Goal: Task Accomplishment & Management: Manage account settings

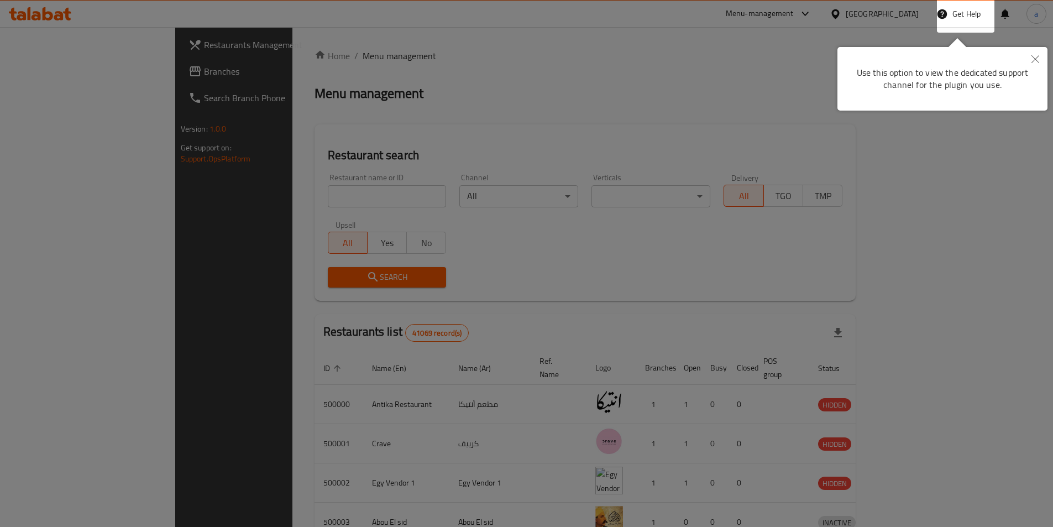
click at [1028, 61] on button "Close" at bounding box center [1036, 59] width 24 height 25
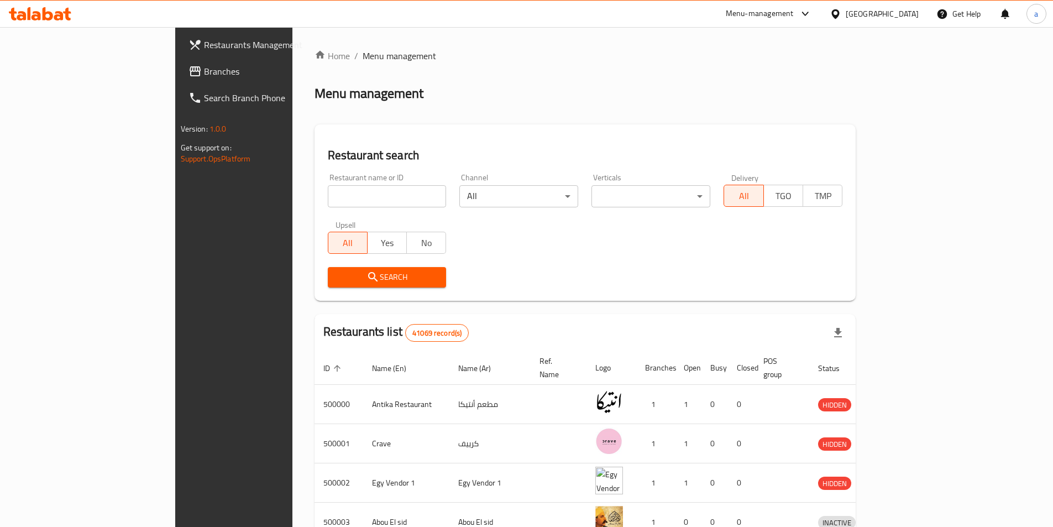
click at [903, 13] on div "Egypt" at bounding box center [882, 14] width 73 height 12
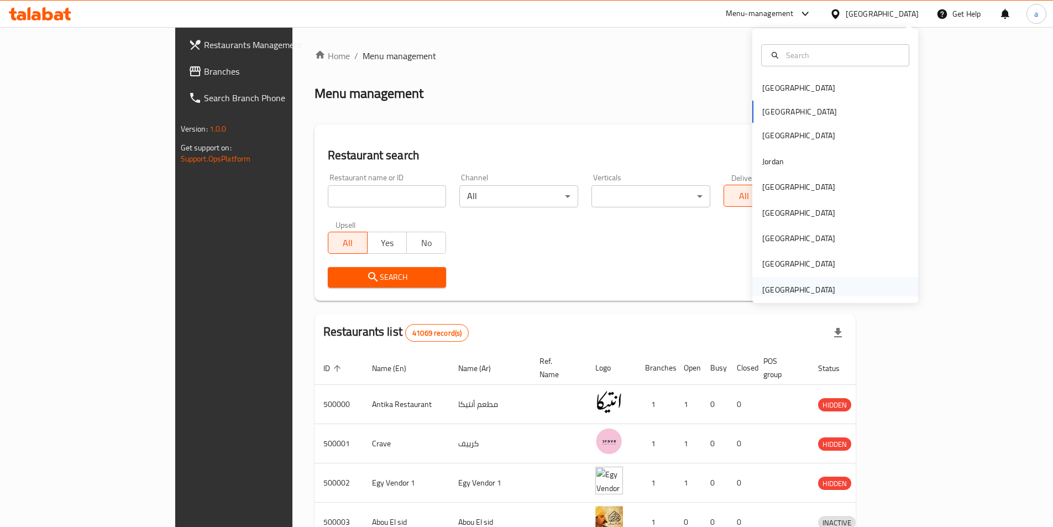
click at [811, 286] on div "[GEOGRAPHIC_DATA]" at bounding box center [799, 290] width 73 height 12
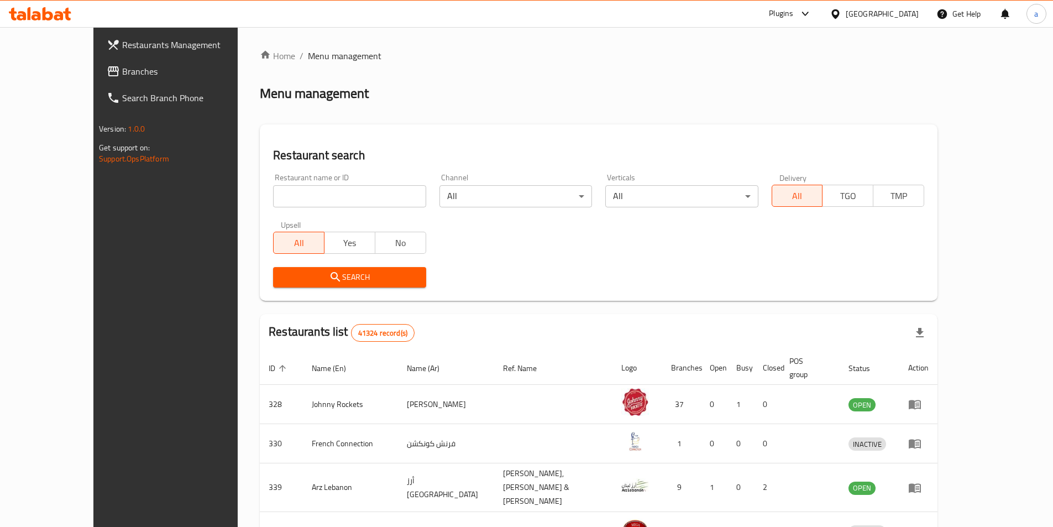
click at [107, 65] on icon at bounding box center [113, 71] width 13 height 13
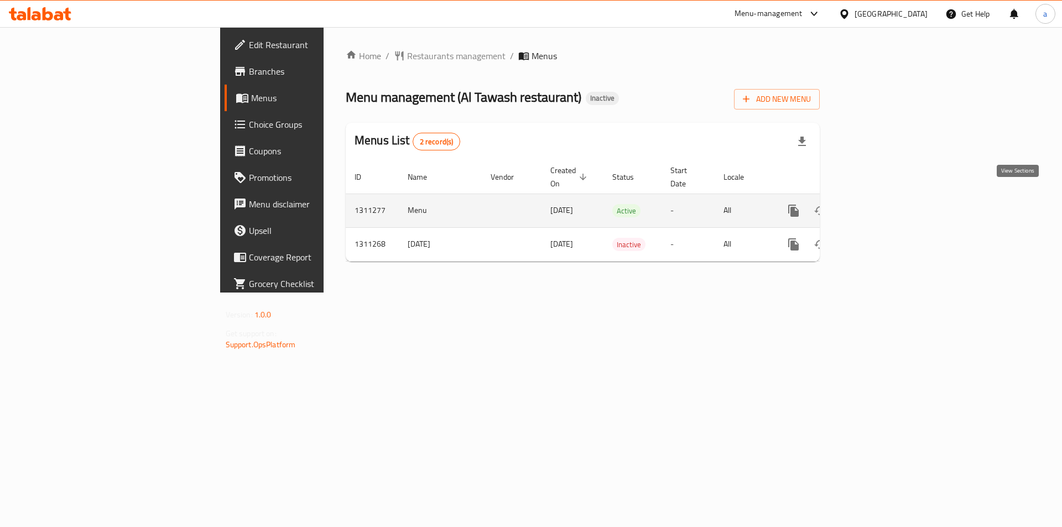
click at [880, 204] on icon "enhanced table" at bounding box center [873, 210] width 13 height 13
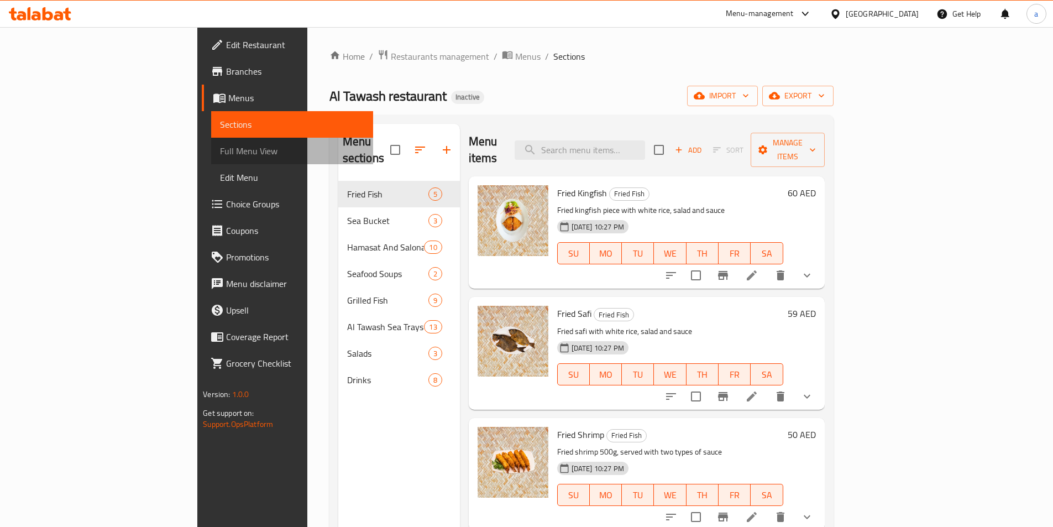
click at [220, 149] on span "Full Menu View" at bounding box center [292, 150] width 144 height 13
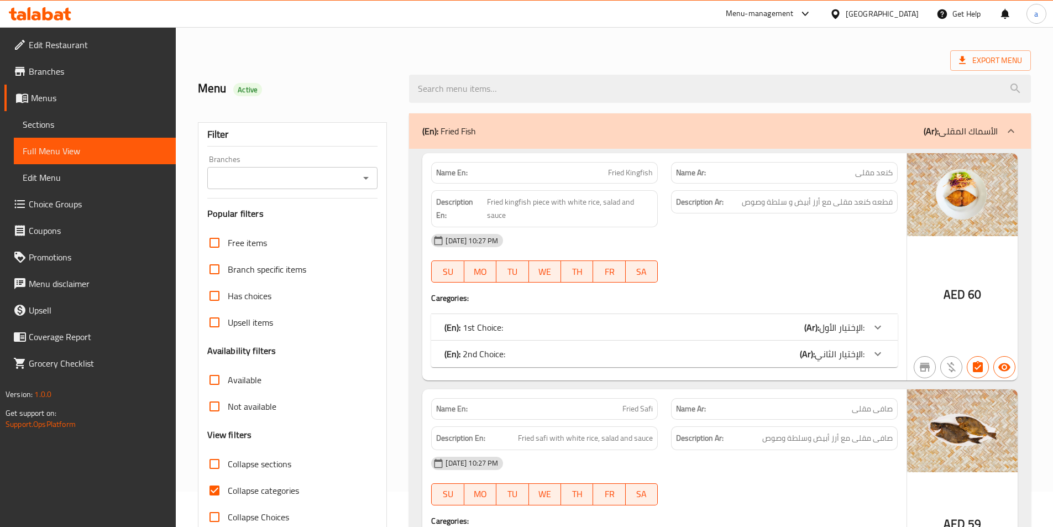
scroll to position [55, 0]
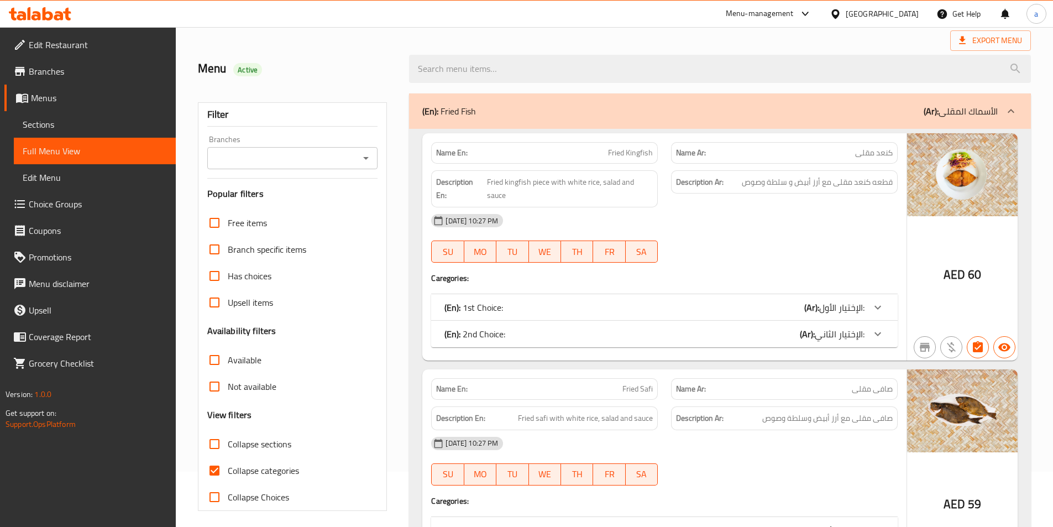
click at [886, 300] on div at bounding box center [878, 307] width 27 height 27
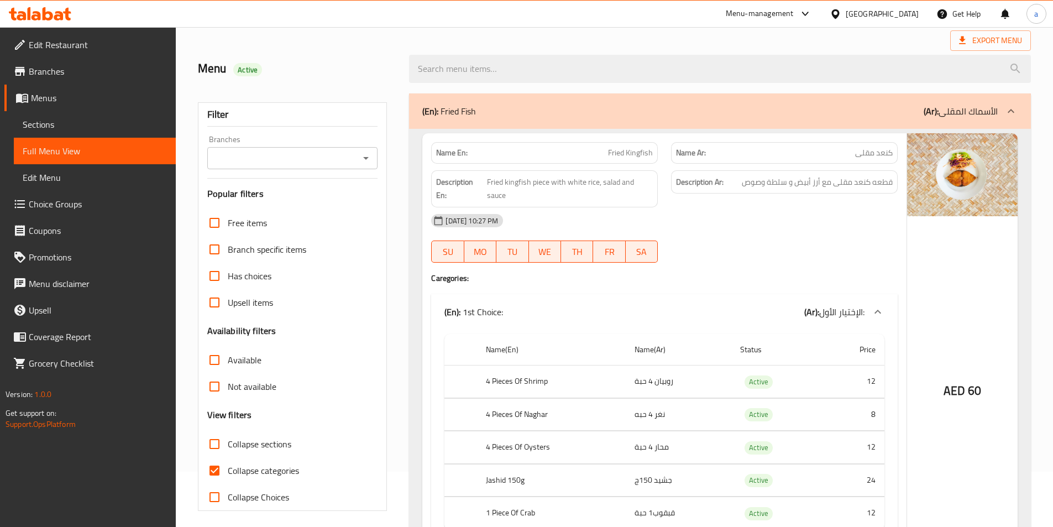
scroll to position [166, 0]
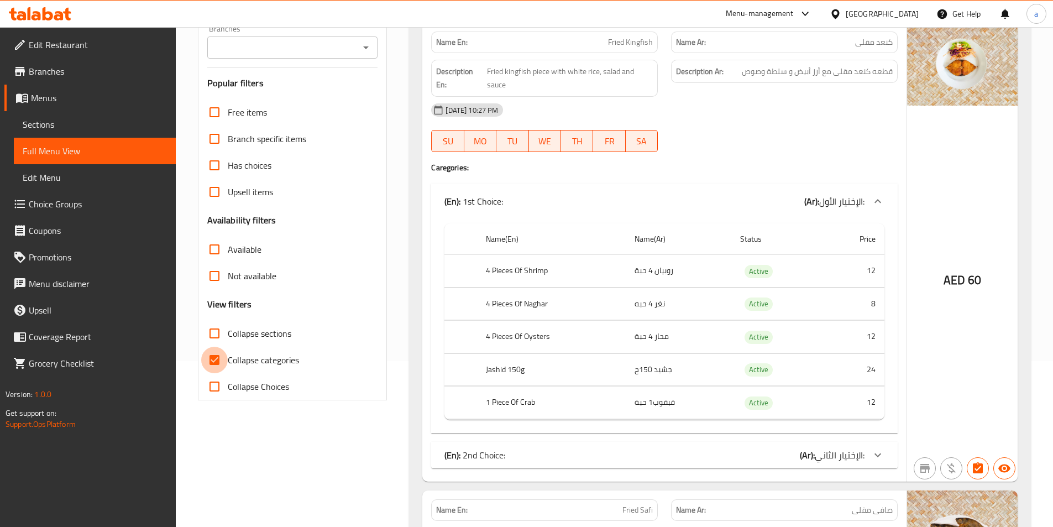
click at [213, 362] on input "Collapse categories" at bounding box center [214, 360] width 27 height 27
checkbox input "false"
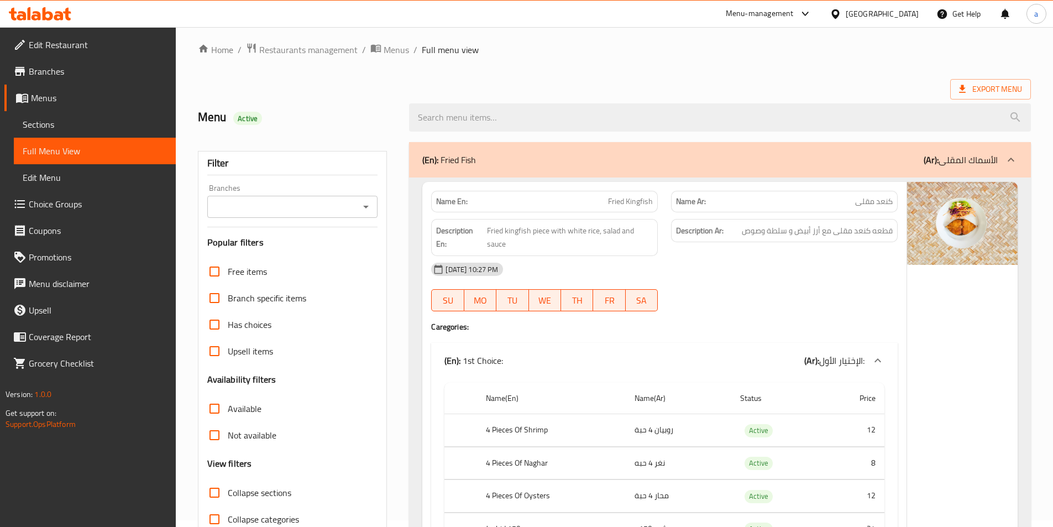
scroll to position [0, 0]
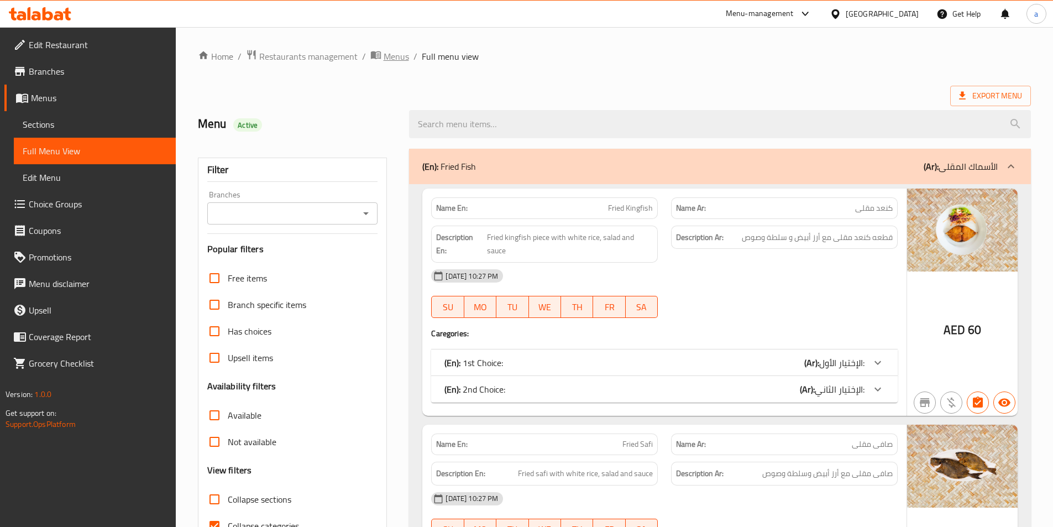
click at [385, 58] on span "Menus" at bounding box center [396, 56] width 25 height 13
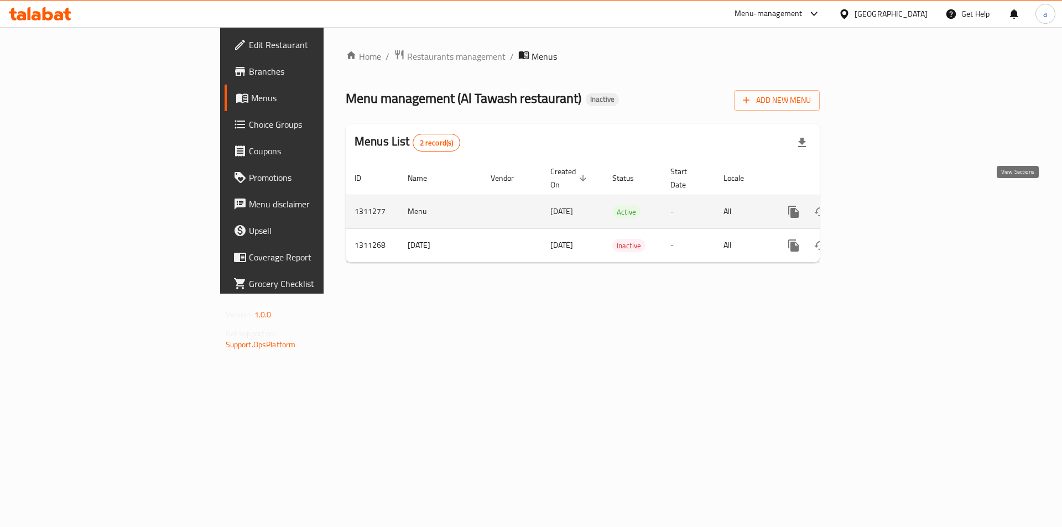
click at [880, 205] on icon "enhanced table" at bounding box center [873, 211] width 13 height 13
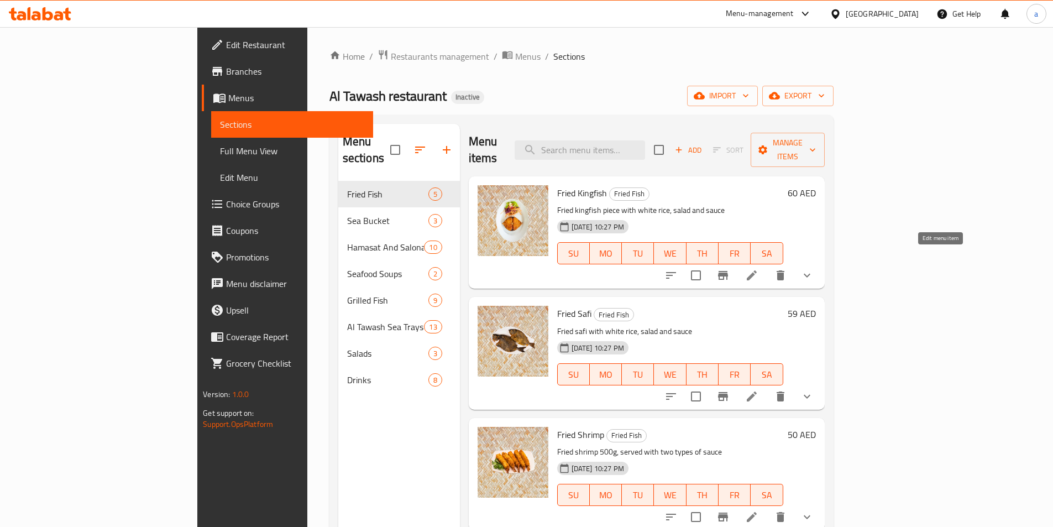
click at [759, 269] on icon at bounding box center [751, 275] width 13 height 13
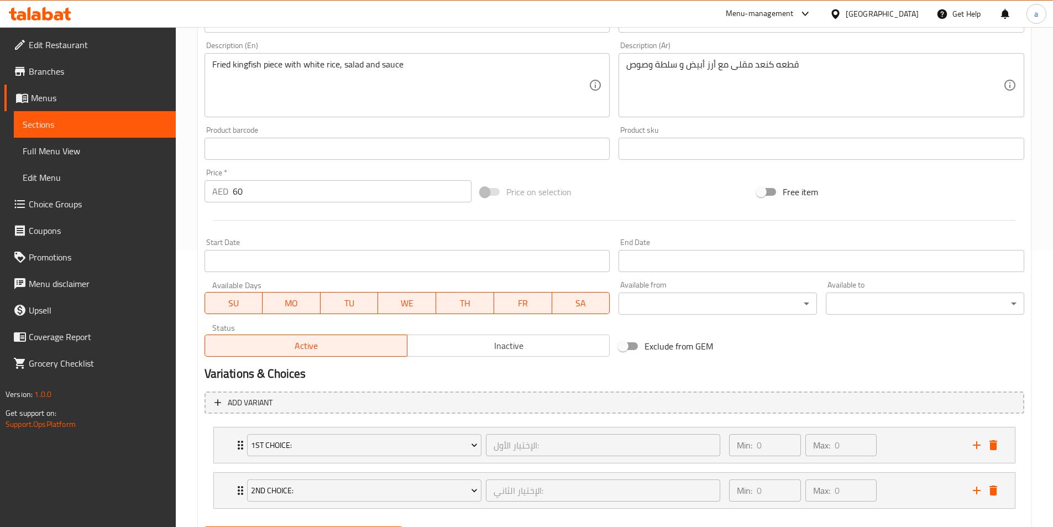
scroll to position [334, 0]
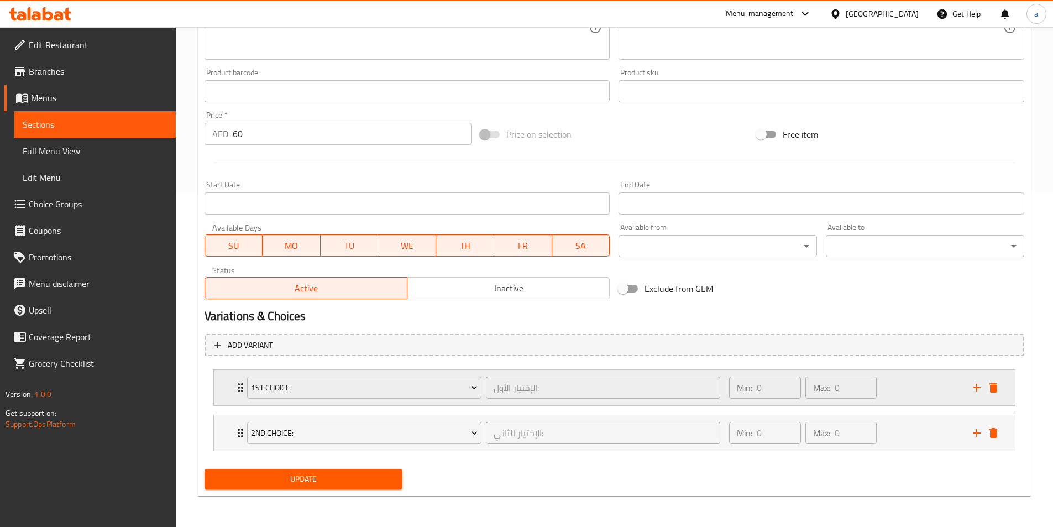
click at [937, 384] on div "Min: 0 ​ Max: 0 ​" at bounding box center [844, 387] width 243 height 35
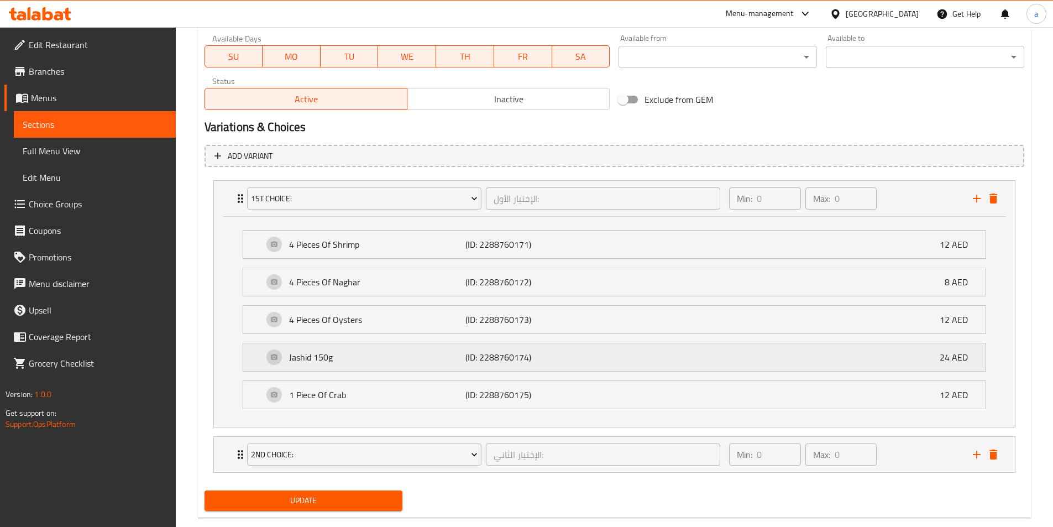
scroll to position [545, 0]
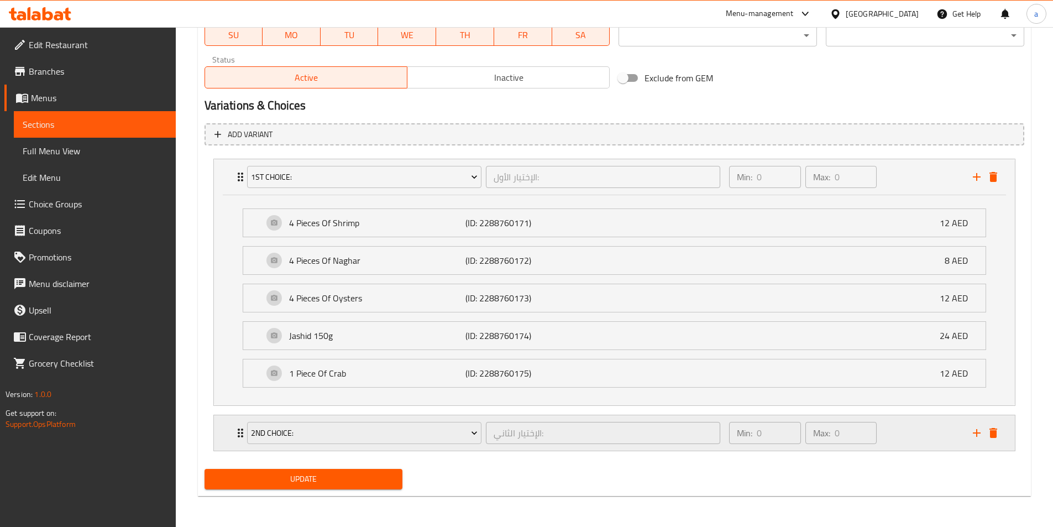
drag, startPoint x: 906, startPoint y: 443, endPoint x: 885, endPoint y: 444, distance: 21.0
click at [906, 443] on div "Min: 0 ​ Max: 0 ​" at bounding box center [844, 432] width 243 height 35
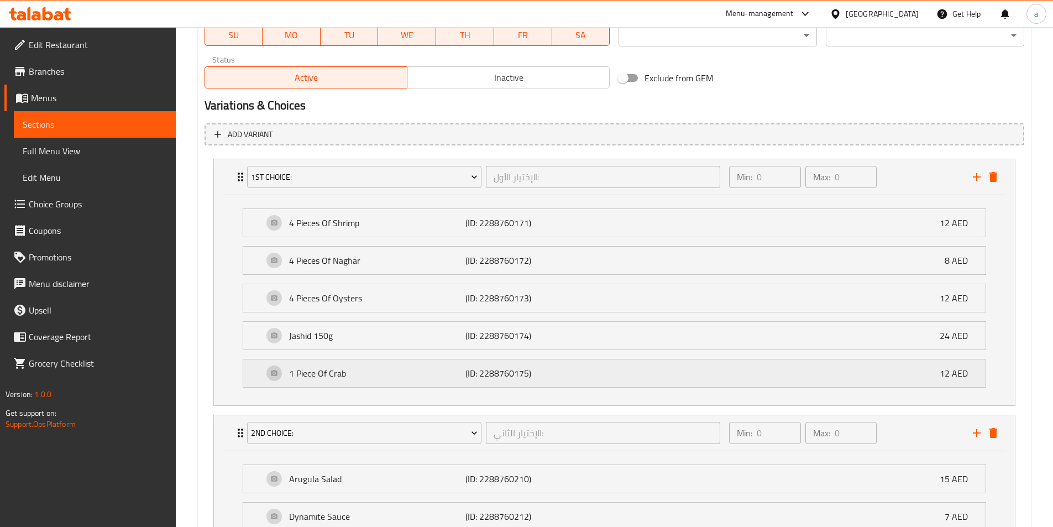
scroll to position [754, 0]
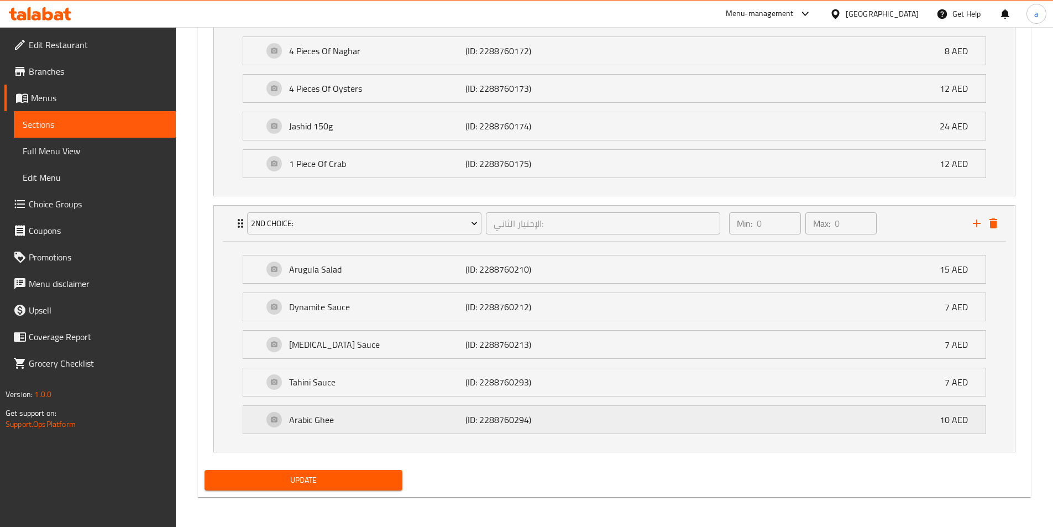
click at [617, 418] on div "Arabic Ghee (ID: 2288760294) 10 AED" at bounding box center [617, 420] width 709 height 28
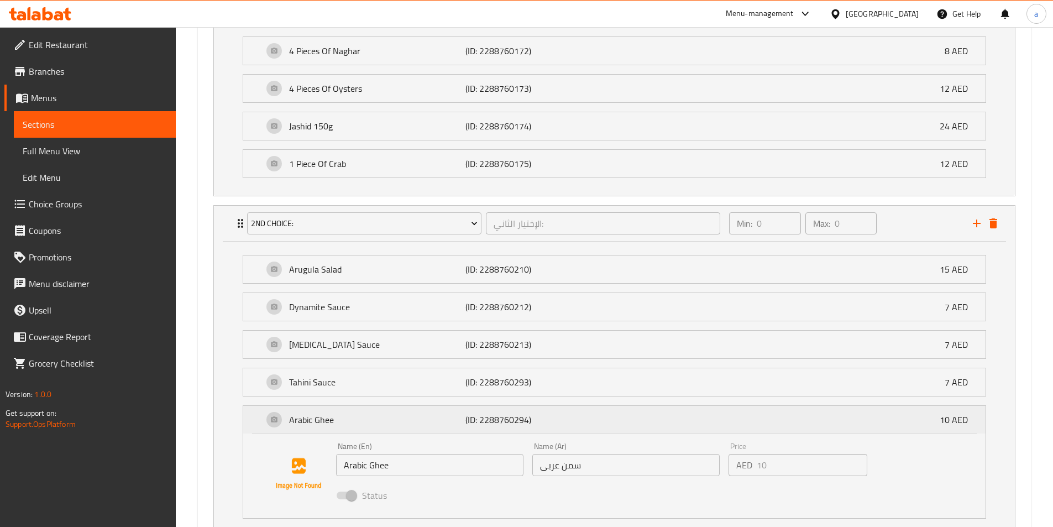
scroll to position [840, 0]
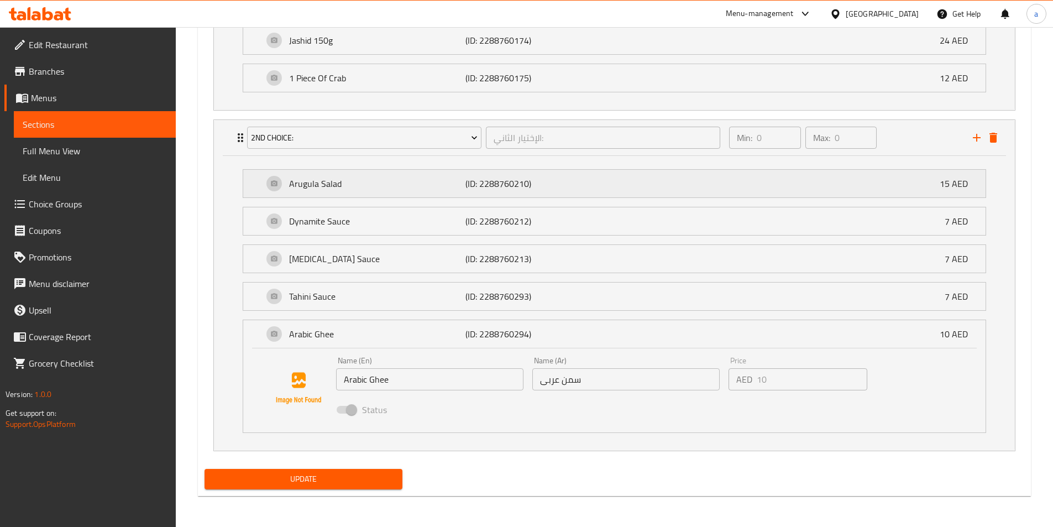
click at [554, 192] on div "Arugula Salad (ID: 2288760210) 15 AED" at bounding box center [617, 184] width 709 height 28
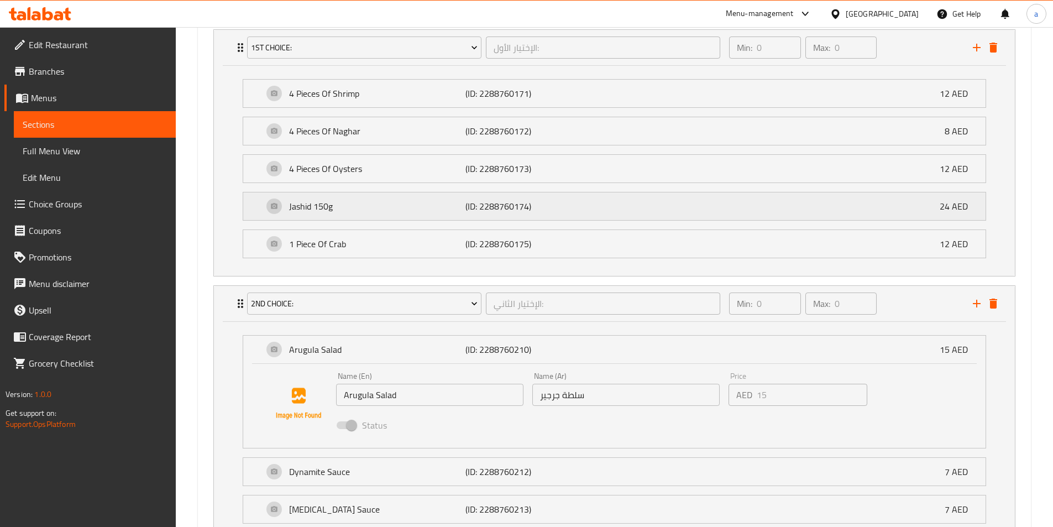
scroll to position [508, 0]
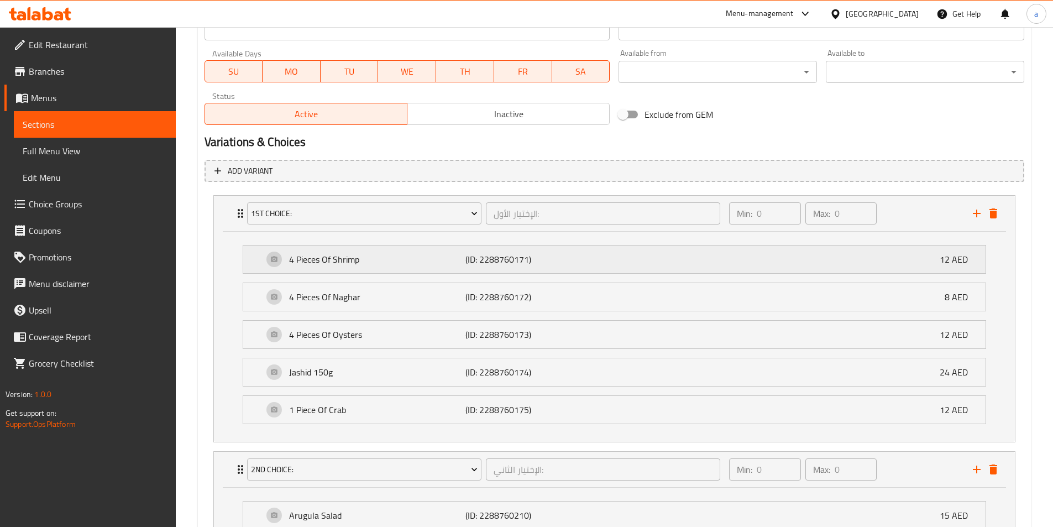
click at [568, 260] on p "(ID: 2288760171)" at bounding box center [525, 259] width 118 height 13
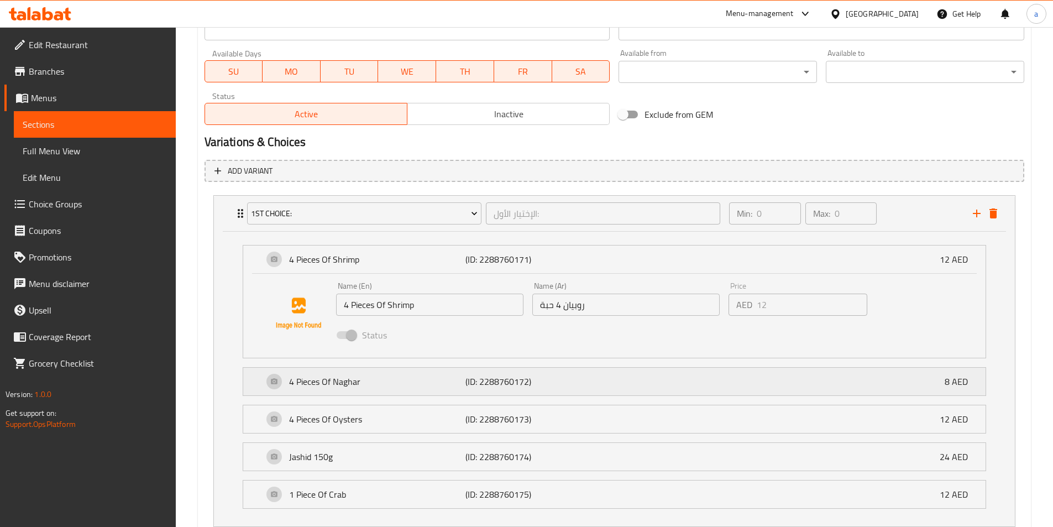
click at [575, 373] on div "4 Pieces Of Naghar (ID: 2288760172) 8 AED" at bounding box center [617, 382] width 709 height 28
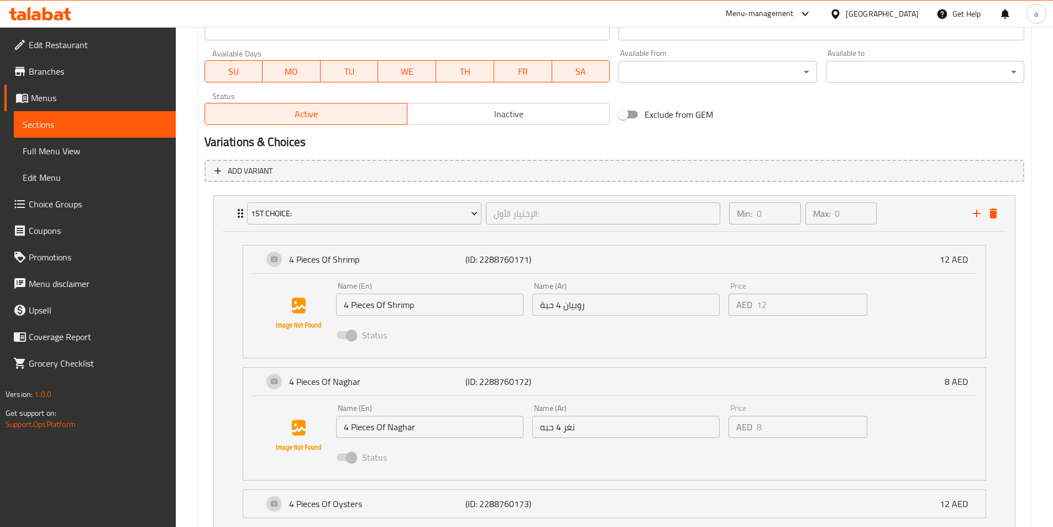
click at [548, 305] on input "روبيان 4 حبة" at bounding box center [626, 305] width 187 height 22
click at [608, 312] on input "روبيان 4 حبة" at bounding box center [626, 305] width 187 height 22
click at [547, 430] on input "نغر 4 حبه" at bounding box center [626, 427] width 187 height 22
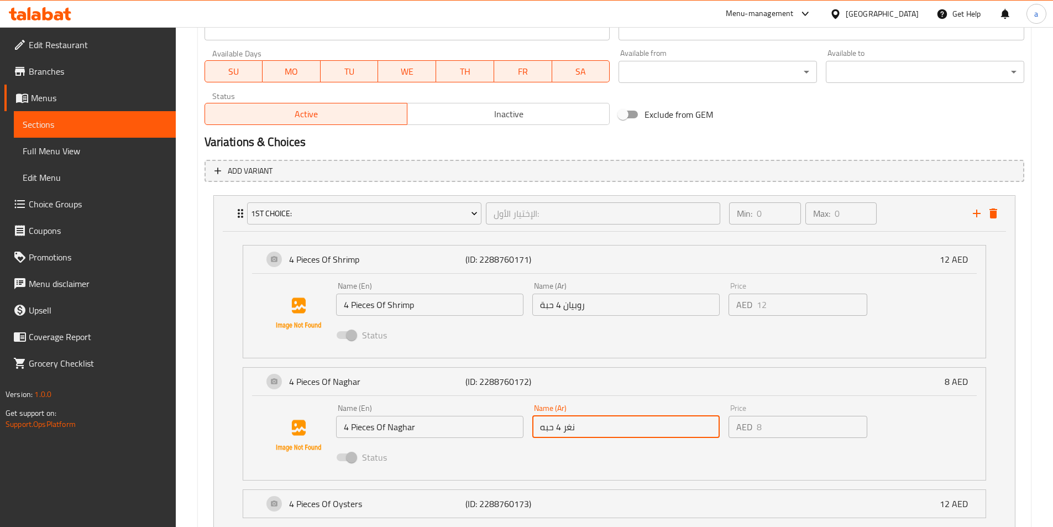
click at [609, 398] on div "Name (En) 4 Pieces Of Naghar Name (En) Name (Ar) نغر 4 حبه Name (Ar) Price AED …" at bounding box center [614, 435] width 707 height 75
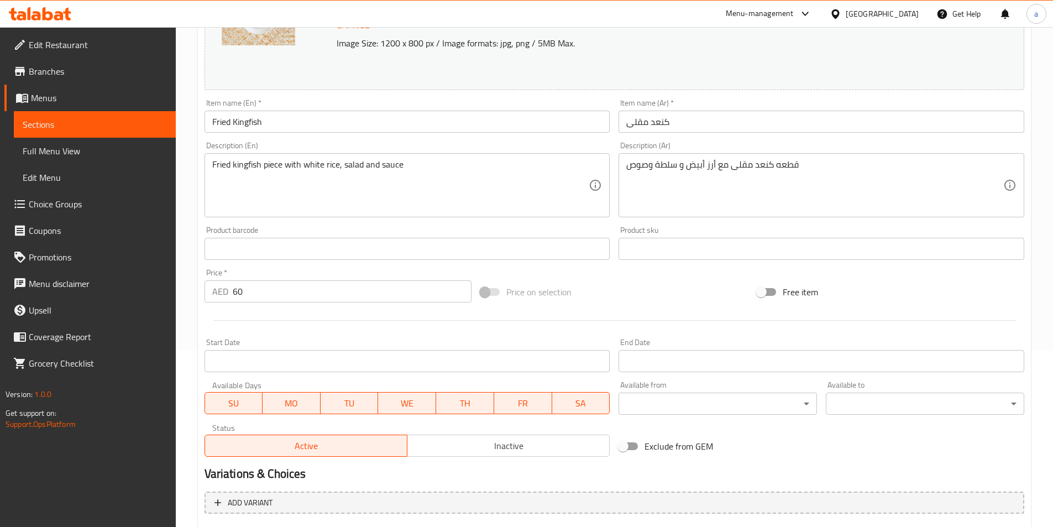
scroll to position [0, 0]
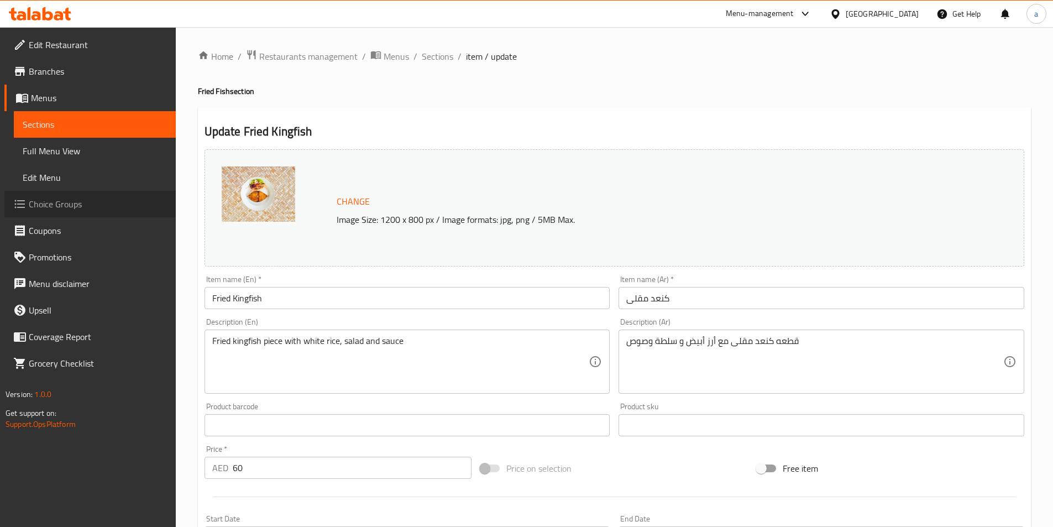
click at [71, 204] on span "Choice Groups" at bounding box center [98, 203] width 138 height 13
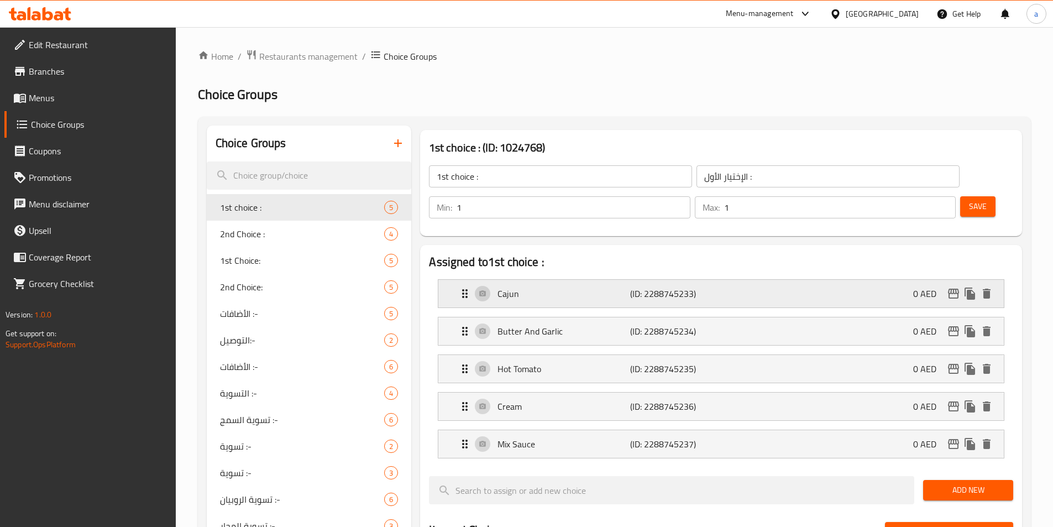
click at [702, 280] on div "Cajun (ID: 2288745233) 0 AED" at bounding box center [724, 294] width 533 height 28
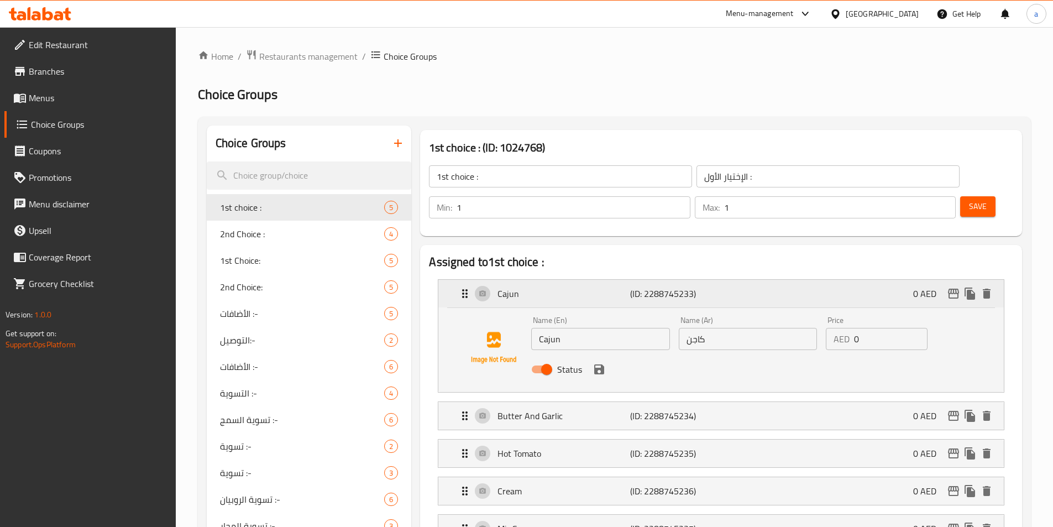
click at [696, 280] on div "Cajun (ID: 2288745233) 0 AED" at bounding box center [724, 294] width 533 height 28
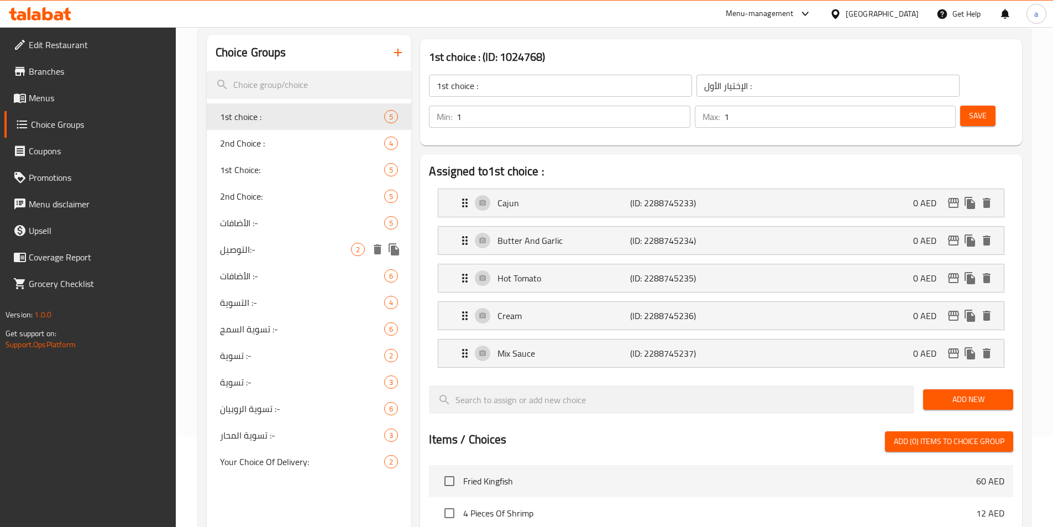
scroll to position [111, 0]
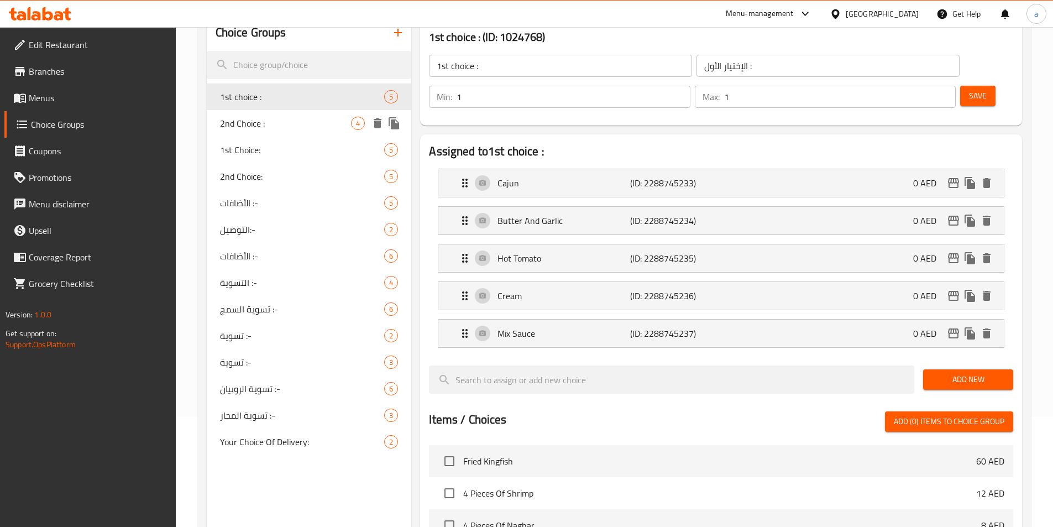
click at [277, 125] on span "2nd Choice :" at bounding box center [286, 123] width 132 height 13
type input "2nd Choice :"
type input "الإختيار الثاني :"
type input "0"
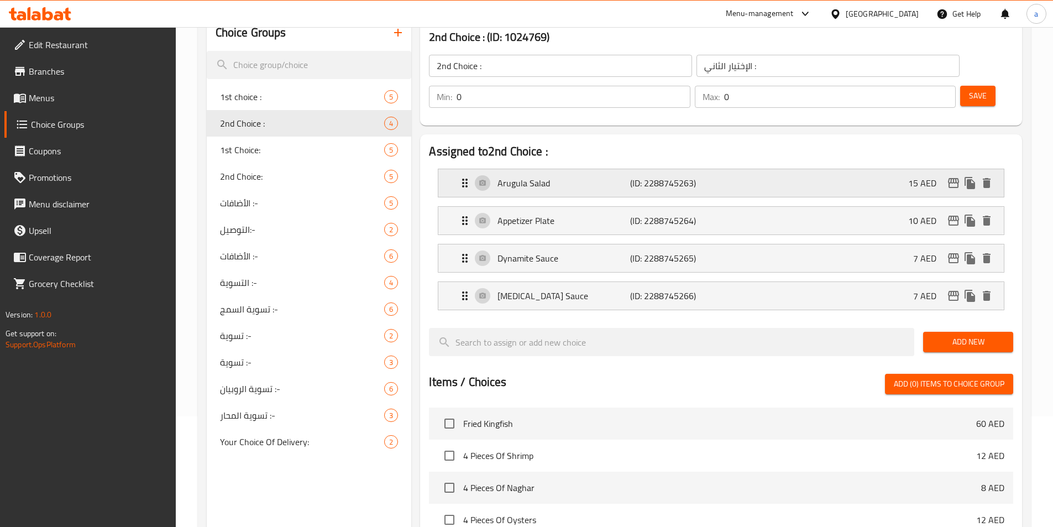
click at [712, 176] on p "(ID: 2288745263)" at bounding box center [674, 182] width 88 height 13
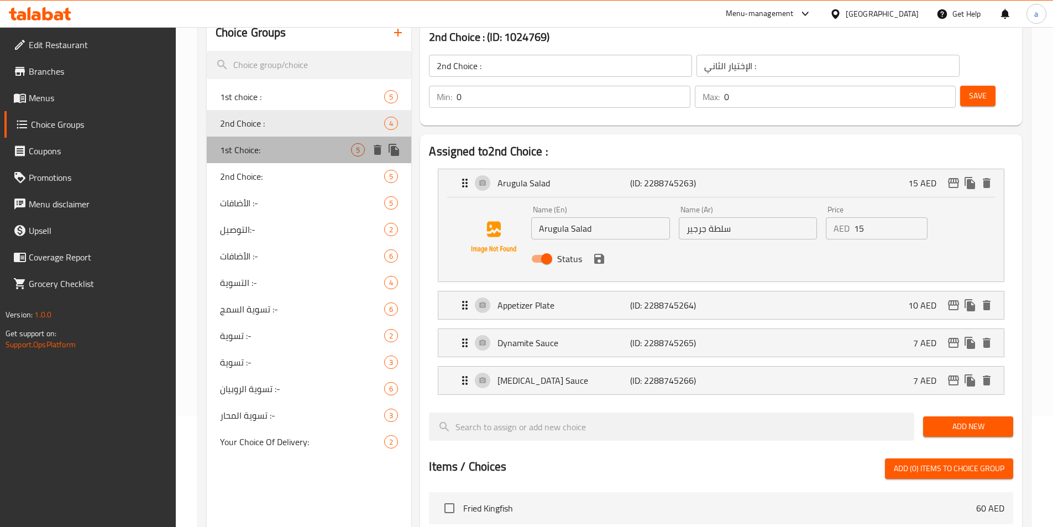
click at [242, 152] on span "1st Choice:" at bounding box center [286, 149] width 132 height 13
type input "1st Choice:"
type input "الإختيار الأول:"
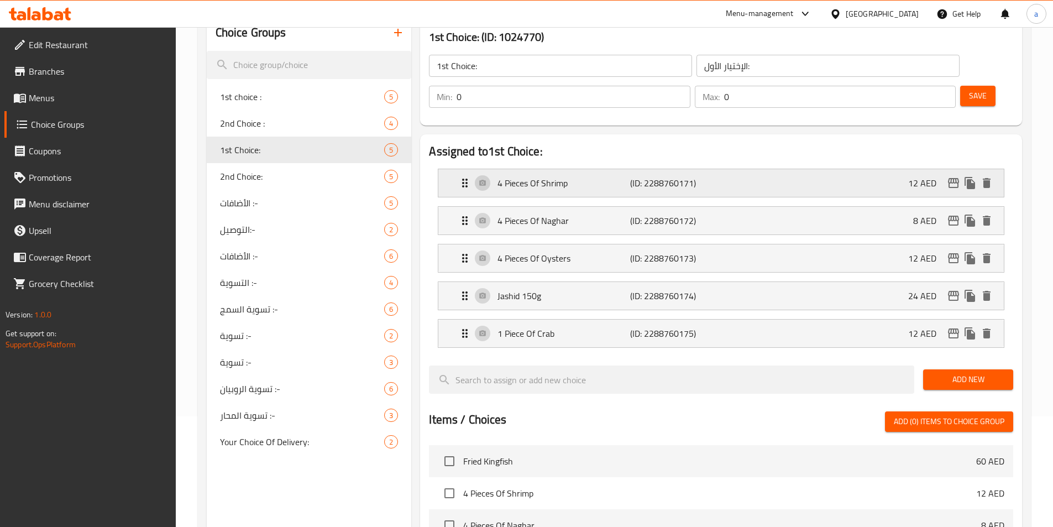
click at [682, 176] on p "(ID: 2288760171)" at bounding box center [674, 182] width 88 height 13
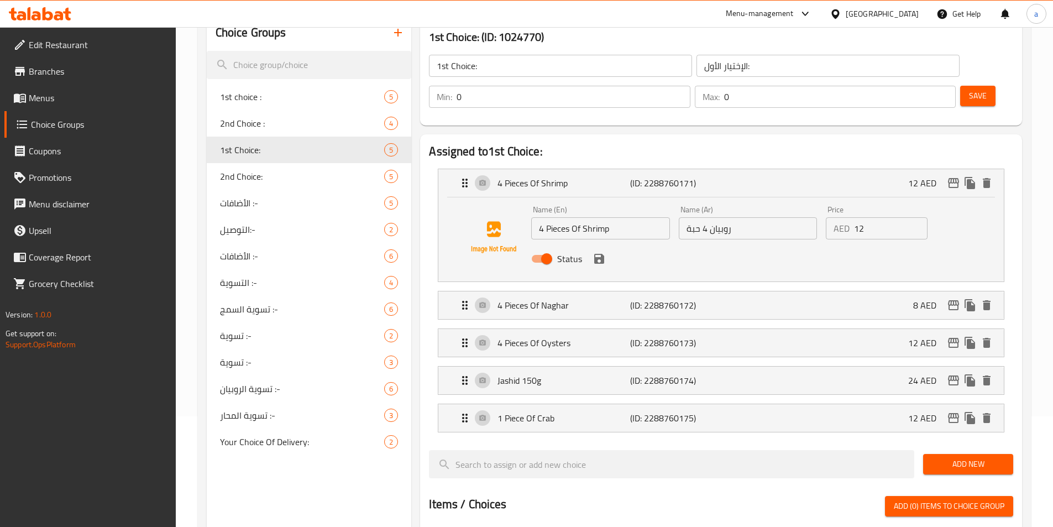
click at [693, 217] on input "روبيان 4 حبة" at bounding box center [748, 228] width 138 height 22
click at [684, 299] on p "(ID: 2288760172)" at bounding box center [674, 305] width 88 height 13
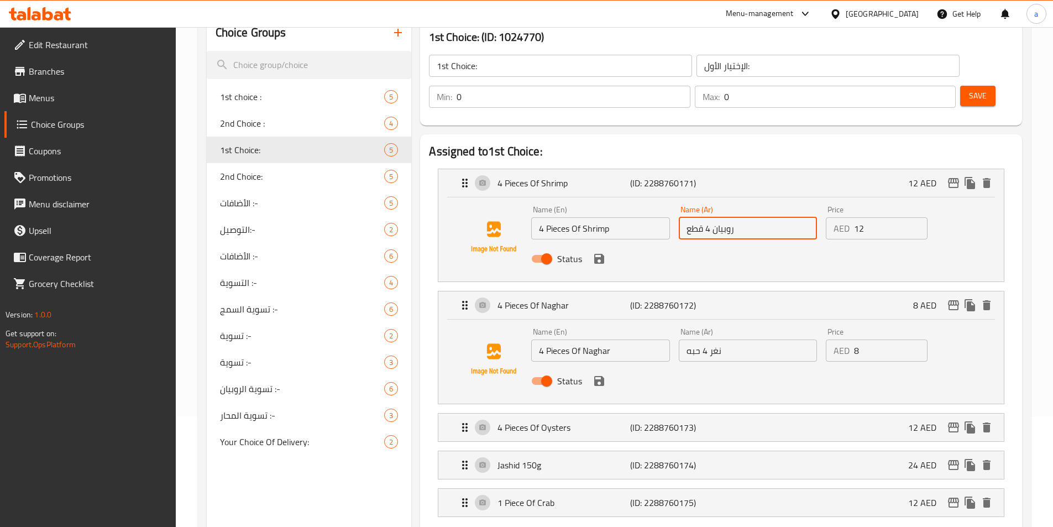
click at [693, 340] on input "نغر 4 حبه" at bounding box center [748, 351] width 138 height 22
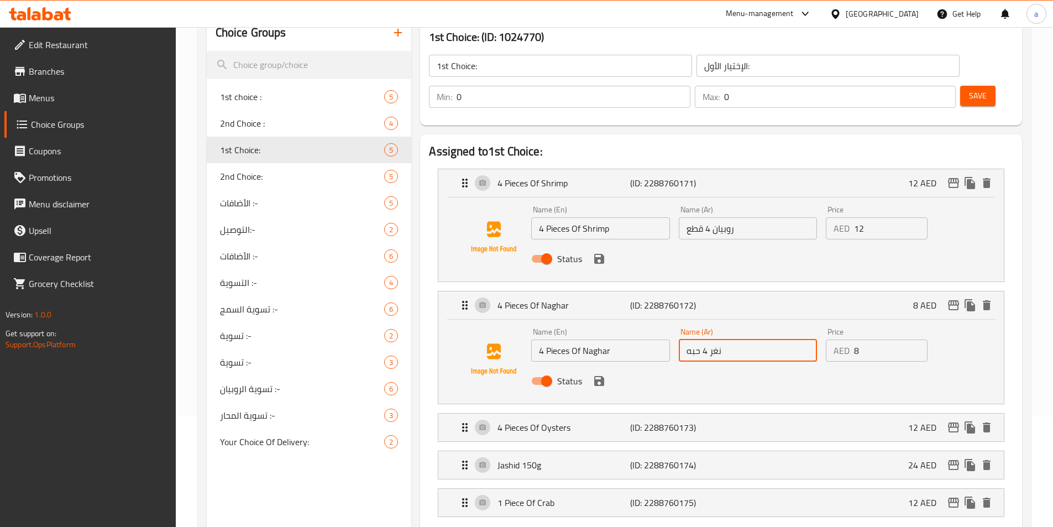
click at [693, 340] on input "نغر 4 حبه" at bounding box center [748, 351] width 138 height 22
click at [708, 217] on input "روبيان 4 قطع" at bounding box center [748, 228] width 138 height 22
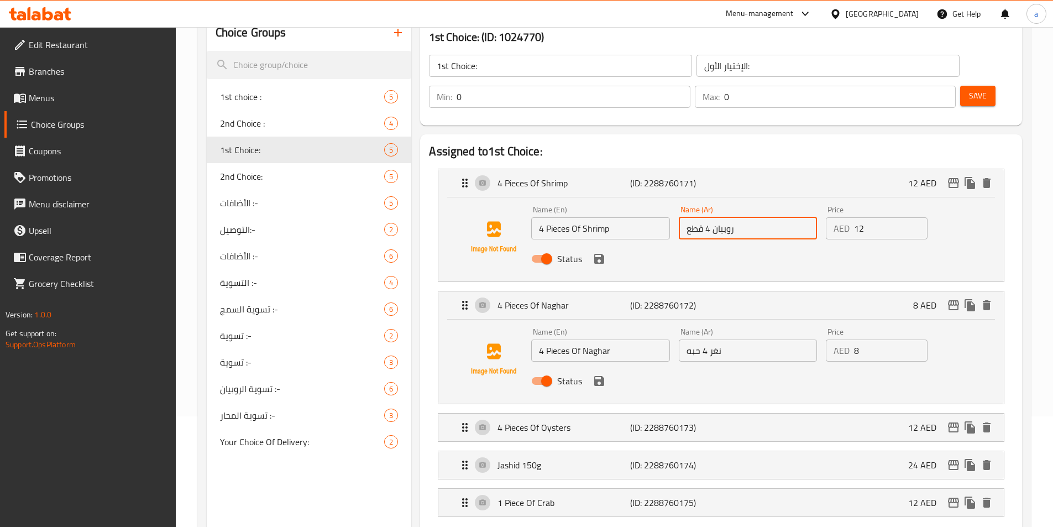
click at [708, 217] on input "روبيان 4 قطع" at bounding box center [748, 228] width 138 height 22
click at [709, 217] on input "روبيان 4 قطع" at bounding box center [748, 228] width 138 height 22
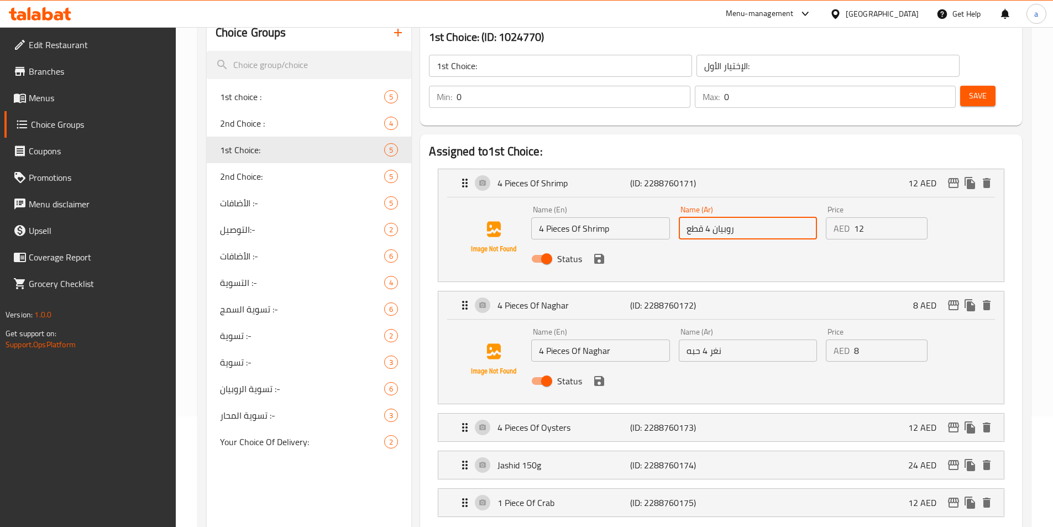
click at [753, 217] on input "روبيان 4 قطع" at bounding box center [748, 228] width 138 height 22
paste input "4 قطع"
click at [596, 254] on icon "save" at bounding box center [599, 259] width 10 height 10
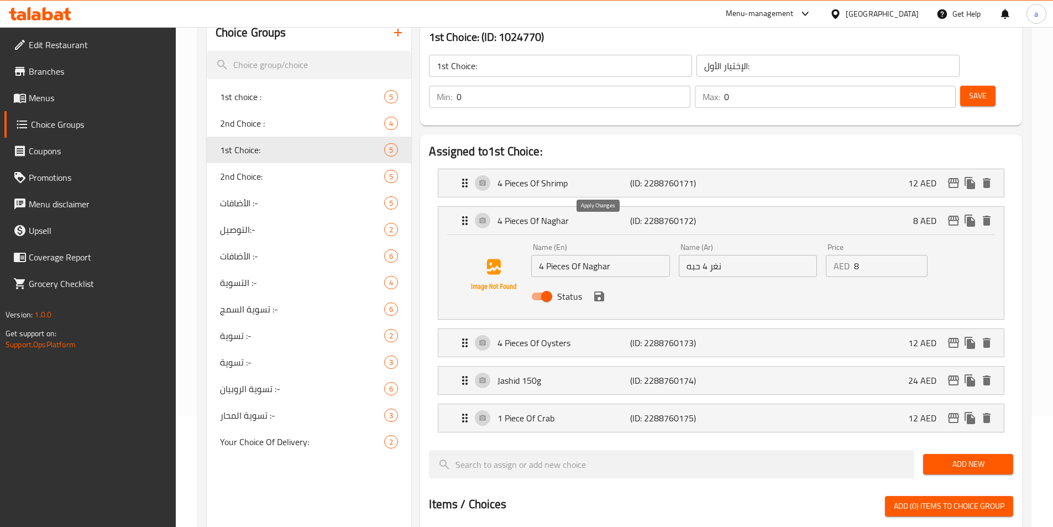
type input "4 قطع روبيان"
click at [710, 176] on p "(ID: 2288760171)" at bounding box center [674, 182] width 88 height 13
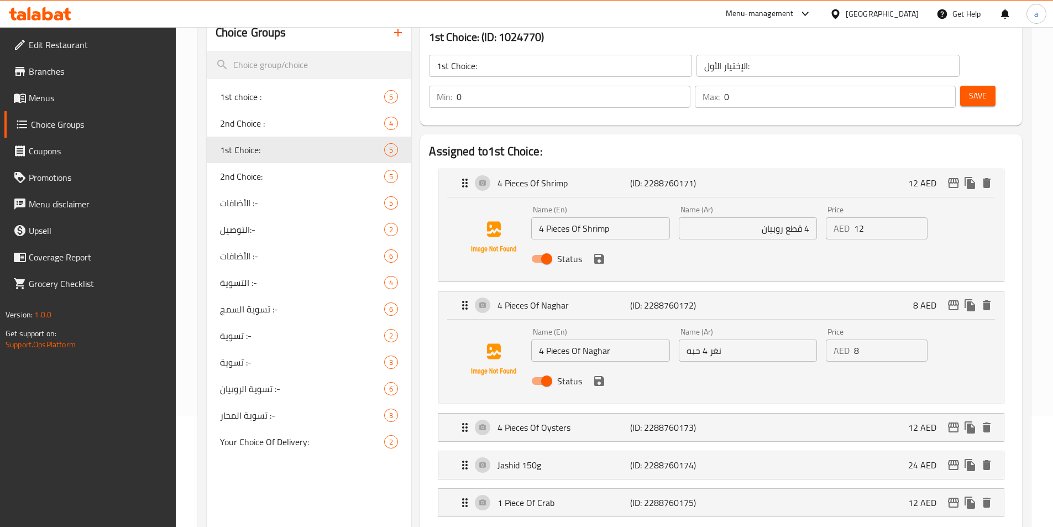
click at [739, 340] on input "نغر 4 حبه" at bounding box center [748, 351] width 138 height 22
click at [779, 340] on input "نغر 4 حبه" at bounding box center [748, 351] width 138 height 22
paste input "4 قطع"
click at [599, 340] on input "4 Pieces Of Naghar" at bounding box center [600, 351] width 138 height 22
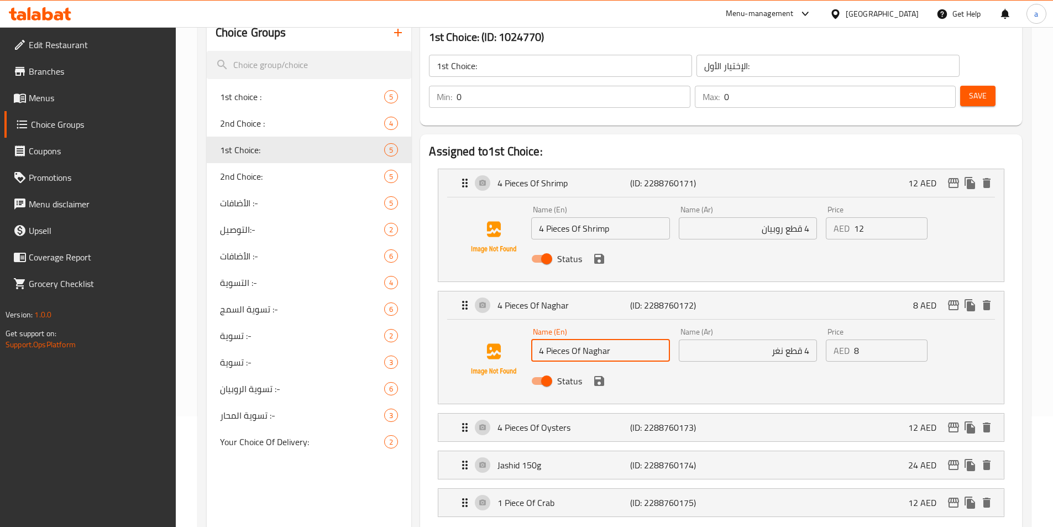
click at [599, 340] on input "4 Pieces Of Naghar" at bounding box center [600, 351] width 138 height 22
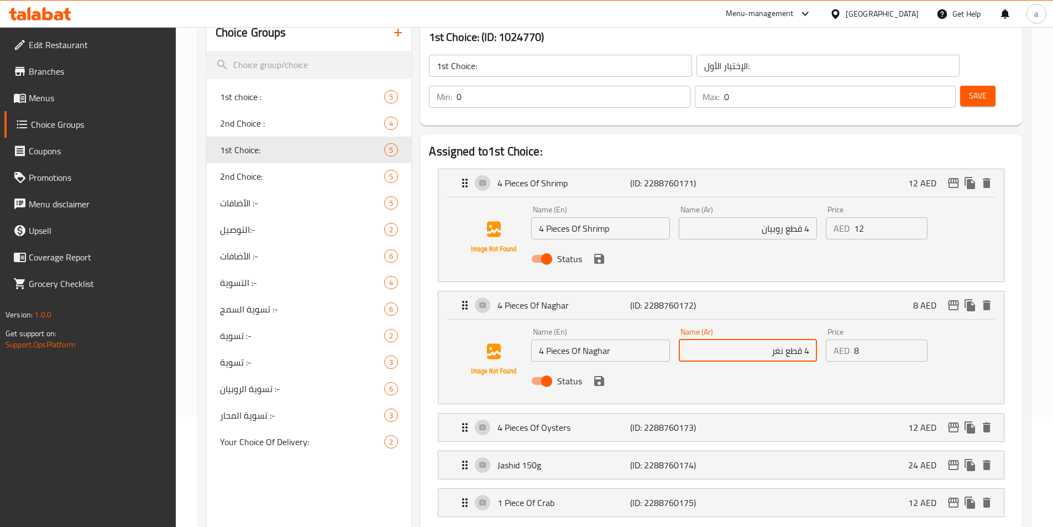
click at [710, 340] on input "4 قطع نغر" at bounding box center [748, 351] width 138 height 22
click at [773, 340] on input "4 قطع نغر" at bounding box center [748, 351] width 138 height 22
click at [778, 340] on input "4 قطع نغر" at bounding box center [748, 351] width 138 height 22
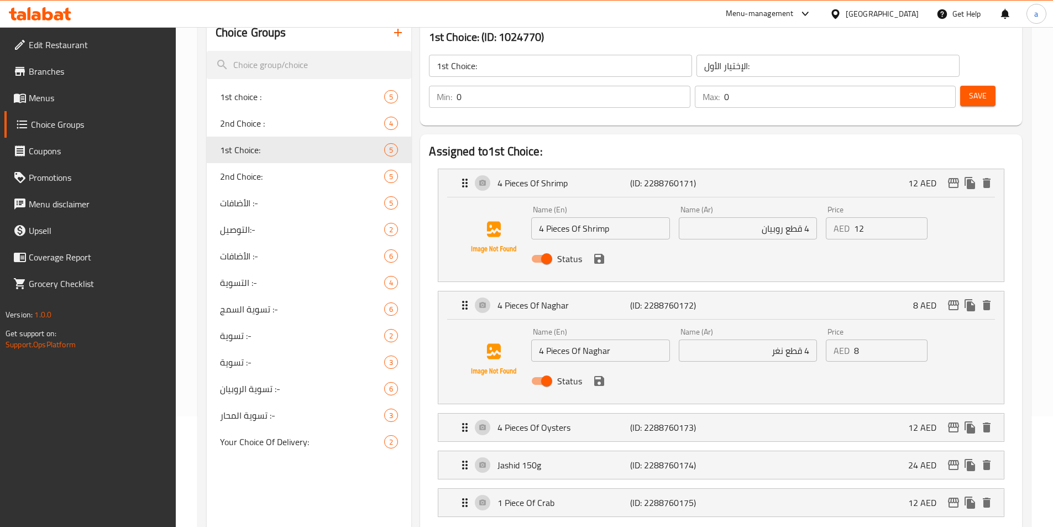
click at [779, 340] on input "4 قطع نغر" at bounding box center [748, 351] width 138 height 22
paste input "ار"
type input "4 قطع نجار"
click at [597, 374] on icon "save" at bounding box center [599, 380] width 13 height 13
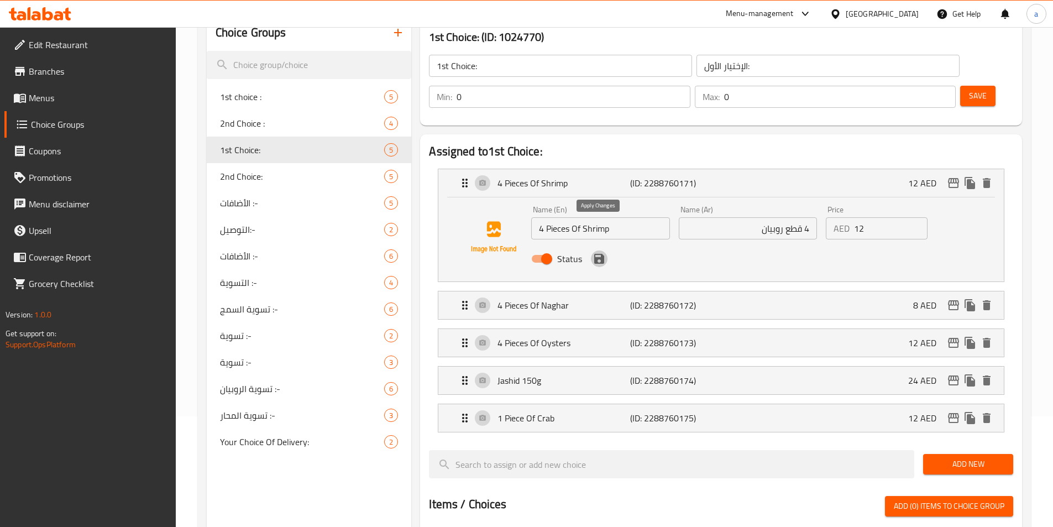
click at [599, 252] on icon "save" at bounding box center [599, 258] width 13 height 13
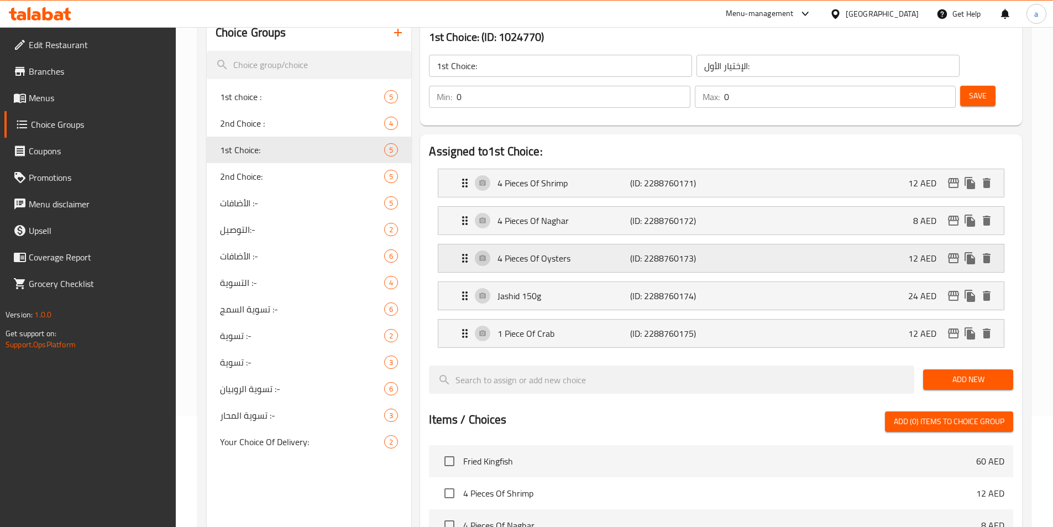
click at [624, 252] on p "4 Pieces Of Oysters" at bounding box center [564, 258] width 132 height 13
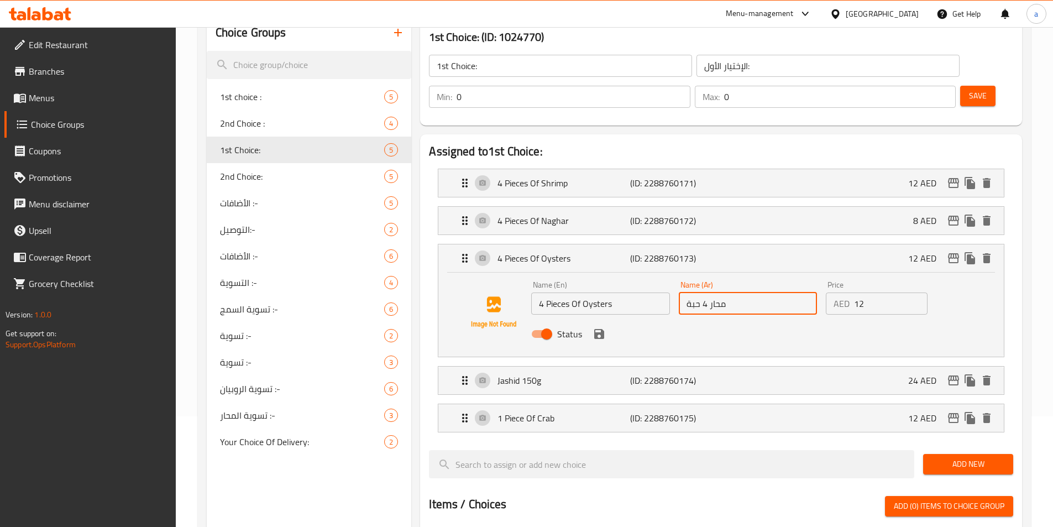
click at [746, 293] on input "محار 4 حبة" at bounding box center [748, 304] width 138 height 22
paste input "4 قطع"
type input "4 قطع محار"
click at [598, 293] on input "4 Pieces Of Oysters" at bounding box center [600, 304] width 138 height 22
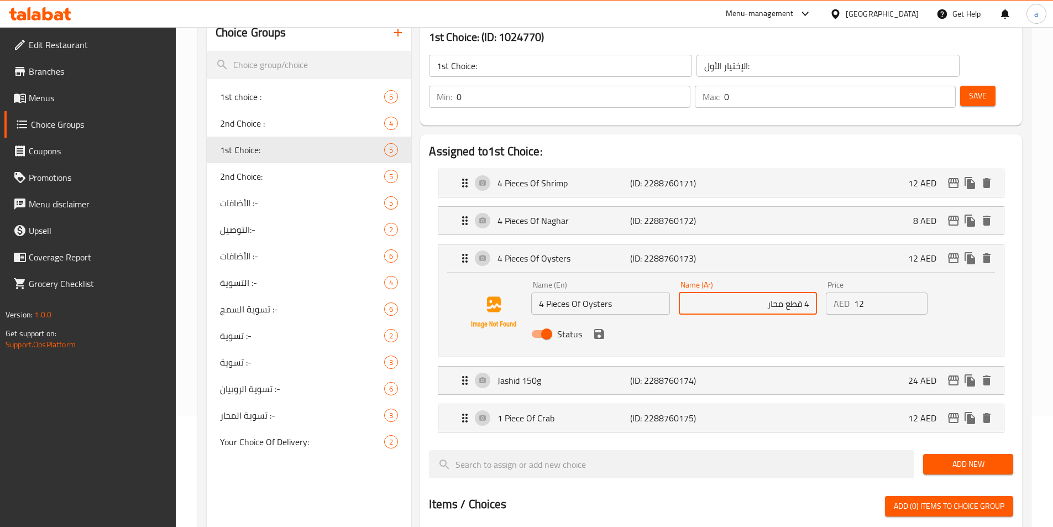
click at [728, 293] on input "4 قطع محار" at bounding box center [748, 304] width 138 height 22
click at [600, 327] on icon "save" at bounding box center [599, 333] width 13 height 13
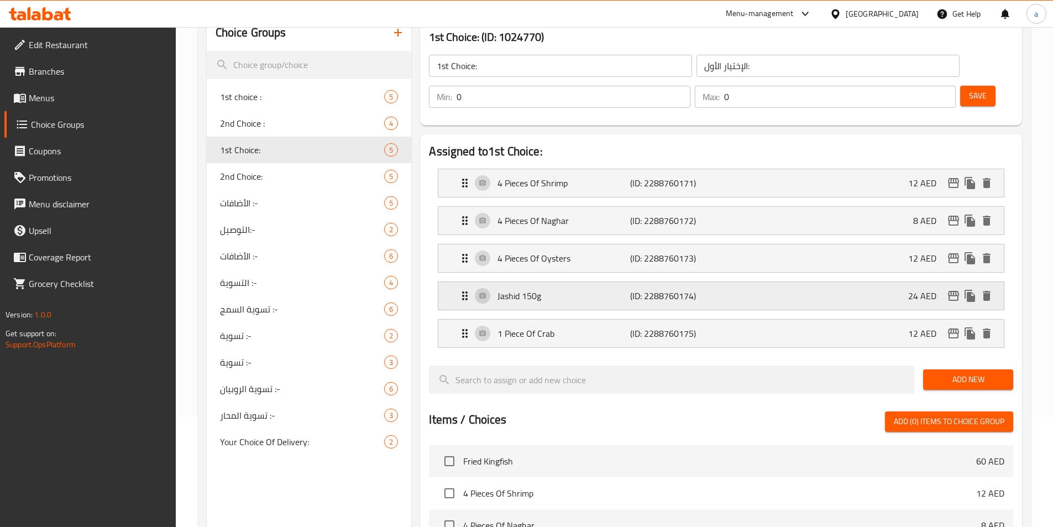
click at [693, 289] on p "(ID: 2288760174)" at bounding box center [674, 295] width 88 height 13
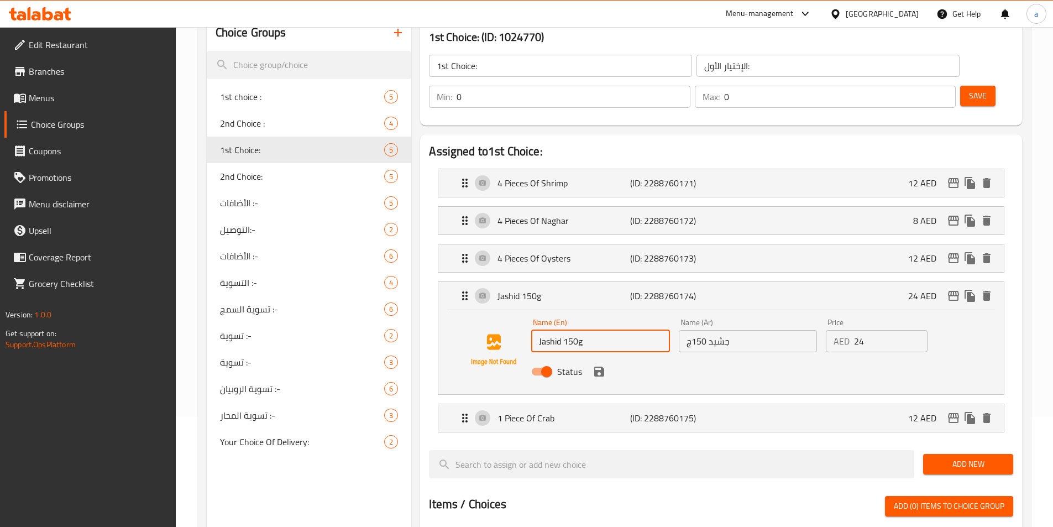
click at [551, 330] on input "Jashid 150g" at bounding box center [600, 341] width 138 height 22
click at [626, 411] on p "1 Piece Of Crab" at bounding box center [564, 417] width 132 height 13
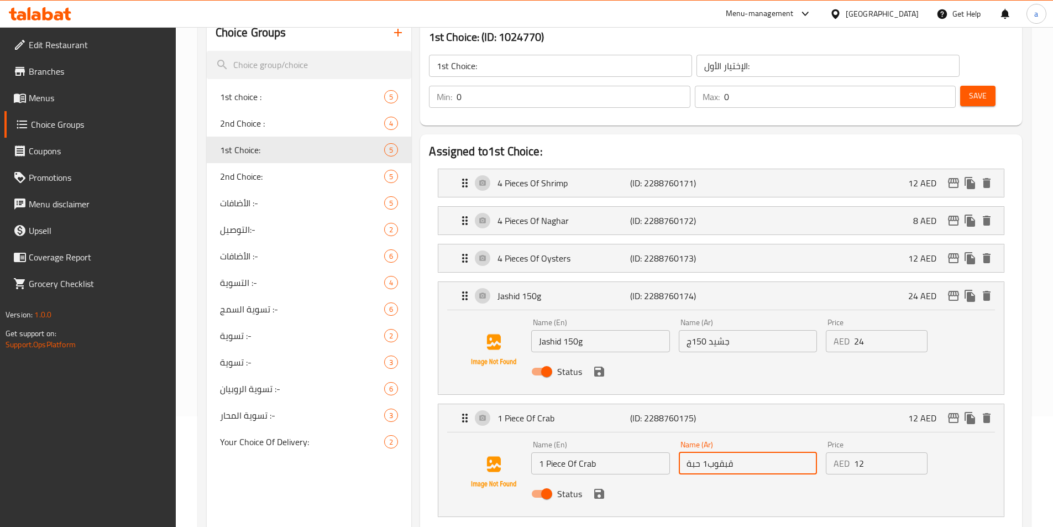
click at [761, 452] on input "قبقوب1 حبة" at bounding box center [748, 463] width 138 height 22
paste input "قطعة"
click at [753, 452] on input "قطعة قبقوب1" at bounding box center [748, 463] width 138 height 22
click at [759, 452] on input "قطعة قبقوب1" at bounding box center [748, 463] width 138 height 22
paste input "1"
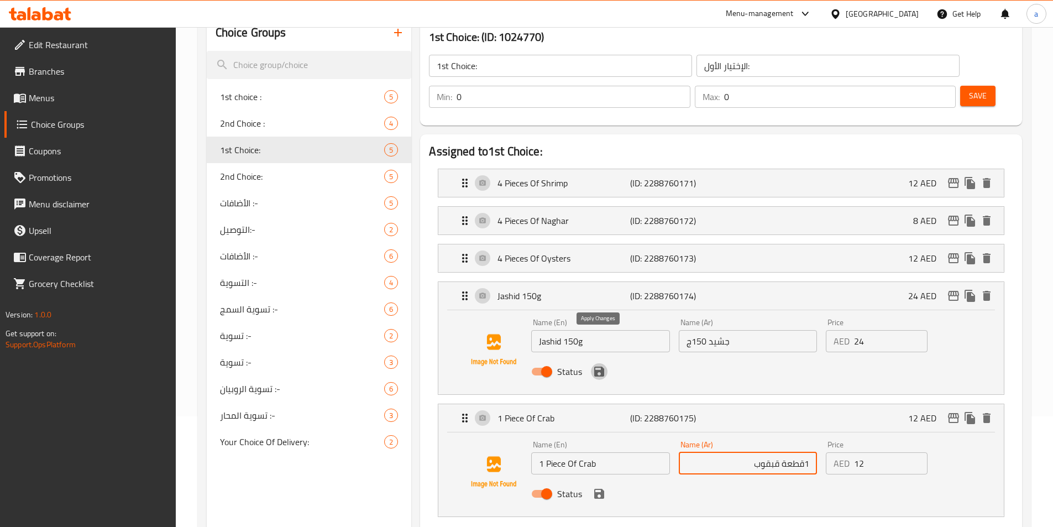
click at [597, 367] on icon "save" at bounding box center [599, 372] width 10 height 10
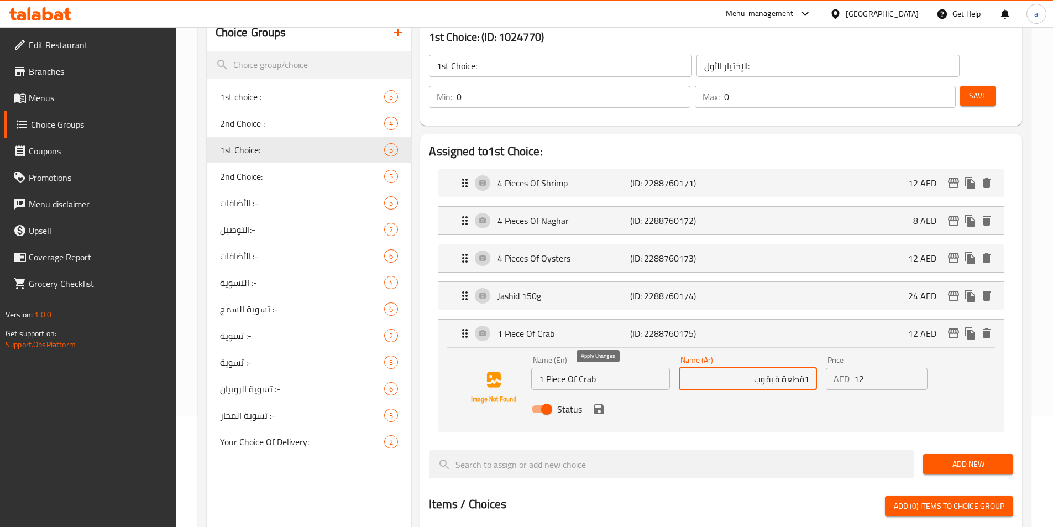
click at [601, 403] on icon "save" at bounding box center [599, 409] width 13 height 13
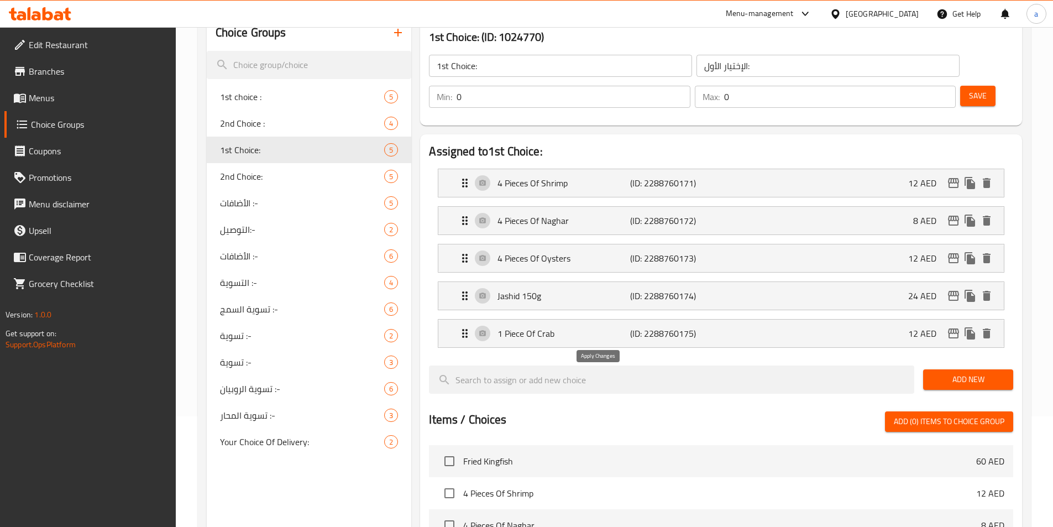
type input "1قطعة قبقوب"
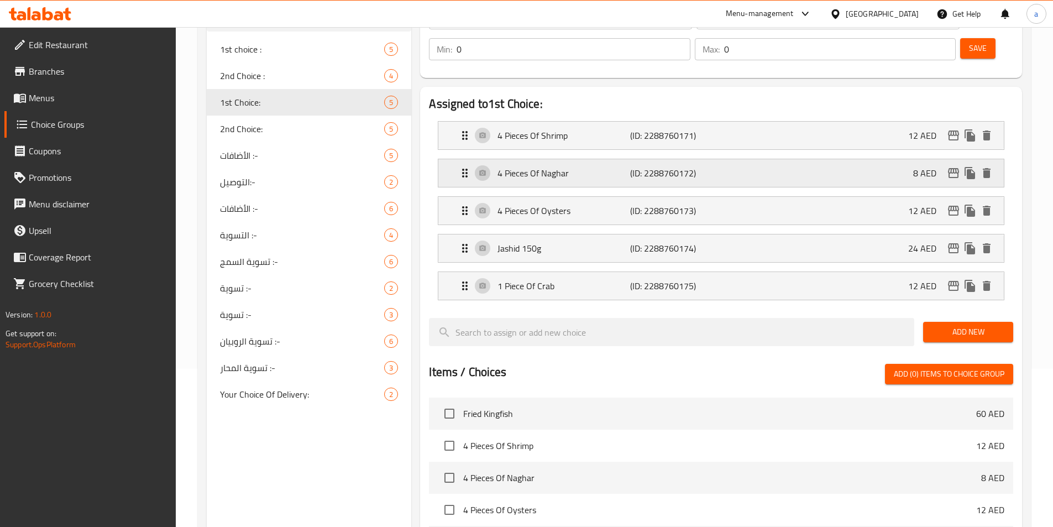
scroll to position [100, 0]
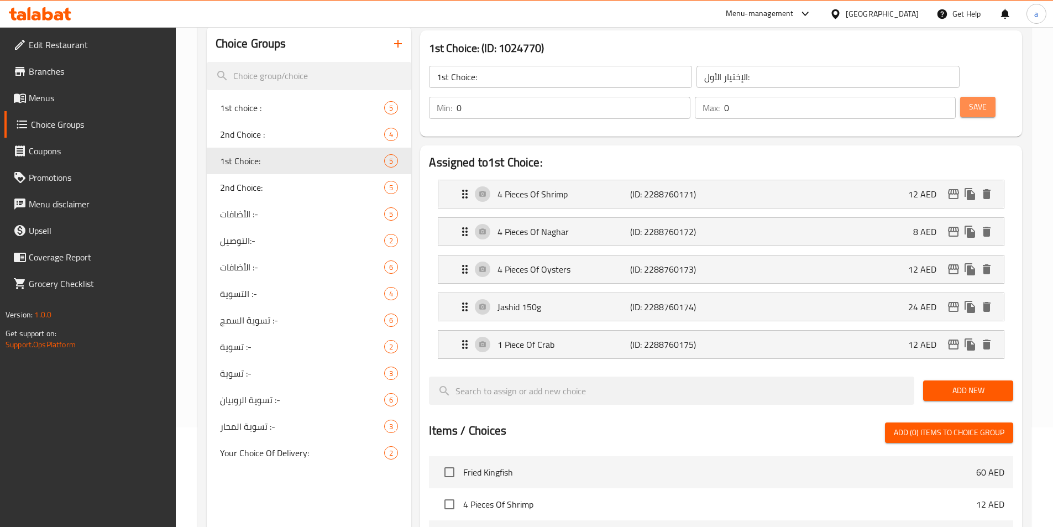
click at [969, 100] on span "Save" at bounding box center [978, 107] width 18 height 14
click at [662, 338] on p "(ID: 2288760175)" at bounding box center [674, 344] width 88 height 13
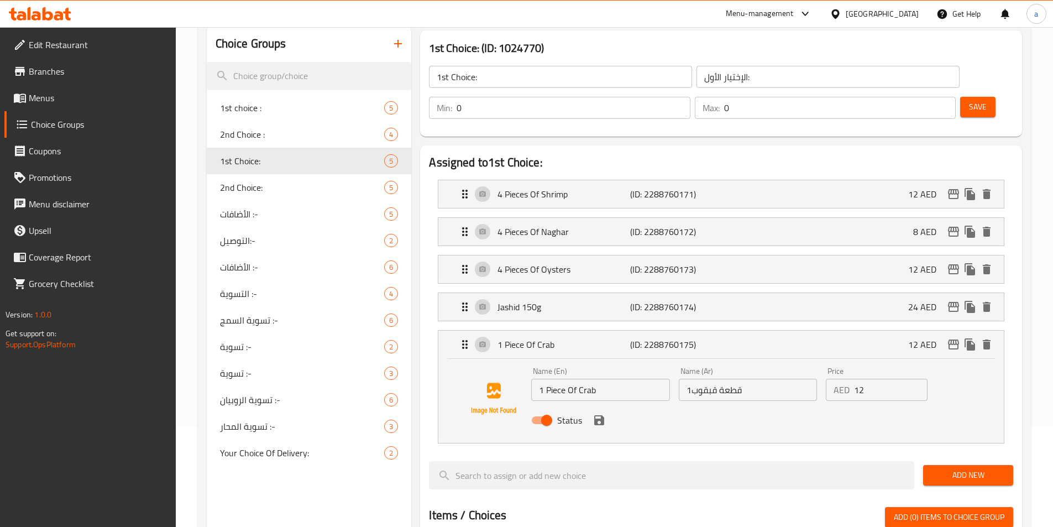
click at [589, 379] on input "1 Piece Of Crab" at bounding box center [600, 390] width 138 height 22
click at [705, 379] on input "1قطعة قبقوب" at bounding box center [748, 390] width 138 height 22
click at [790, 379] on input "1قطعة قبقوب" at bounding box center [748, 390] width 138 height 22
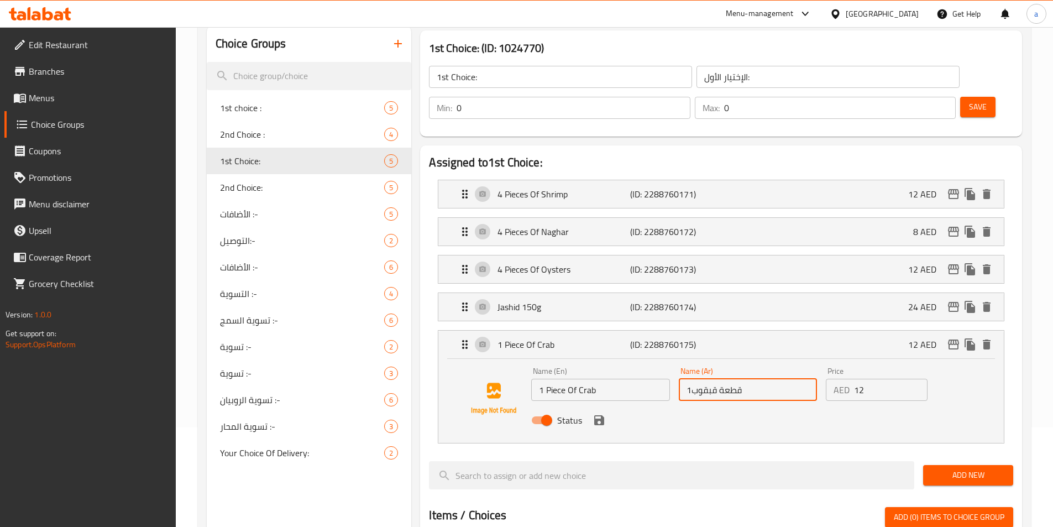
click at [601, 379] on input "1 Piece Of Crab" at bounding box center [600, 390] width 138 height 22
click at [765, 379] on input "1قطعة قبقوب" at bounding box center [748, 390] width 138 height 22
click at [703, 379] on input "1قطعة قبقوب" at bounding box center [748, 390] width 138 height 22
click at [750, 379] on input "1قطعة" at bounding box center [748, 390] width 138 height 22
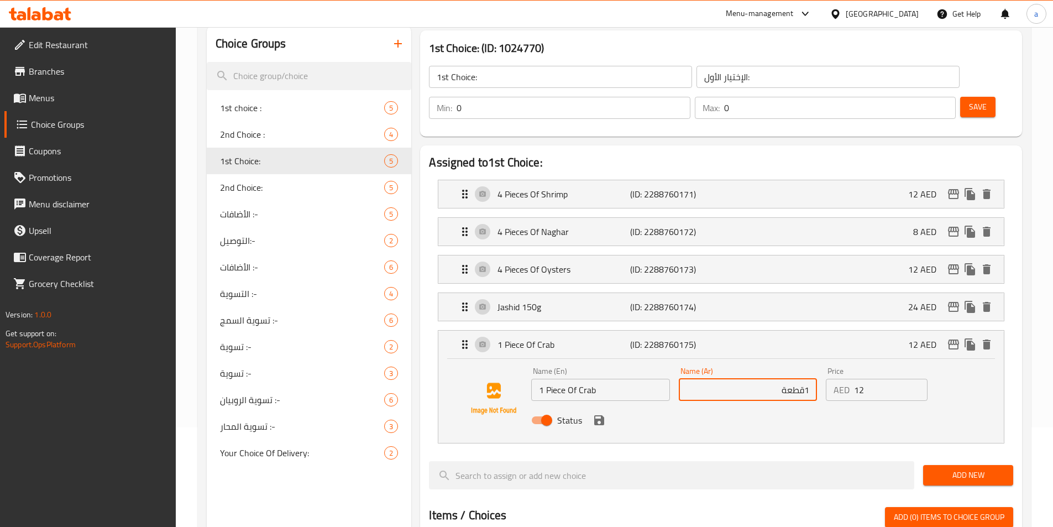
paste input "سلطعون"
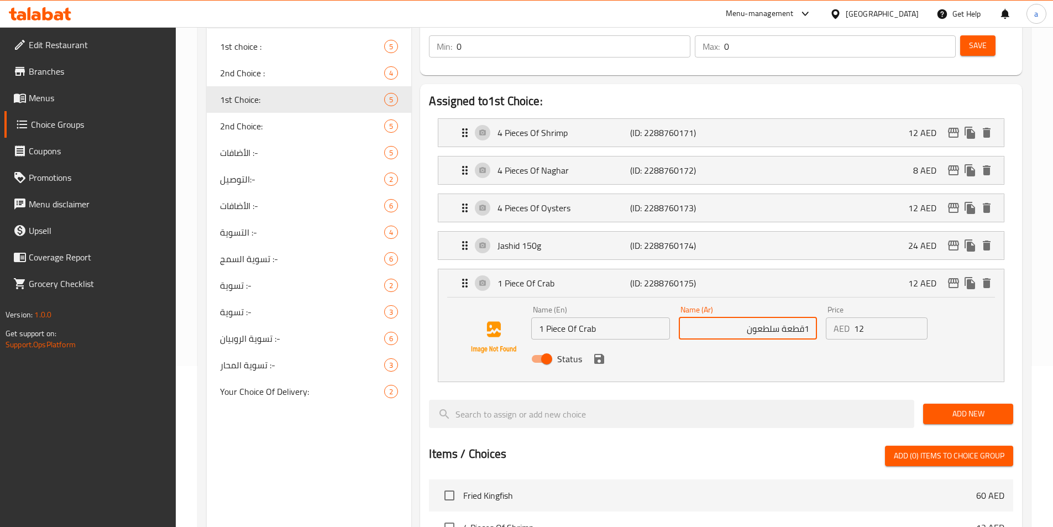
scroll to position [210, 0]
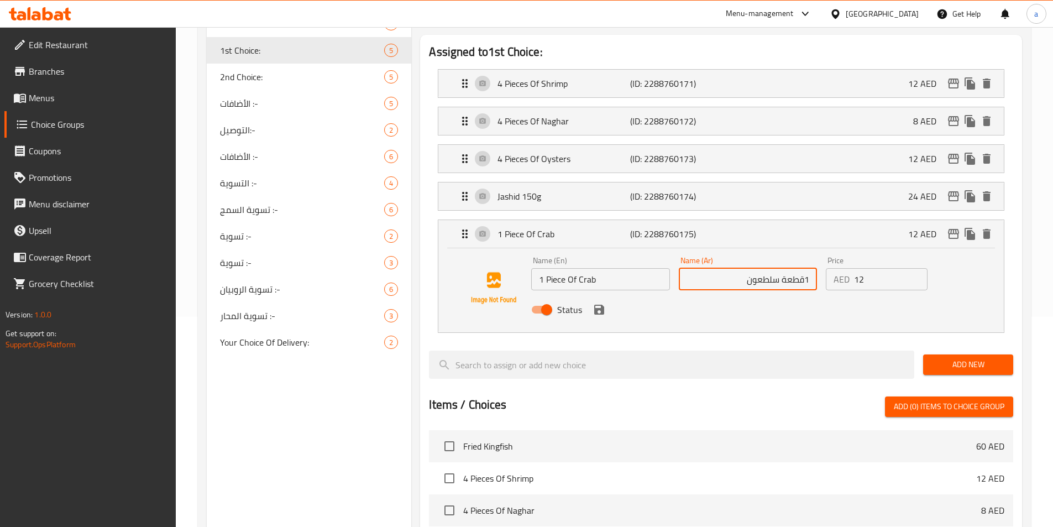
click at [602, 305] on icon "save" at bounding box center [599, 310] width 10 height 10
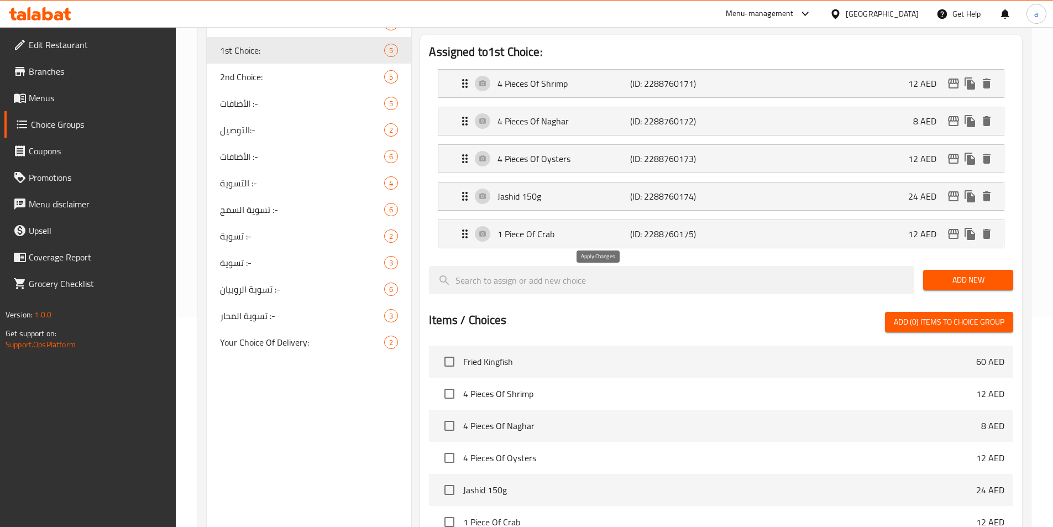
type input "1قطعة سلطعون"
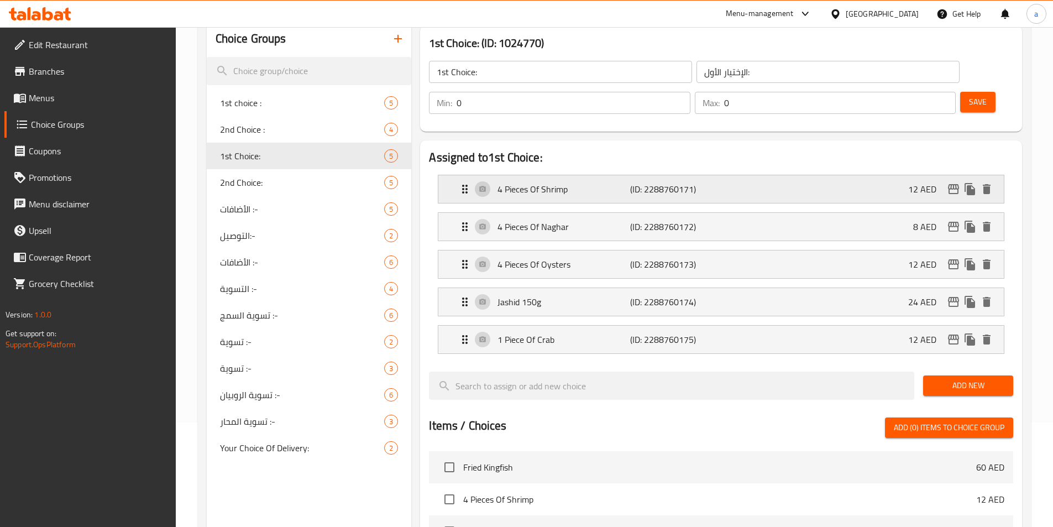
scroll to position [100, 0]
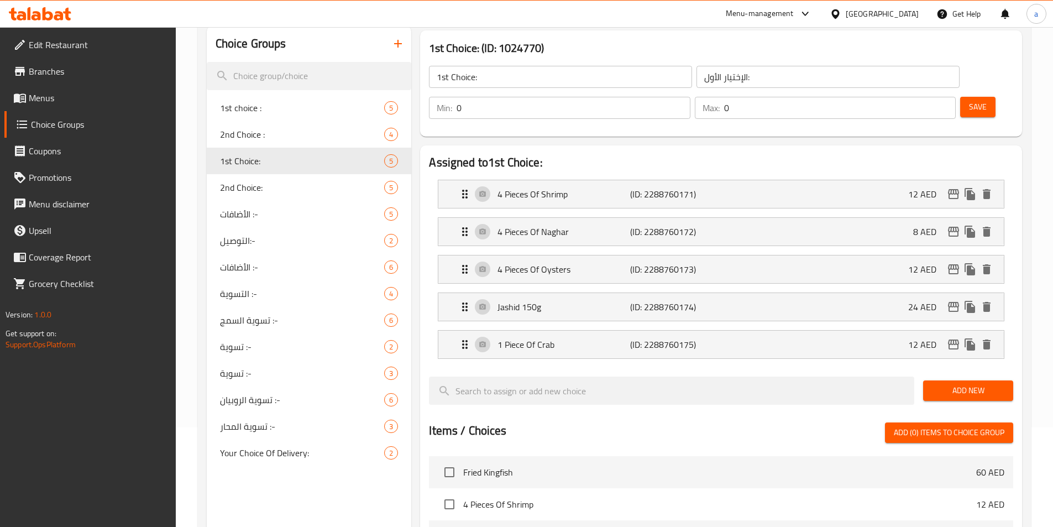
click at [969, 100] on span "Save" at bounding box center [978, 107] width 18 height 14
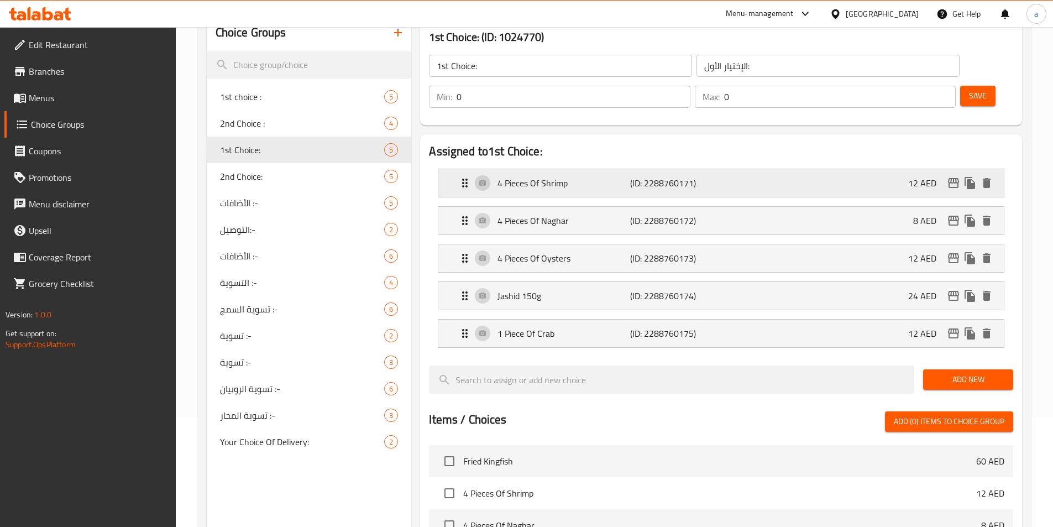
scroll to position [0, 0]
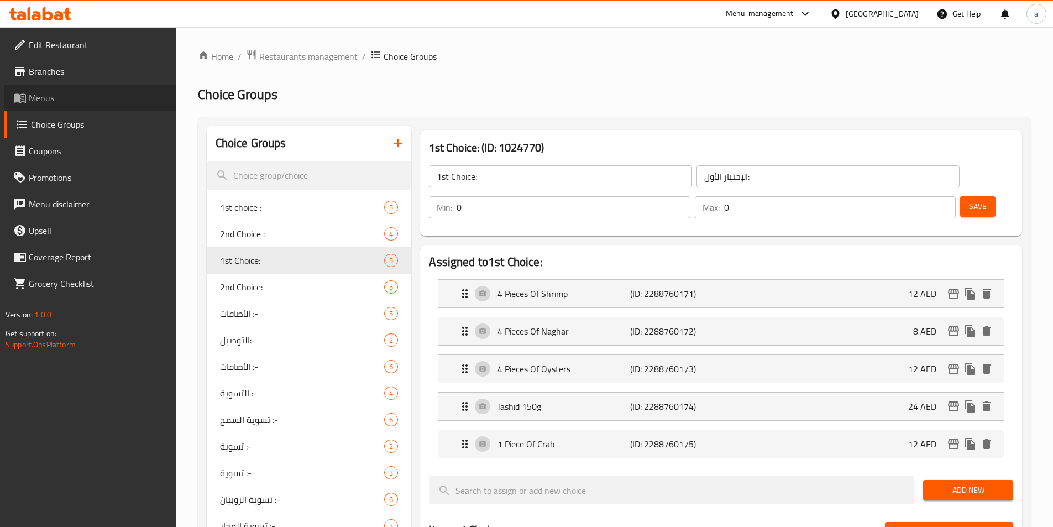
click at [48, 101] on span "Menus" at bounding box center [98, 97] width 138 height 13
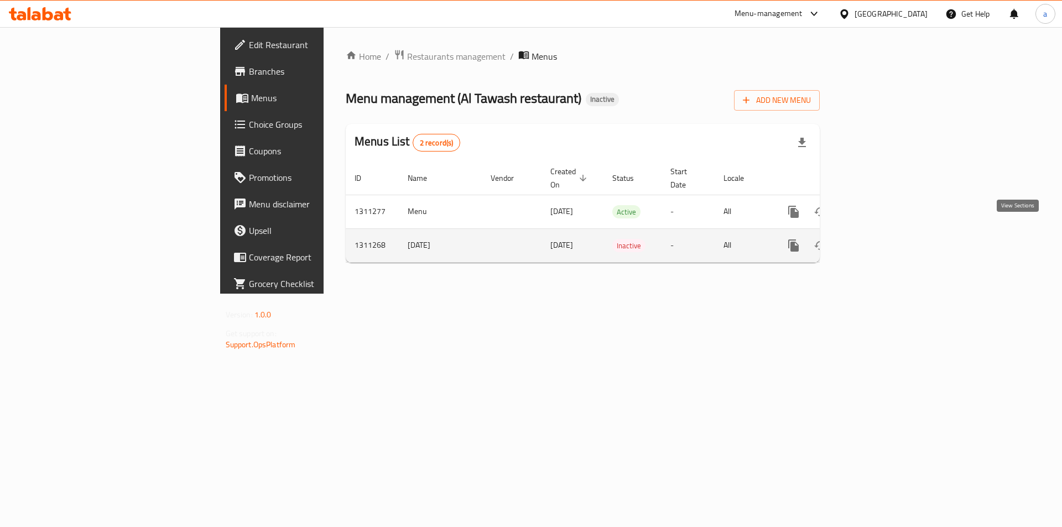
click at [886, 235] on link "enhanced table" at bounding box center [873, 245] width 27 height 27
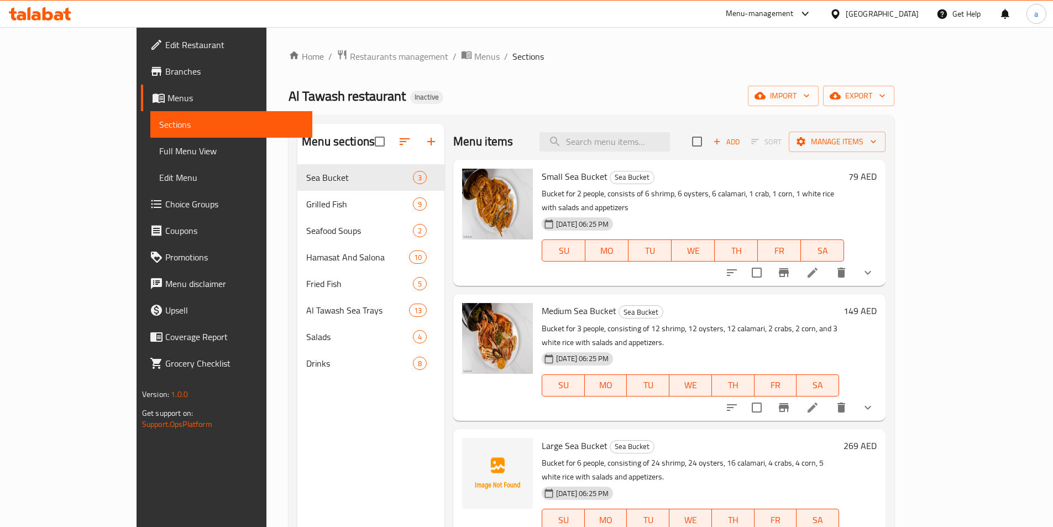
click at [168, 98] on span "Menus" at bounding box center [236, 97] width 136 height 13
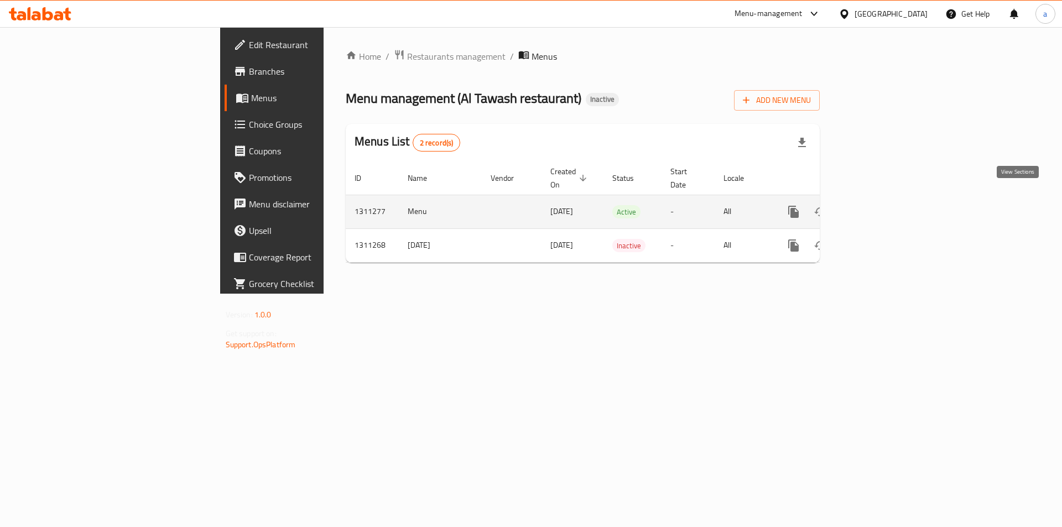
click at [886, 207] on link "enhanced table" at bounding box center [873, 212] width 27 height 27
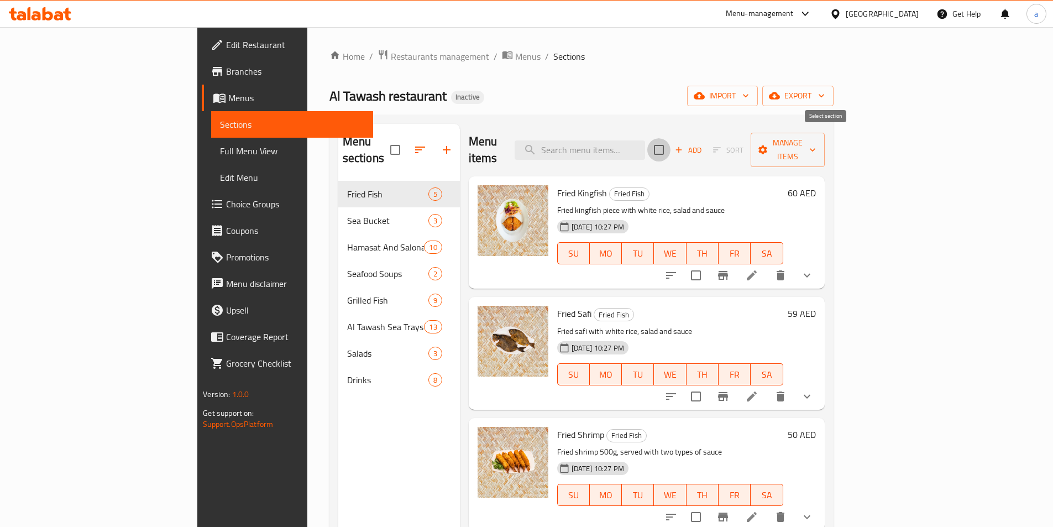
click at [671, 141] on input "checkbox" at bounding box center [659, 149] width 23 height 23
checkbox input "true"
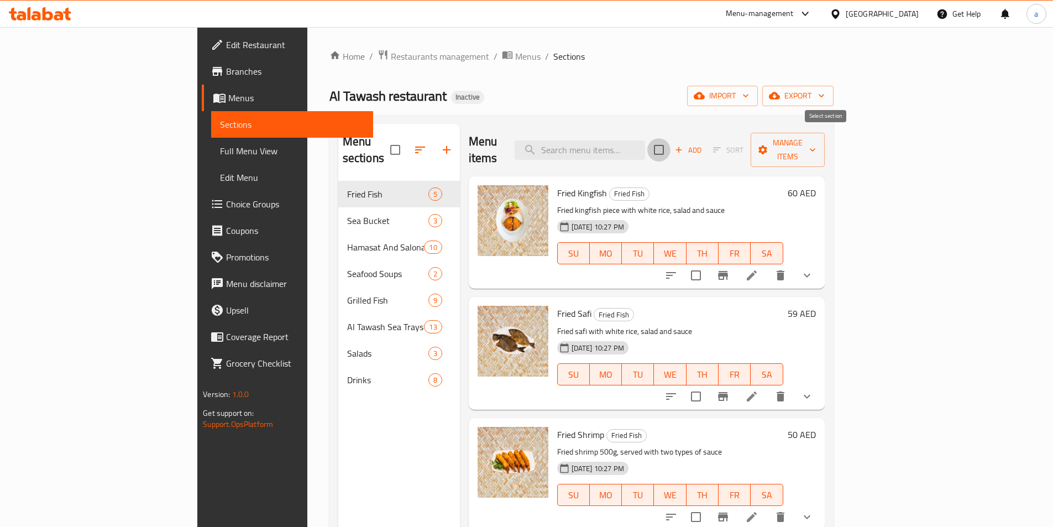
checkbox input "true"
click at [671, 141] on input "checkbox" at bounding box center [659, 149] width 23 height 23
checkbox input "false"
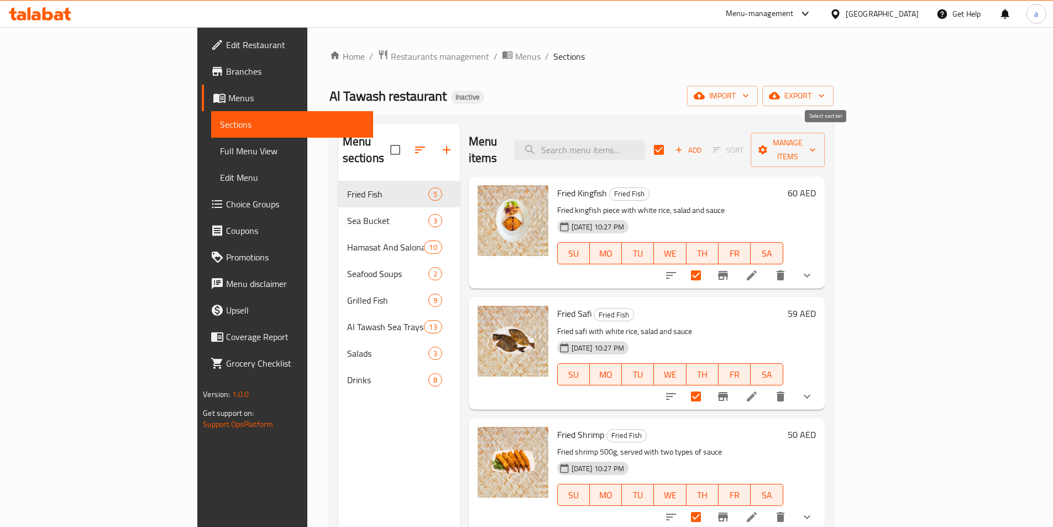
checkbox input "false"
click at [226, 199] on span "Choice Groups" at bounding box center [295, 203] width 138 height 13
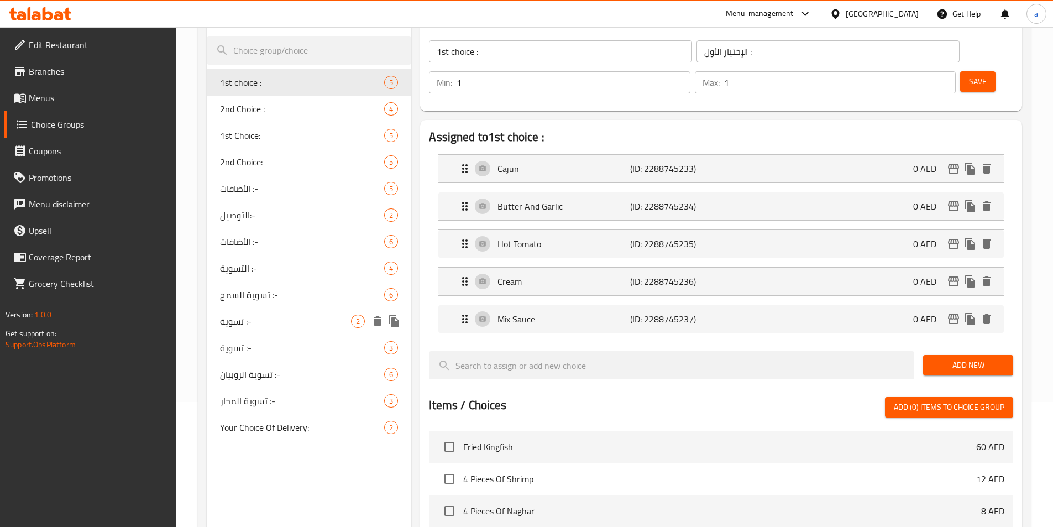
scroll to position [55, 0]
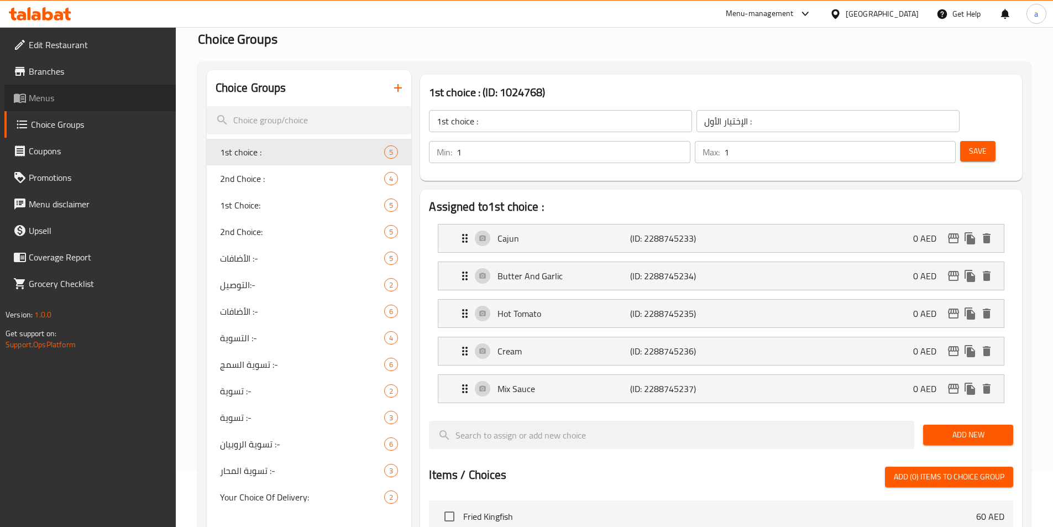
click at [83, 96] on span "Menus" at bounding box center [98, 97] width 138 height 13
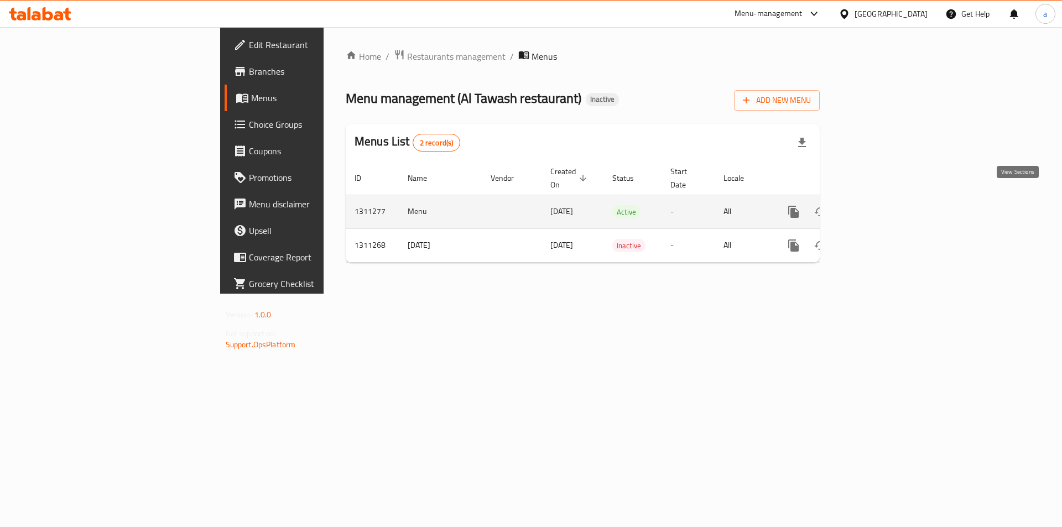
click at [886, 201] on link "enhanced table" at bounding box center [873, 212] width 27 height 27
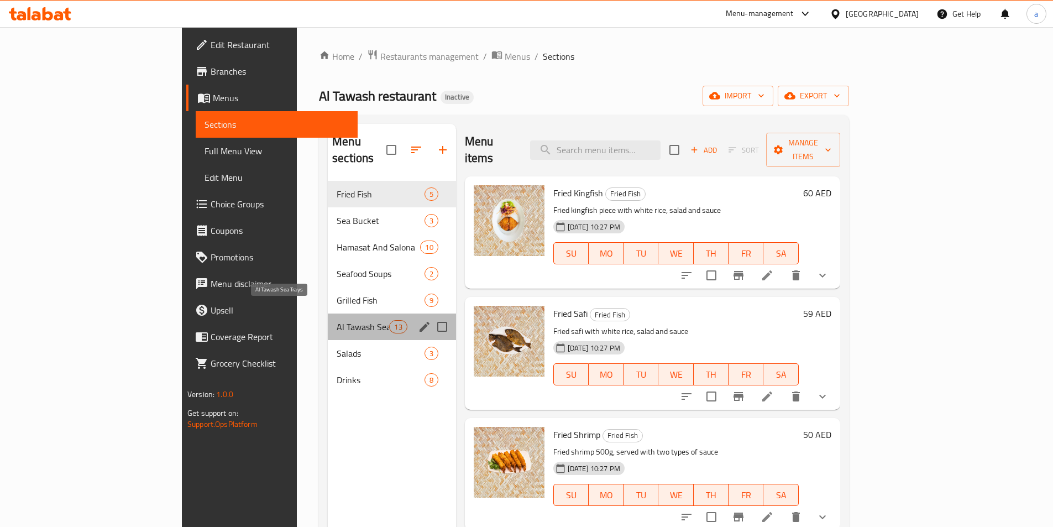
click at [337, 320] on span "Al Tawash Sea Trays" at bounding box center [363, 326] width 53 height 13
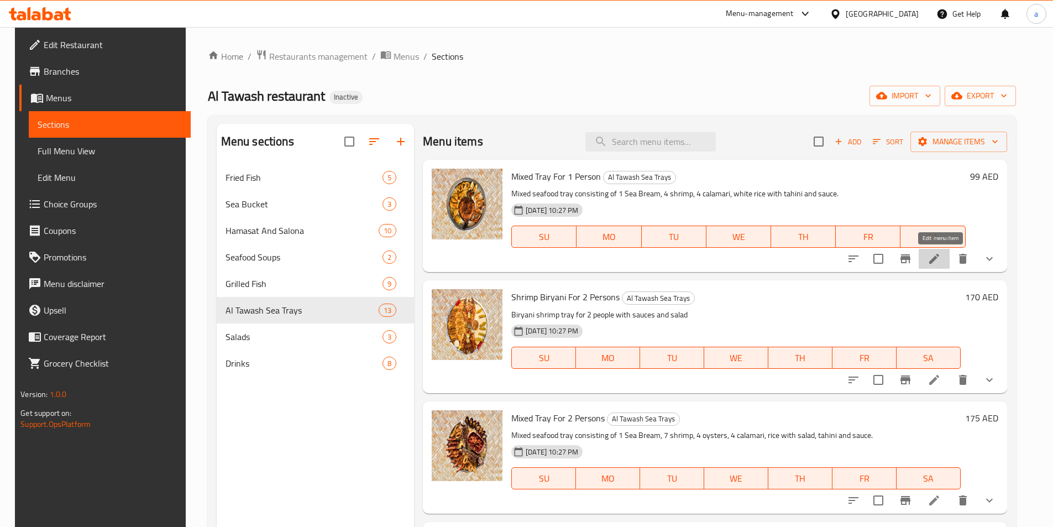
click at [941, 260] on icon at bounding box center [934, 258] width 13 height 13
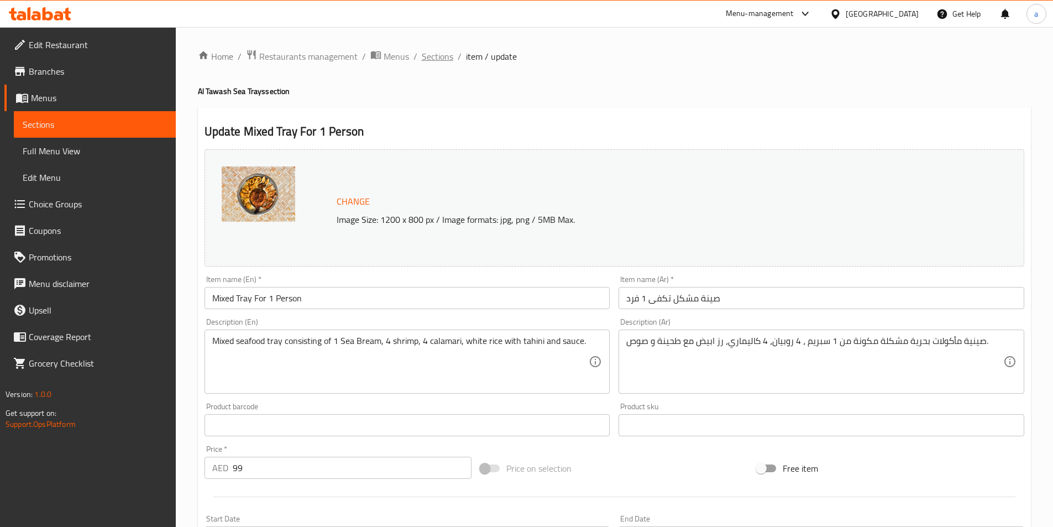
click at [442, 58] on span "Sections" at bounding box center [438, 56] width 32 height 13
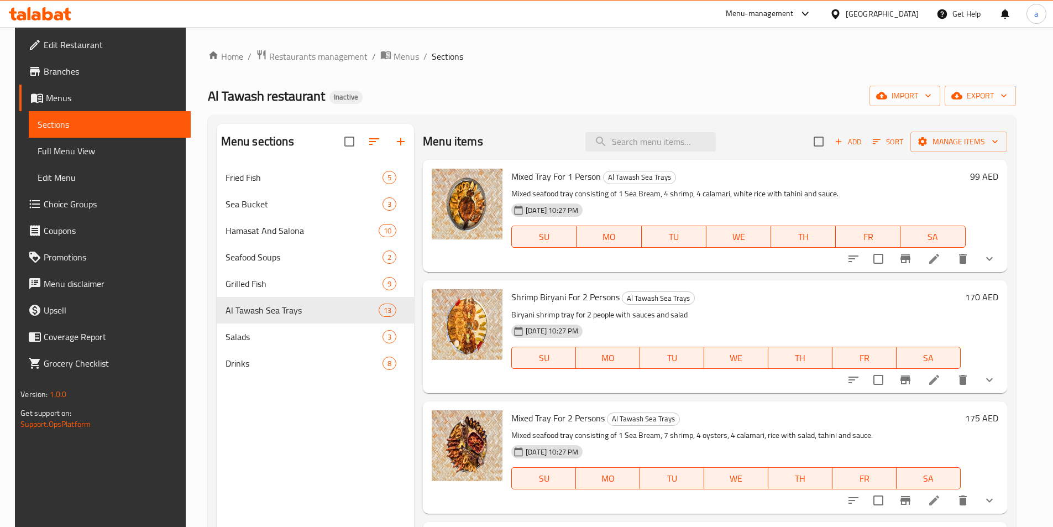
click at [948, 377] on li at bounding box center [934, 380] width 31 height 20
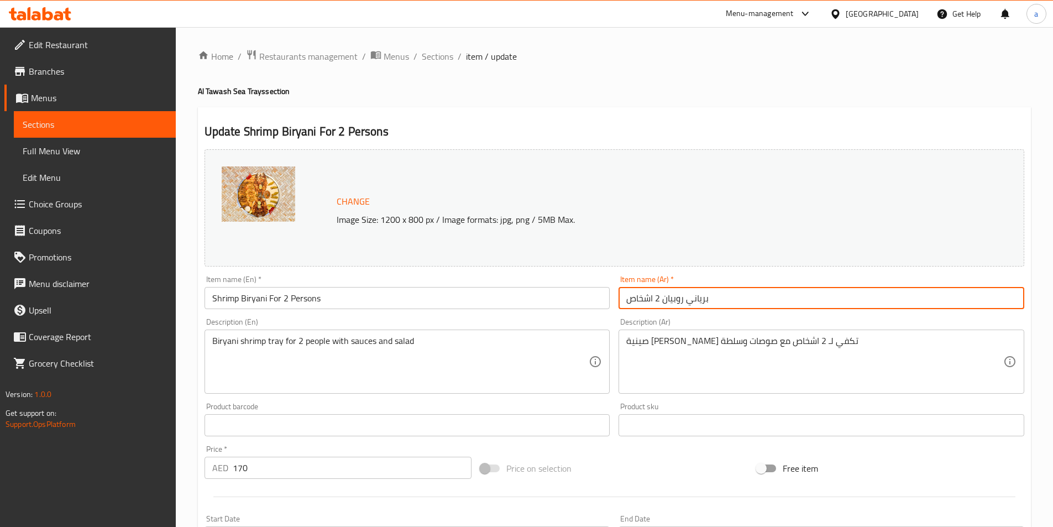
click at [660, 301] on input "برياني روبيان 2 اشخاص" at bounding box center [822, 298] width 406 height 22
click at [265, 296] on input "Shrimp Biryani For 2 Persons" at bounding box center [408, 298] width 406 height 22
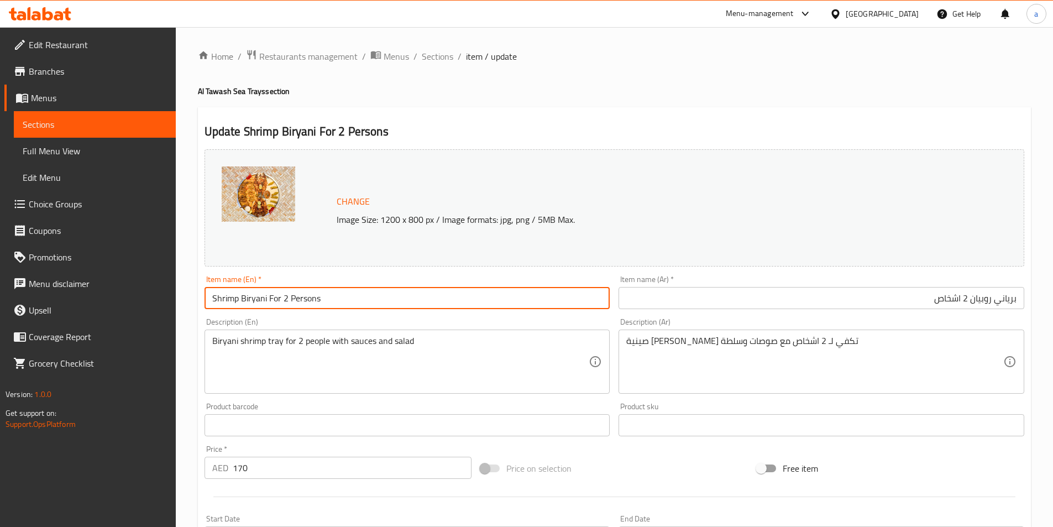
click at [265, 296] on input "Shrimp Biryani For 2 Persons" at bounding box center [408, 298] width 406 height 22
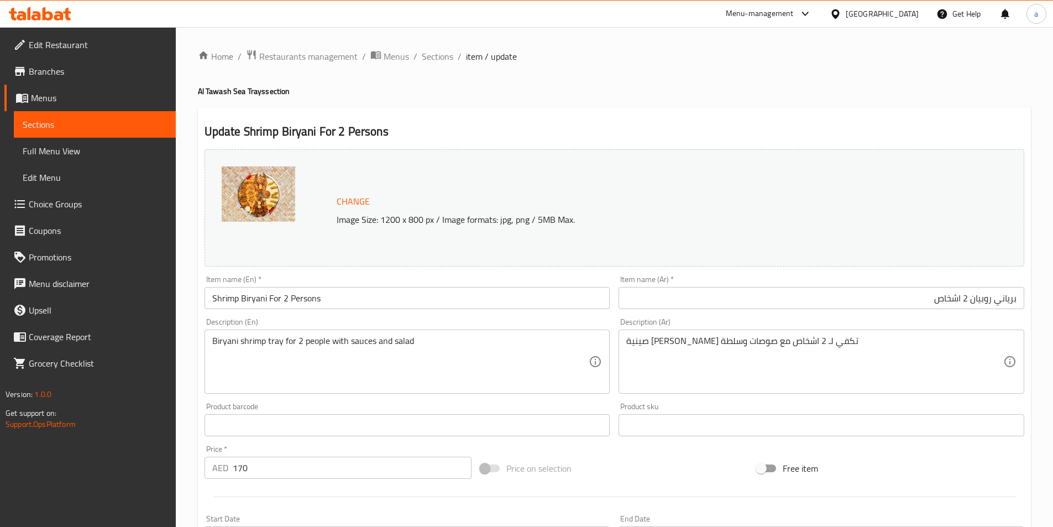
click at [968, 296] on input "برياني روبيان 2 اشخاص" at bounding box center [822, 298] width 406 height 22
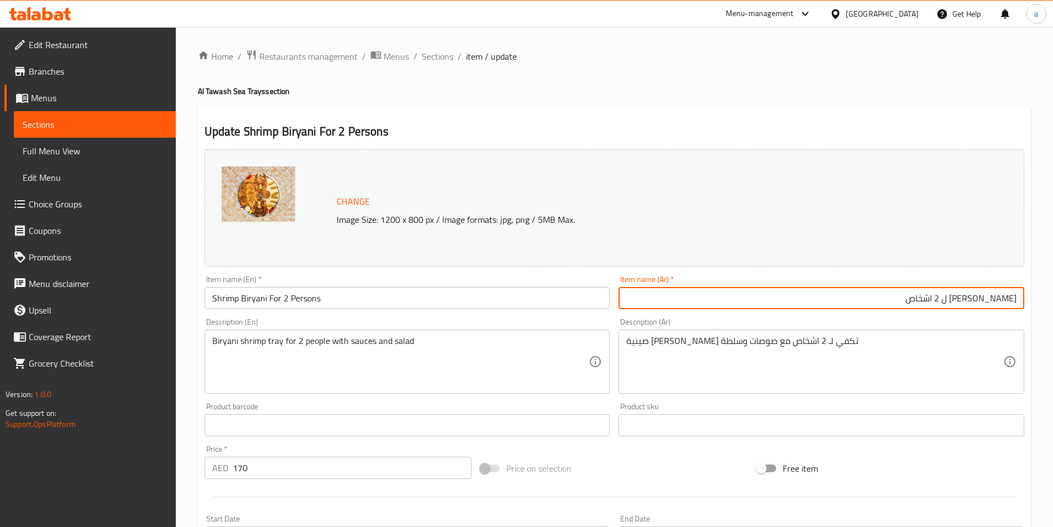
type input "برياني روبيان ل 2 اشخاص"
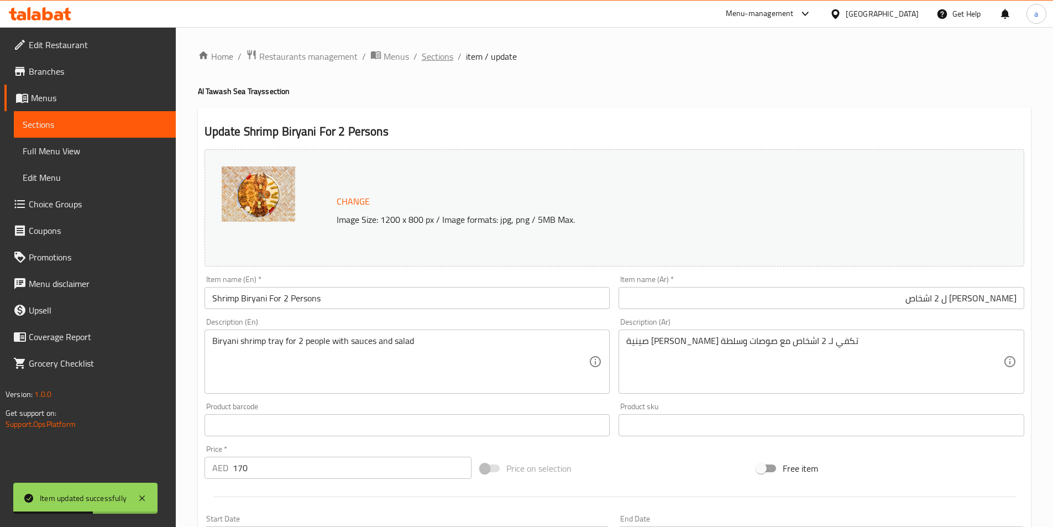
click at [429, 55] on span "Sections" at bounding box center [438, 56] width 32 height 13
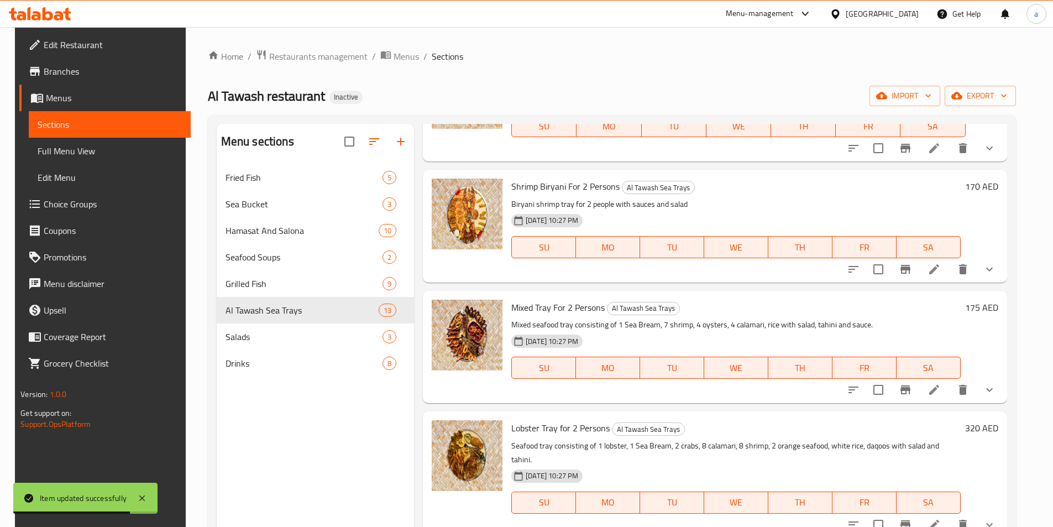
scroll to position [221, 0]
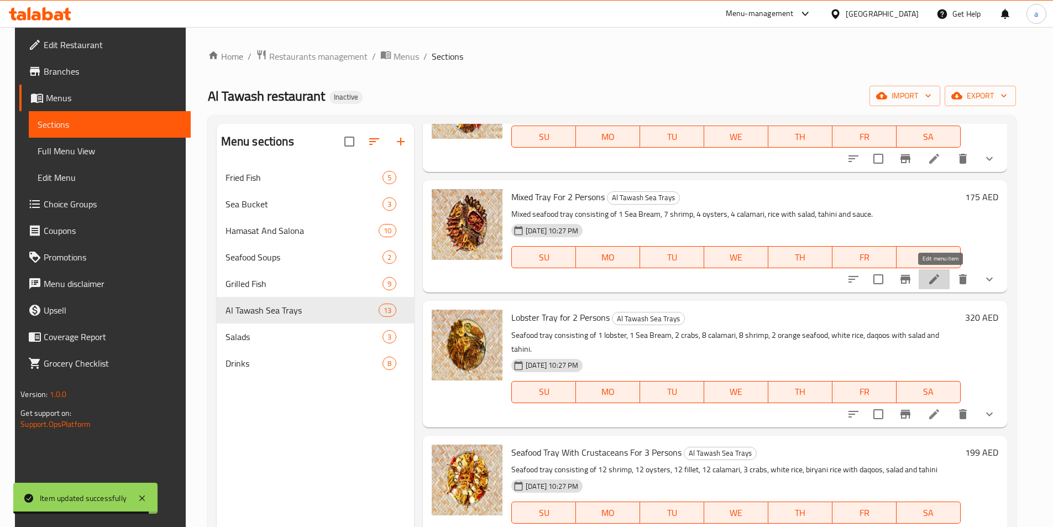
click at [941, 281] on icon at bounding box center [934, 279] width 13 height 13
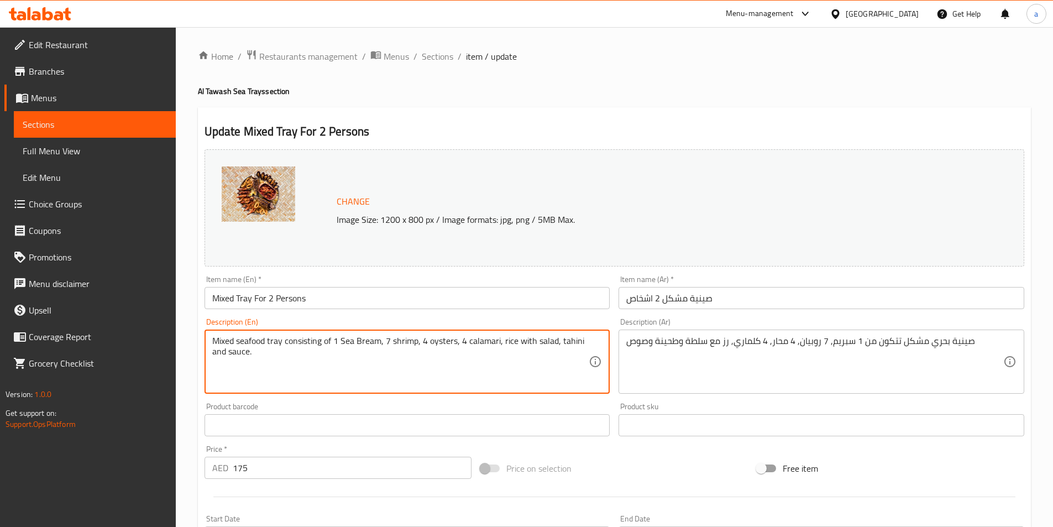
click at [256, 338] on textarea "Mixed seafood tray consisting of 1 Sea Bream, 7 shrimp, 4 oysters, 4 calamari, …" at bounding box center [400, 362] width 377 height 53
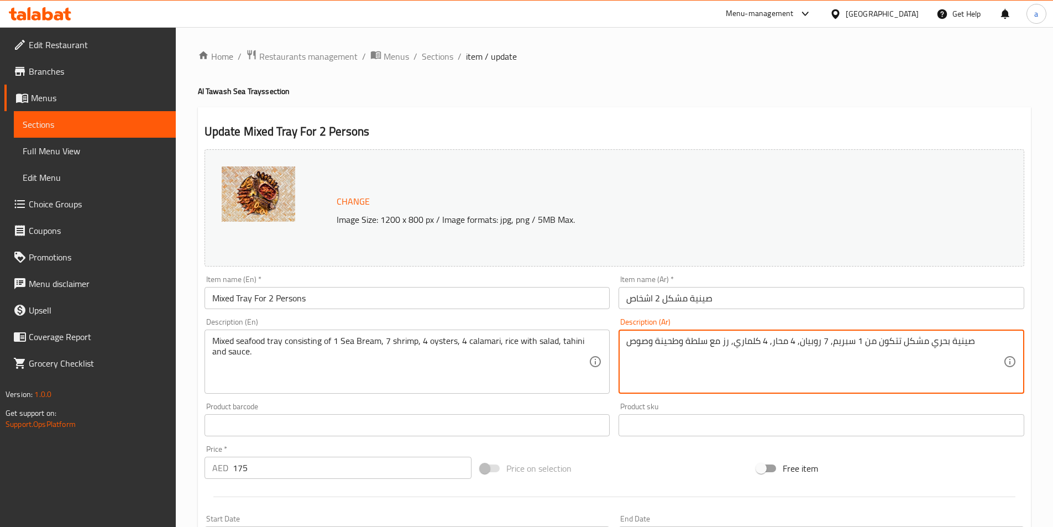
click at [932, 343] on textarea "صينية بحري مشكل تتكون من 1 سبريم, 7 روبيان, 4 محار, 4 كلماري, رز مع سلطة وطحينة…" at bounding box center [815, 362] width 377 height 53
paste textarea "لمأكولات البحرية"
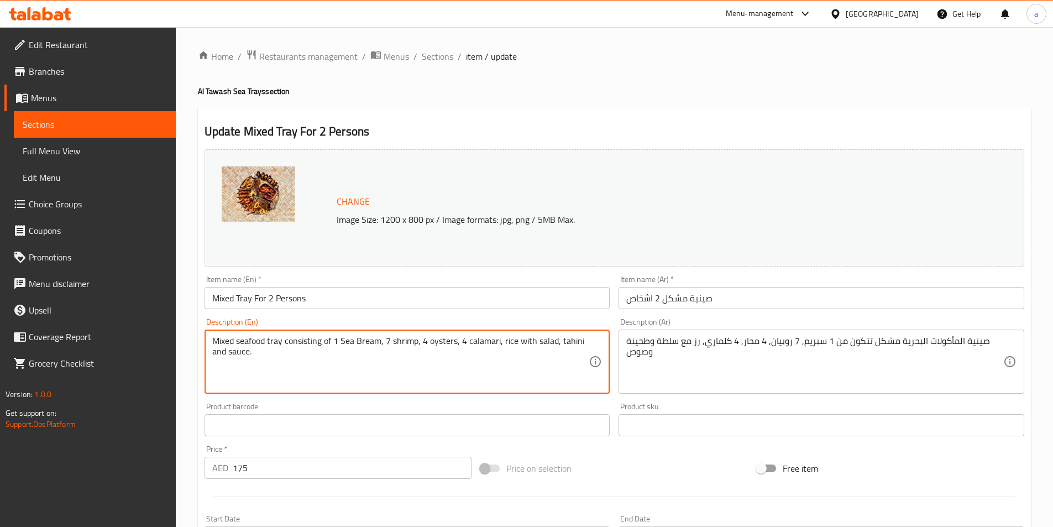
click at [296, 338] on textarea "Mixed seafood tray consisting of 1 Sea Bream, 7 shrimp, 4 oysters, 4 calamari, …" at bounding box center [400, 362] width 377 height 53
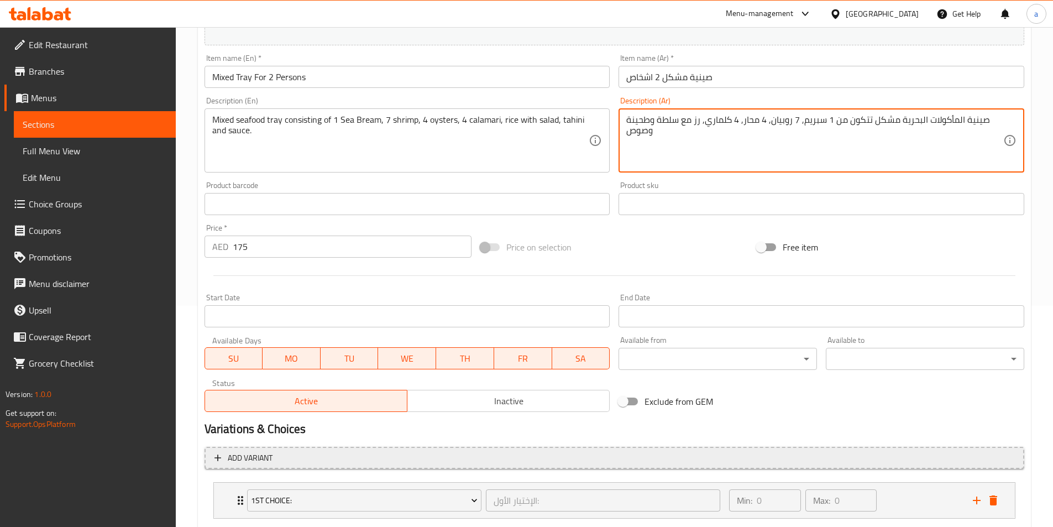
scroll to position [379, 0]
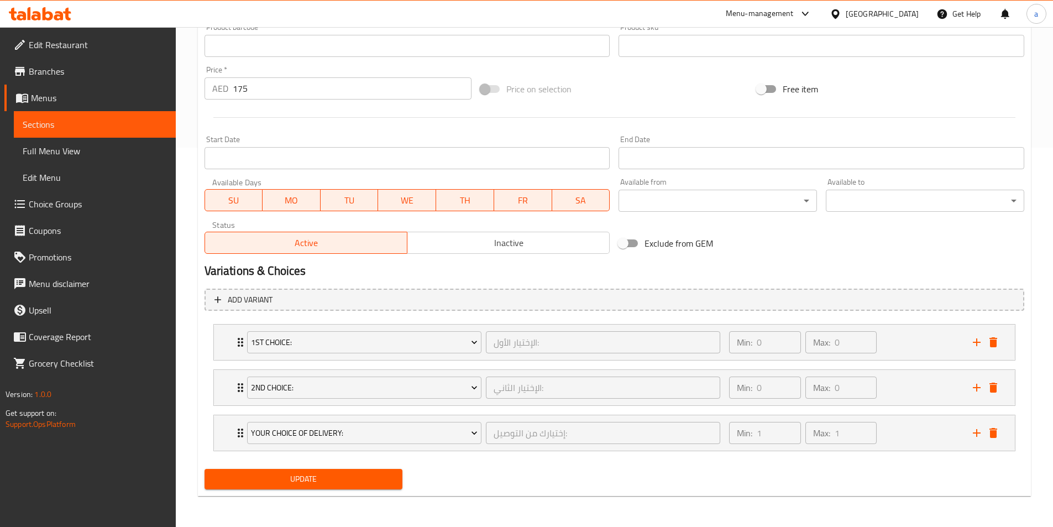
type textarea "صينية المأكولات البحرية مشكل تتكون من 1 سبريم, 7 روبيان, 4 محار, 4 كلماري, رز م…"
click at [330, 474] on span "Update" at bounding box center [303, 479] width 181 height 14
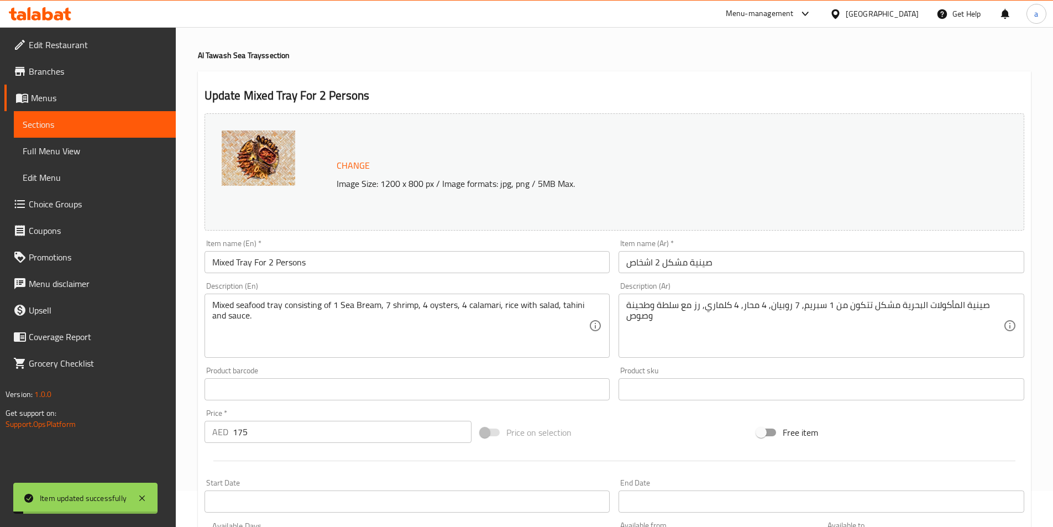
scroll to position [0, 0]
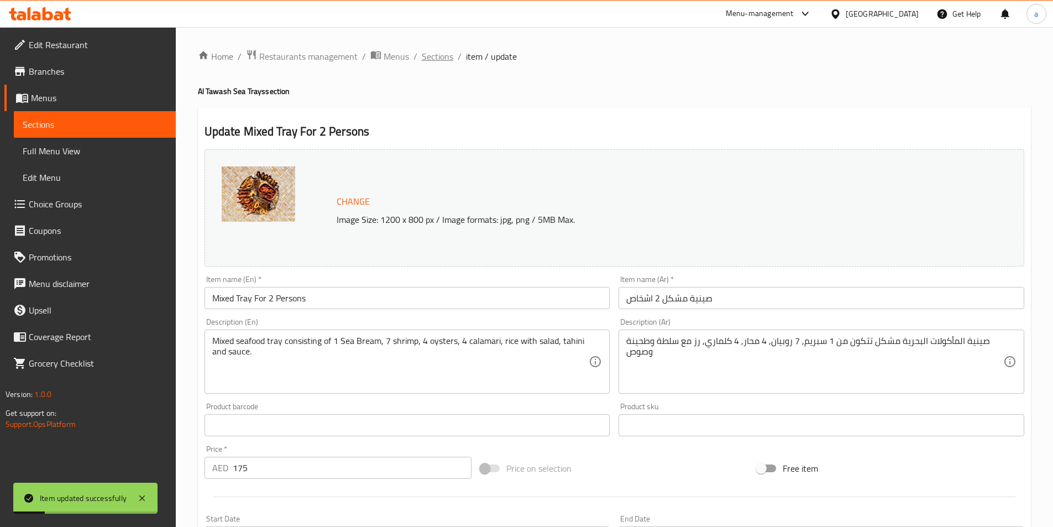
click at [442, 58] on span "Sections" at bounding box center [438, 56] width 32 height 13
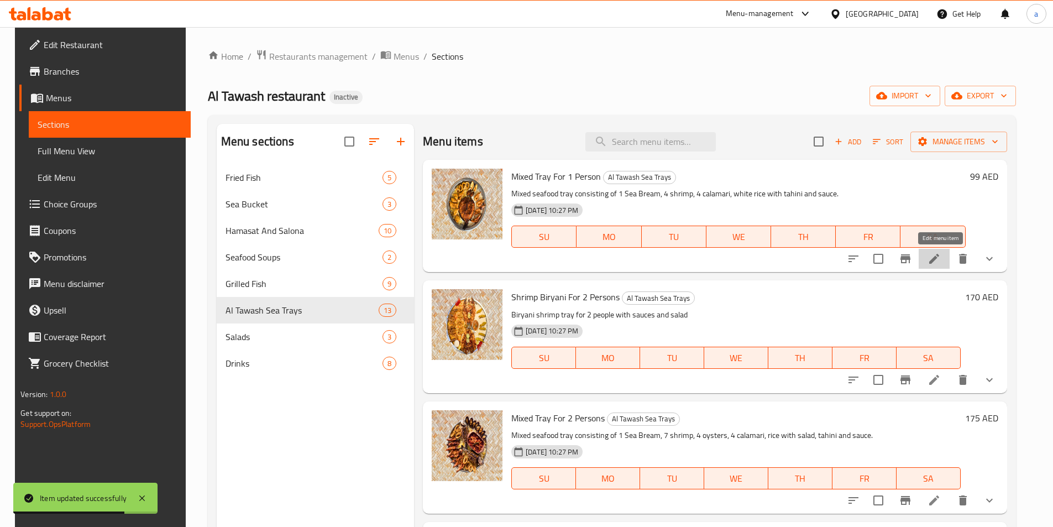
click at [940, 256] on icon at bounding box center [935, 259] width 10 height 10
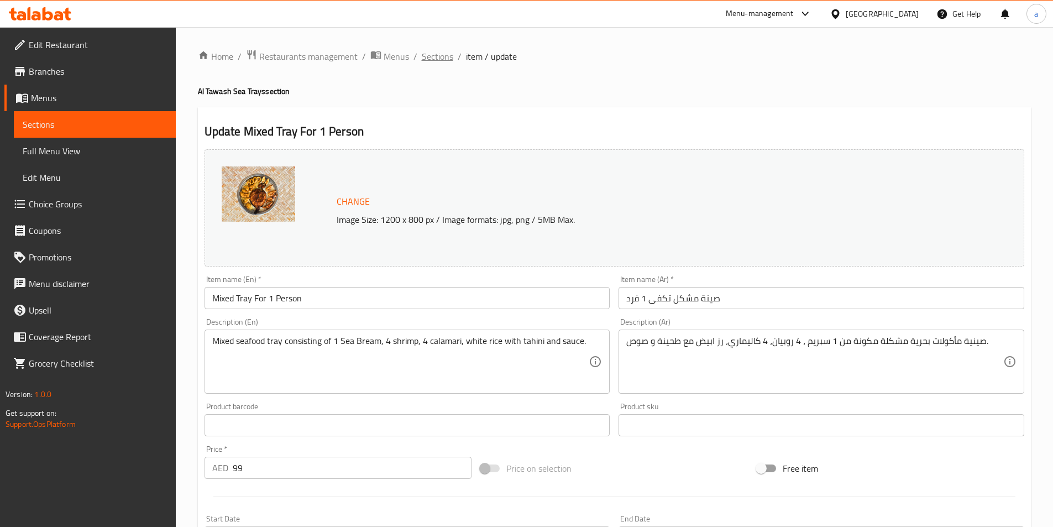
click at [437, 56] on span "Sections" at bounding box center [438, 56] width 32 height 13
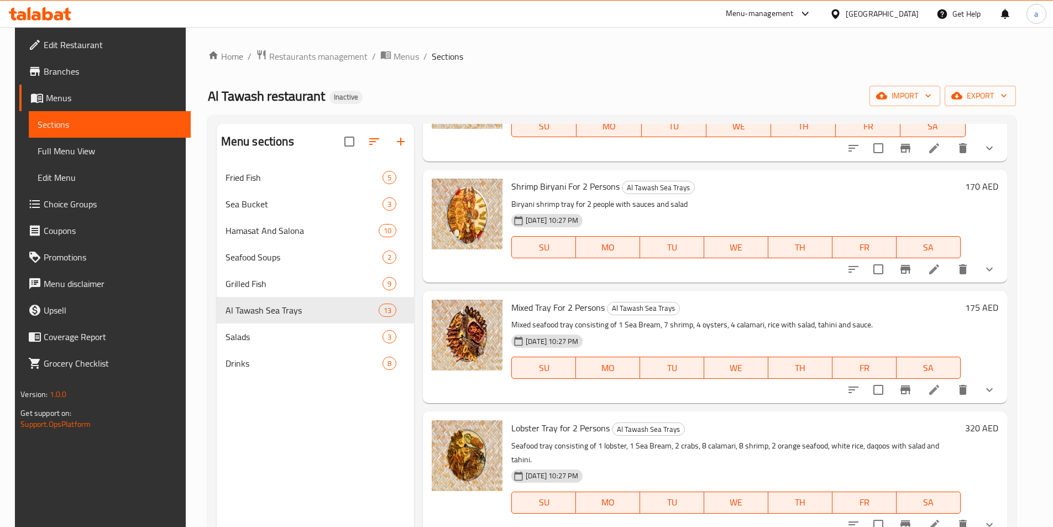
scroll to position [221, 0]
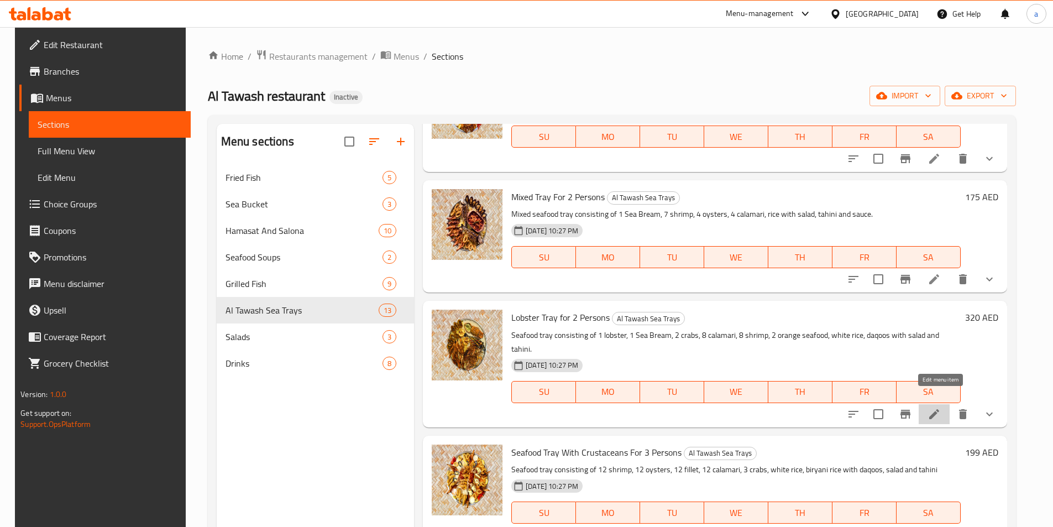
click at [941, 408] on icon at bounding box center [934, 414] width 13 height 13
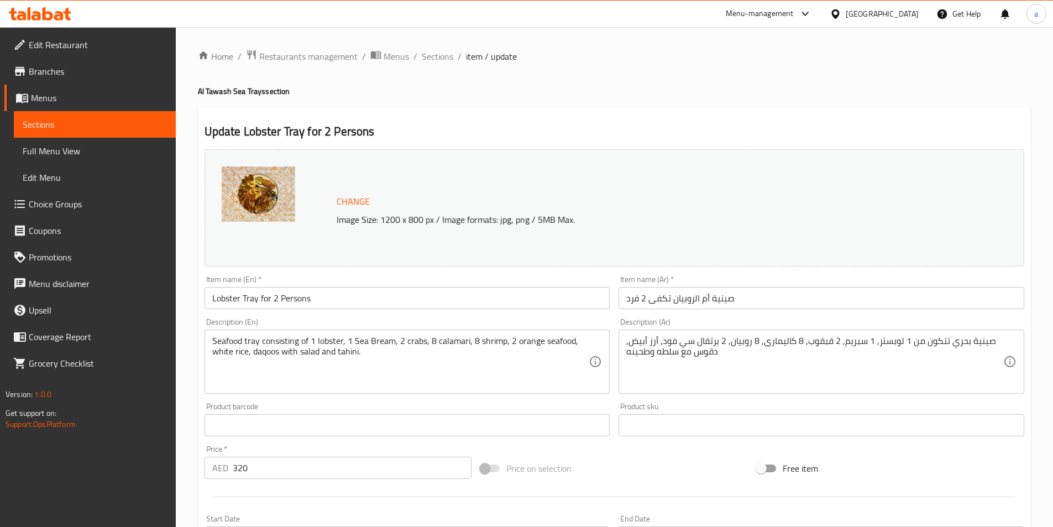
click at [228, 300] on input "Lobster Tray for 2 Persons" at bounding box center [408, 298] width 406 height 22
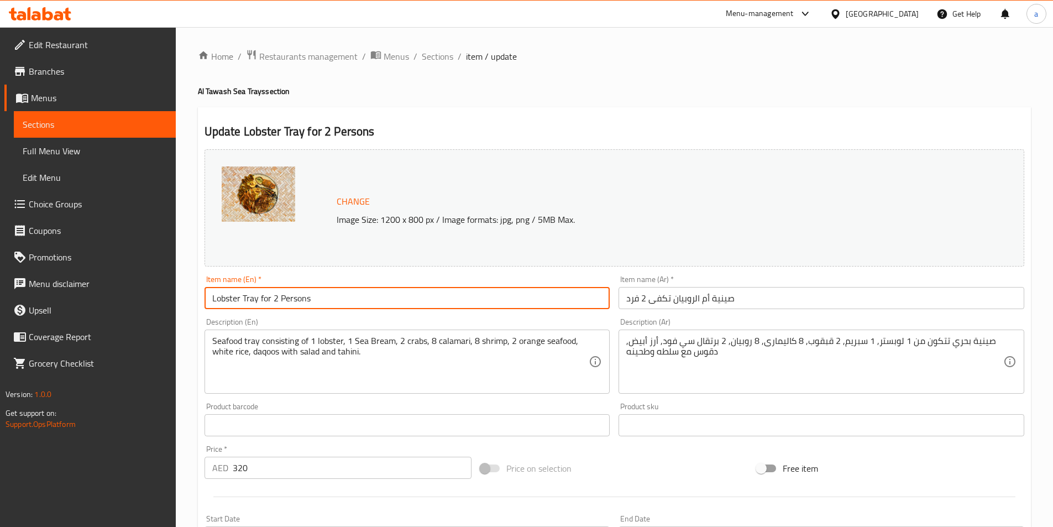
click at [228, 300] on input "Lobster Tray for 2 Persons" at bounding box center [408, 298] width 406 height 22
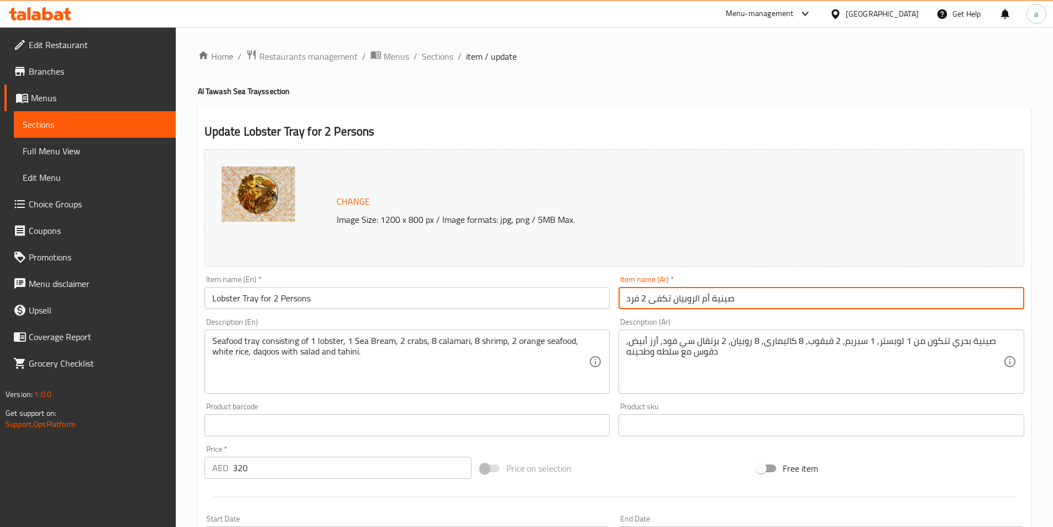
drag, startPoint x: 672, startPoint y: 299, endPoint x: 708, endPoint y: 304, distance: 36.8
click at [708, 304] on input "صينية أم الروبيان تكفى 2 فرد" at bounding box center [822, 298] width 406 height 22
paste input "ستاكوزا"
click at [660, 303] on input "صينية إستاكوزا تكفى 2 فرد" at bounding box center [822, 298] width 406 height 22
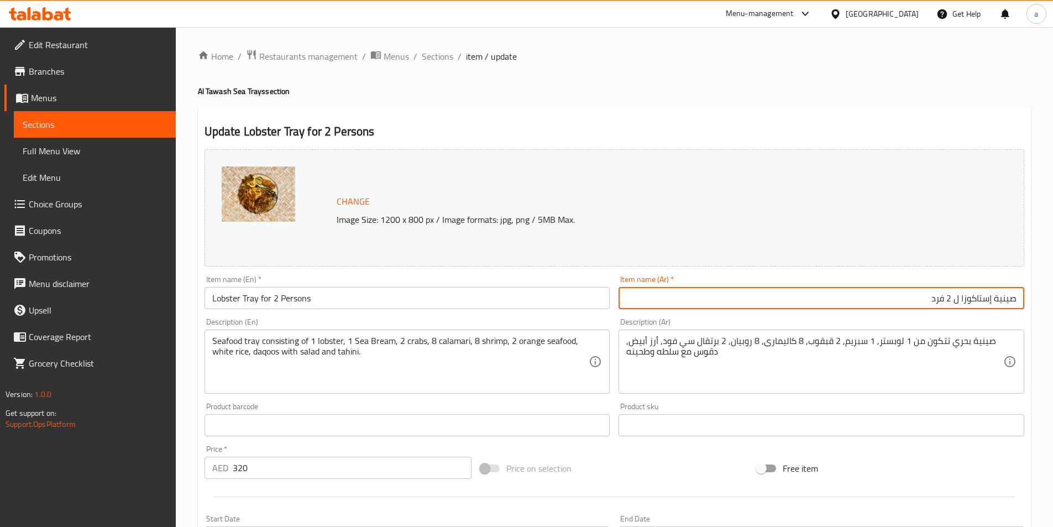
click at [287, 301] on input "Lobster Tray for 2 Persons" at bounding box center [408, 298] width 406 height 22
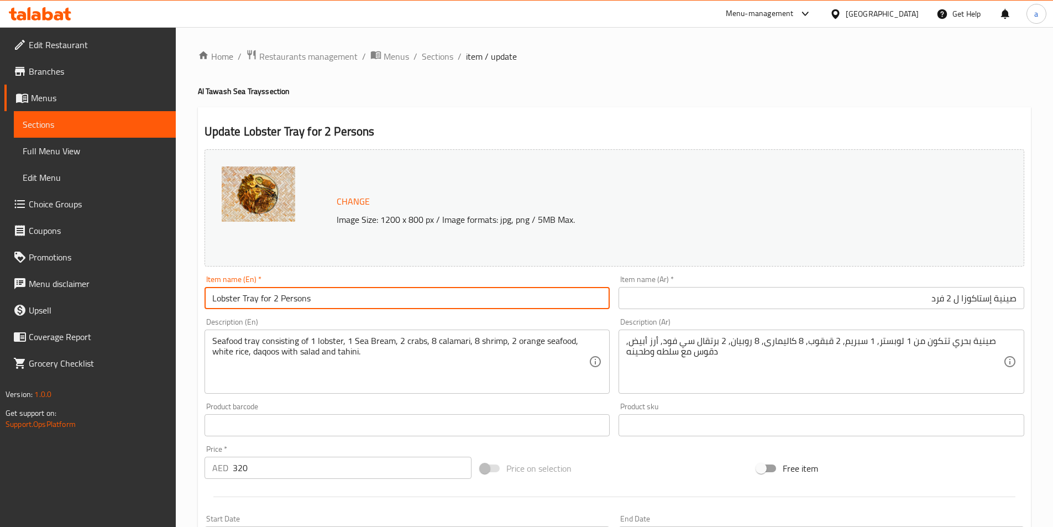
click at [287, 301] on input "Lobster Tray for 2 Persons" at bounding box center [408, 298] width 406 height 22
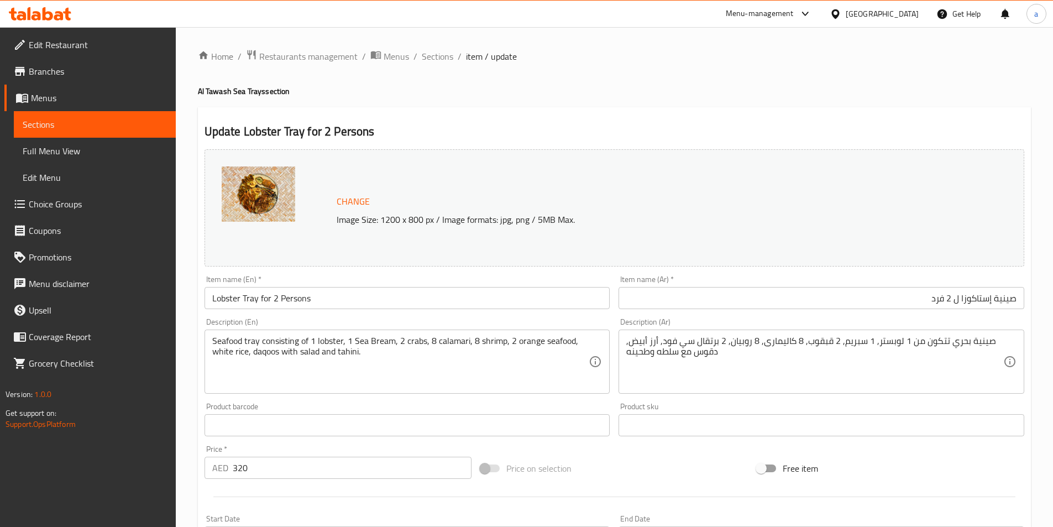
click at [926, 299] on input "صينية إستاكوزا ل 2 فرد" at bounding box center [822, 298] width 406 height 22
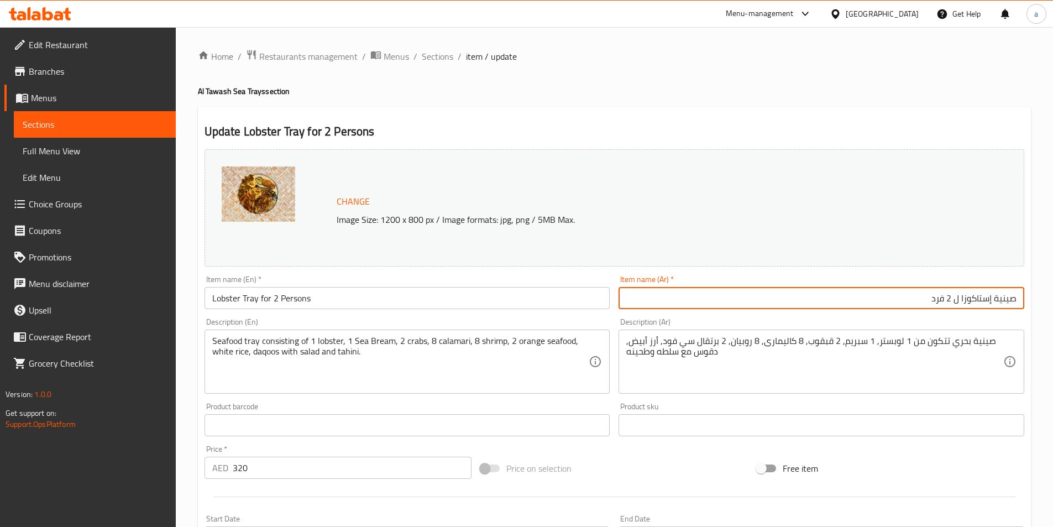
drag, startPoint x: 930, startPoint y: 296, endPoint x: 961, endPoint y: 300, distance: 31.1
click at [961, 300] on input "صينية إستاكوزا ل 2 فرد" at bounding box center [822, 298] width 406 height 22
paste input "تكفي فردين"
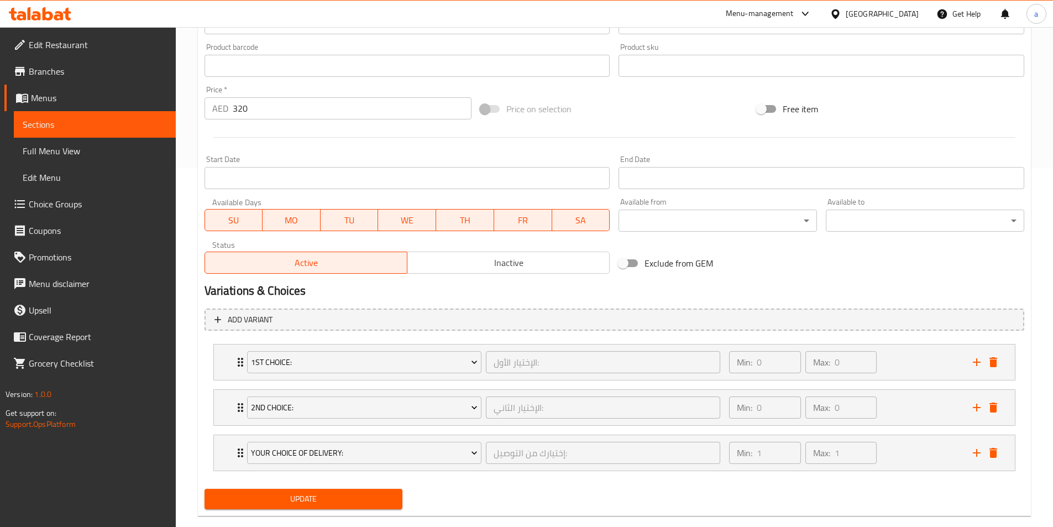
scroll to position [379, 0]
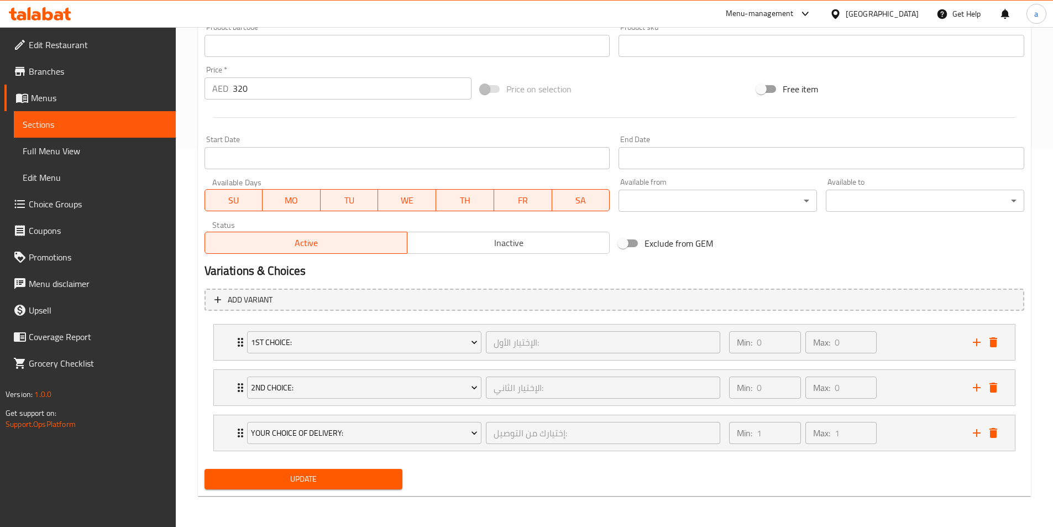
type input "صينية إستاكوزا تكفي فردين"
click at [377, 474] on span "Update" at bounding box center [303, 479] width 181 height 14
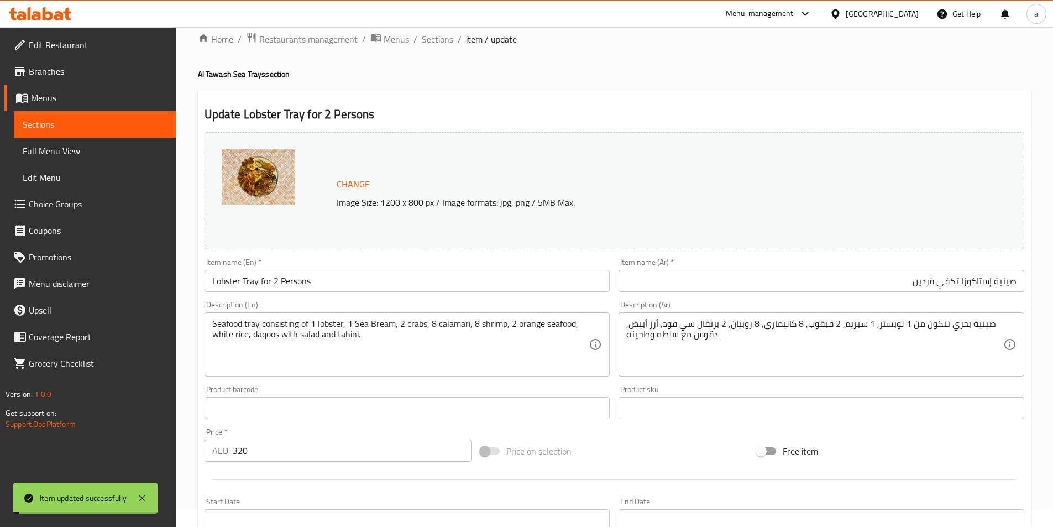
scroll to position [0, 0]
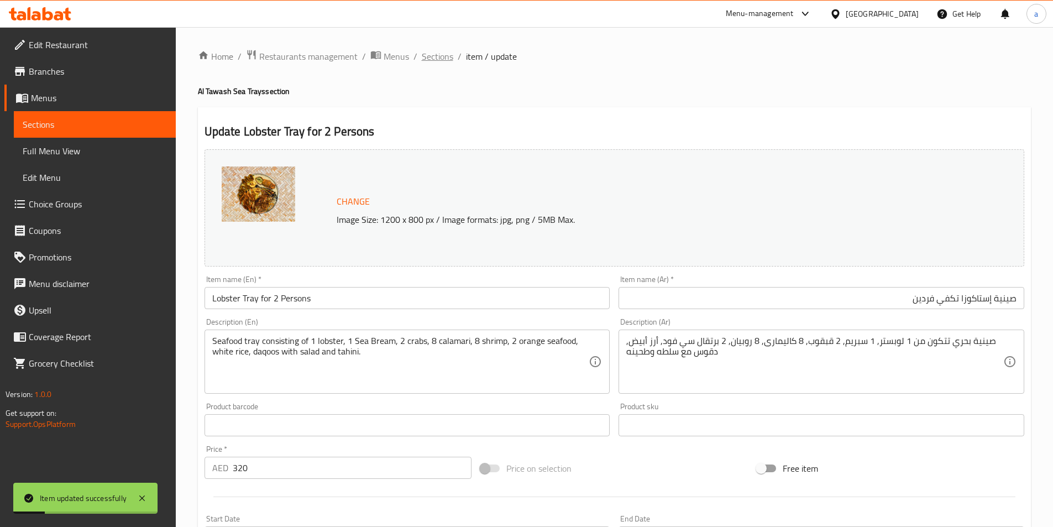
click at [442, 56] on span "Sections" at bounding box center [438, 56] width 32 height 13
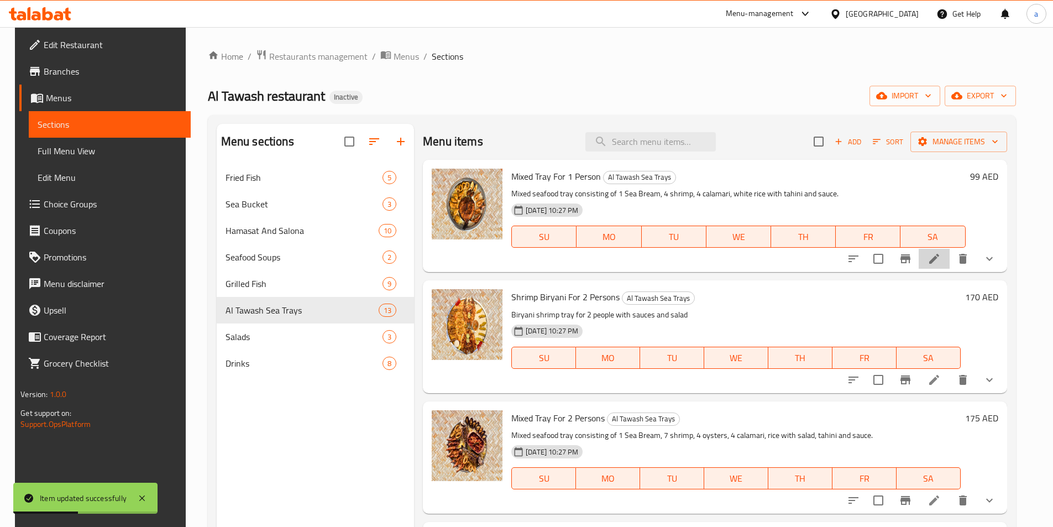
click at [948, 261] on li at bounding box center [934, 259] width 31 height 20
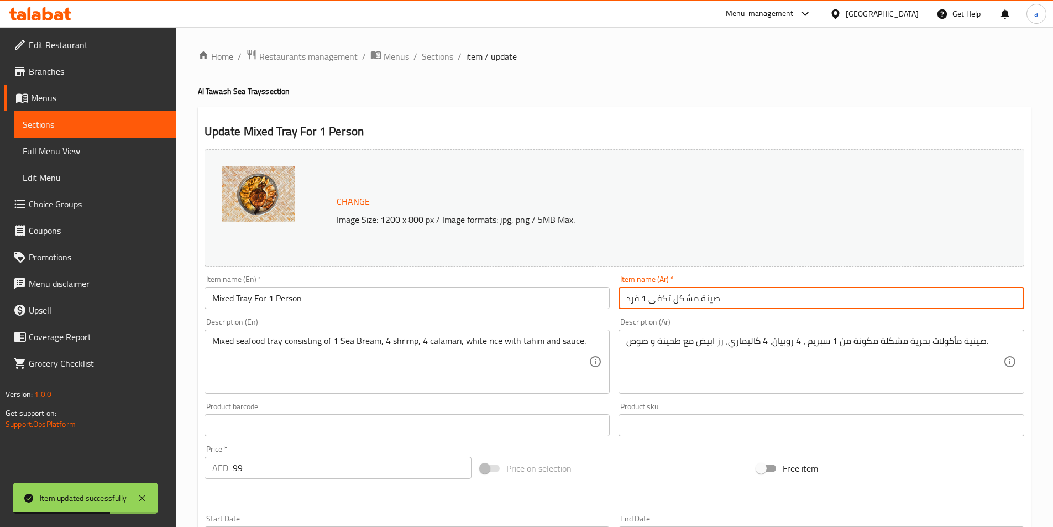
click at [646, 299] on input "صينة مشكل تكفى 1 فرد" at bounding box center [822, 298] width 406 height 22
click at [645, 299] on input "صينة مشكل تكفى 1 فرد" at bounding box center [822, 298] width 406 height 22
click at [643, 299] on input "صينة مشكل تكفى 1 فرد" at bounding box center [822, 298] width 406 height 22
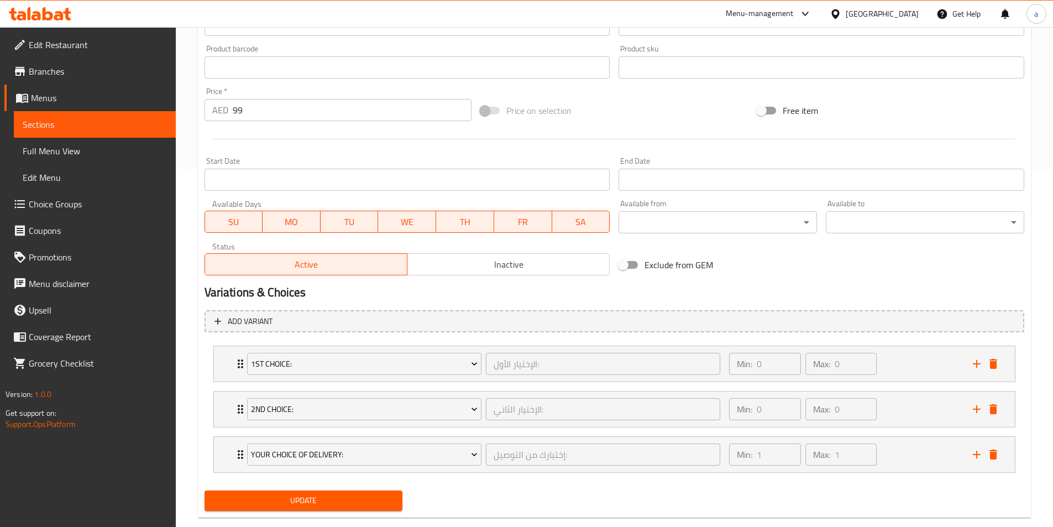
scroll to position [379, 0]
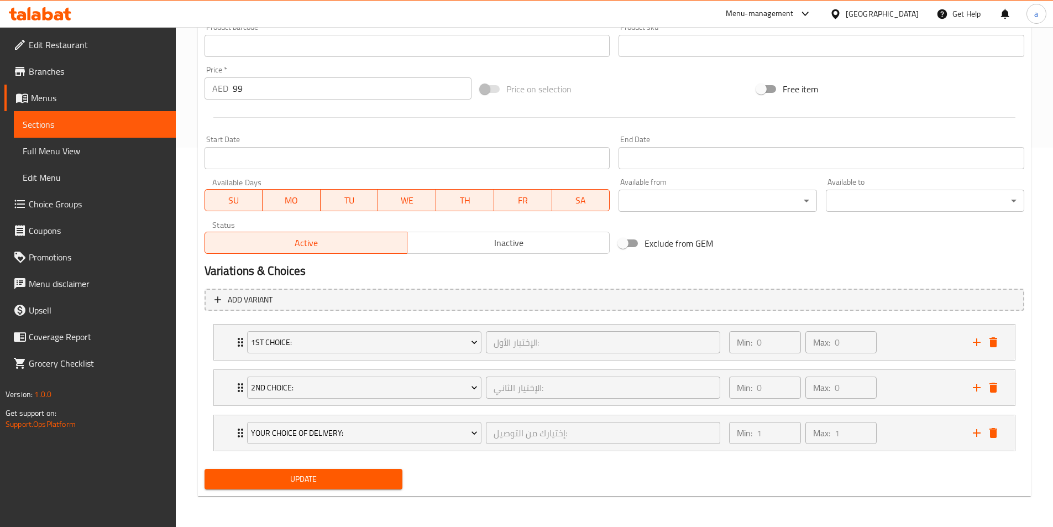
type input "صينة مشكل تكفى فرد"
click at [369, 481] on span "Update" at bounding box center [303, 479] width 181 height 14
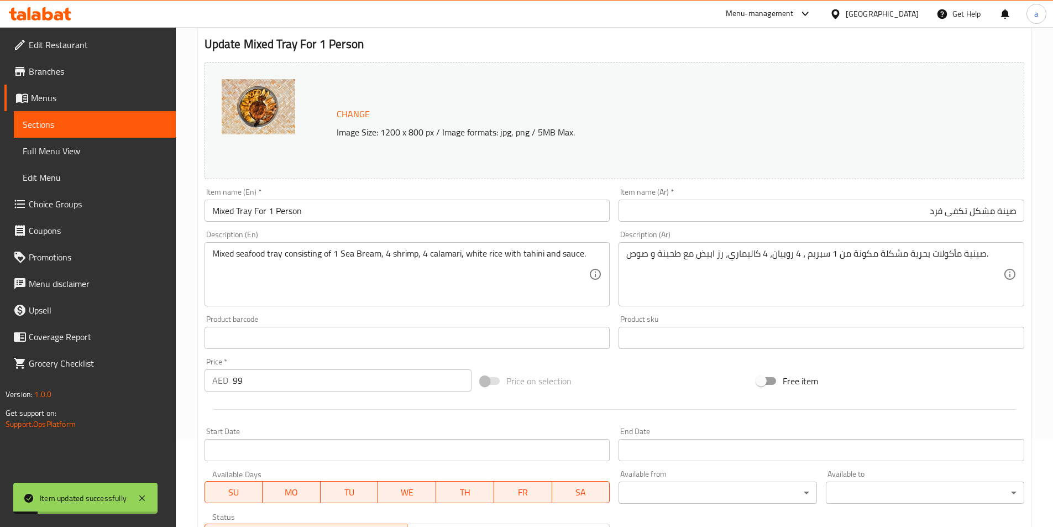
scroll to position [0, 0]
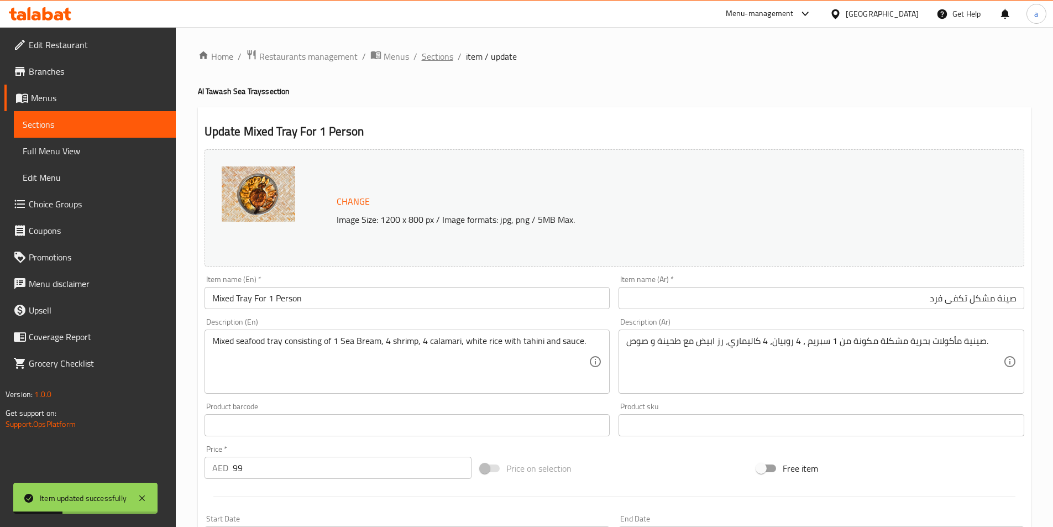
click at [436, 56] on span "Sections" at bounding box center [438, 56] width 32 height 13
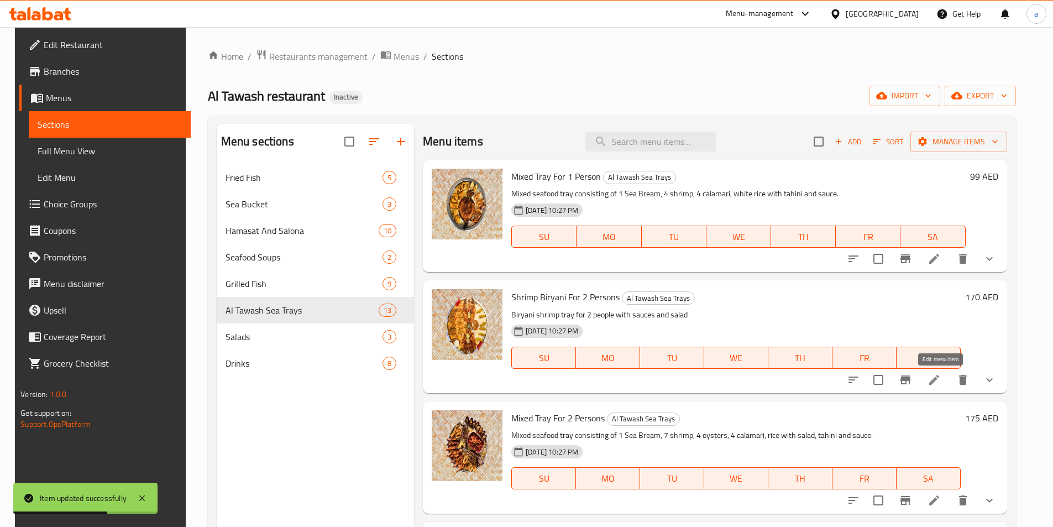
click at [935, 373] on icon at bounding box center [934, 379] width 13 height 13
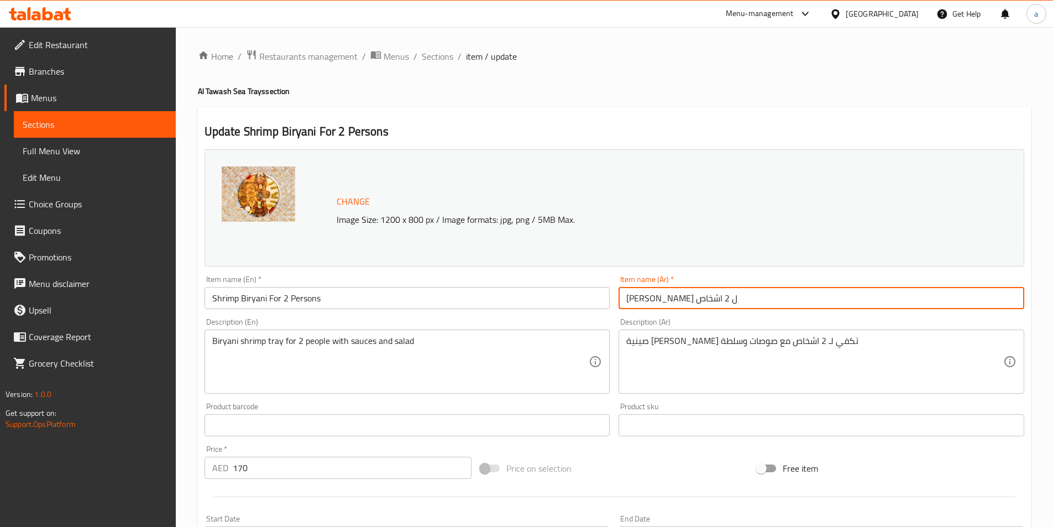
drag, startPoint x: 625, startPoint y: 300, endPoint x: 668, endPoint y: 302, distance: 42.7
click at [668, 302] on input "برياني روبيان ل 2 اشخاص" at bounding box center [822, 298] width 406 height 22
paste input "تكفي فردين"
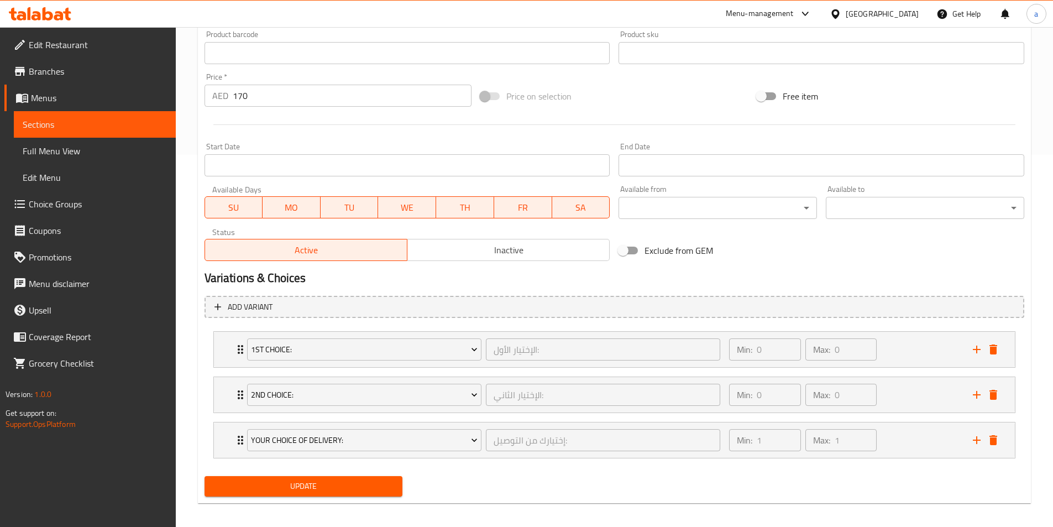
scroll to position [379, 0]
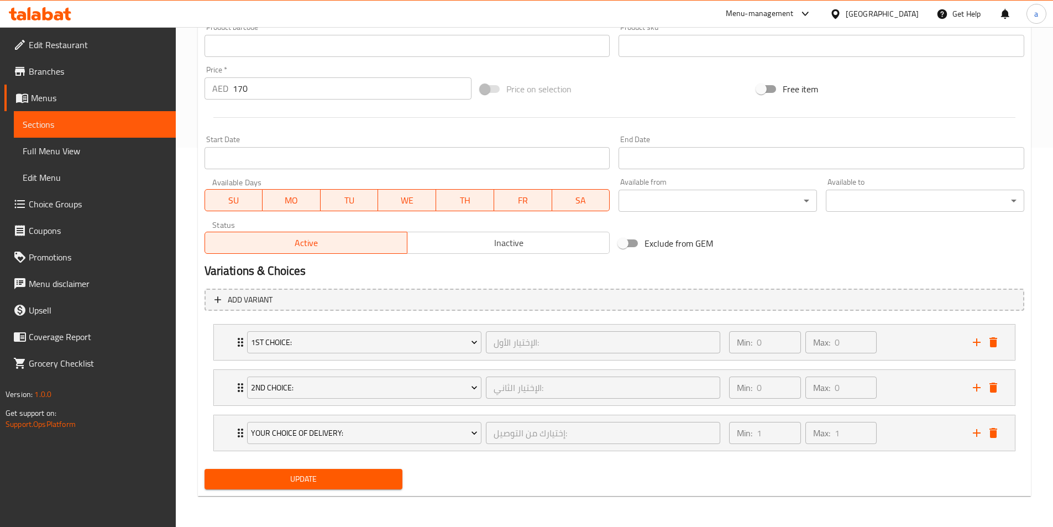
type input "برياني روبيان تكفي فردين"
click at [343, 488] on button "Update" at bounding box center [304, 479] width 199 height 20
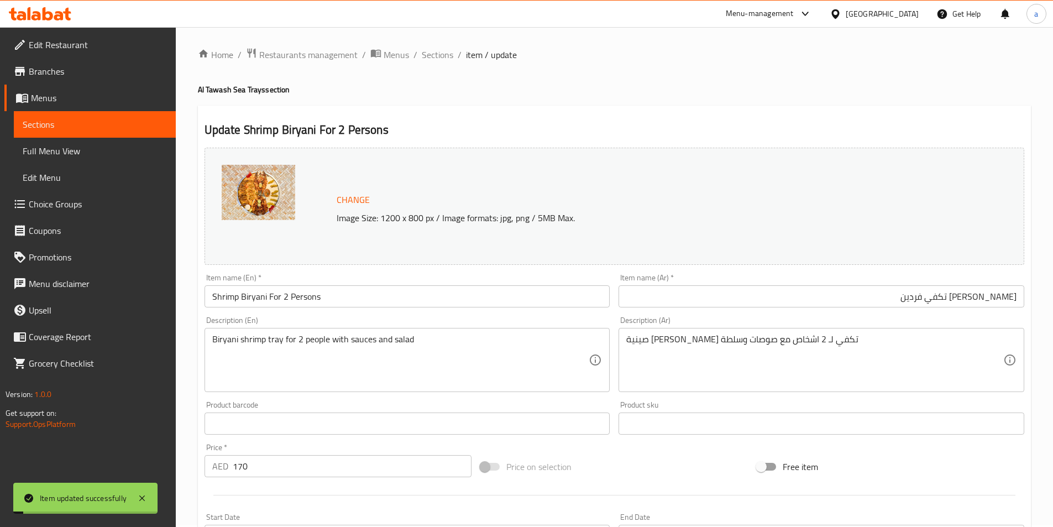
scroll to position [0, 0]
click at [435, 58] on span "Sections" at bounding box center [438, 56] width 32 height 13
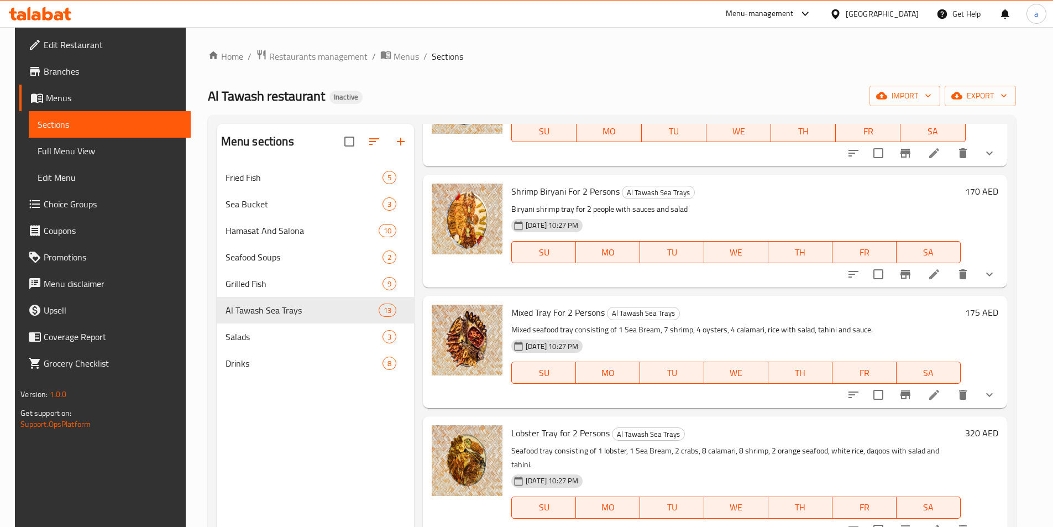
scroll to position [111, 0]
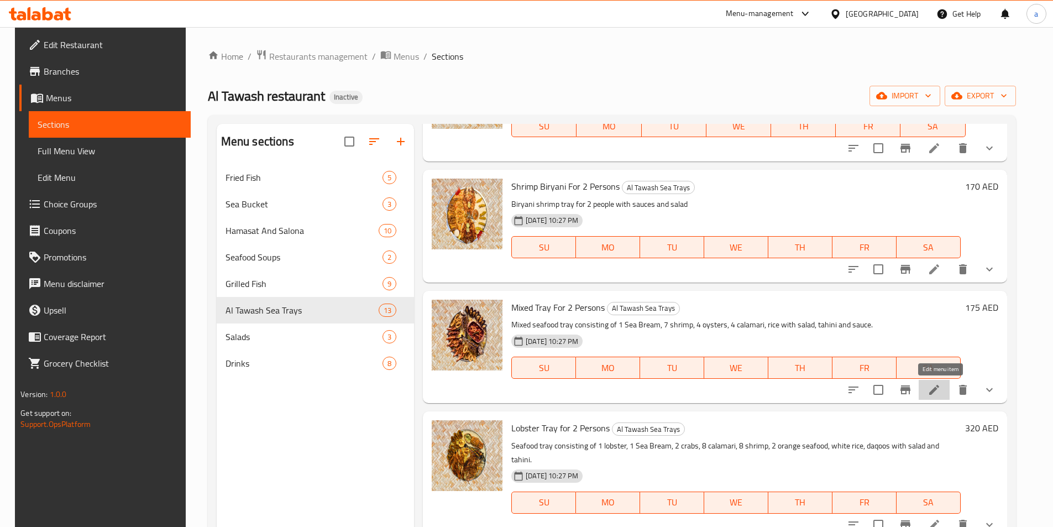
click at [940, 395] on icon at bounding box center [934, 389] width 13 height 13
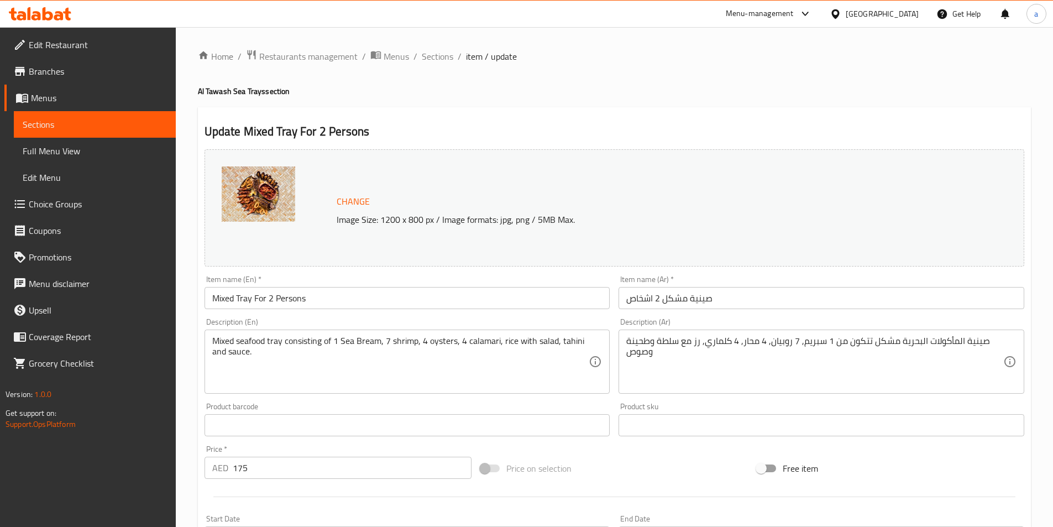
click at [734, 304] on input "صينية مشكل 2 اشخاص" at bounding box center [822, 298] width 406 height 22
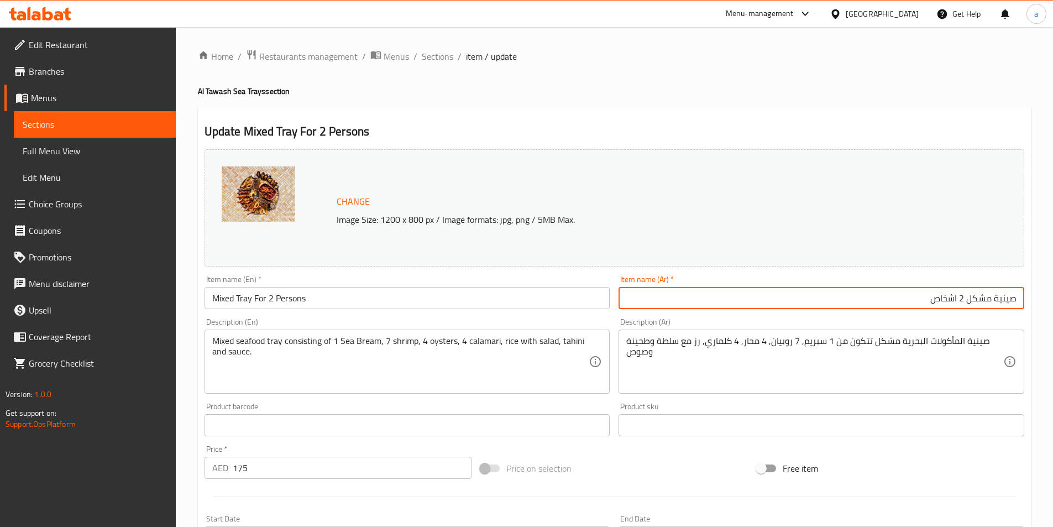
paste input "تكفي فردين"
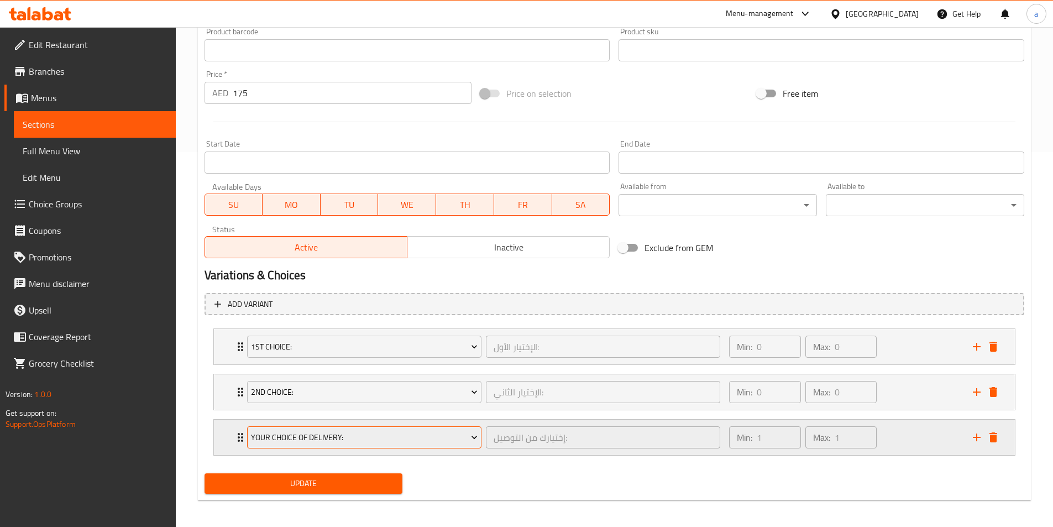
scroll to position [379, 0]
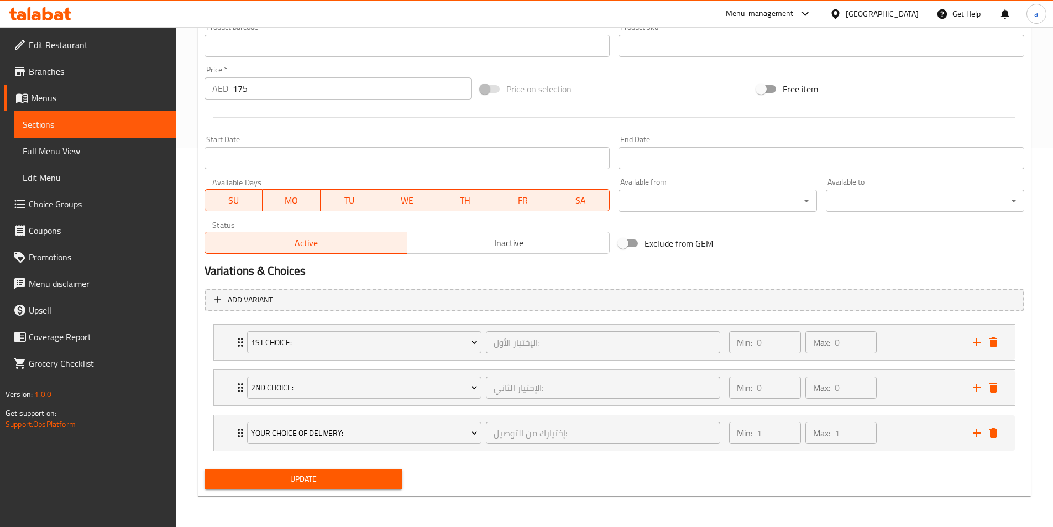
type input "صينية مشكل تكفي فردين"
click at [335, 482] on span "Update" at bounding box center [303, 479] width 181 height 14
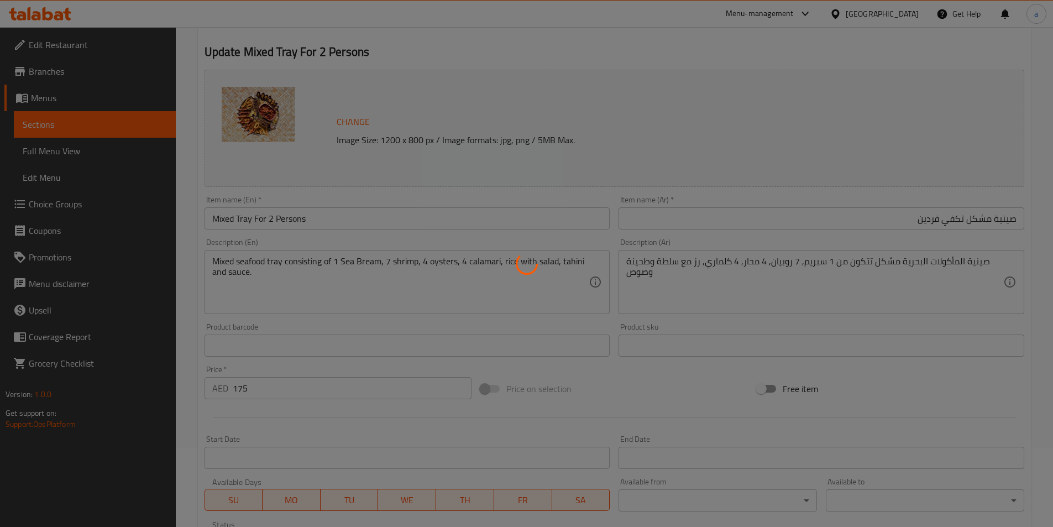
scroll to position [0, 0]
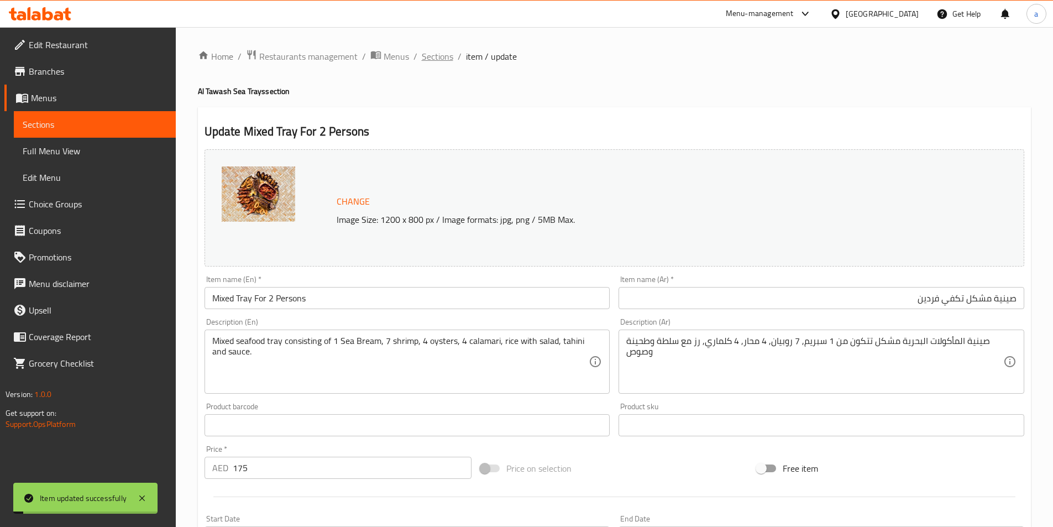
click at [447, 56] on span "Sections" at bounding box center [438, 56] width 32 height 13
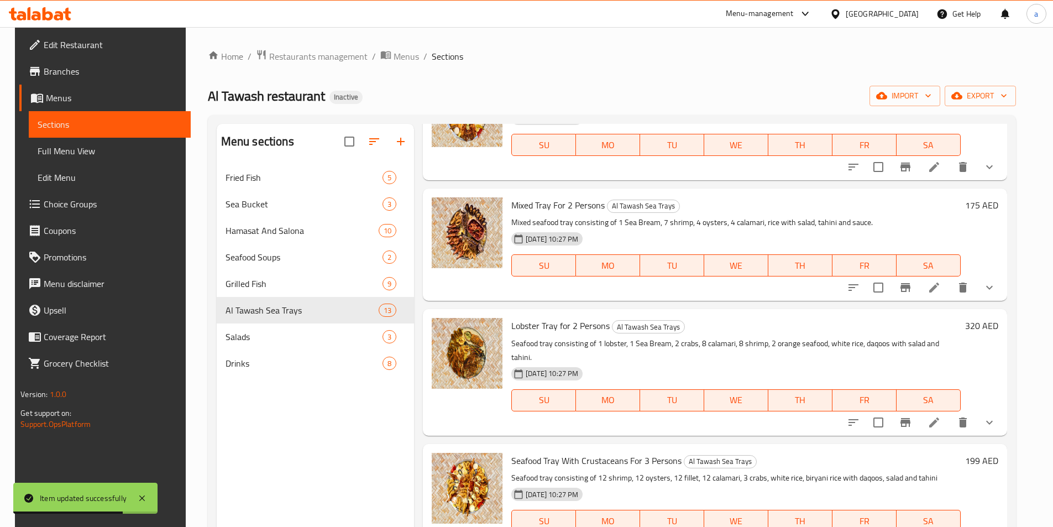
scroll to position [221, 0]
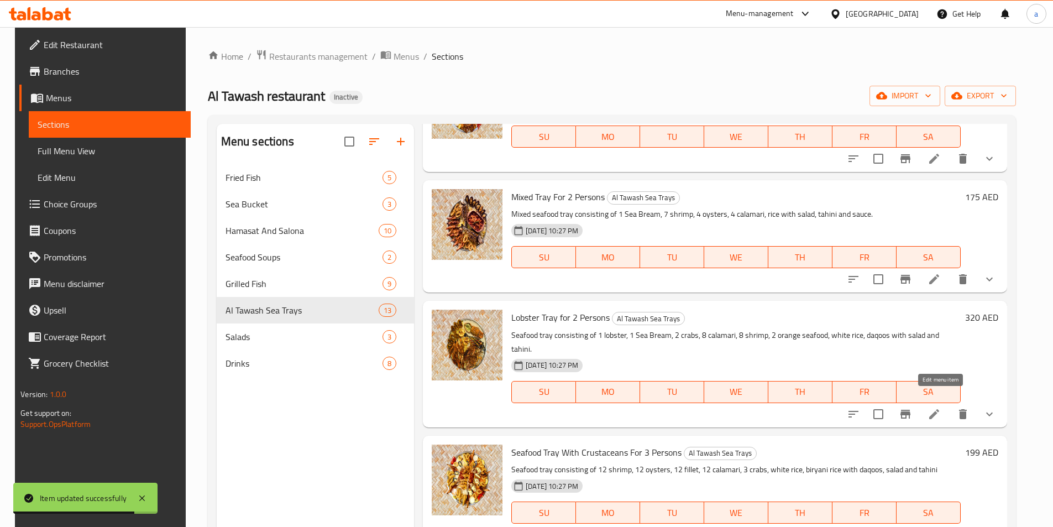
click at [941, 408] on icon at bounding box center [934, 414] width 13 height 13
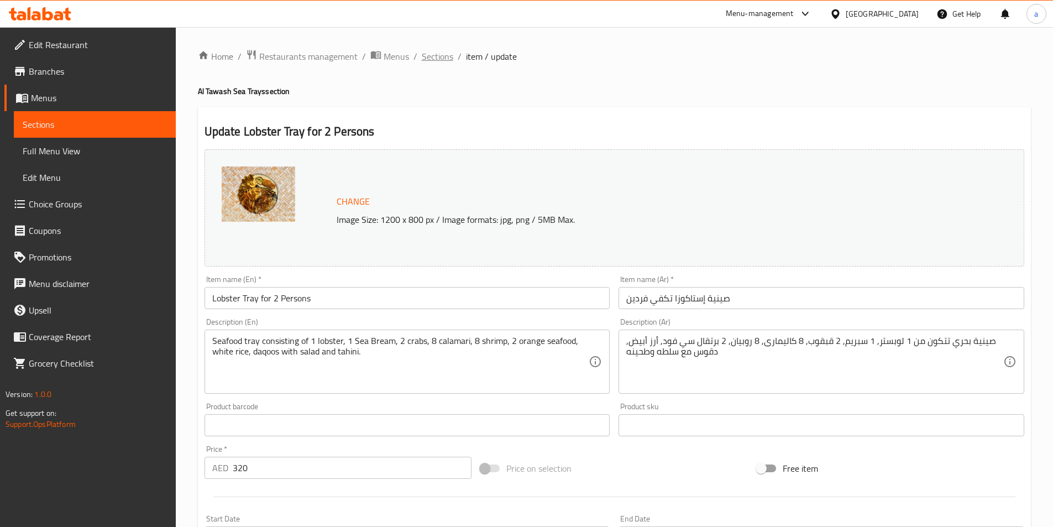
click at [430, 54] on span "Sections" at bounding box center [438, 56] width 32 height 13
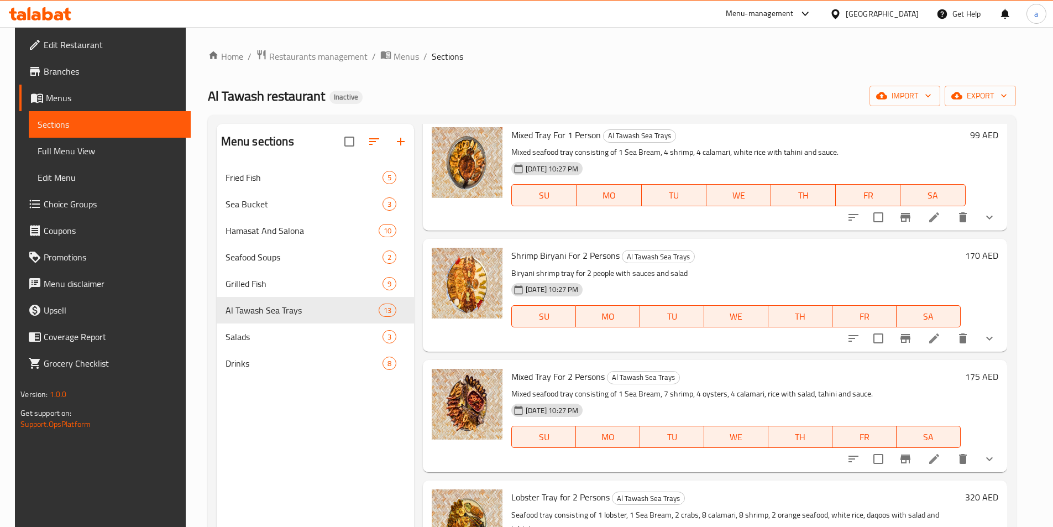
scroll to position [166, 0]
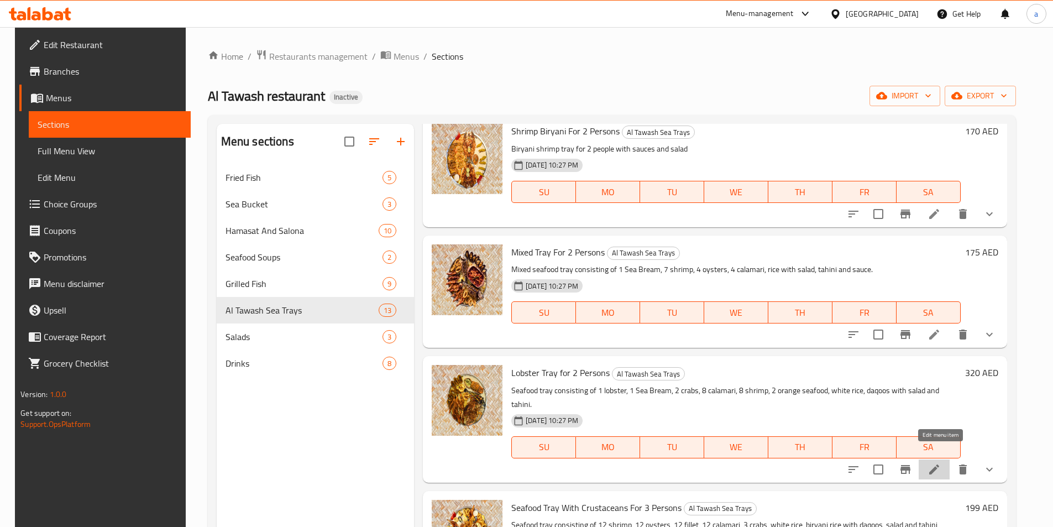
click at [940, 465] on icon at bounding box center [935, 470] width 10 height 10
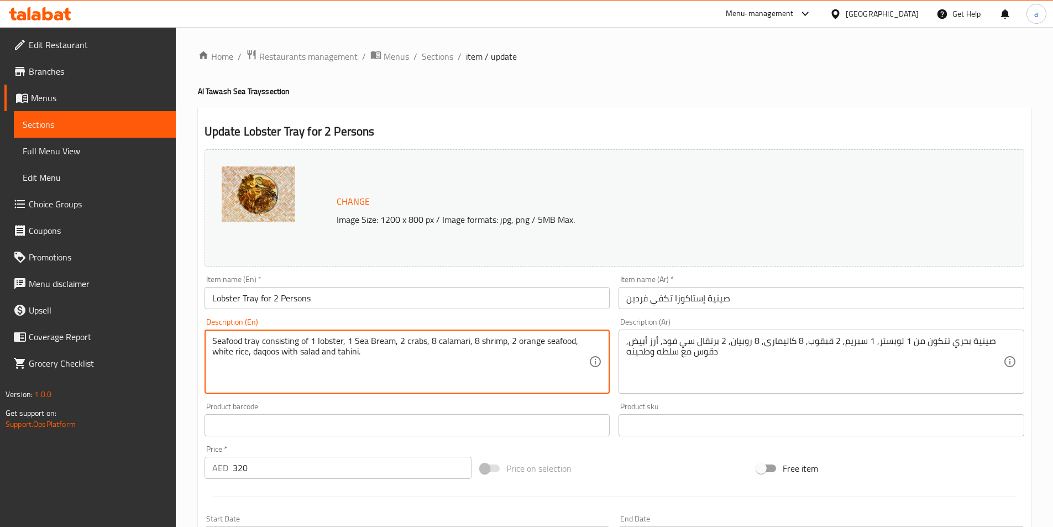
click at [330, 342] on textarea "Seafood tray consisting of 1 lobster, 1 Sea Bream, 2 crabs, 8 calamari, 8 shrim…" at bounding box center [400, 362] width 377 height 53
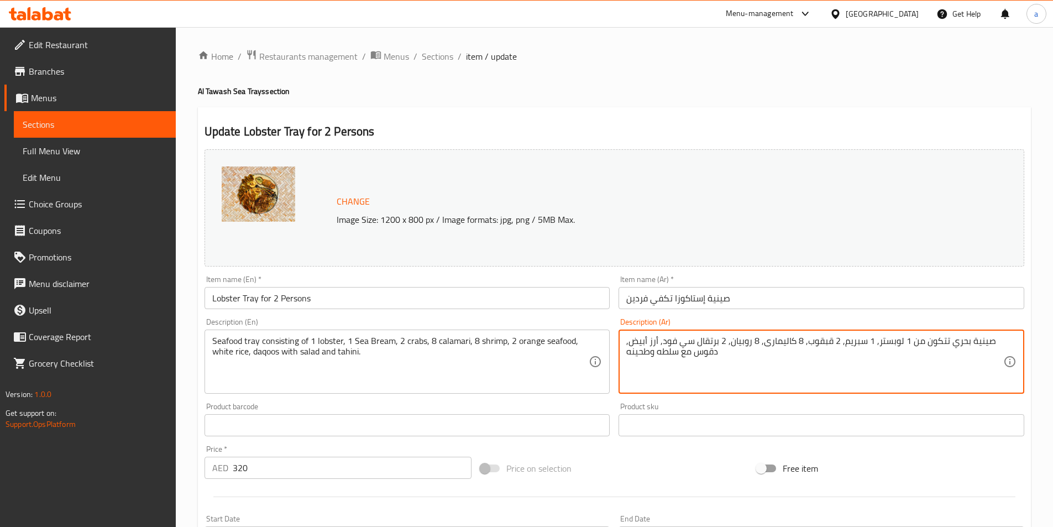
click at [853, 343] on textarea "صينية بحري تتكون من 1 لوبستر, 1 سبريم, 2 قبقوب, 8 كاليمارى, 8 روبيان, 2 برتقال …" at bounding box center [815, 362] width 377 height 53
paste textarea "ستاكوزا"
click at [729, 358] on textarea "صينية بحري تتكون من 1 لوبستر, 1 إستاكوزا , 2 قبقوب, 8 كاليمارى, 8 روبيان, 2 برت…" at bounding box center [815, 362] width 377 height 53
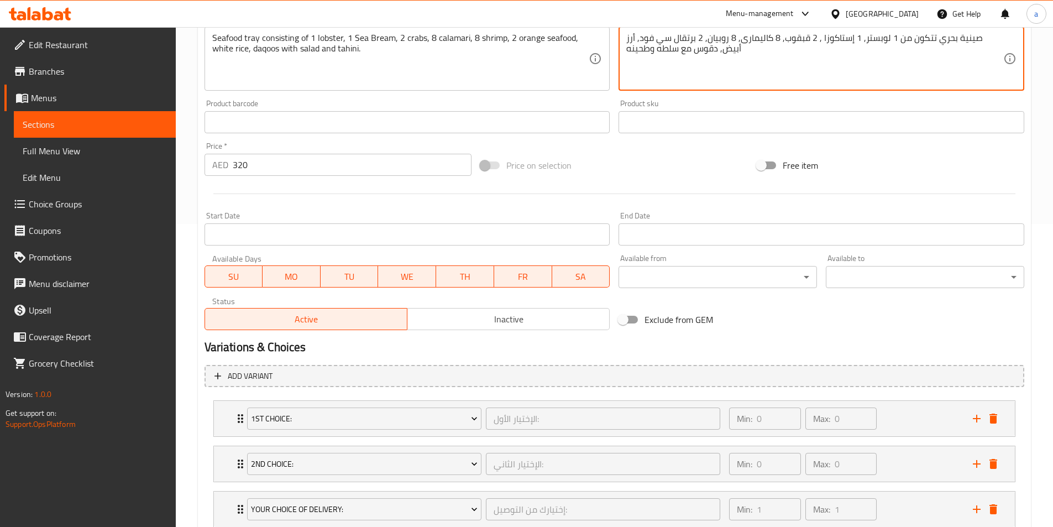
scroll to position [379, 0]
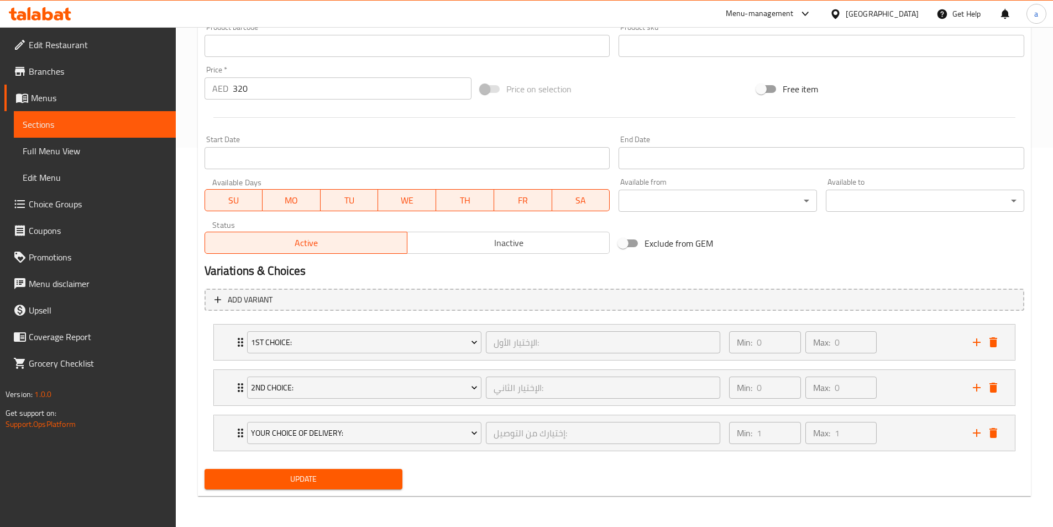
type textarea "صينية بحري تتكون من 1 لوبستر, 1 إستاكوزا , 2 قبقوب, 8 كاليمارى, 8 روبيان, 2 برت…"
click at [336, 481] on span "Update" at bounding box center [303, 479] width 181 height 14
click at [899, 427] on div "Min: 1 ​ Max: 1 ​" at bounding box center [844, 432] width 243 height 35
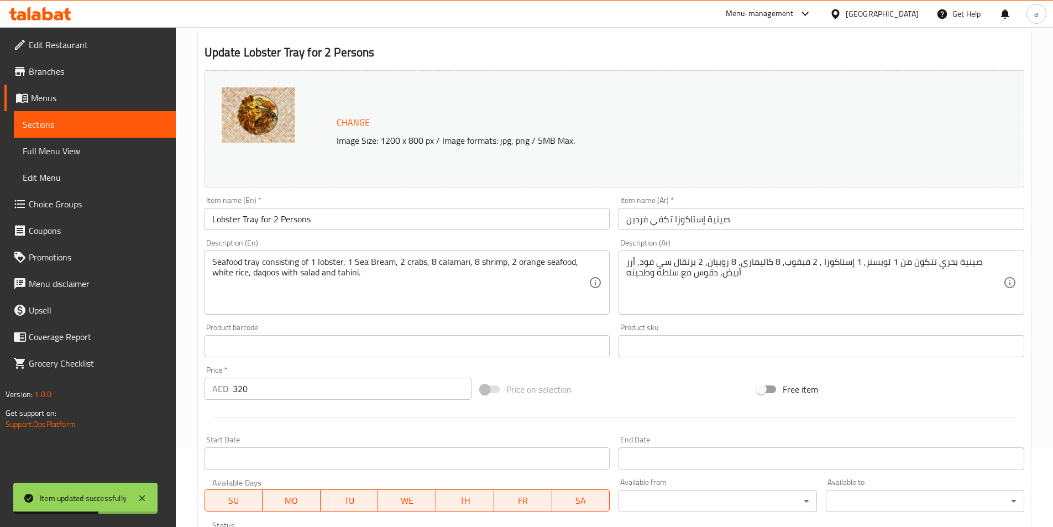
scroll to position [0, 0]
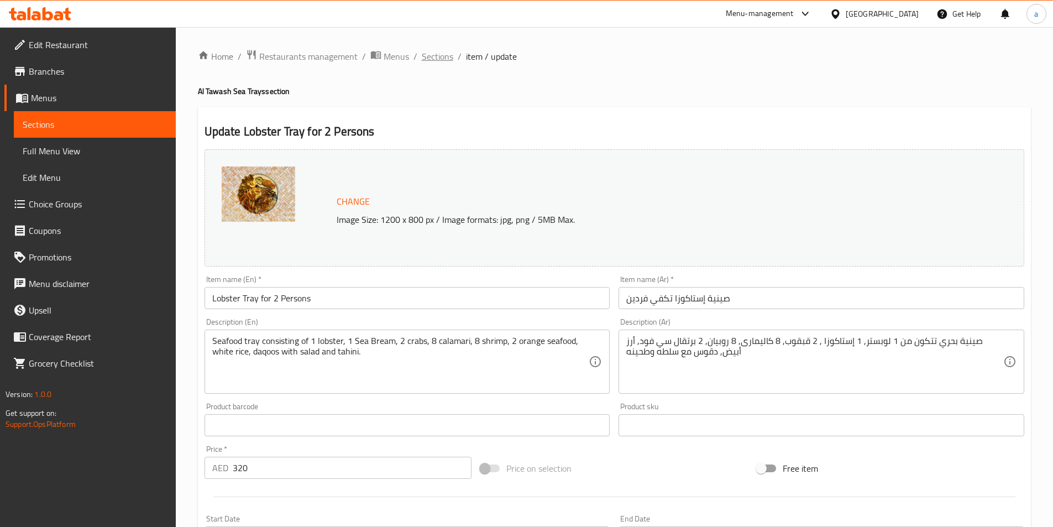
click at [441, 56] on span "Sections" at bounding box center [438, 56] width 32 height 13
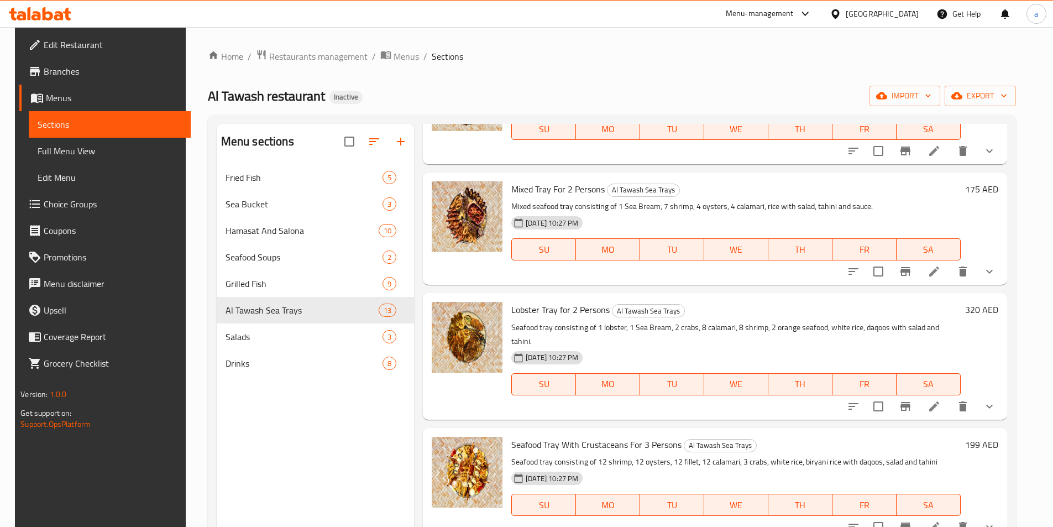
scroll to position [332, 0]
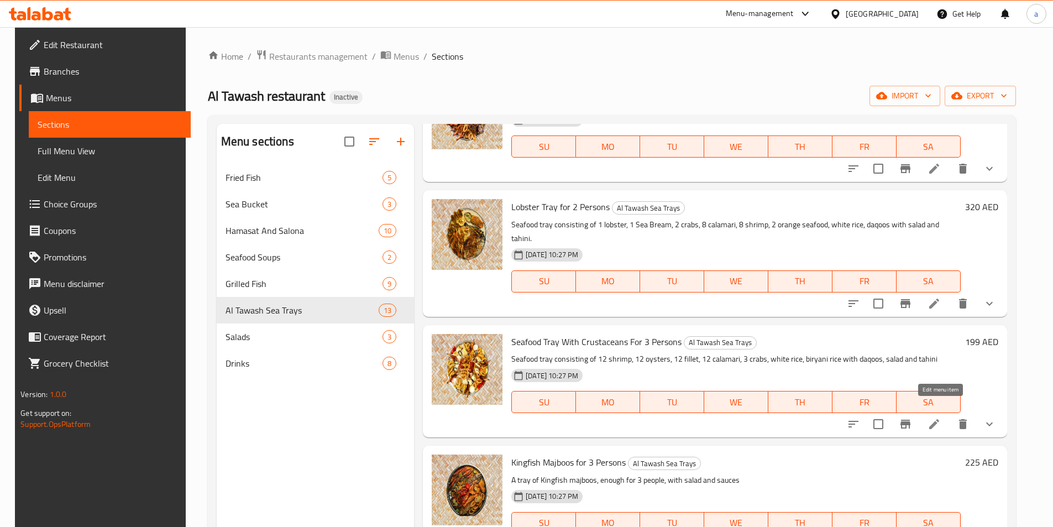
click at [940, 418] on icon at bounding box center [934, 424] width 13 height 13
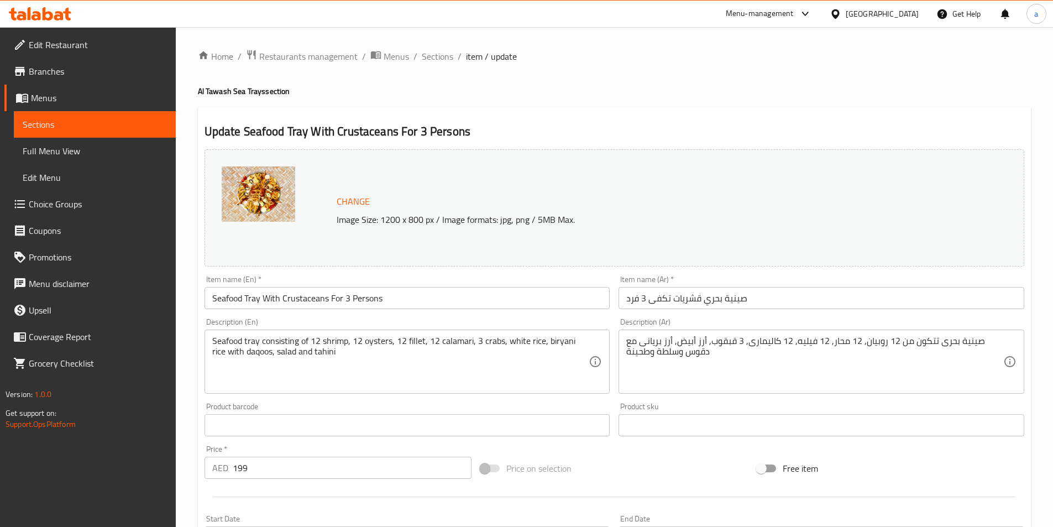
click at [301, 296] on input "Seafood Tray With Crustaceans For 3 Persons" at bounding box center [408, 298] width 406 height 22
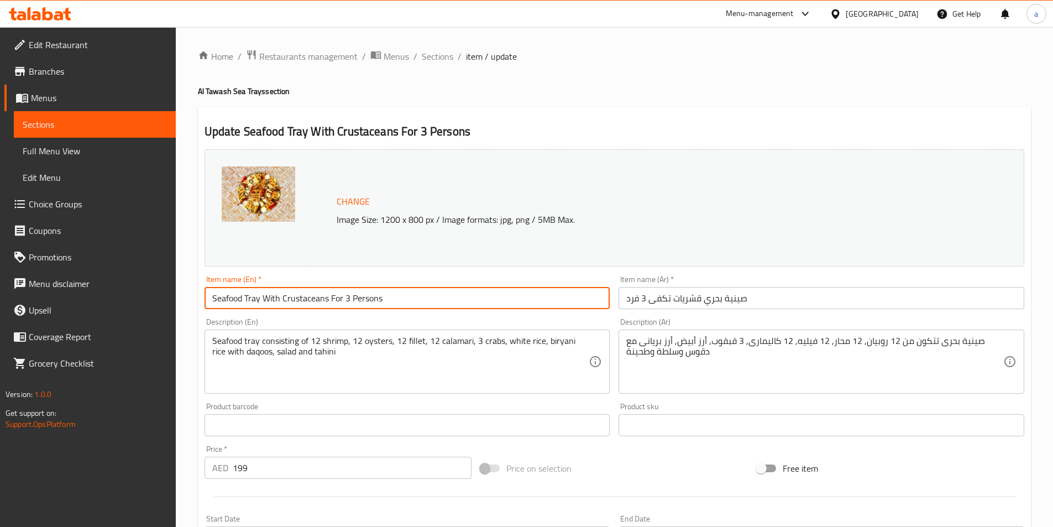
click at [301, 296] on input "Seafood Tray With Crustaceans For 3 Persons" at bounding box center [408, 298] width 406 height 22
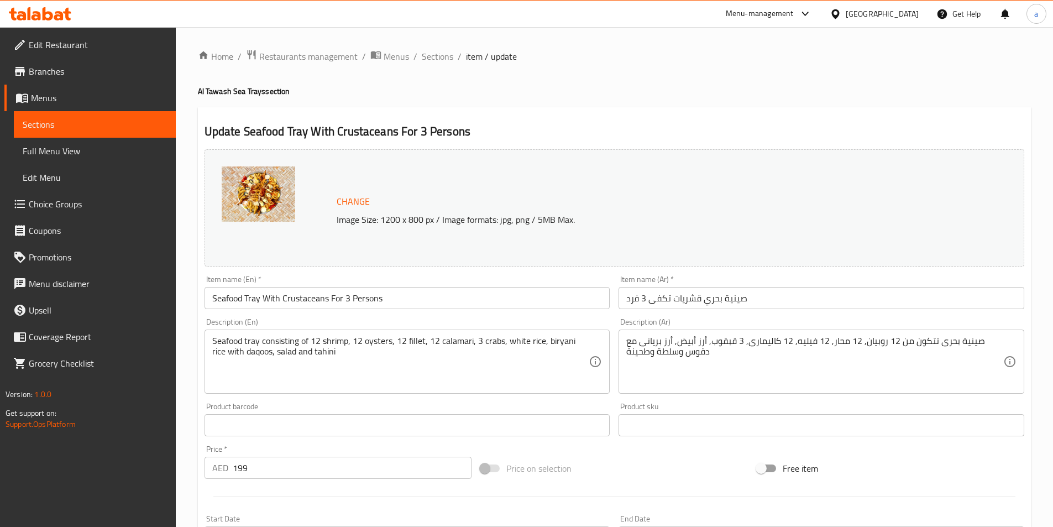
click at [515, 292] on input "Seafood Tray With Crustaceans For 3 Persons" at bounding box center [408, 298] width 406 height 22
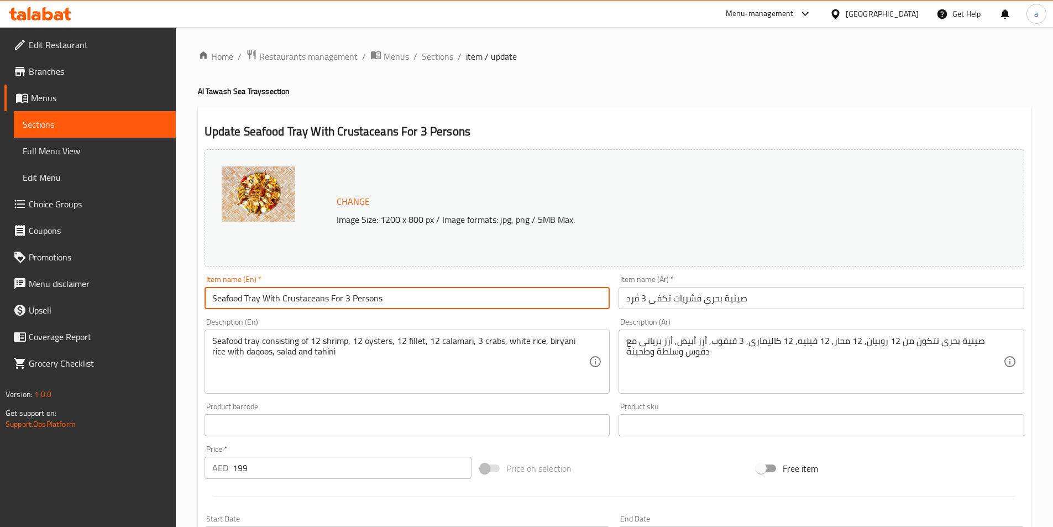
click at [300, 294] on input "Seafood Tray With Crustaceans For 3 Persons" at bounding box center [408, 298] width 406 height 22
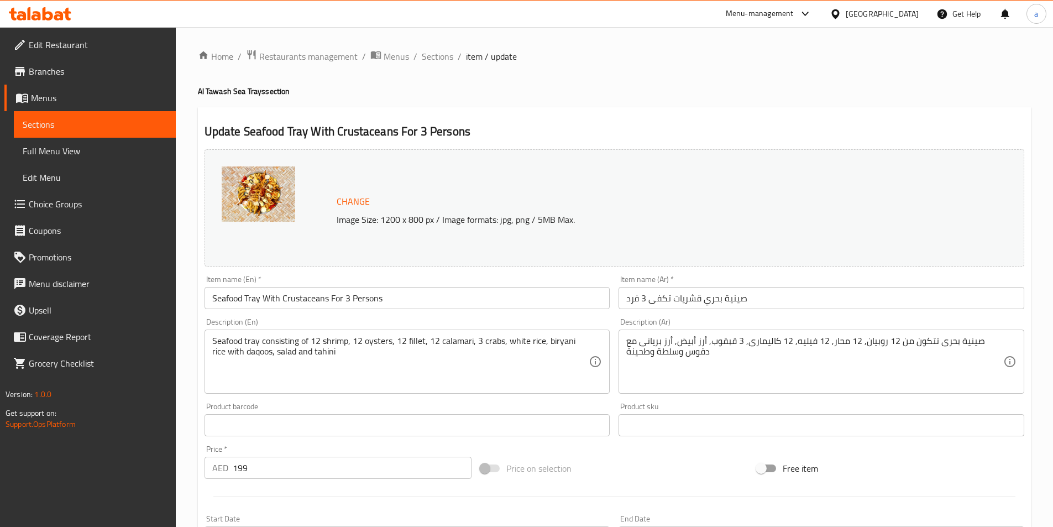
click at [716, 299] on input "صينية بحري قشريات تكفى 3 فرد" at bounding box center [822, 298] width 406 height 22
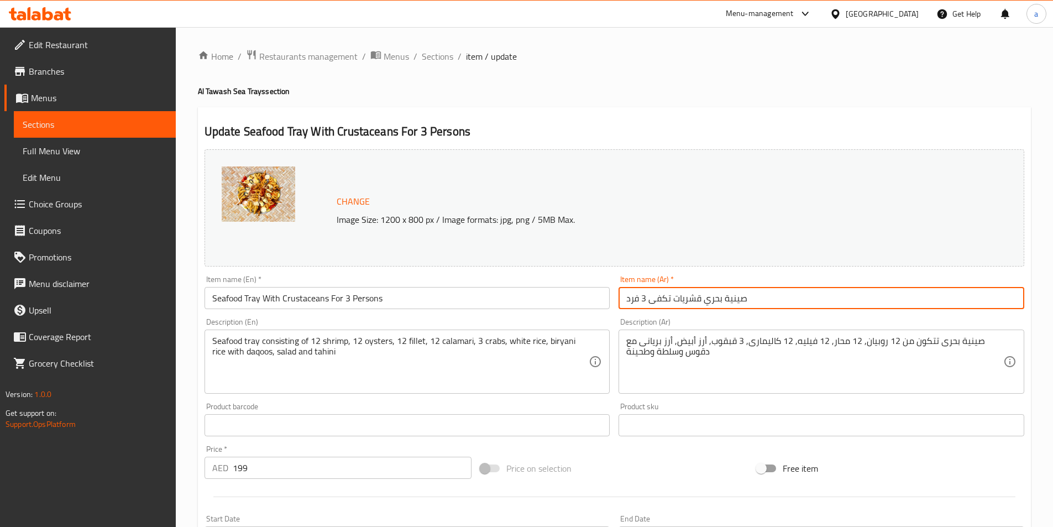
click at [716, 299] on input "صينية بحري قشريات تكفى 3 فرد" at bounding box center [822, 298] width 406 height 22
paste input "لمأكولات البحرية"
type input "صينية المأكولات البحرية مع قشريات تكفى 3 فرد"
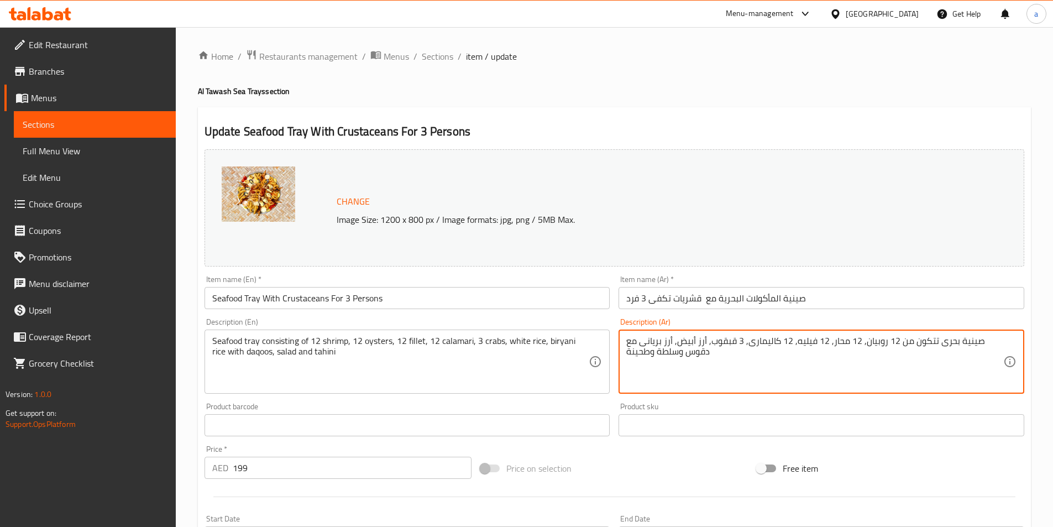
click at [942, 341] on textarea "صينية بحرى تتكون من 12 روبيان, 12 محار, 12 فيليه, 12 كاليمارى, 3 قبقوب, أرز أبي…" at bounding box center [815, 362] width 377 height 53
paste textarea "لمأكولات البحرية"
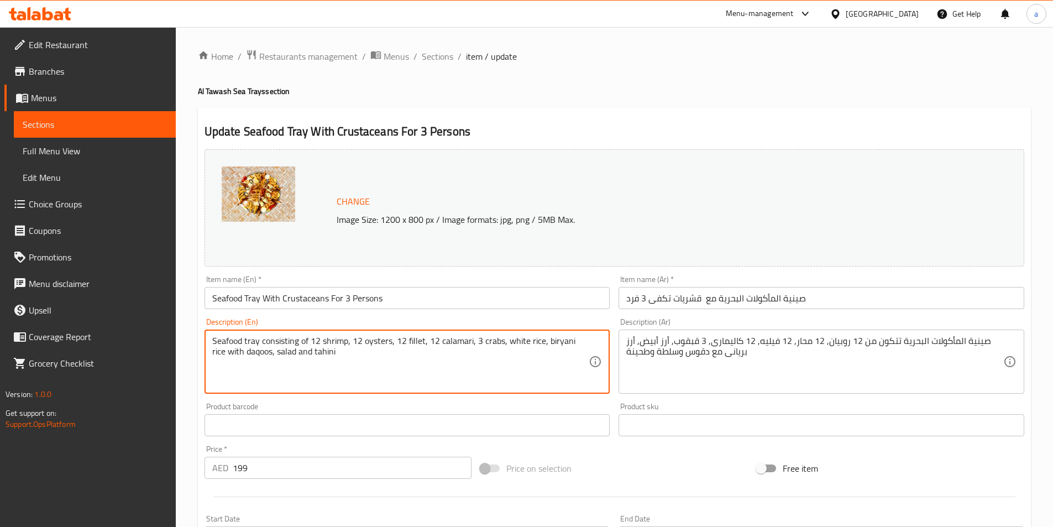
click at [489, 343] on textarea "Seafood tray consisting of 12 shrimp, 12 oysters, 12 fillet, 12 calamari, 3 cra…" at bounding box center [400, 362] width 377 height 53
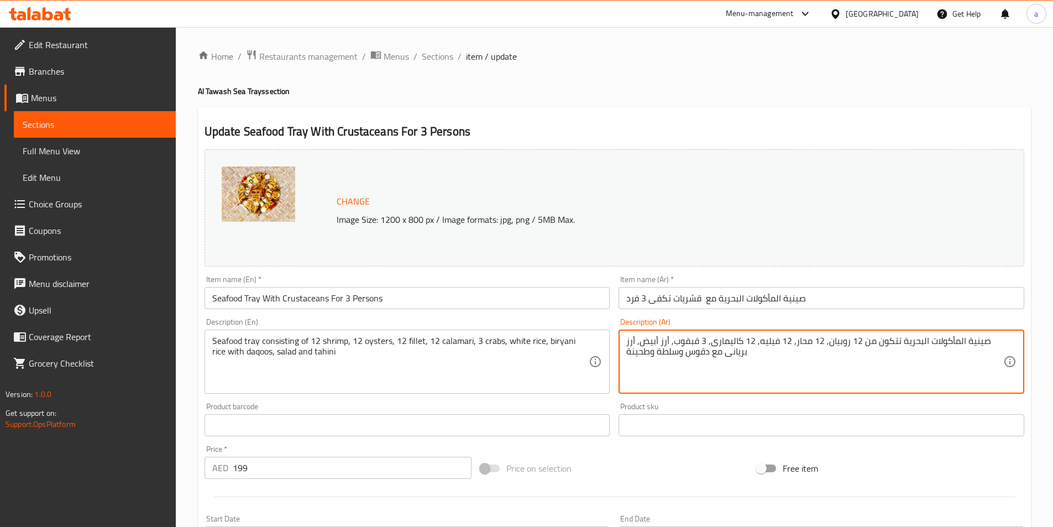
click at [683, 340] on textarea "صينية المأكولات البحرية تتكون من 12 روبيان, 12 محار, 12 فيليه, 12 كاليمارى, 3 ق…" at bounding box center [815, 362] width 377 height 53
paste textarea "سلطعون"
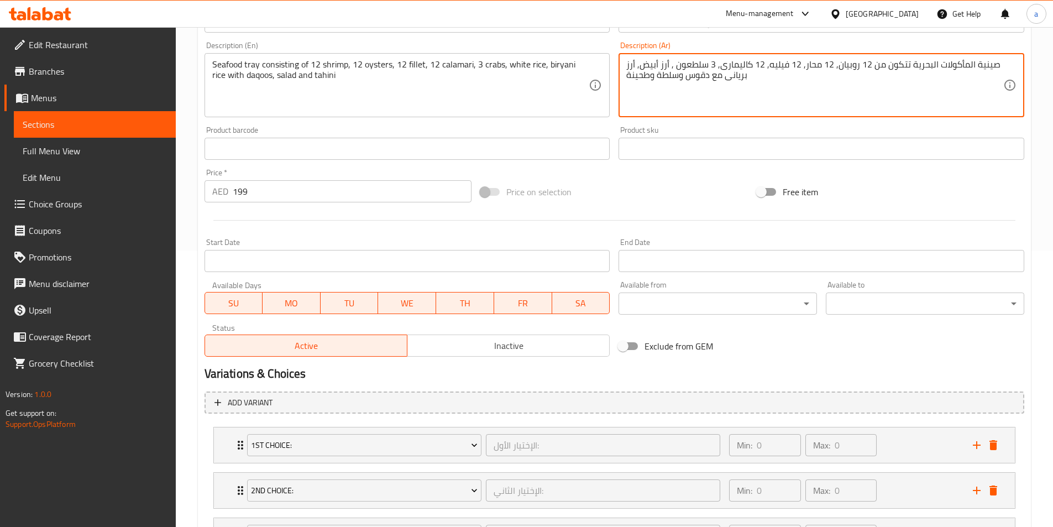
scroll to position [379, 0]
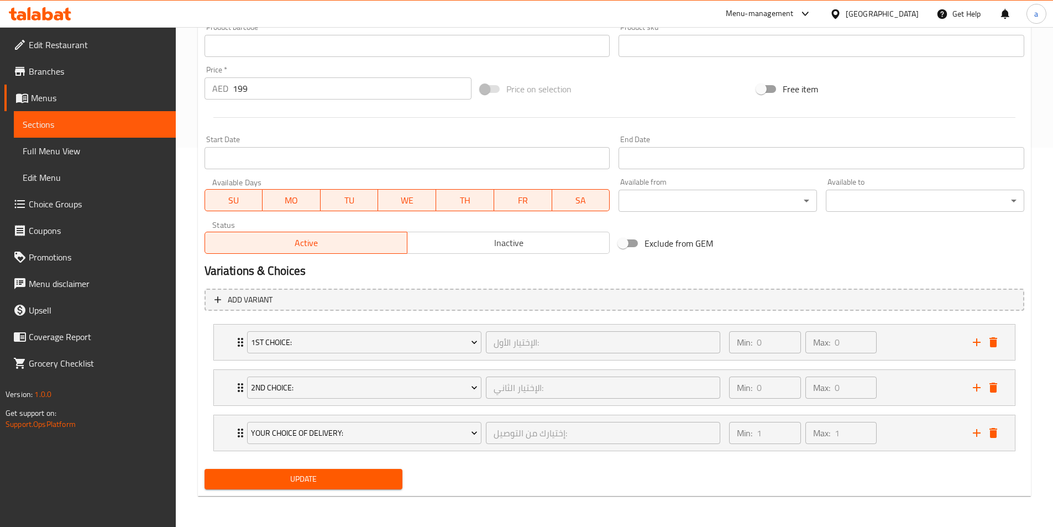
type textarea "صينية المأكولات البحرية تتكون من 12 روبيان, 12 محار, 12 فيليه, 12 كاليمارى, 3 س…"
click at [366, 484] on span "Update" at bounding box center [303, 479] width 181 height 14
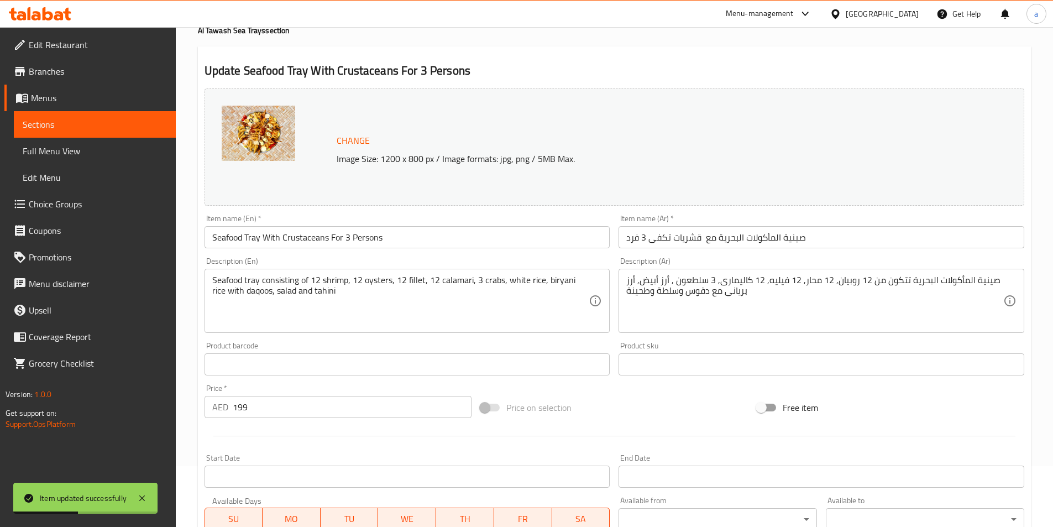
scroll to position [0, 0]
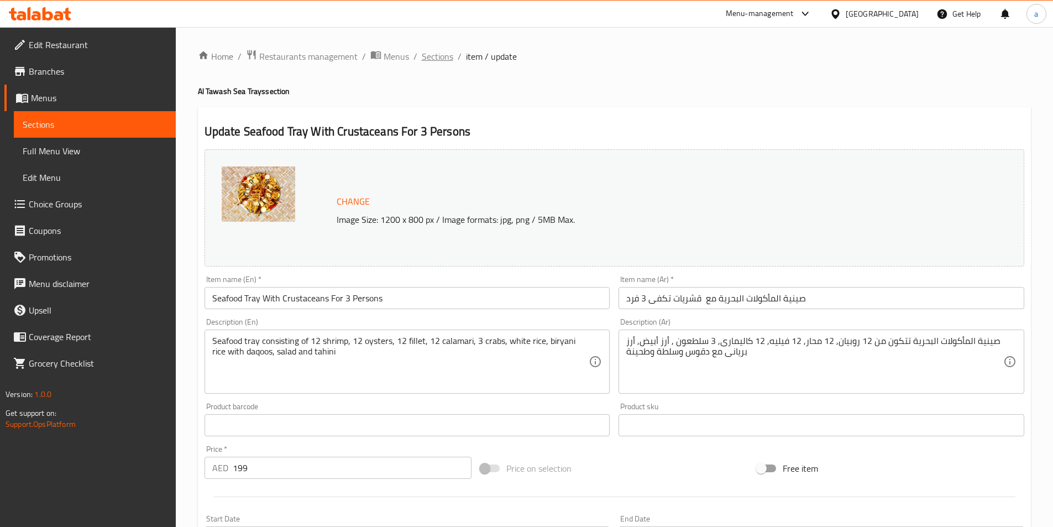
click at [442, 54] on span "Sections" at bounding box center [438, 56] width 32 height 13
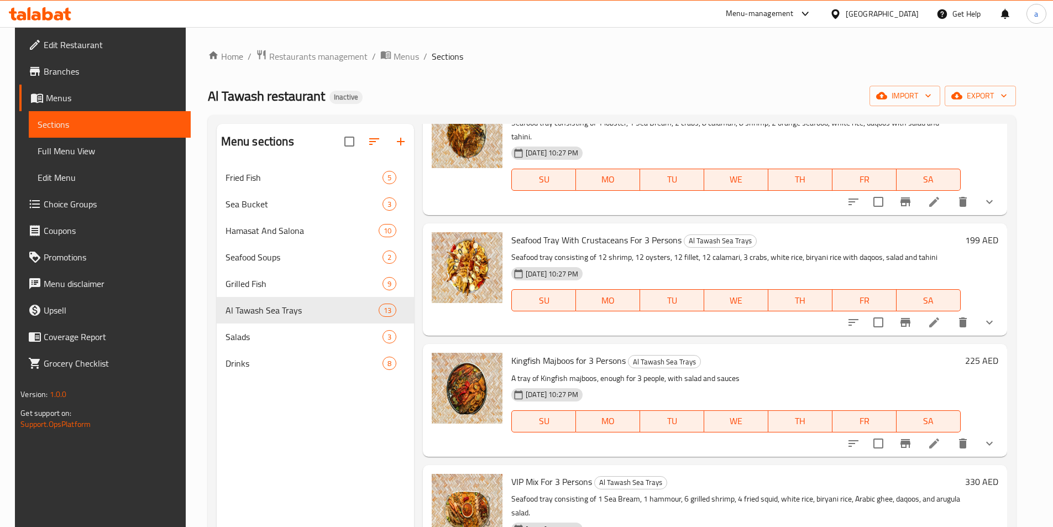
scroll to position [498, 0]
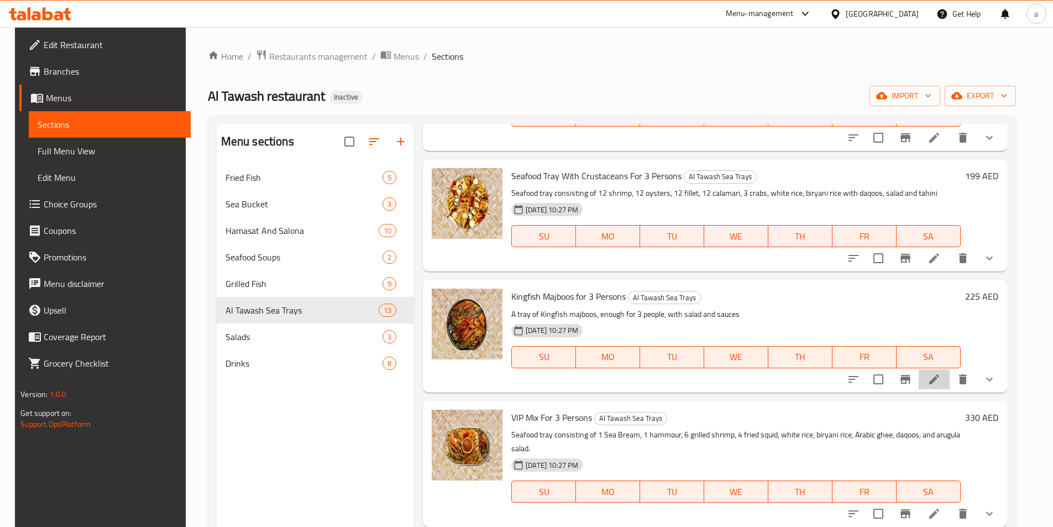
click at [949, 372] on li at bounding box center [934, 379] width 31 height 20
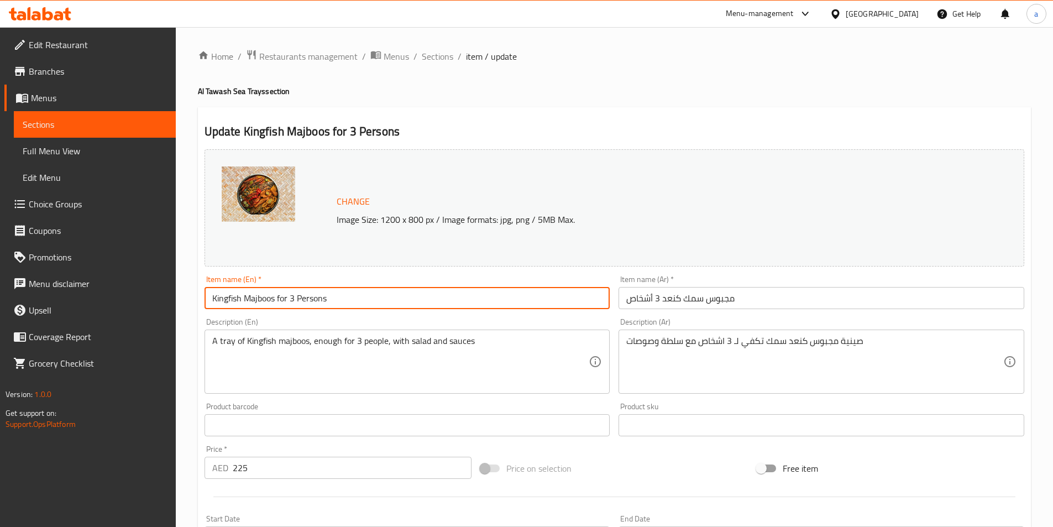
click at [260, 296] on input "Kingfish Majboos for 3 Persons" at bounding box center [408, 298] width 406 height 22
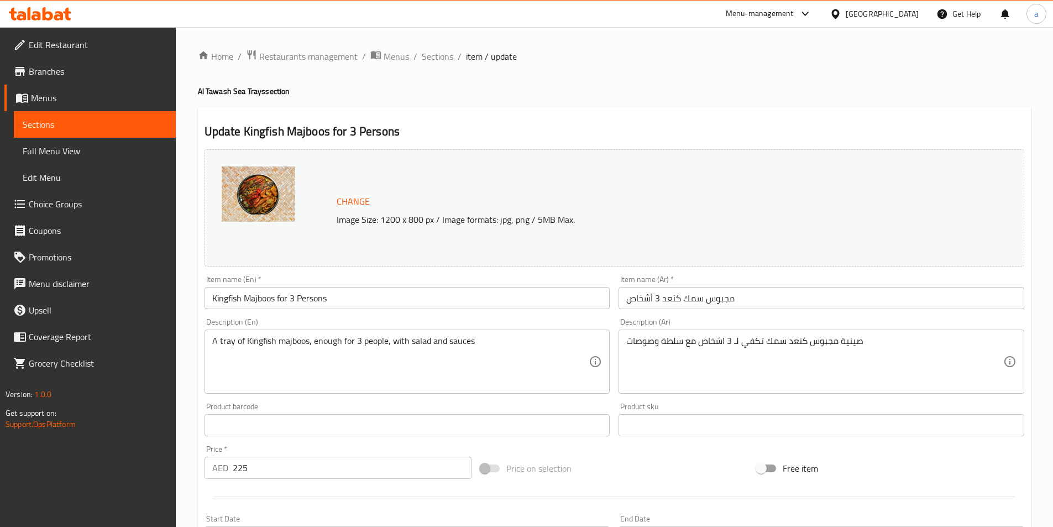
click at [338, 300] on input "Kingfish Majboos for 3 Persons" at bounding box center [408, 298] width 406 height 22
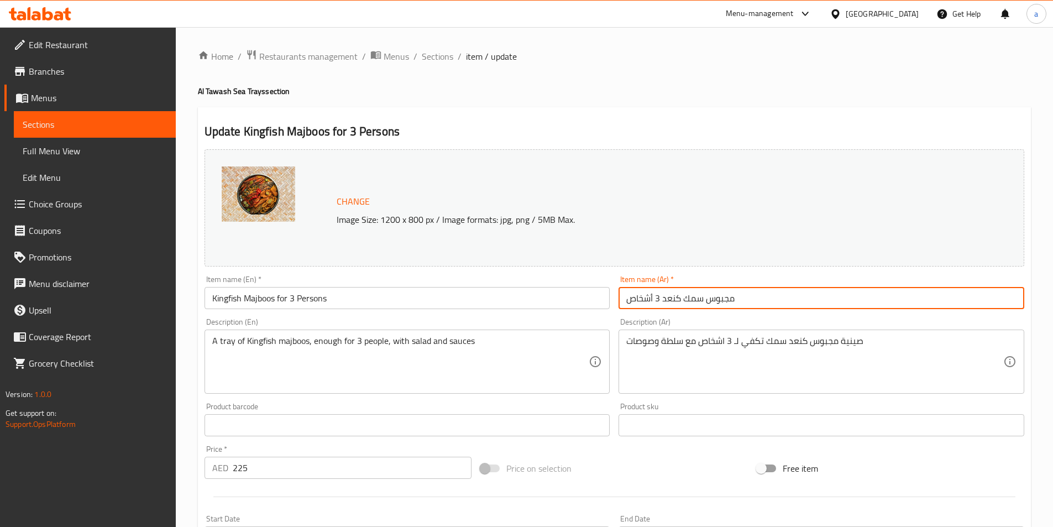
drag, startPoint x: 627, startPoint y: 299, endPoint x: 662, endPoint y: 307, distance: 36.4
click at [662, 307] on input "مجبوس سمك كنعد 3 أشخاص" at bounding box center [822, 298] width 406 height 22
paste input "تكفى 3 أفراد"
click at [676, 301] on input "مجبوس سمك كنعدتكفى 3 أفراد" at bounding box center [822, 298] width 406 height 22
type input "مجبوس سمك كنعد تكفى 3 أفراد"
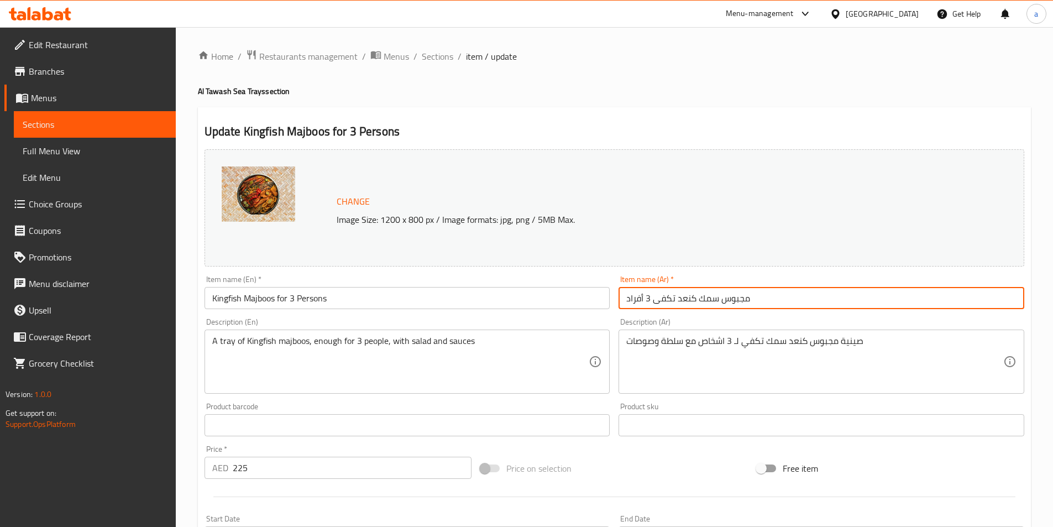
click at [227, 296] on input "Kingfish Majboos for 3 Persons" at bounding box center [408, 298] width 406 height 22
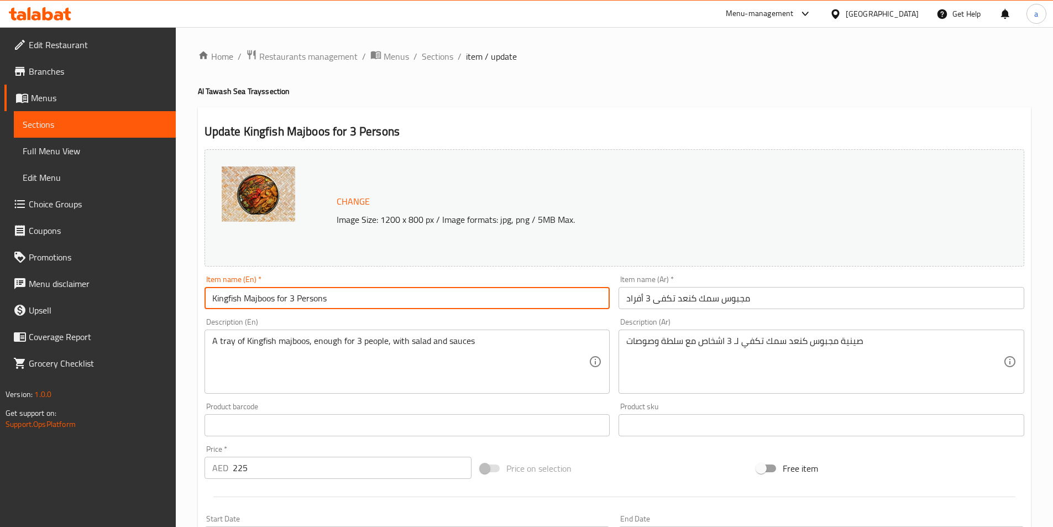
click at [227, 296] on input "Kingfish Majboos for 3 Persons" at bounding box center [408, 298] width 406 height 22
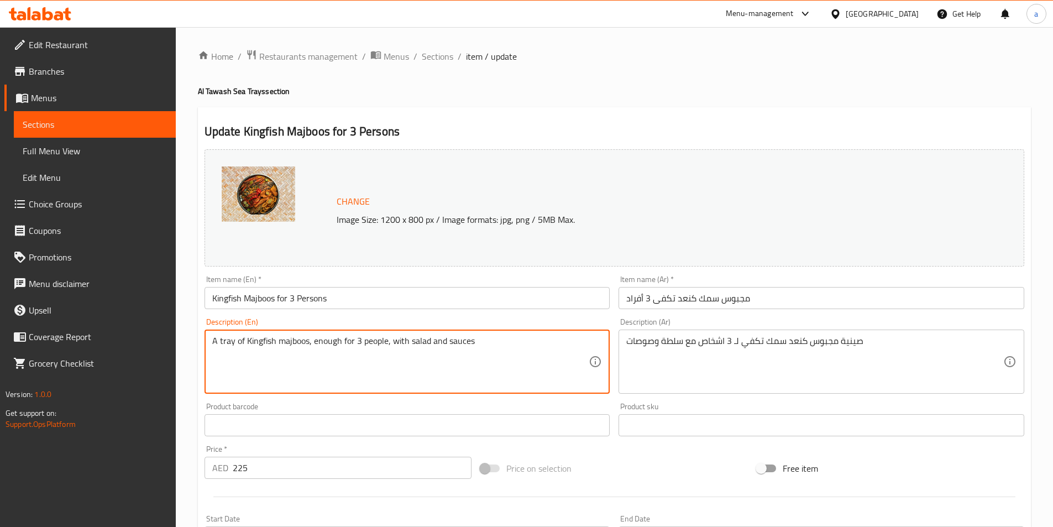
click at [711, 340] on textarea "صينية مجبوس كنعد سمك تكفي لـ 3 اشخاص مع سلطة وصوصات" at bounding box center [815, 362] width 377 height 53
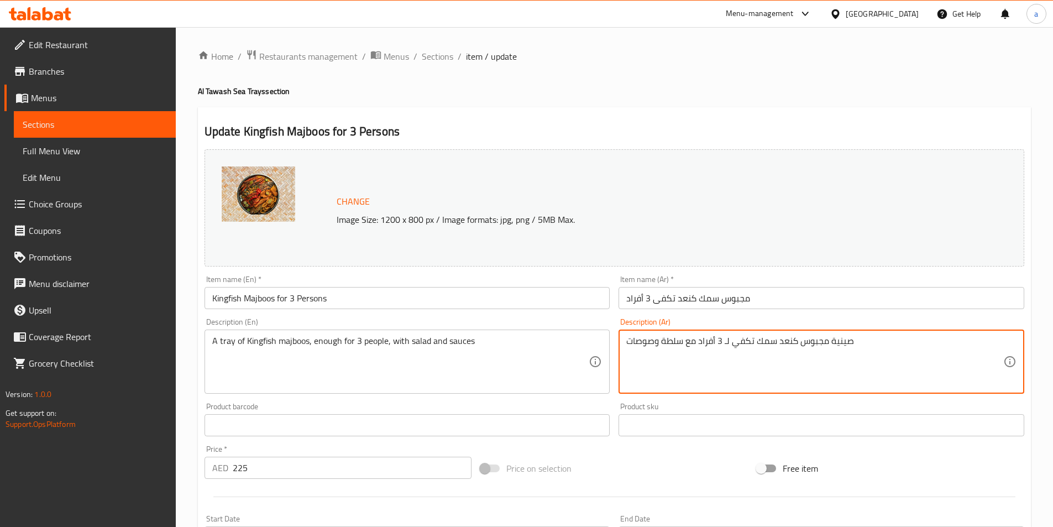
click at [865, 359] on textarea "صينية مجبوس كنعد سمك تكفي لـ 3 أفراد مع سلطة وصوصات" at bounding box center [815, 362] width 377 height 53
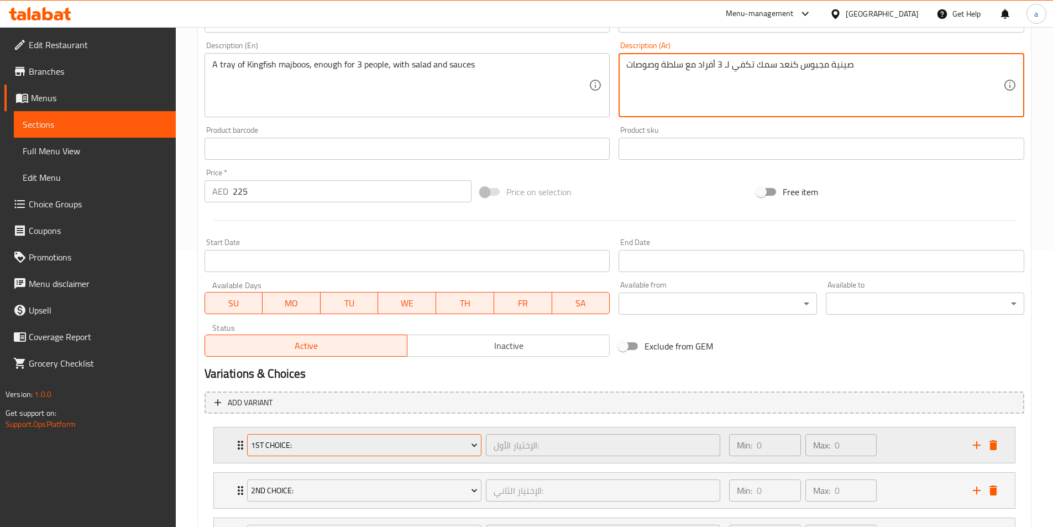
scroll to position [379, 0]
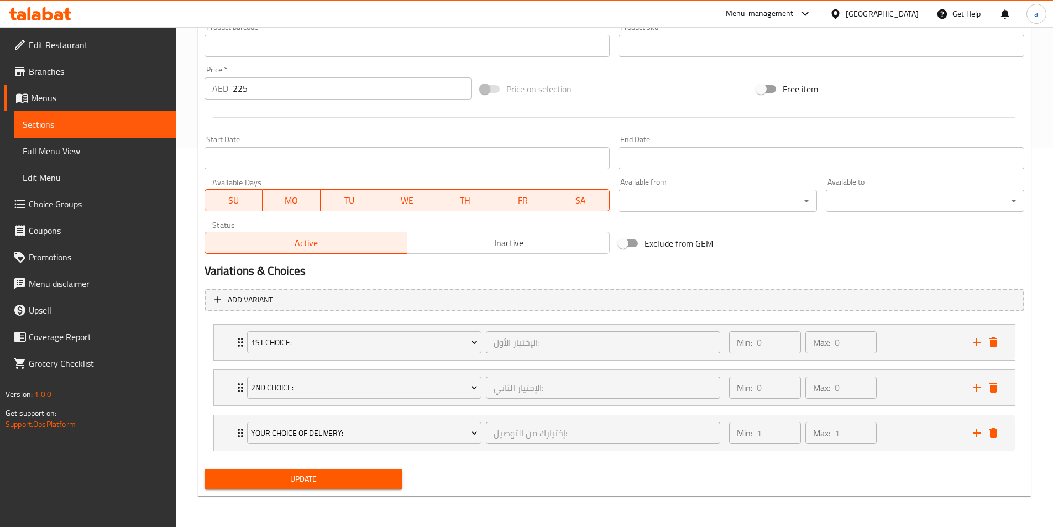
type textarea "صينية مجبوس كنعد سمك تكفي لـ 3 أفراد مع سلطة وصوصات"
click at [322, 478] on span "Update" at bounding box center [303, 479] width 181 height 14
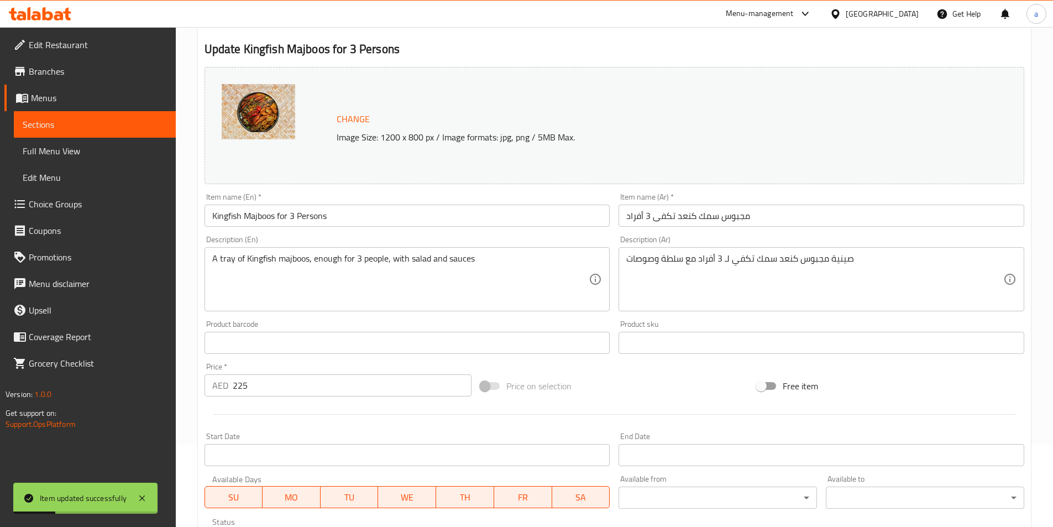
scroll to position [0, 0]
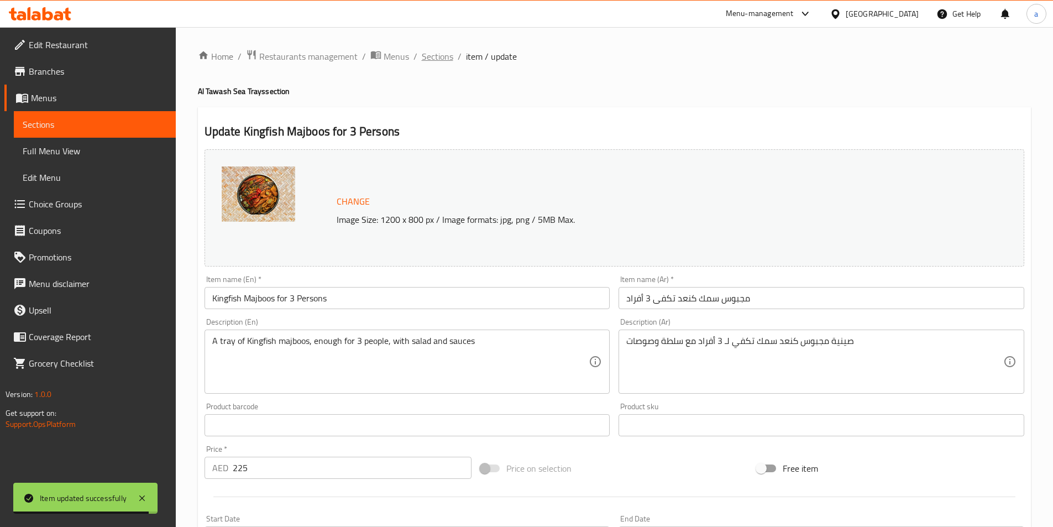
click at [434, 60] on span "Sections" at bounding box center [438, 56] width 32 height 13
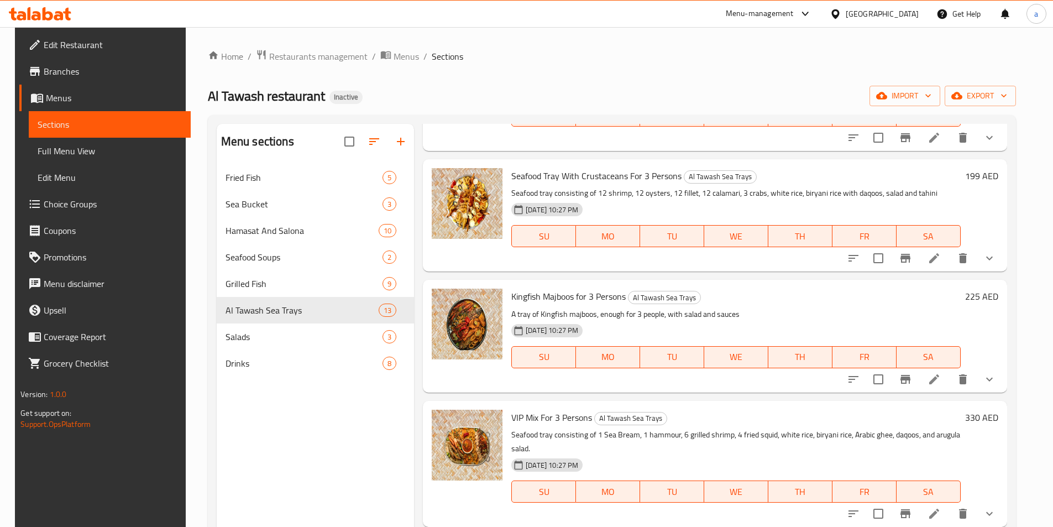
scroll to position [664, 0]
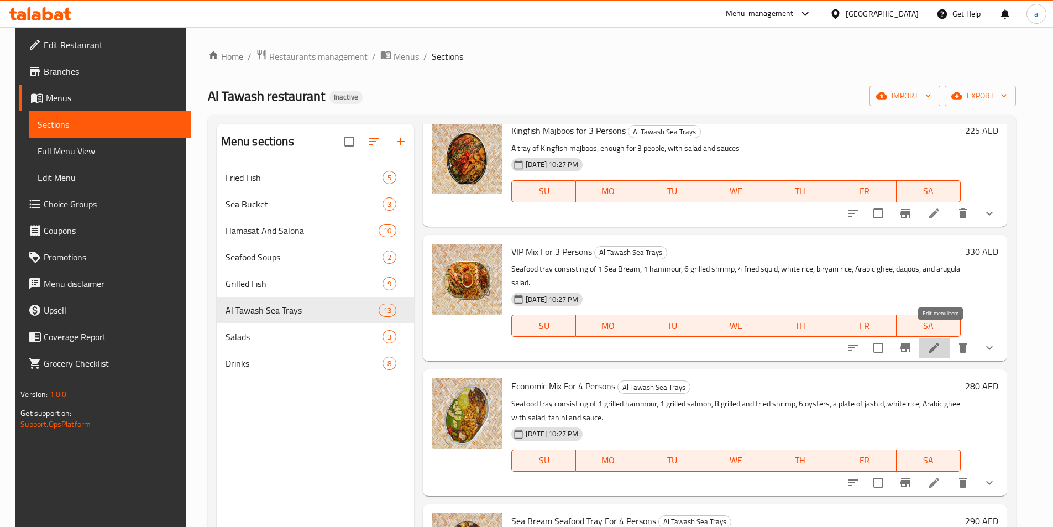
click at [939, 341] on icon at bounding box center [934, 347] width 13 height 13
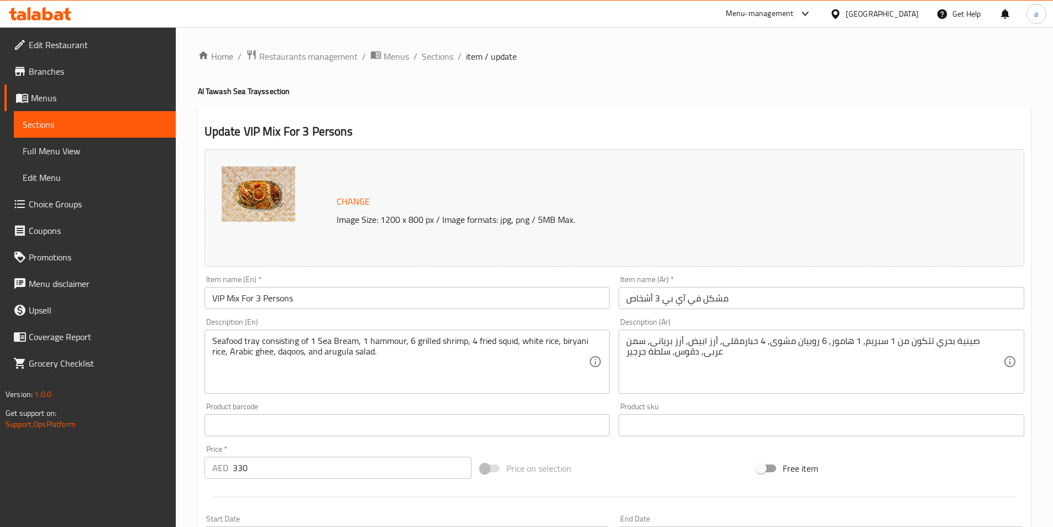
click at [775, 284] on div "Item name (Ar)   * مشكل في آي بي 3 أشخاص Item name (Ar) *" at bounding box center [822, 292] width 406 height 34
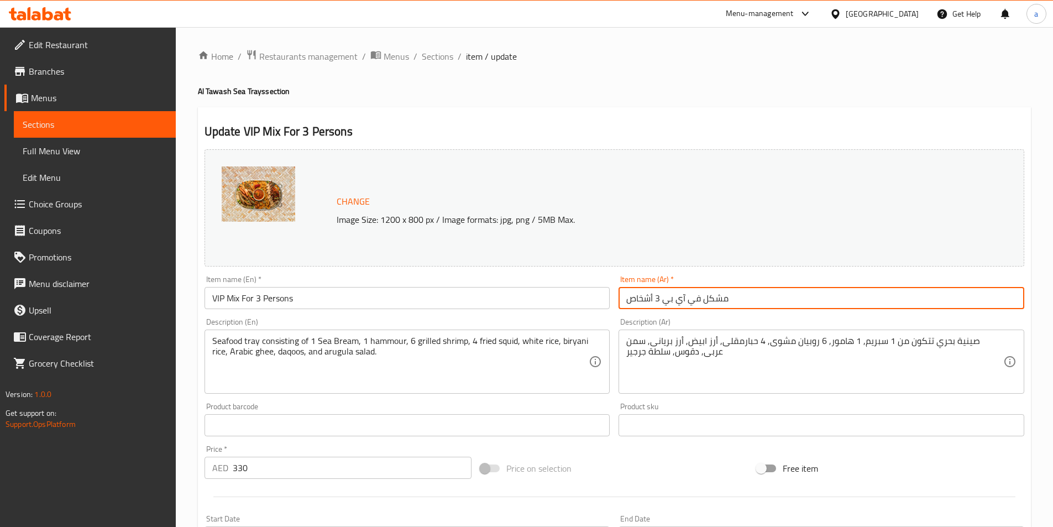
click at [774, 293] on input "مشكل في آي بي 3 أشخاص" at bounding box center [822, 298] width 406 height 22
paste input "تكفى 3 أفراد"
type input "مشكل في آي بي تكفى 3 أفراد"
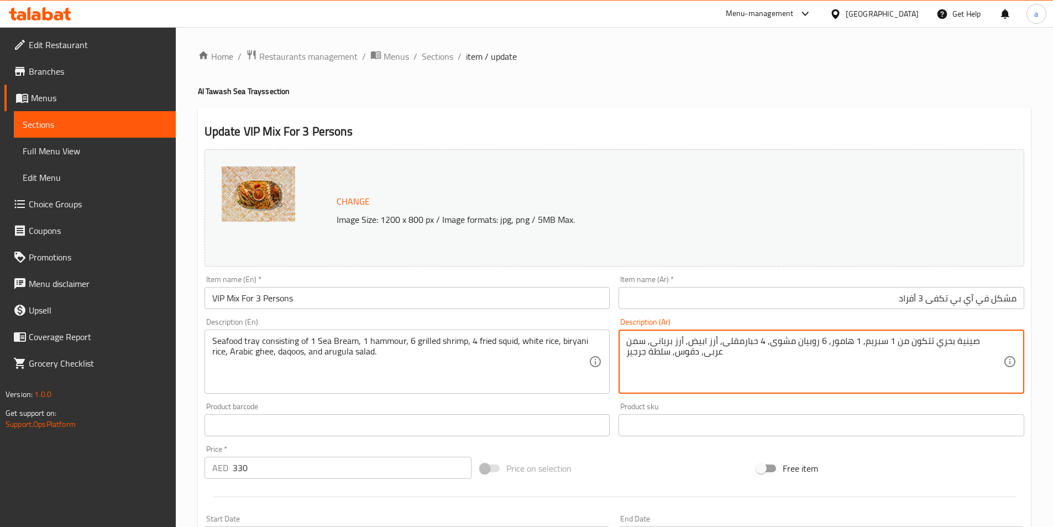
click at [958, 345] on textarea "صينية بحري تتكون من 1 سبريم, 1 هامور, 6 روبيان مشوى, 4 حبارمقلى, أرز ابيض, أرز …" at bounding box center [815, 362] width 377 height 53
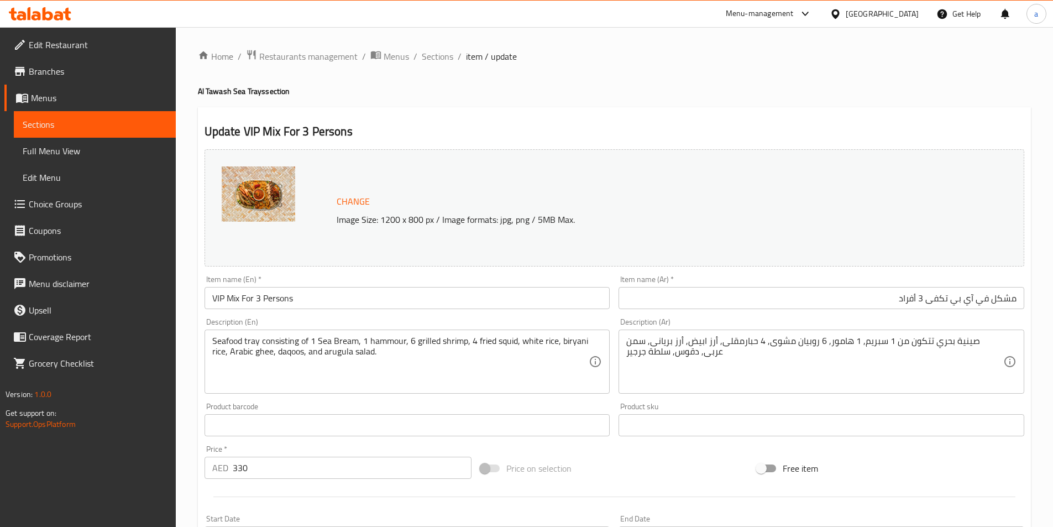
click at [953, 341] on textarea "صينية بحري تتكون من 1 سبريم, 1 هامور, 6 روبيان مشوى, 4 حبارمقلى, أرز ابيض, أرز …" at bounding box center [815, 362] width 377 height 53
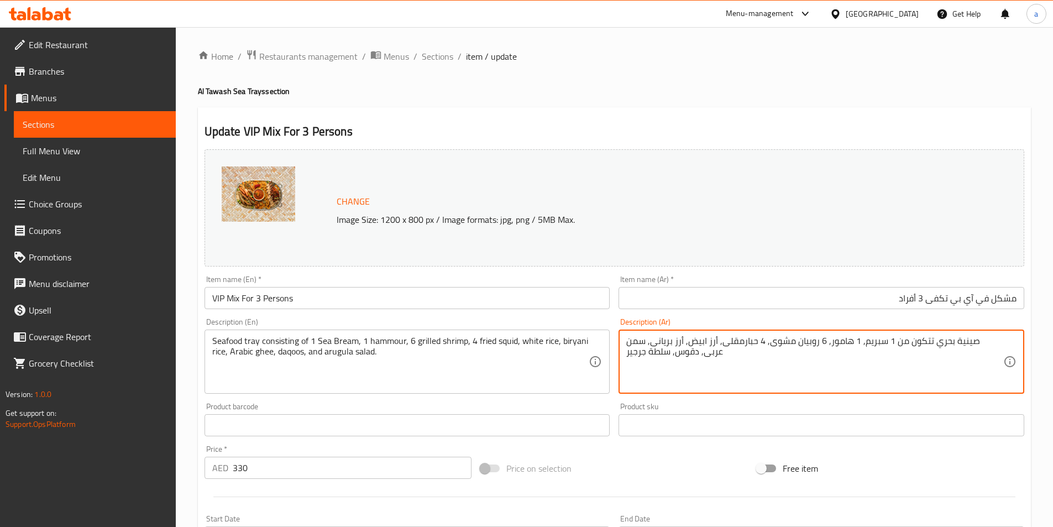
click at [953, 341] on textarea "صينية بحري تتكون من 1 سبريم, 1 هامور, 6 روبيان مشوى, 4 حبارمقلى, أرز ابيض, أرز …" at bounding box center [815, 362] width 377 height 53
click at [962, 341] on textarea "صينية بحري تتكون من 1 سبريم, 1 هامور, 6 روبيان مشوى, 4 حبارمقلى, أرز ابيض, أرز …" at bounding box center [815, 362] width 377 height 53
paste textarea "لمأكولات البحرية"
type textarea "صينية المأكولات البحرية تتكون من 1 سبريم, 1 هامور, 6 روبيان مشوى, 4 حبارمقلى, أ…"
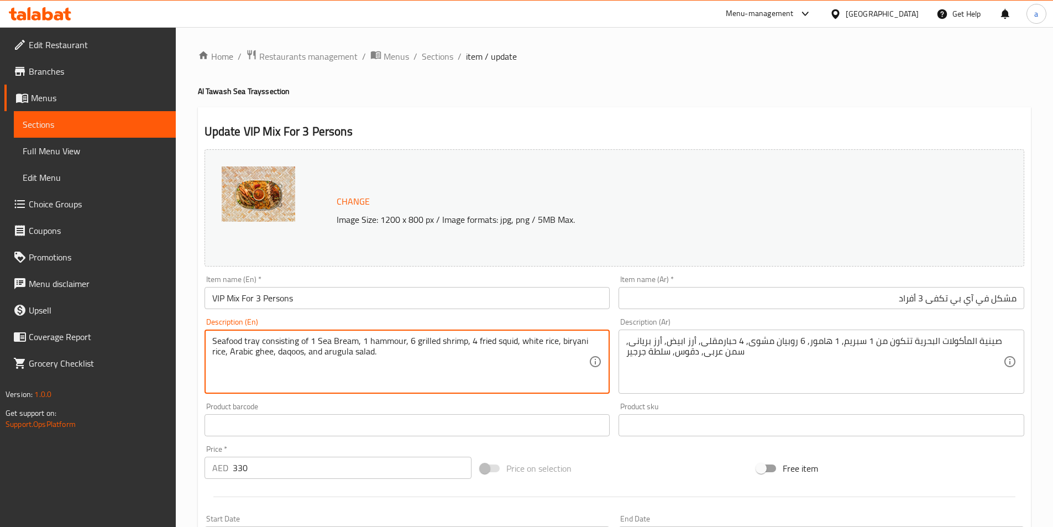
click at [281, 342] on textarea "Seafood tray consisting of 1 Sea Bream, 1 hammour, 6 grilled shrimp, 4 fried sq…" at bounding box center [400, 362] width 377 height 53
click at [458, 375] on textarea "Seafood tray consisting of 1 Sea Bream, 1 hammour, 6 grilled shrimp, 4 fried sq…" at bounding box center [400, 362] width 377 height 53
click at [338, 356] on textarea "Seafood tray consisting of 1 Sea Bream, 1 hammour, 6 grilled shrimp, 4 fried sq…" at bounding box center [400, 362] width 377 height 53
click at [391, 370] on textarea "Seafood tray consisting of 1 Sea Bream, 1 hammour, 6 grilled shrimp, 4 fried sq…" at bounding box center [400, 362] width 377 height 53
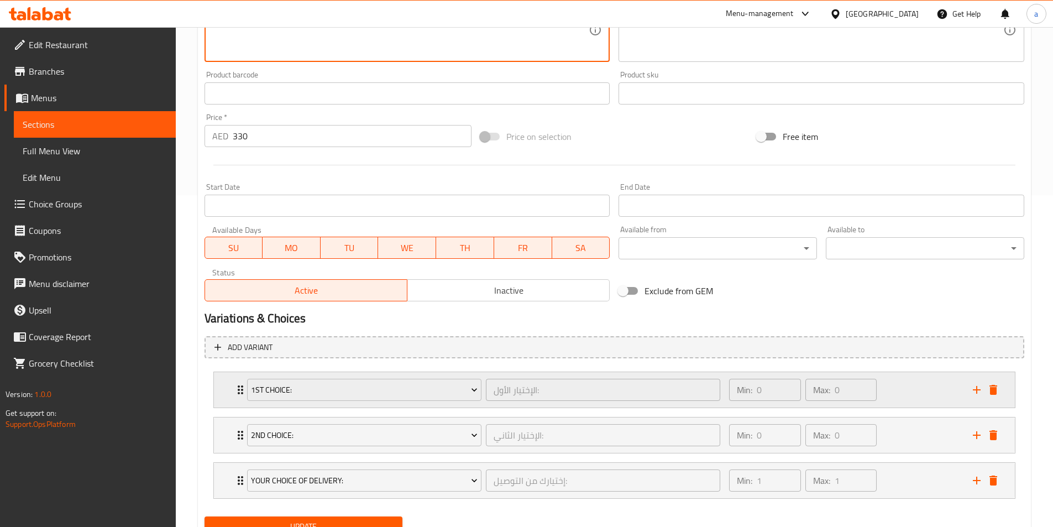
scroll to position [379, 0]
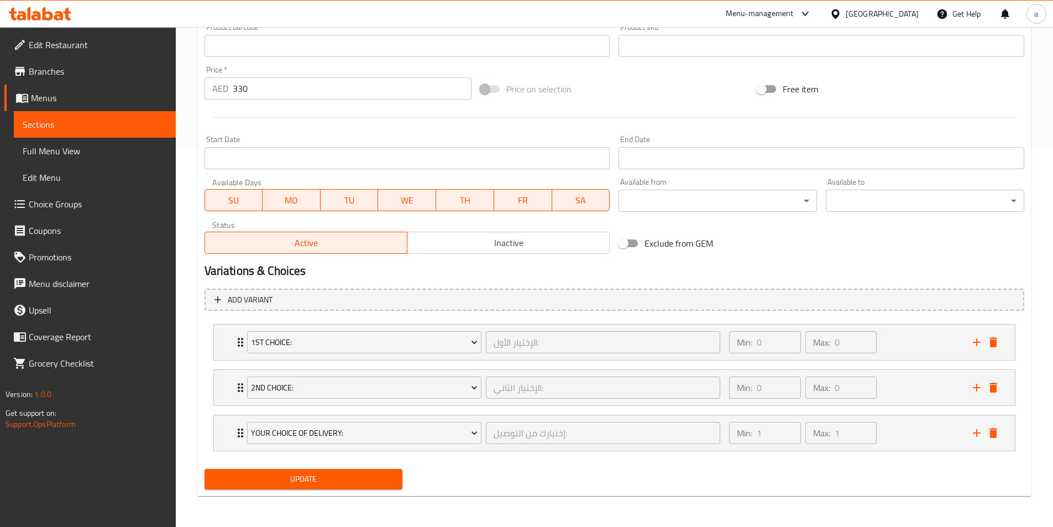
click at [362, 478] on span "Update" at bounding box center [303, 479] width 181 height 14
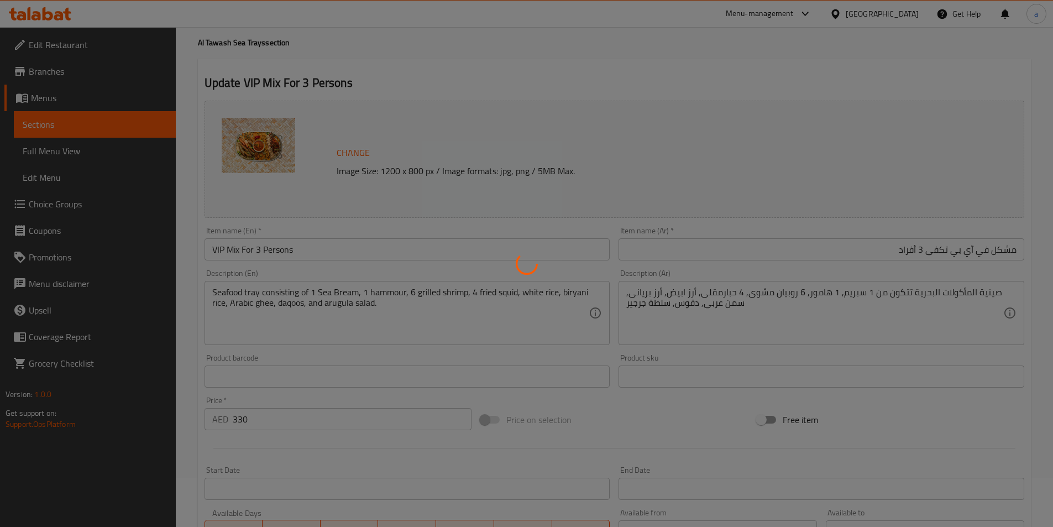
scroll to position [0, 0]
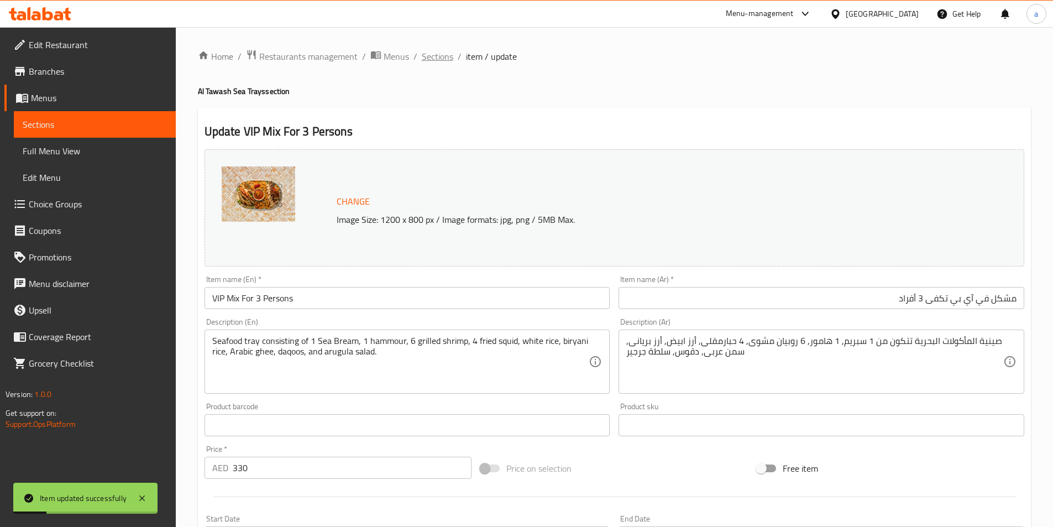
click at [435, 55] on span "Sections" at bounding box center [438, 56] width 32 height 13
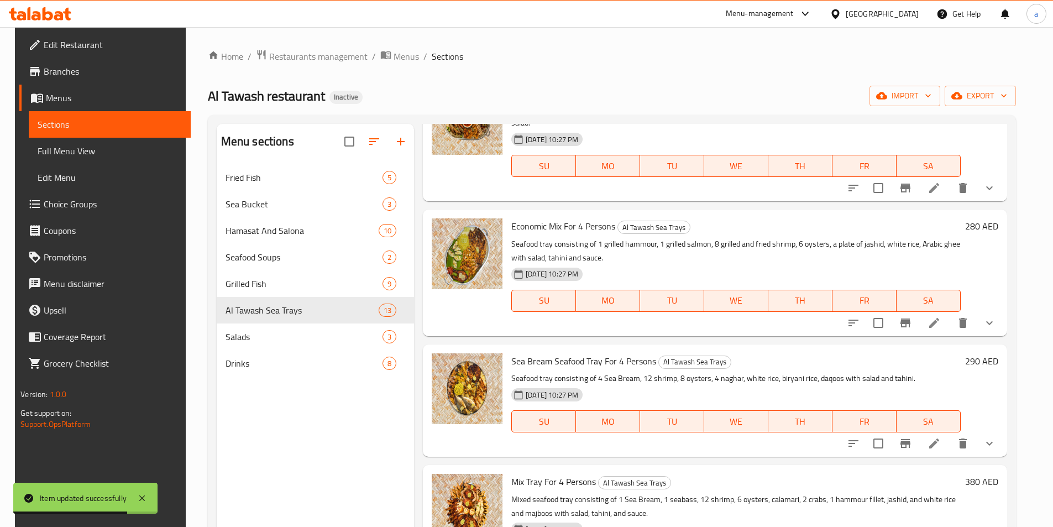
scroll to position [885, 0]
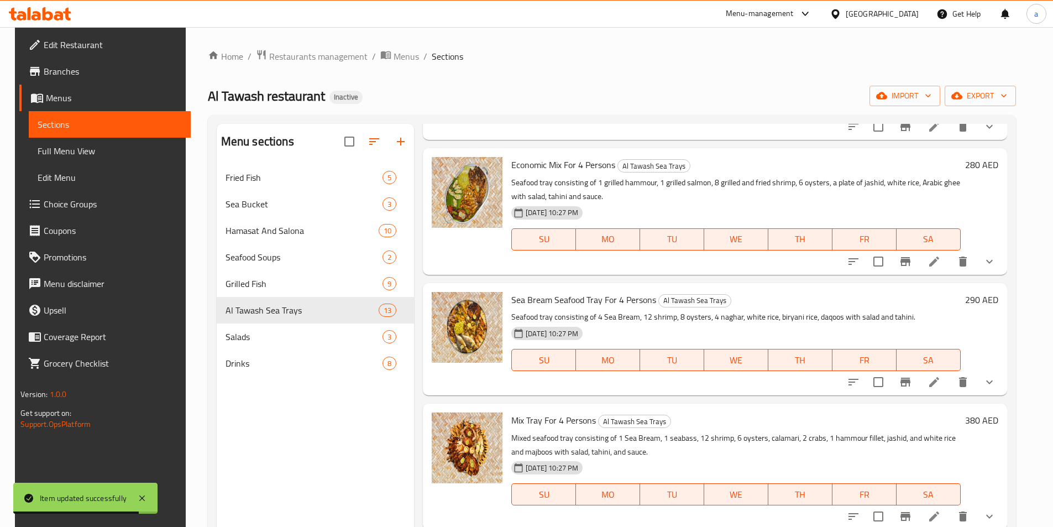
click at [940, 257] on icon at bounding box center [935, 262] width 10 height 10
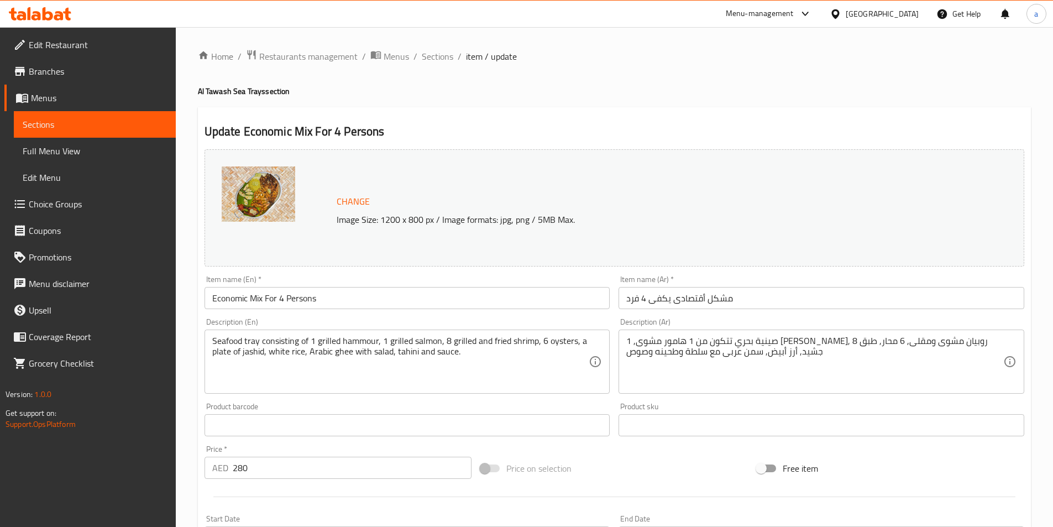
click at [229, 300] on input "Economic Mix For 4 Persons" at bounding box center [408, 298] width 406 height 22
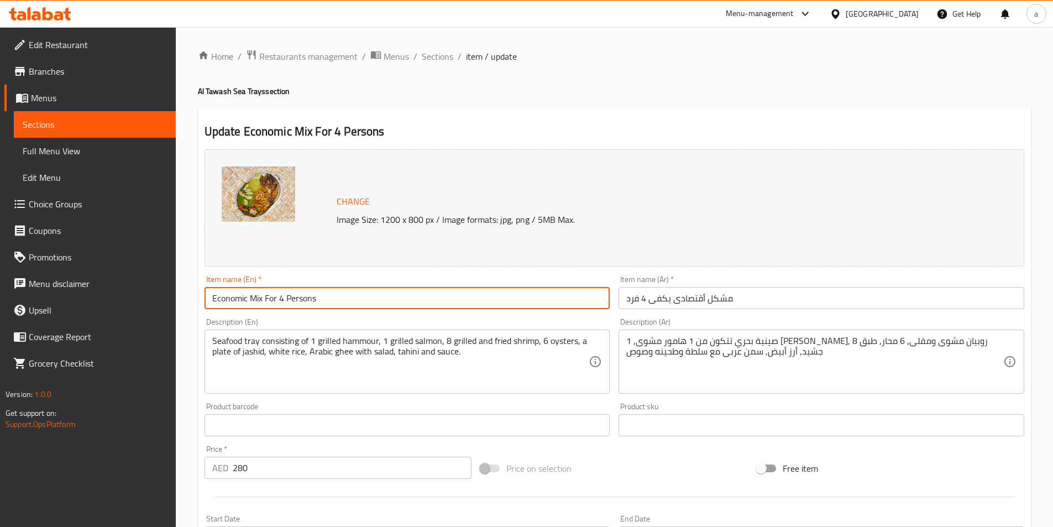
click at [229, 300] on input "Economic Mix For 4 Persons" at bounding box center [408, 298] width 406 height 22
click at [346, 296] on input "Economic Mix For 4 Persons" at bounding box center [408, 298] width 406 height 22
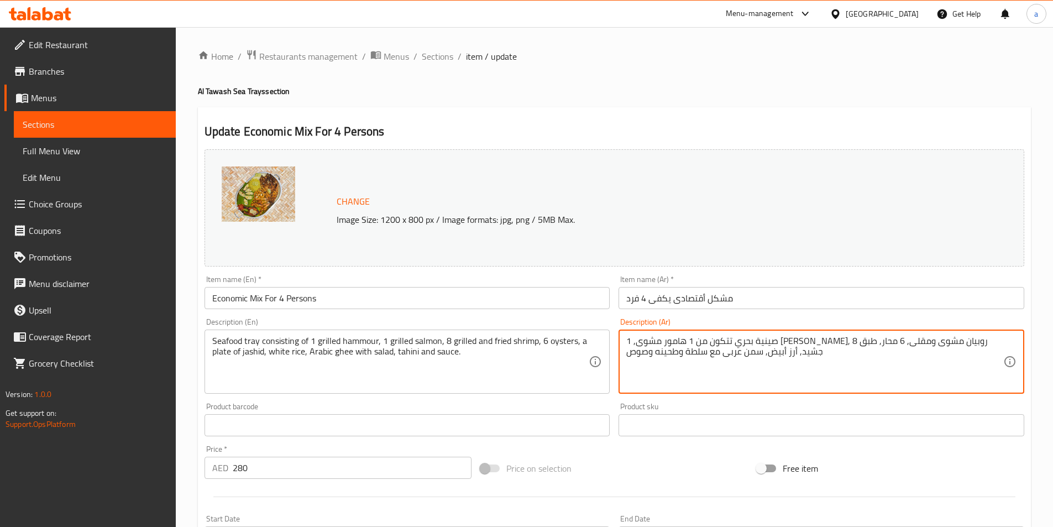
click at [962, 345] on textarea "صينية بحري تتكون من 1 هامور مشوى, 1 سالمون مشوى, 8 روبيان مشوى ومقلى, 6 محار, ط…" at bounding box center [815, 362] width 377 height 53
paste textarea "لمأكولات البحرية"
type textarea "صينية المأكولات البحرية تتكون من 1 هامور مشوى, 1 سالمون مشوى, 8 روبيان مشوى ومق…"
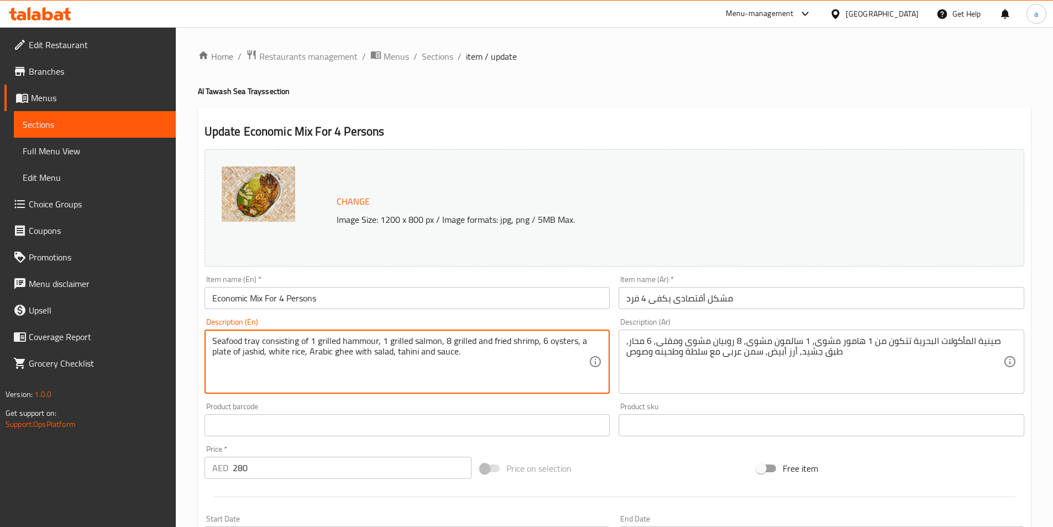
click at [246, 353] on textarea "Seafood tray consisting of 1 grilled hammour, 1 grilled salmon, 8 grilled and f…" at bounding box center [400, 362] width 377 height 53
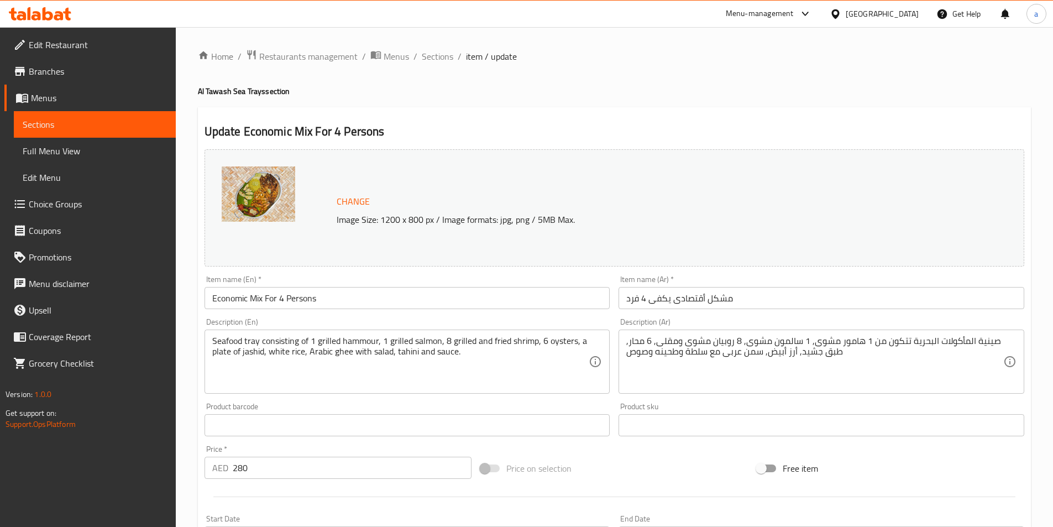
click at [339, 355] on textarea "Seafood tray consisting of 1 grilled hammour, 1 grilled salmon, 8 grilled and f…" at bounding box center [400, 362] width 377 height 53
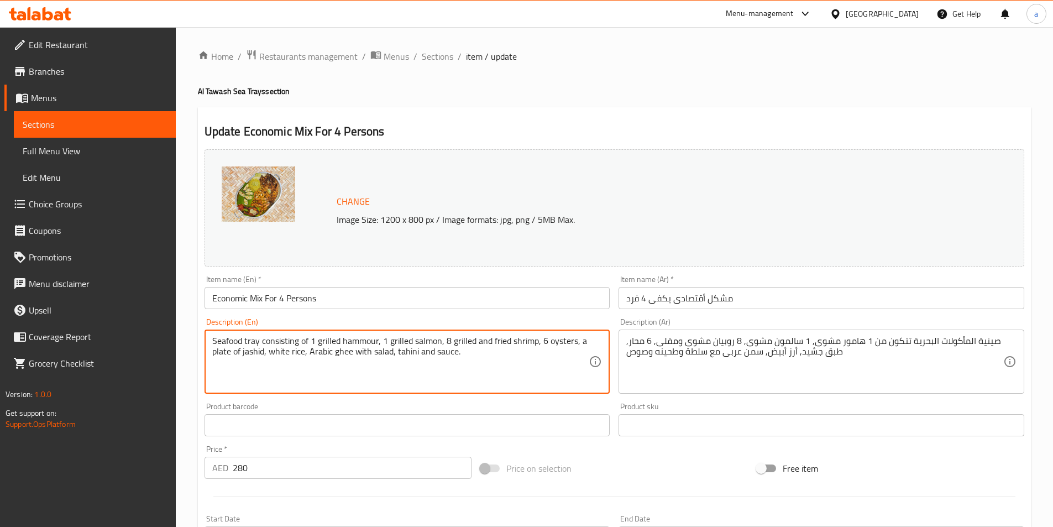
click at [339, 355] on textarea "Seafood tray consisting of 1 grilled hammour, 1 grilled salmon, 8 grilled and f…" at bounding box center [400, 362] width 377 height 53
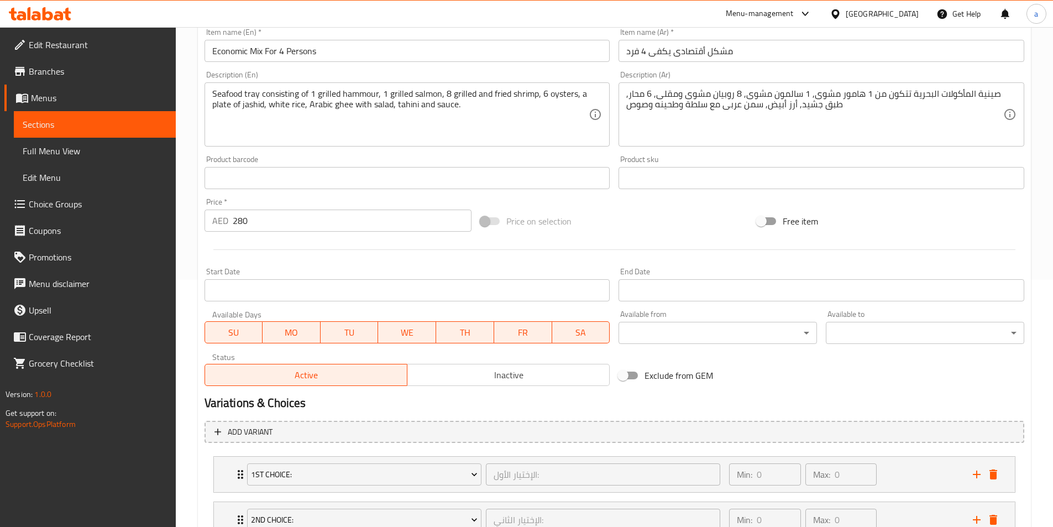
scroll to position [379, 0]
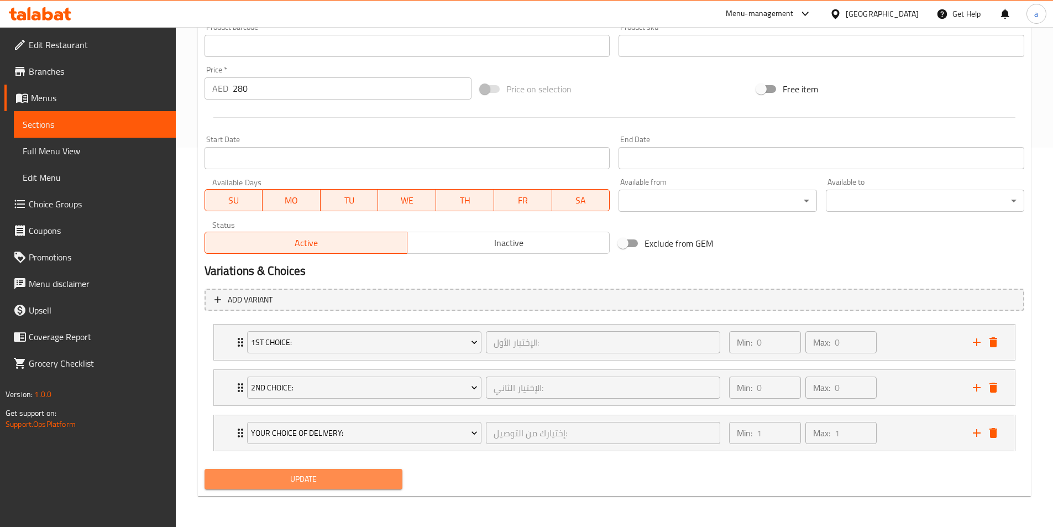
click at [372, 477] on span "Update" at bounding box center [303, 479] width 181 height 14
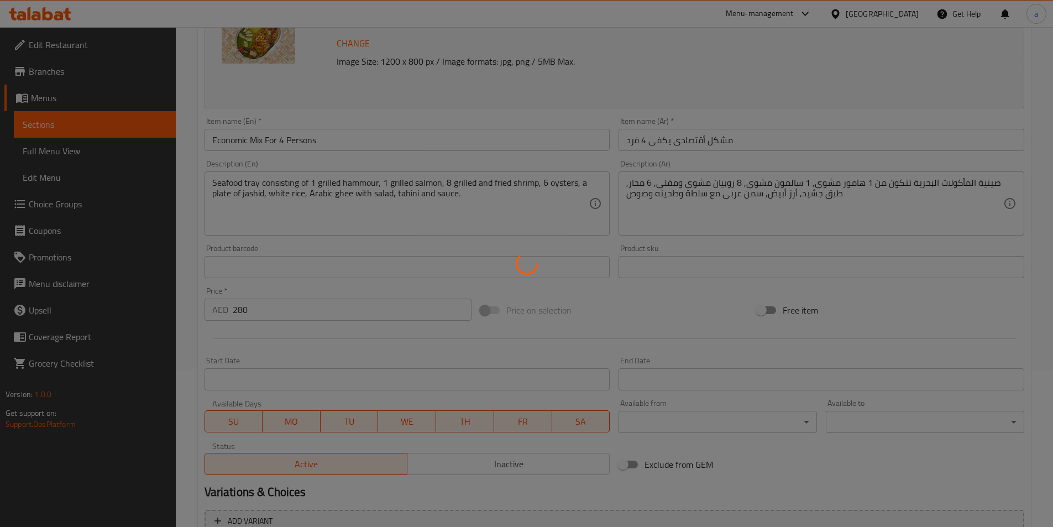
scroll to position [0, 0]
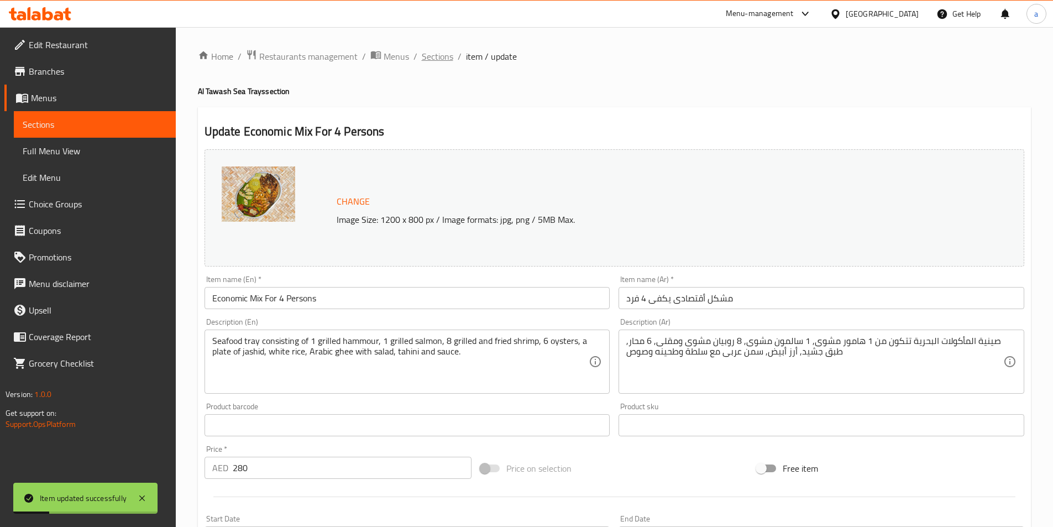
click at [442, 54] on span "Sections" at bounding box center [438, 56] width 32 height 13
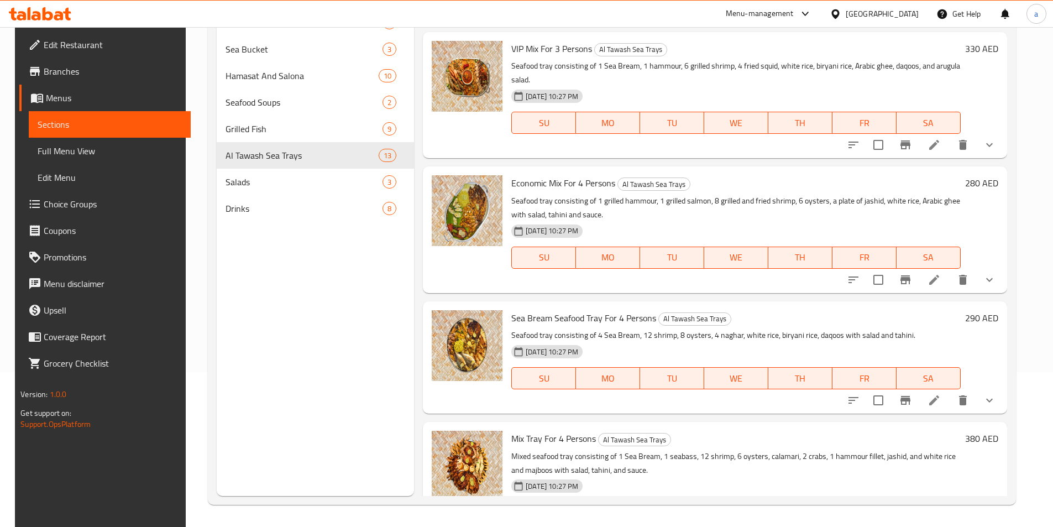
scroll to position [767, 0]
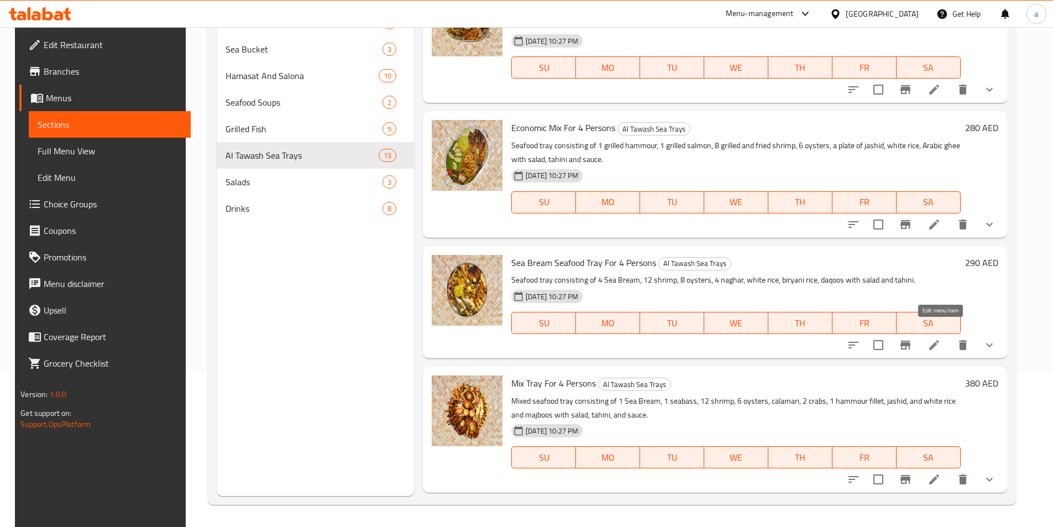
click at [940, 338] on icon at bounding box center [934, 344] width 13 height 13
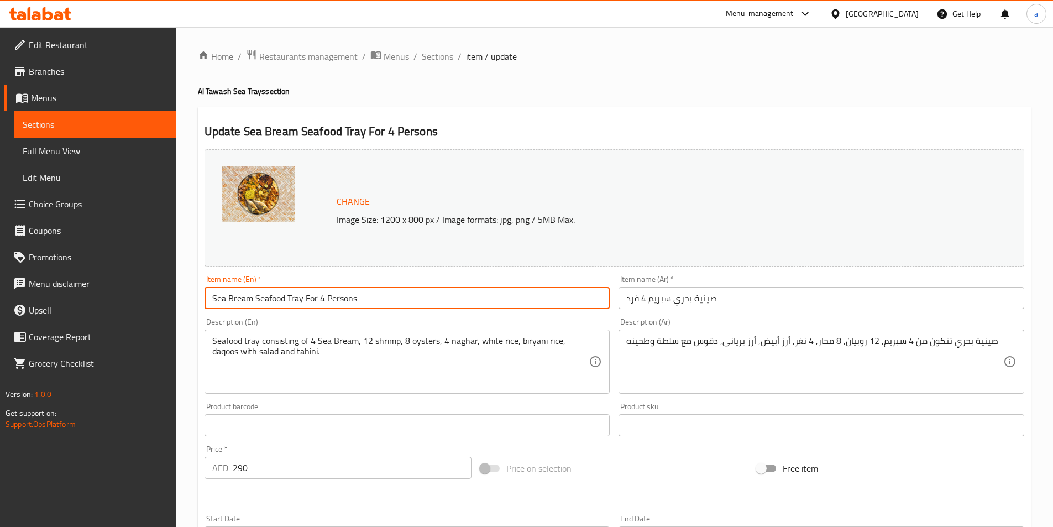
drag, startPoint x: 249, startPoint y: 299, endPoint x: 197, endPoint y: 298, distance: 52.0
click at [198, 298] on div "Update Sea Bream Seafood Tray For 4 Persons Change Image Size: 1200 x 800 px / …" at bounding box center [614, 491] width 833 height 769
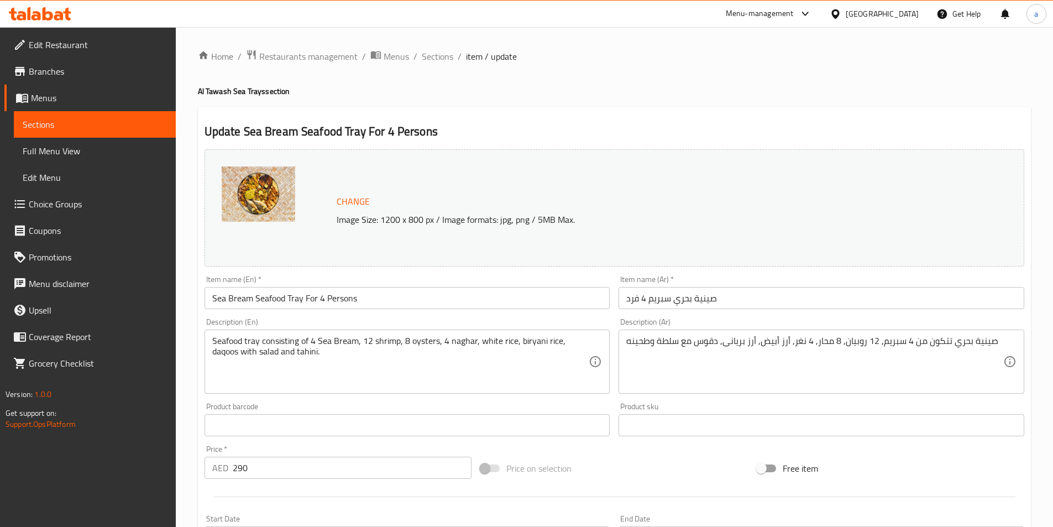
click at [252, 300] on input "Sea Bream Seafood Tray For 4 Persons" at bounding box center [408, 298] width 406 height 22
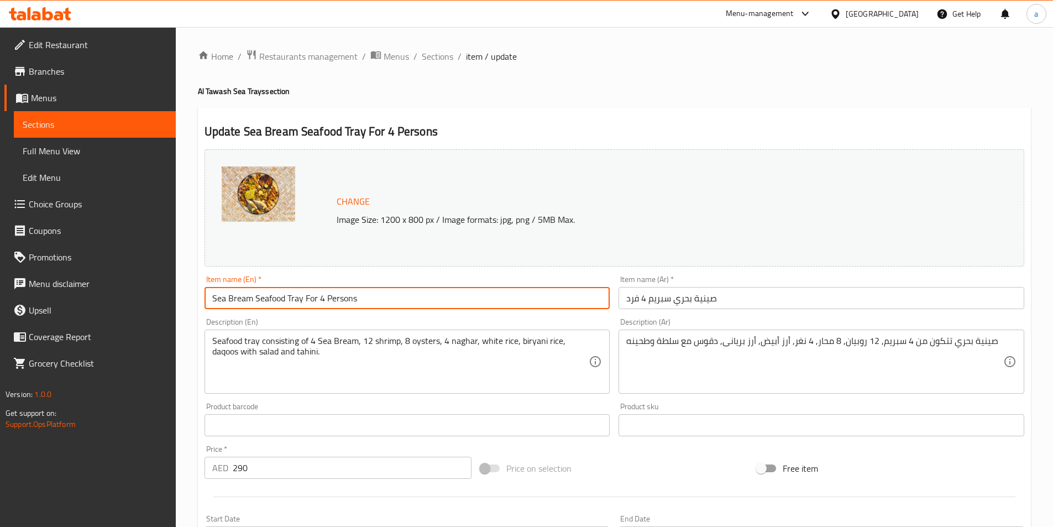
drag, startPoint x: 252, startPoint y: 300, endPoint x: 201, endPoint y: 300, distance: 50.3
click at [201, 300] on div "Item name (En)   * Sea Bream Seafood Tray For 4 Persons Item name (En) *" at bounding box center [407, 292] width 415 height 43
click at [425, 300] on input "Sea Bream Seafood Tray For 4 Persons" at bounding box center [408, 298] width 406 height 22
click at [658, 299] on input "صينية بحري سبريم 4 فرد" at bounding box center [822, 298] width 406 height 22
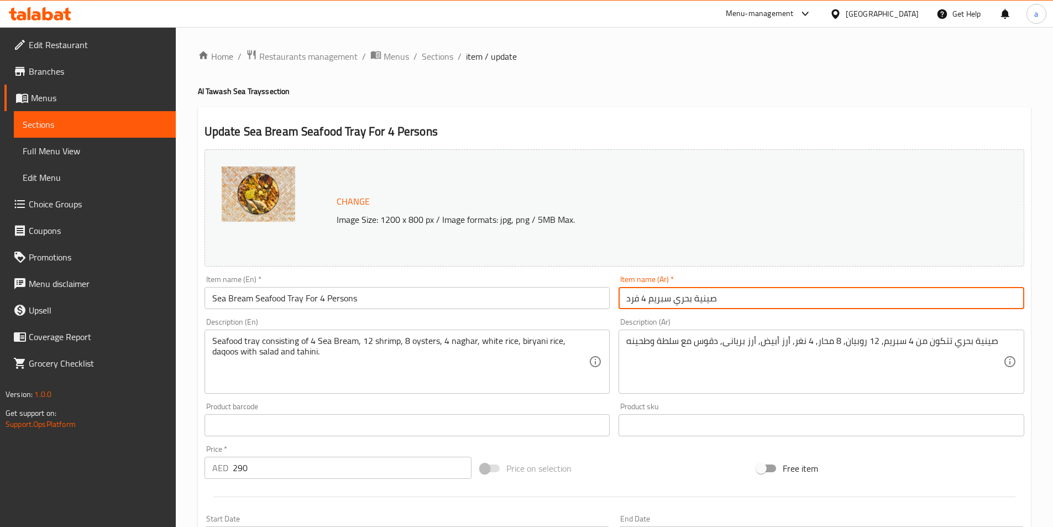
click at [658, 299] on input "صينية بحري سبريم 4 فرد" at bounding box center [822, 298] width 406 height 22
paste input "مك مرجان"
click at [650, 300] on input "صينية بحري سمك مرجان4 فرد" at bounding box center [822, 298] width 406 height 22
click at [649, 301] on input "صينية بحري سمك مرجان4 فرد" at bounding box center [822, 298] width 406 height 22
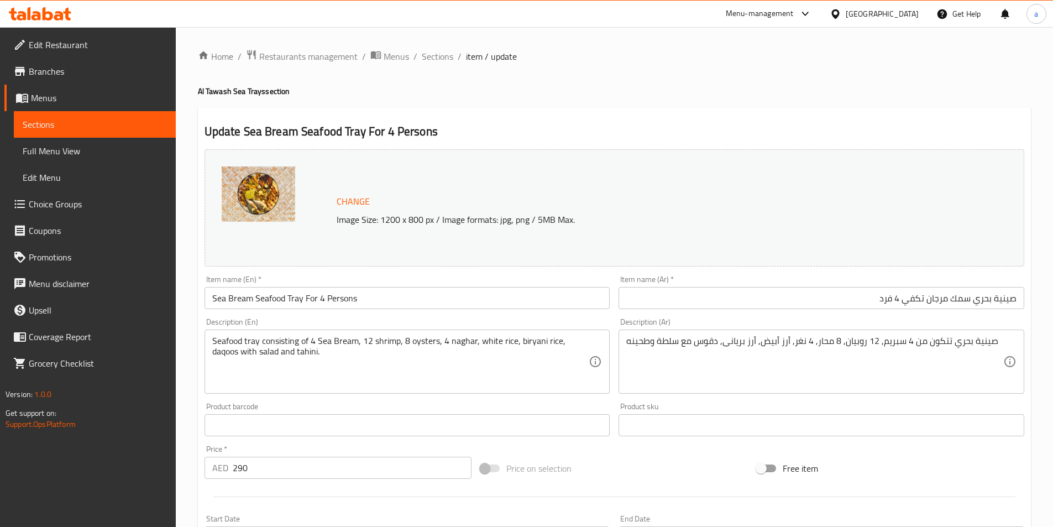
click at [980, 301] on input "صينية بحري سمك مرجان تكفي 4 فرد" at bounding box center [822, 298] width 406 height 22
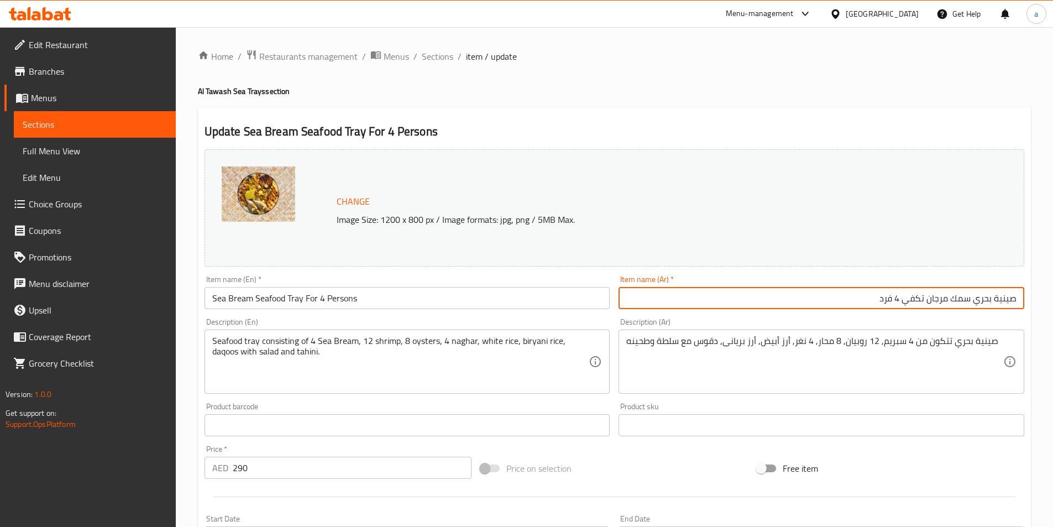
click at [980, 301] on input "صينية بحري سمك مرجان تكفي 4 فرد" at bounding box center [822, 298] width 406 height 22
paste input "لمأكولات البحرية"
type input "صينية المأكولات البحرية سمك مرجان تكفي 4 فرد"
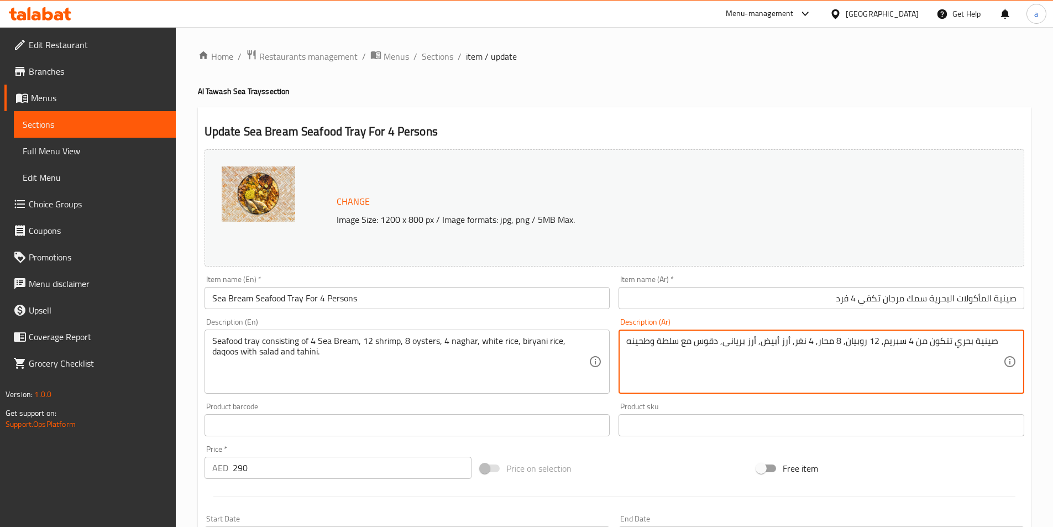
click at [956, 344] on textarea "صينية بحري تتكون من 4 سبريم, 12 روبيان, 8 محار, 4 نغر, أرز أبيض, أرز بريانى, دق…" at bounding box center [815, 362] width 377 height 53
paste textarea "لمأكولات البحرية"
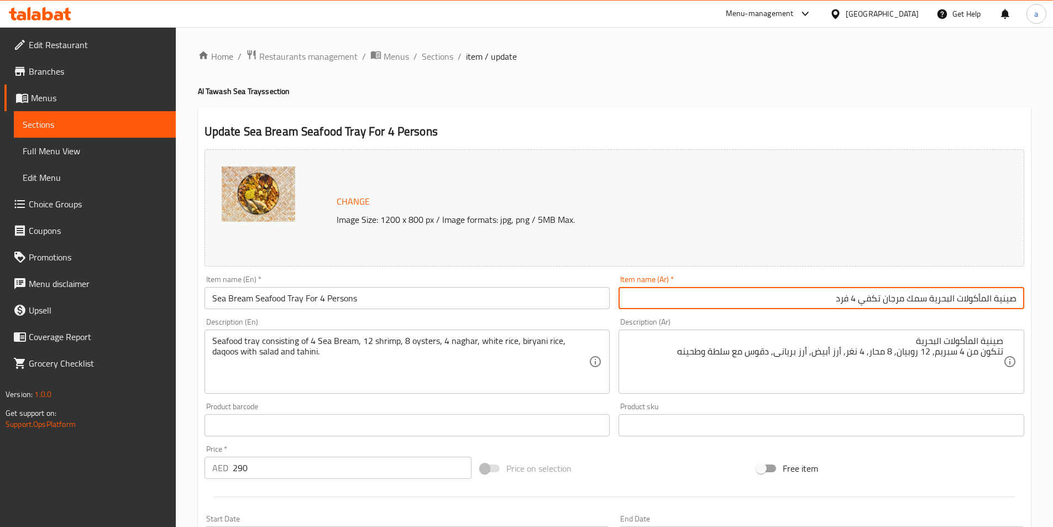
drag, startPoint x: 885, startPoint y: 300, endPoint x: 923, endPoint y: 301, distance: 38.2
click at [926, 303] on input "صينية المأكولات البحرية سمك مرجان تكفي 4 فرد" at bounding box center [822, 298] width 406 height 22
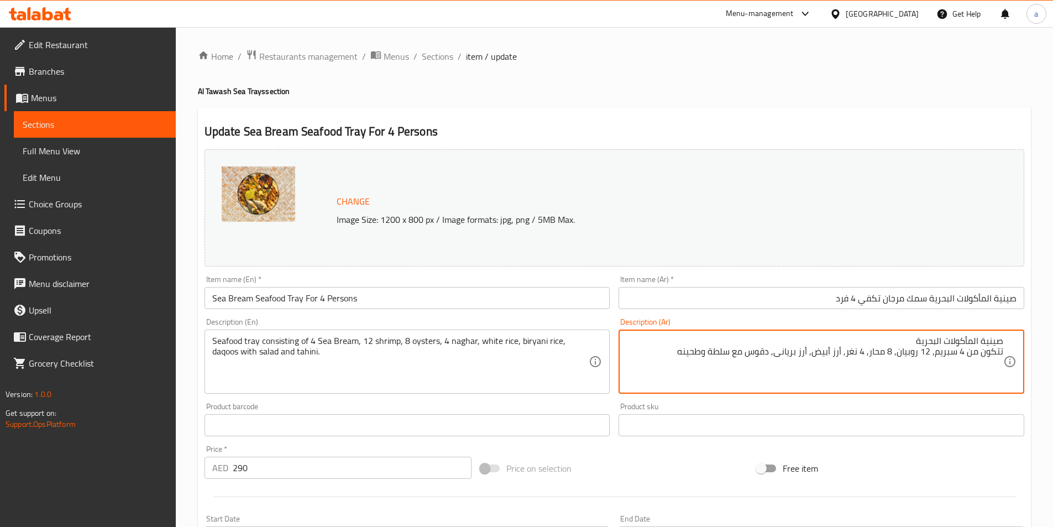
click at [948, 357] on textarea "صينية المأكولات البحرية تتكون من 4 سبريم, 12 روبيان, 8 محار, 4 نغر, أرز أبيض, أ…" at bounding box center [815, 362] width 377 height 53
paste textarea "مك مرجان"
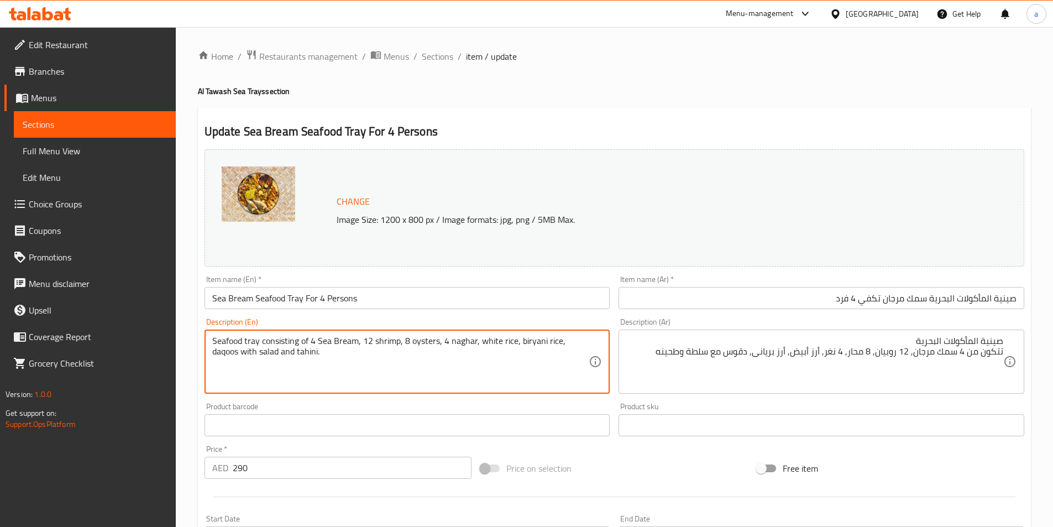
click at [456, 344] on textarea "Seafood tray consisting of 4 Sea Bream, 12 shrimp, 8 oysters, 4 naghar, white r…" at bounding box center [400, 362] width 377 height 53
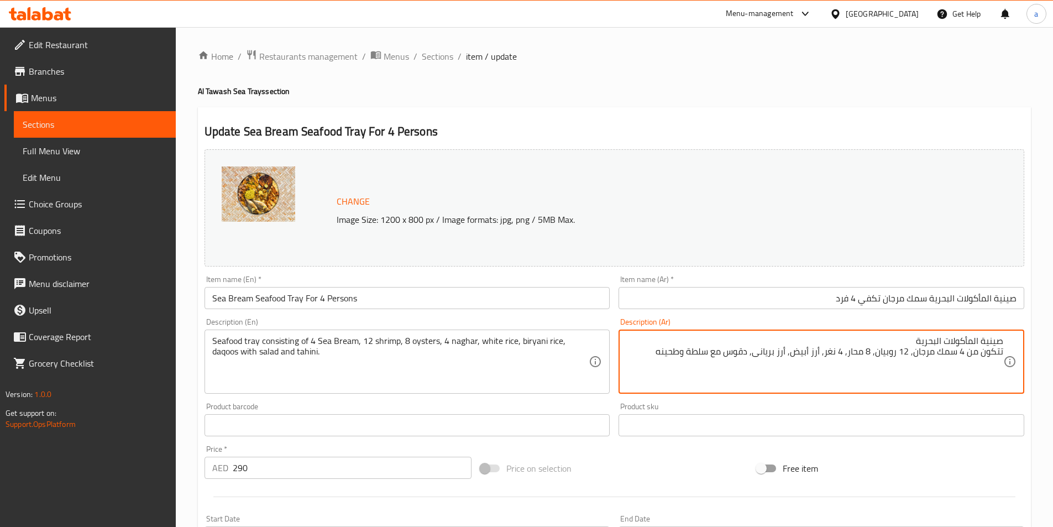
click at [835, 354] on textarea "صينية المأكولات البحرية تتكون من 4 سمك مرجان, 12 روبيان, 8 محار, 4 نغر, أرز أبي…" at bounding box center [815, 362] width 377 height 53
click at [797, 355] on textarea "صينية المأكولات البحرية تتكون من 4 سمك مرجان, 12 روبيان, 8 محار, 4 نجار, أرز أب…" at bounding box center [815, 362] width 377 height 53
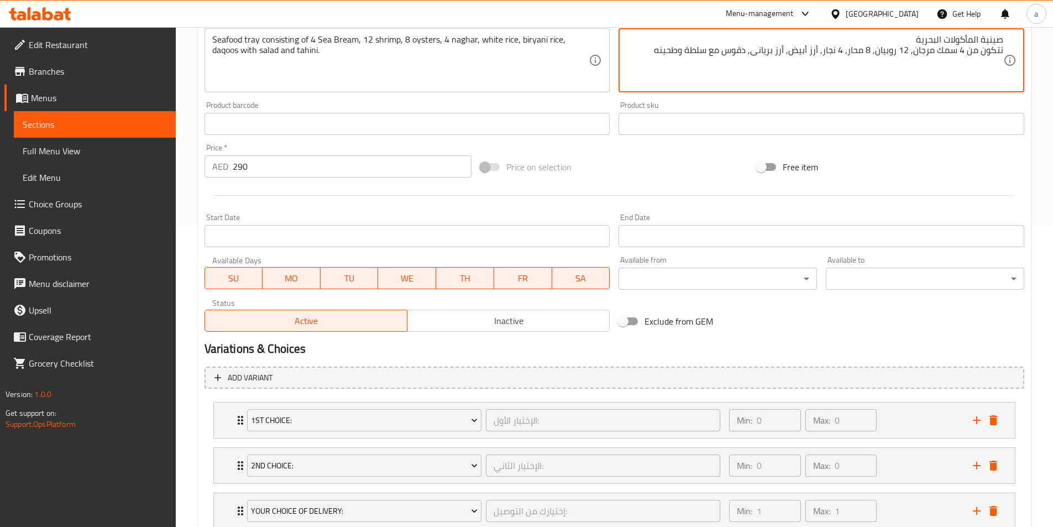
scroll to position [379, 0]
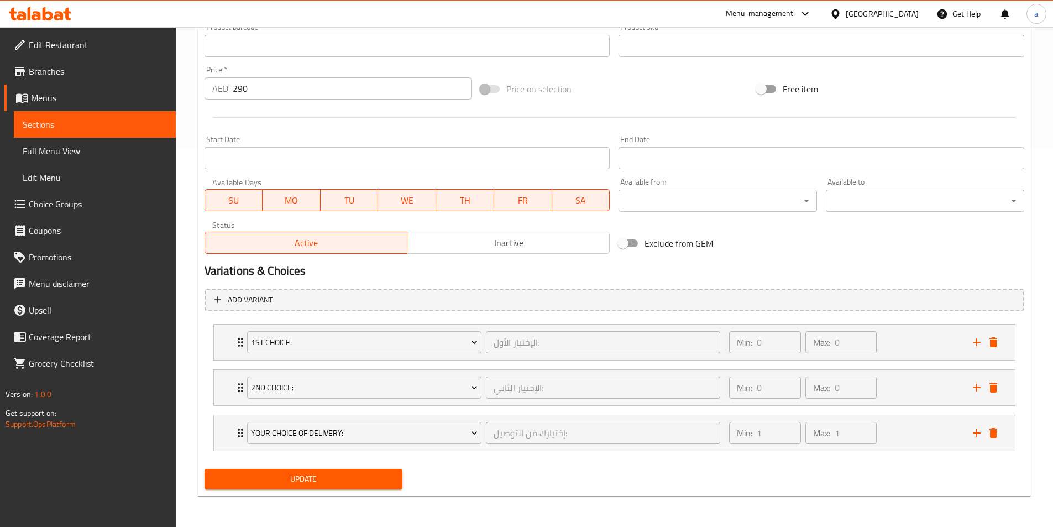
type textarea "صينية المأكولات البحرية تتكون من 4 سمك مرجان, 12 روبيان, 8 محار, 4 نجار, أرز أب…"
click at [355, 473] on span "Update" at bounding box center [303, 479] width 181 height 14
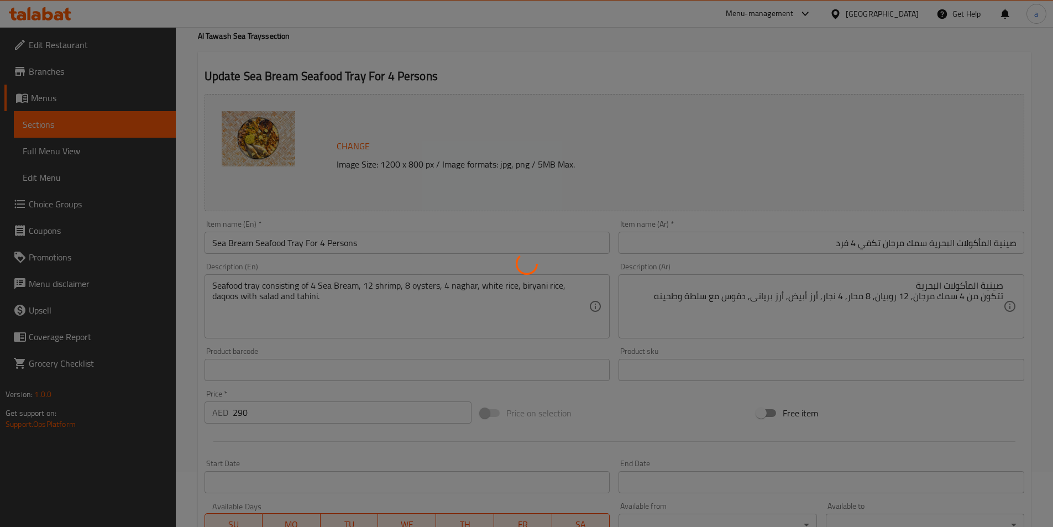
scroll to position [0, 0]
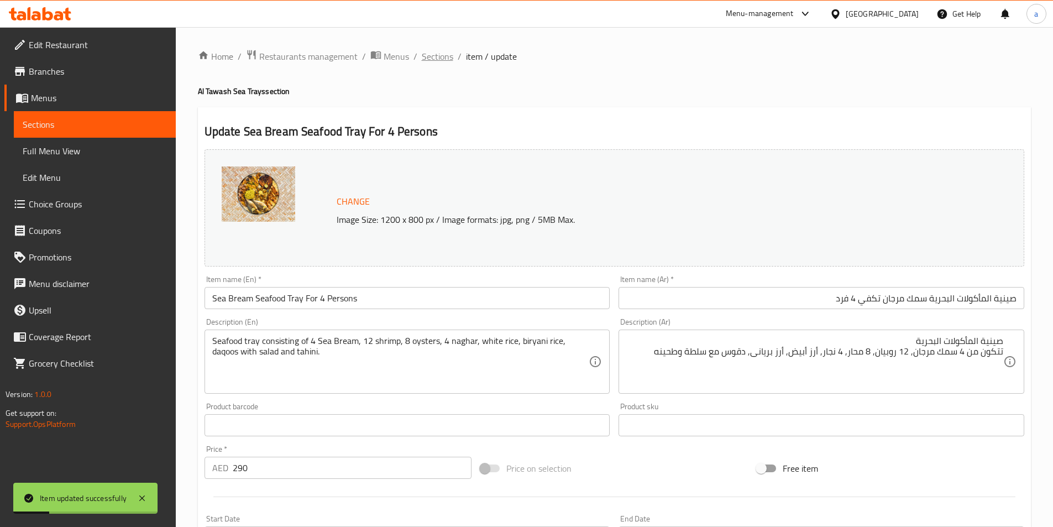
click at [441, 59] on span "Sections" at bounding box center [438, 56] width 32 height 13
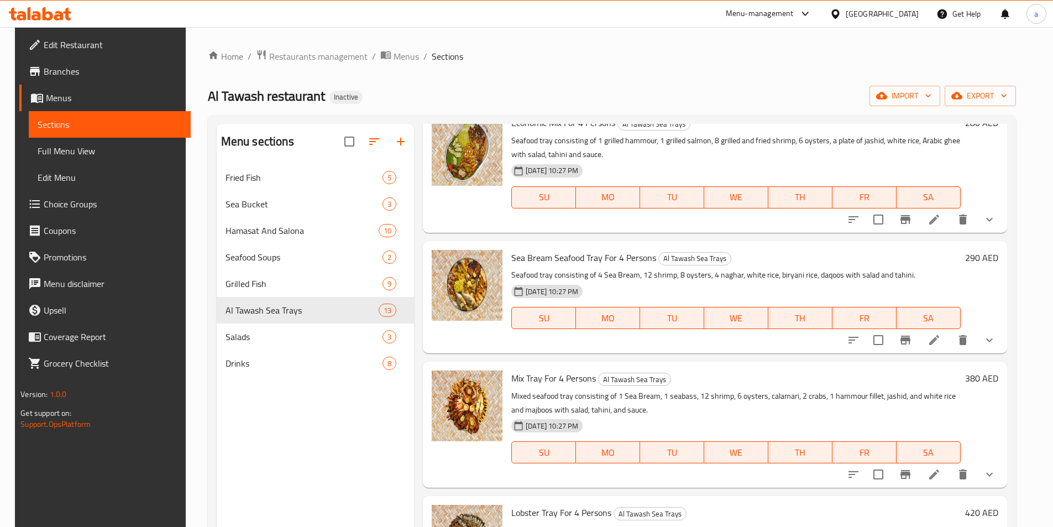
scroll to position [995, 0]
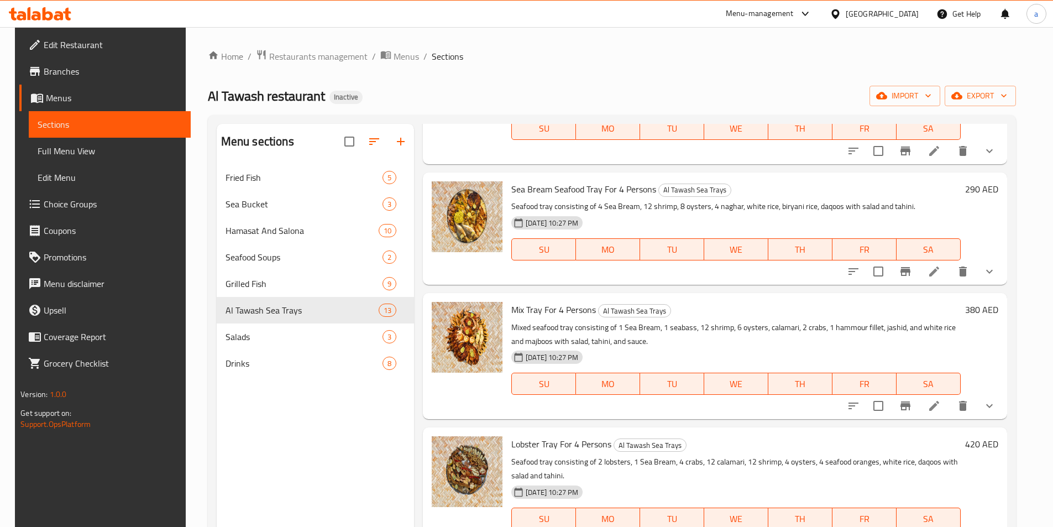
click at [936, 399] on icon at bounding box center [934, 405] width 13 height 13
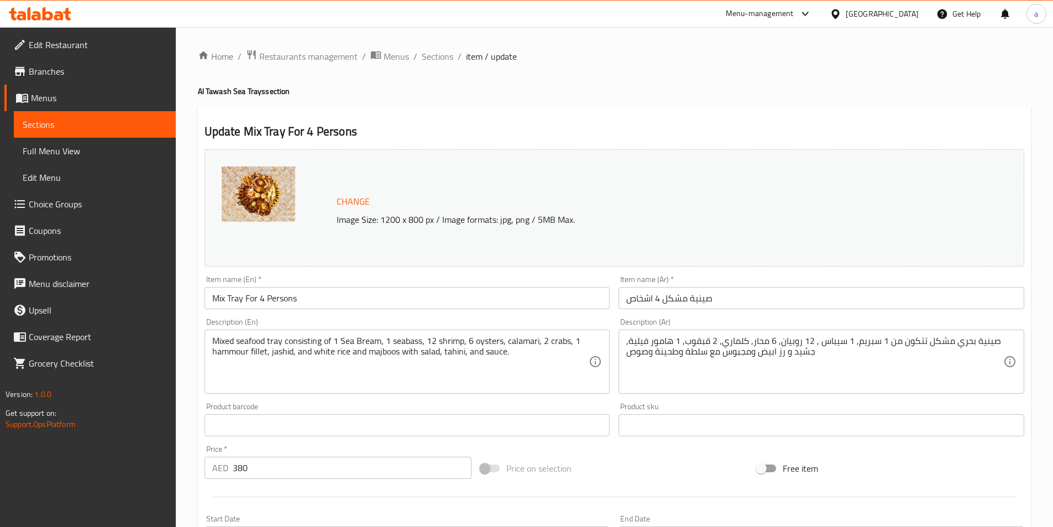
click at [641, 299] on input "صينية مشكل 4 اشخاص" at bounding box center [822, 298] width 406 height 22
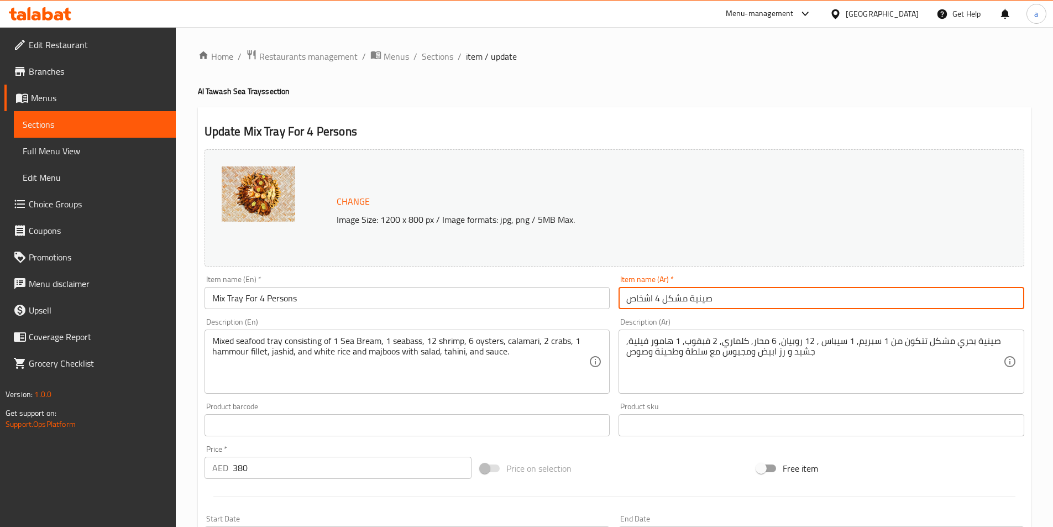
click at [641, 299] on input "صينية مشكل 4 اشخاص" at bounding box center [822, 298] width 406 height 22
click at [748, 301] on input "صينية مشكل 4 اشخاص" at bounding box center [822, 298] width 406 height 22
type input "صينية مشكل تكفي 4 افراد"
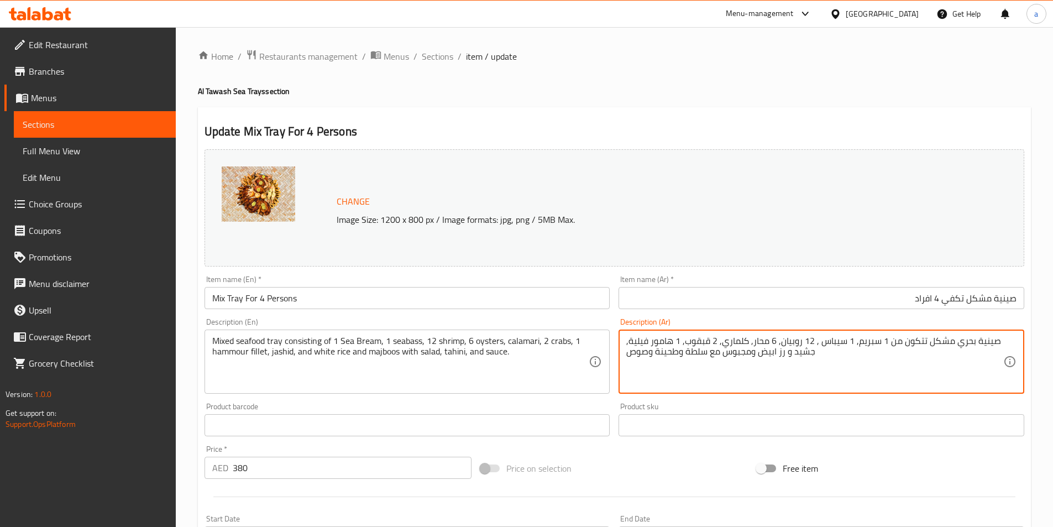
click at [964, 342] on textarea "صينية بحري مشكل تتكون من 1 سبريم, 1 سيباس , 12 روبيان, 6 محار, كلماري, 2 قبقوب,…" at bounding box center [815, 362] width 377 height 53
paste textarea "لمأكولات البحرية"
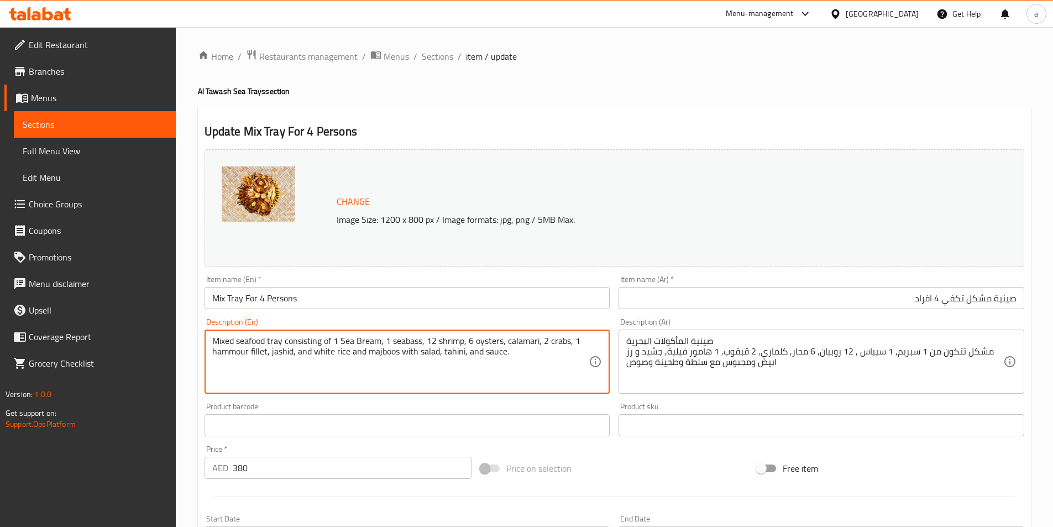
click at [308, 346] on textarea "Mixed seafood tray consisting of 1 Sea Bream, 1 seabass, 12 shrimp, 6 oysters, …" at bounding box center [400, 362] width 377 height 53
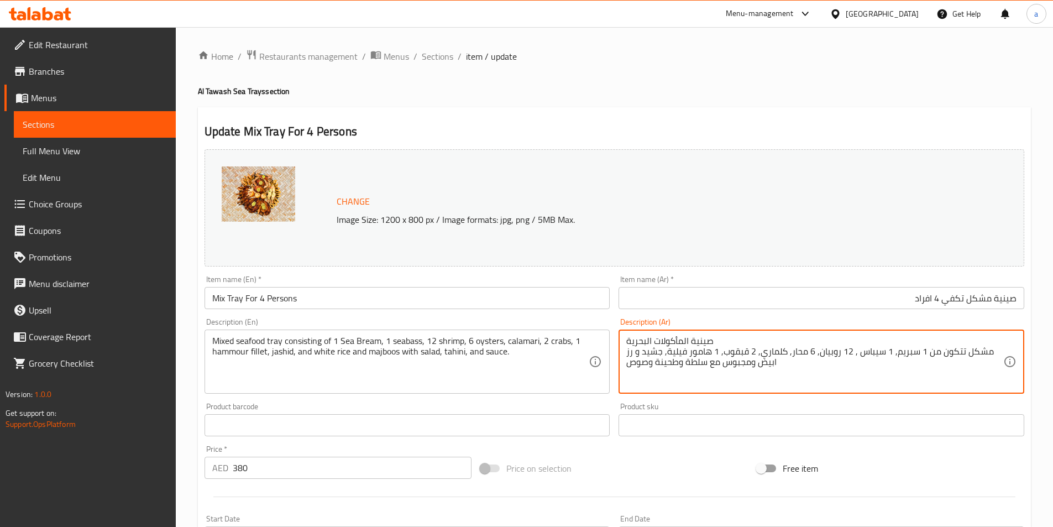
click at [900, 357] on textarea "صينية المأكولات البحرية مشكل تتكون من 1 سبريم, 1 سيباس , 12 روبيان, 6 محار, كلم…" at bounding box center [815, 362] width 377 height 53
paste textarea "مك مرجان"
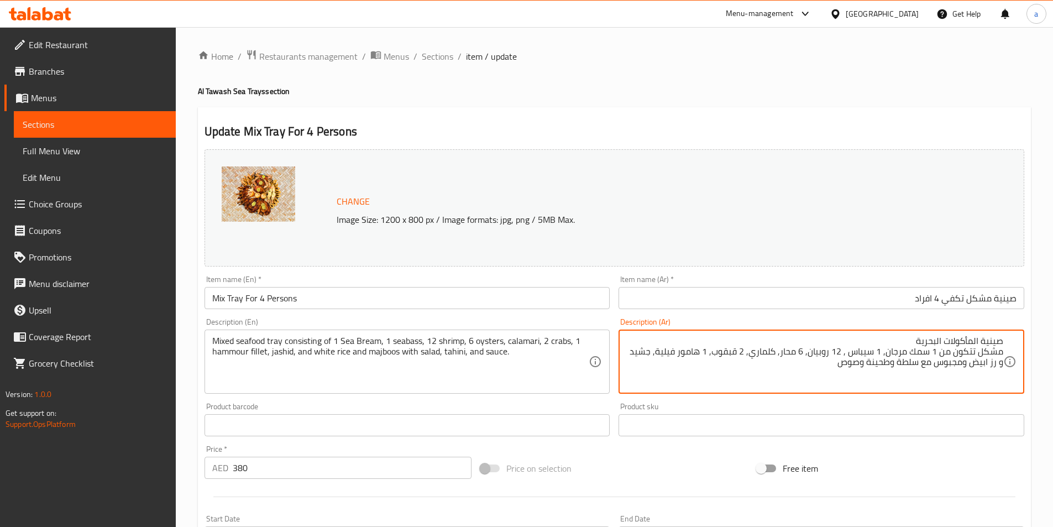
click at [724, 354] on textarea "صينية المأكولات البحرية مشكل تتكون من 1 سمك مرجان, 1 سيباس , 12 روبيان, 6 محار,…" at bounding box center [815, 362] width 377 height 53
click at [691, 356] on textarea "صينية المأكولات البحرية مشكل تتكون من 1 سمك مرجان, 1 سيباس , 12 روبيان, 6 محار,…" at bounding box center [815, 362] width 377 height 53
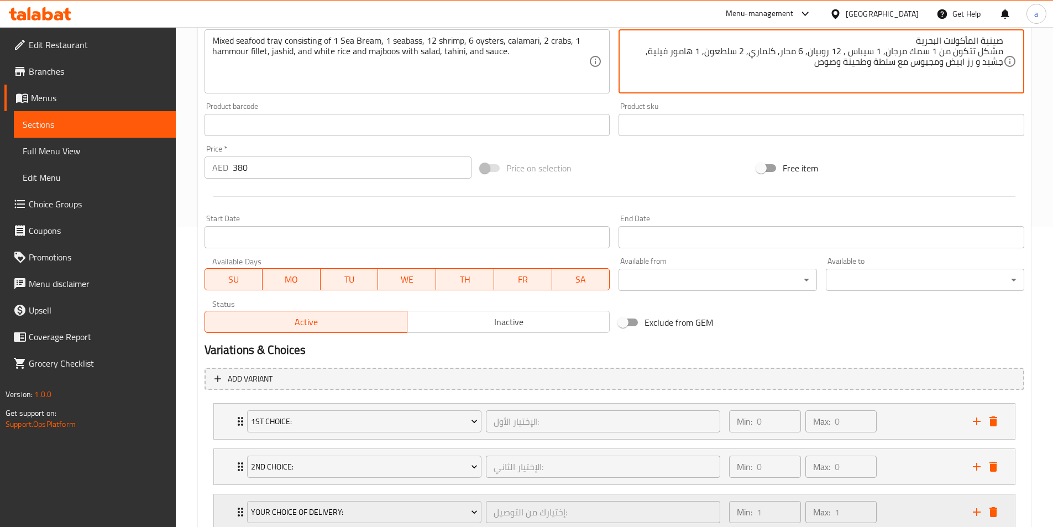
scroll to position [379, 0]
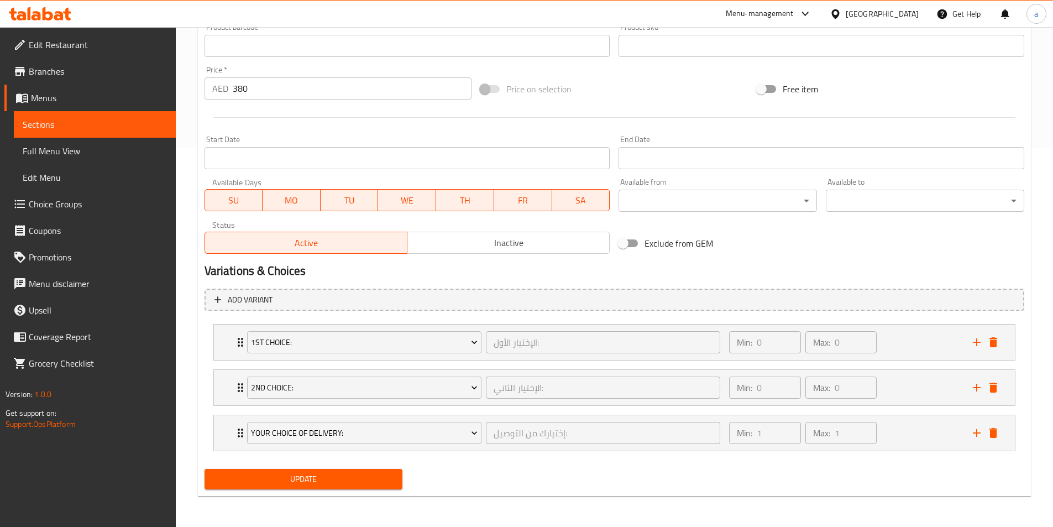
type textarea "صينية المأكولات البحرية مشكل تتكون من 1 سمك مرجان, 1 سيباس , 12 روبيان, 6 محار,…"
click at [378, 482] on span "Update" at bounding box center [303, 479] width 181 height 14
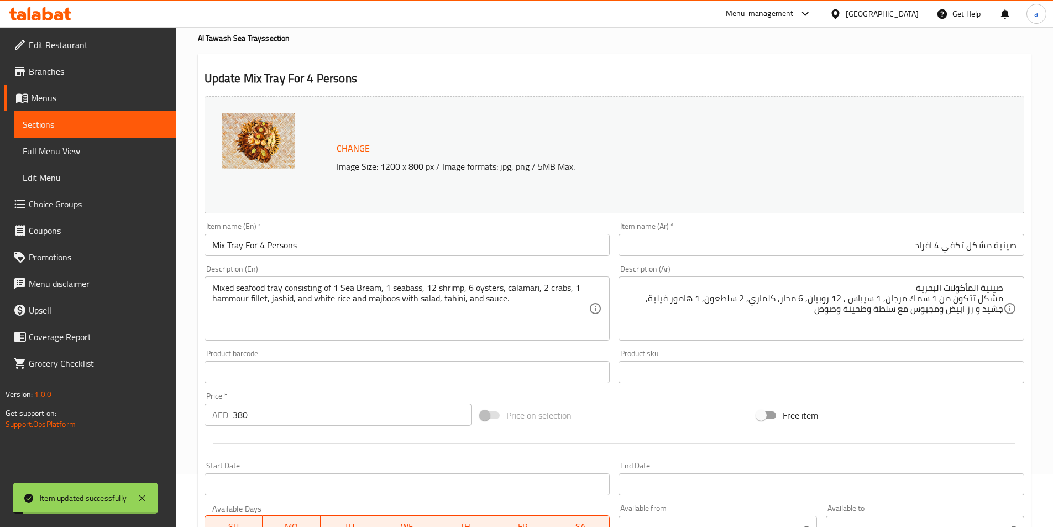
scroll to position [0, 0]
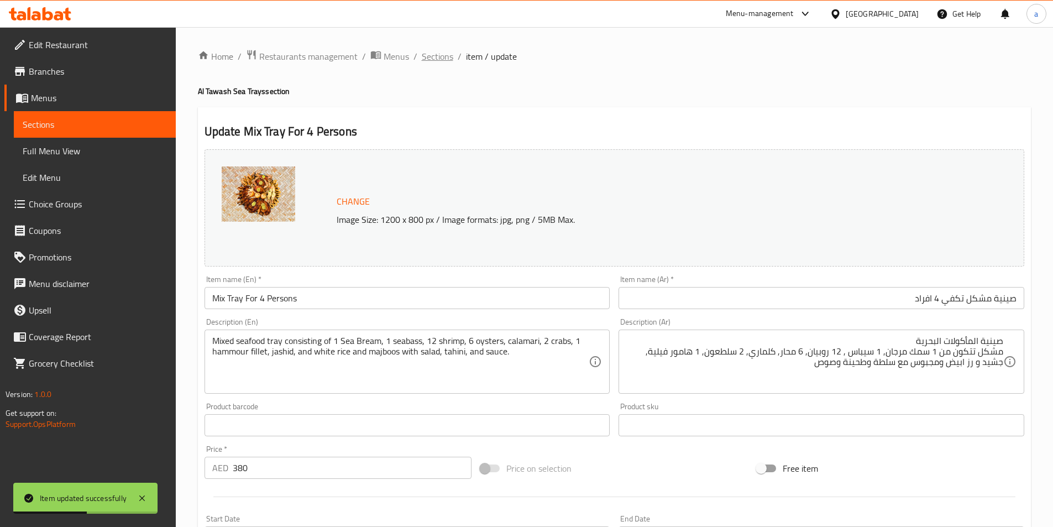
click at [443, 52] on span "Sections" at bounding box center [438, 56] width 32 height 13
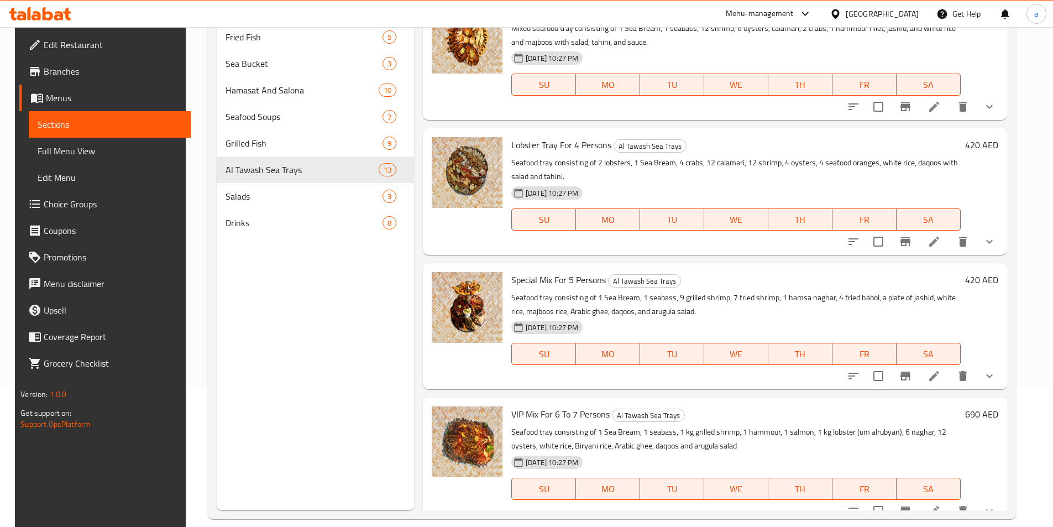
scroll to position [155, 0]
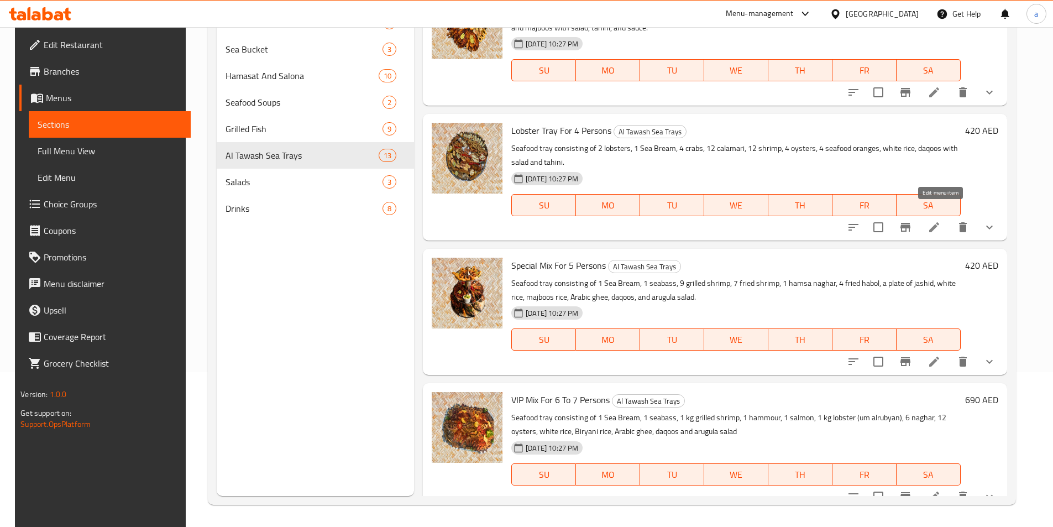
click at [940, 221] on icon at bounding box center [934, 227] width 13 height 13
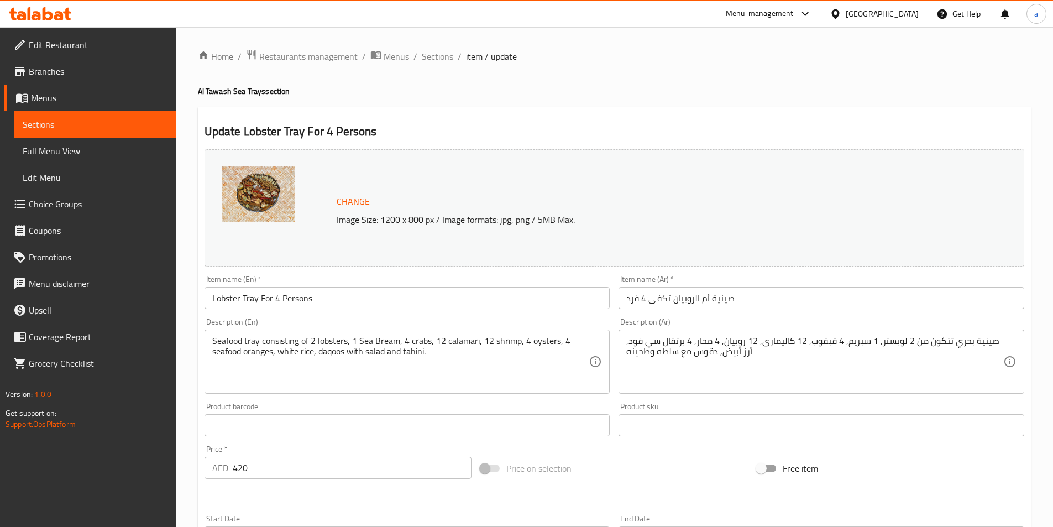
click at [225, 302] on input "Lobster Tray For 4 Persons" at bounding box center [408, 298] width 406 height 22
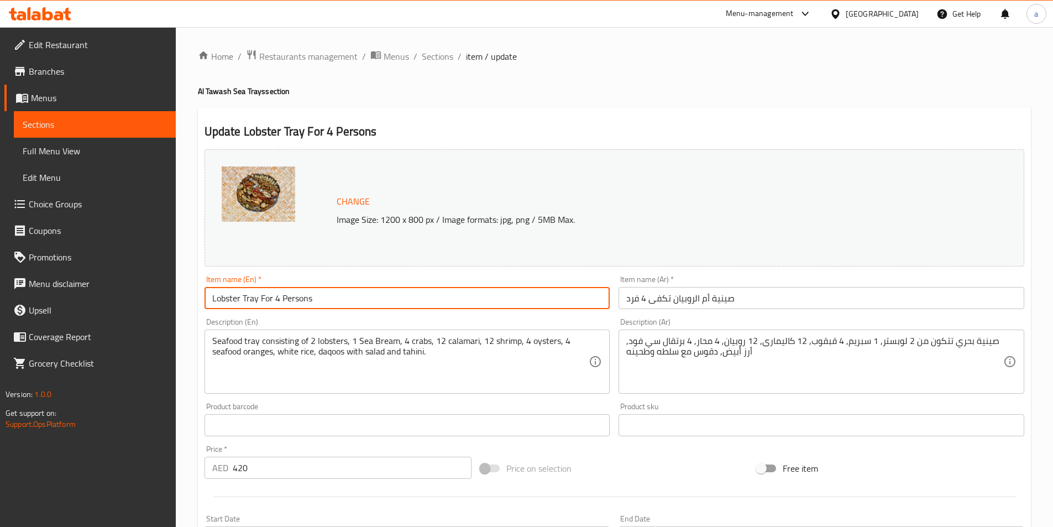
click at [225, 302] on input "Lobster Tray For 4 Persons" at bounding box center [408, 298] width 406 height 22
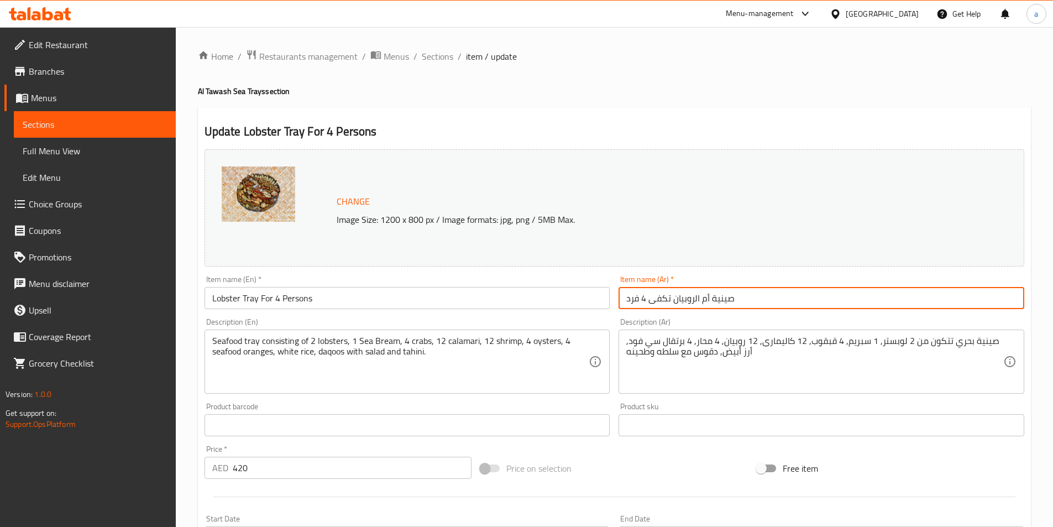
drag, startPoint x: 674, startPoint y: 301, endPoint x: 710, endPoint y: 306, distance: 36.2
click at [710, 306] on input "صينية أم الروبيان تكفى 4 فرد" at bounding box center [822, 298] width 406 height 22
paste input "إستاكوزا"
click at [704, 300] on input "صينيةإستاكوزا تكفى 4 فرد" at bounding box center [822, 298] width 406 height 22
type input "صينيةإ ستاكوزا تكفى 4 فرد"
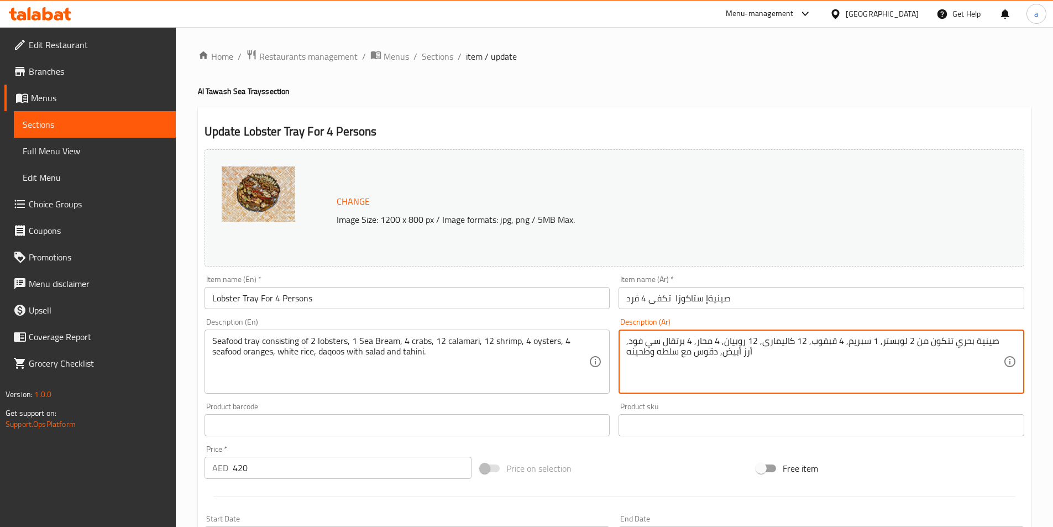
click at [970, 343] on textarea "صينية بحري تتكون من 2 لوبستر, 1 سبريم, 4 قبقوب, 12 كاليمارى, 12 روبيان, 4 محار,…" at bounding box center [815, 362] width 377 height 53
paste textarea "لمأكولات البحرية"
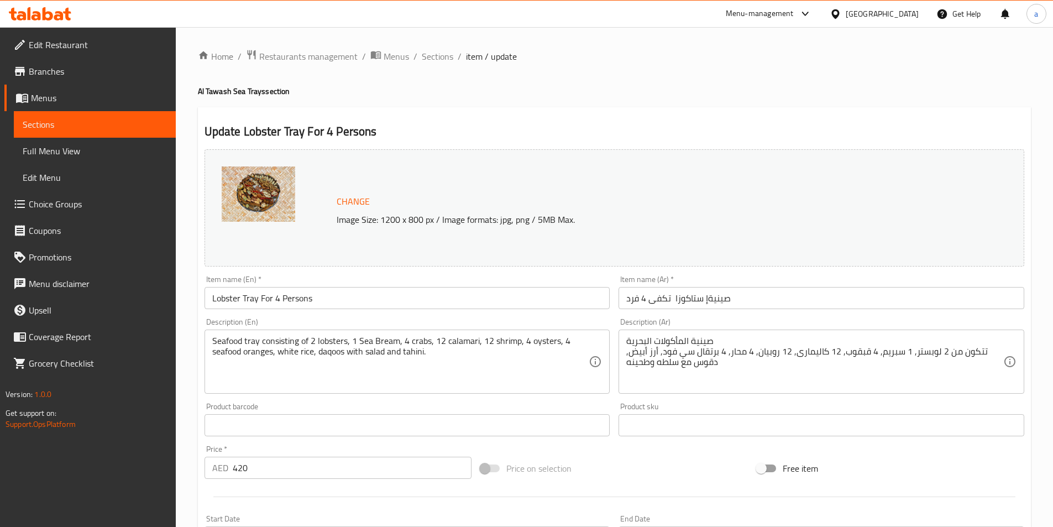
click at [925, 352] on textarea "صينية المأكولات البحرية تتكون من 2 لوبستر, 1 سبريم, 4 قبقوب, 12 كاليمارى, 12 رو…" at bounding box center [815, 362] width 377 height 53
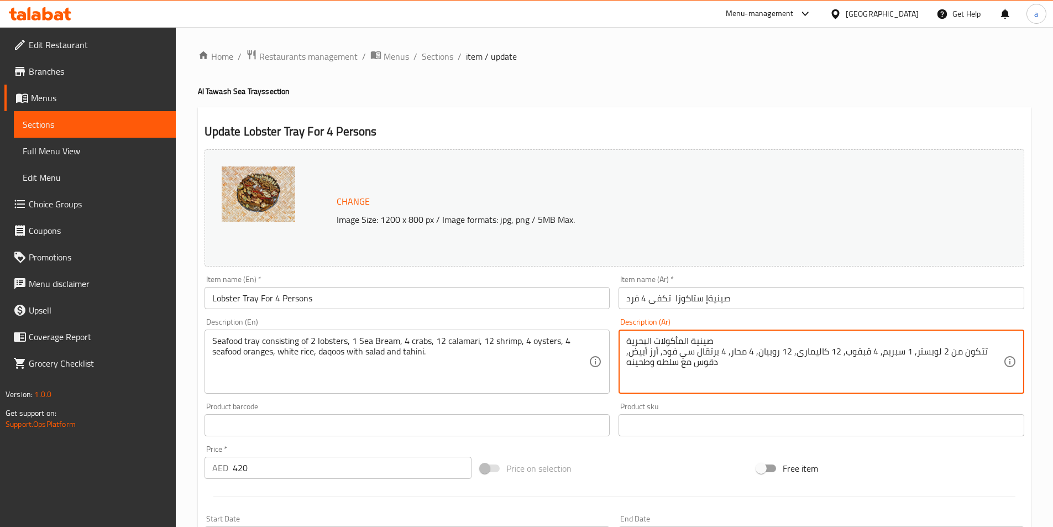
click at [925, 352] on textarea "صينية المأكولات البحرية تتكون من 2 لوبستر, 1 سبريم, 4 قبقوب, 12 كاليمارى, 12 رو…" at bounding box center [815, 362] width 377 height 53
paste textarea "إستاكوزا"
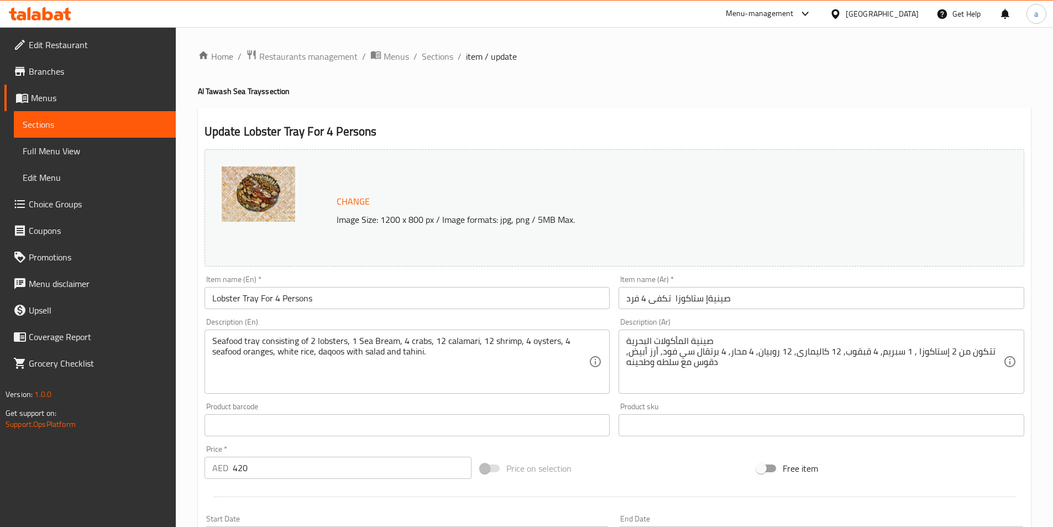
click at [890, 353] on textarea "صينية المأكولات البحرية تتكون من 2 إستاكوزا , 1 سبريم, 4 قبقوب, 12 كاليمارى, 12…" at bounding box center [815, 362] width 377 height 53
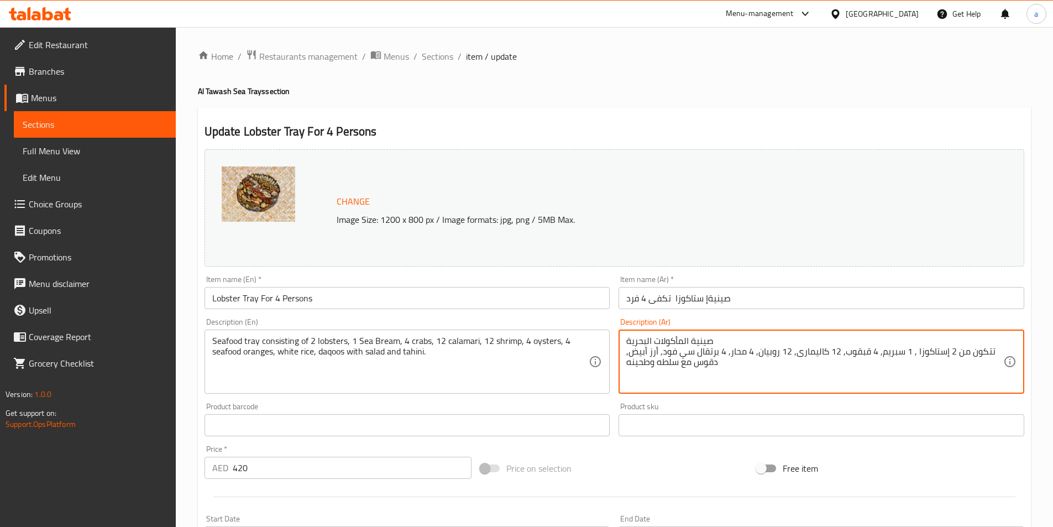
paste textarea "مك مرجان"
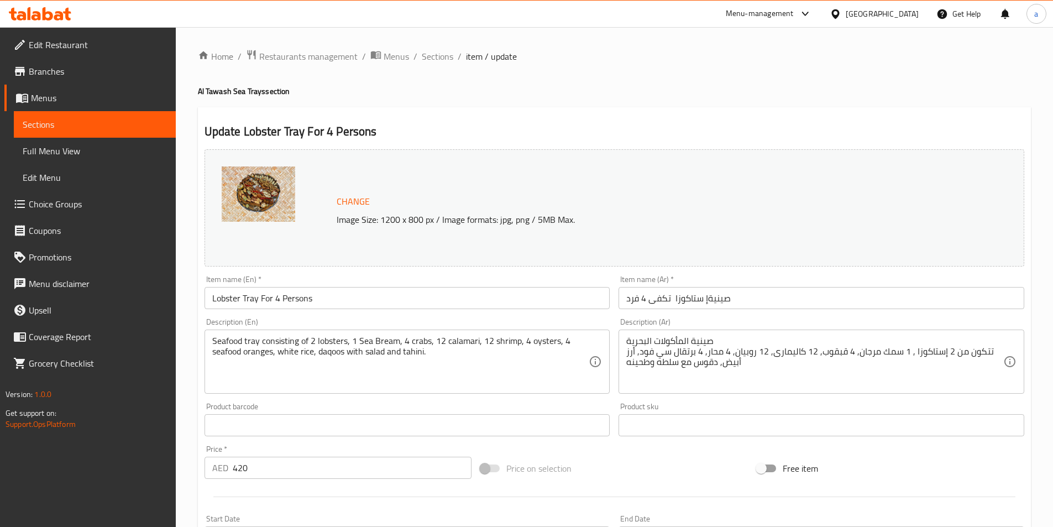
click at [833, 352] on textarea "صينية المأكولات البحرية تتكون من 2 إستاكوزا , 1 سمك مرجان, 4 قبقوب, 12 كاليمارى…" at bounding box center [815, 362] width 377 height 53
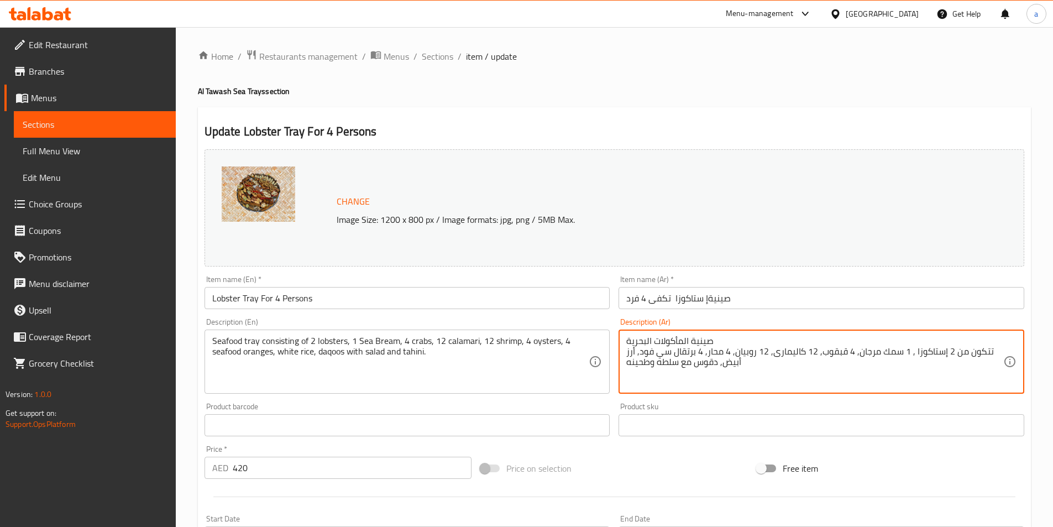
click at [833, 352] on textarea "صينية المأكولات البحرية تتكون من 2 إستاكوزا , 1 سمك مرجان, 4 قبقوب, 12 كاليمارى…" at bounding box center [815, 362] width 377 height 53
paste textarea "سلطعون"
click at [938, 352] on textarea "صينية المأكولات البحرية تتكون من 2 إستاكوزا , 1 سمك مرجان, 4 سلطعون , 12 كاليما…" at bounding box center [815, 362] width 377 height 53
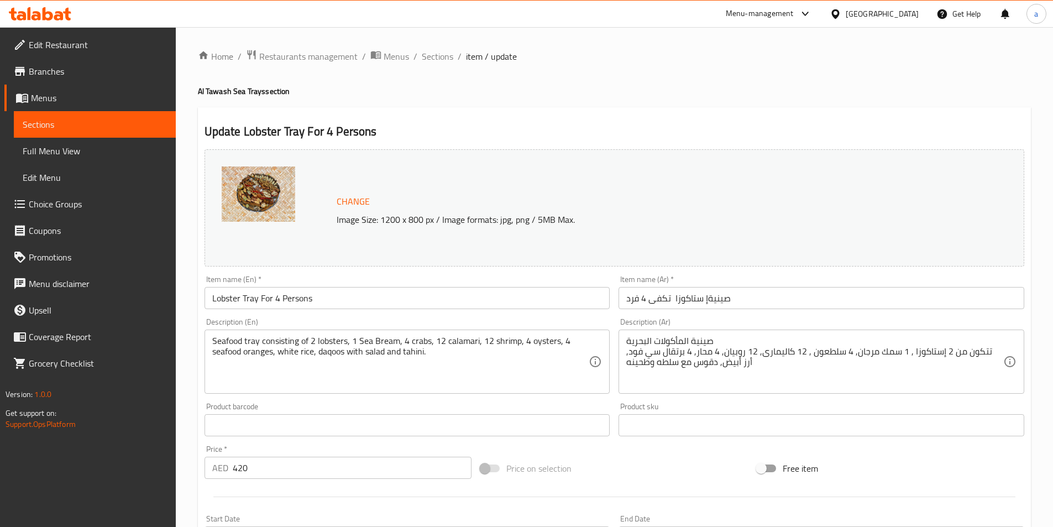
click at [652, 354] on textarea "صينية المأكولات البحرية تتكون من 2 إستاكوزا , 1 سمك مرجان, 4 سلطعون , 12 كاليما…" at bounding box center [815, 362] width 377 height 53
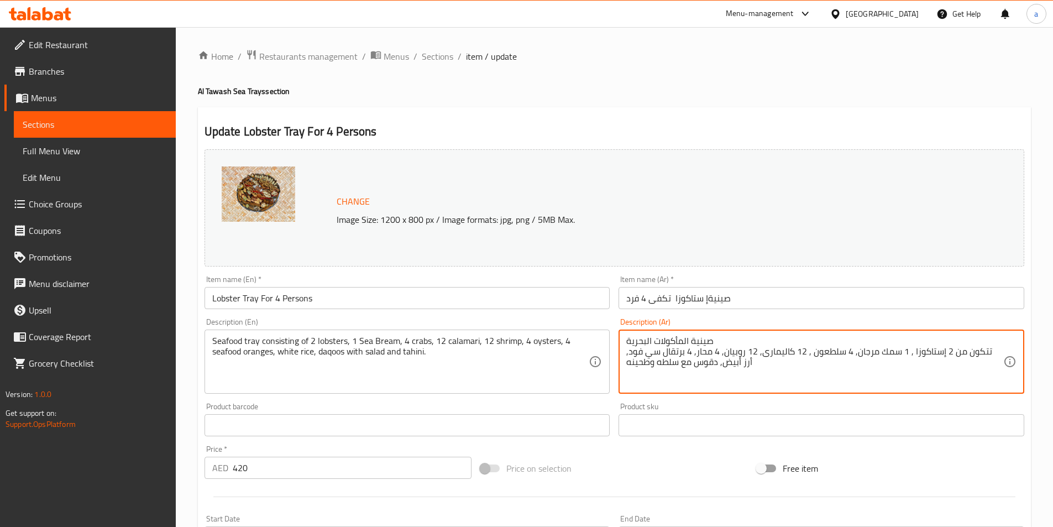
click at [652, 354] on textarea "صينية المأكولات البحرية تتكون من 2 إستاكوزا , 1 سمك مرجان, 4 سلطعون , 12 كاليما…" at bounding box center [815, 362] width 377 height 53
click at [671, 353] on textarea "صينية المأكولات البحرية تتكون من 2 إستاكوزا , 1 سمك مرجان, 4 سلطعون , 12 كاليما…" at bounding box center [815, 362] width 377 height 53
drag, startPoint x: 671, startPoint y: 353, endPoint x: 645, endPoint y: 353, distance: 26.0
click at [645, 353] on textarea "صينية المأكولات البحرية تتكون من 2 إستاكوزا , 1 سمك مرجان, 4 سلطعون , 12 كاليما…" at bounding box center [815, 362] width 377 height 53
paste textarea "لمأكولات البحرية"
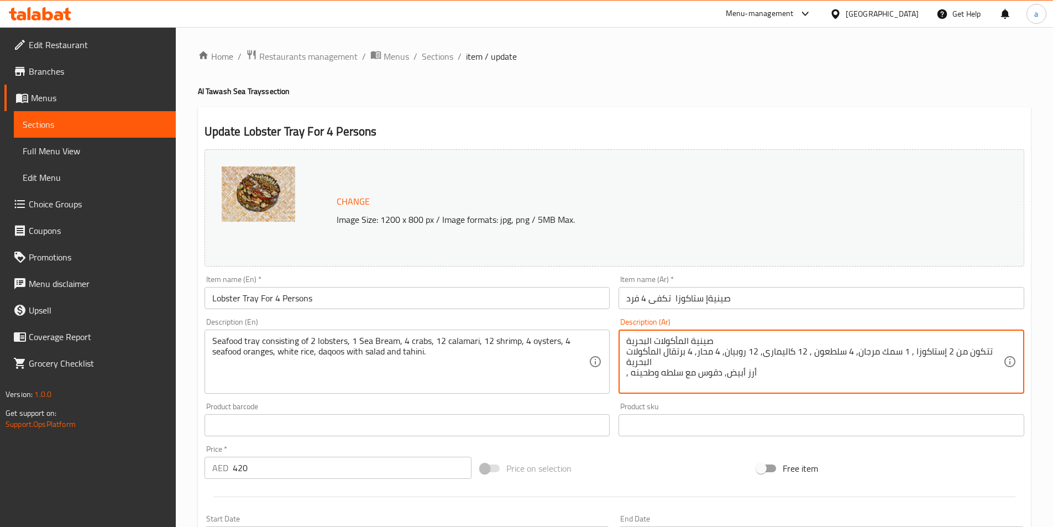
type textarea "صينية المأكولات البحرية تتكون من 2 إستاكوزا , 1 سمك مرجان, 4 سلطعون , 12 كاليما…"
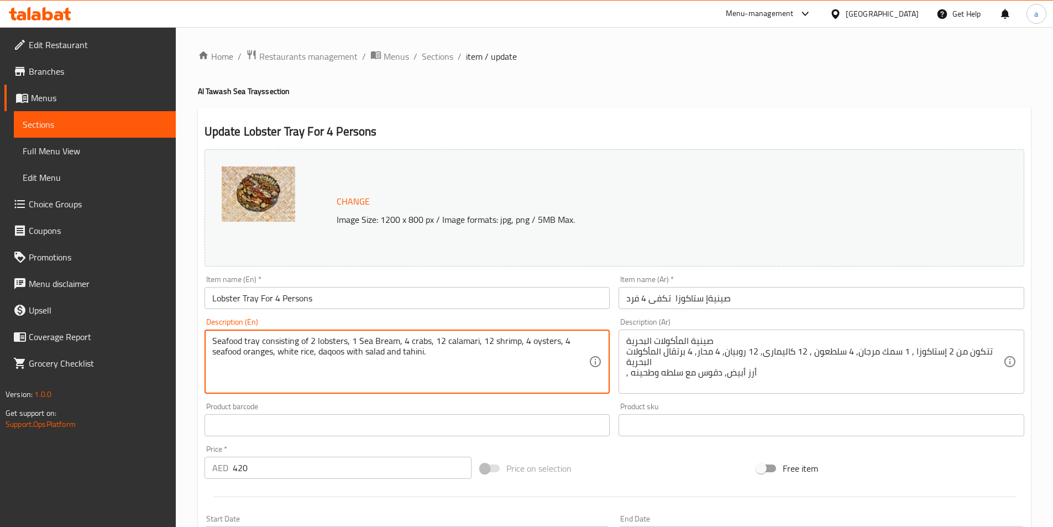
click at [258, 351] on textarea "Seafood tray consisting of 2 lobsters, 1 Sea Bream, 4 crabs, 12 calamari, 12 sh…" at bounding box center [400, 362] width 377 height 53
click at [272, 367] on textarea "Seafood tray consisting of 2 lobsters, 1 Sea Bream, 4 crabs, 12 calamari, 12 sh…" at bounding box center [400, 362] width 377 height 53
click at [259, 357] on textarea "Seafood tray consisting of 2 lobsters, 1 Sea Bream, 4 crabs, 12 calamari, 12 sh…" at bounding box center [400, 362] width 377 height 53
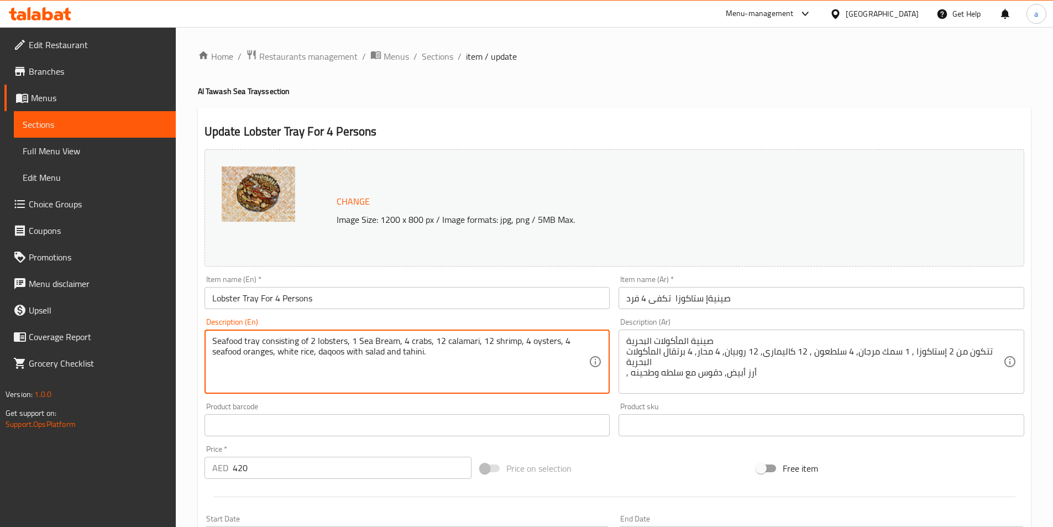
click at [259, 357] on textarea "Seafood tray consisting of 2 lobsters, 1 Sea Bream, 4 crabs, 12 calamari, 12 sh…" at bounding box center [400, 362] width 377 height 53
drag, startPoint x: 296, startPoint y: 359, endPoint x: 303, endPoint y: 359, distance: 7.2
click at [296, 358] on textarea "Seafood tray consisting of 2 lobsters, 1 Sea Bream, 4 crabs, 12 calamari, 12 sh…" at bounding box center [400, 362] width 377 height 53
click at [349, 351] on textarea "Seafood tray consisting of 2 lobsters, 1 Sea Bream, 4 crabs, 12 calamari, 12 sh…" at bounding box center [400, 362] width 377 height 53
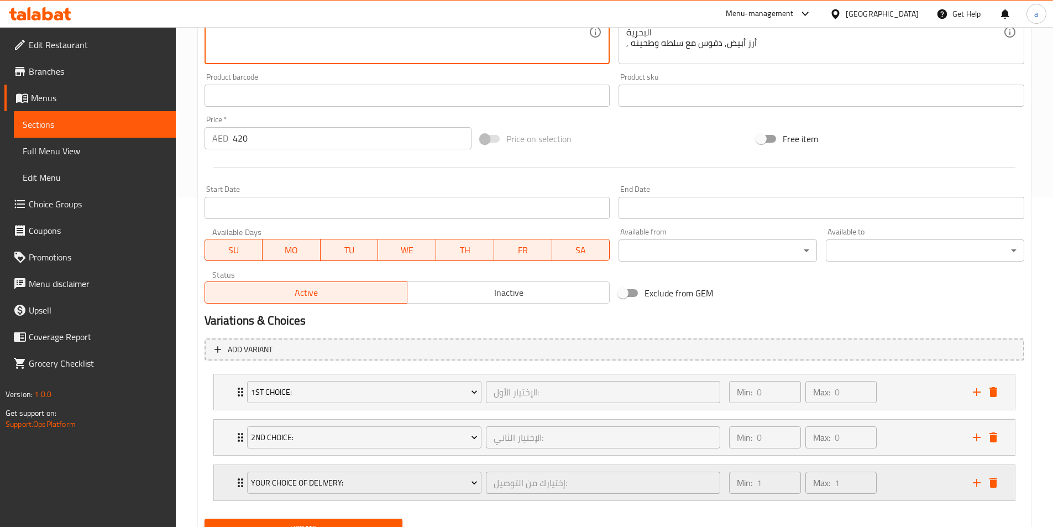
scroll to position [379, 0]
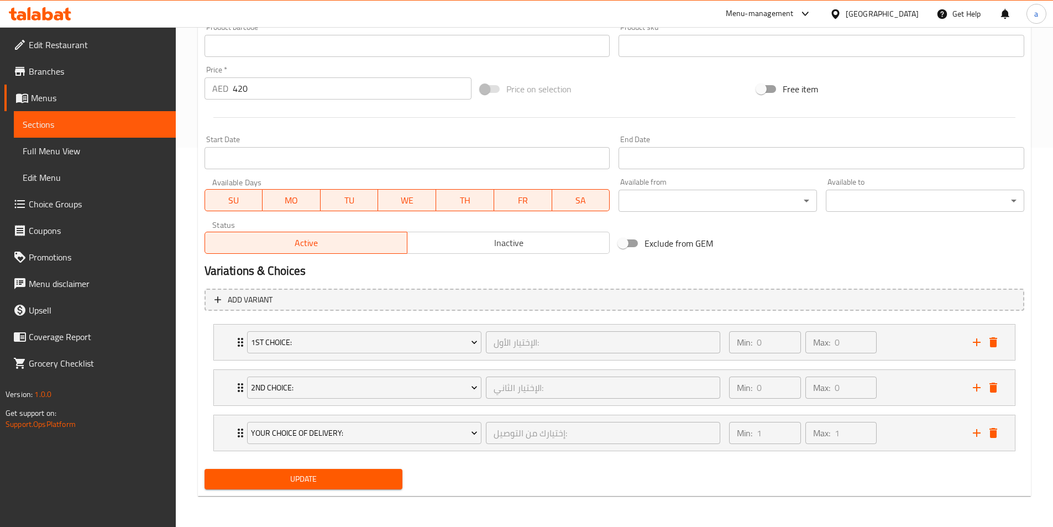
click at [312, 483] on span "Update" at bounding box center [303, 479] width 181 height 14
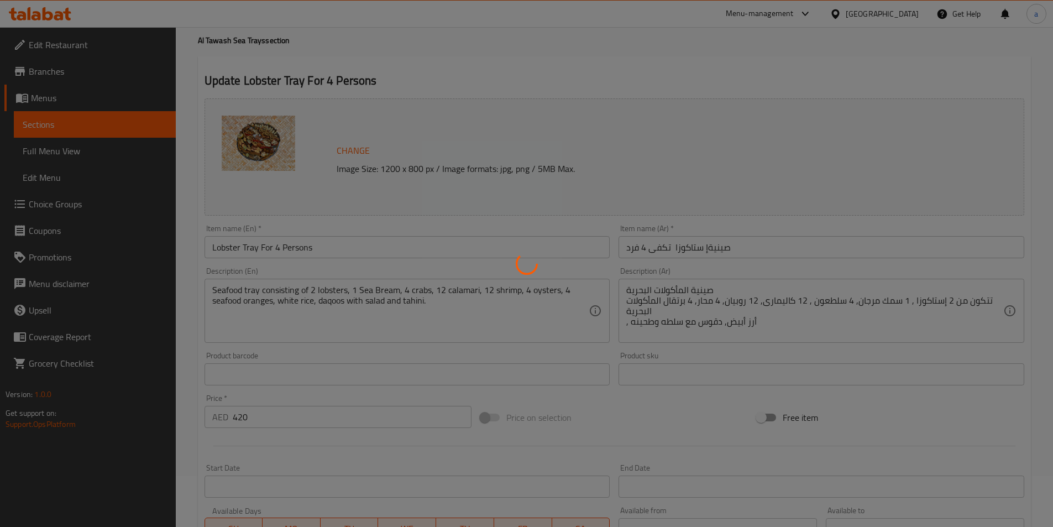
scroll to position [0, 0]
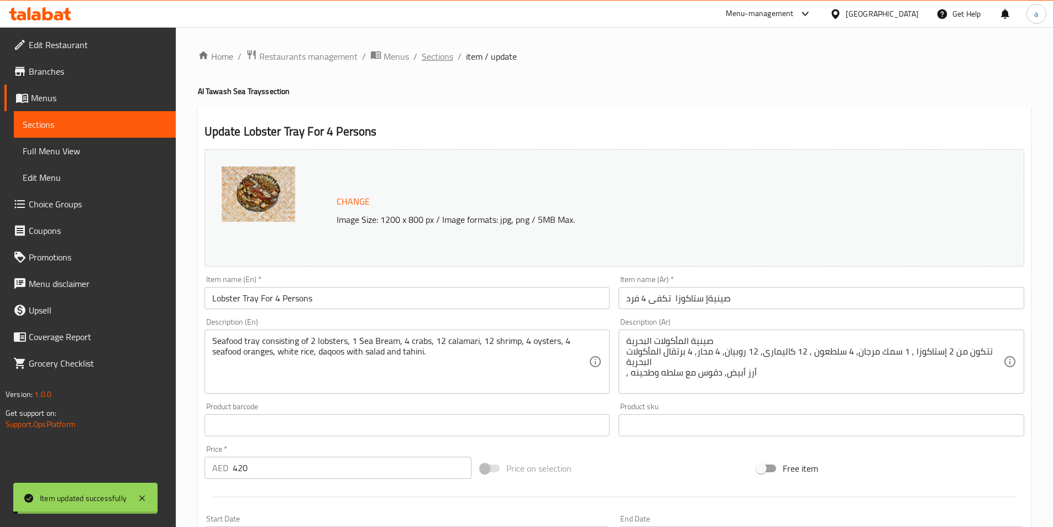
click at [439, 56] on span "Sections" at bounding box center [438, 56] width 32 height 13
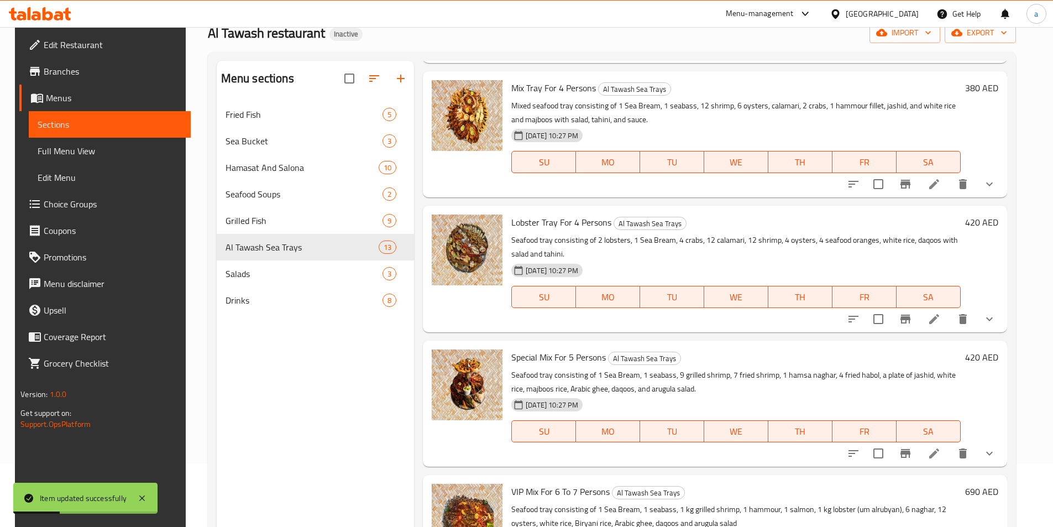
scroll to position [155, 0]
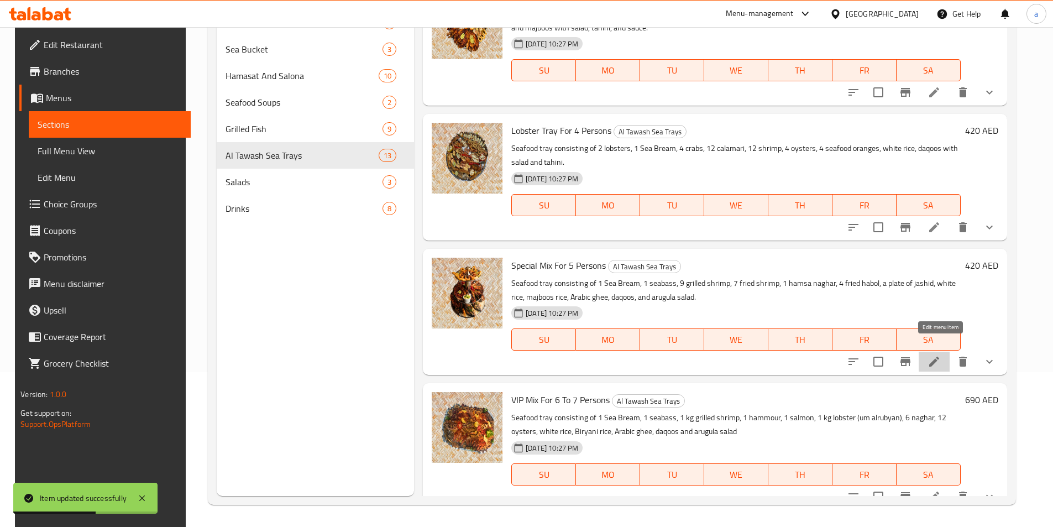
click at [940, 357] on icon at bounding box center [935, 362] width 10 height 10
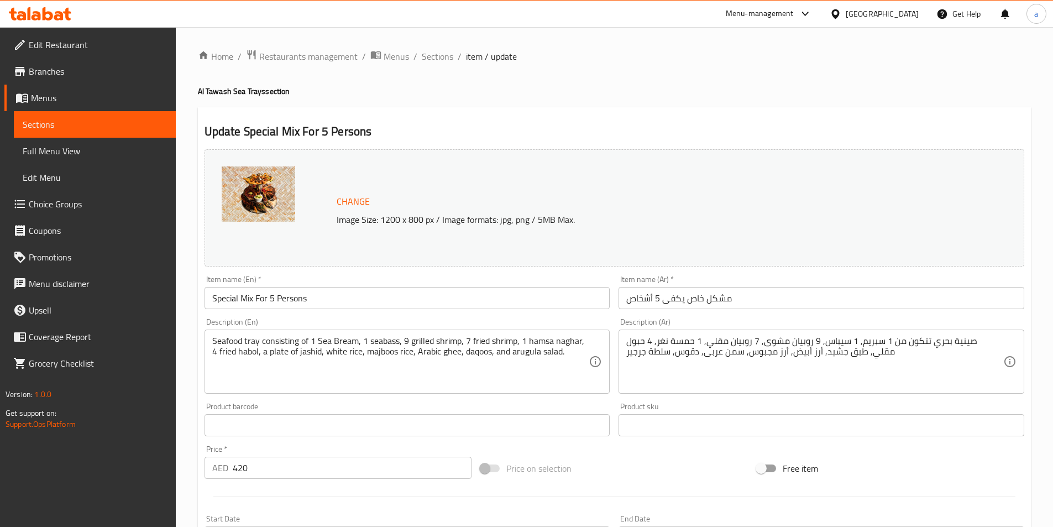
click at [697, 299] on input "مشكل خاص يكفى 5 أشخاص" at bounding box center [822, 298] width 406 height 22
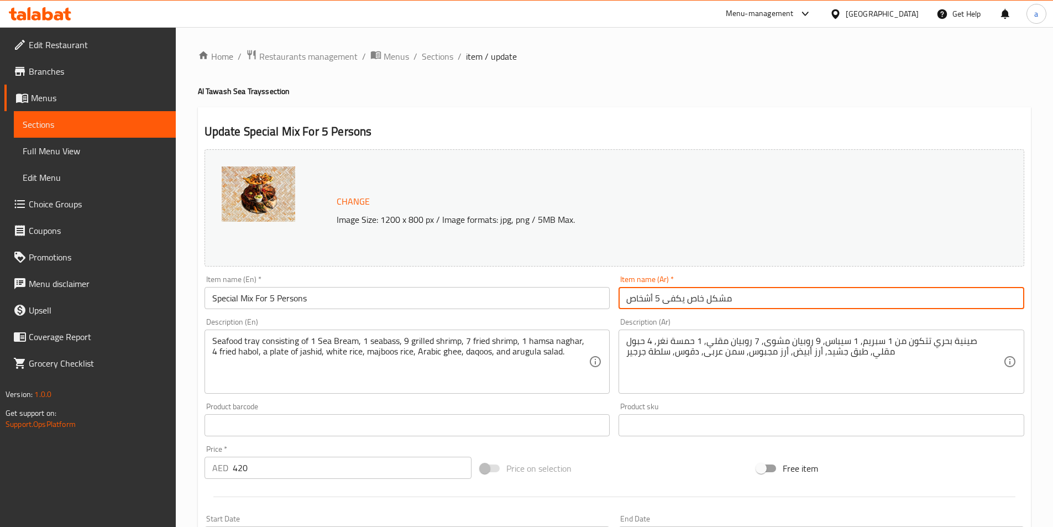
click at [697, 299] on input "مشكل خاص يكفى 5 أشخاص" at bounding box center [822, 298] width 406 height 22
type input "مشكل اسبيشيال يكفى 5 أفراد"
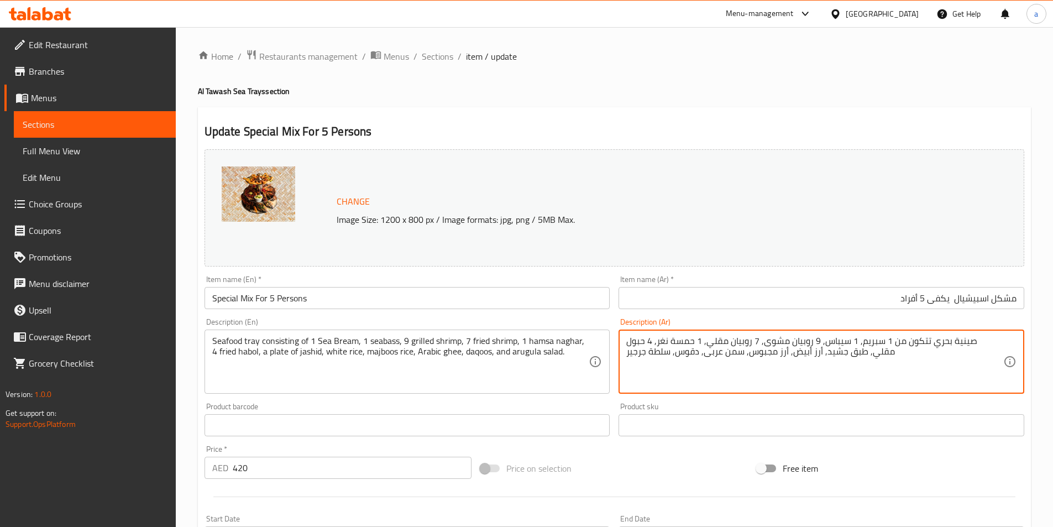
click at [966, 345] on textarea "صينية بحري تتكون من 1 سبريم, 1 سيباس, 9 روبيان مشوى, 7 روبيان مقلي, 1 حمسة نغر,…" at bounding box center [815, 362] width 377 height 53
paste textarea "لمأكولات البحرية"
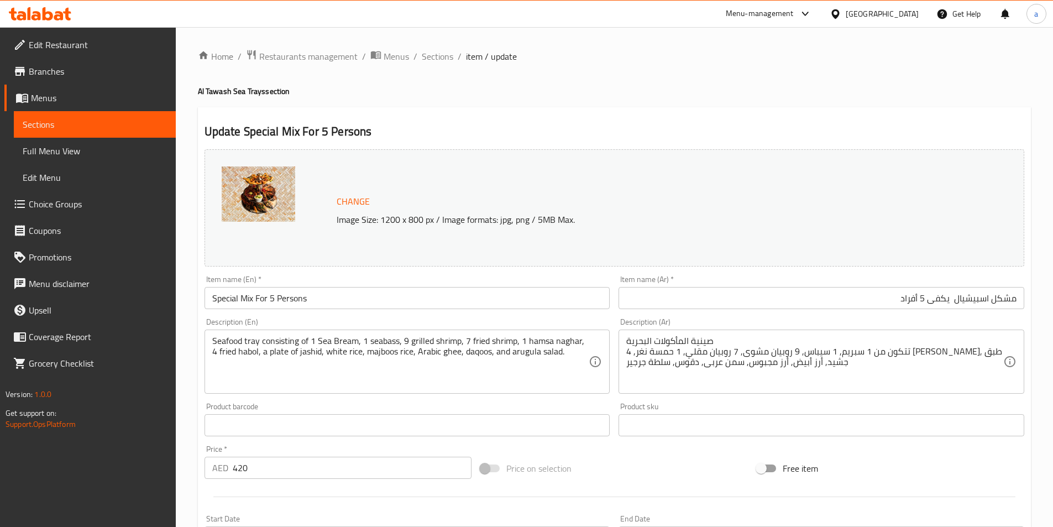
click at [941, 352] on textarea "صينية المأكولات البحرية تتكون من 1 سبريم, 1 سيباس, 9 روبيان مشوى, 7 روبيان مقلي…" at bounding box center [815, 362] width 377 height 53
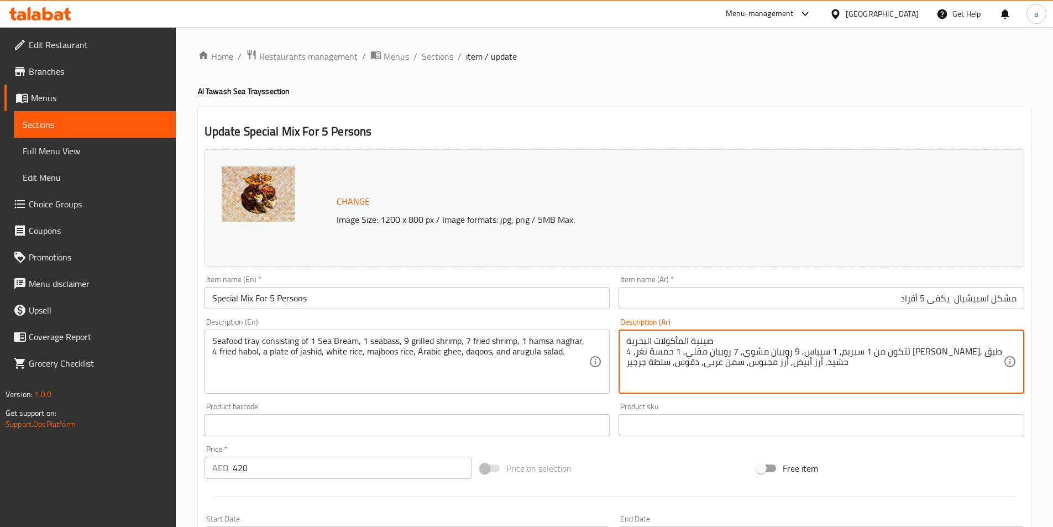
click at [941, 352] on textarea "صينية المأكولات البحرية تتكون من 1 سبريم, 1 سيباس, 9 روبيان مشوى, 7 روبيان مقلي…" at bounding box center [815, 362] width 377 height 53
paste textarea "مك مرجان"
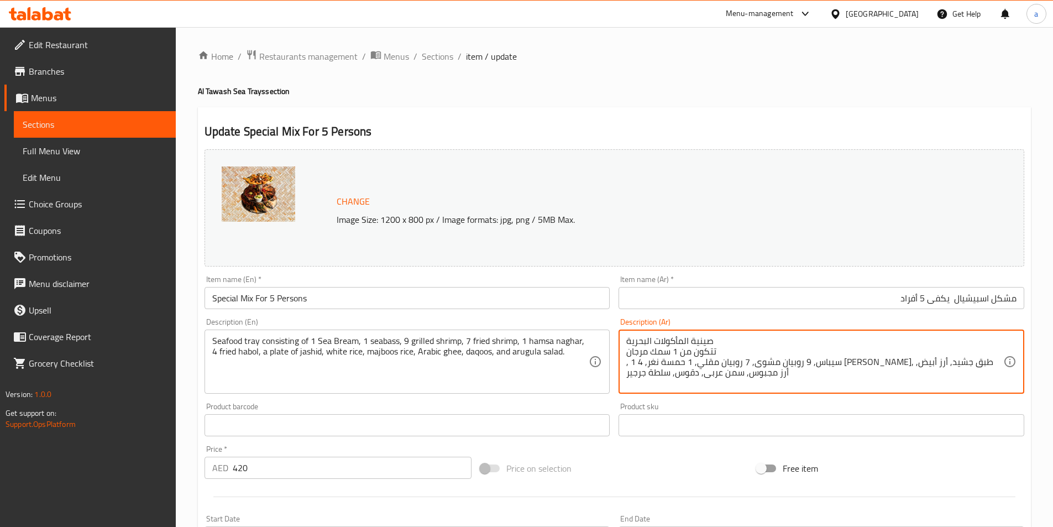
click at [386, 342] on textarea "Seafood tray consisting of 1 Sea Bream, 1 seabass, 9 grilled shrimp, 7 fried sh…" at bounding box center [400, 362] width 377 height 53
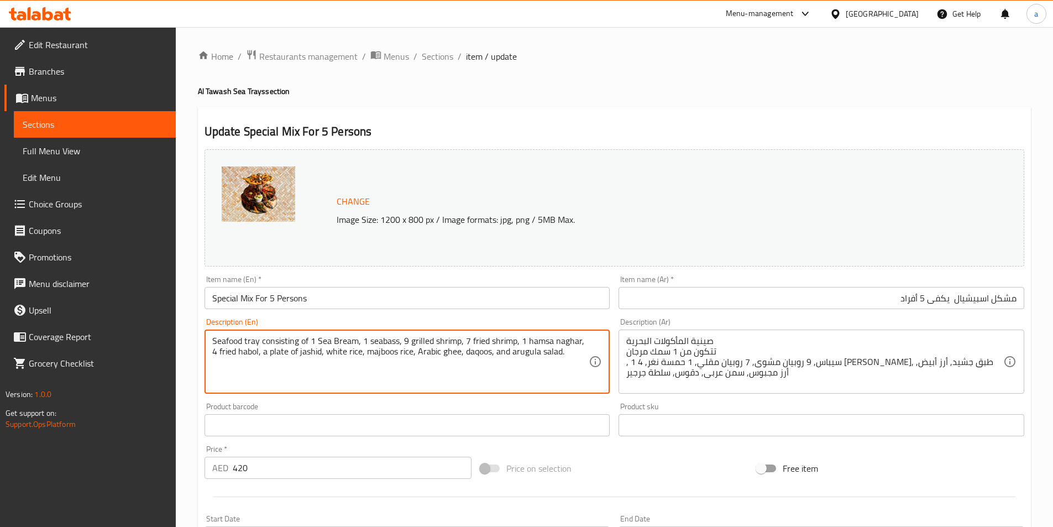
click at [452, 368] on textarea "Seafood tray consisting of 1 Sea Bream, 1 seabass, 9 grilled shrimp, 7 fried sh…" at bounding box center [400, 362] width 377 height 53
click at [387, 342] on textarea "Seafood tray consisting of 1 Sea Bream, 1 seabass, 9 grilled shrimp, 7 fried sh…" at bounding box center [400, 362] width 377 height 53
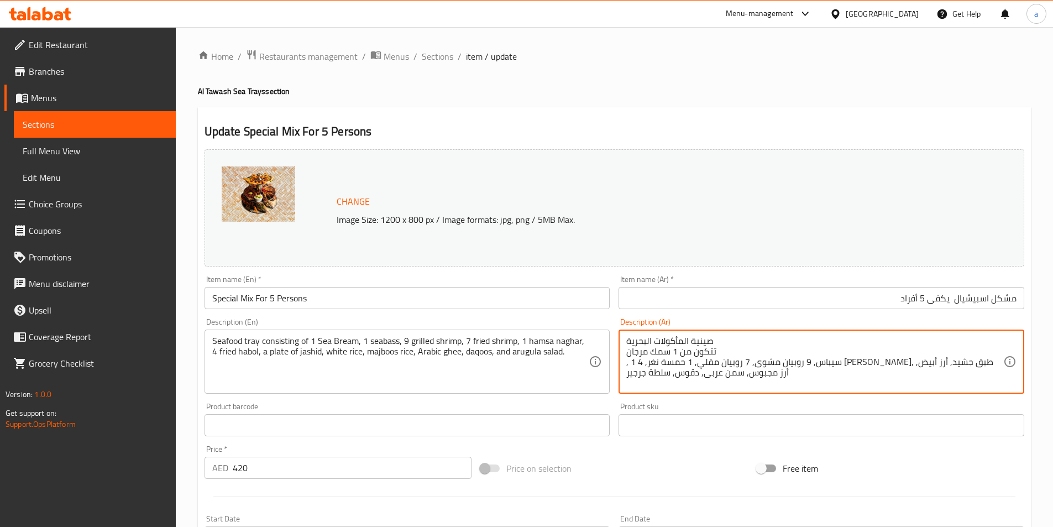
click at [959, 362] on textarea "صينية المأكولات البحرية تتكون من 1 سمك مرجان , 1 سيباس, 9 روبيان مشوى, 7 روبيان…" at bounding box center [815, 362] width 377 height 53
paste textarea "قاروص"
click at [863, 349] on textarea "صينية المأكولات البحرية تتكون من 1 سمك مرجان , 1 قاروص, 9 روبيان مشوى, 7 روبيان…" at bounding box center [815, 362] width 377 height 53
click at [829, 382] on textarea "صينية المأكولات البحرية تتكون من 1 سمك مرجان , 1 قاروص, 9 روبيان مشوى, 7 روبيان…" at bounding box center [815, 362] width 377 height 53
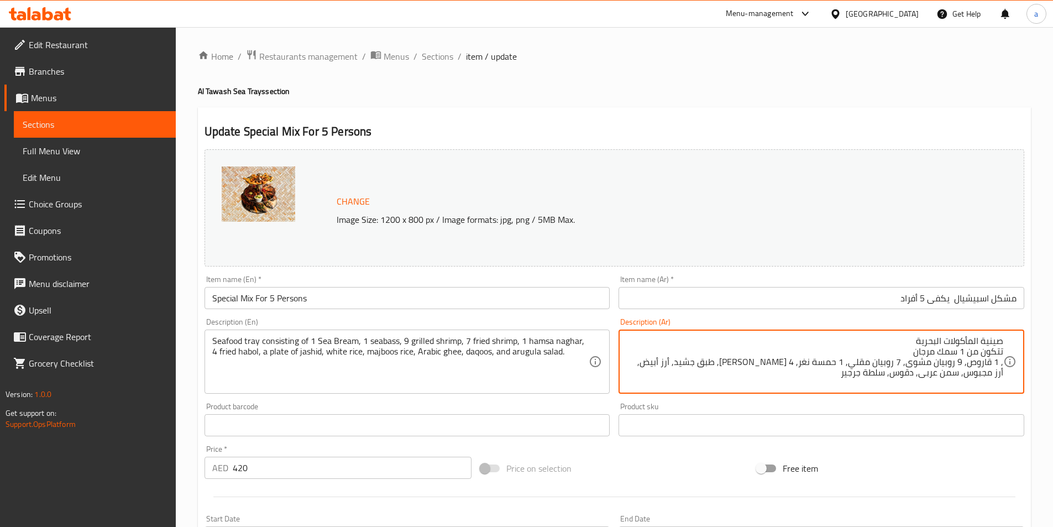
click at [899, 350] on textarea "صينية المأكولات البحرية تتكون من 1 سمك مرجان , 1 قاروص, 9 روبيان مشوى, 7 روبيان…" at bounding box center [815, 362] width 377 height 53
click at [905, 347] on textarea "صينية المأكولات البحرية تتكون من 1 سمك مرجان , 1 قاروص, 9 روبيان مشوى, 7 روبيان…" at bounding box center [815, 362] width 377 height 53
click at [906, 341] on textarea "صينية المأكولات البحرية تتكون من 1 سمك مرجان , 1 قاروص, 9 روبيان مشوى, 7 روبيان…" at bounding box center [815, 362] width 377 height 53
click at [721, 341] on textarea "صينية المأكولات البحرية تتكون من 1 سمك مرجان , 1 قاروص, 9 روبيان مشوى, 7 روبيان…" at bounding box center [815, 362] width 377 height 53
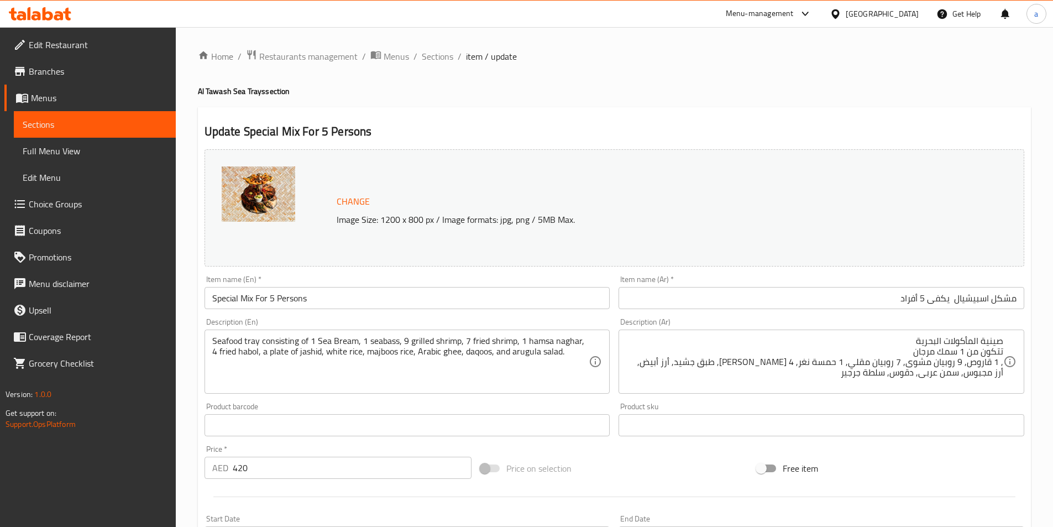
click at [1008, 351] on div "صينية المأكولات البحرية تتكون من 1 سمك مرجان , 1 قاروص, 9 روبيان مشوى, 7 روبيان…" at bounding box center [822, 362] width 406 height 64
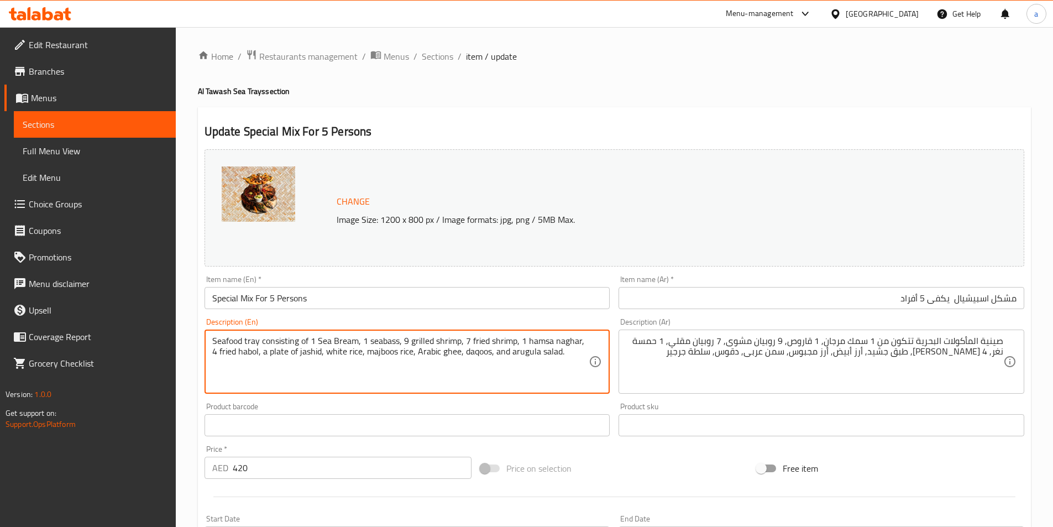
click at [573, 344] on textarea "Seafood tray consisting of 1 Sea Bream, 1 seabass, 9 grilled shrimp, 7 fried sh…" at bounding box center [400, 362] width 377 height 53
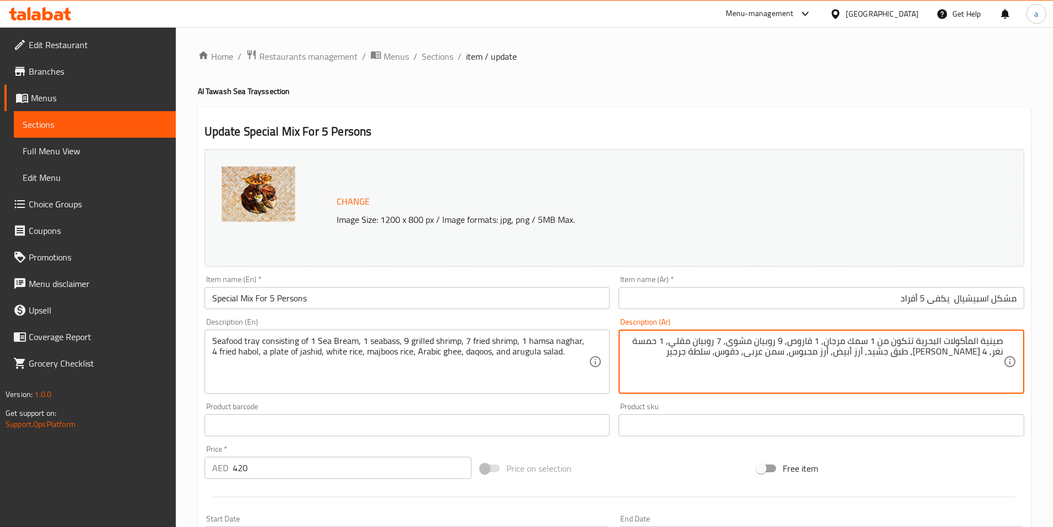
click at [999, 352] on textarea "صينية المأكولات البحرية تتكون من 1 سمك مرجان, 1 قاروص, 9 روبيان مشوى, 7 روبيان …" at bounding box center [815, 362] width 377 height 53
click at [978, 352] on textarea "صينية المأكولات البحرية تتكون من 1 سمك مرجان, 1 قاروص, 9 روبيان مشوى, 7 روبيان …" at bounding box center [815, 362] width 377 height 53
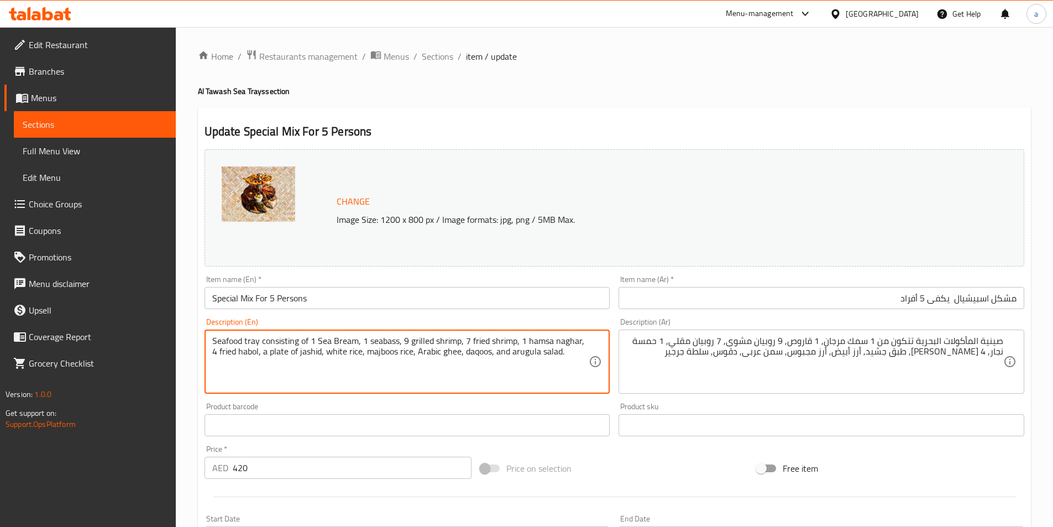
click at [239, 352] on textarea "Seafood tray consisting of 1 Sea Bream, 1 seabass, 9 grilled shrimp, 7 fried sh…" at bounding box center [400, 362] width 377 height 53
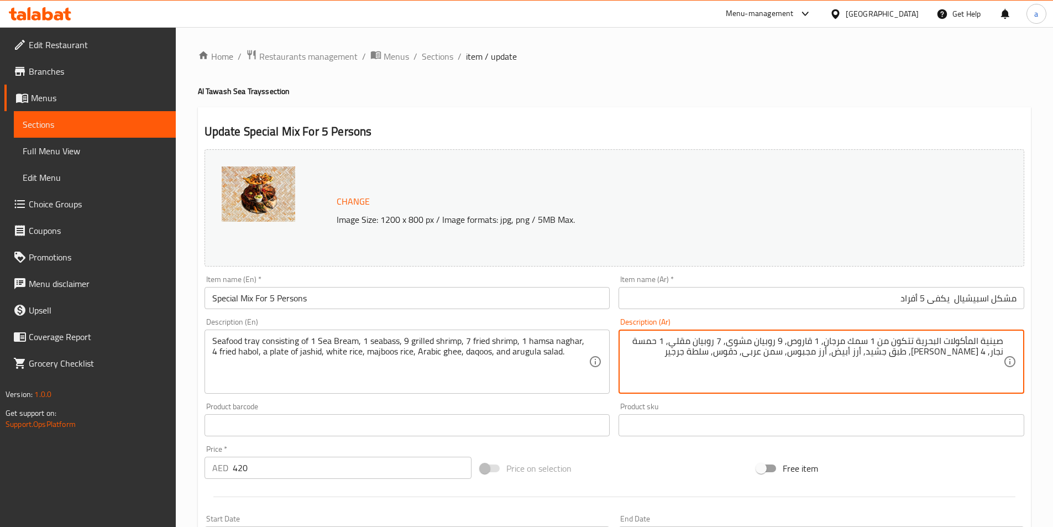
click at [969, 353] on textarea "صينية المأكولات البحرية تتكون من 1 سمك مرجان, 1 قاروص, 9 روبيان مشوى, 7 روبيان …" at bounding box center [815, 362] width 377 height 53
paste textarea "هابول"
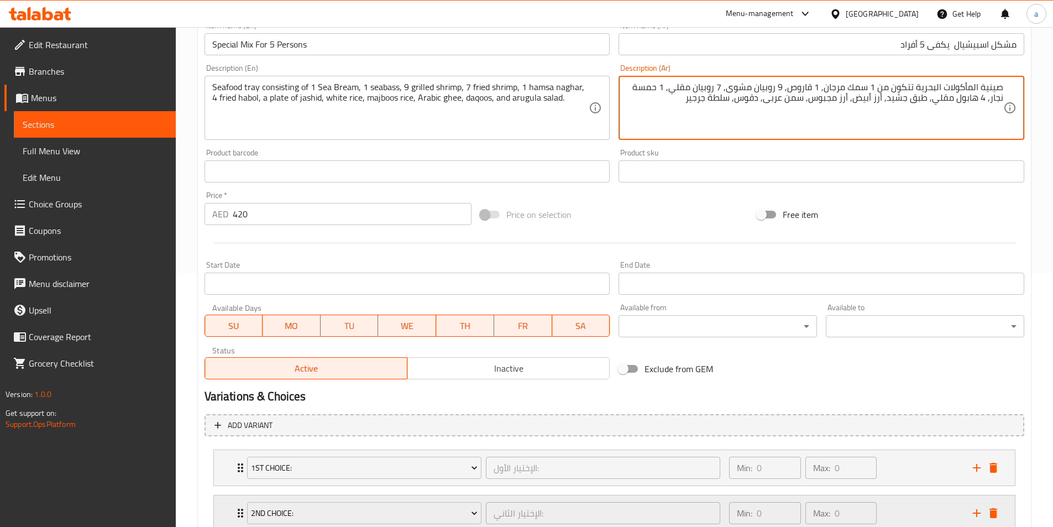
scroll to position [379, 0]
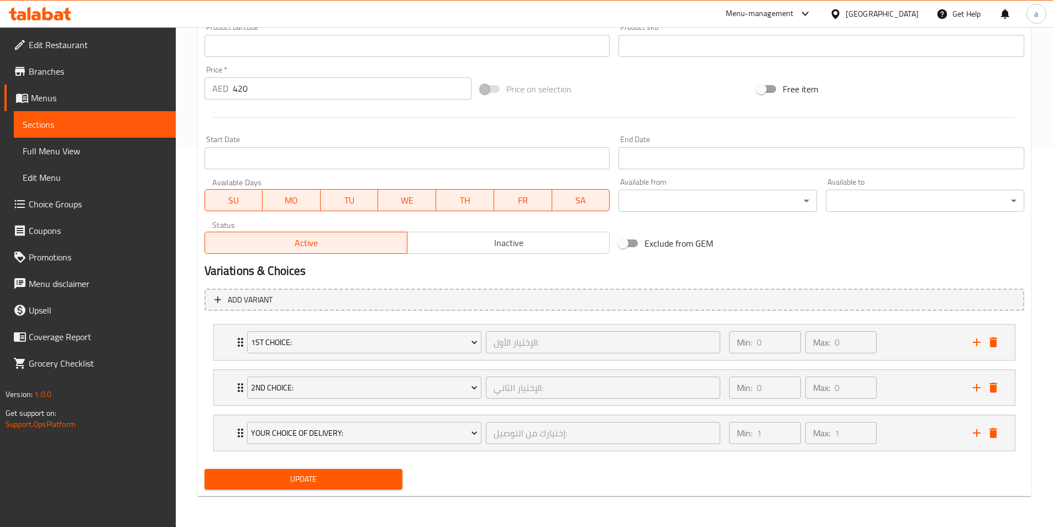
type textarea "صينية المأكولات البحرية تتكون من 1 سمك مرجان, 1 قاروص, 9 روبيان مشوى, 7 روبيان …"
click at [360, 483] on span "Update" at bounding box center [303, 479] width 181 height 14
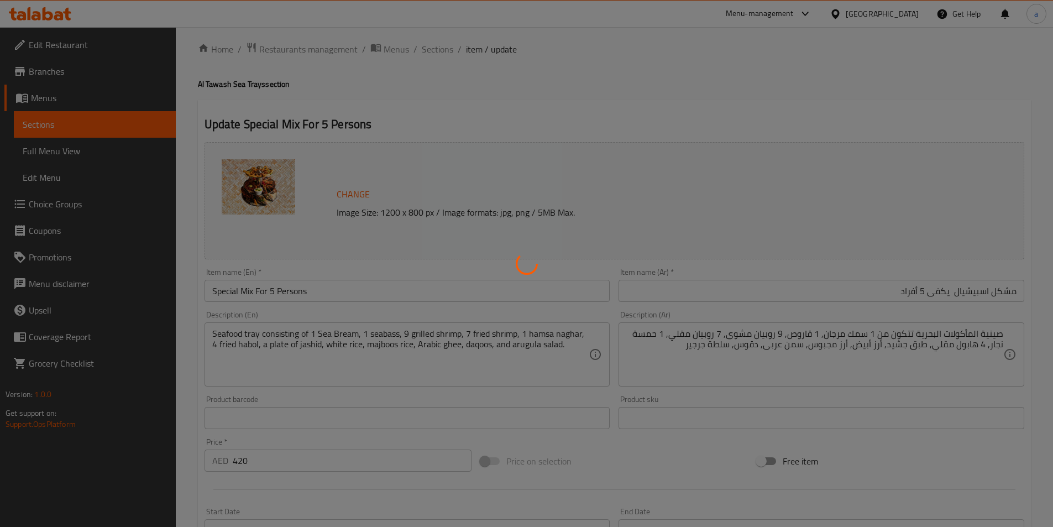
scroll to position [0, 0]
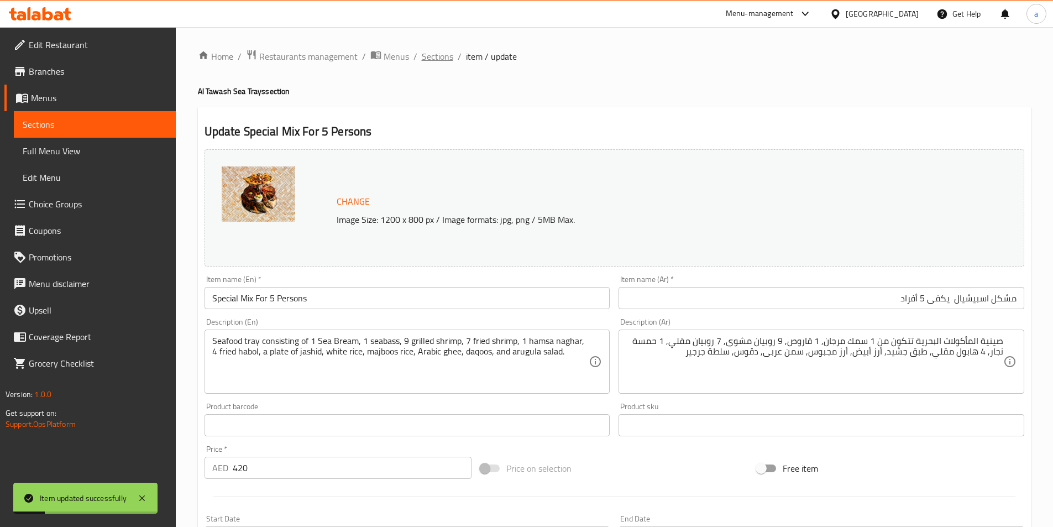
click at [439, 59] on span "Sections" at bounding box center [438, 56] width 32 height 13
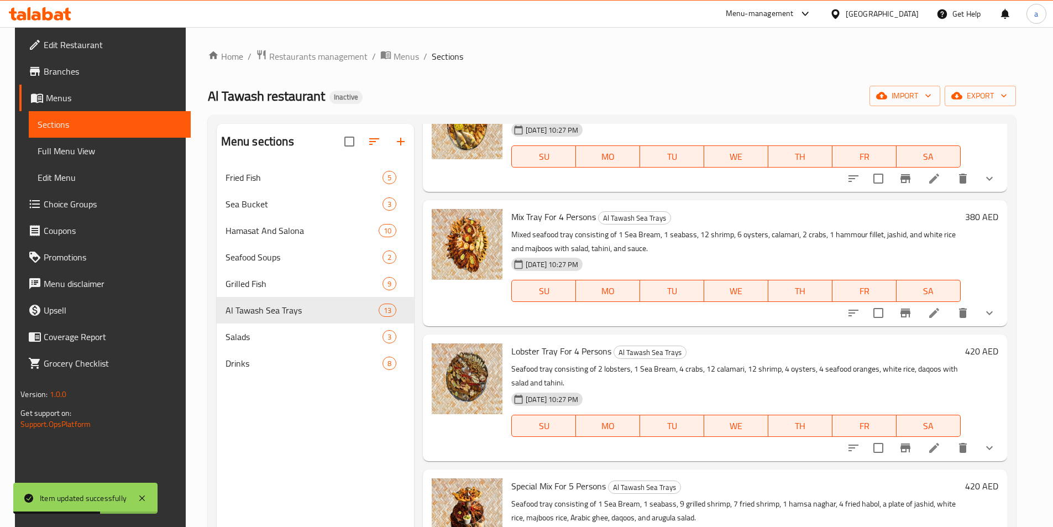
scroll to position [1154, 0]
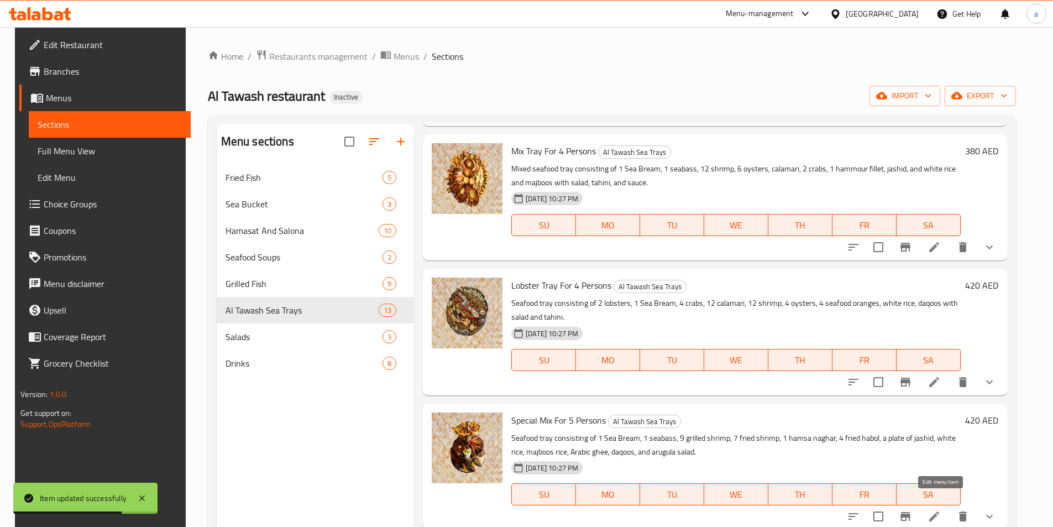
click at [940, 512] on icon at bounding box center [935, 517] width 10 height 10
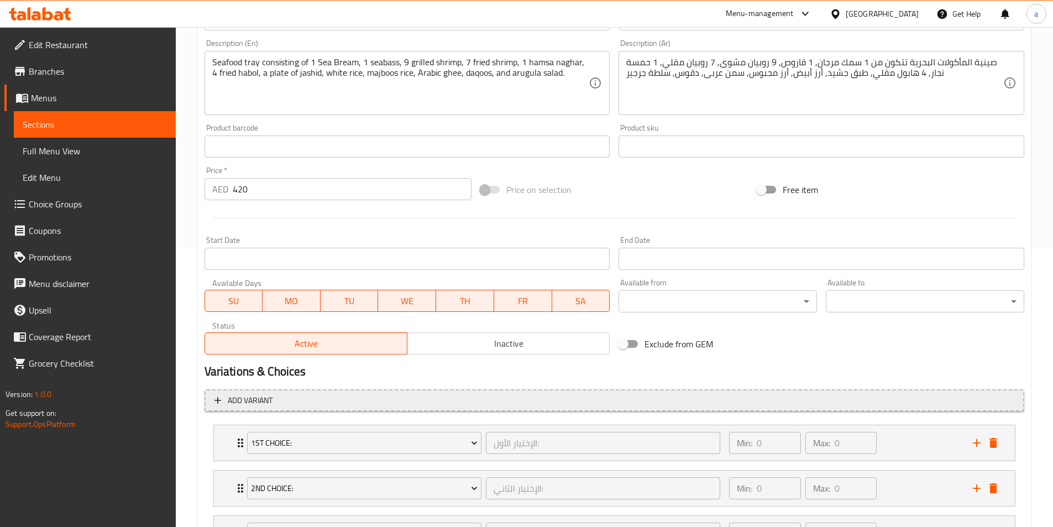
scroll to position [379, 0]
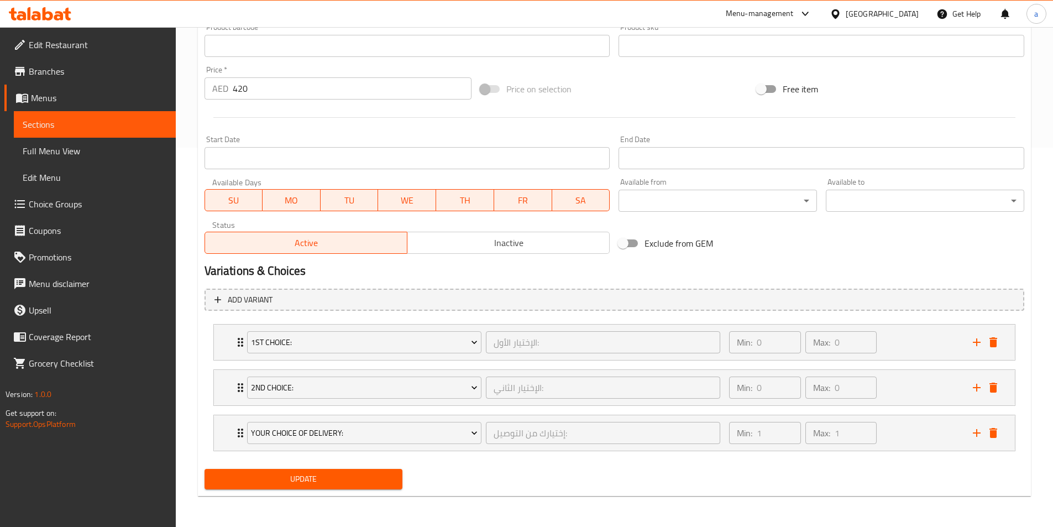
click at [371, 481] on span "Update" at bounding box center [303, 479] width 181 height 14
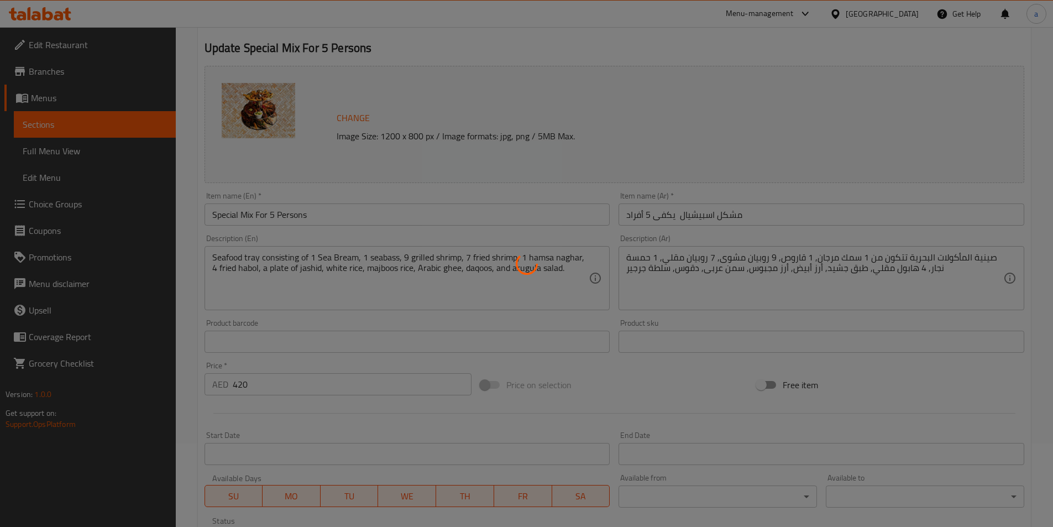
scroll to position [0, 0]
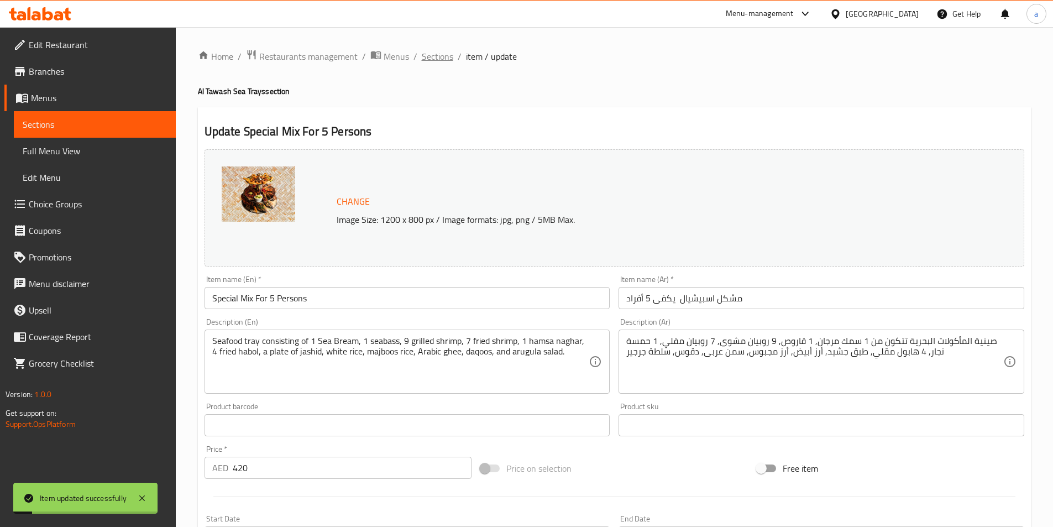
click at [435, 59] on span "Sections" at bounding box center [438, 56] width 32 height 13
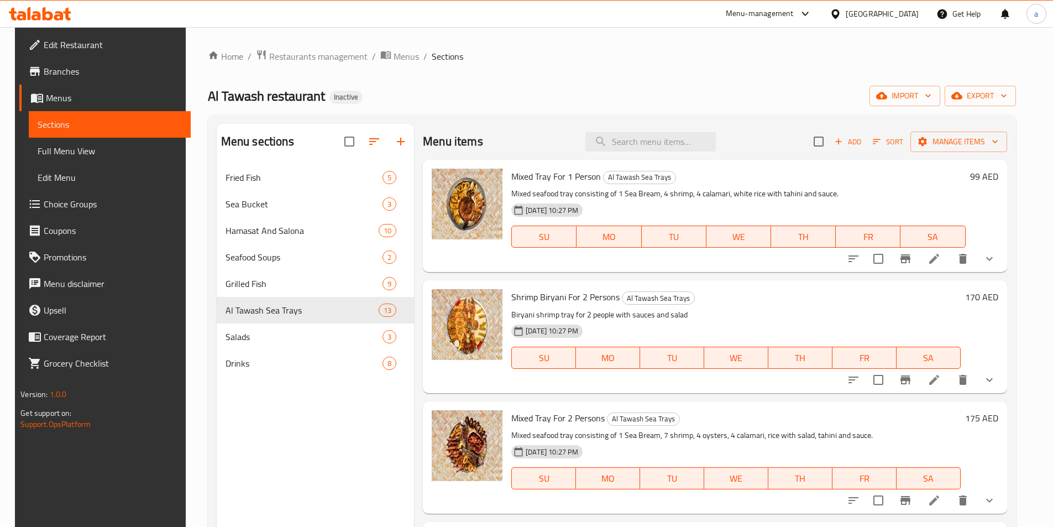
click at [940, 258] on icon at bounding box center [935, 259] width 10 height 10
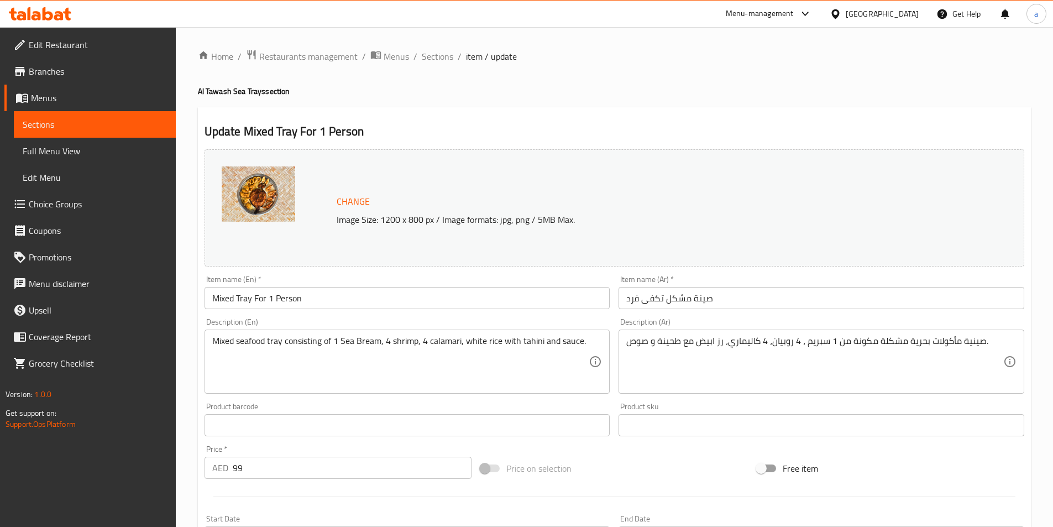
click at [357, 343] on textarea "Mixed seafood tray consisting of 1 Sea Bream, 4 shrimp, 4 calamari, white rice …" at bounding box center [400, 362] width 377 height 53
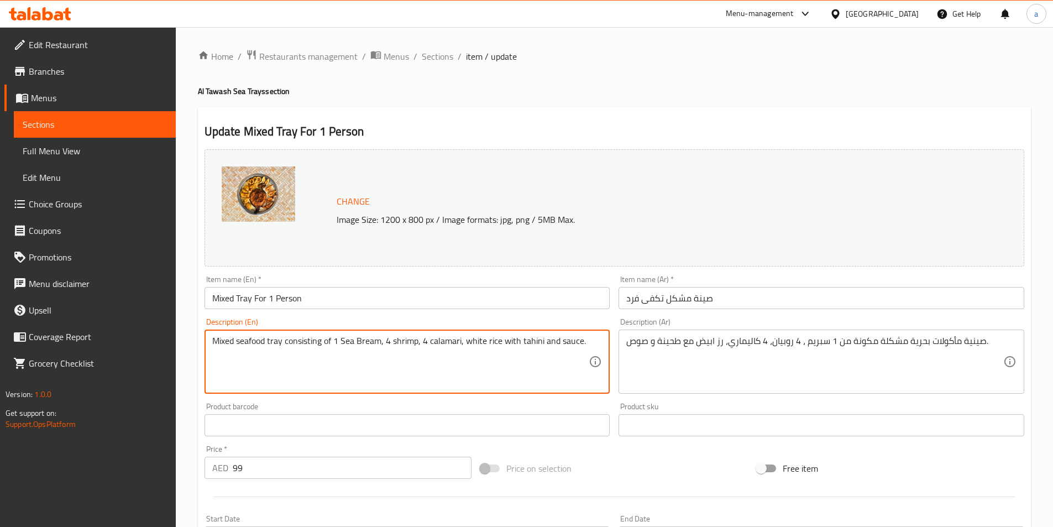
click at [356, 343] on textarea "Mixed seafood tray consisting of 1 Sea Bream, 4 shrimp, 4 calamari, white rice …" at bounding box center [400, 362] width 377 height 53
drag, startPoint x: 340, startPoint y: 341, endPoint x: 380, endPoint y: 344, distance: 41.1
click at [380, 344] on textarea "Mixed seafood tray consisting of 1 Sea Bream, 4 shrimp, 4 calamari, white rice …" at bounding box center [400, 362] width 377 height 53
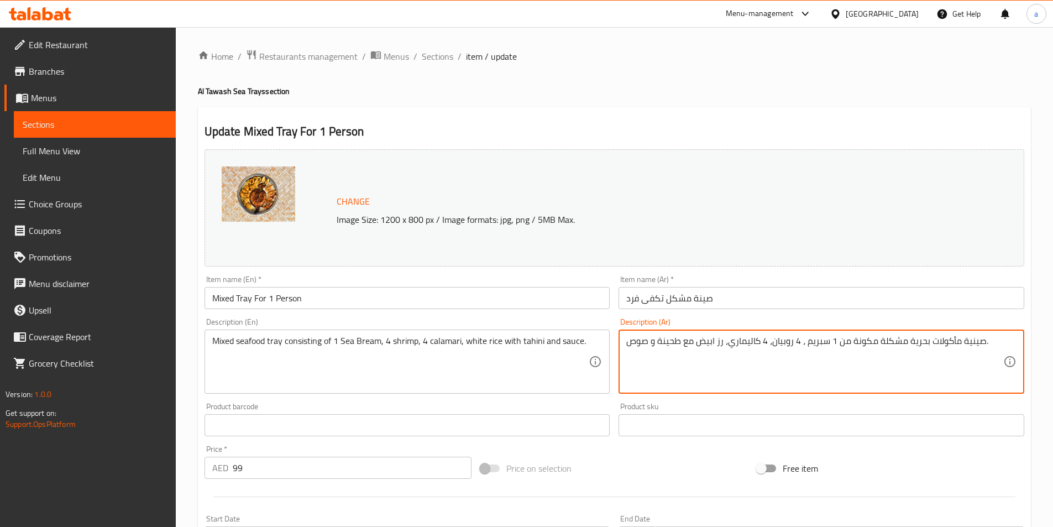
click at [811, 341] on textarea "صينية مأكولات بحرية مشكلة مكونة من 1 سبريم ، 4 روبيان، 4 كاليماري، رز ابيض مع ط…" at bounding box center [815, 362] width 377 height 53
paste textarea "مرجان"
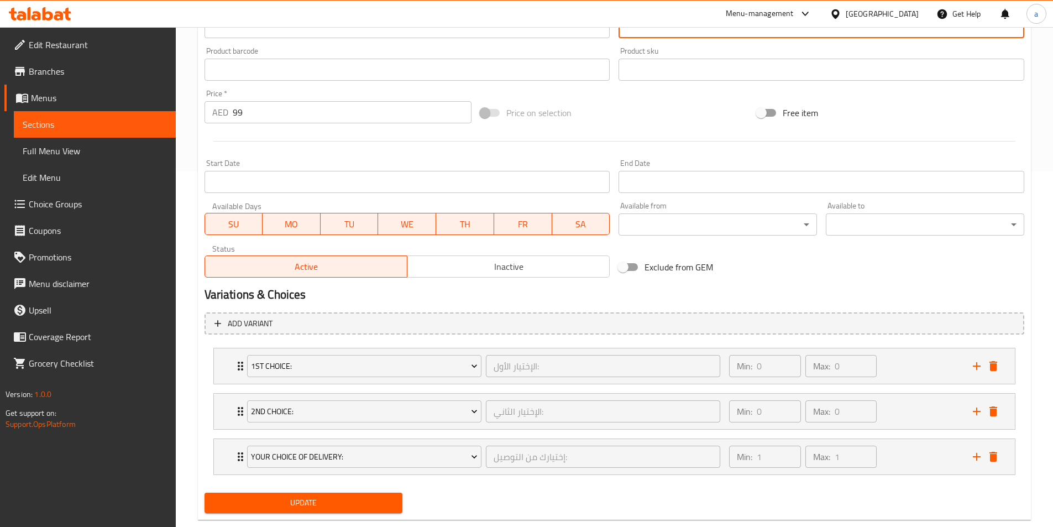
scroll to position [379, 0]
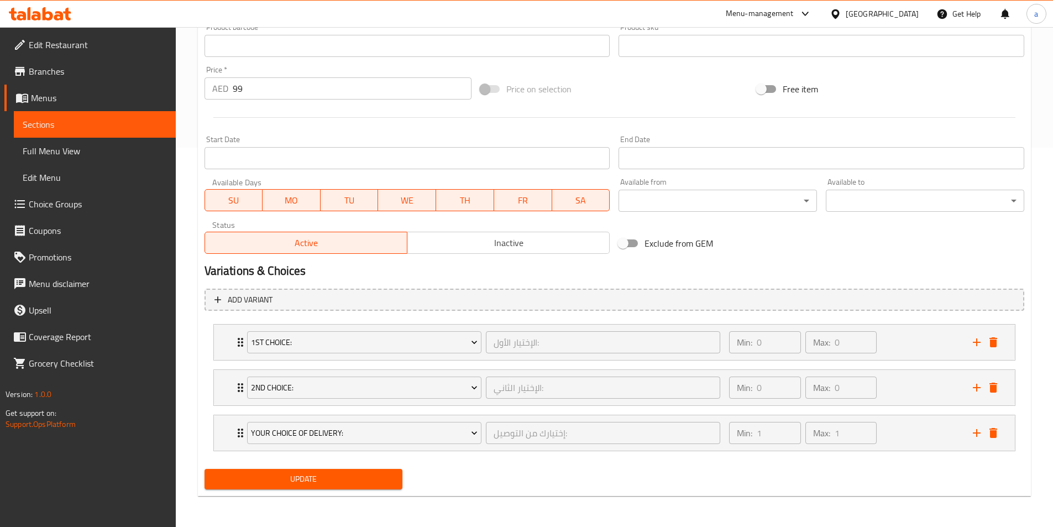
type textarea "صينية مأكولات بحرية مشكلة مكونة من 1 مرجان، 4 روبيان، 4 كاليماري، رز ابيض مع طح…"
click at [338, 474] on span "Update" at bounding box center [303, 479] width 181 height 14
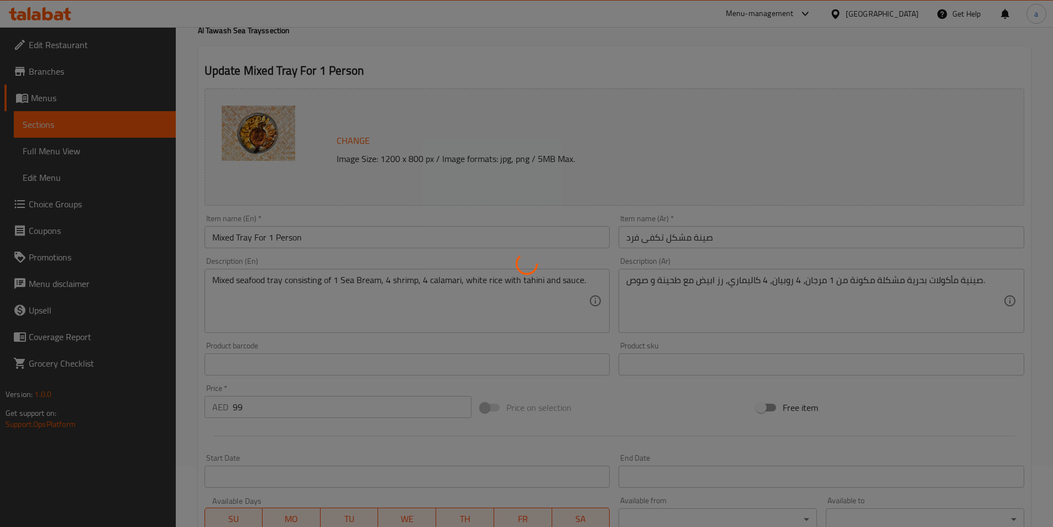
scroll to position [0, 0]
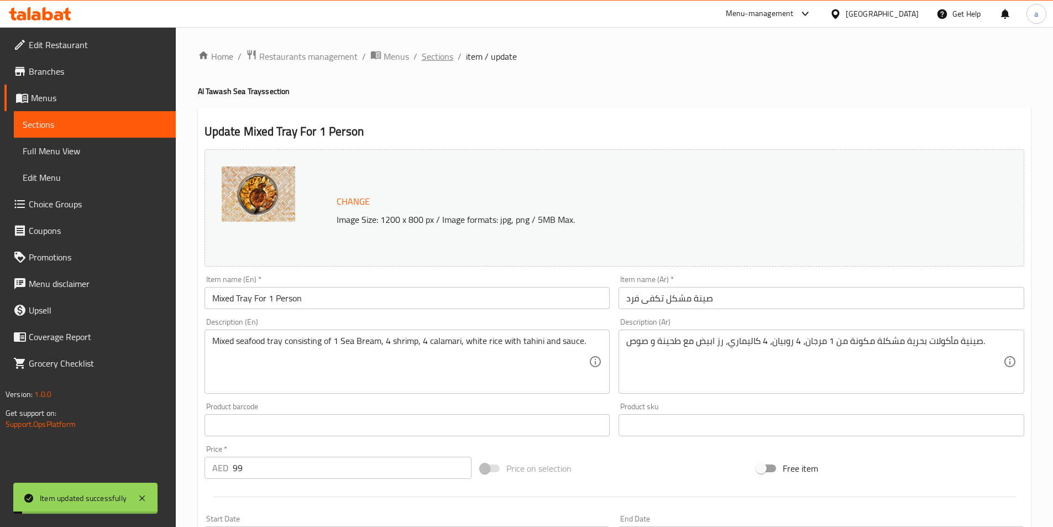
click at [424, 56] on span "Sections" at bounding box center [438, 56] width 32 height 13
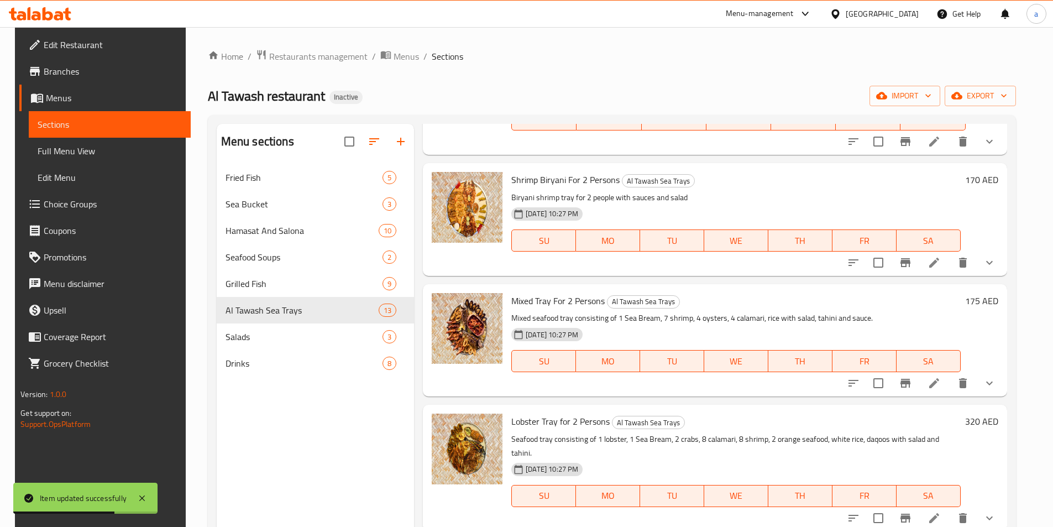
scroll to position [166, 0]
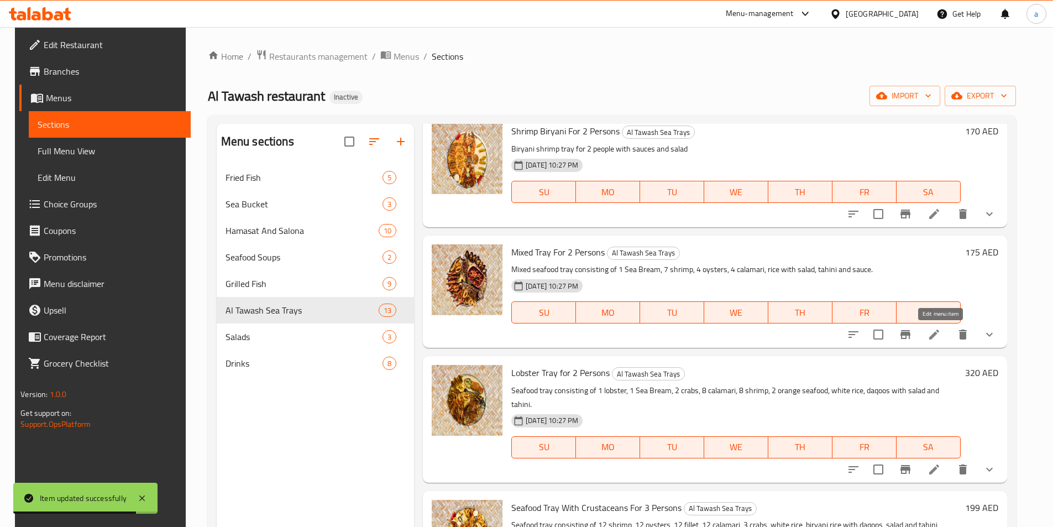
click at [941, 341] on icon at bounding box center [934, 334] width 13 height 13
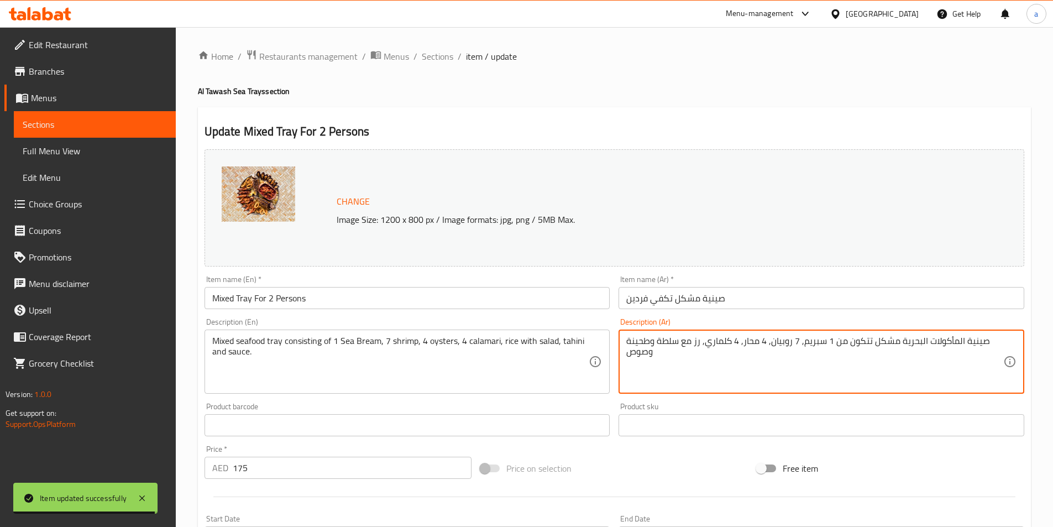
click at [811, 343] on textarea "صينية المأكولات البحرية مشكل تتكون من 1 سبريم, 7 روبيان, 4 محار, 4 كلماري, رز م…" at bounding box center [815, 362] width 377 height 53
paste textarea "مرجان"
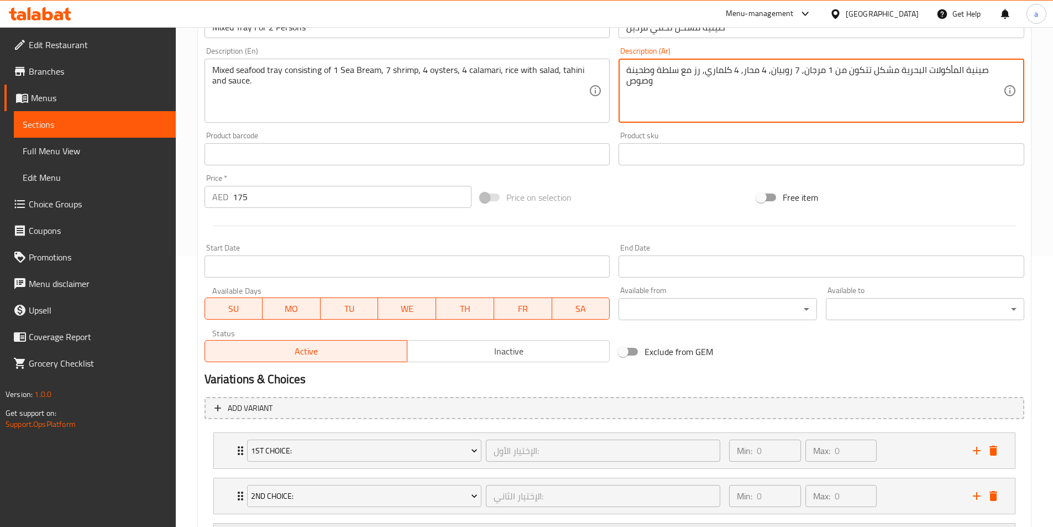
scroll to position [379, 0]
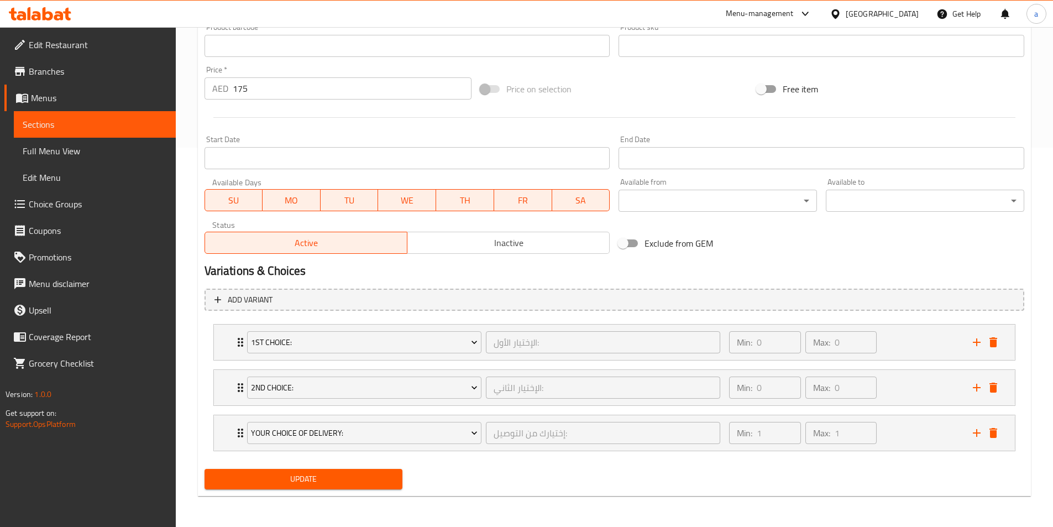
type textarea "صينية المأكولات البحرية مشكل تتكون من 1 مرجان, 7 روبيان, 4 محار, 4 كلماري, رز م…"
click at [337, 473] on span "Update" at bounding box center [303, 479] width 181 height 14
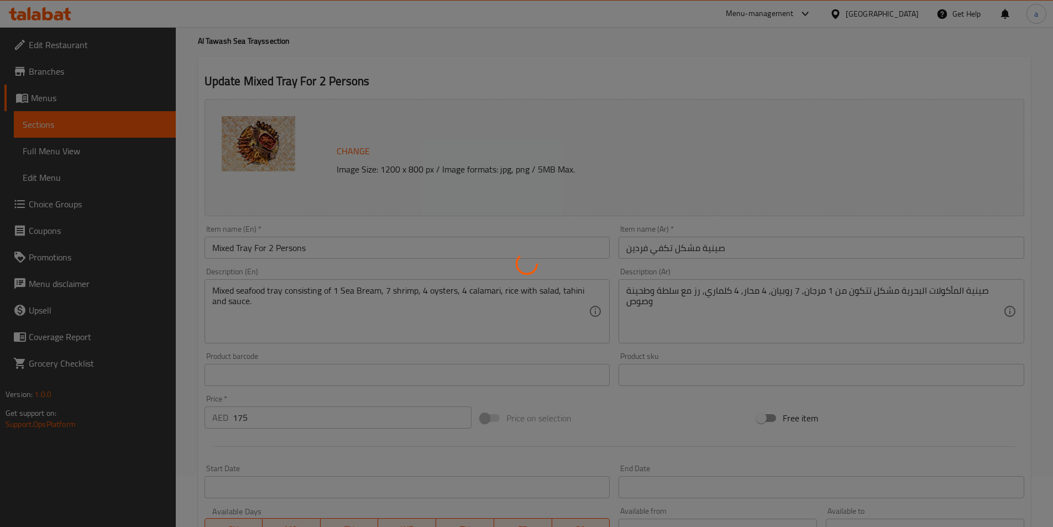
scroll to position [0, 0]
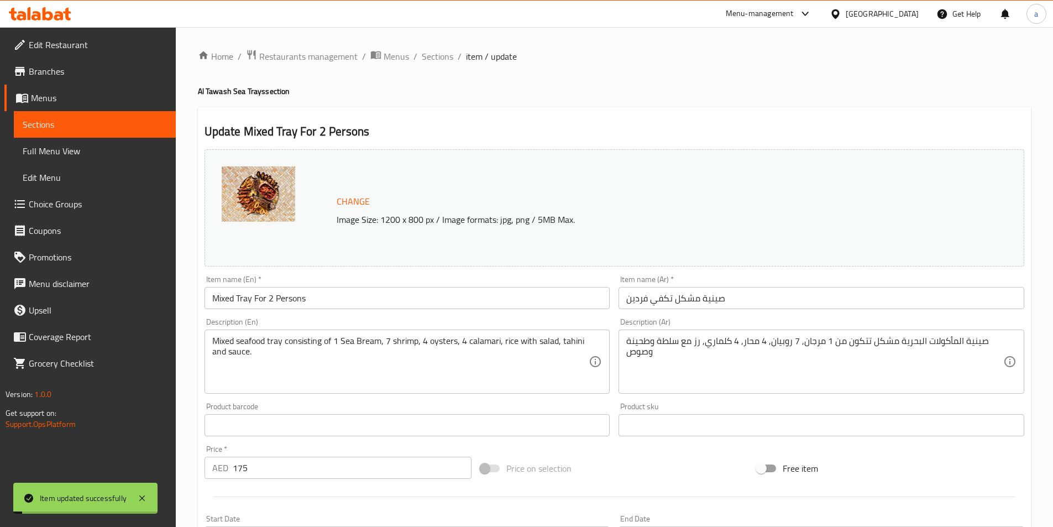
click at [436, 58] on span "Sections" at bounding box center [438, 56] width 32 height 13
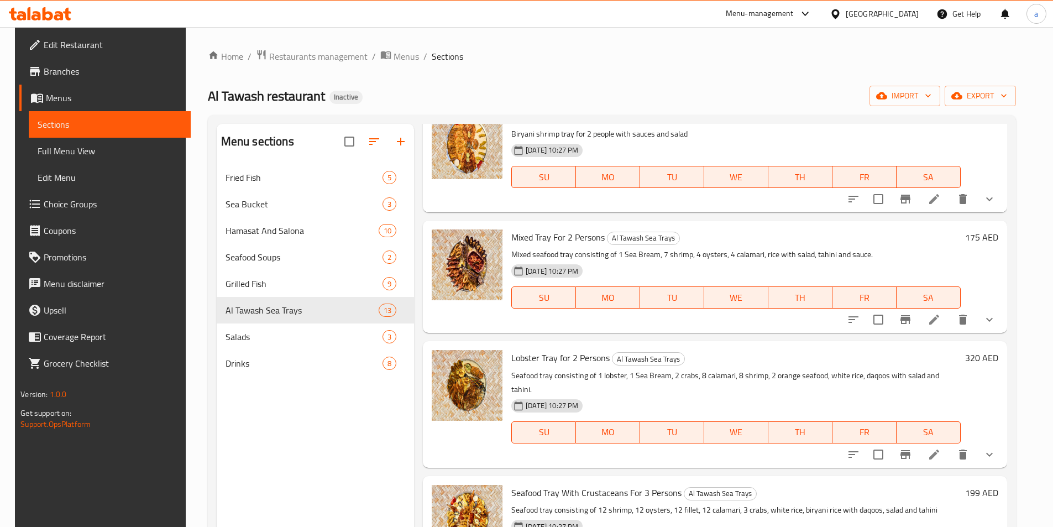
scroll to position [276, 0]
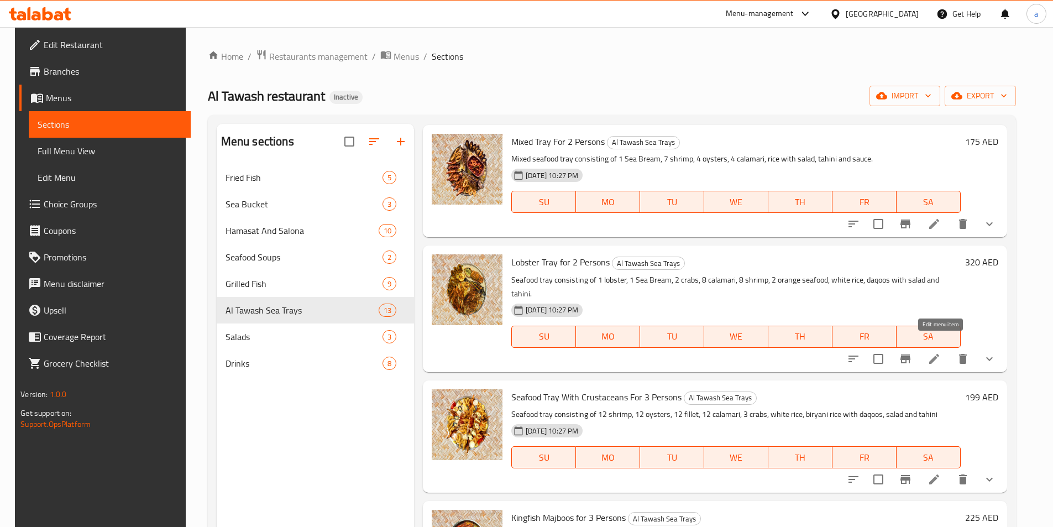
click at [941, 352] on icon at bounding box center [934, 358] width 13 height 13
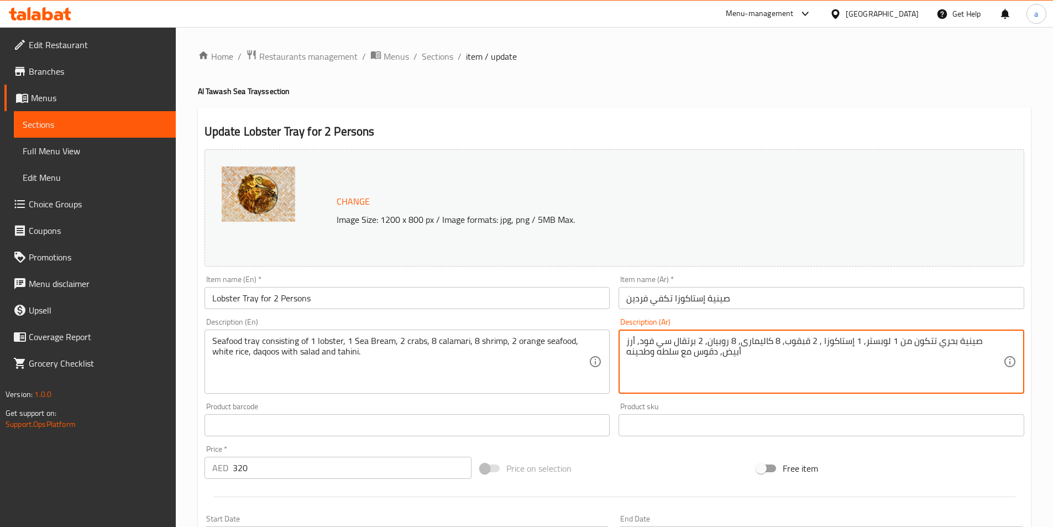
click at [857, 340] on textarea "صينية بحري تتكون من 1 لوبستر, 1 إستاكوزا , 2 قبقوب, 8 كاليمارى, 8 روبيان, 2 برت…" at bounding box center [815, 362] width 377 height 53
click at [891, 342] on textarea "صينية بحري تتكون من 1 لوبستر, 1 , 2 قبقوب, 8 كاليمارى, 8 روبيان, 2 برتقال سي فو…" at bounding box center [815, 362] width 377 height 53
paste textarea "إستاكوزا"
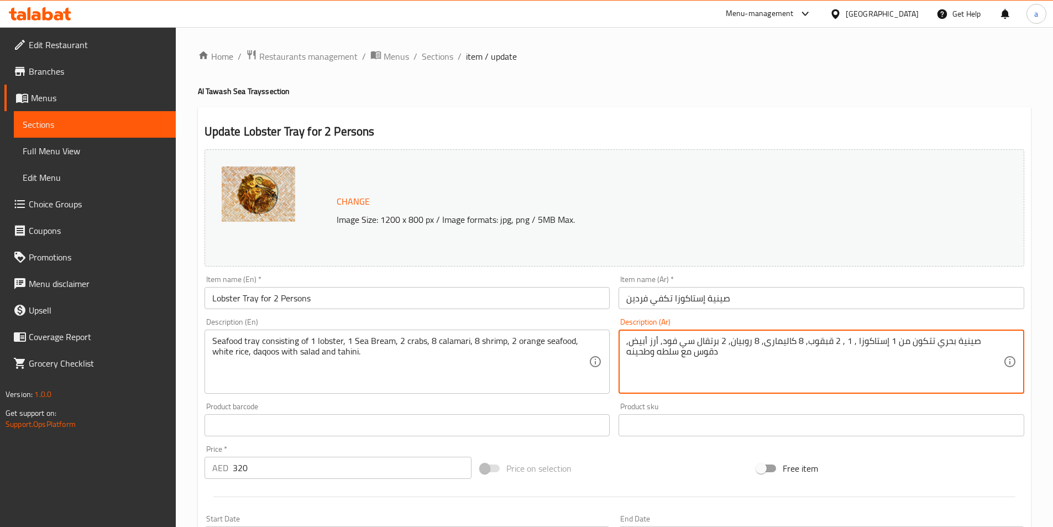
click at [869, 342] on textarea "صينية بحري تتكون من 1 إستاكوزا , 1 , 2 قبقوب, 8 كاليمارى, 8 روبيان, 2 برتقال سي…" at bounding box center [815, 362] width 377 height 53
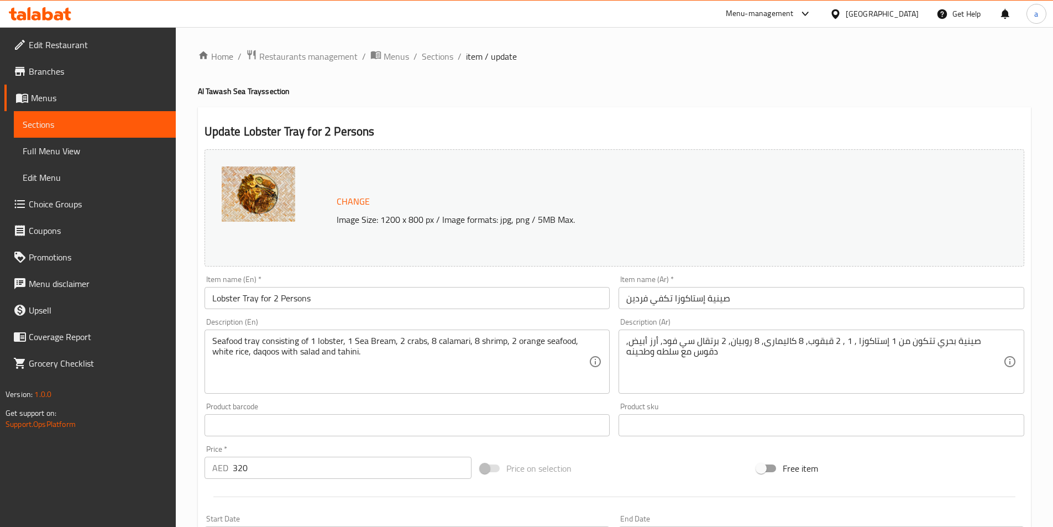
click at [868, 345] on textarea "صينية بحري تتكون من 1 إستاكوزا , 1 , 2 قبقوب, 8 كاليمارى, 8 روبيان, 2 برتقال سي…" at bounding box center [815, 362] width 377 height 53
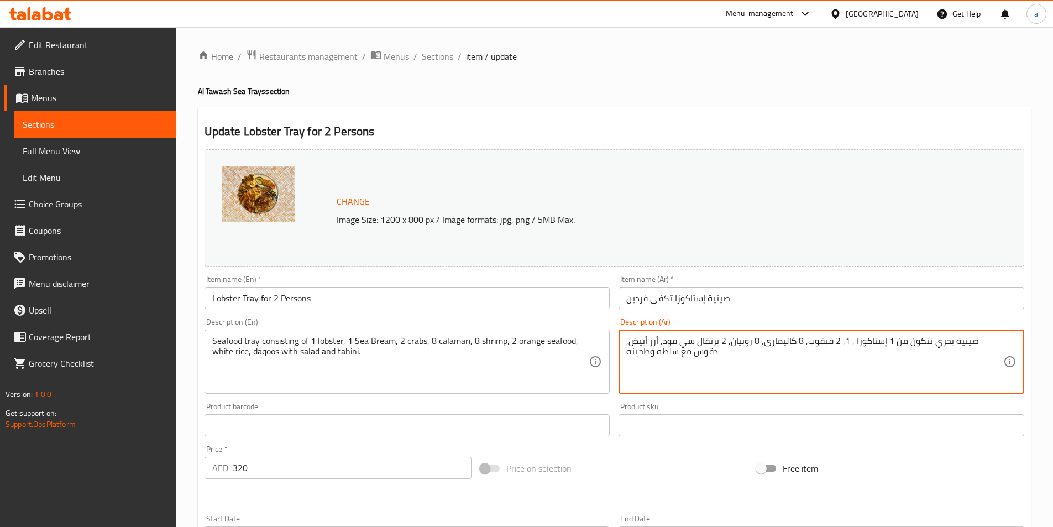
paste textarea "مرجان"
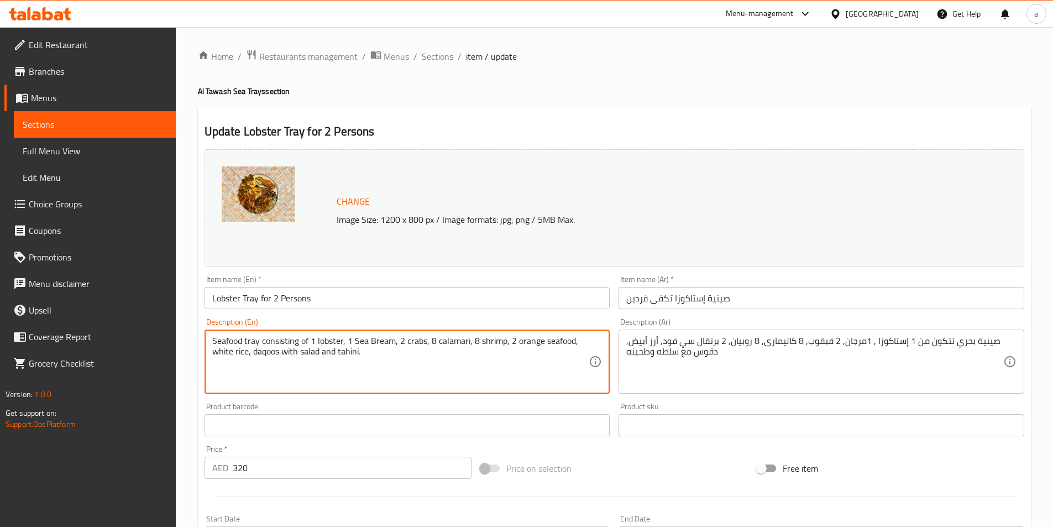
click at [415, 342] on textarea "Seafood tray consisting of 1 lobster, 1 Sea Bream, 2 crabs, 8 calamari, 8 shrim…" at bounding box center [400, 362] width 377 height 53
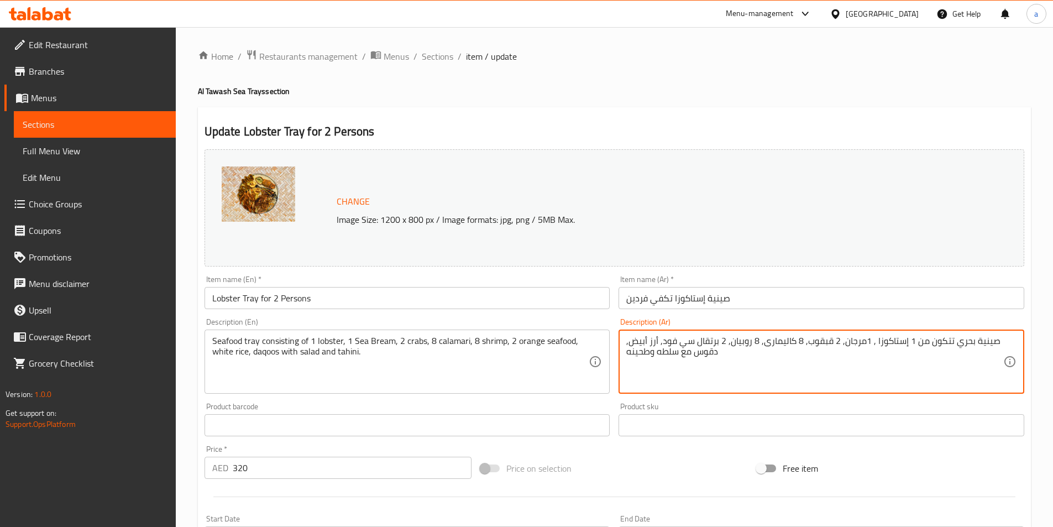
click at [820, 344] on textarea "صينية بحري تتكون من 1 إستاكوزا , 1مرجان, 2 قبقوب, 8 كاليمارى, 8 روبيان, 2 برتقا…" at bounding box center [815, 362] width 377 height 53
paste textarea "سلطعون"
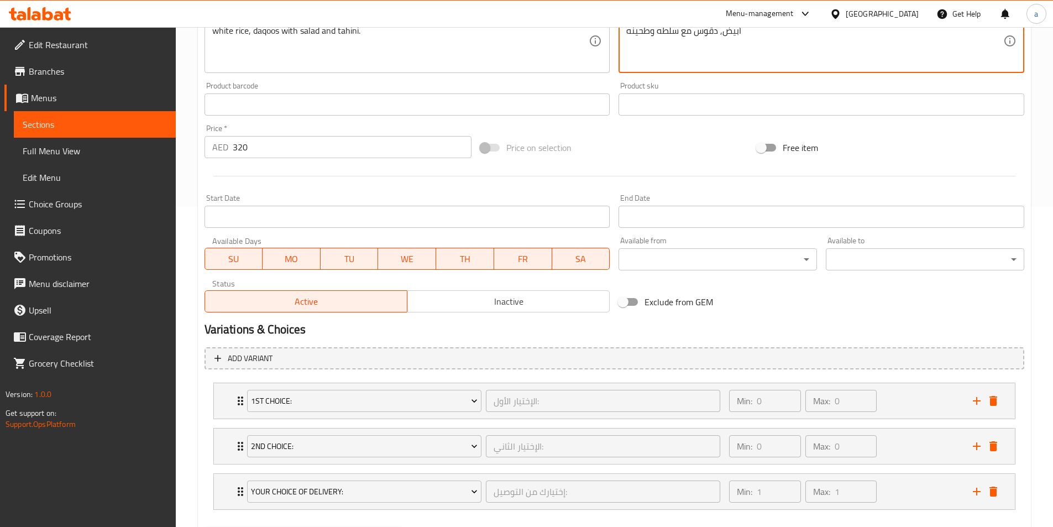
scroll to position [379, 0]
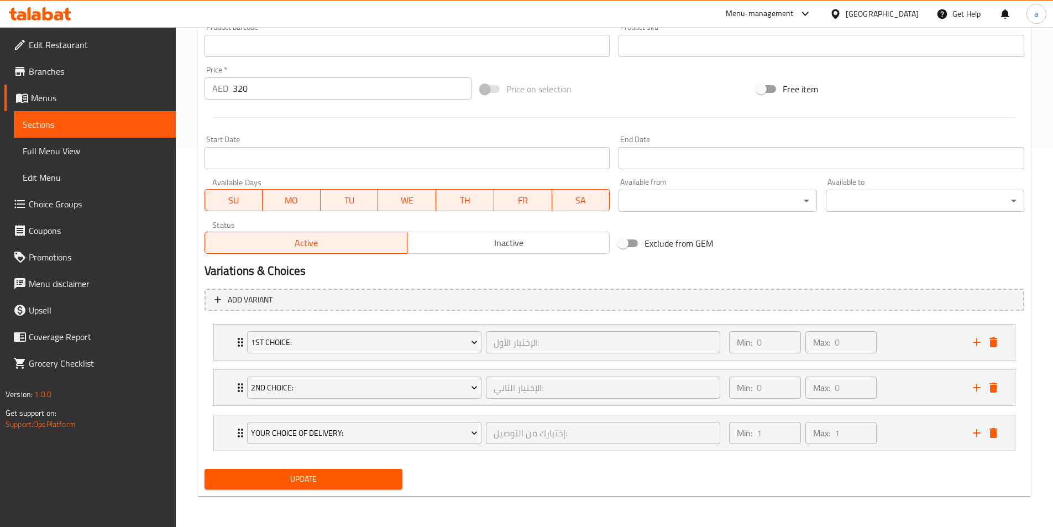
type textarea "صينية بحري تتكون من 1 إستاكوزا , 1مرجان, 2 سلطعون , 8 كاليمارى, 8 روبيان, 2 برت…"
click at [355, 483] on span "Update" at bounding box center [303, 479] width 181 height 14
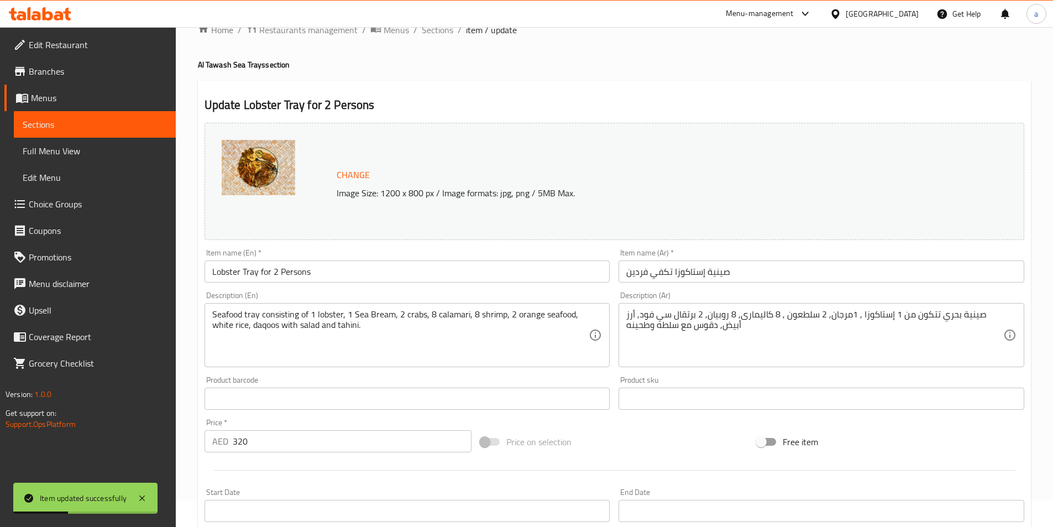
scroll to position [0, 0]
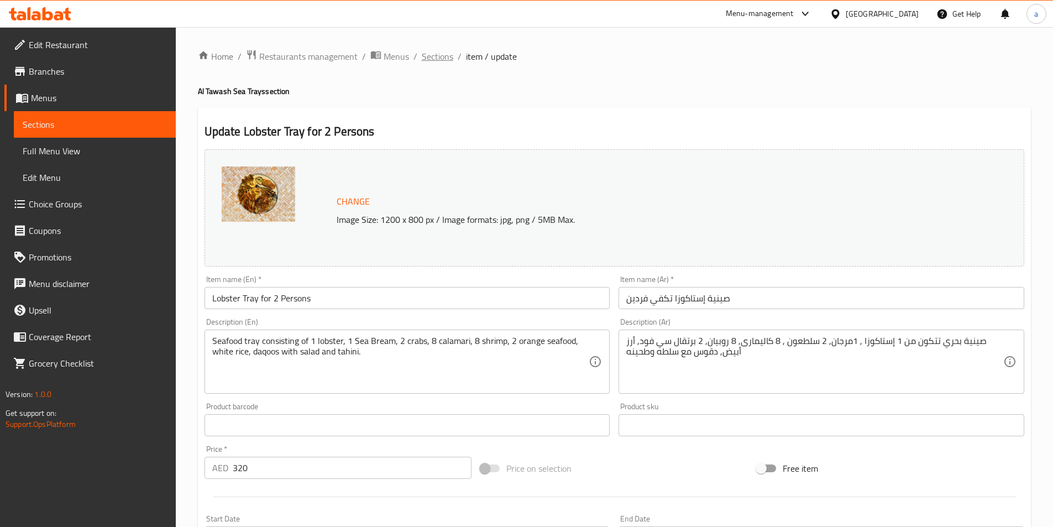
click at [437, 55] on span "Sections" at bounding box center [438, 56] width 32 height 13
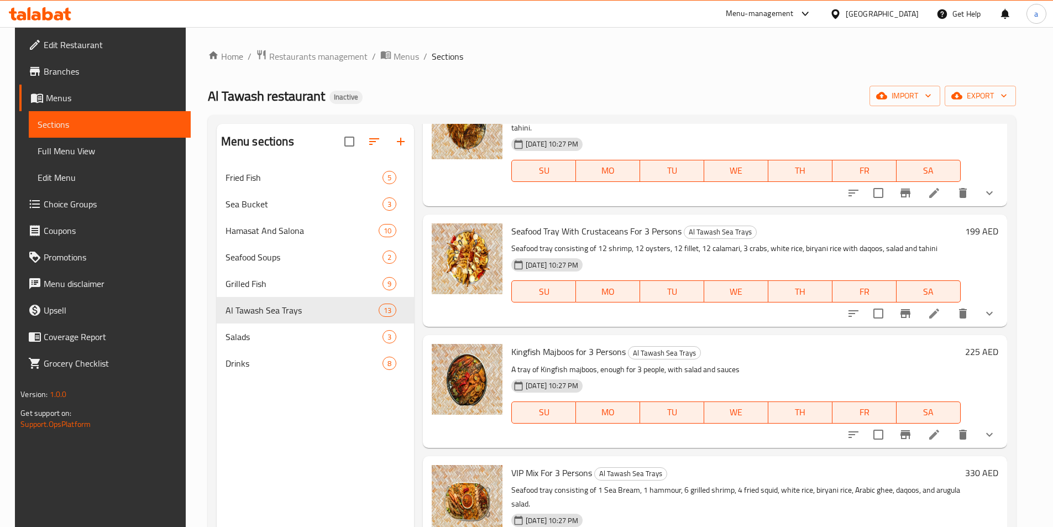
scroll to position [608, 0]
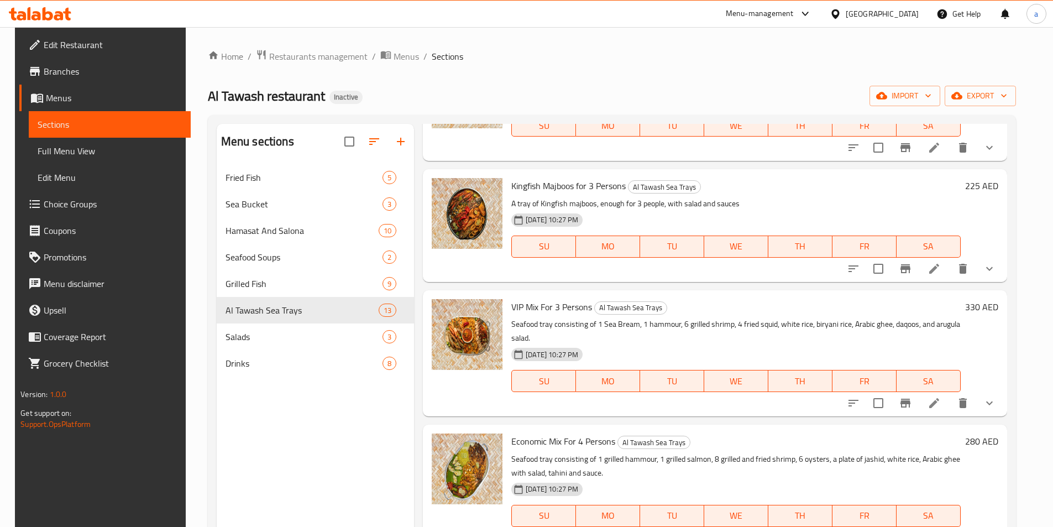
click at [940, 398] on icon at bounding box center [935, 403] width 10 height 10
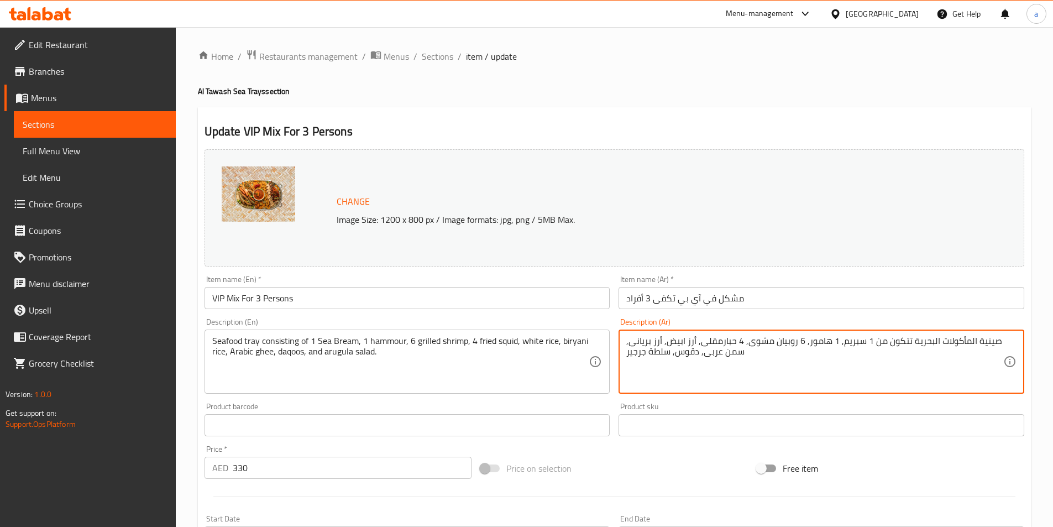
click at [848, 345] on textarea "صينية المأكولات البحرية تتكون من 1 سبريم, 1 هامور, 6 روبيان مشوى, 4 حبارمقلى, أ…" at bounding box center [815, 362] width 377 height 53
paste textarea "لطعون"
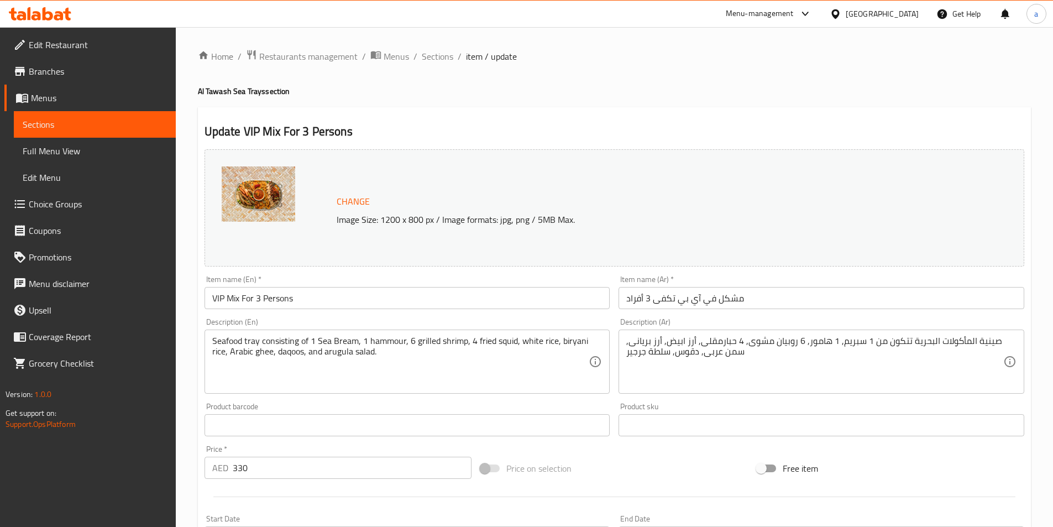
click at [849, 347] on textarea "صينية المأكولات البحرية تتكون من 1 سبريم, 1 هامور, 6 روبيان مشوى, 4 حبارمقلى, أ…" at bounding box center [815, 362] width 377 height 53
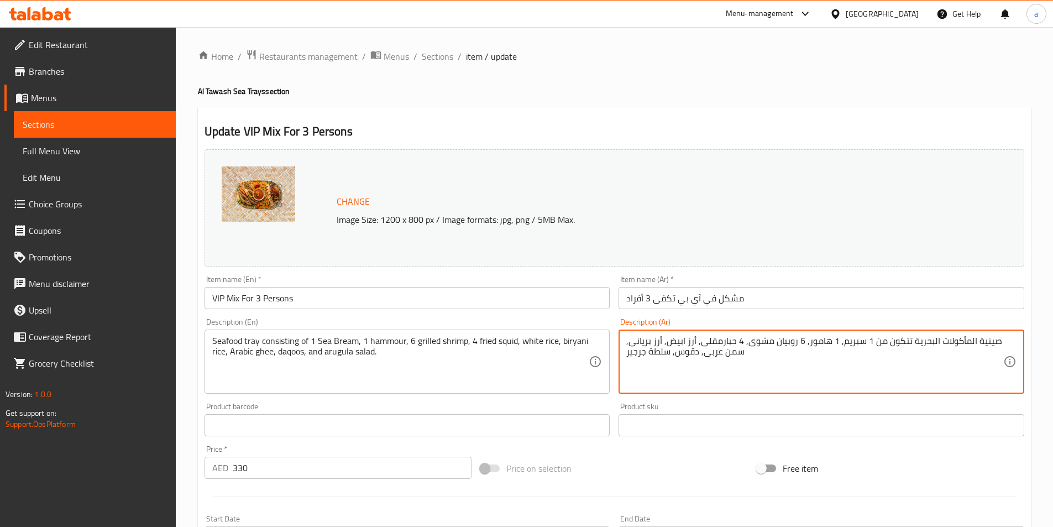
paste textarea "مرجان"
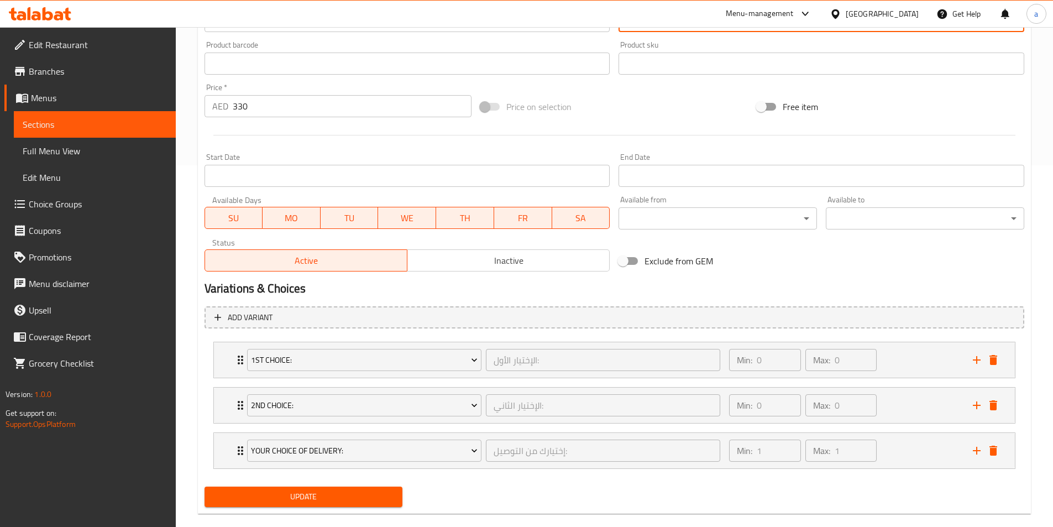
scroll to position [379, 0]
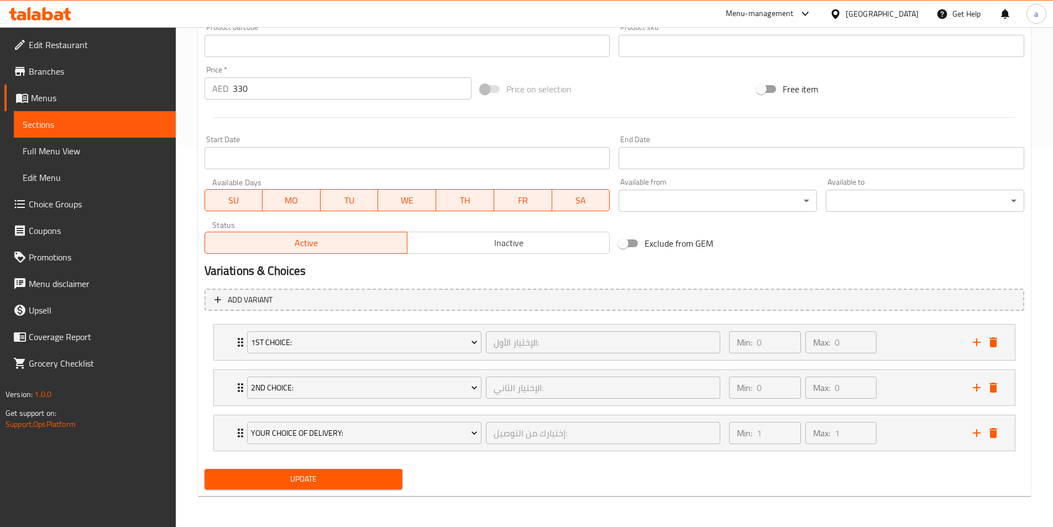
type textarea "صينية المأكولات البحرية تتكون من 1 مرجان, 1 هامور, 6 روبيان مشوى, 4 حبارمقلى, أ…"
click at [333, 485] on span "Update" at bounding box center [303, 479] width 181 height 14
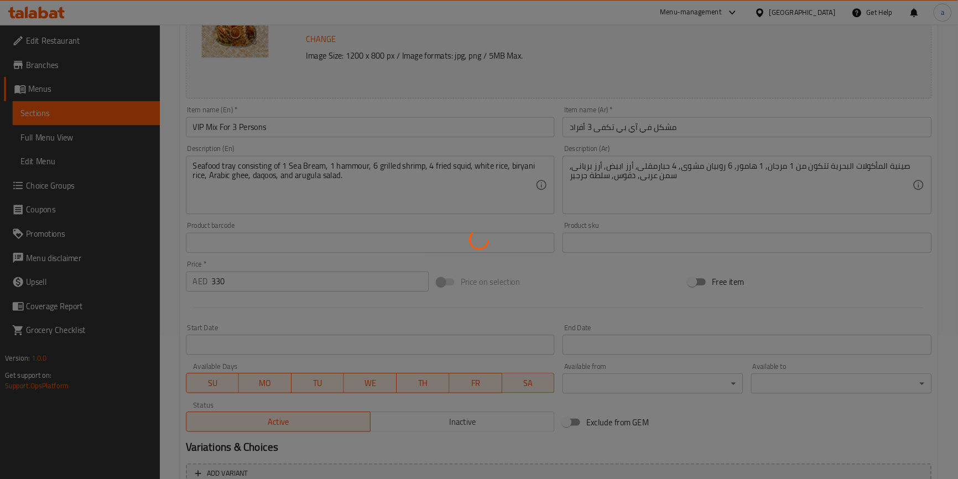
scroll to position [0, 0]
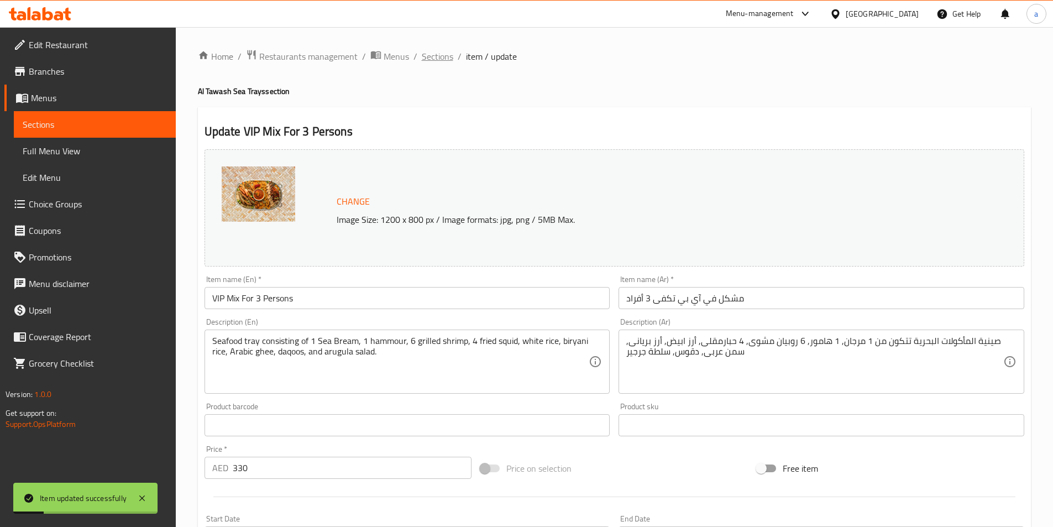
click at [437, 56] on span "Sections" at bounding box center [438, 56] width 32 height 13
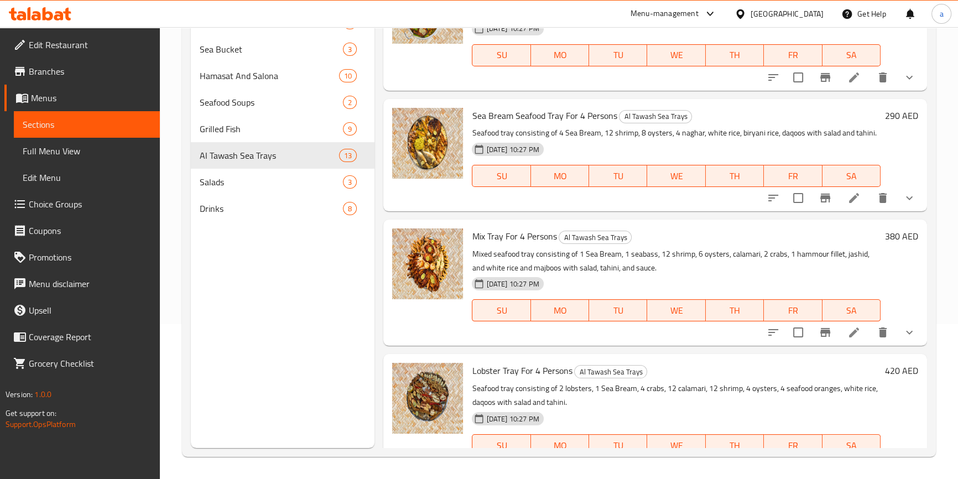
scroll to position [927, 0]
click at [849, 333] on icon at bounding box center [853, 332] width 13 height 13
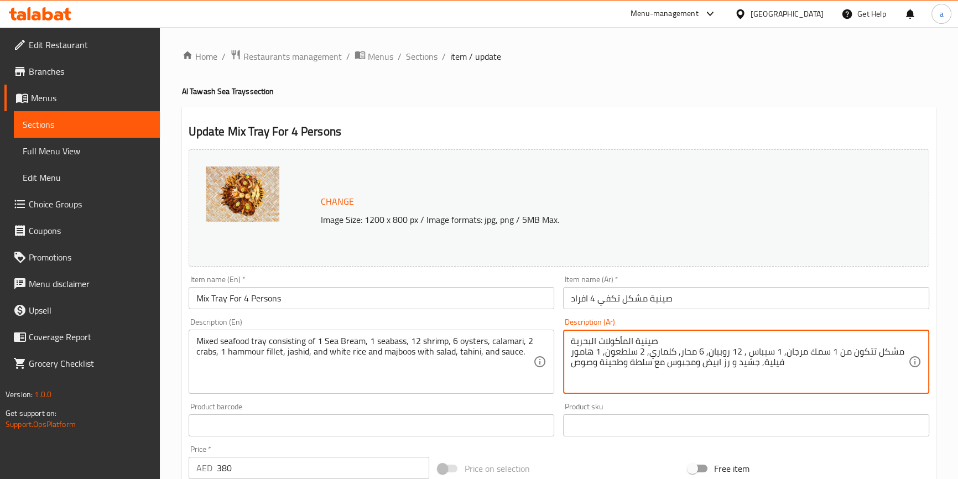
click at [762, 350] on textarea "صينية المأكولات البحرية مشكل تتكون من 1 سمك مرجان, 1 سيباس , 12 روبيان, 6 محار,…" at bounding box center [739, 362] width 337 height 53
paste textarea "قاروص"
click at [899, 353] on textarea "صينية المأكولات البحرية مشكل تتكون من 1 سمك مرجان, 1 قاروص, 12 روبيان, 6 محار, …" at bounding box center [739, 362] width 337 height 53
click at [912, 348] on div "صينية المأكولات البحرية مشكل تتكون من 1 سمك مرجان, 1 قاروص, 12 روبيان, 6 محار, …" at bounding box center [746, 362] width 366 height 64
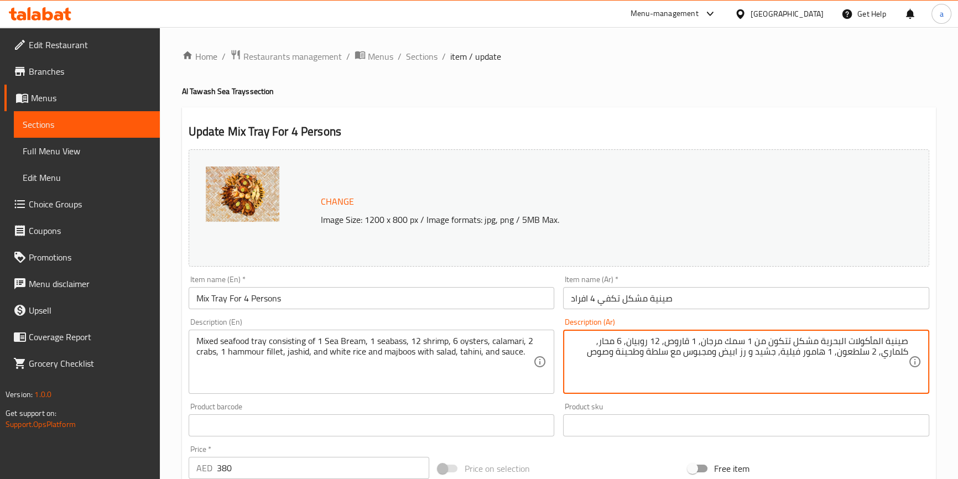
click at [736, 341] on textarea "صينية المأكولات البحرية مشكل تتكون من 1 سمك مرجان, 1 قاروص, 12 روبيان, 6 محار, …" at bounding box center [739, 362] width 337 height 53
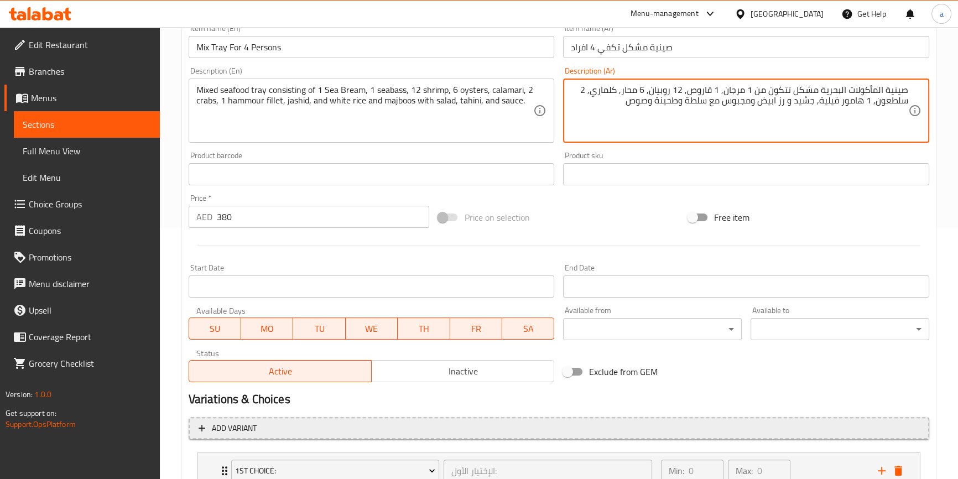
scroll to position [427, 0]
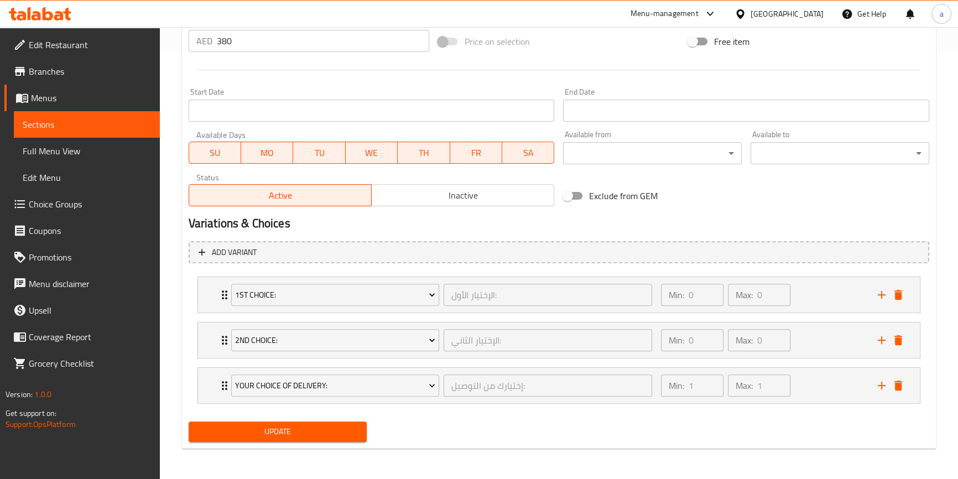
type textarea "صينية المأكولات البحرية مشكل تتكون من 1 مرجان, 1 قاروص, 12 روبيان, 6 محار, كلما…"
click at [340, 433] on span "Update" at bounding box center [277, 432] width 161 height 14
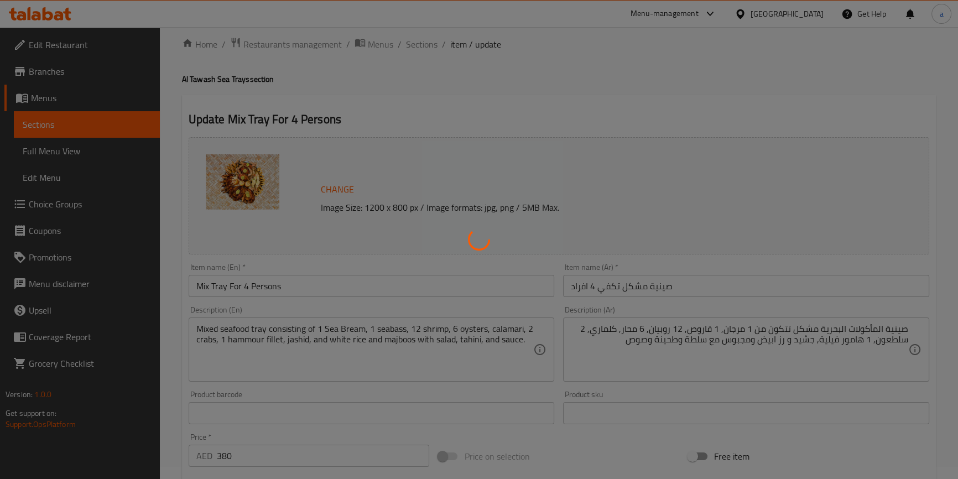
scroll to position [0, 0]
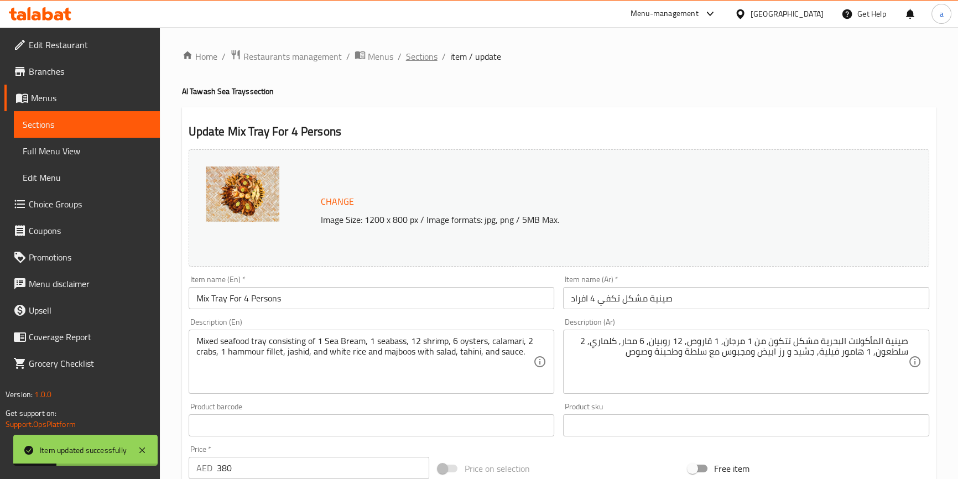
click at [420, 55] on span "Sections" at bounding box center [422, 56] width 32 height 13
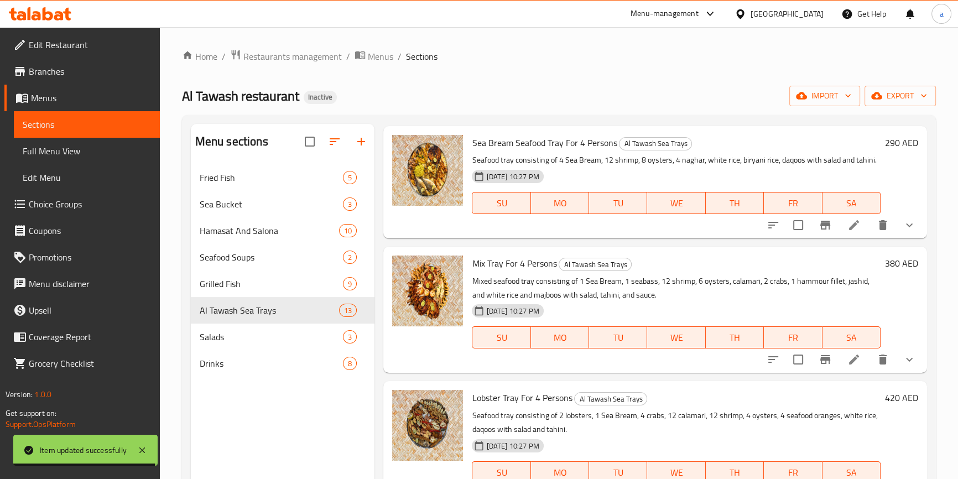
scroll to position [1206, 0]
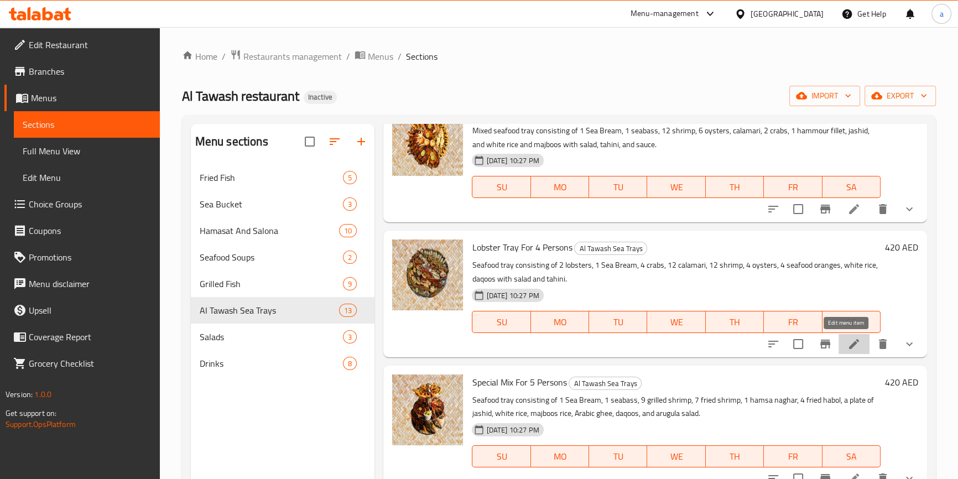
click at [849, 343] on icon at bounding box center [853, 343] width 13 height 13
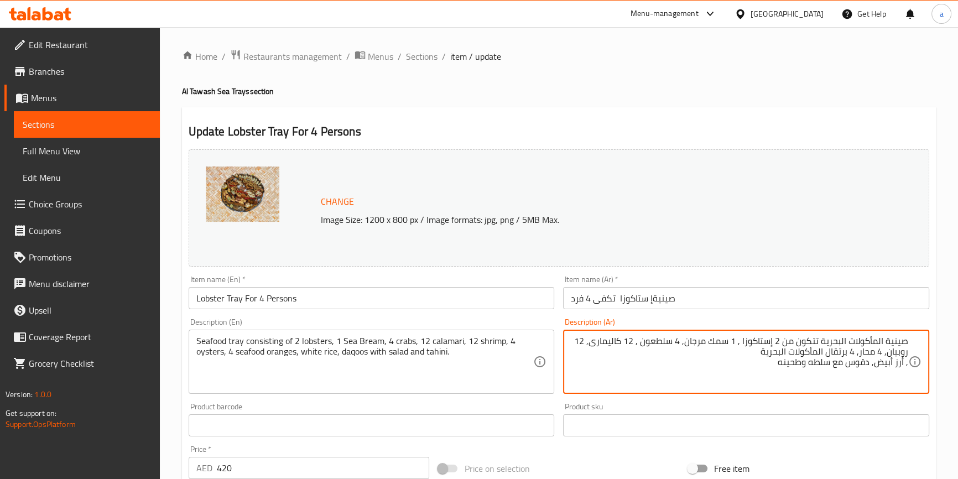
click at [719, 346] on textarea "صينية المأكولات البحرية تتكون من 2 إستاكوزا , 1 سمك مرجان, 4 سلطعون , 12 كاليما…" at bounding box center [739, 362] width 337 height 53
click at [720, 346] on textarea "صينية المأكولات البحرية تتكون من 2 إستاكوزا , 1 سمك مرجان, 4 سلطعون , 12 كاليما…" at bounding box center [739, 362] width 337 height 53
click at [781, 351] on textarea "صينية المأكولات البحرية تتكون من 2 إستاكوزا , 1 مرجان, 4 سلطعون , 12 كاليمارى, …" at bounding box center [739, 362] width 337 height 53
click at [907, 363] on textarea "صينية المأكولات البحرية تتكون من 2 إستاكوزا , 1 مرجان, 4 سلطعون , 12 كاليمارى, …" at bounding box center [739, 362] width 337 height 53
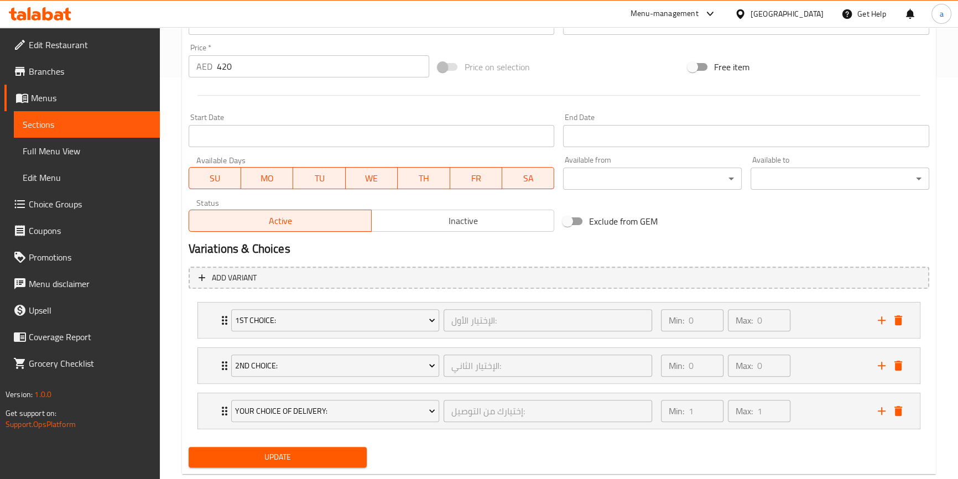
scroll to position [402, 0]
type textarea "صينية المأكولات البحرية تتكون من 2 إستاكوزا , 1 مرجان, 4 سلطعون , 12 كاليمارى, …"
click at [332, 450] on span "Update" at bounding box center [277, 457] width 161 height 14
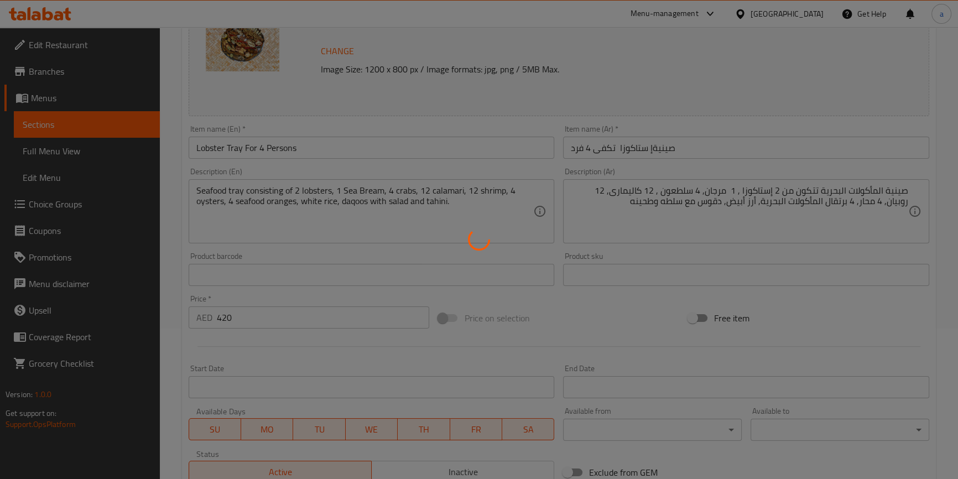
scroll to position [0, 0]
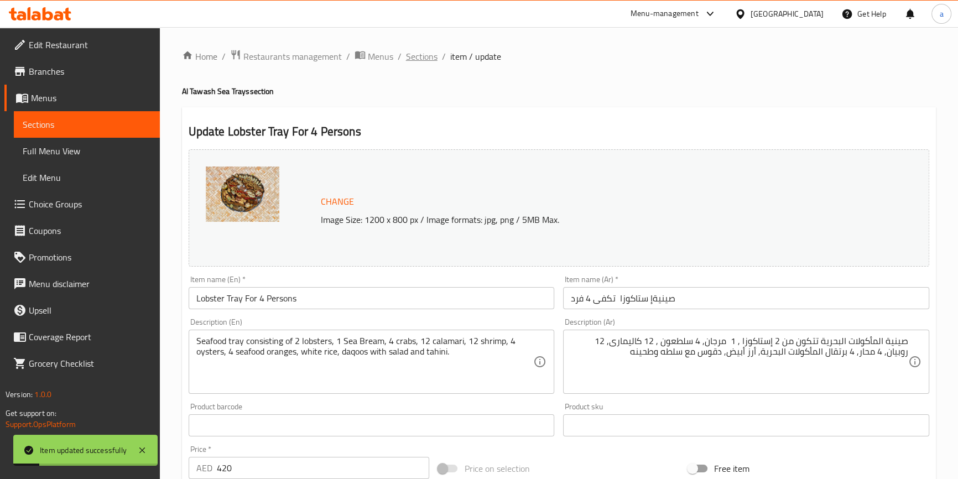
click at [425, 54] on span "Sections" at bounding box center [422, 56] width 32 height 13
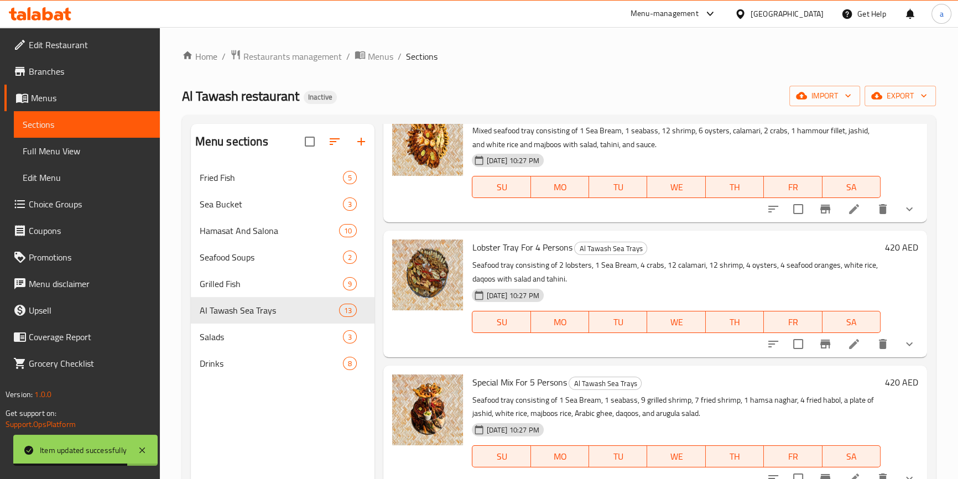
scroll to position [1229, 0]
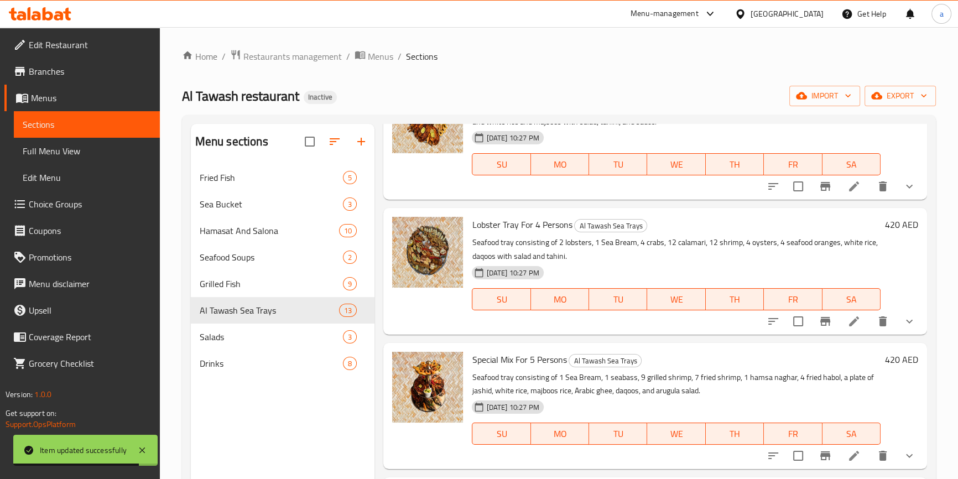
click at [847, 453] on icon at bounding box center [853, 455] width 13 height 13
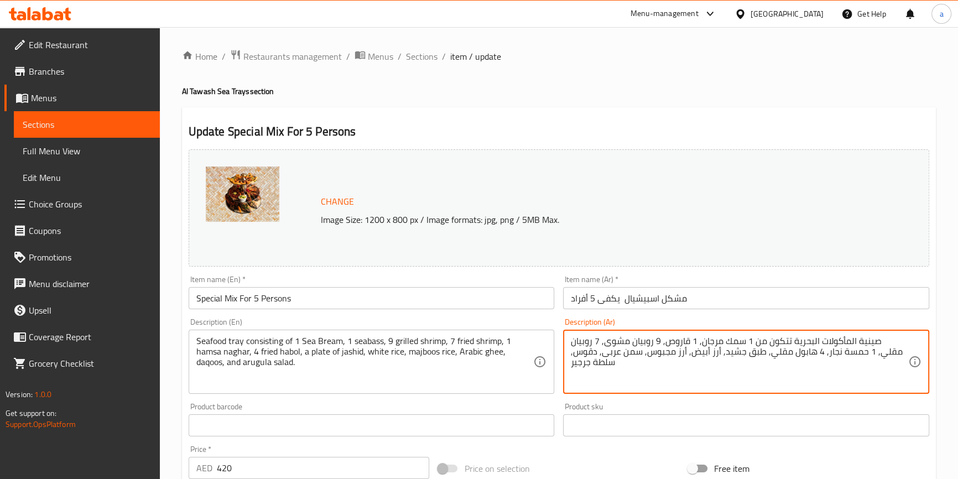
click at [759, 338] on textarea "صينية المأكولات البحرية تتكون من 1 سمك مرجان, 1 قاروص, 9 روبيان مشوى, 7 روبيان …" at bounding box center [739, 362] width 337 height 53
type textarea "صينية المأكولات البحرية تتكون من 1 مرجان, 1 قاروص, 9 روبيان مشوى, 7 روبيان مقلي…"
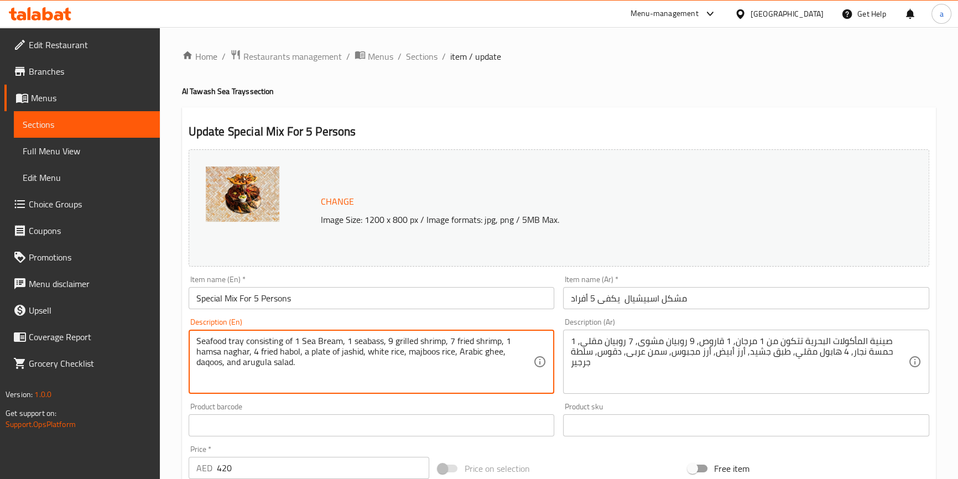
drag, startPoint x: 248, startPoint y: 353, endPoint x: 189, endPoint y: 354, distance: 59.2
click at [427, 368] on textarea "Seafood tray consisting of 1 Sea Bream, 1 seabass, 9 grilled shrimp, 7 fried sh…" at bounding box center [364, 362] width 337 height 53
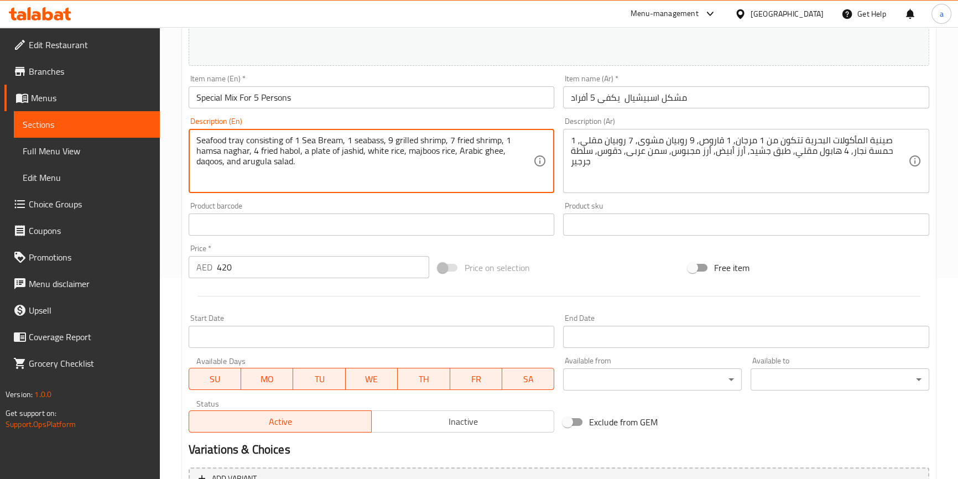
scroll to position [402, 0]
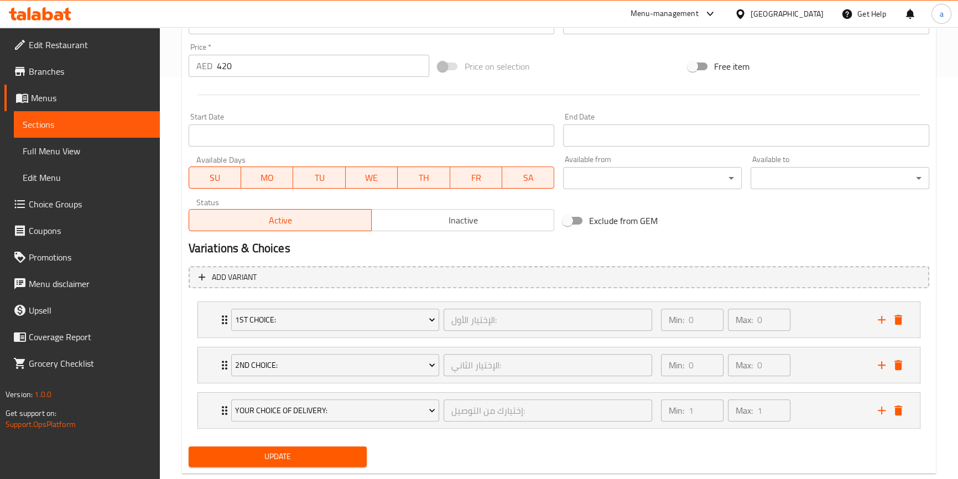
click at [353, 451] on span "Update" at bounding box center [277, 457] width 161 height 14
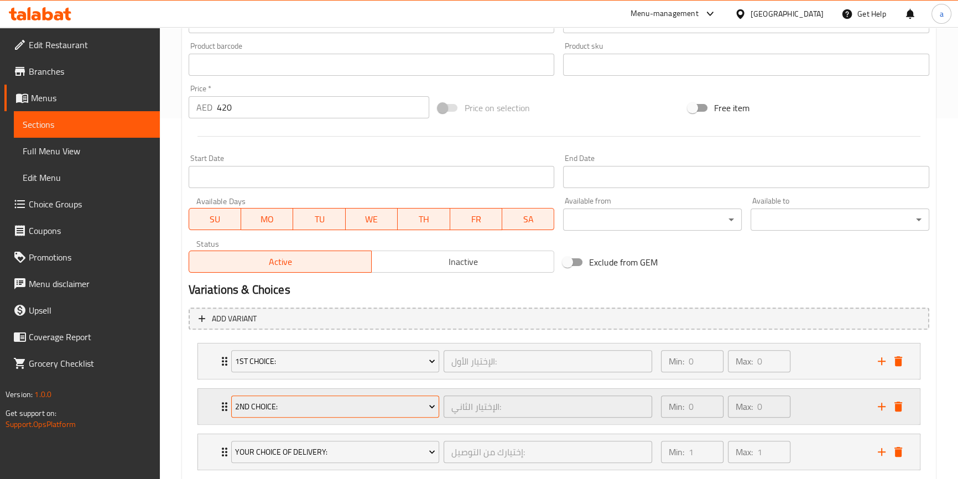
scroll to position [427, 0]
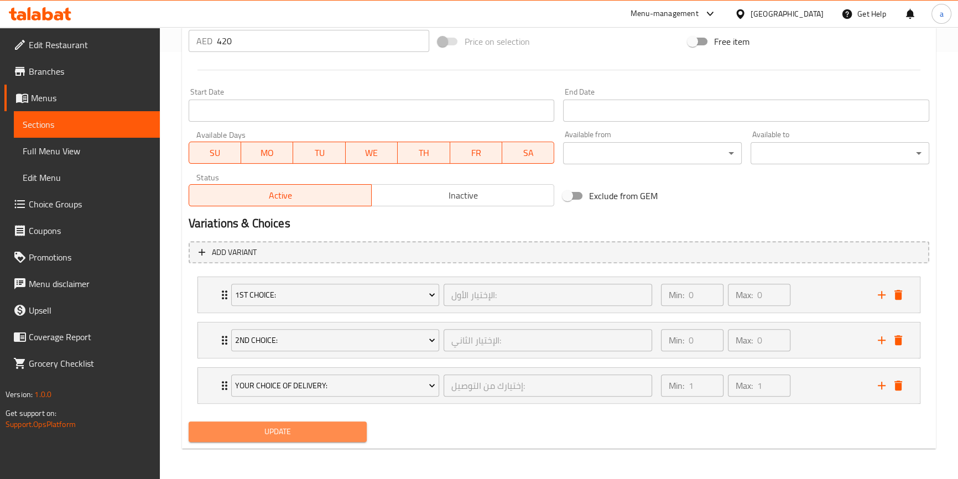
click at [327, 427] on span "Update" at bounding box center [277, 432] width 161 height 14
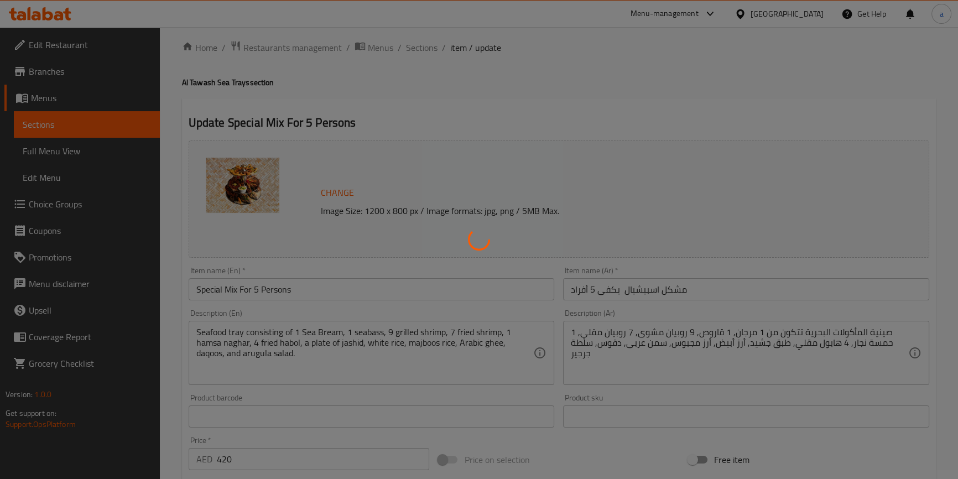
scroll to position [0, 0]
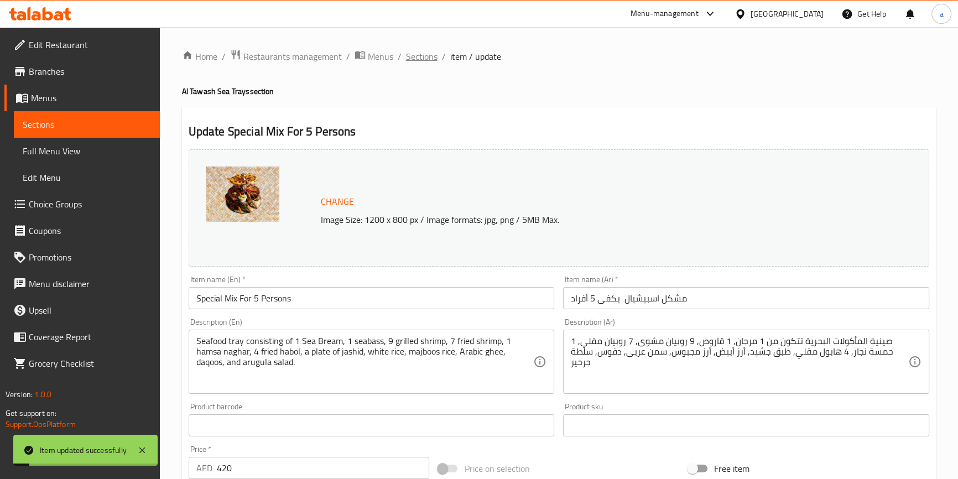
click at [420, 55] on span "Sections" at bounding box center [422, 56] width 32 height 13
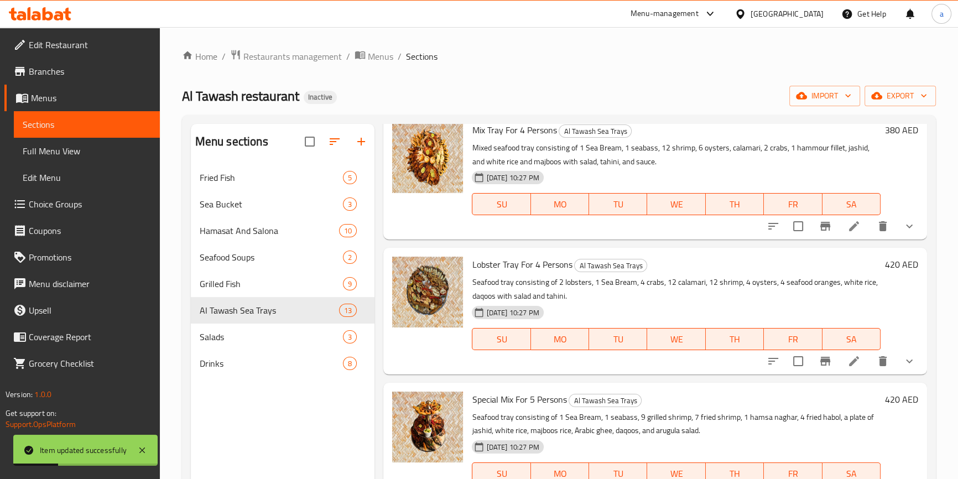
scroll to position [1229, 0]
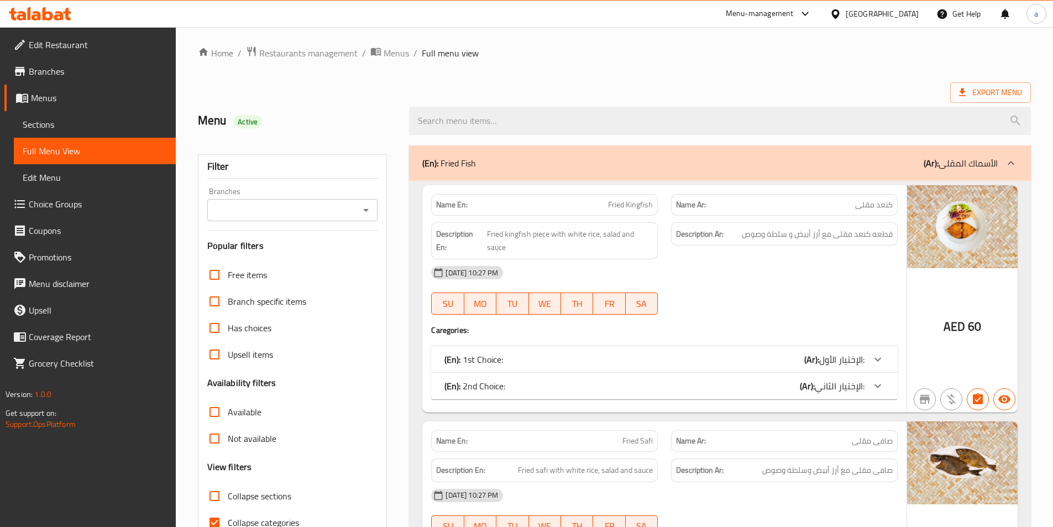
scroll to position [111, 0]
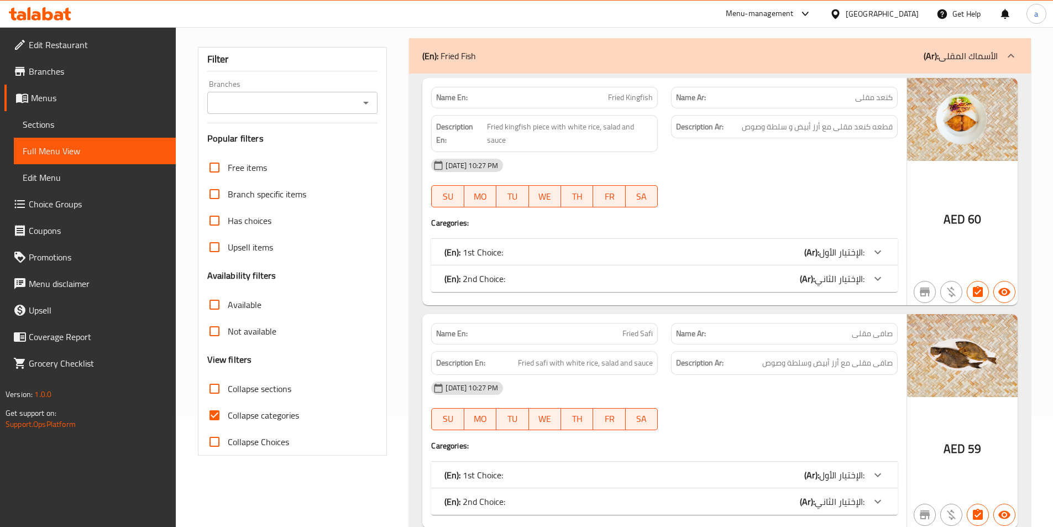
click at [581, 255] on div "(En): 1st Choice: (Ar): الإختيار الأول:" at bounding box center [655, 252] width 420 height 13
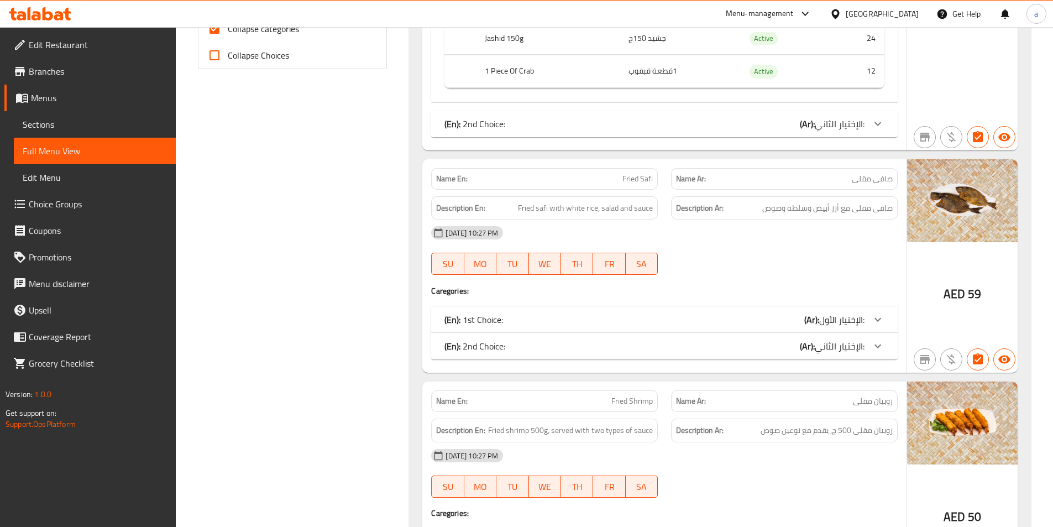
scroll to position [498, 0]
click at [808, 318] on b "(Ar):" at bounding box center [812, 319] width 15 height 17
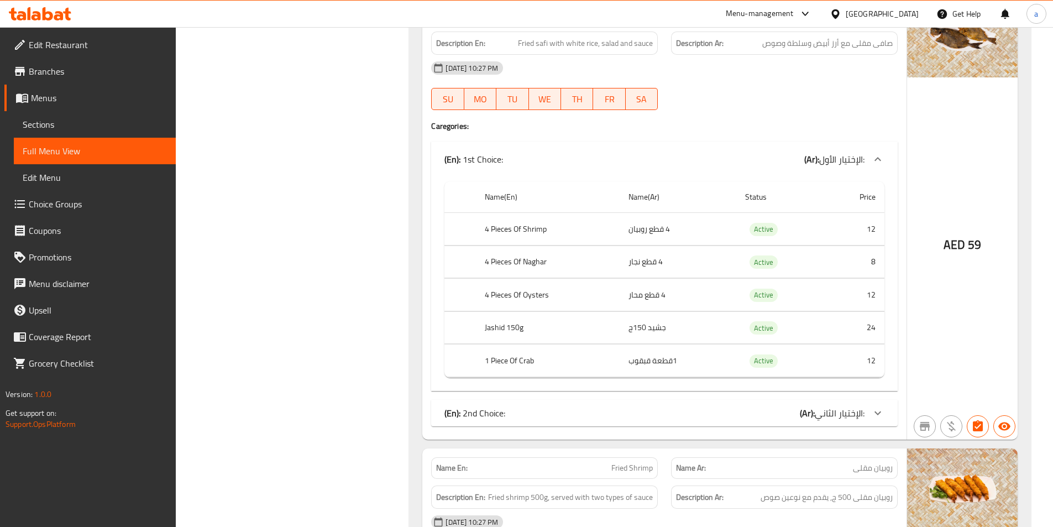
scroll to position [774, 0]
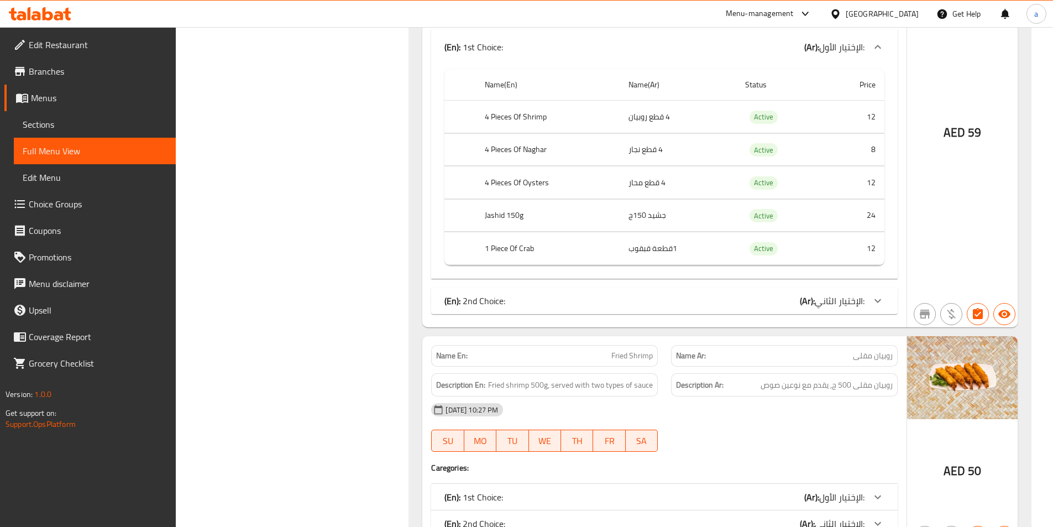
click at [803, 299] on b "(Ar):" at bounding box center [807, 301] width 15 height 17
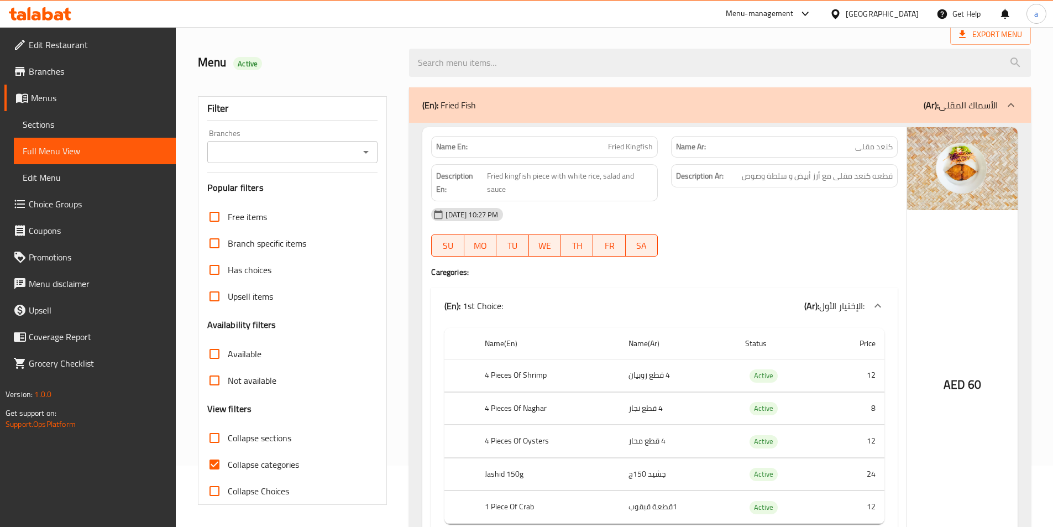
scroll to position [111, 0]
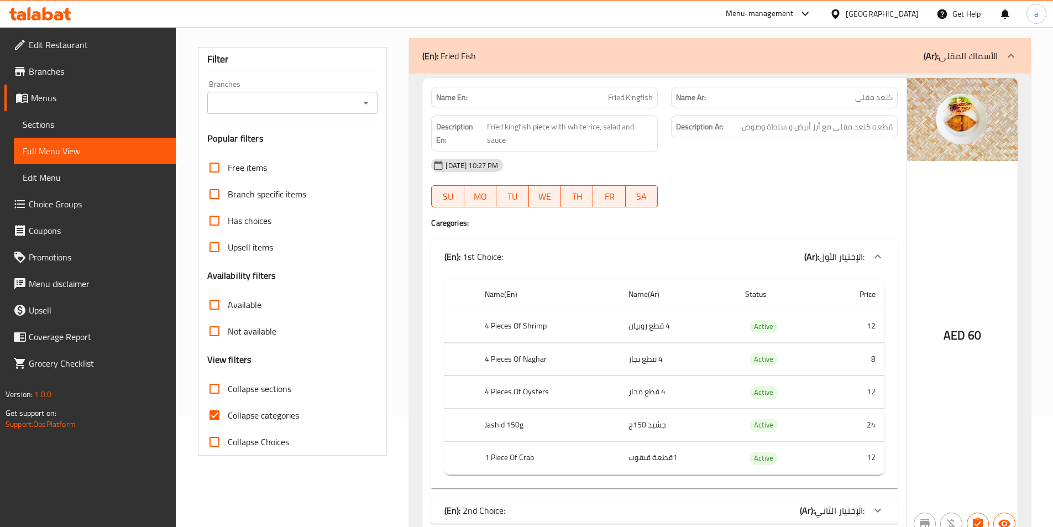
click at [217, 413] on input "Collapse categories" at bounding box center [214, 415] width 27 height 27
checkbox input "false"
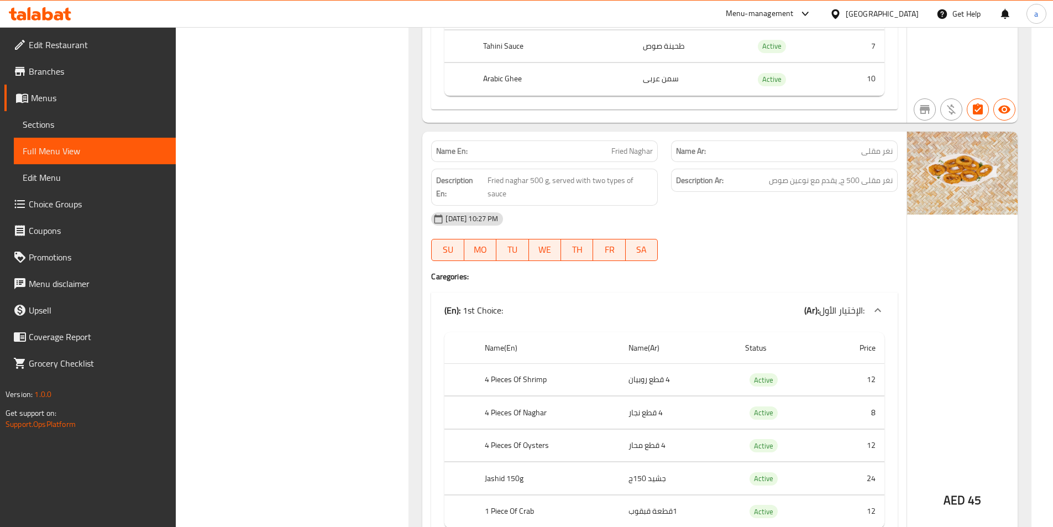
scroll to position [2101, 0]
click at [633, 149] on span "Fried Naghar" at bounding box center [632, 151] width 41 height 12
copy span "Fried Naghar"
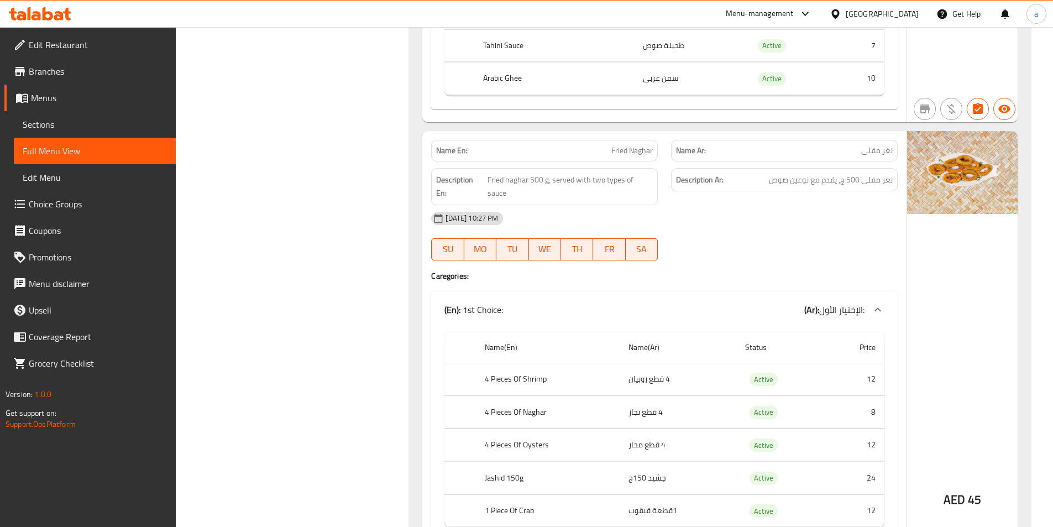
click at [874, 152] on span "نغر مقلى" at bounding box center [878, 151] width 32 height 12
copy span "نغر مقلى"
click at [777, 205] on div "[DATE] 10:27 PM" at bounding box center [665, 218] width 480 height 27
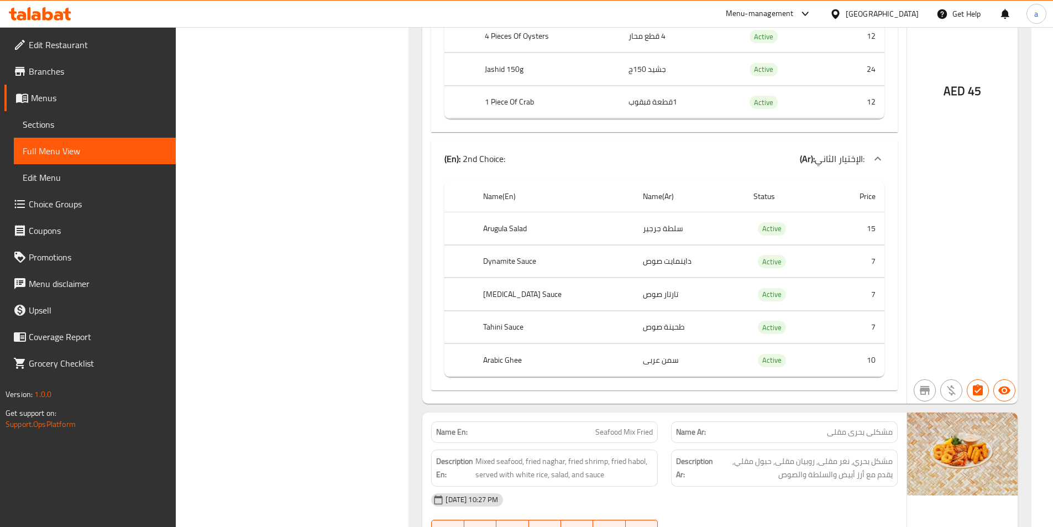
scroll to position [2599, 0]
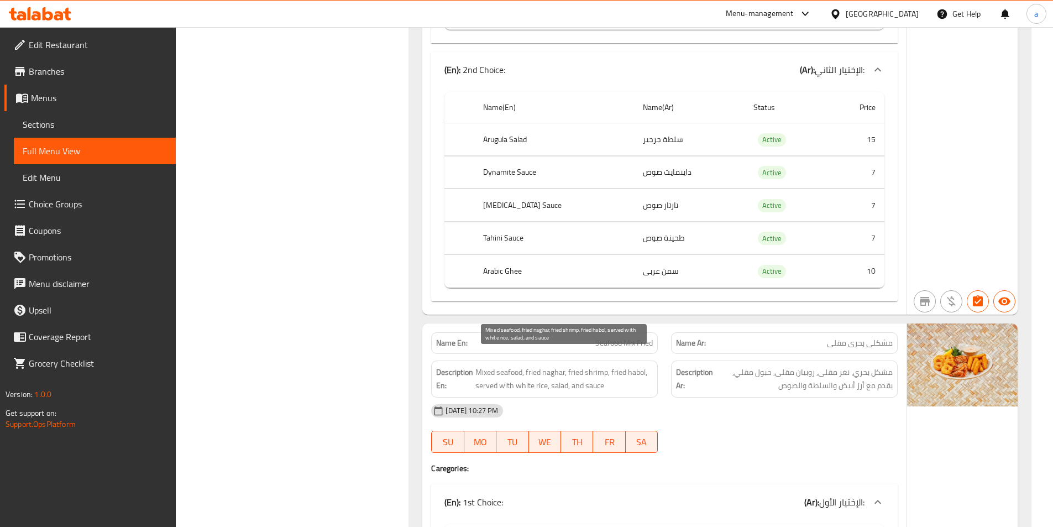
click at [555, 366] on span "Mixed seafood, fried naghar, fried shrimp, fried habol, served with white rice,…" at bounding box center [565, 379] width 178 height 27
copy span "naghar"
click at [782, 415] on div "11-09-2025 10:27 PM SU MO TU WE TH FR SA" at bounding box center [665, 429] width 480 height 62
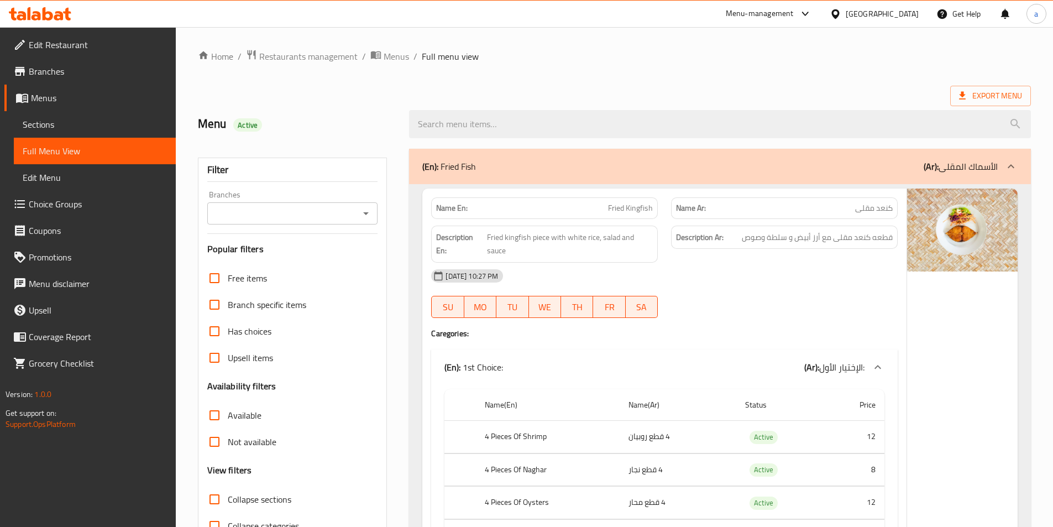
scroll to position [221, 0]
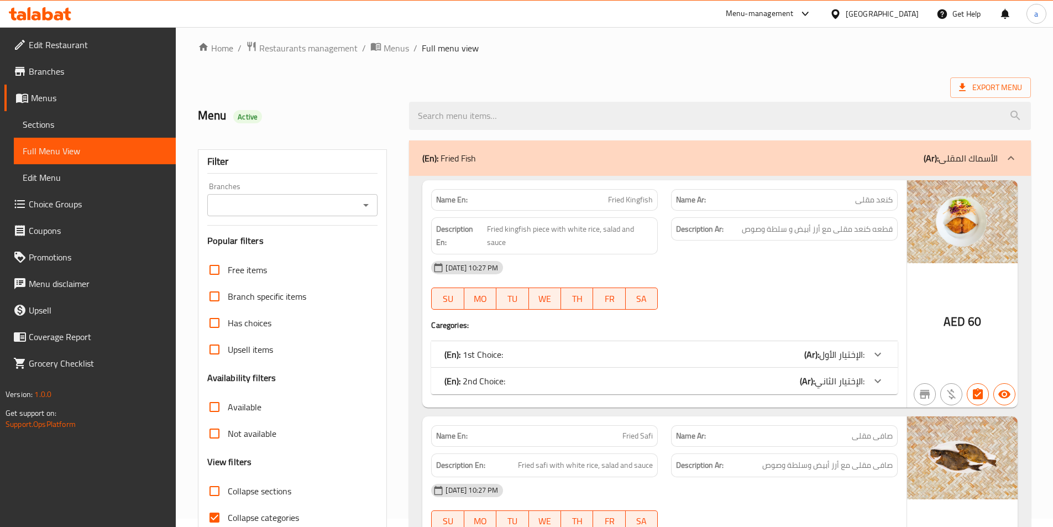
scroll to position [166, 0]
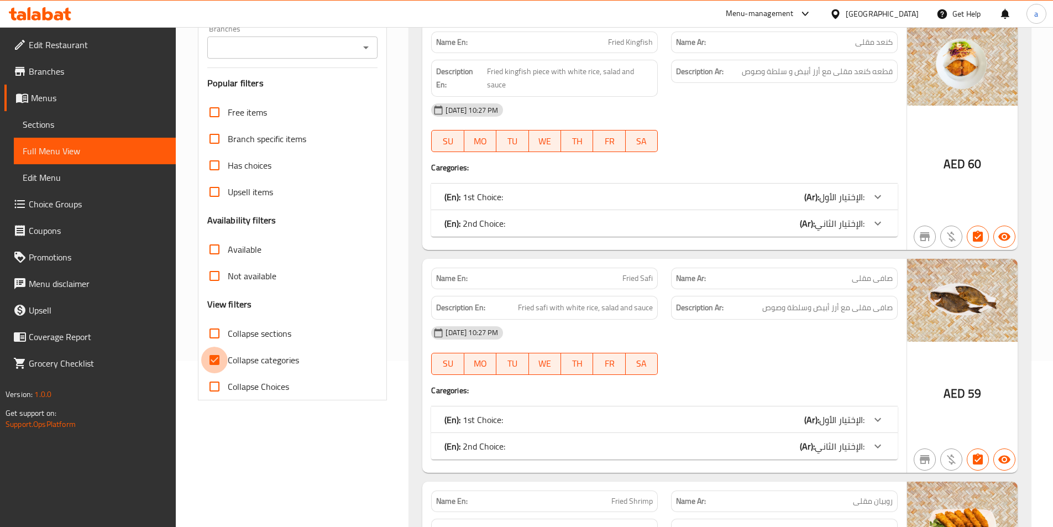
click at [217, 358] on input "Collapse categories" at bounding box center [214, 360] width 27 height 27
checkbox input "false"
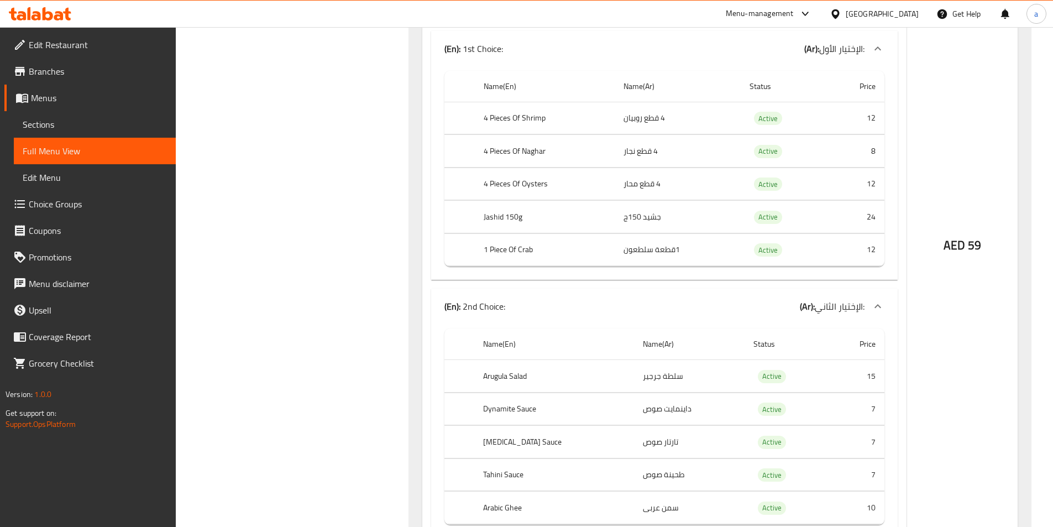
scroll to position [1161, 0]
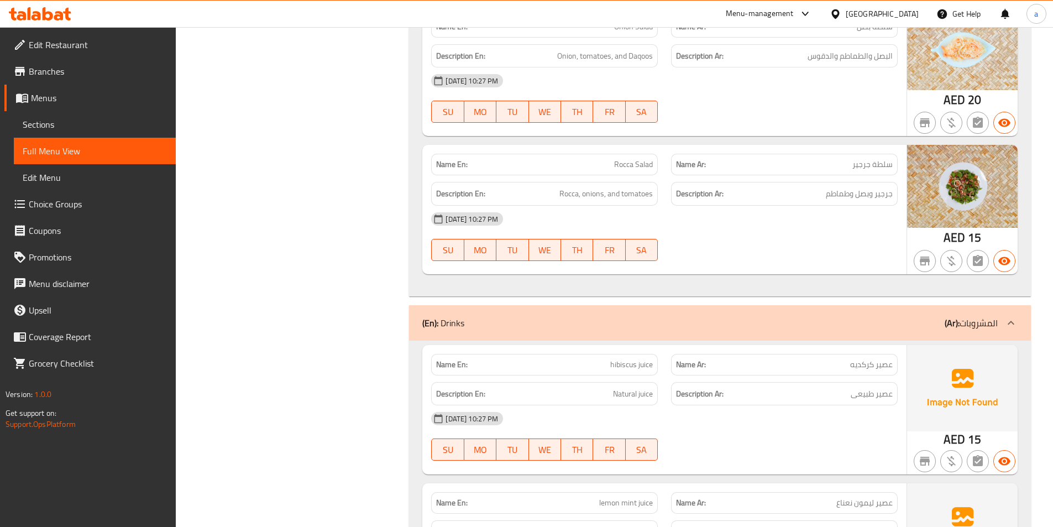
scroll to position [25222, 0]
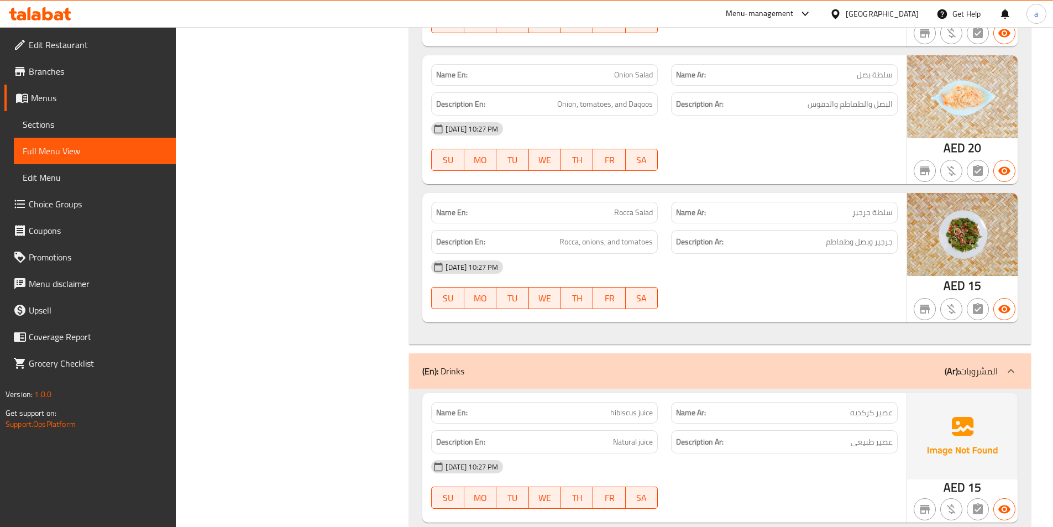
click at [1000, 358] on div at bounding box center [1011, 371] width 27 height 27
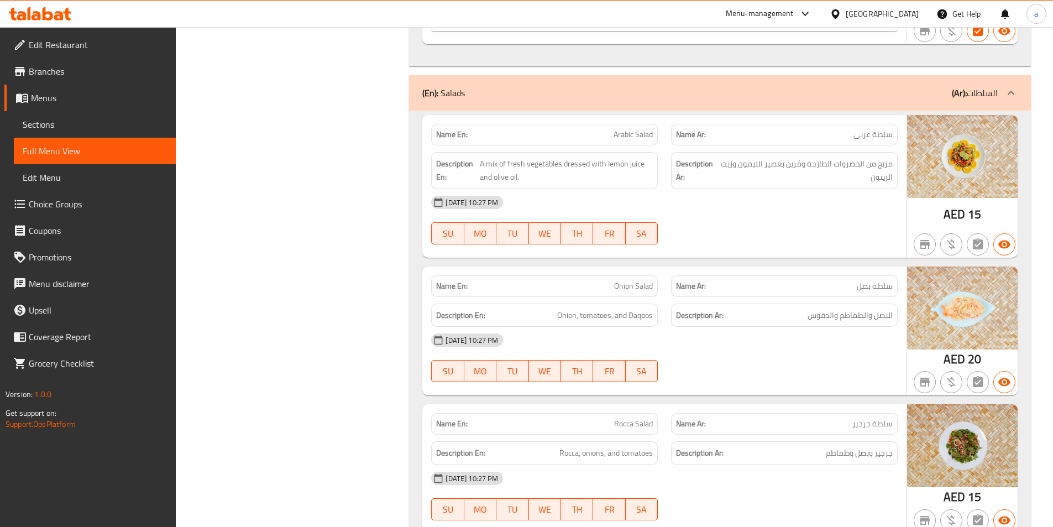
scroll to position [24973, 0]
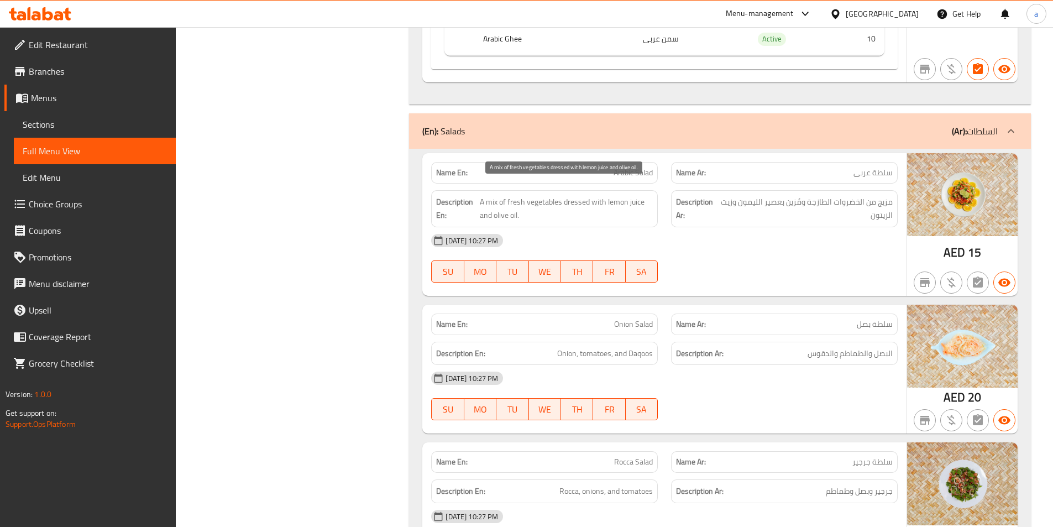
click at [572, 195] on span "A mix of fresh vegetables dressed with lemon juice and olive oil." at bounding box center [566, 208] width 173 height 27
copy span "dressed"
click at [708, 210] on div "Description Ar: مزيج من الخضروات الطازجة ومُزين بعصير الليمون وزيت الزيتون" at bounding box center [784, 208] width 227 height 37
click at [583, 195] on span "A mix of fresh vegetables dressed with lemon juice and olive oil." at bounding box center [566, 208] width 173 height 27
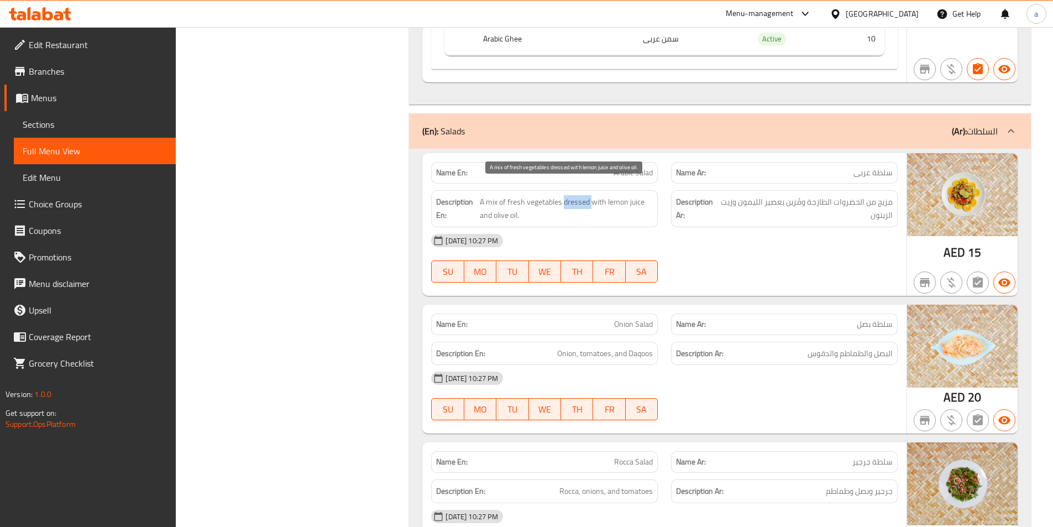
click at [583, 195] on span "A mix of fresh vegetables dressed with lemon juice and olive oil." at bounding box center [566, 208] width 173 height 27
copy span "dressed"
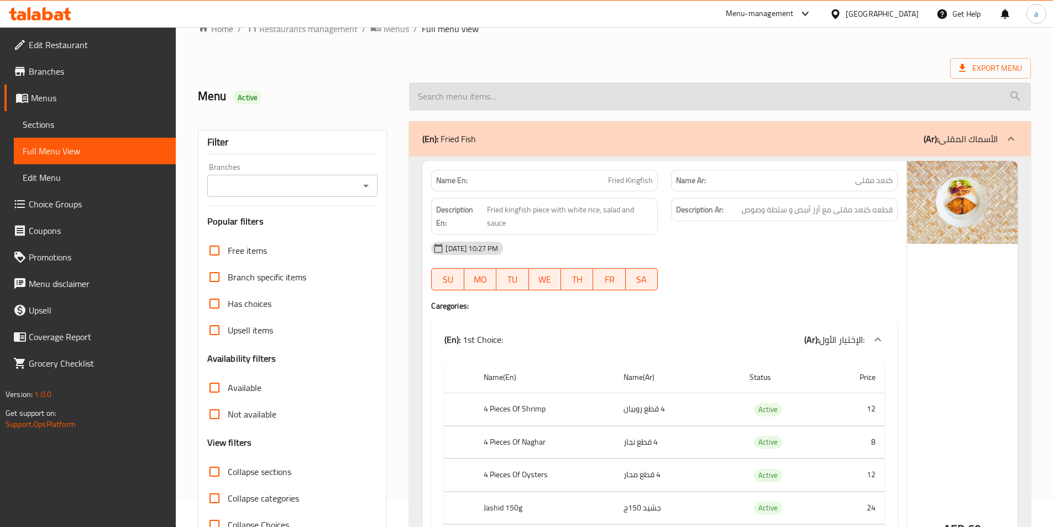
scroll to position [0, 0]
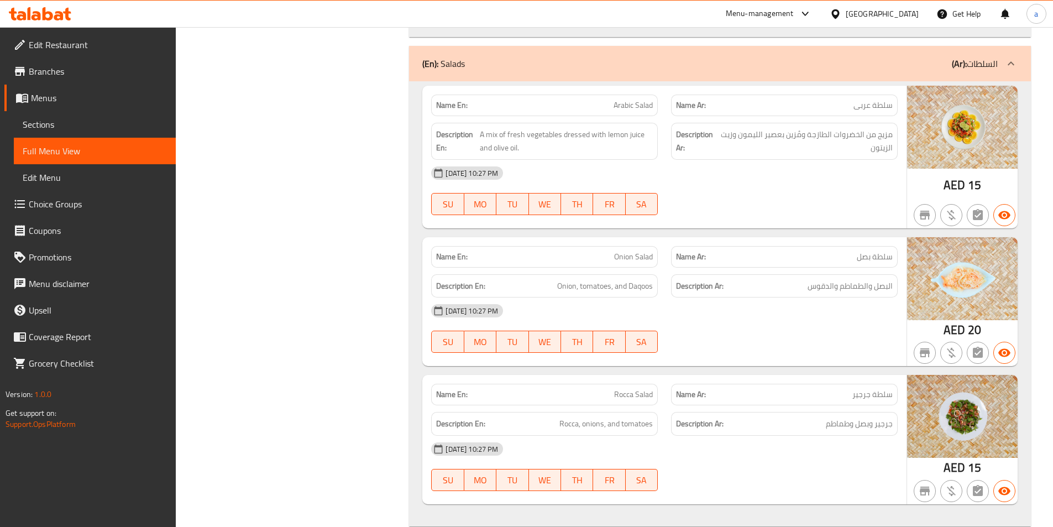
scroll to position [25083, 0]
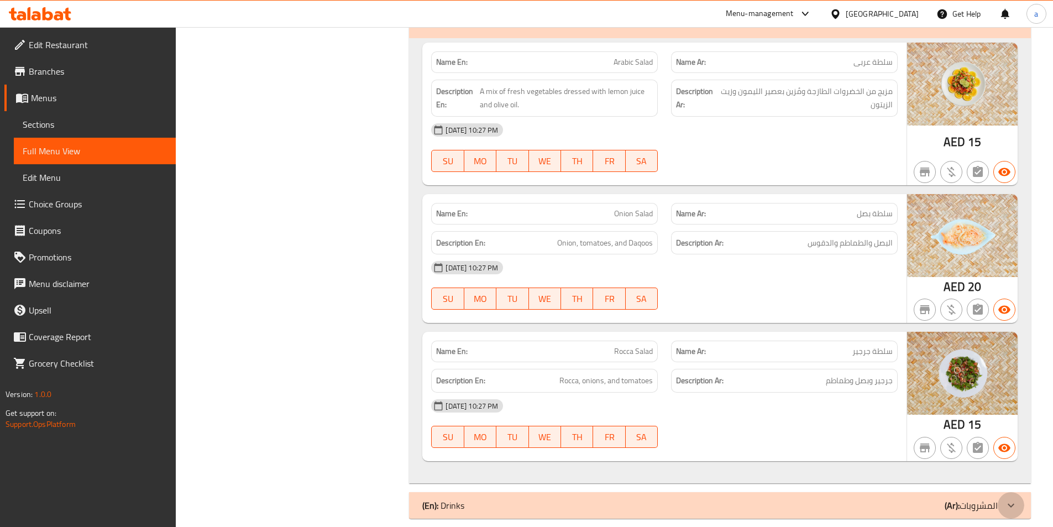
click at [1011, 499] on icon at bounding box center [1011, 505] width 13 height 13
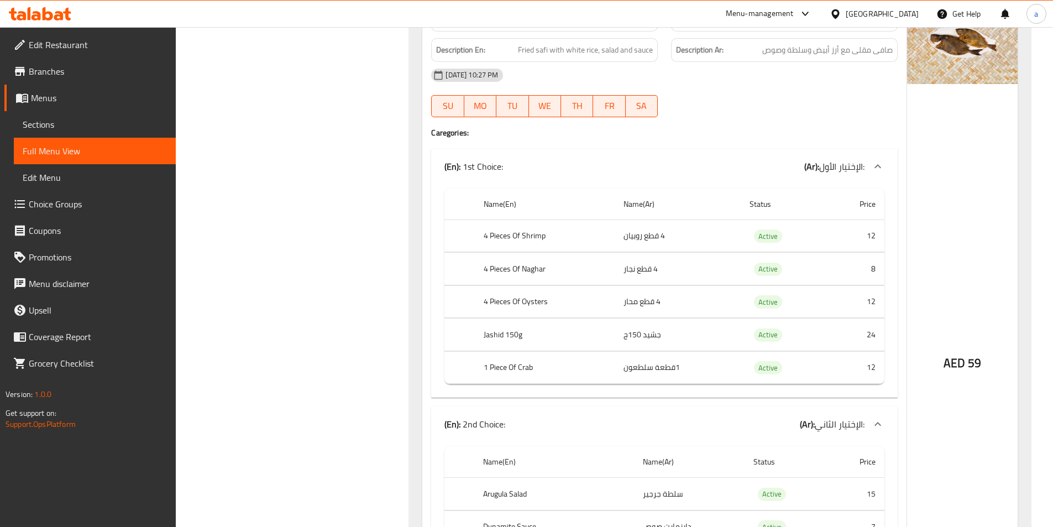
scroll to position [965, 0]
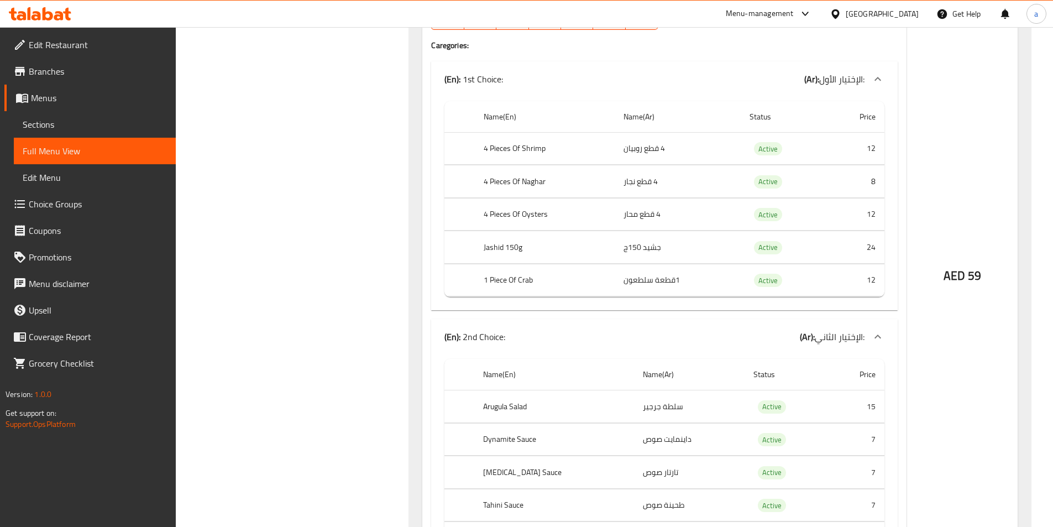
click at [703, 65] on div "(En): 1st Choice: (Ar): الإختيار الأول:" at bounding box center [664, 78] width 467 height 35
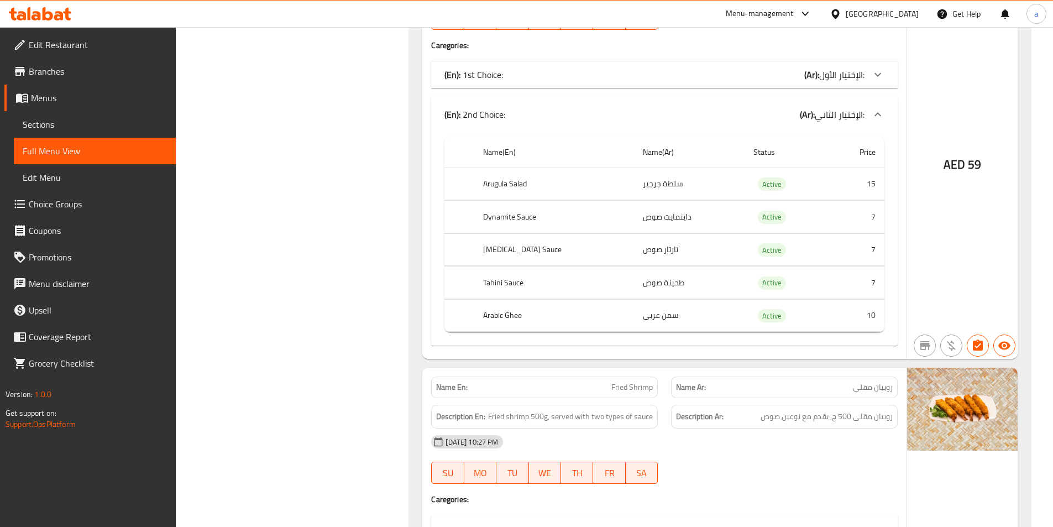
click at [820, 66] on span "الإختيار الأول:" at bounding box center [842, 74] width 45 height 17
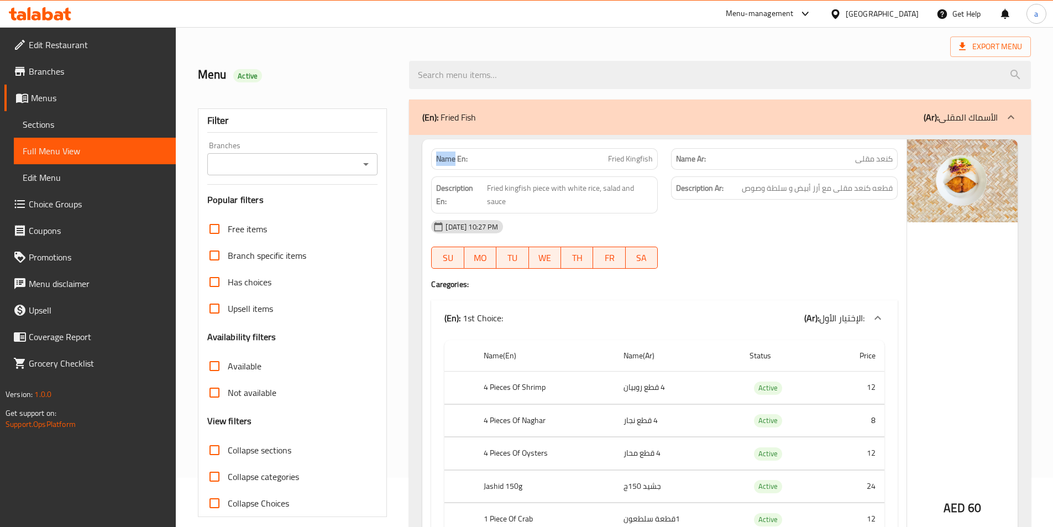
scroll to position [0, 0]
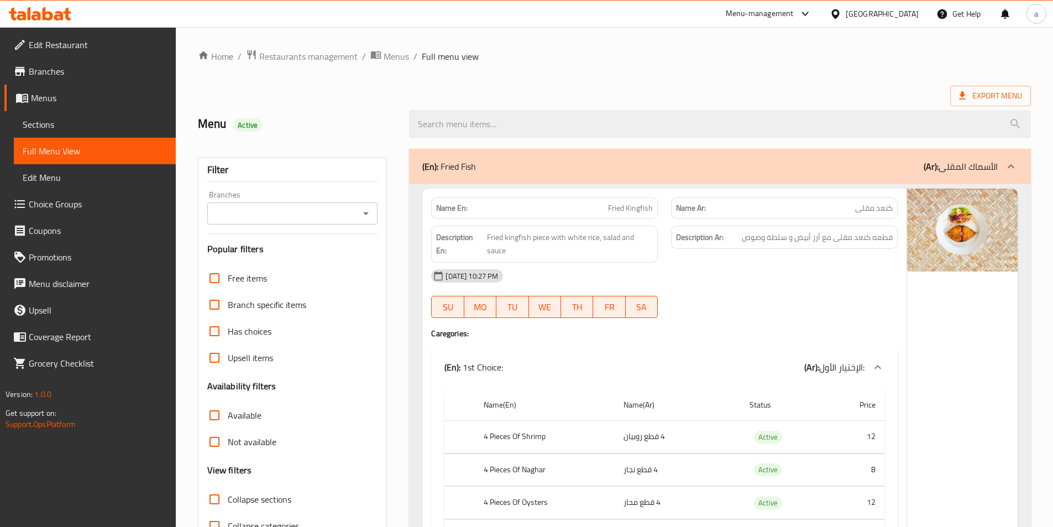
click at [740, 279] on div "[DATE] 10:27 PM" at bounding box center [665, 276] width 480 height 27
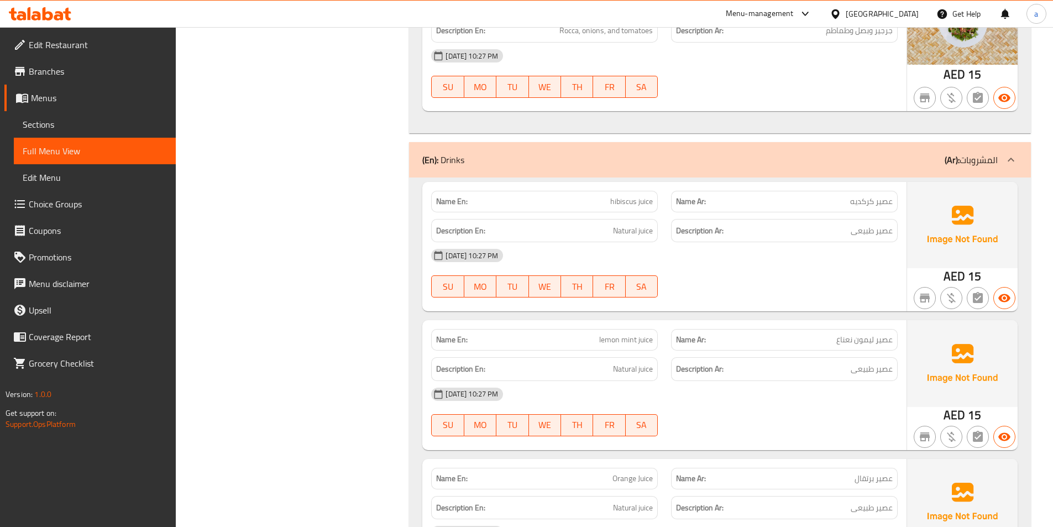
scroll to position [25333, 0]
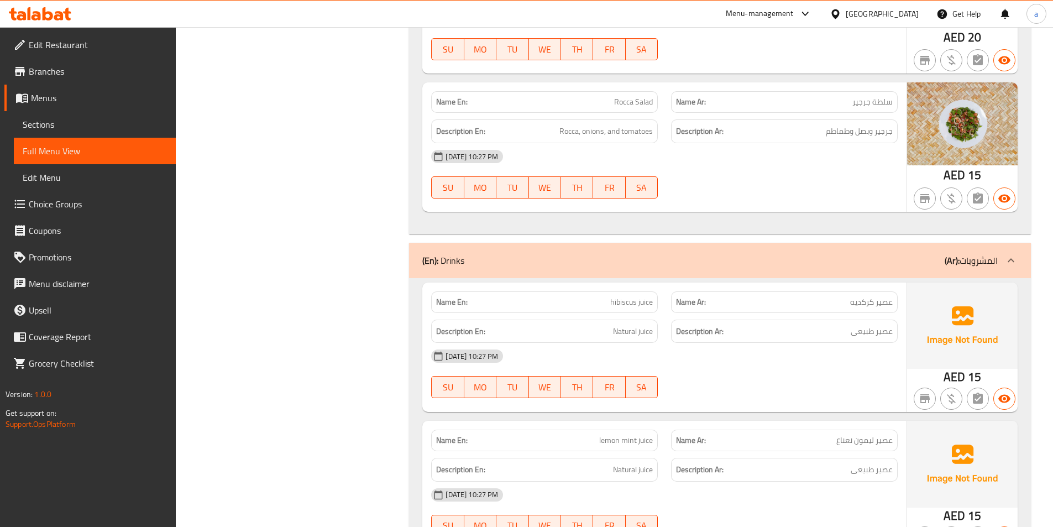
click at [1013, 247] on div at bounding box center [1011, 260] width 27 height 27
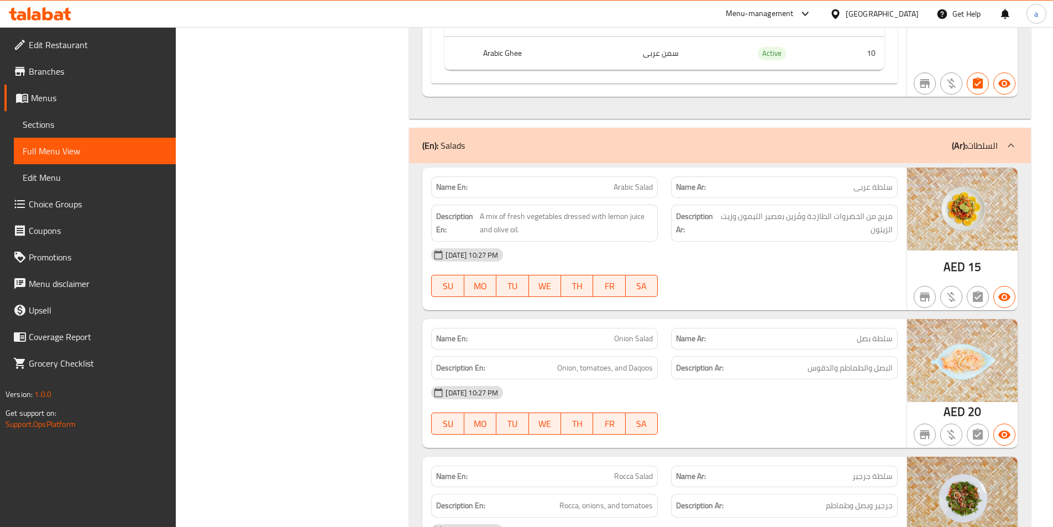
scroll to position [24862, 0]
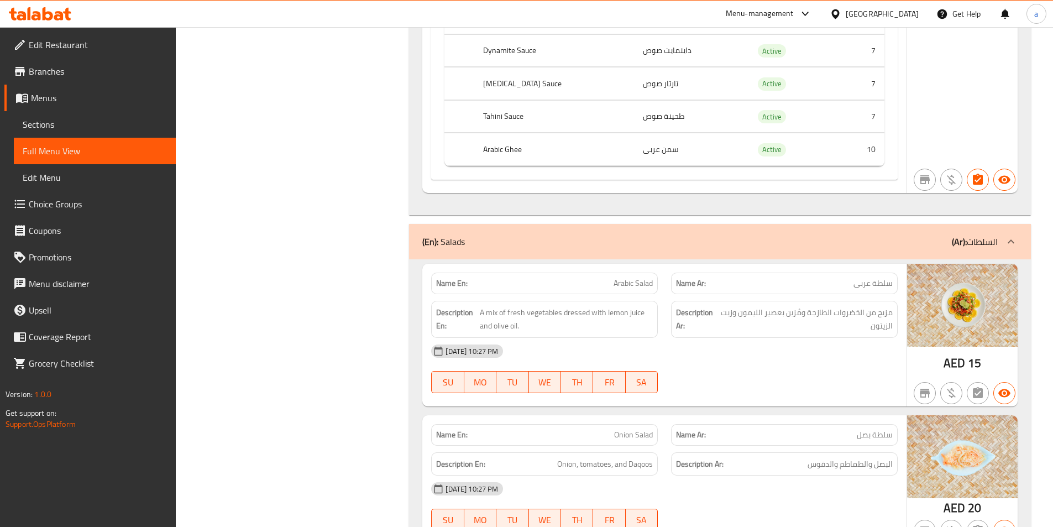
click at [1015, 235] on icon at bounding box center [1011, 241] width 13 height 13
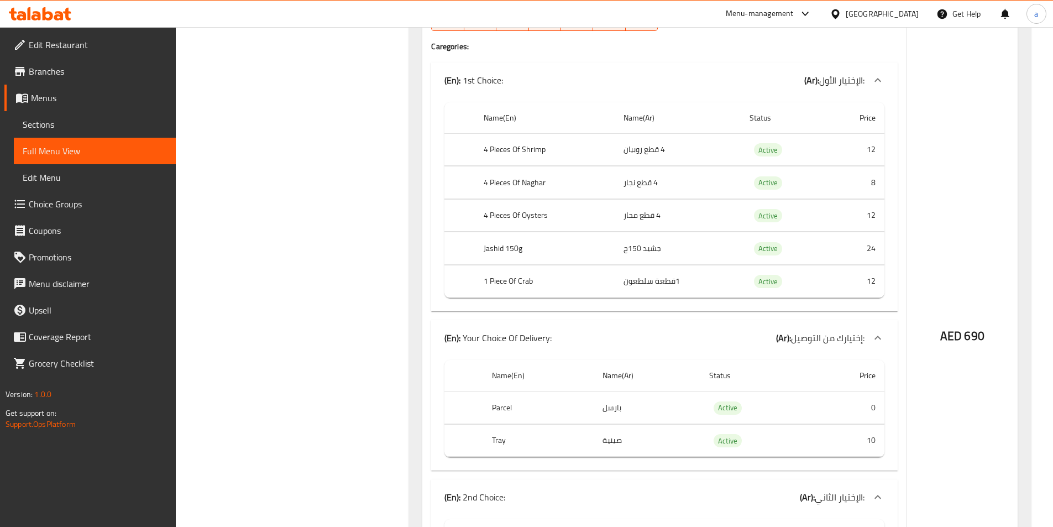
scroll to position [24399, 0]
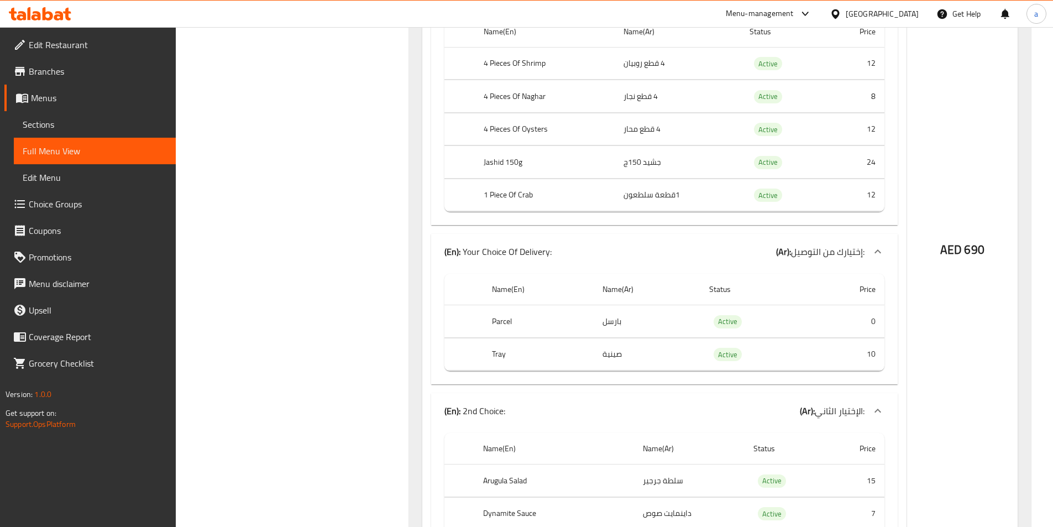
click at [505, 306] on th "Parcel" at bounding box center [538, 321] width 110 height 33
copy th "Parcel"
click at [498, 348] on th "Tray" at bounding box center [538, 354] width 110 height 33
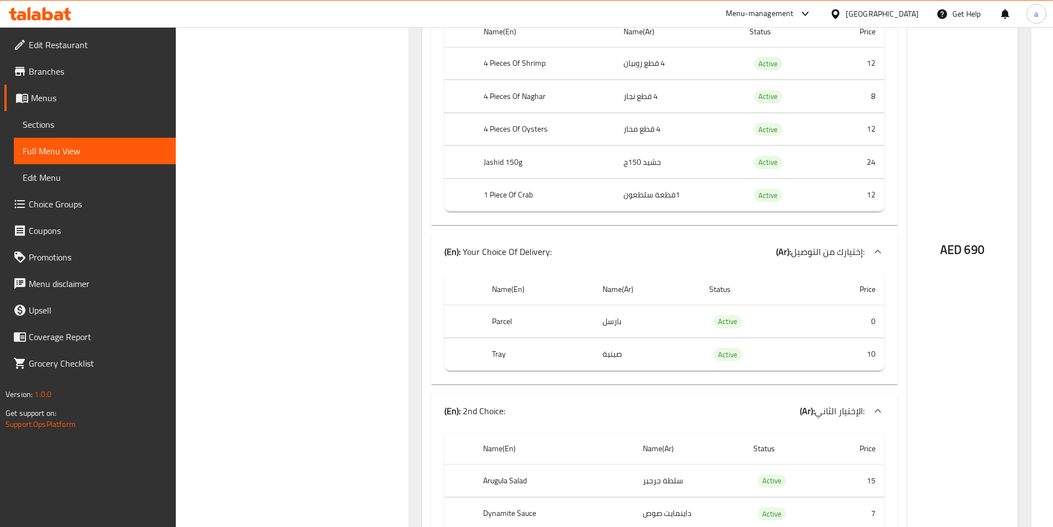
click at [498, 345] on th "Tray" at bounding box center [538, 354] width 110 height 33
copy th "Tray"
click at [505, 311] on th "Parcel" at bounding box center [538, 321] width 110 height 33
click at [505, 310] on th "Parcel" at bounding box center [538, 321] width 110 height 33
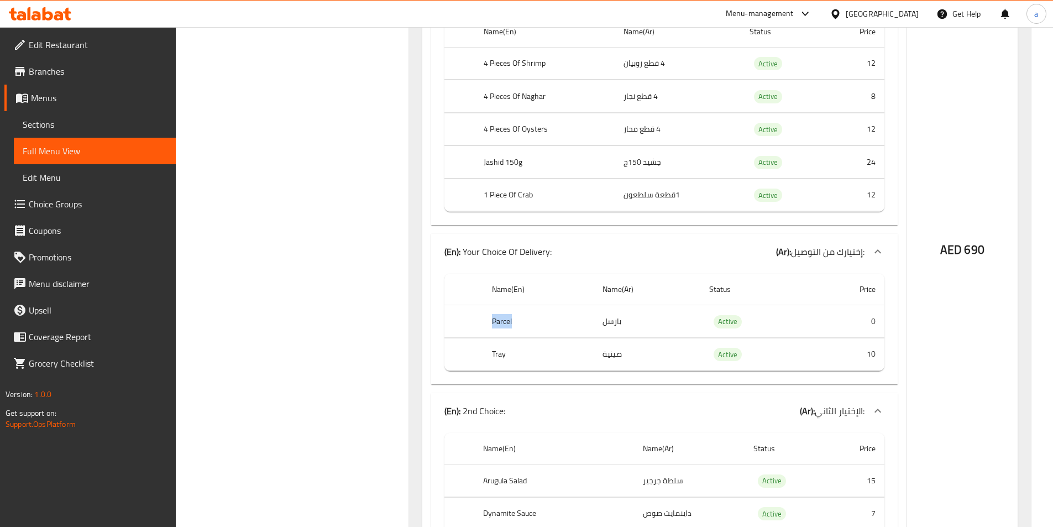
copy th "Parcel"
click at [576, 305] on th "Parcel" at bounding box center [538, 321] width 110 height 33
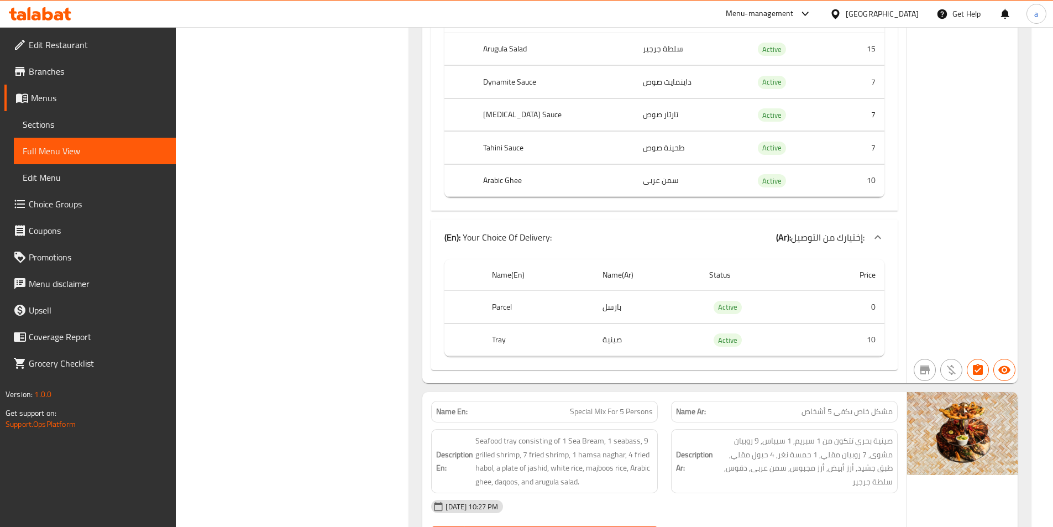
scroll to position [23017, 0]
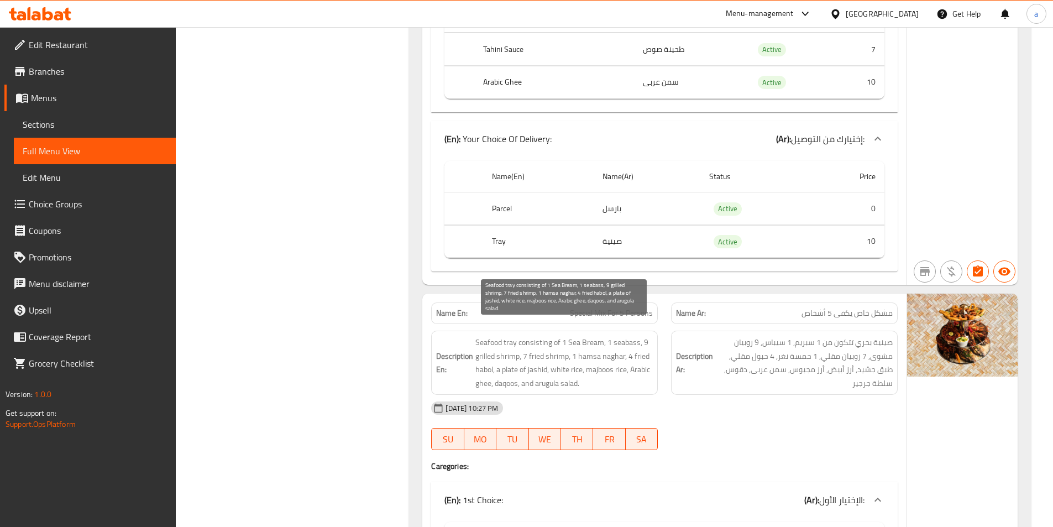
click at [538, 336] on span "Seafood tray consisting of 1 Sea Bream, 1 seabass, 9 grilled shrimp, 7 fried sh…" at bounding box center [565, 363] width 178 height 54
click at [578, 336] on span "Seafood tray consisting of 1 Sea Bream, 1 seabass, 9 grilled shrimp, 7 fried sh…" at bounding box center [565, 363] width 178 height 54
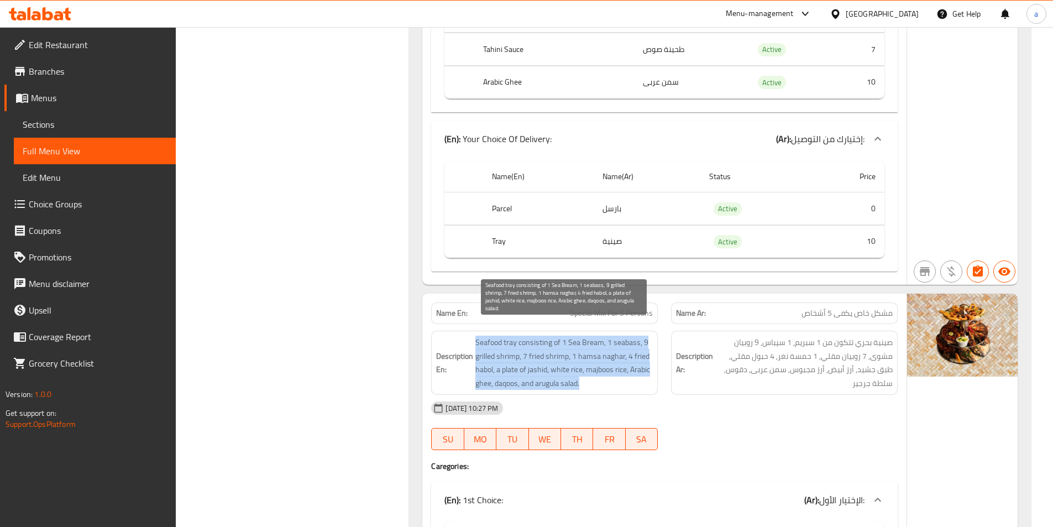
click at [578, 336] on span "Seafood tray consisting of 1 Sea Bream, 1 seabass, 9 grilled shrimp, 7 fried sh…" at bounding box center [565, 363] width 178 height 54
click at [587, 336] on span "Seafood tray consisting of 1 Sea Bream, 1 seabass, 9 grilled shrimp, 7 fried sh…" at bounding box center [565, 363] width 178 height 54
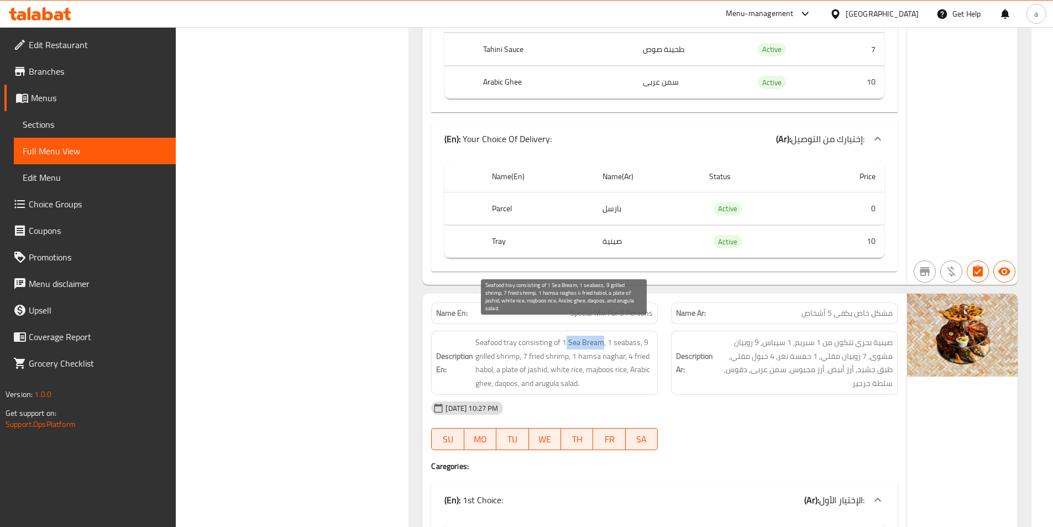
drag, startPoint x: 601, startPoint y: 330, endPoint x: 566, endPoint y: 330, distance: 35.4
click at [566, 336] on span "Seafood tray consisting of 1 Sea Bream, 1 seabass, 9 grilled shrimp, 7 fried sh…" at bounding box center [565, 363] width 178 height 54
copy span "Sea Bream"
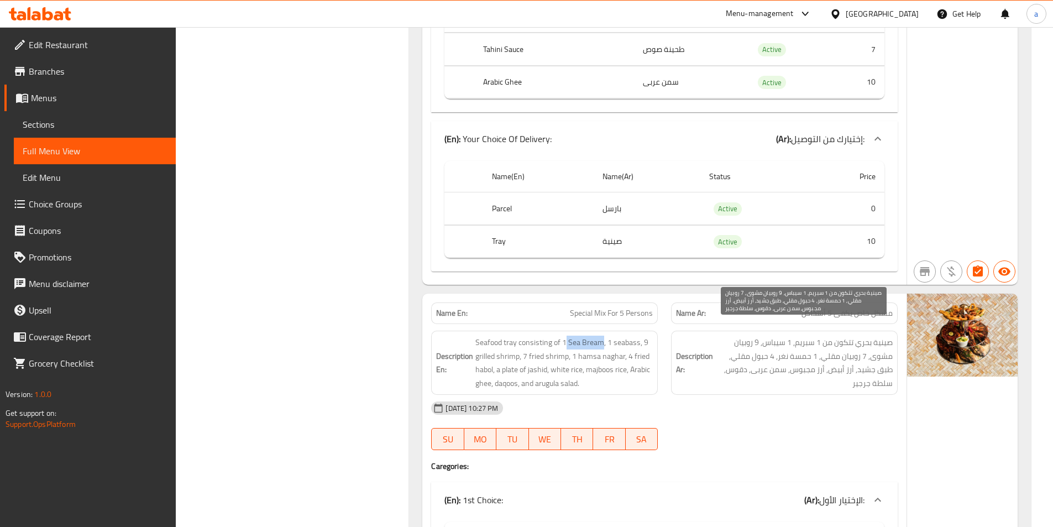
drag, startPoint x: 768, startPoint y: 340, endPoint x: 739, endPoint y: 335, distance: 29.2
click at [768, 340] on span "صينية بحري تتكون من 1 سبريم, 1 سيباس, 9 روبيان مشوى, 7 روبيان مقلي, 1 حمسة نغر,…" at bounding box center [805, 363] width 178 height 54
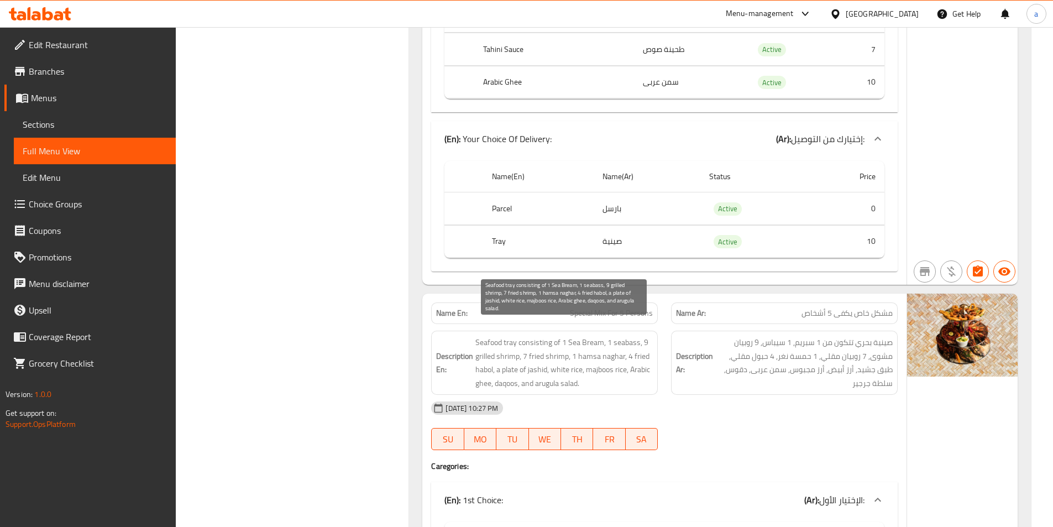
click at [627, 336] on span "Seafood tray consisting of 1 Sea Bream, 1 seabass, 9 grilled shrimp, 7 fried sh…" at bounding box center [565, 363] width 178 height 54
copy span "seabass"
click at [583, 345] on span "Seafood tray consisting of 1 Sea Bream, 1 seabass, 9 grilled shrimp, 7 fried sh…" at bounding box center [565, 363] width 178 height 54
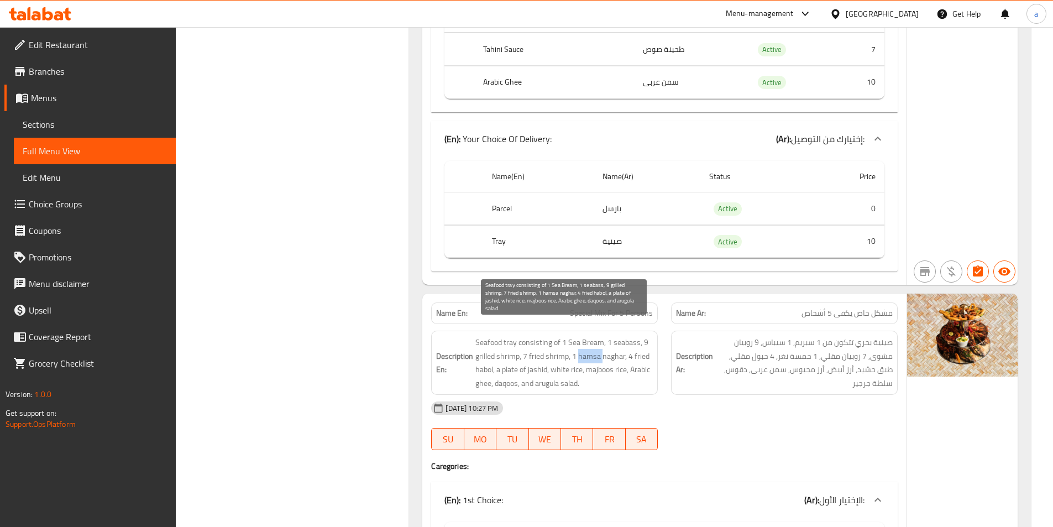
copy span "hamsa"
click at [611, 343] on span "Seafood tray consisting of 1 Sea Bream, 1 seabass, 9 grilled shrimp, 7 fried sh…" at bounding box center [565, 363] width 178 height 54
copy span "naghar"
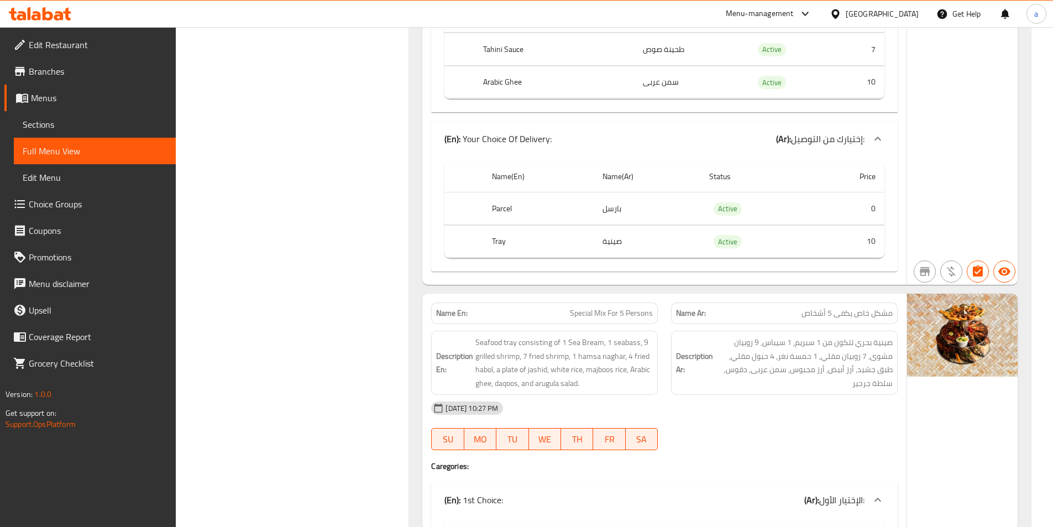
click at [753, 408] on div "[DATE] 10:27 PM" at bounding box center [665, 408] width 480 height 27
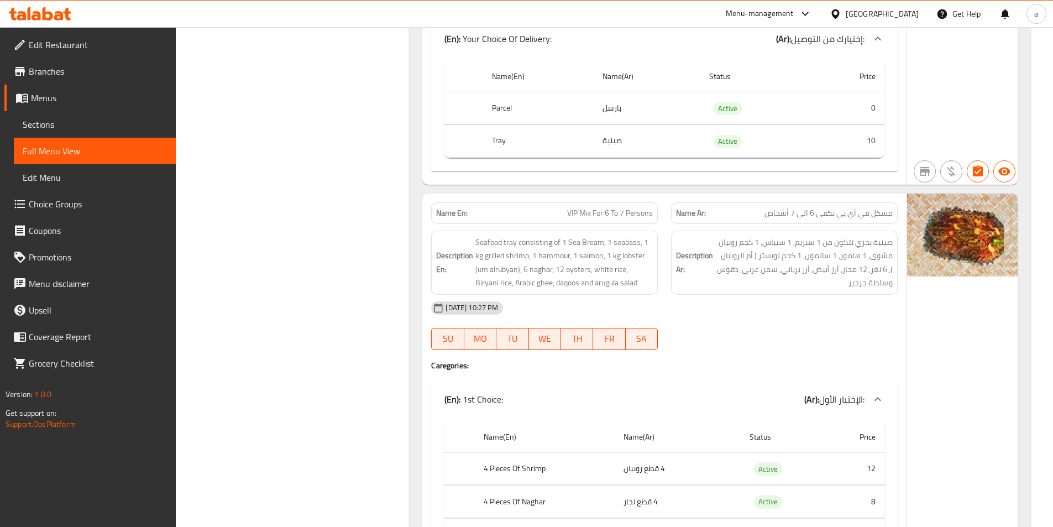
scroll to position [23901, 0]
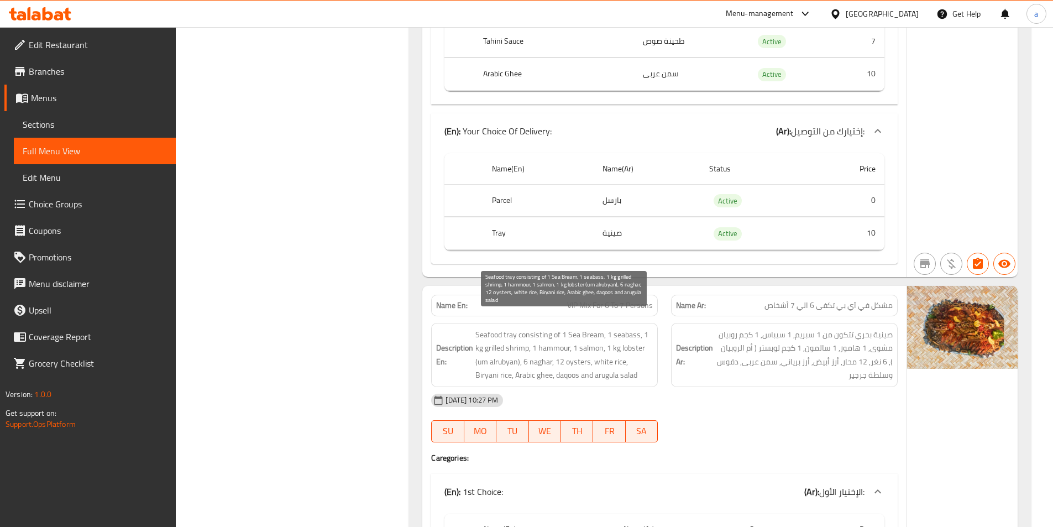
click at [555, 335] on span "Seafood tray consisting of 1 Sea Bream, 1 seabass, 1 kg grilled shrimp, 1 hammo…" at bounding box center [565, 355] width 178 height 54
copy span "hammour"
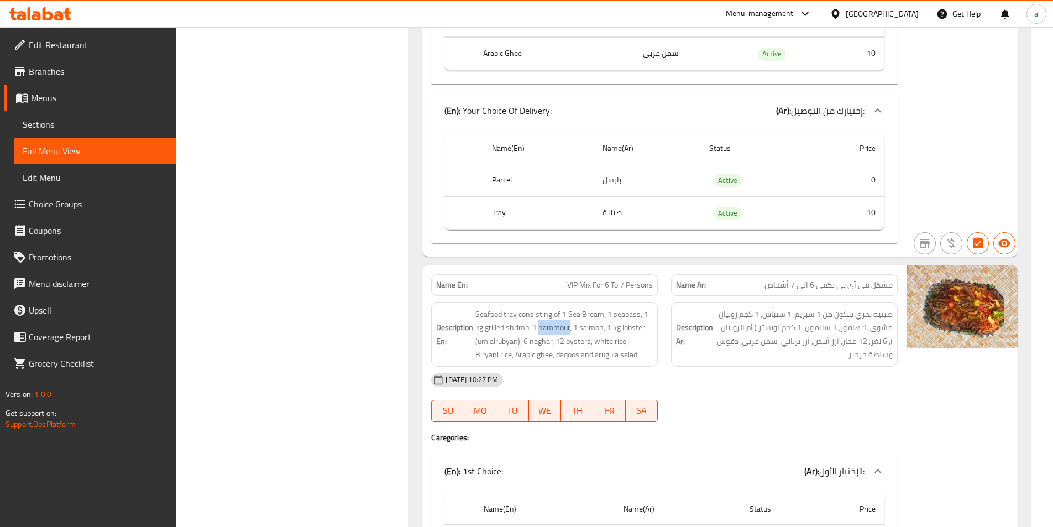
scroll to position [23924, 0]
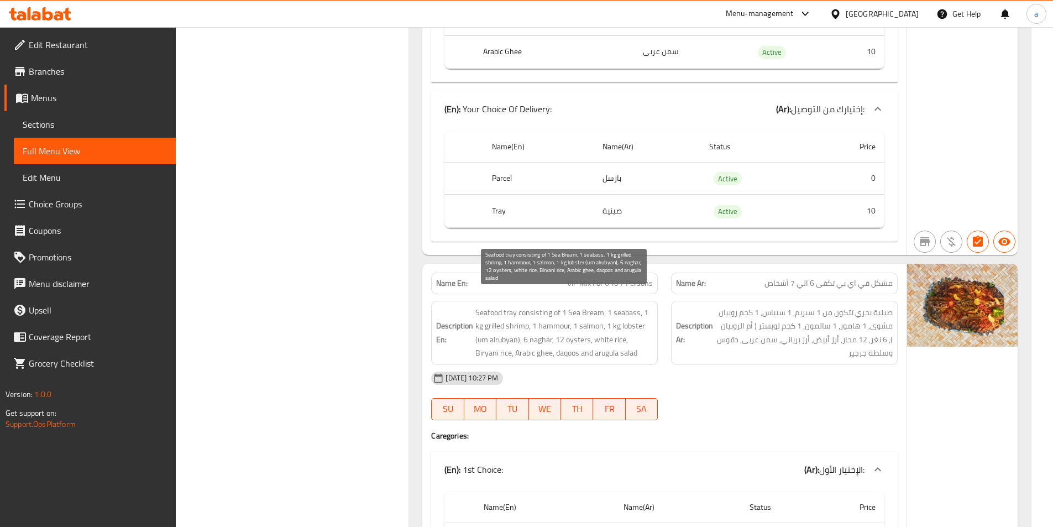
click at [630, 315] on span "Seafood tray consisting of 1 Sea Bream, 1 seabass, 1 kg grilled shrimp, 1 hammo…" at bounding box center [565, 333] width 178 height 54
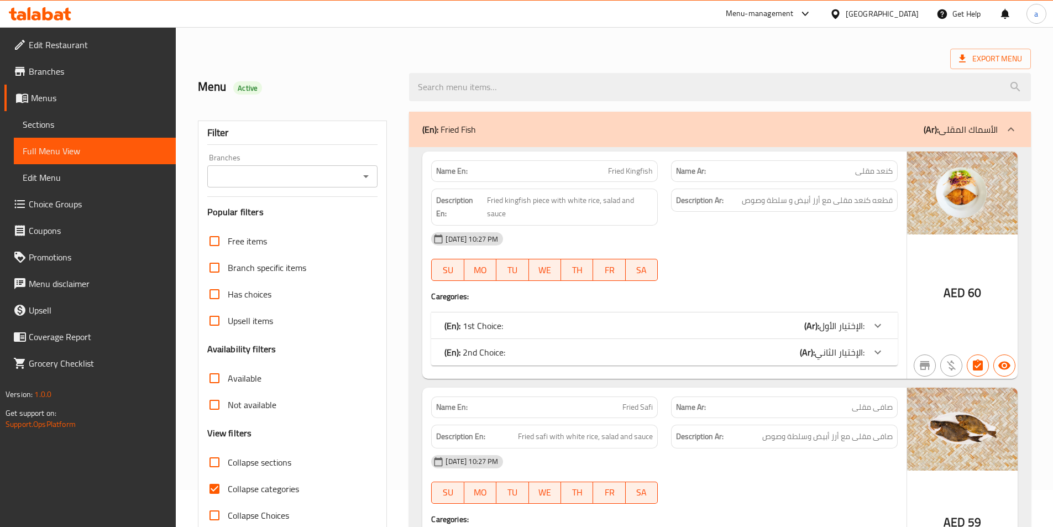
scroll to position [55, 0]
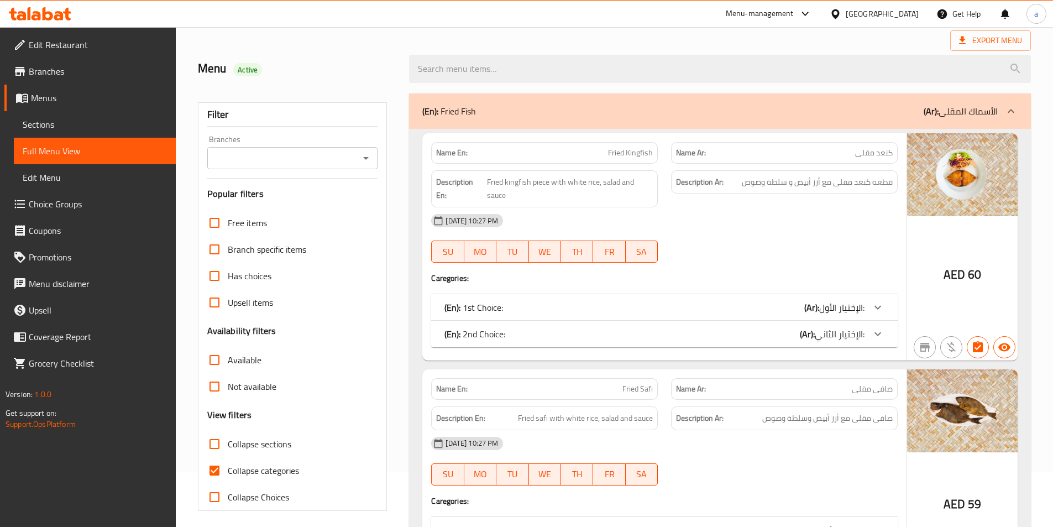
click at [222, 470] on input "Collapse categories" at bounding box center [214, 470] width 27 height 27
checkbox input "false"
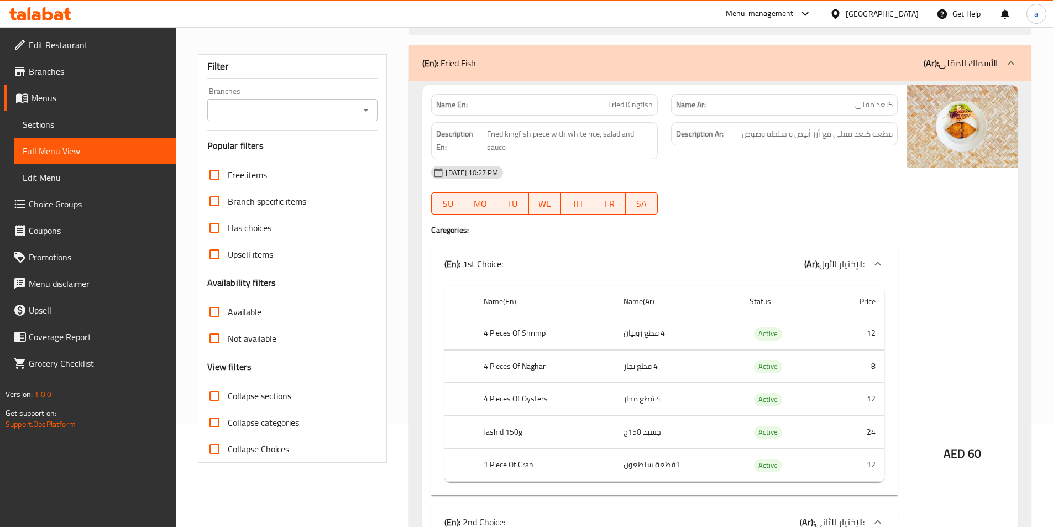
scroll to position [166, 0]
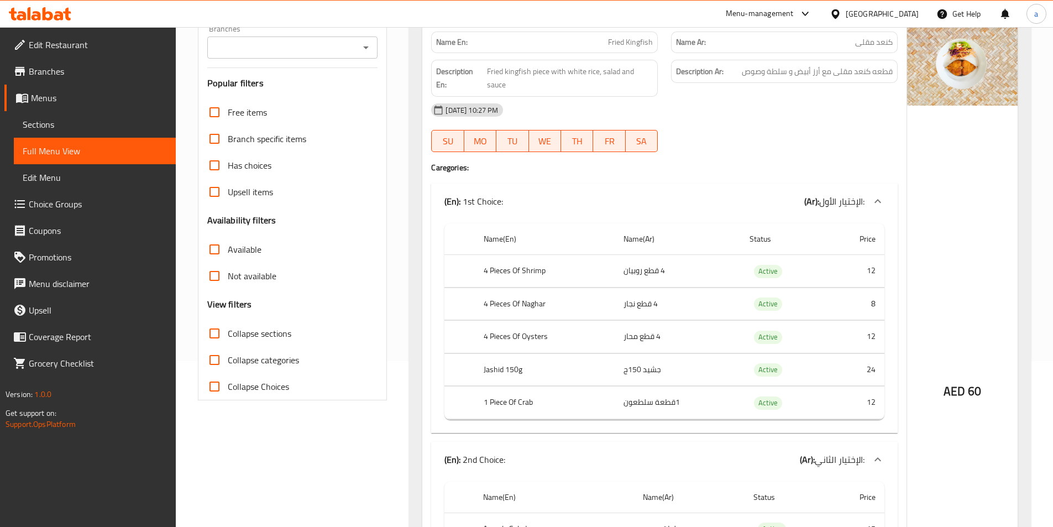
click at [217, 335] on input "Collapse sections" at bounding box center [214, 333] width 27 height 27
checkbox input "true"
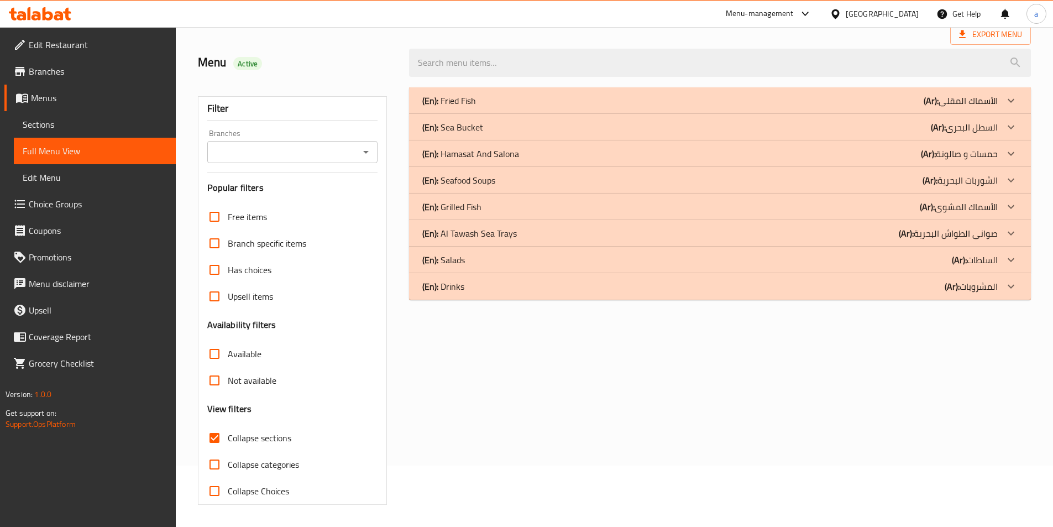
scroll to position [61, 0]
click at [989, 231] on p "(Ar): صوانى الطواش البحرية" at bounding box center [948, 233] width 99 height 13
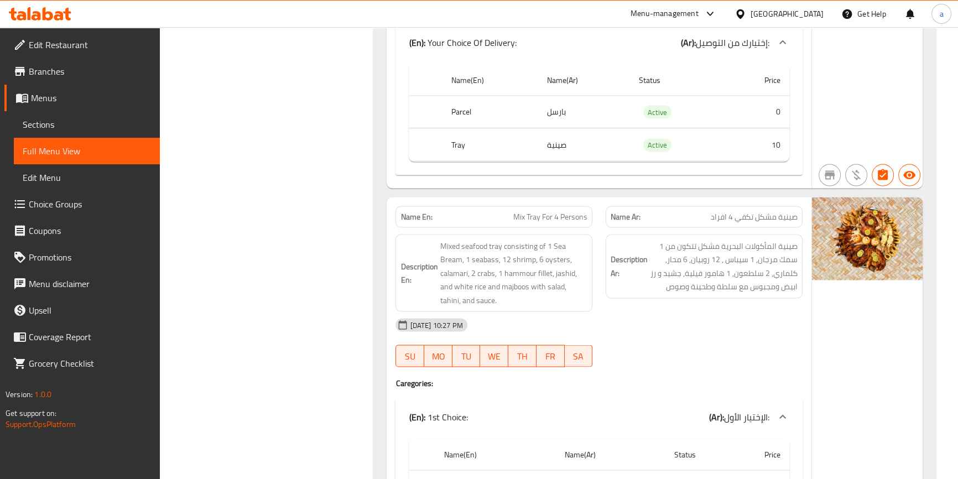
scroll to position [7944, 0]
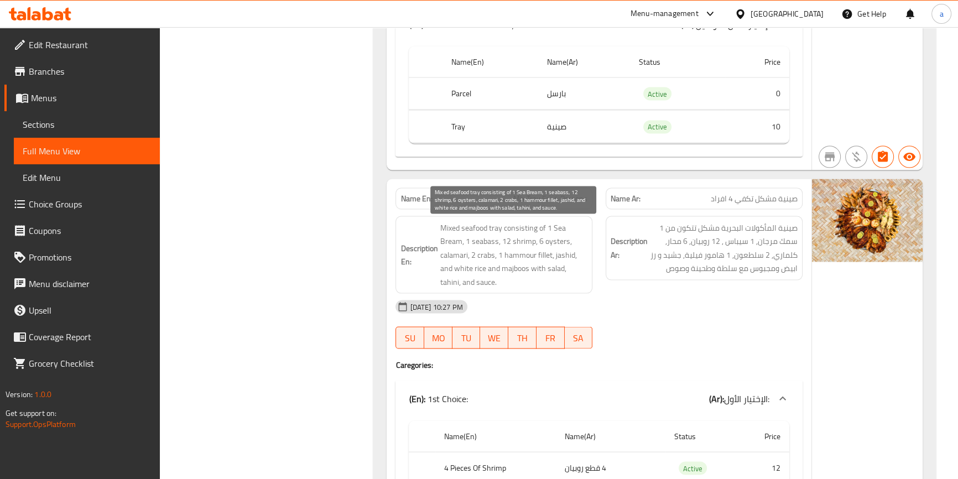
click at [484, 242] on span "Mixed seafood tray consisting of 1 Sea Bream, 1 seabass, 12 shrimp, 6 oysters, …" at bounding box center [514, 255] width 148 height 68
copy span "seabass"
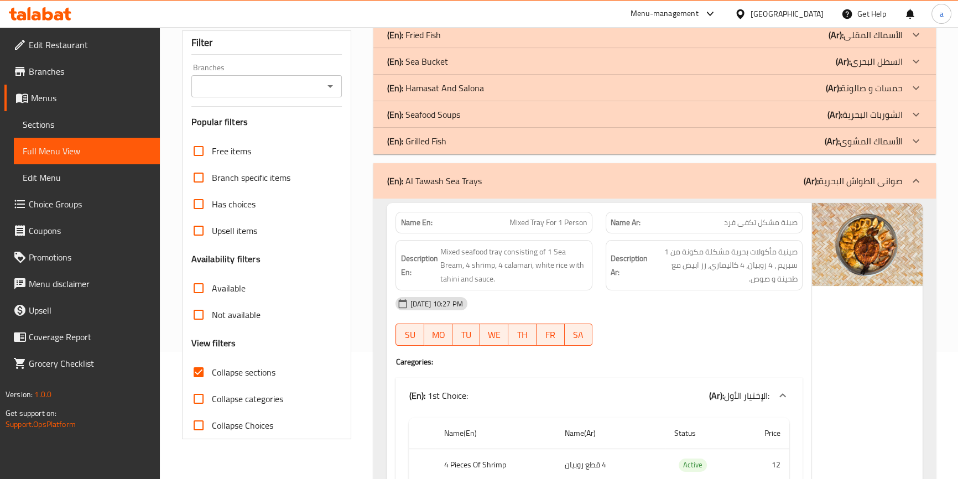
scroll to position [0, 0]
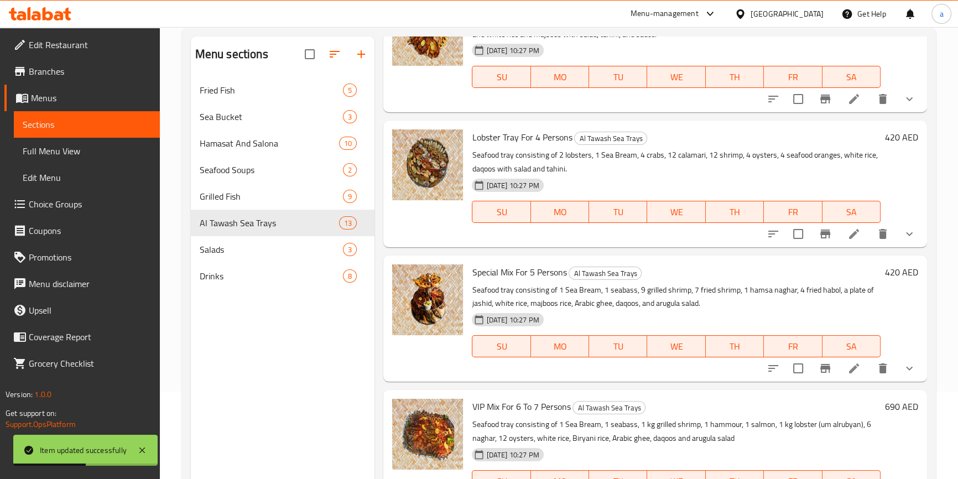
scroll to position [155, 0]
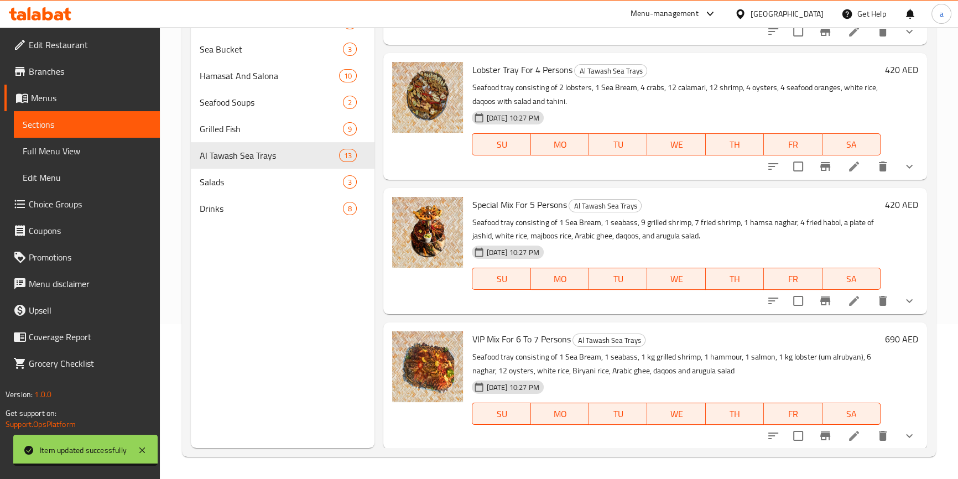
click at [853, 433] on li at bounding box center [853, 436] width 31 height 20
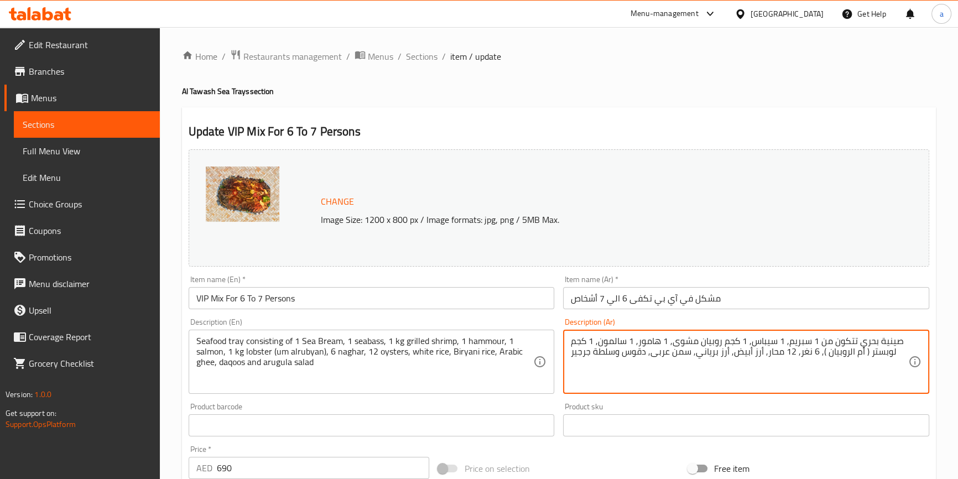
click at [796, 338] on textarea "صينية بحري تتكون من 1 سبريم, 1 سيباس, 1 كجم روبيان مشوى, 1 هامور, 1 سالمون, 1 ك…" at bounding box center [739, 362] width 337 height 53
paste textarea "مرجان"
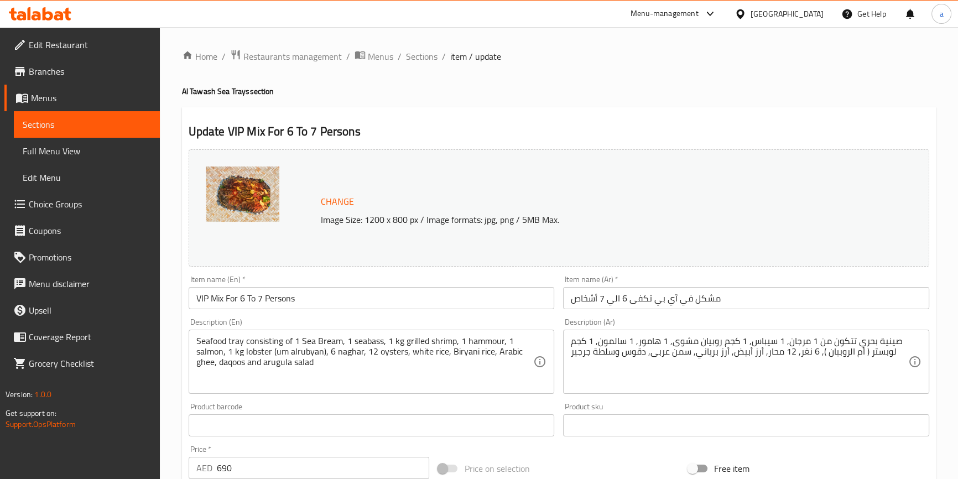
click at [765, 341] on textarea "صينية بحري تتكون من 1 مرجان, 1 سيباس, 1 كجم روبيان مشوى, 1 هامور, 1 سالمون, 1 ك…" at bounding box center [739, 362] width 337 height 53
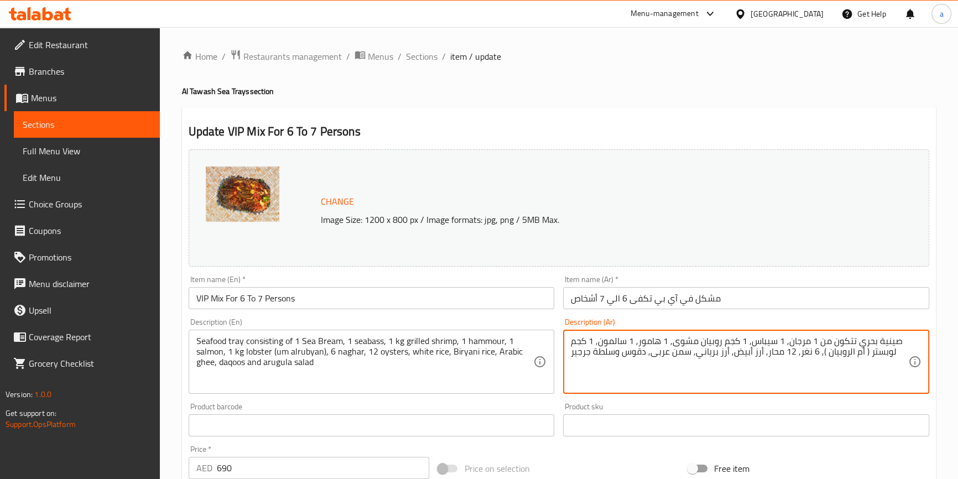
click at [765, 341] on textarea "صينية بحري تتكون من 1 مرجان, 1 سيباس, 1 كجم روبيان مشوى, 1 هامور, 1 سالمون, 1 ك…" at bounding box center [739, 362] width 337 height 53
paste textarea "قاروص"
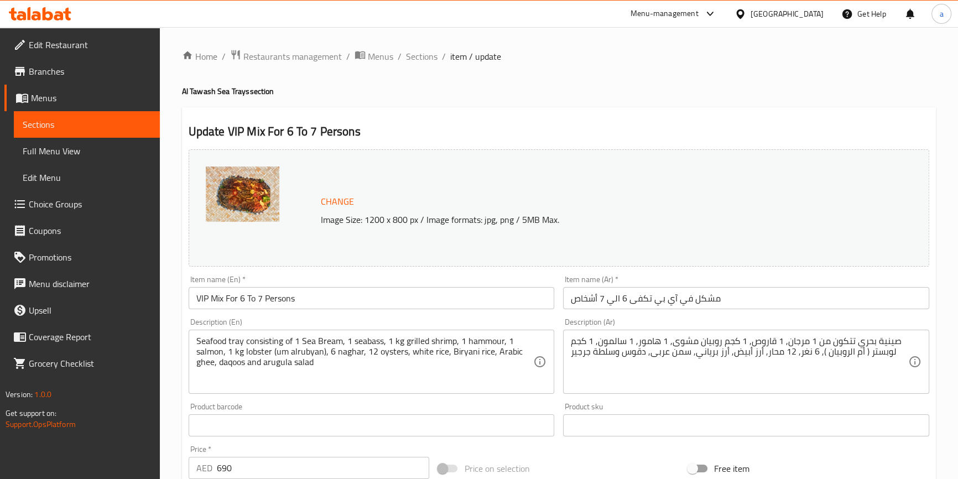
click at [870, 356] on textarea "صينية بحري تتكون من 1 مرجان, 1 قاروص, 1 كجم روبيان مشوى, 1 هامور, 1 سالمون, 1 ك…" at bounding box center [739, 362] width 337 height 53
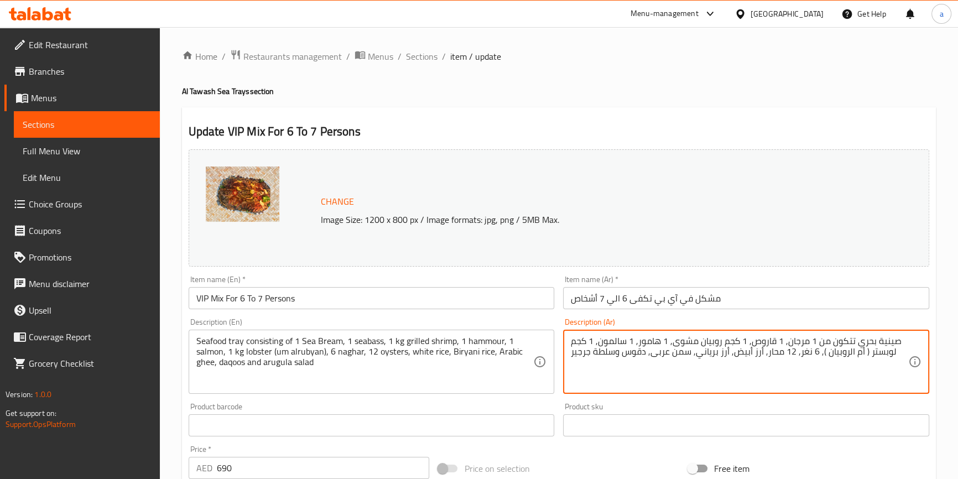
paste textarea "إستاكوزا"
click at [803, 356] on textarea "صينية بحري تتكون من 1 مرجان, 1 قاروص, 1 كجم روبيان مشوى, 1 هامور, 1 سالمون, 1 ك…" at bounding box center [739, 362] width 337 height 53
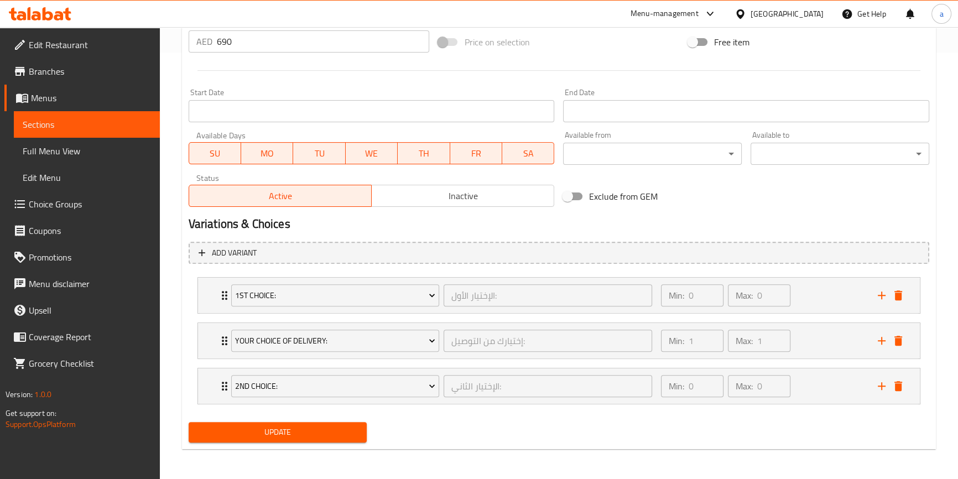
scroll to position [427, 0]
type textarea "صينية بحري تتكون من 1 مرجان, 1 قاروص, 1 كجم روبيان مشوى, 1 هامور, 1 سالمون, 1 ك…"
click at [286, 422] on button "Update" at bounding box center [278, 431] width 179 height 20
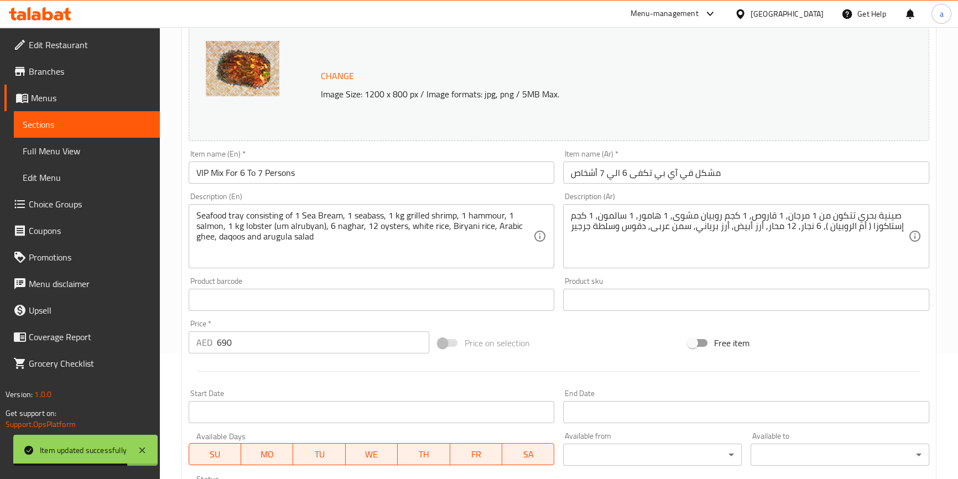
scroll to position [0, 0]
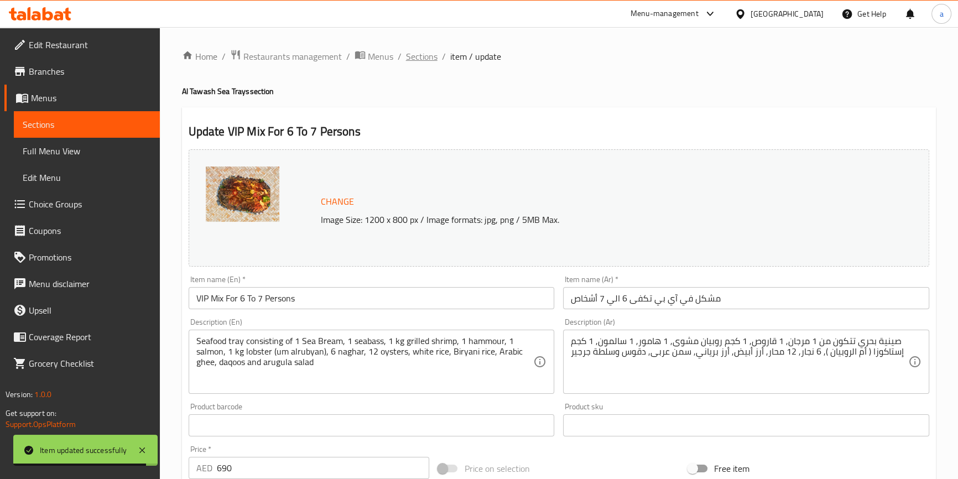
click at [420, 58] on span "Sections" at bounding box center [422, 56] width 32 height 13
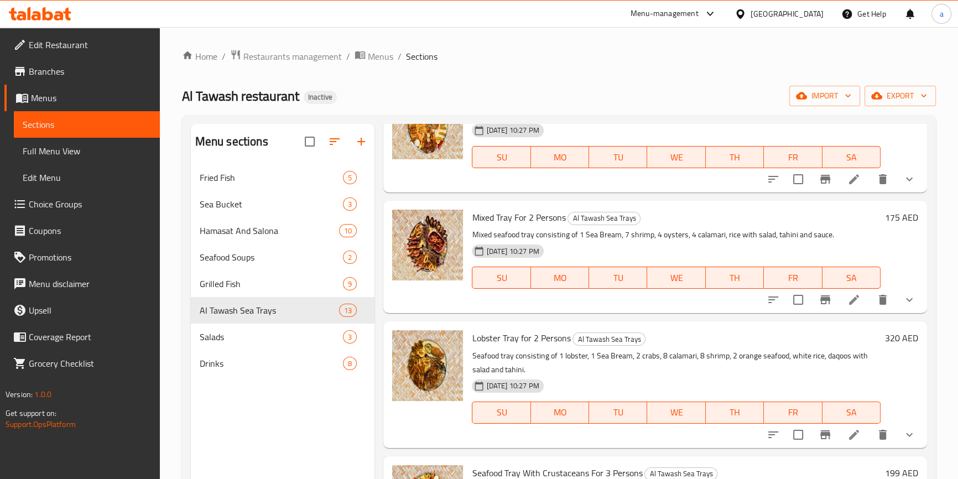
scroll to position [402, 0]
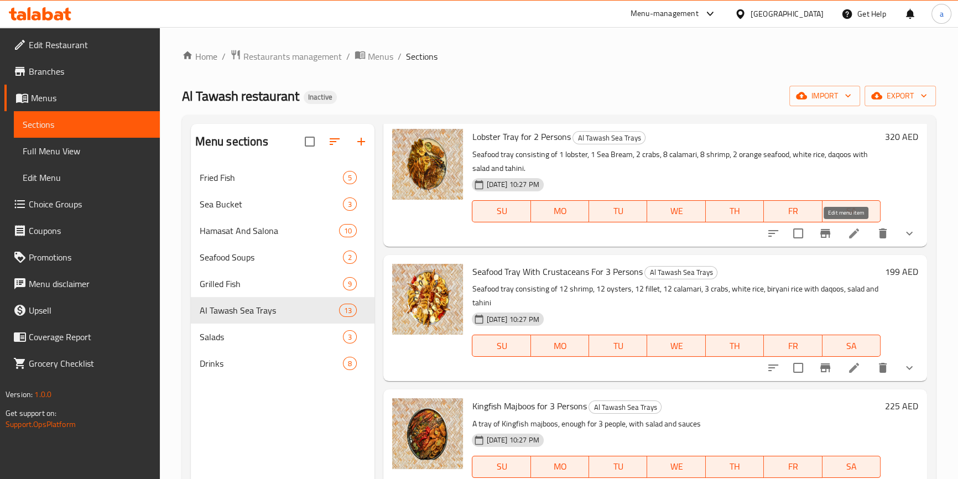
click at [847, 236] on icon at bounding box center [853, 233] width 13 height 13
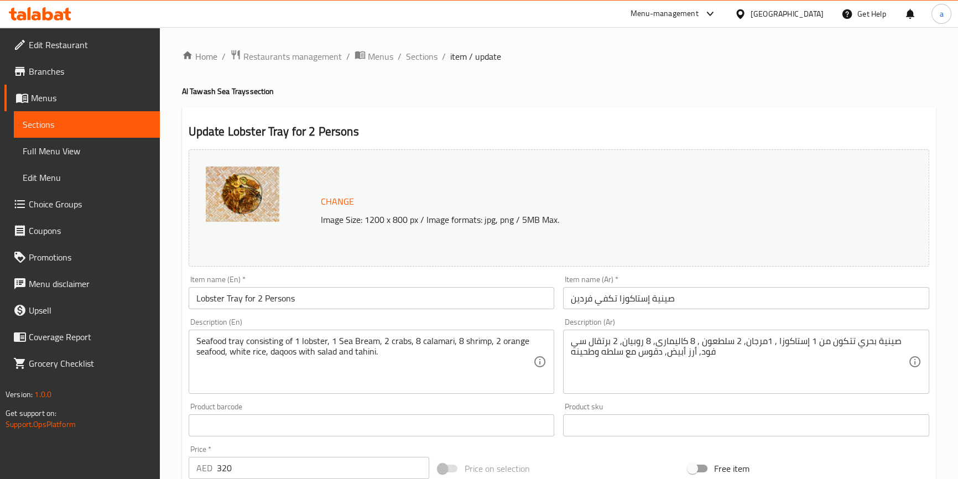
click at [566, 339] on div "صينية بحري تتكون من 1 إستاكوزا , 1مرجان, 2 سلطعون , 8 كاليمارى, 8 روبيان, 2 برت…" at bounding box center [746, 362] width 366 height 64
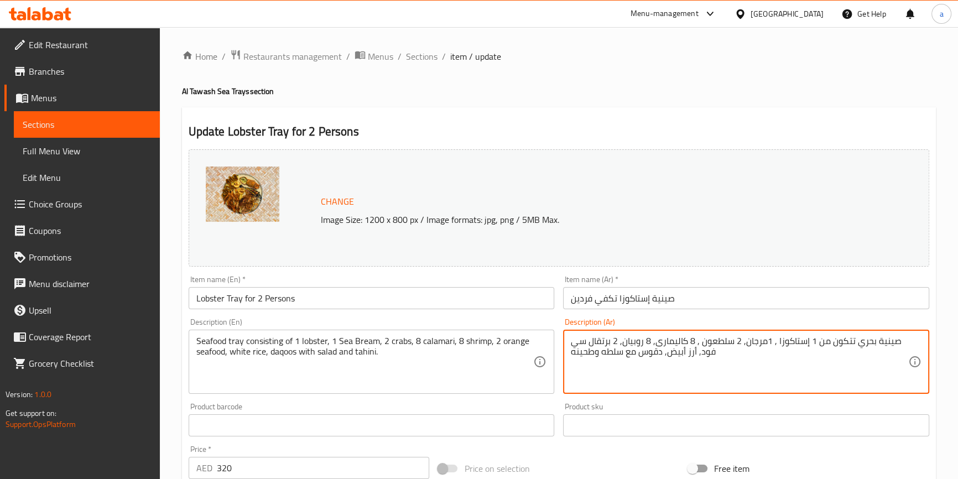
click at [575, 341] on textarea "صينية بحري تتكون من 1 إستاكوزا , 1مرجان, 2 سلطعون , 8 كاليمارى, 8 روبيان, 2 برت…" at bounding box center [739, 362] width 337 height 53
paste textarea "لمأكولات البحرية"
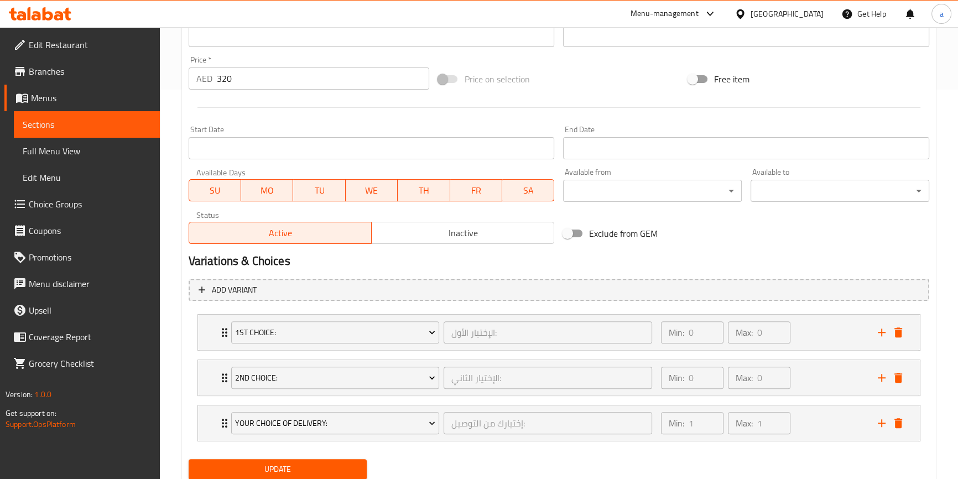
scroll to position [427, 0]
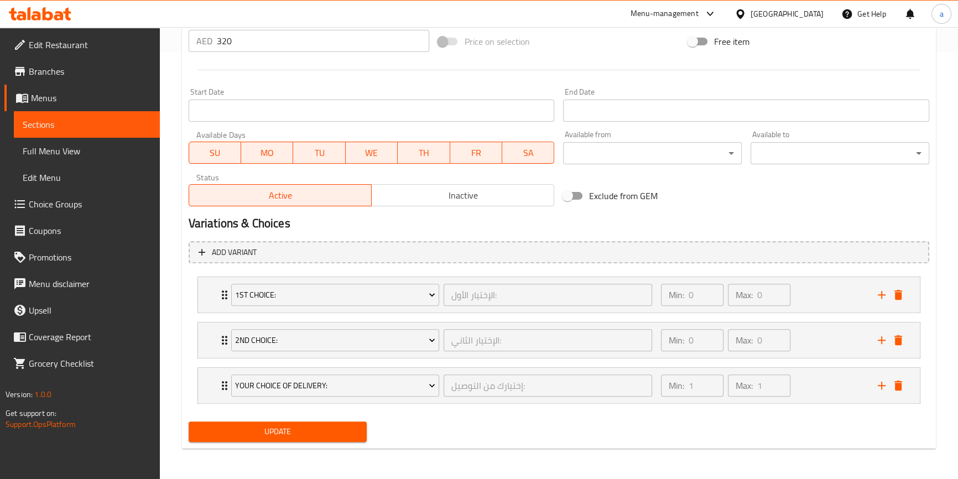
type textarea "صينية بحري تتكون من 1 إستاكوزا , 1مرجان, 2 سلطعون , 8 كاليمارى, 8 روبيان, 2 برت…"
click at [299, 431] on span "Update" at bounding box center [277, 432] width 161 height 14
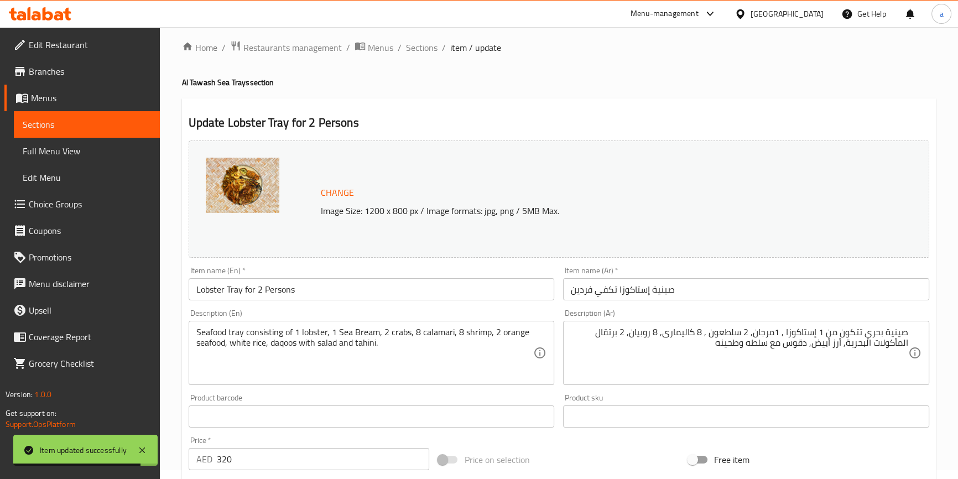
scroll to position [0, 0]
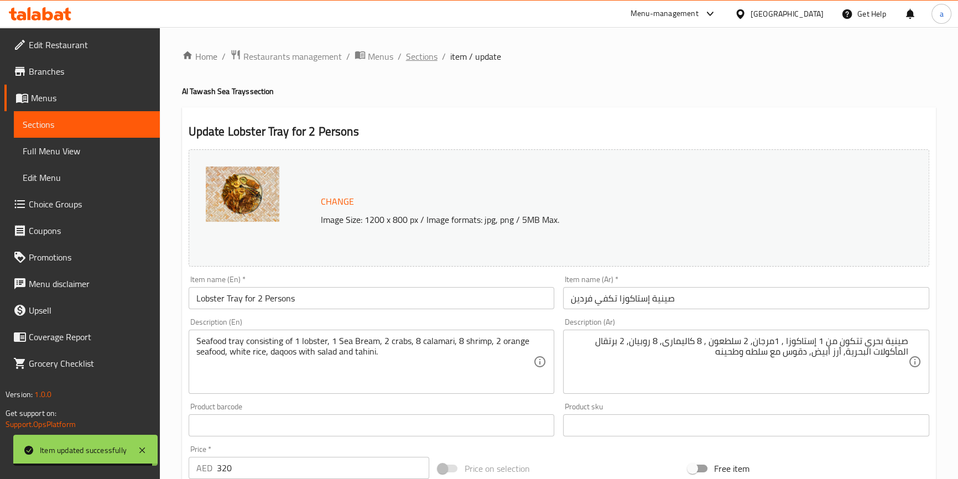
click at [416, 58] on span "Sections" at bounding box center [422, 56] width 32 height 13
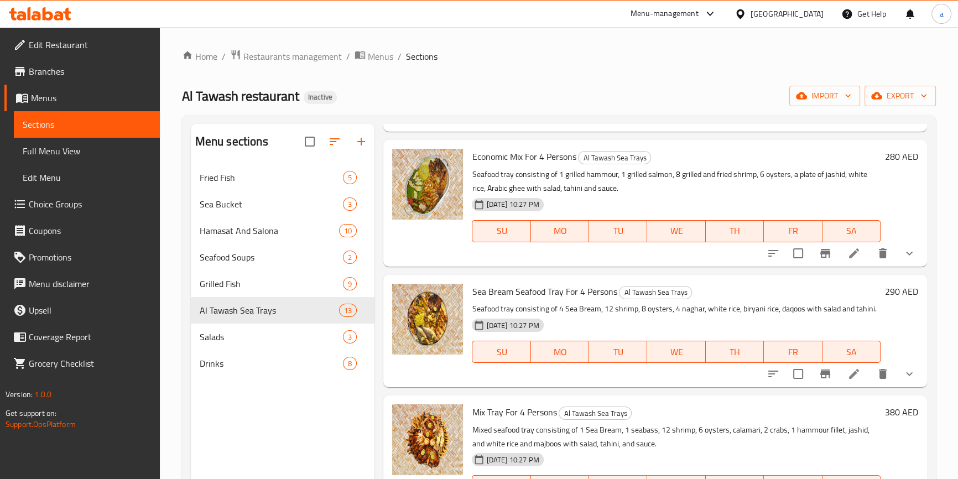
scroll to position [1005, 0]
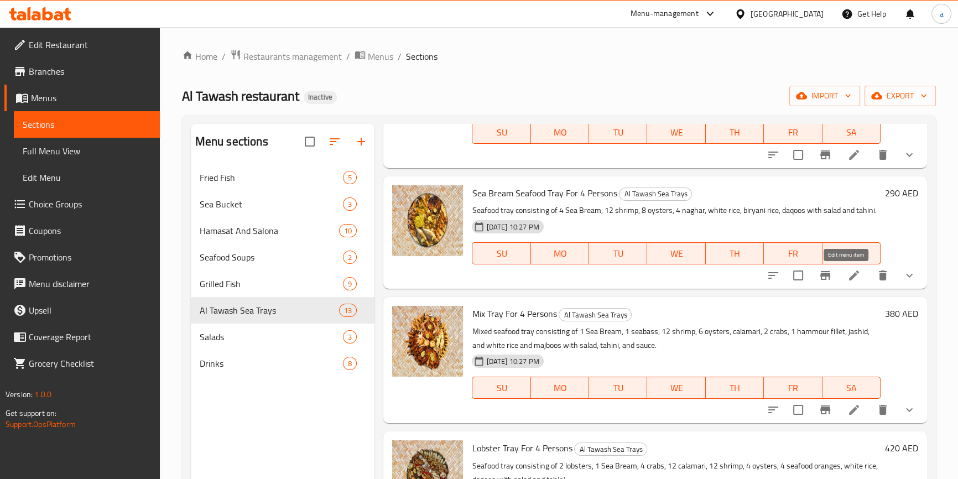
click at [849, 275] on icon at bounding box center [854, 275] width 10 height 10
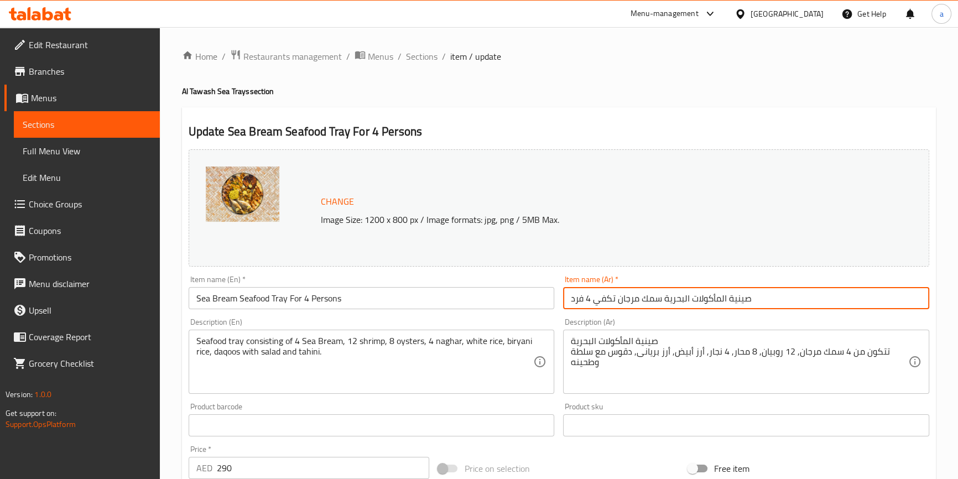
click at [653, 300] on input "صينية المأكولات البحرية سمك مرجان تكفي 4 فرد" at bounding box center [746, 298] width 366 height 22
paste input "مرجان"
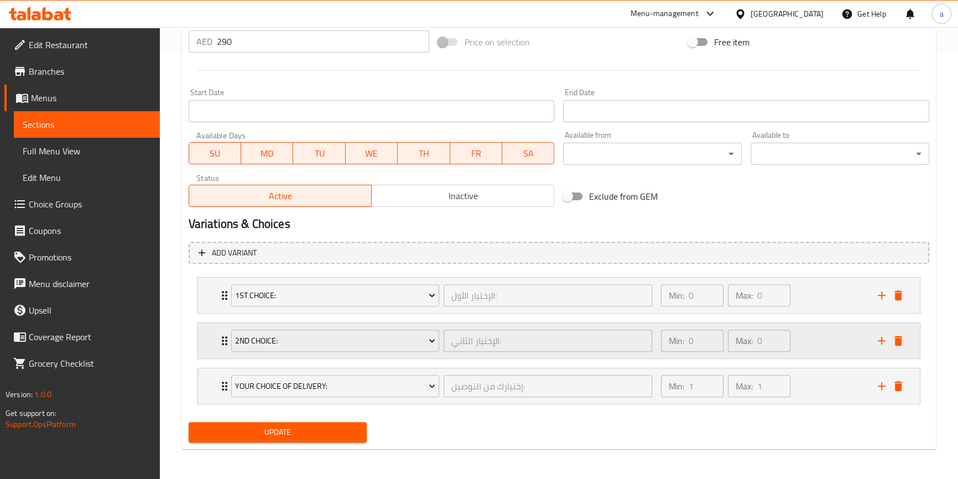
scroll to position [427, 0]
type input "صينية مرجان المأكولات البحرية تكفي 4 فرد"
click at [335, 431] on span "Update" at bounding box center [277, 432] width 161 height 14
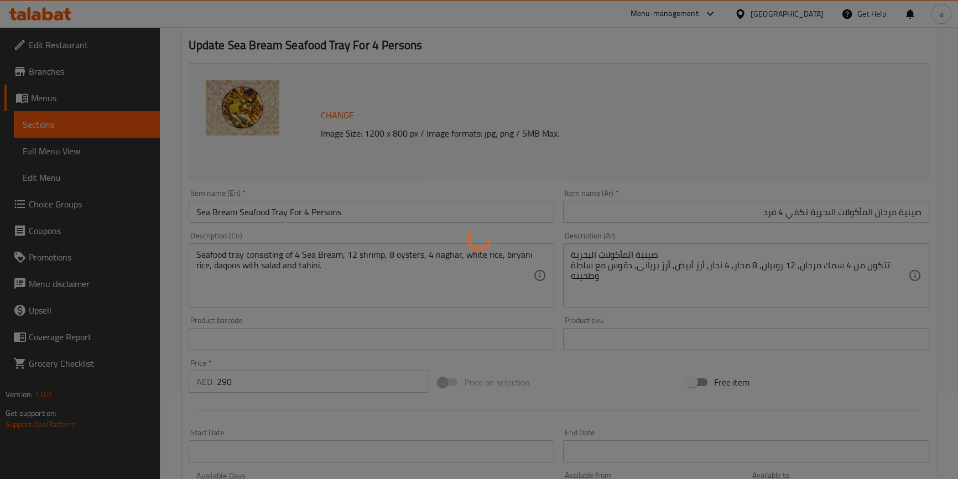
scroll to position [0, 0]
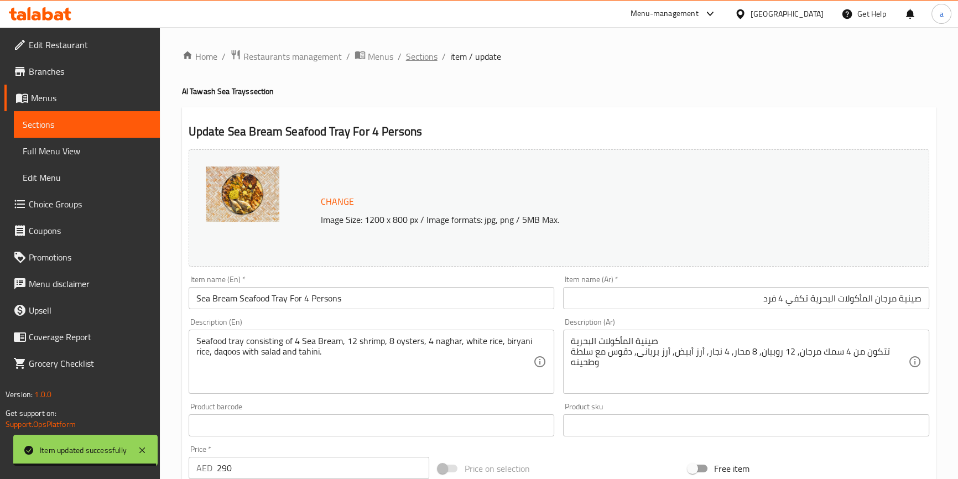
click at [415, 54] on span "Sections" at bounding box center [422, 56] width 32 height 13
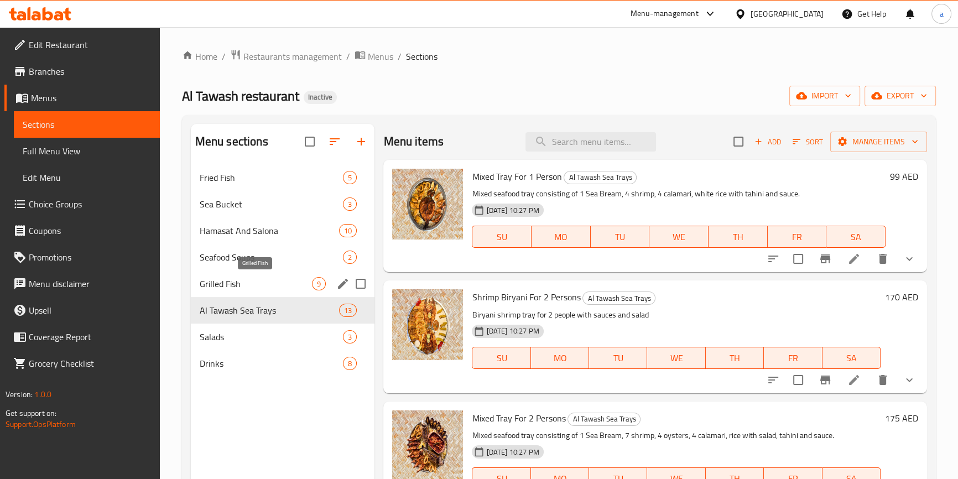
click at [272, 289] on span "Grilled Fish" at bounding box center [256, 283] width 113 height 13
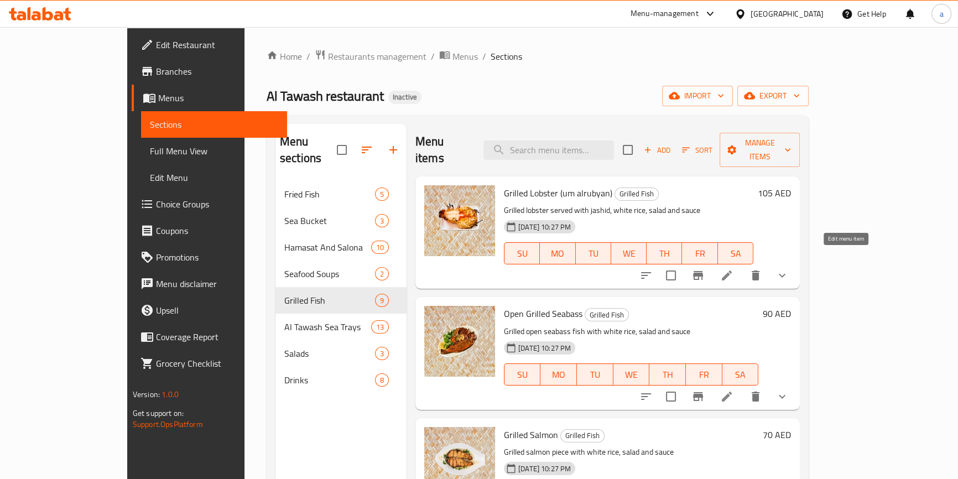
click at [733, 269] on icon at bounding box center [726, 275] width 13 height 13
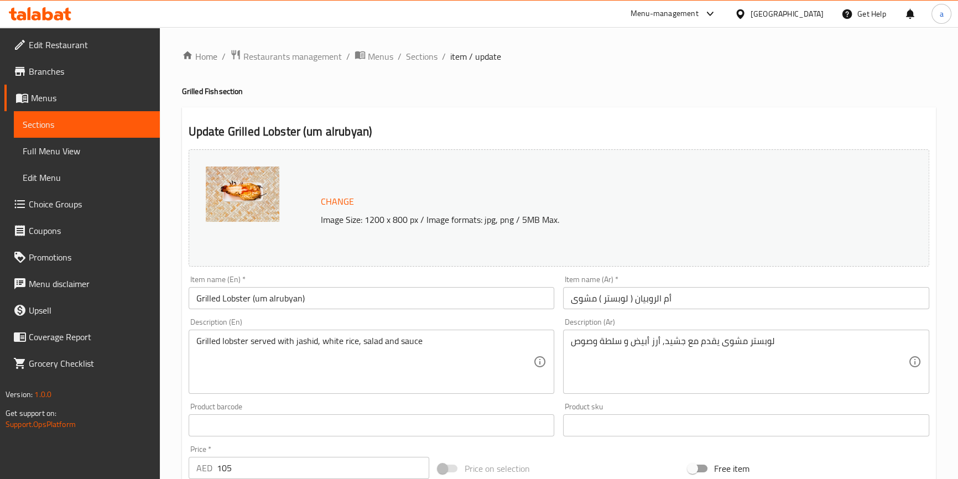
click at [641, 299] on input "أم الروبيان ( لوبستر ) مشوى" at bounding box center [746, 298] width 366 height 22
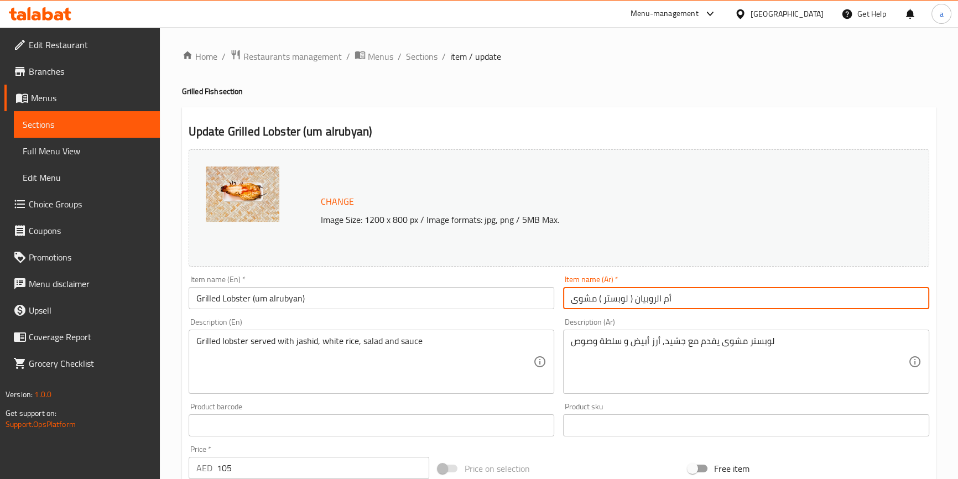
click at [641, 299] on input "أم الروبيان ( لوبستر ) مشوى" at bounding box center [746, 298] width 366 height 22
click at [663, 299] on input "أم الروبيان ( لوبستر ) مشوى" at bounding box center [746, 298] width 366 height 22
drag, startPoint x: 680, startPoint y: 300, endPoint x: 634, endPoint y: 300, distance: 46.5
click at [634, 300] on input "أم الروبيان ( لوبستر ) مشوى" at bounding box center [746, 298] width 366 height 22
paste input "ستاكوزا"
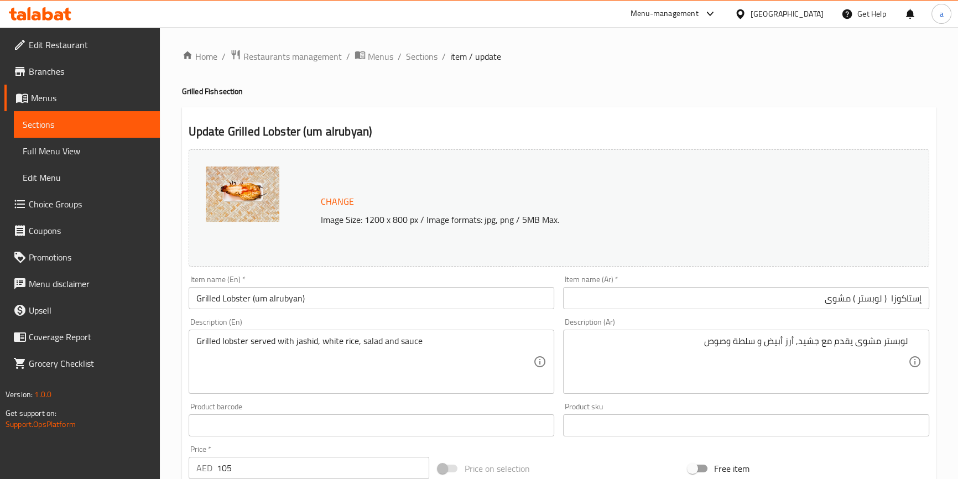
click at [875, 299] on input "إستاكوزا ( لوبستر ) مشوى" at bounding box center [746, 298] width 366 height 22
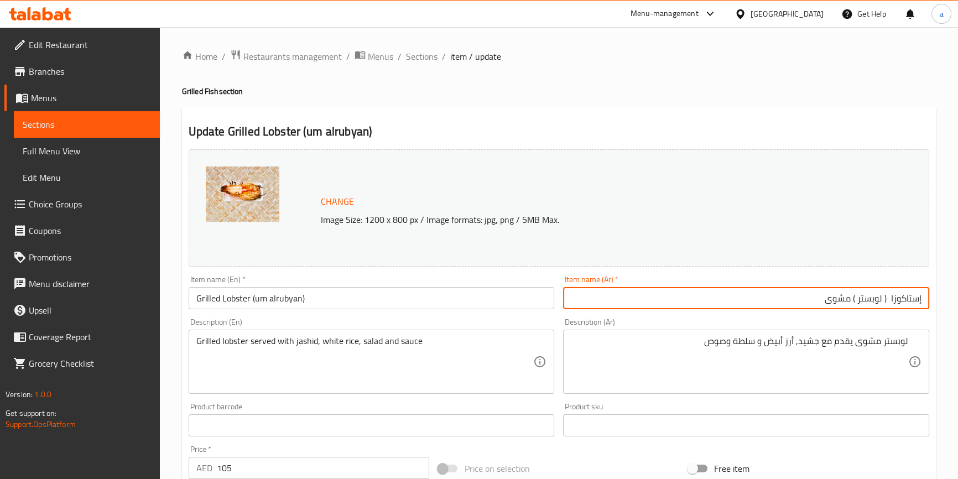
click at [875, 299] on input "إستاكوزا ( لوبستر ) مشوى" at bounding box center [746, 298] width 366 height 22
paste input "أم الربيان"
click at [796, 304] on input "إستاكوزا ( أم الربيان) مشوى" at bounding box center [746, 298] width 366 height 22
click at [833, 301] on input "إستاكوزا ( أم الربيان) مشوى" at bounding box center [746, 298] width 366 height 22
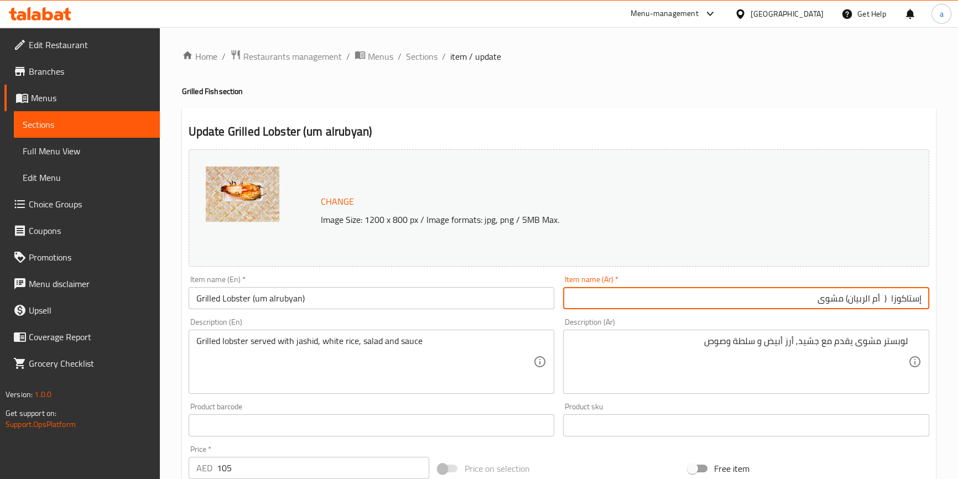
click at [792, 301] on input "إستاكوزا ( أم الربيان) مشوى" at bounding box center [746, 298] width 366 height 22
type input "إستاكوزا ( أم الربيان) مشوى"
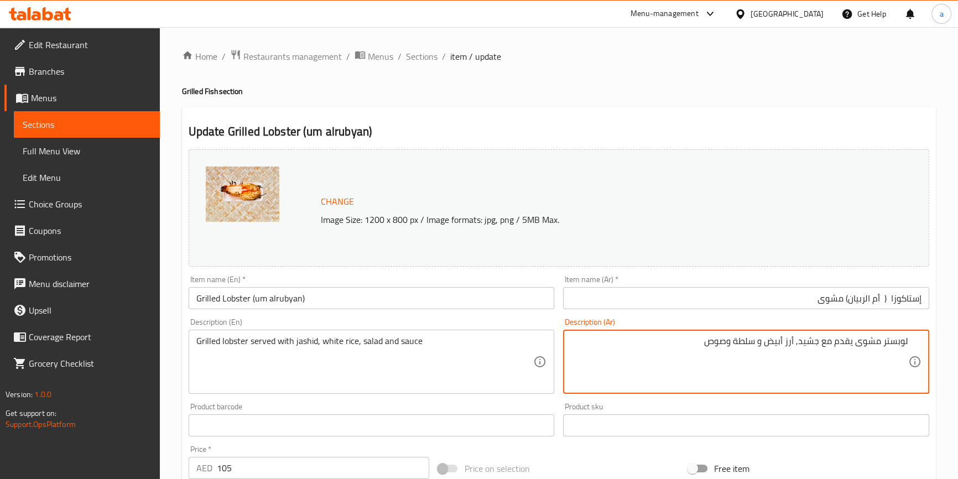
click at [896, 343] on textarea "لوبستر مشوى يقدم مع جشيد, أرز أبيض و سلطة وصوص" at bounding box center [739, 362] width 337 height 53
paste textarea "أم الربيان"
click at [898, 340] on textarea "لوبستر مشوى يقدم مع جشيد, أرز أبيض و سلطة وصوص" at bounding box center [739, 362] width 337 height 53
paste textarea "إستاكوزا"
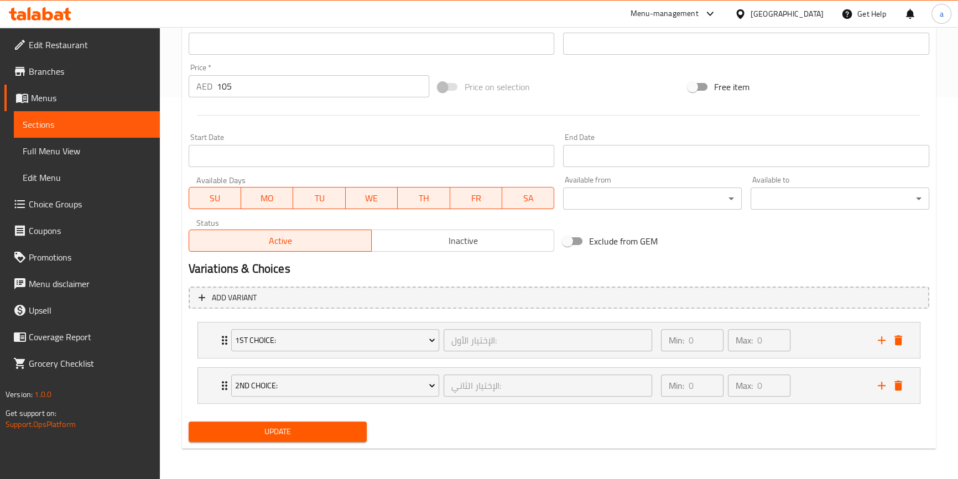
type textarea "[PERSON_NAME] يقدم مع جشيد, أرز أبيض و سلطة وصوص"
click at [314, 436] on span "Update" at bounding box center [277, 432] width 161 height 14
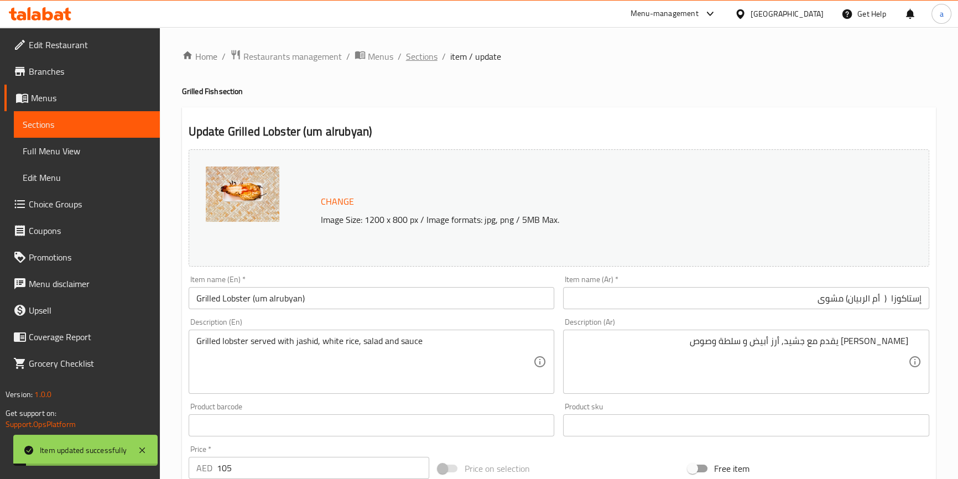
click at [420, 55] on span "Sections" at bounding box center [422, 56] width 32 height 13
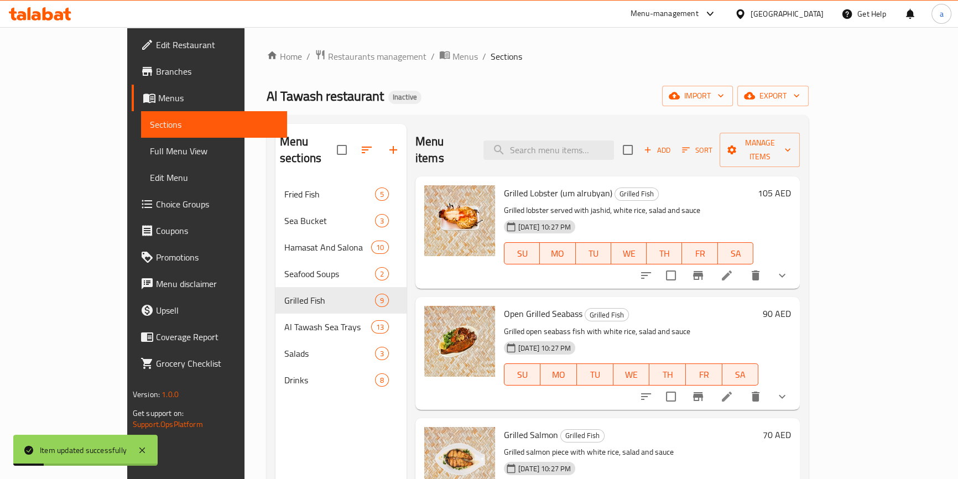
scroll to position [150, 0]
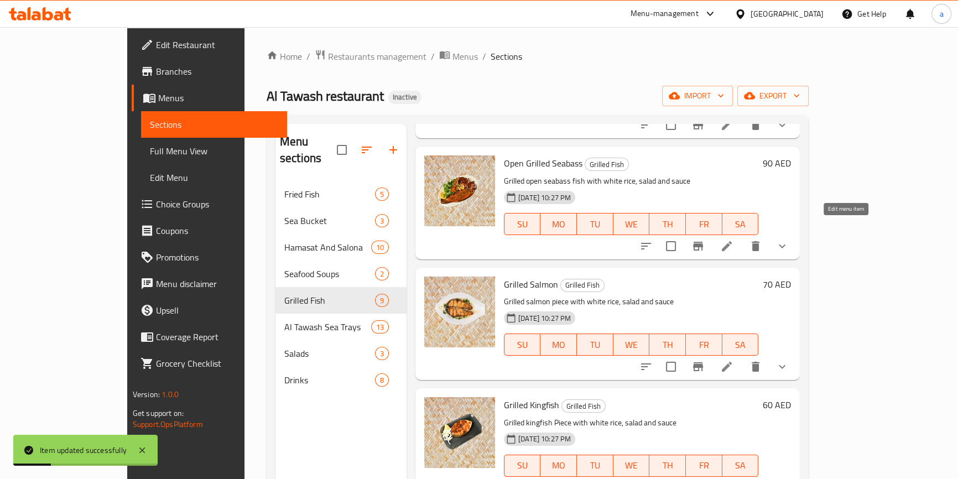
click at [733, 239] on icon at bounding box center [726, 245] width 13 height 13
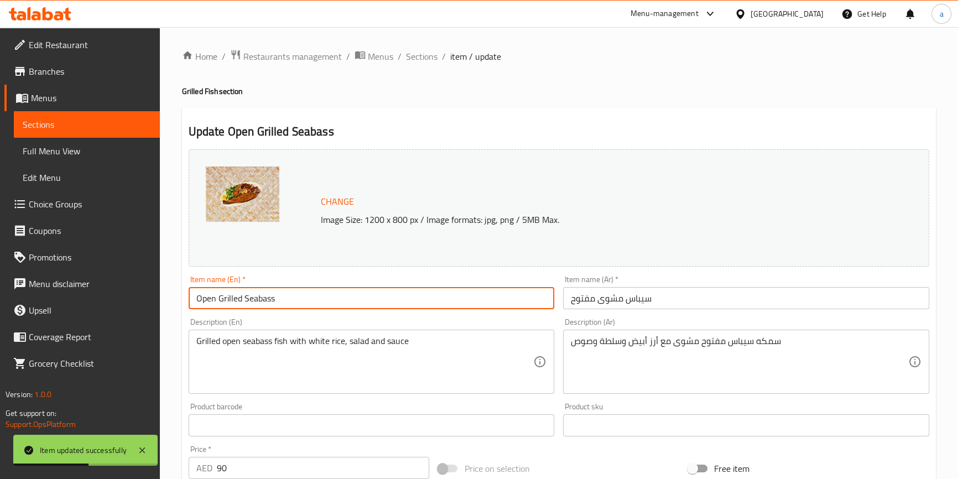
click at [258, 300] on input "Open Grilled Seabass" at bounding box center [372, 298] width 366 height 22
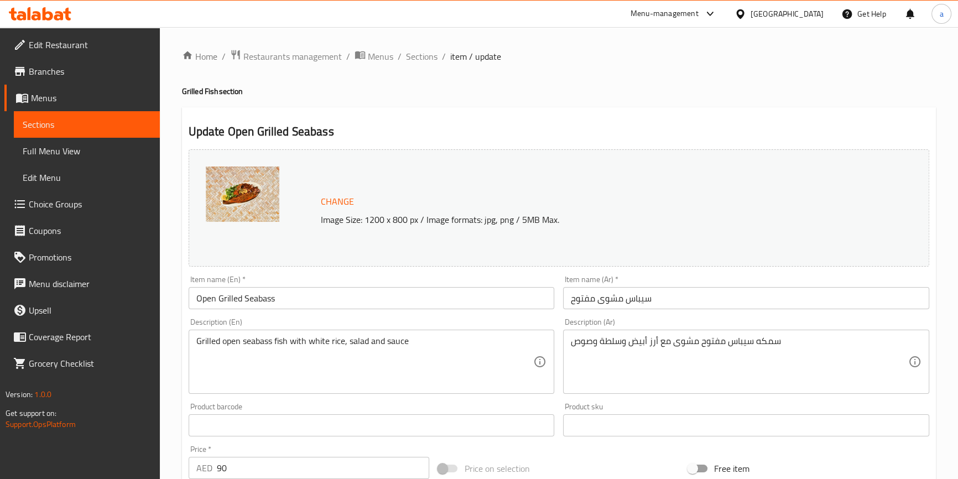
click at [643, 300] on input "سيباس مشوى مفتوح" at bounding box center [746, 298] width 366 height 22
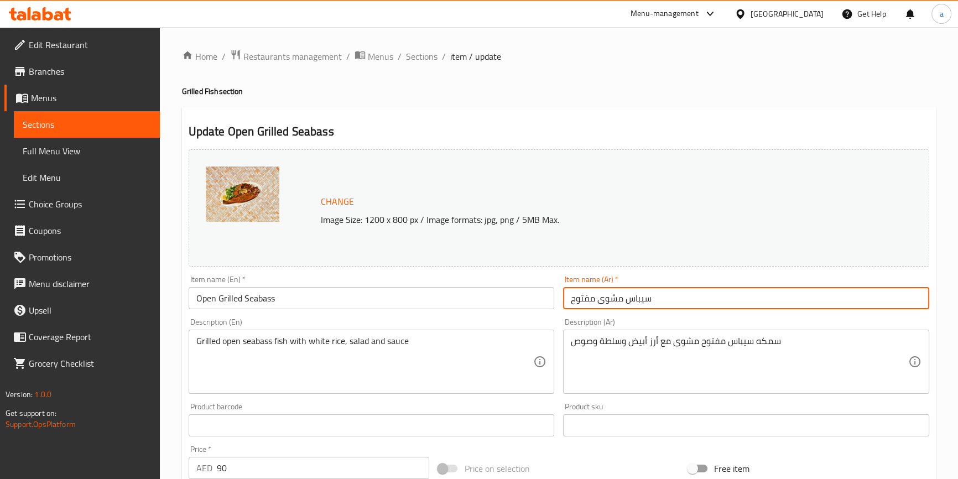
paste input "قاروص"
type input "قاروص مشوى مفتوح"
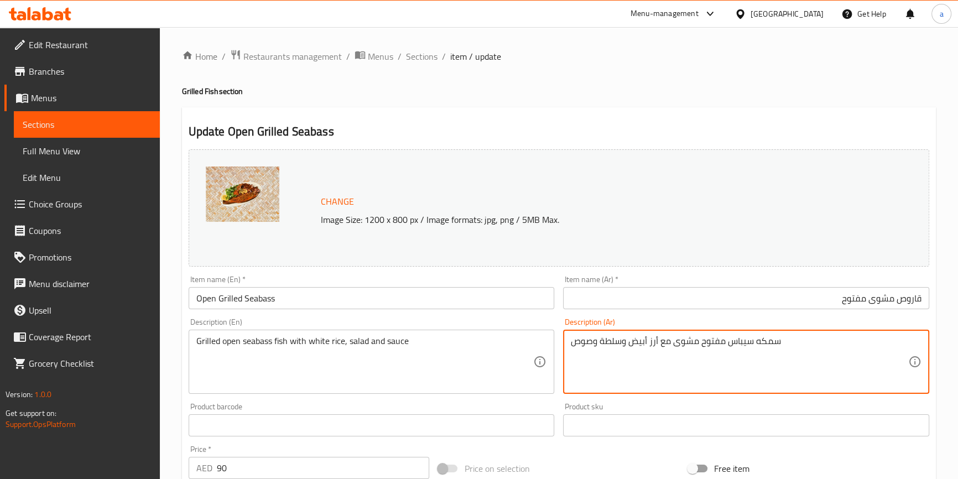
click at [737, 342] on textarea "سمكه سيباس مفتوح مشوى مع أرز أبيض وسلطة وصوص" at bounding box center [739, 362] width 337 height 53
paste textarea "قاروص"
click at [846, 355] on textarea "سمكه قاروص مفتوح مشوى مع أرز أبيض وسلطة وصوص" at bounding box center [739, 362] width 337 height 53
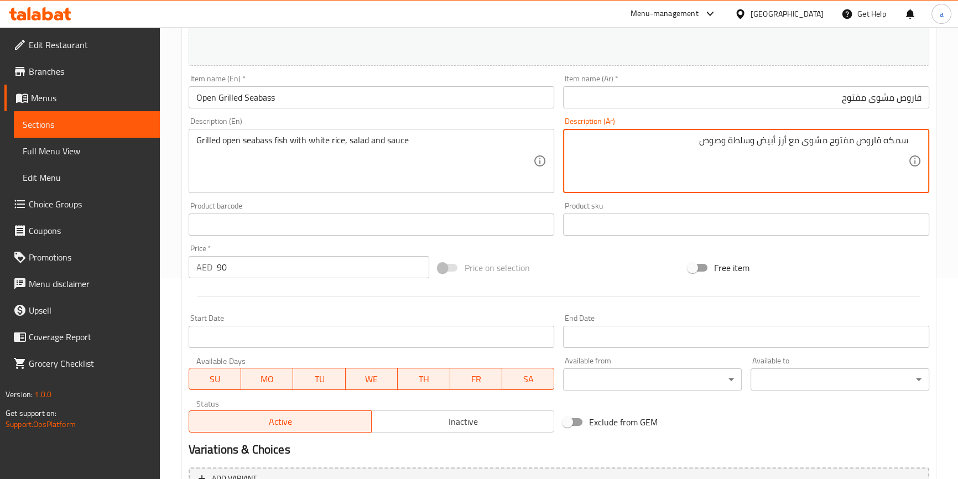
scroll to position [382, 0]
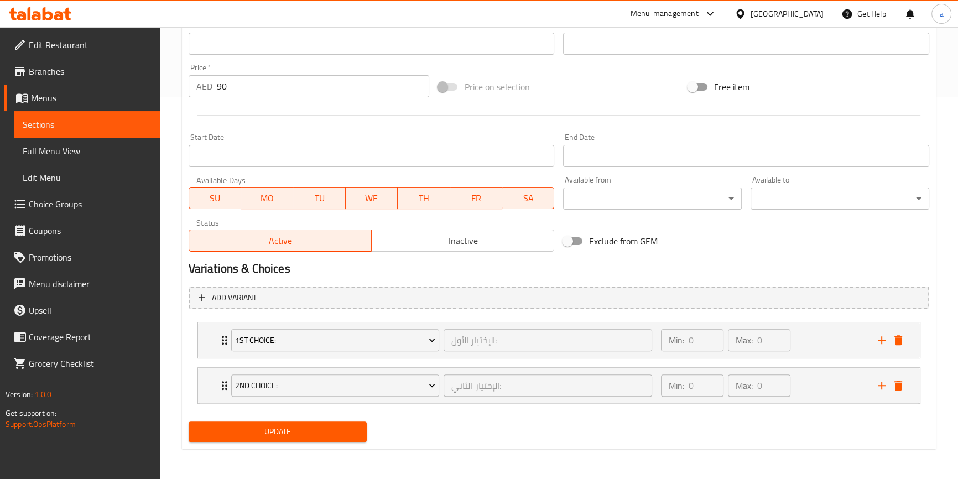
type textarea "سمكه قاروص مفتوح مشوى مع أرز أبيض وسلطة وصوص"
click at [343, 432] on span "Update" at bounding box center [277, 432] width 161 height 14
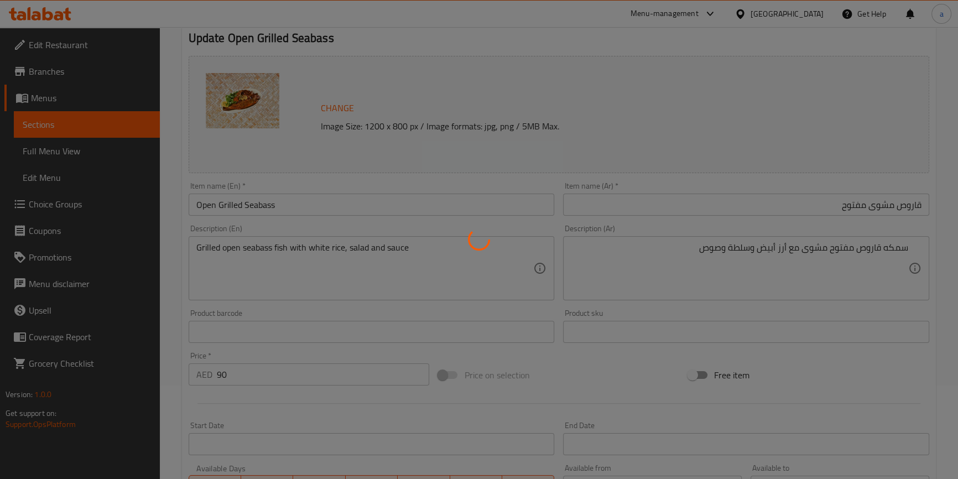
scroll to position [0, 0]
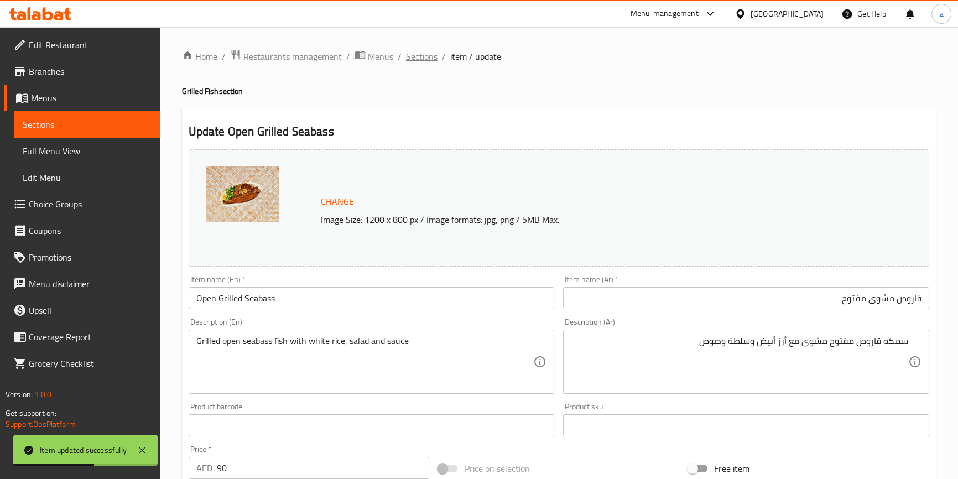
click at [425, 55] on span "Sections" at bounding box center [422, 56] width 32 height 13
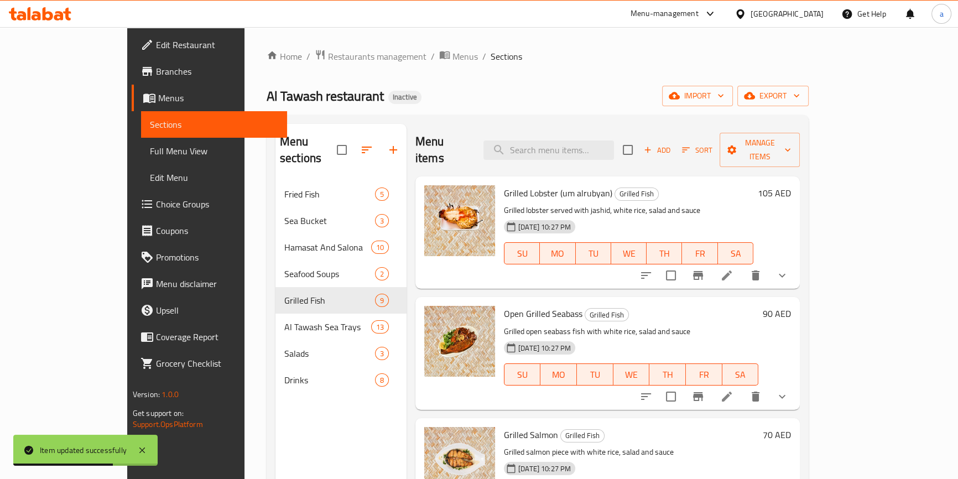
scroll to position [150, 0]
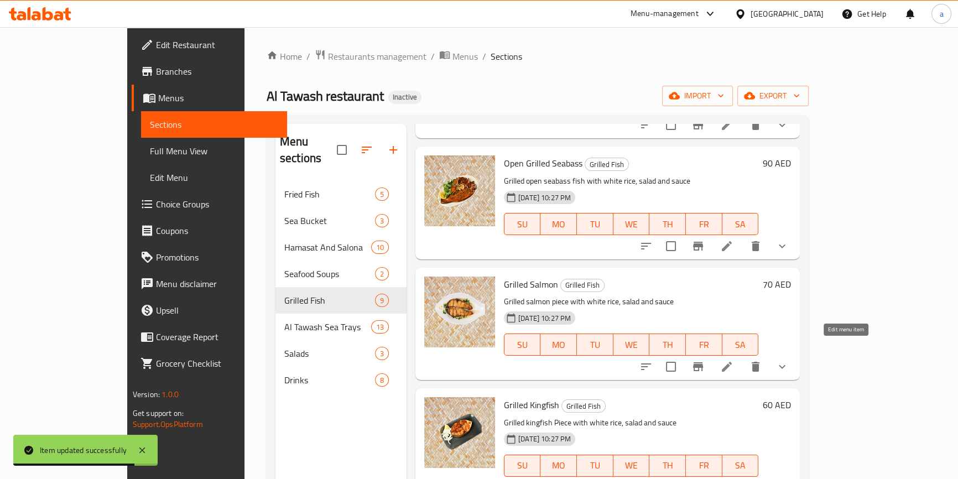
click at [732, 362] on icon at bounding box center [727, 367] width 10 height 10
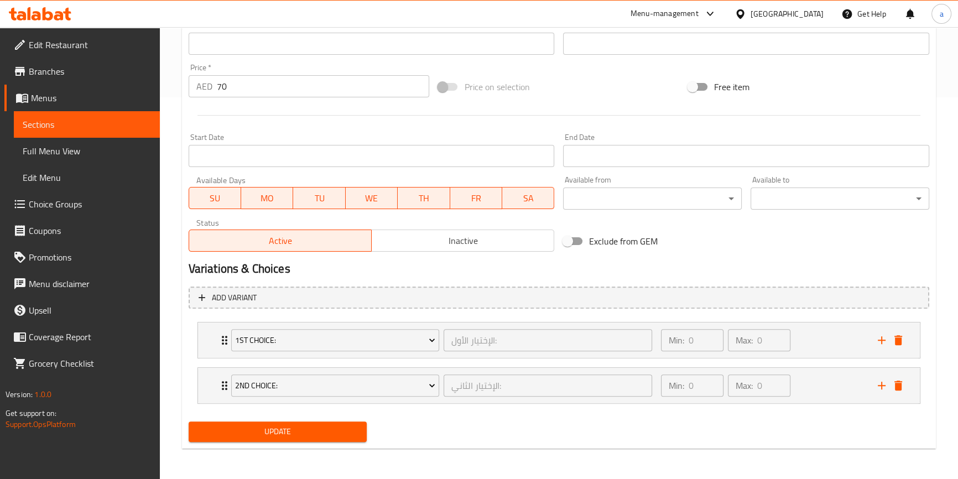
click at [342, 433] on span "Update" at bounding box center [277, 432] width 161 height 14
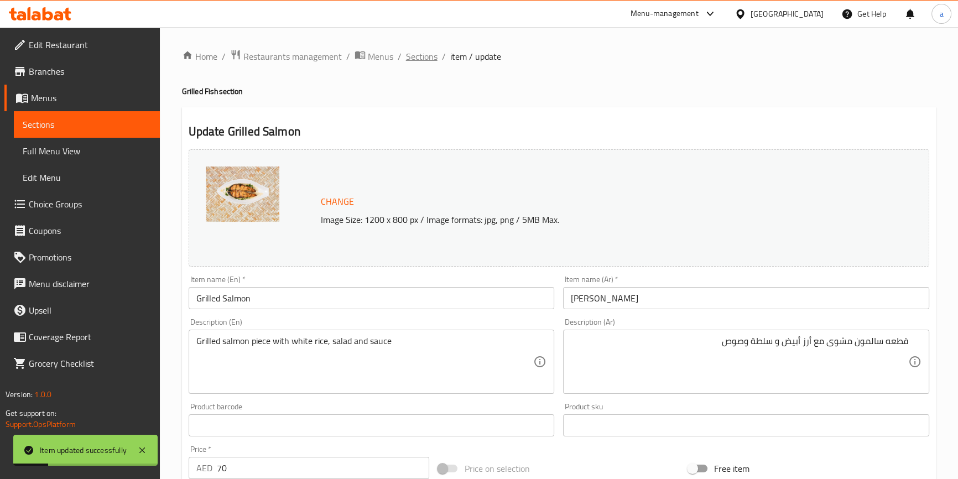
click at [429, 52] on span "Sections" at bounding box center [422, 56] width 32 height 13
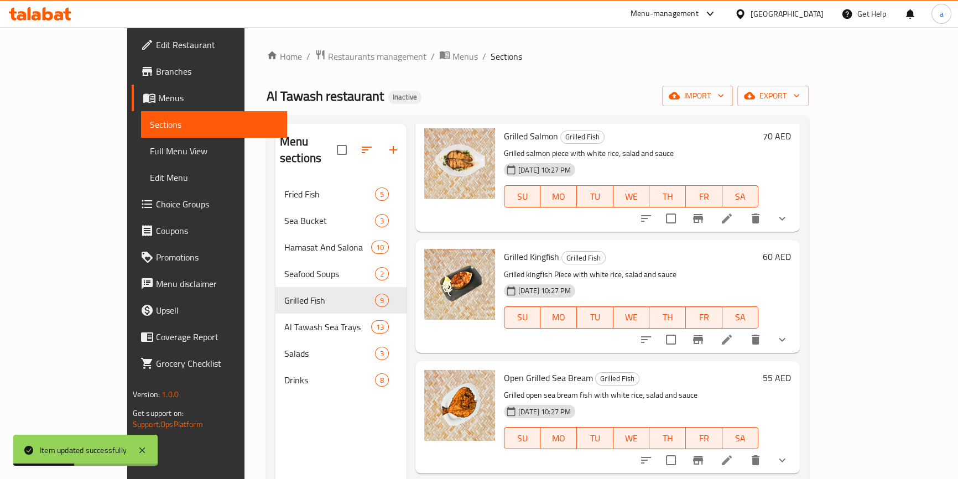
scroll to position [301, 0]
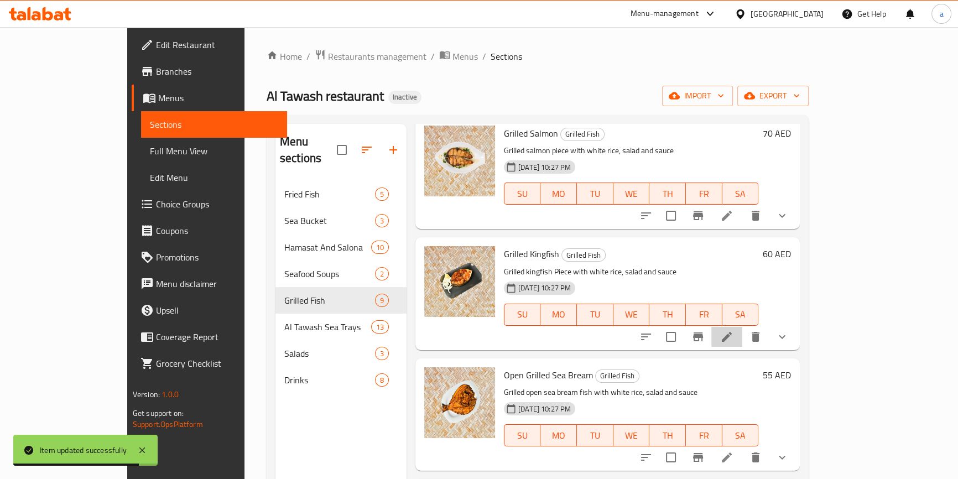
click at [742, 327] on li at bounding box center [726, 337] width 31 height 20
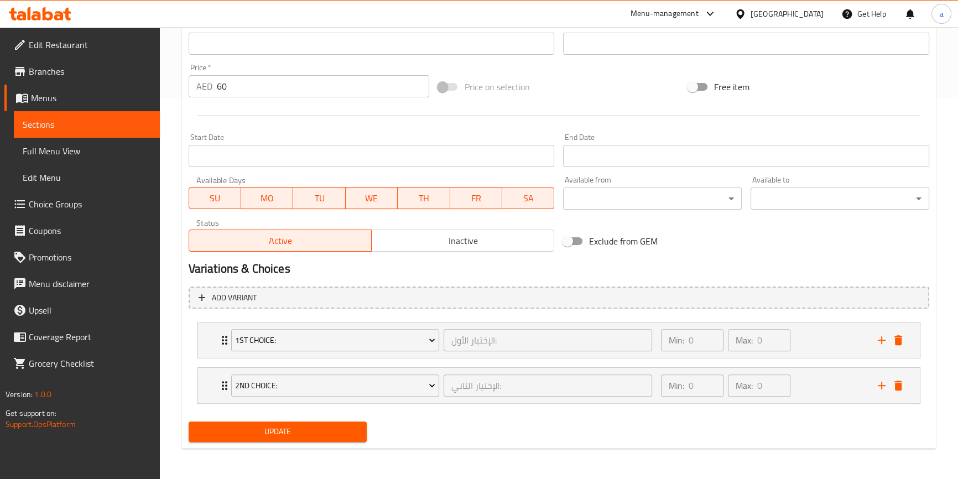
click at [346, 427] on span "Update" at bounding box center [277, 432] width 161 height 14
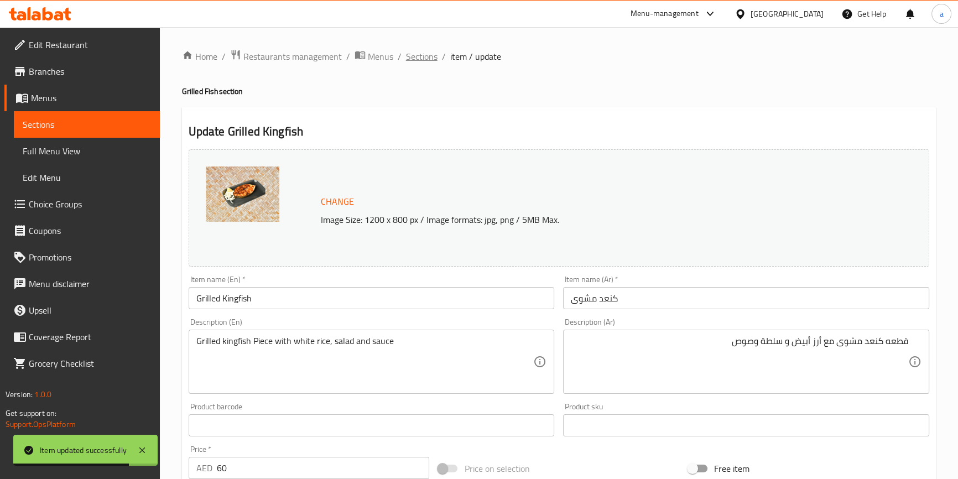
click at [429, 60] on span "Sections" at bounding box center [422, 56] width 32 height 13
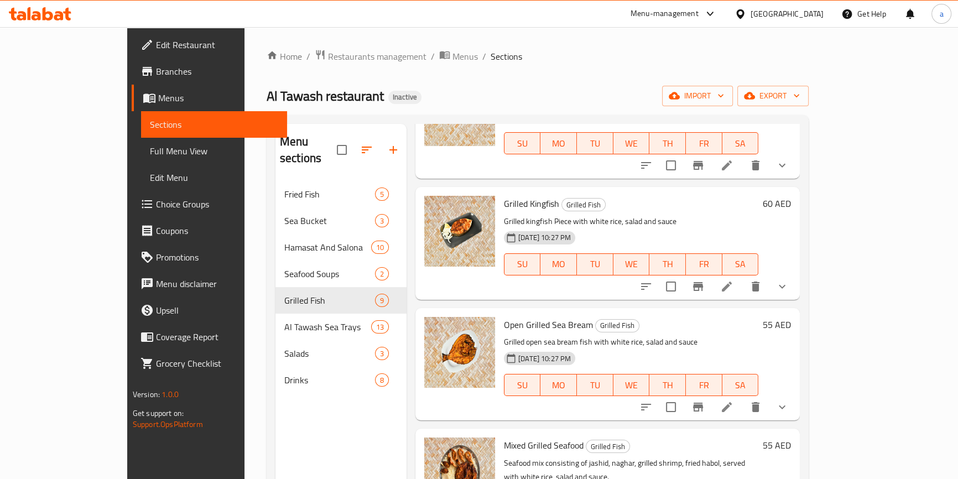
scroll to position [452, 0]
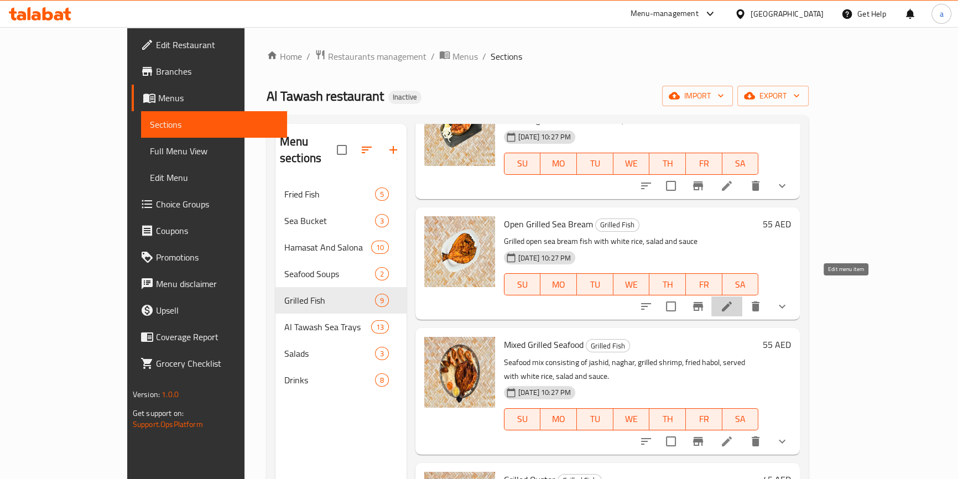
click at [733, 300] on icon at bounding box center [726, 306] width 13 height 13
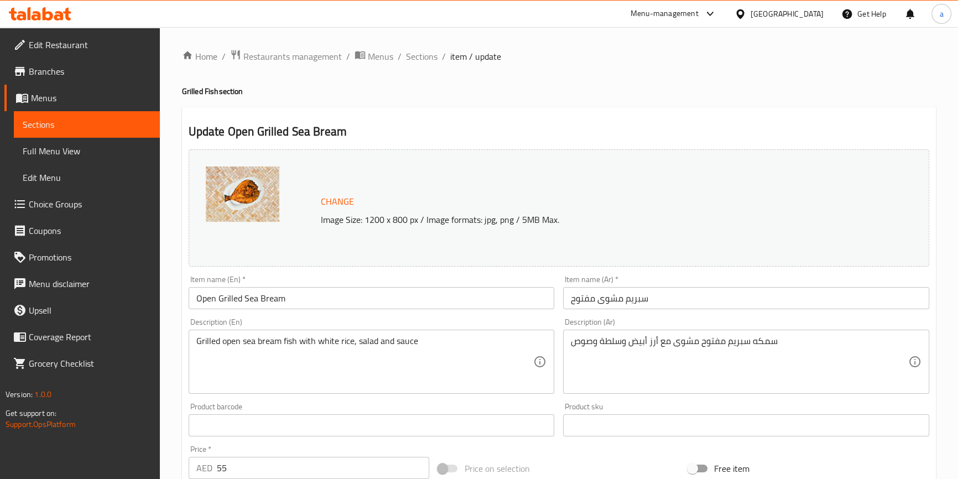
click at [640, 299] on input "سبريم مشوى مفتوح" at bounding box center [746, 298] width 366 height 22
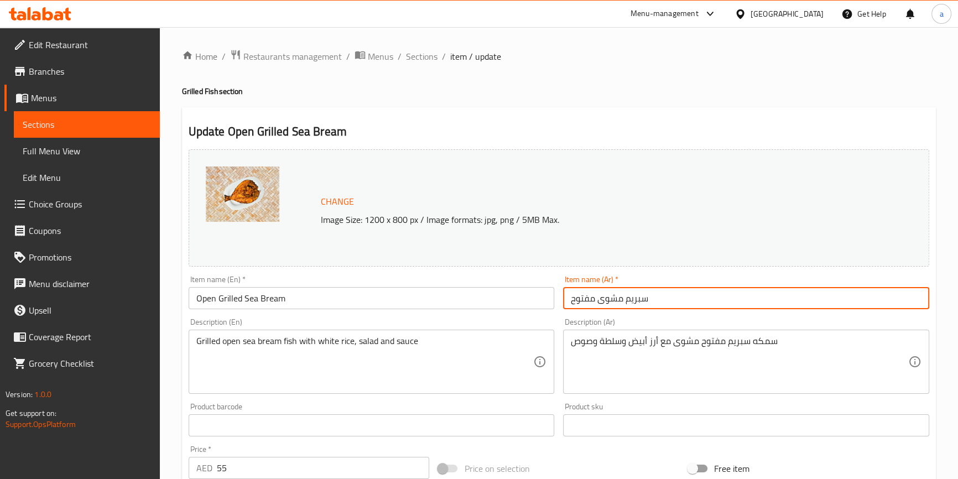
click at [640, 299] on input "سبريم مشوى مفتوح" at bounding box center [746, 298] width 366 height 22
paste input "مرجان"
type input "مرجان مشوى مفتوح"
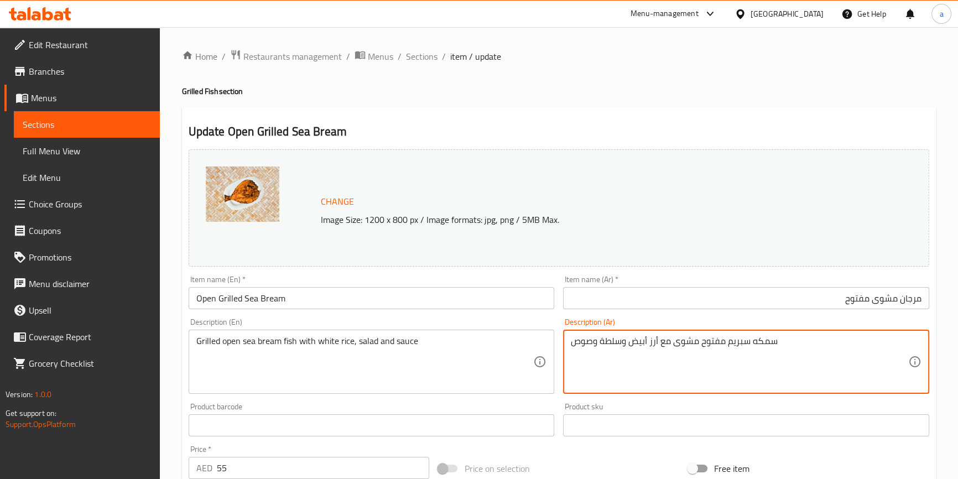
click at [739, 341] on textarea "سمكه سبريم مفتوح مشوى مع أرز أبيض وسلطة وصوص" at bounding box center [739, 362] width 337 height 53
paste textarea "مرجان"
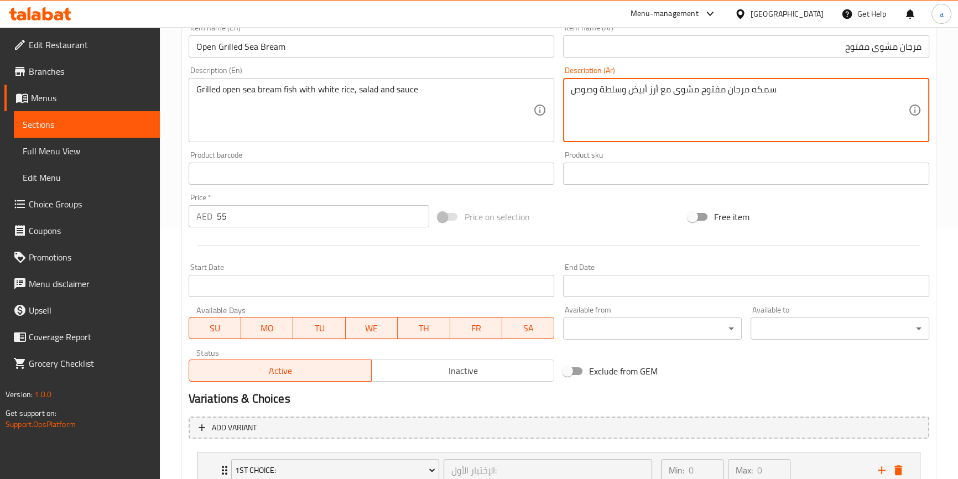
scroll to position [382, 0]
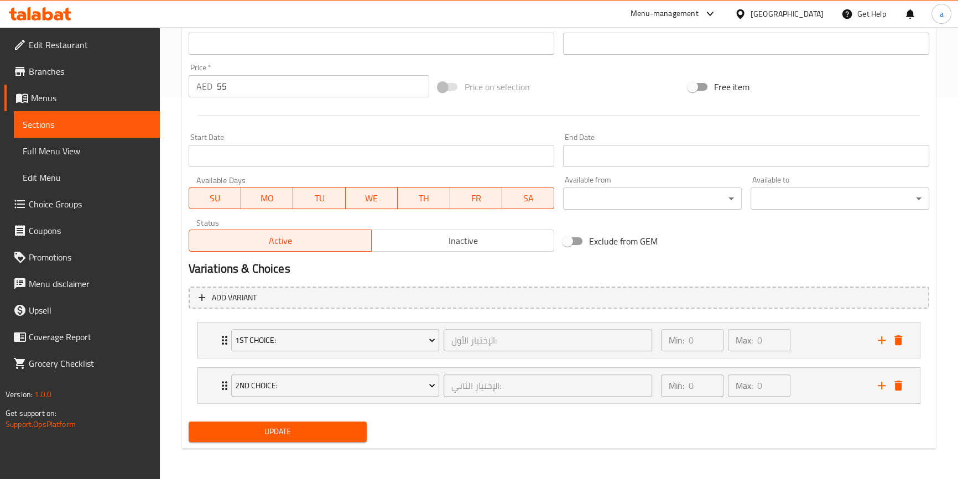
type textarea "سمكه مرجان مفتوح مشوى مع أرز أبيض وسلطة وصوص"
click at [331, 426] on span "Update" at bounding box center [277, 432] width 161 height 14
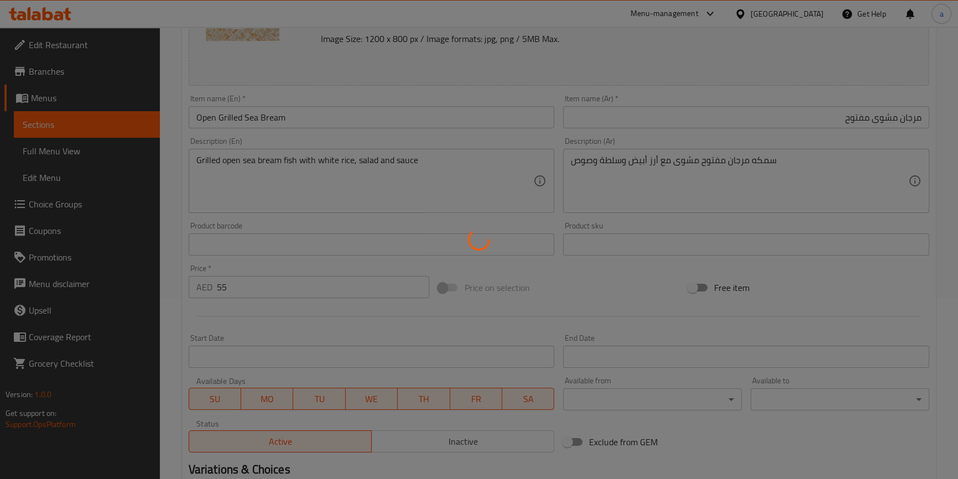
scroll to position [0, 0]
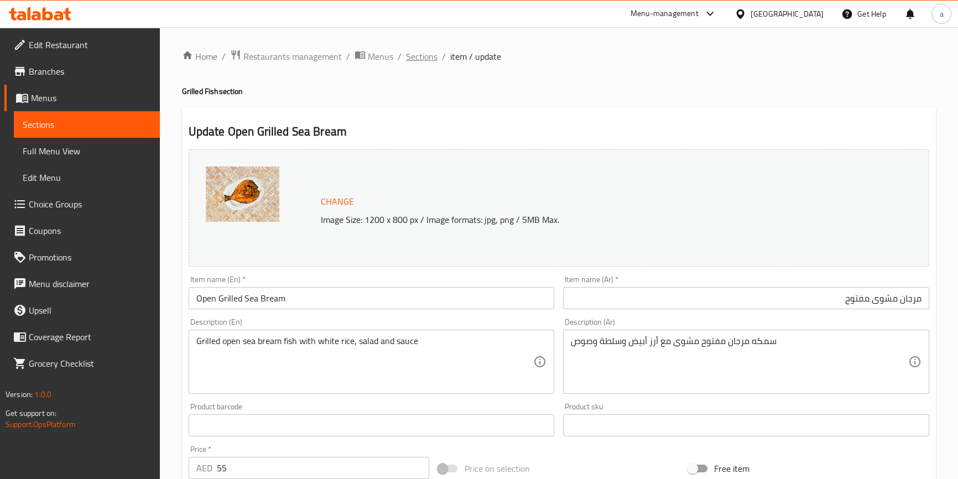
click at [420, 62] on span "Sections" at bounding box center [422, 56] width 32 height 13
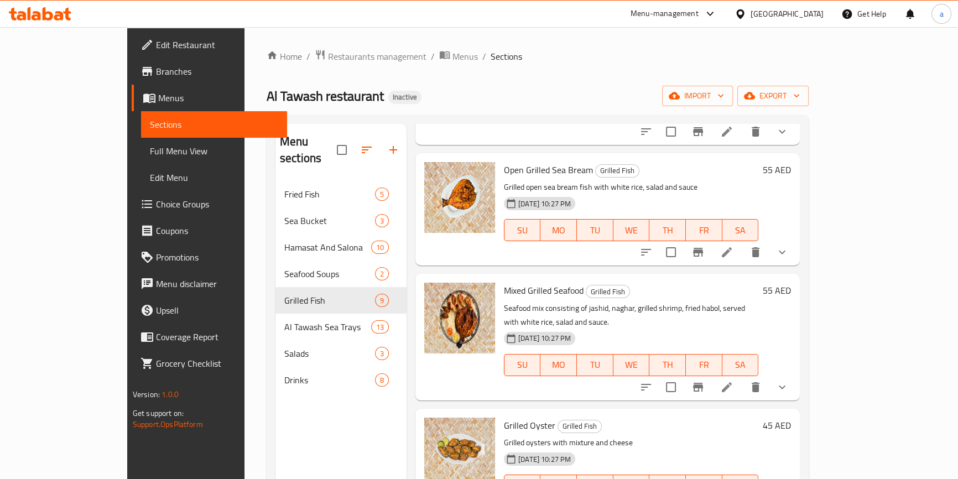
scroll to position [553, 0]
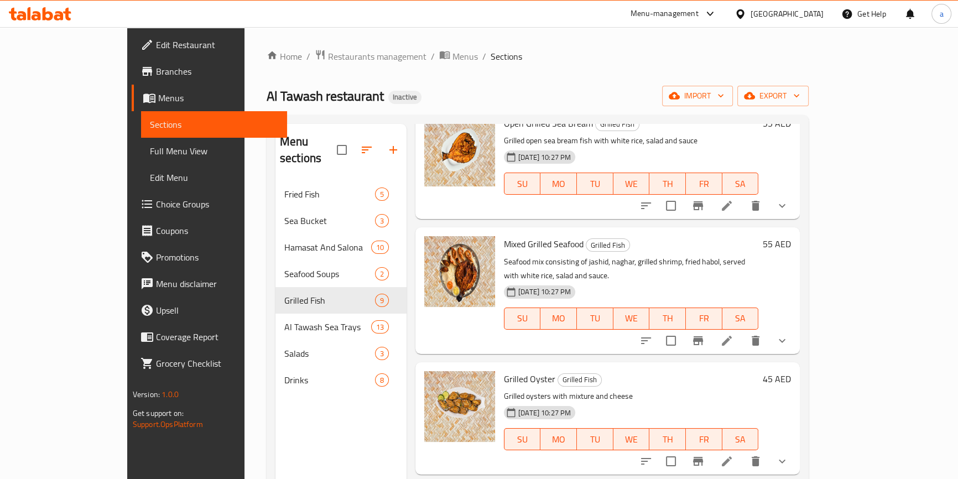
click at [742, 331] on li at bounding box center [726, 341] width 31 height 20
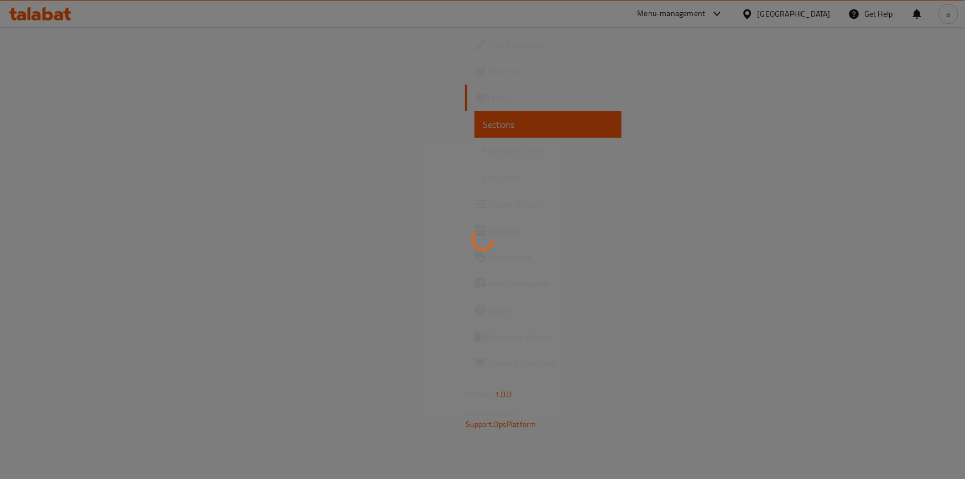
click at [838, 311] on div at bounding box center [482, 239] width 965 height 479
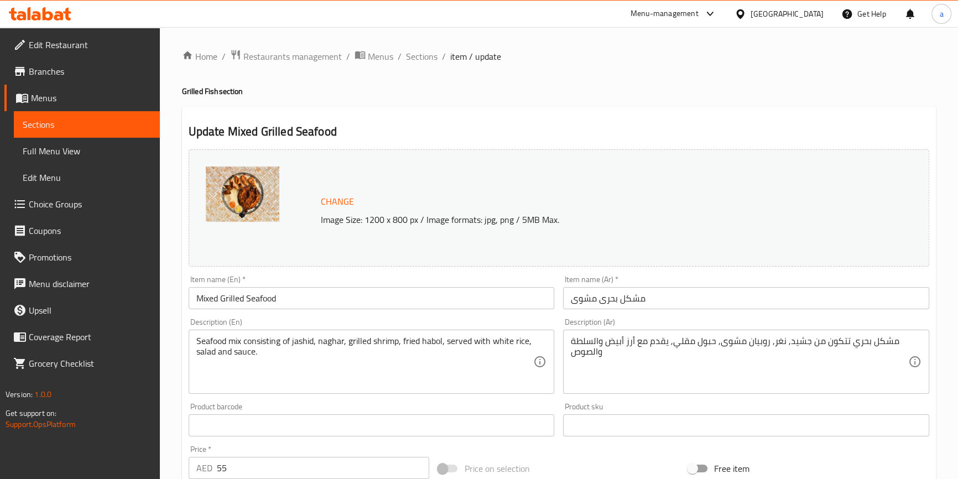
click at [657, 296] on input "مشكل بحرى مشوى" at bounding box center [746, 298] width 366 height 22
click at [885, 301] on input "مشكل بحرى مشوى" at bounding box center [746, 298] width 366 height 22
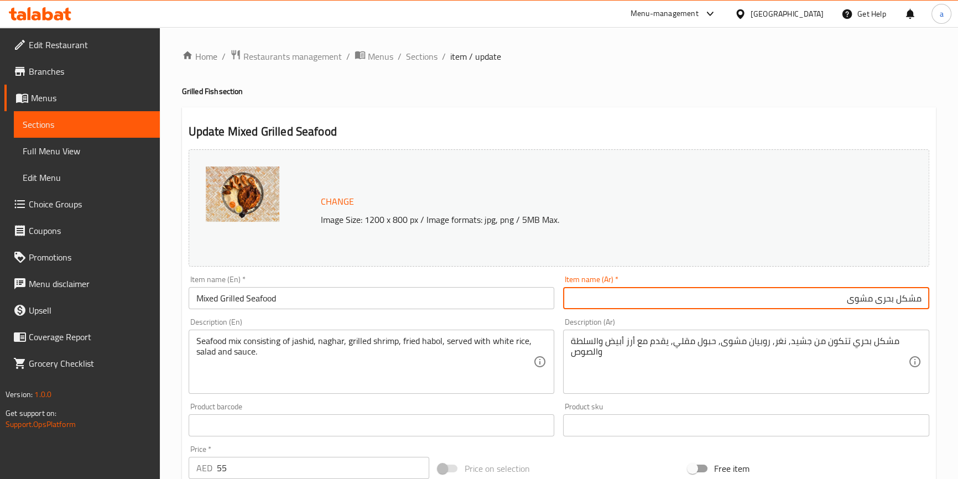
click at [885, 301] on input "مشكل بحرى مشوى" at bounding box center [746, 298] width 366 height 22
paste input "لمأكولات البحرية"
type input "مشكل المأكولات البحرية مشوى"
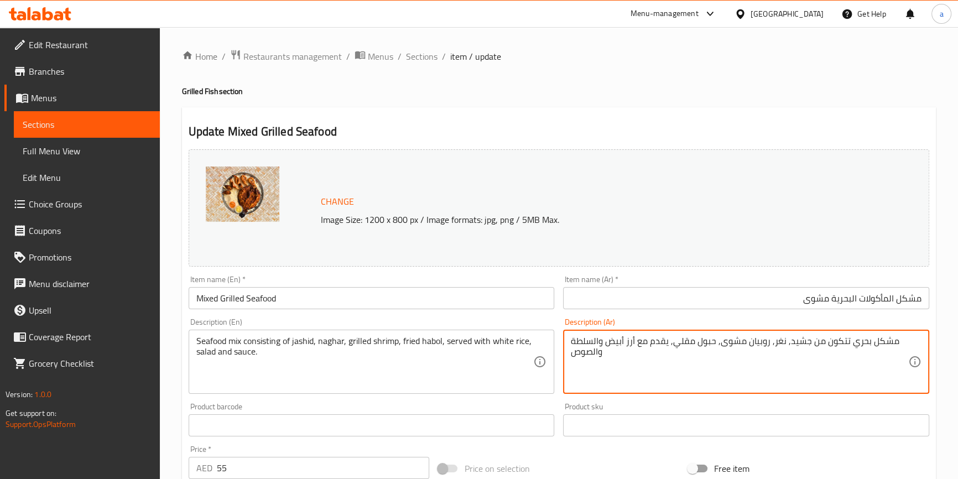
click at [854, 339] on textarea "مشكل بحري تتكون من جشيد, نغر, روبيان مشوى, حبول مقلي, يقدم مع أرز أبيض والسلطة …" at bounding box center [739, 362] width 337 height 53
paste textarea "لمأكولات البحرية"
click at [743, 343] on textarea "مشكل المأكولات البحرية تتكون من جشيد, نغر, روبيان مشوى, حبول مقلي, يقدم مع أرز …" at bounding box center [739, 362] width 337 height 53
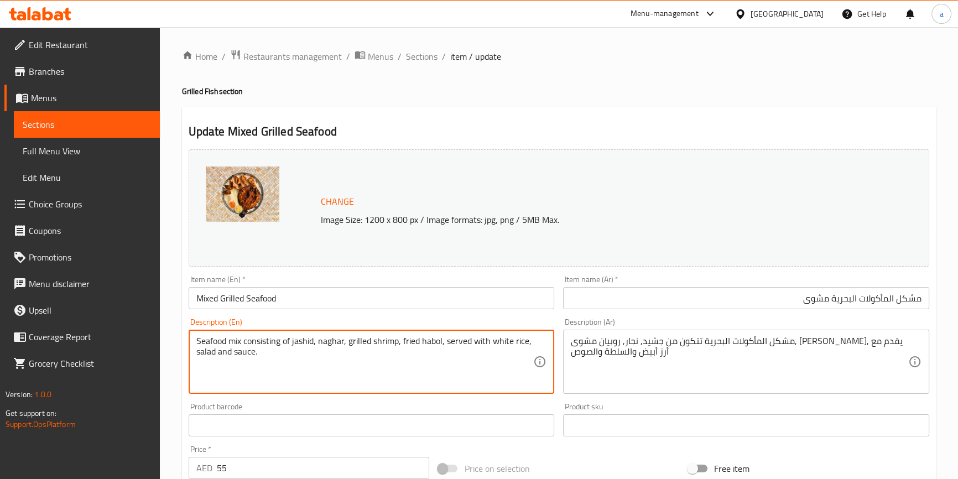
click at [429, 343] on textarea "Seafood mix consisting of jashid, naghar, grilled shrimp, fried habol, served w…" at bounding box center [364, 362] width 337 height 53
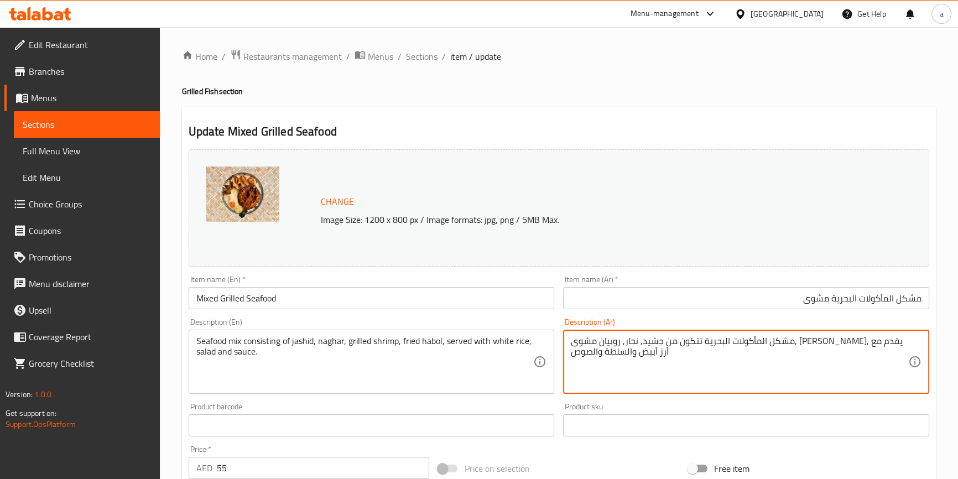
click at [669, 341] on textarea "مشكل المأكولات البحرية تتكون من جشيد, نجار, روبيان مشوى, حبول مقلي, يقدم مع أرز…" at bounding box center [739, 362] width 337 height 53
paste textarea "هابول"
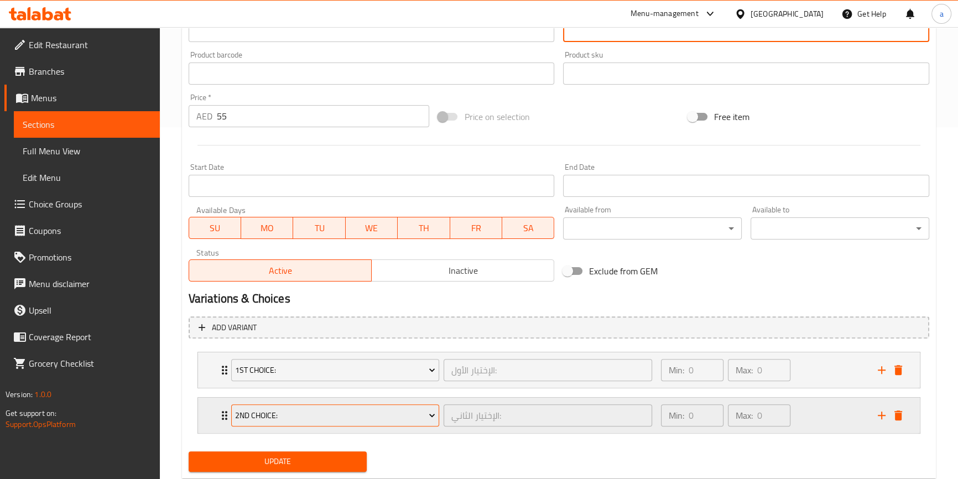
scroll to position [382, 0]
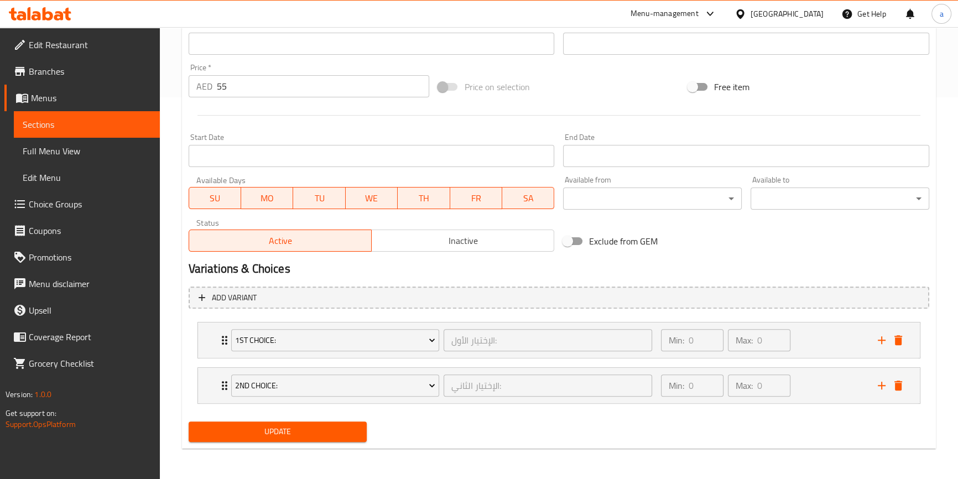
type textarea "مشكل المأكولات البحرية تتكون من جشيد, نجار, روبيان مشوى, هابول مقلي, يقدم مع أر…"
click at [304, 426] on span "Update" at bounding box center [277, 432] width 161 height 14
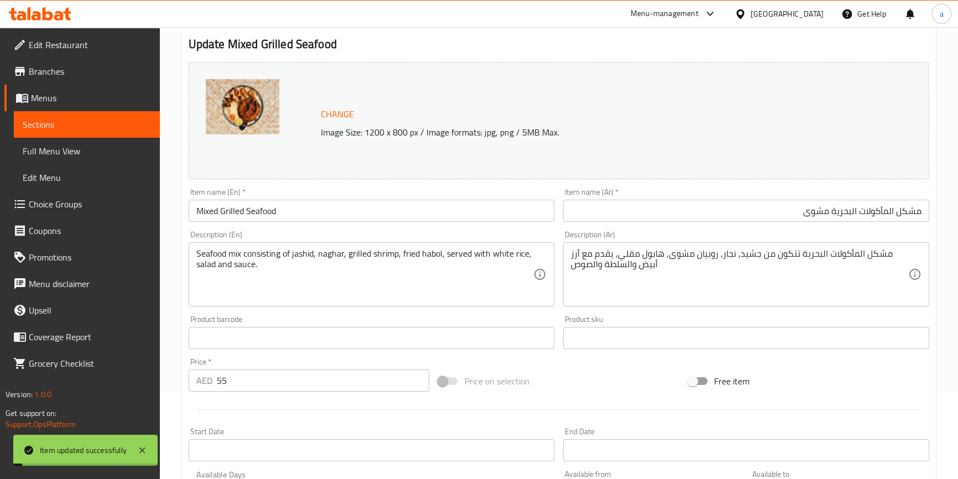
scroll to position [0, 0]
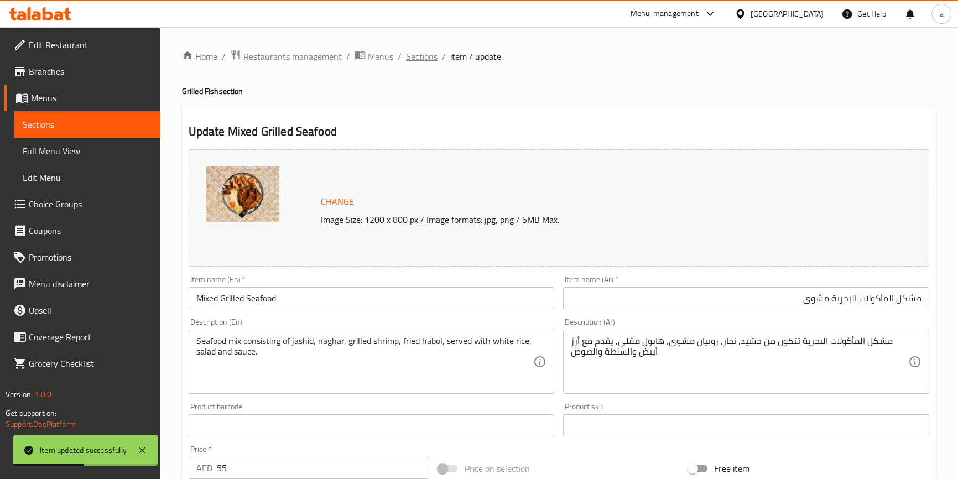
click at [418, 57] on span "Sections" at bounding box center [422, 56] width 32 height 13
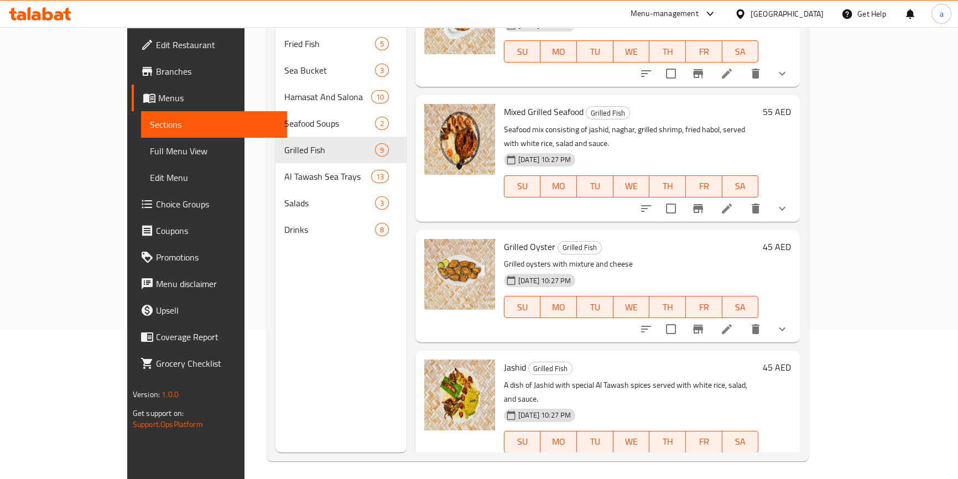
scroll to position [635, 0]
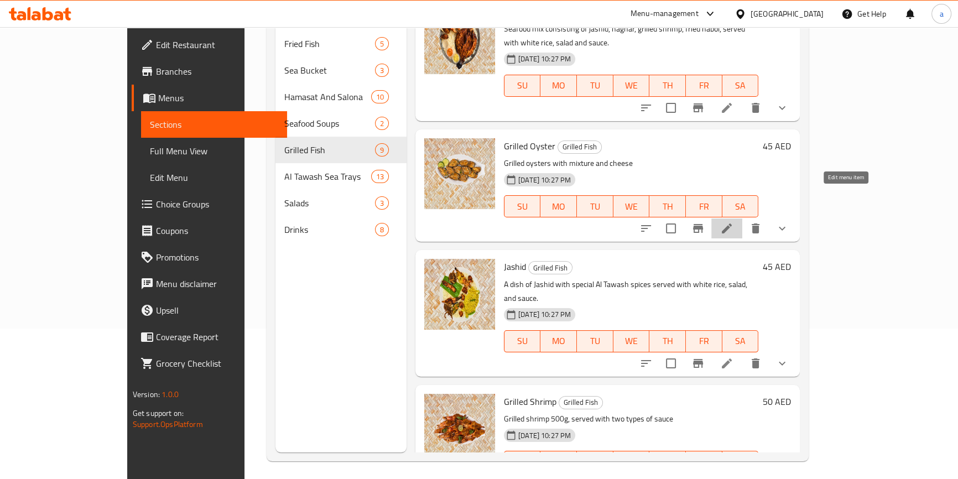
click at [732, 223] on icon at bounding box center [727, 228] width 10 height 10
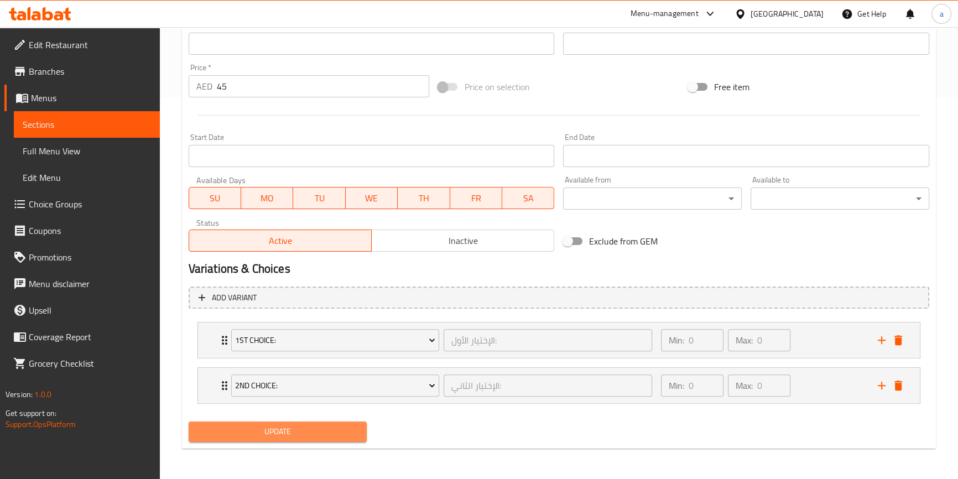
click at [305, 425] on span "Update" at bounding box center [277, 432] width 161 height 14
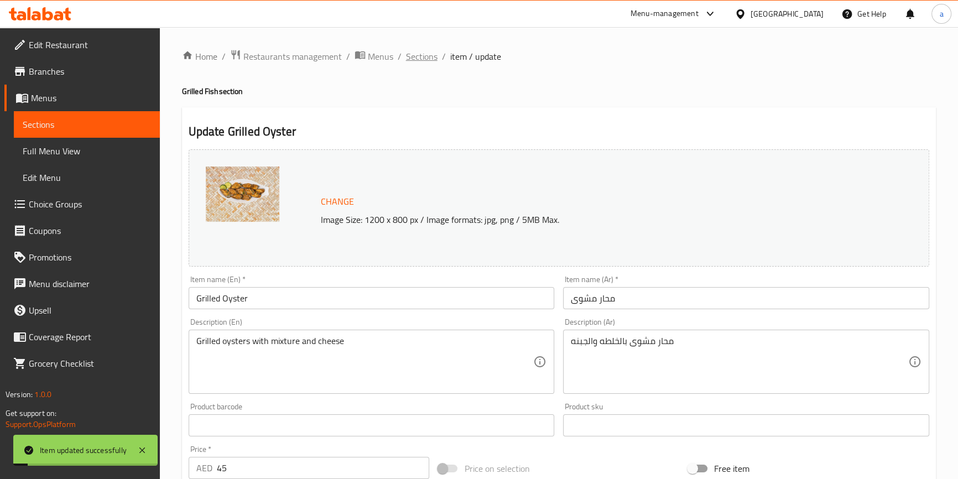
click at [417, 62] on span "Sections" at bounding box center [422, 56] width 32 height 13
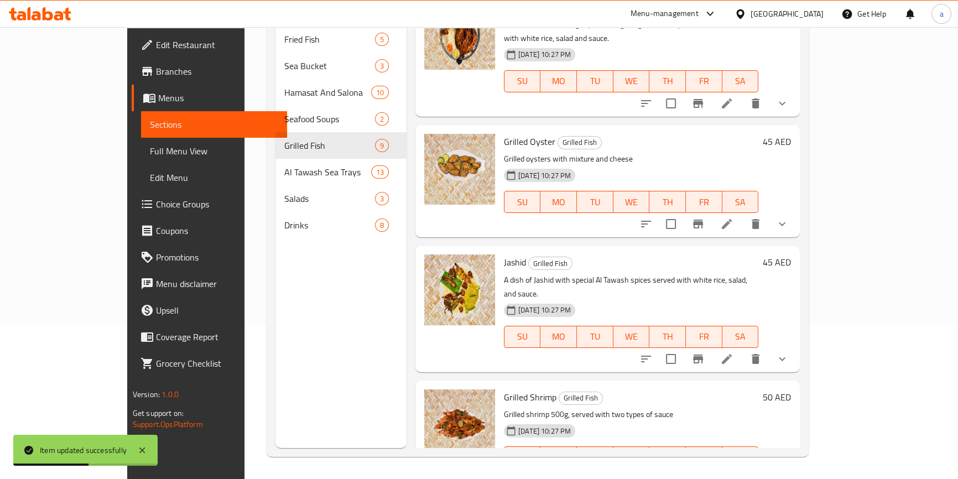
scroll to position [155, 0]
click at [733, 352] on icon at bounding box center [726, 358] width 13 height 13
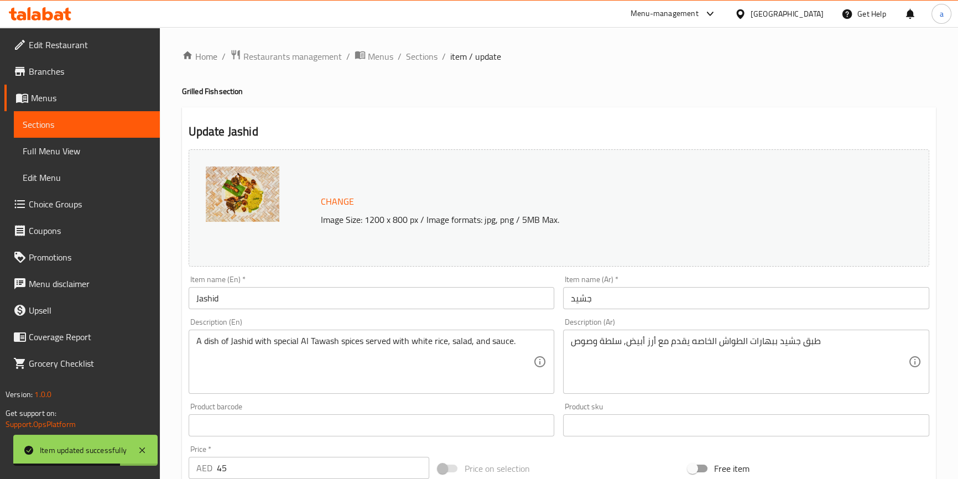
click at [453, 302] on input "Jashid" at bounding box center [372, 298] width 366 height 22
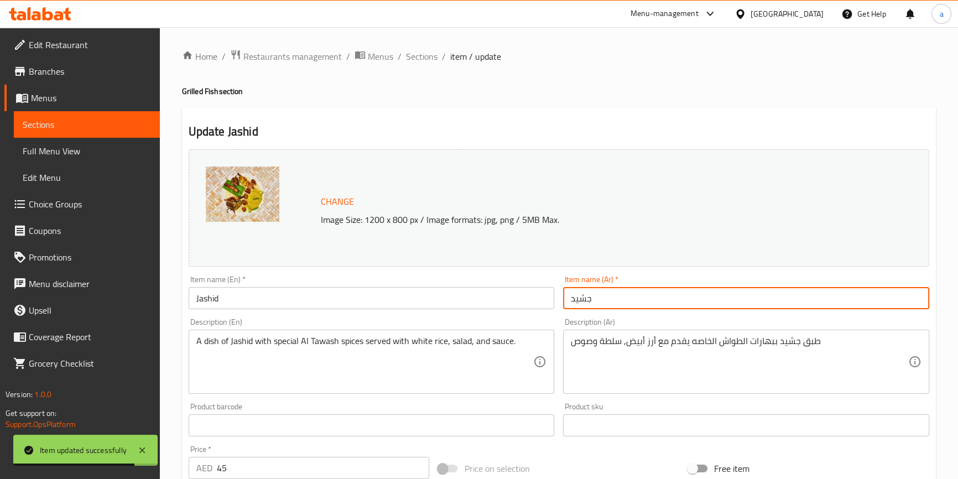
click at [641, 300] on input "جشيد" at bounding box center [746, 298] width 366 height 22
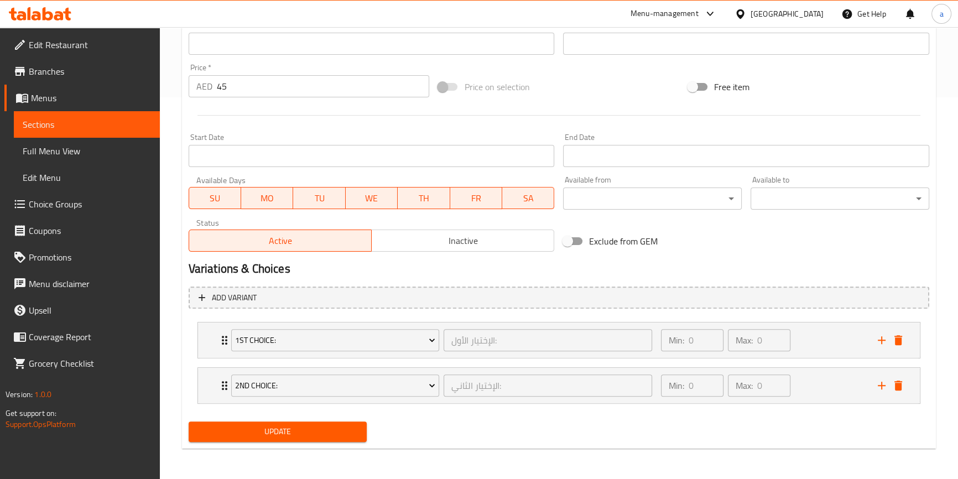
click at [323, 431] on span "Update" at bounding box center [277, 432] width 161 height 14
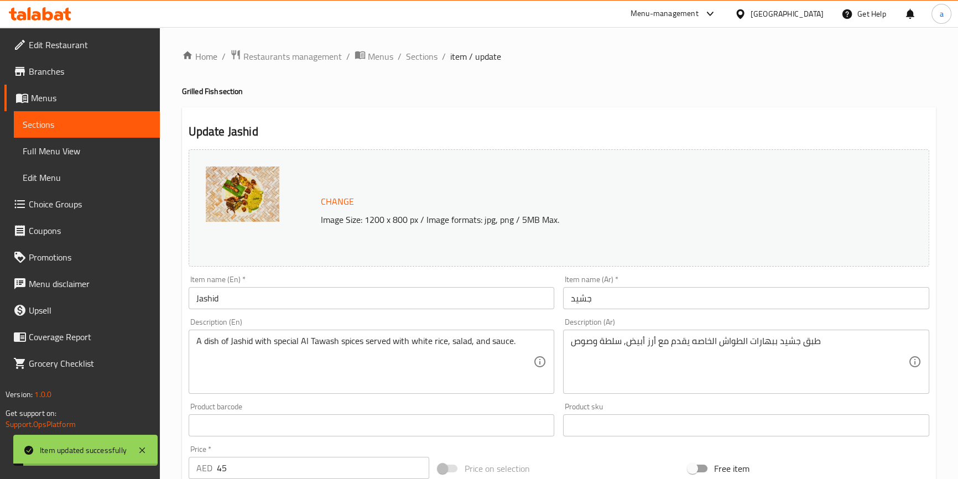
click at [209, 295] on input "Jashid" at bounding box center [372, 298] width 366 height 22
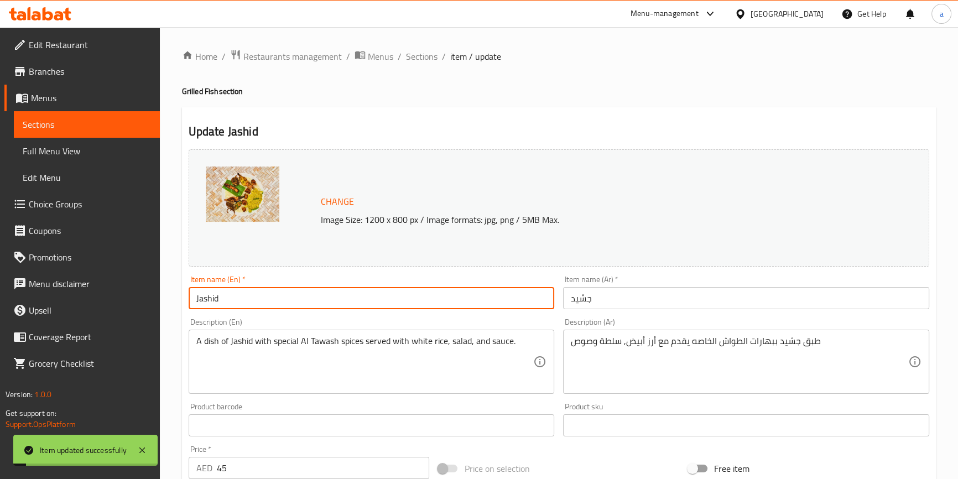
click at [209, 295] on input "Jashid" at bounding box center [372, 298] width 366 height 22
click at [265, 299] on input "Jashid" at bounding box center [372, 298] width 366 height 22
click at [275, 298] on input "Jashid" at bounding box center [372, 298] width 366 height 22
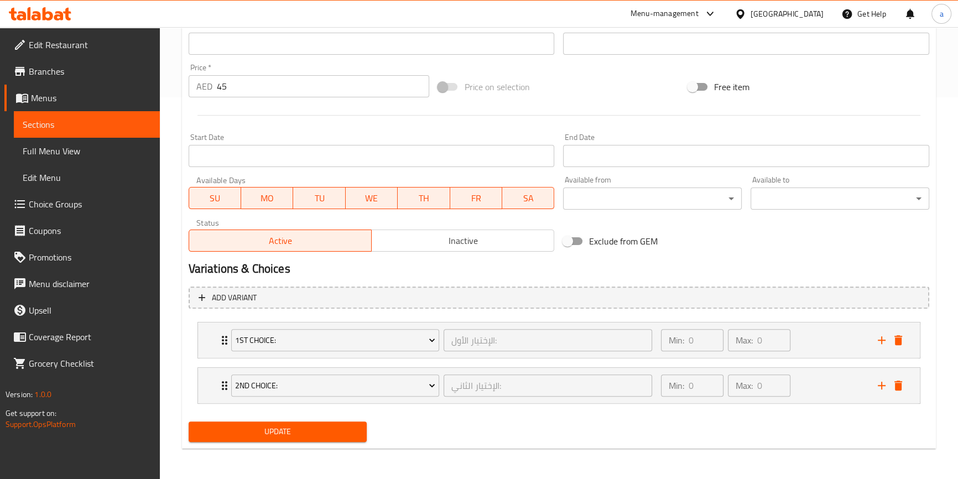
click at [293, 432] on span "Update" at bounding box center [277, 432] width 161 height 14
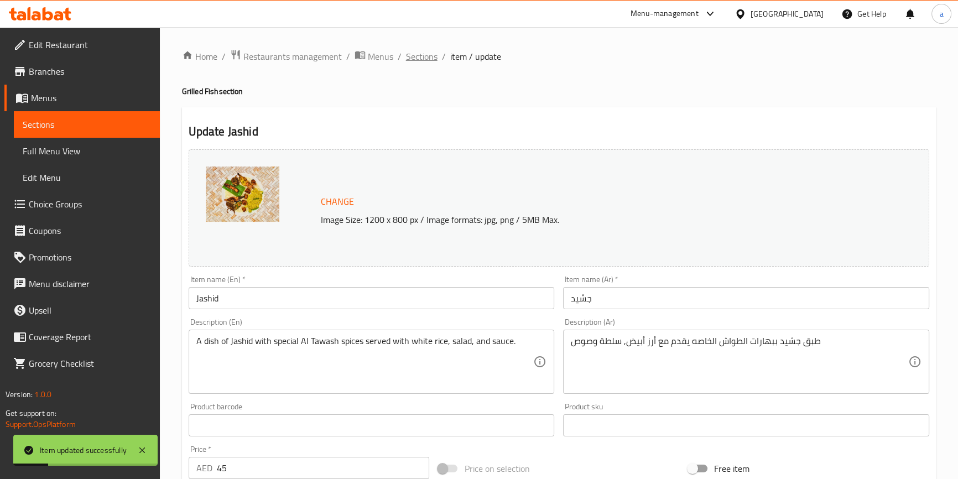
click at [430, 56] on span "Sections" at bounding box center [422, 56] width 32 height 13
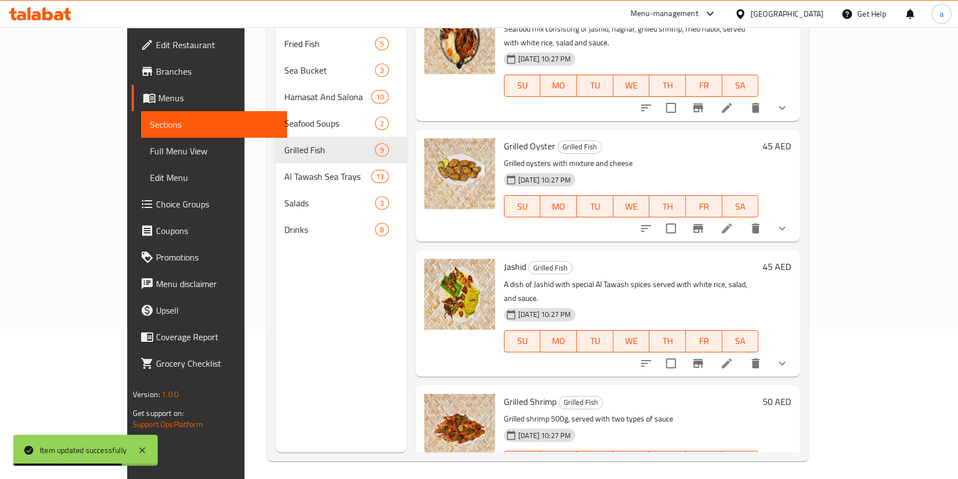
scroll to position [155, 0]
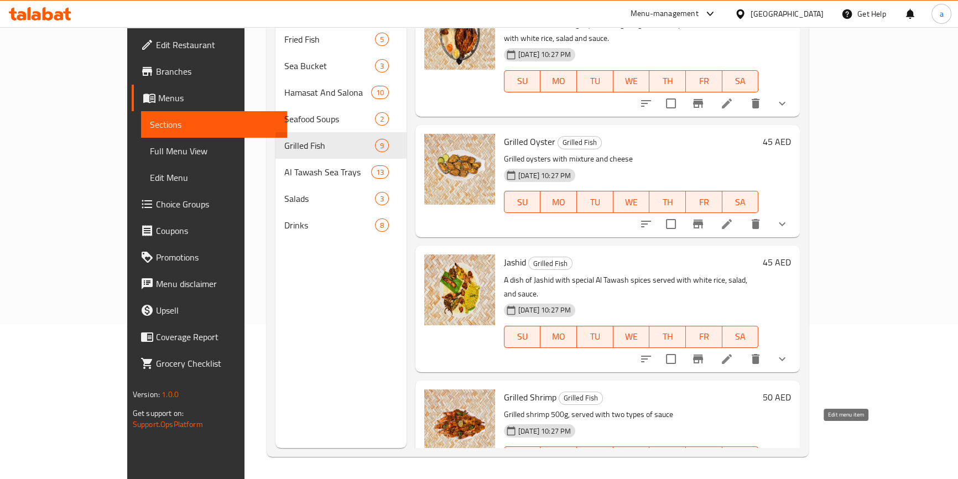
click at [733, 473] on icon at bounding box center [726, 479] width 13 height 13
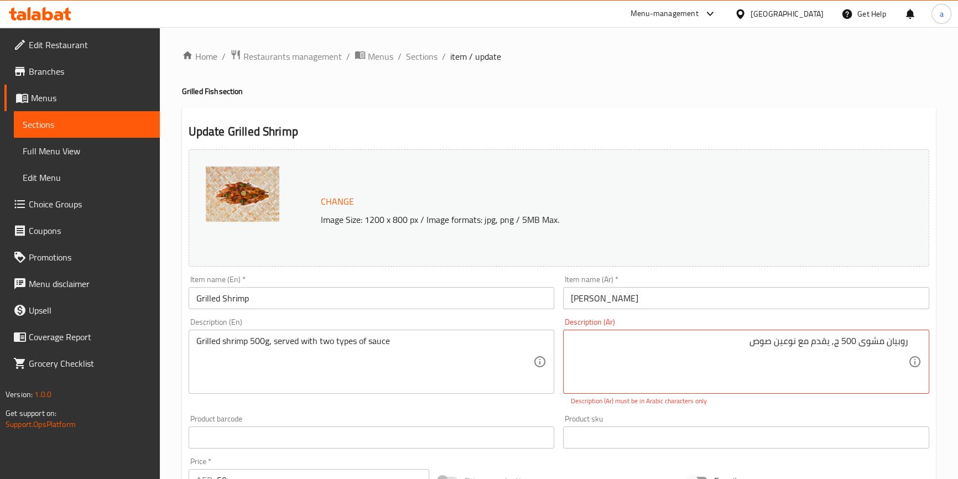
click at [834, 344] on textarea "روبیان مشوى 500 ج, يقدم مع نوعين صوص" at bounding box center [739, 362] width 337 height 53
click at [726, 343] on textarea "روبیان مشوى 500 جم, يقدم مع نوعين صوص" at bounding box center [739, 362] width 337 height 53
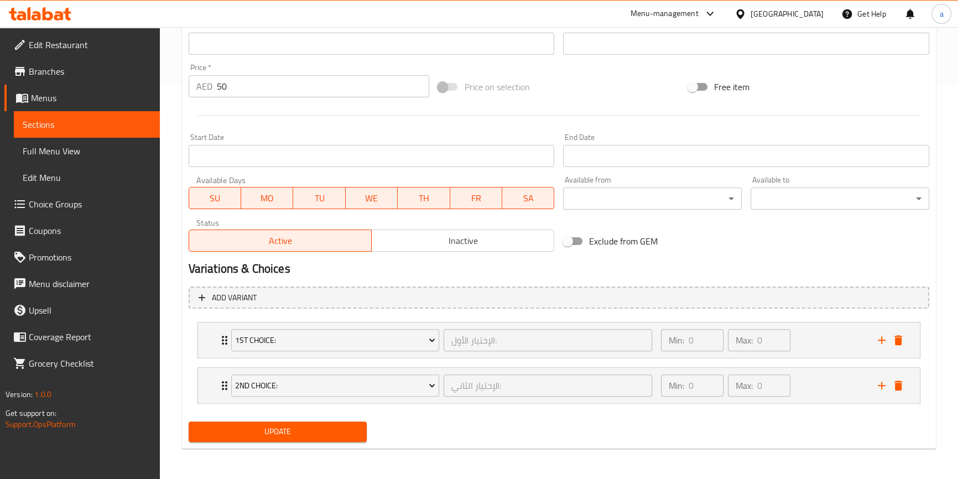
type textarea "روبیان مشوى 500 جم, يقدم مع نوعين من صوص"
click at [343, 437] on span "Update" at bounding box center [277, 432] width 161 height 14
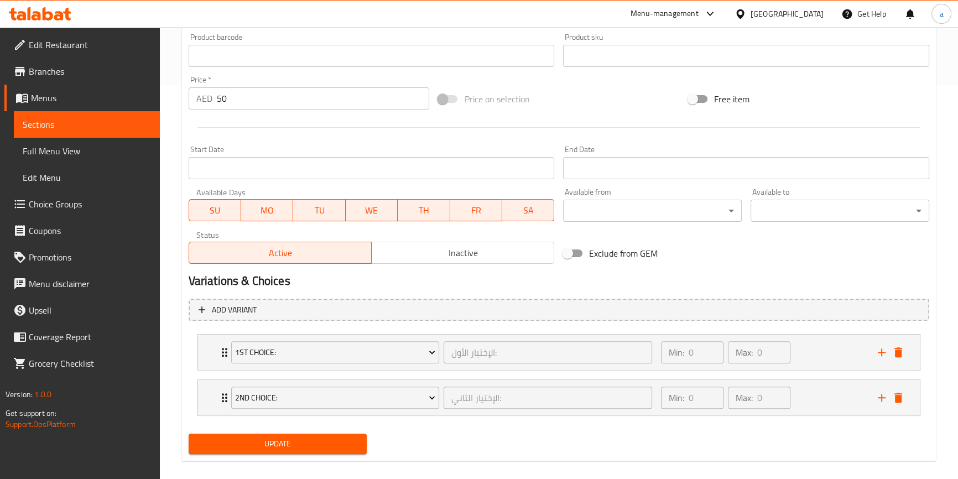
scroll to position [59, 0]
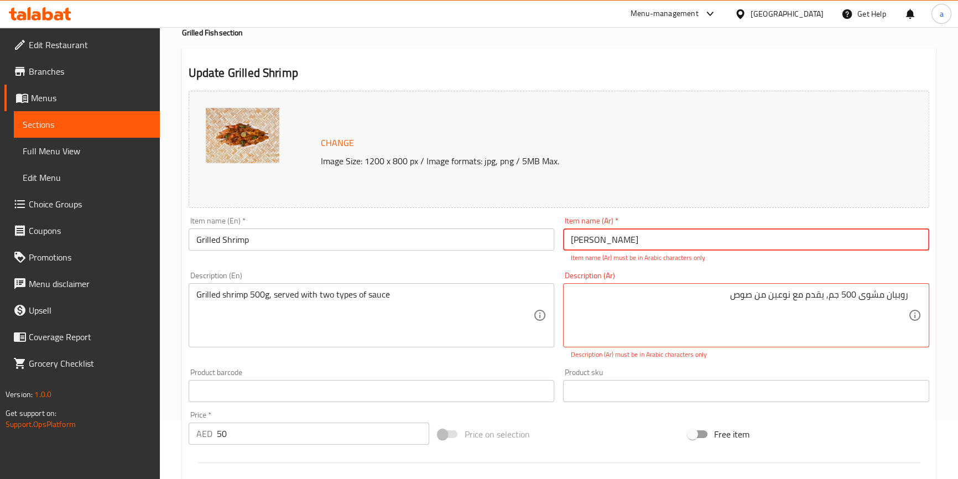
click at [630, 236] on input "روبیان مشوی" at bounding box center [746, 239] width 366 height 22
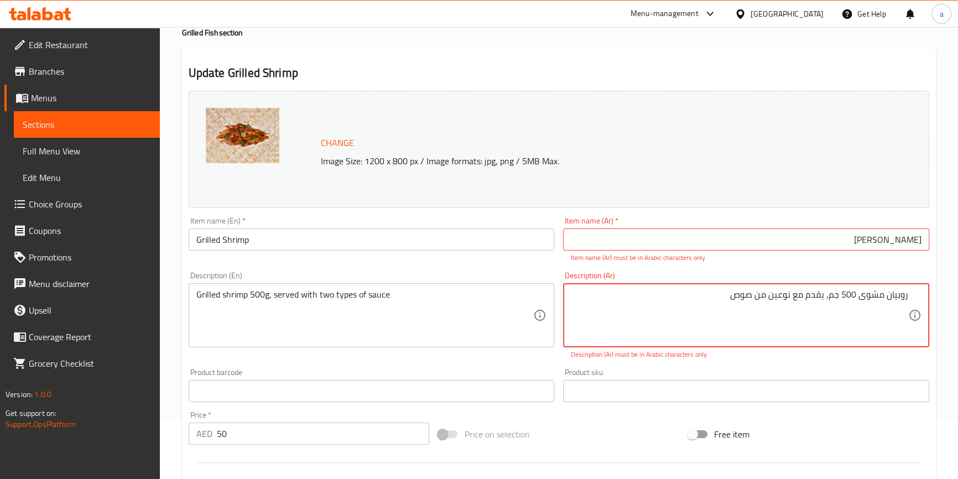
click at [668, 238] on input "روبیان مشوی" at bounding box center [746, 239] width 366 height 22
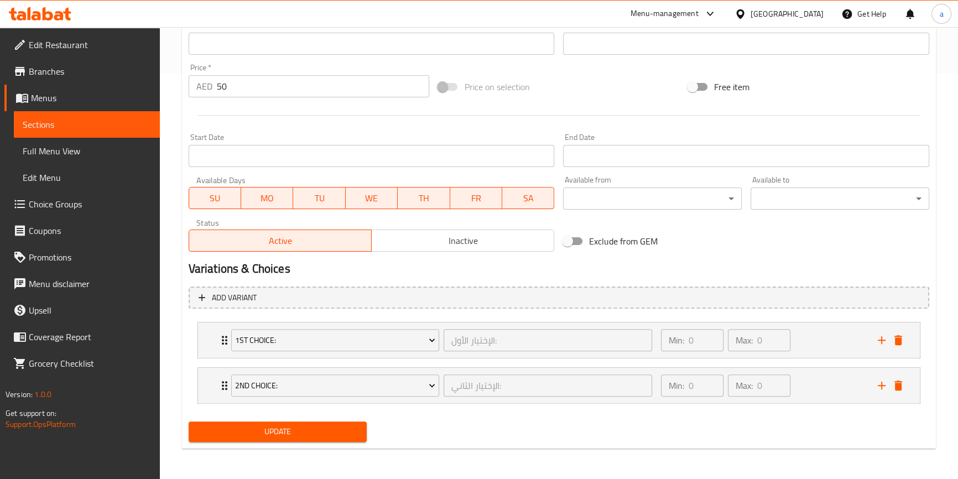
click at [330, 431] on span "Update" at bounding box center [277, 432] width 161 height 14
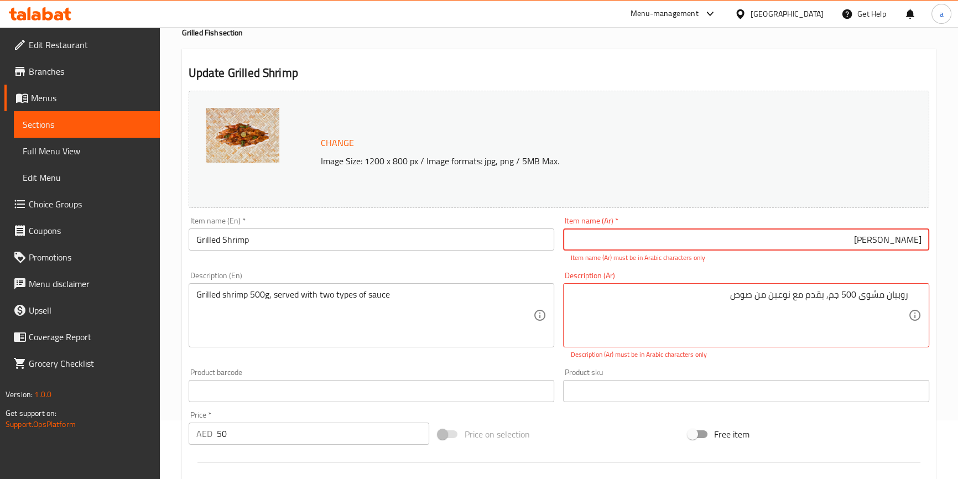
type input "روبیان مشوي"
click at [482, 242] on input "Grilled Shrimp" at bounding box center [372, 239] width 366 height 22
click at [711, 237] on input "روبیان مشوي" at bounding box center [746, 239] width 366 height 22
drag, startPoint x: 699, startPoint y: 241, endPoint x: 498, endPoint y: 237, distance: 200.8
click at [498, 237] on input "Grilled Shrimp" at bounding box center [372, 239] width 366 height 22
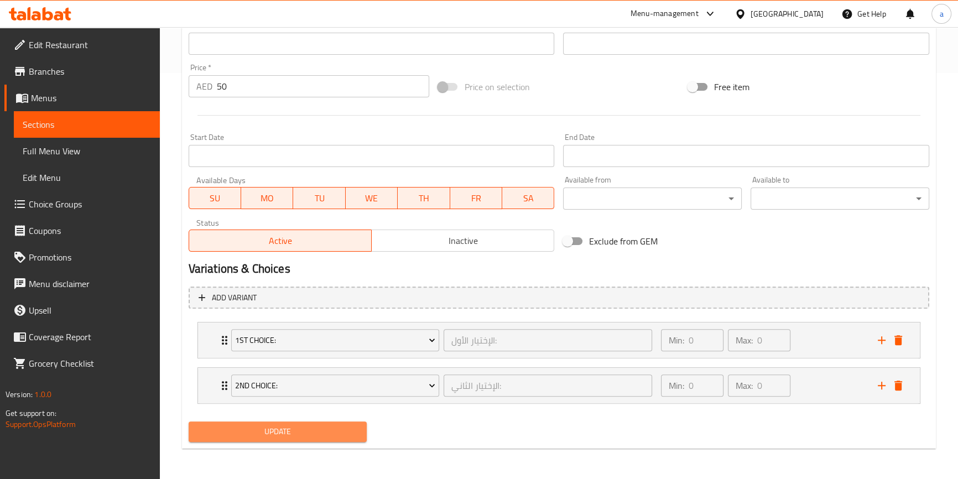
click at [315, 431] on span "Update" at bounding box center [277, 432] width 161 height 14
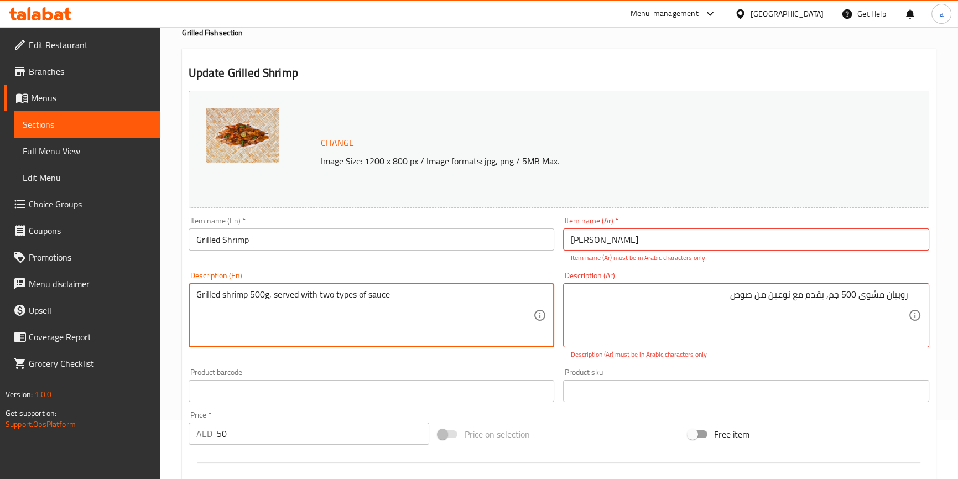
scroll to position [0, 0]
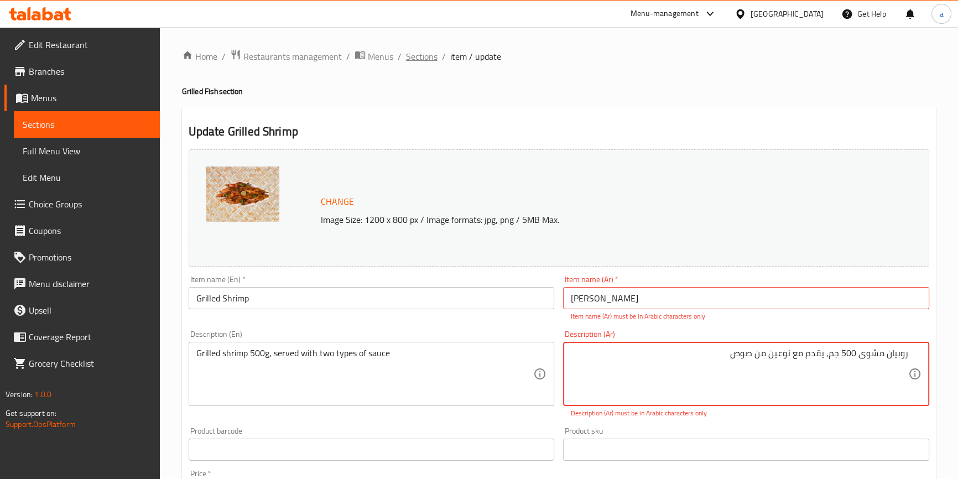
click at [432, 59] on span "Sections" at bounding box center [422, 56] width 32 height 13
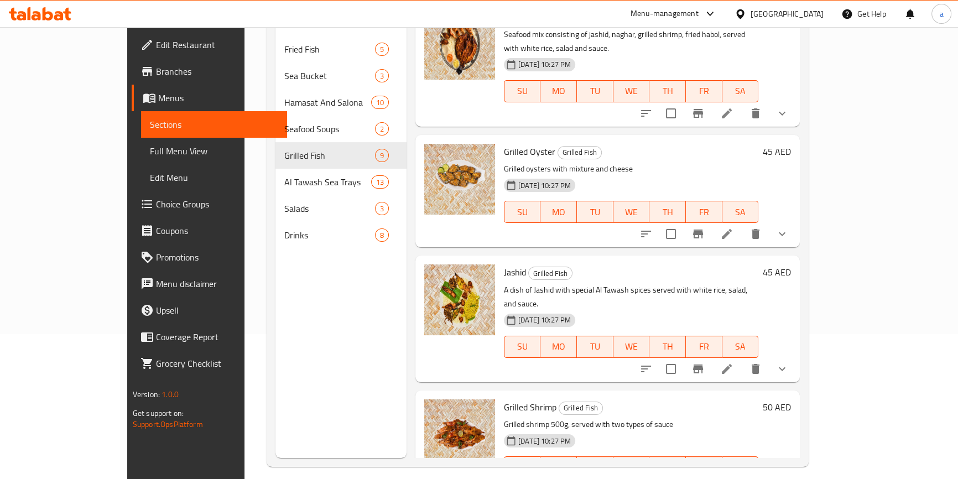
scroll to position [155, 0]
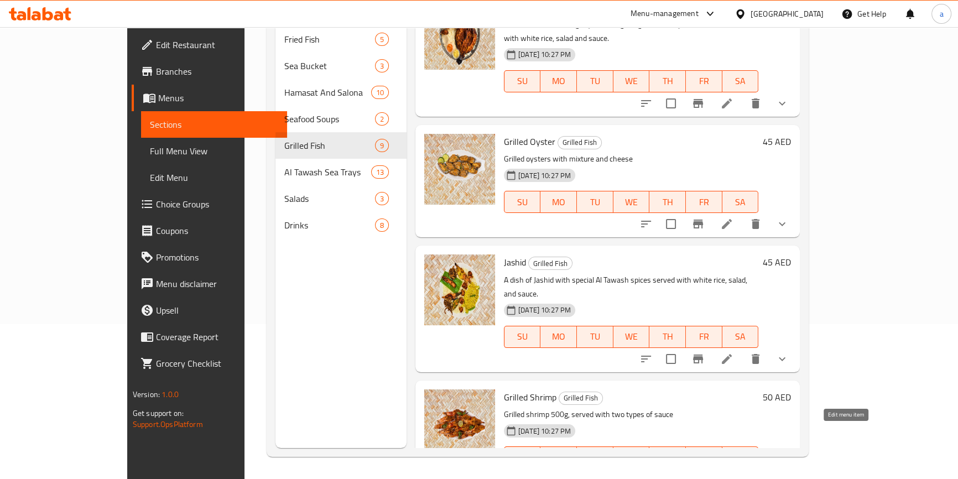
click at [733, 473] on icon at bounding box center [726, 479] width 13 height 13
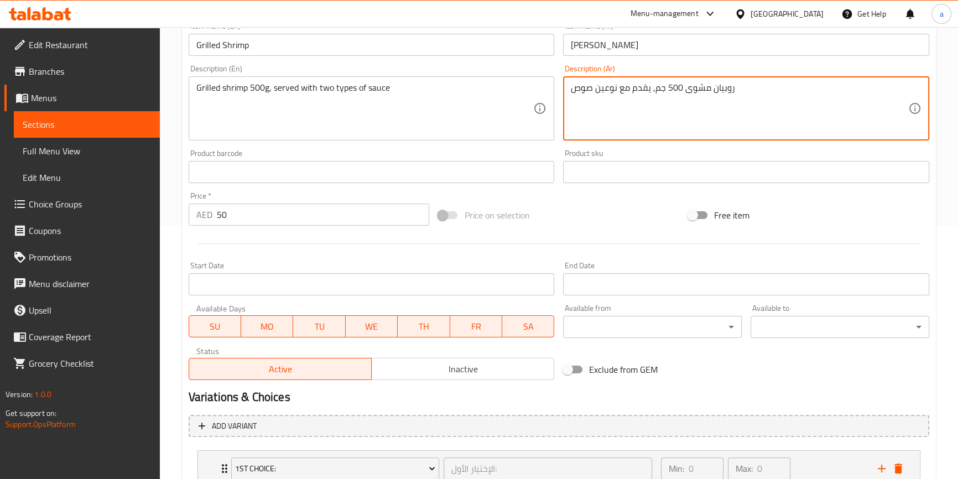
scroll to position [382, 0]
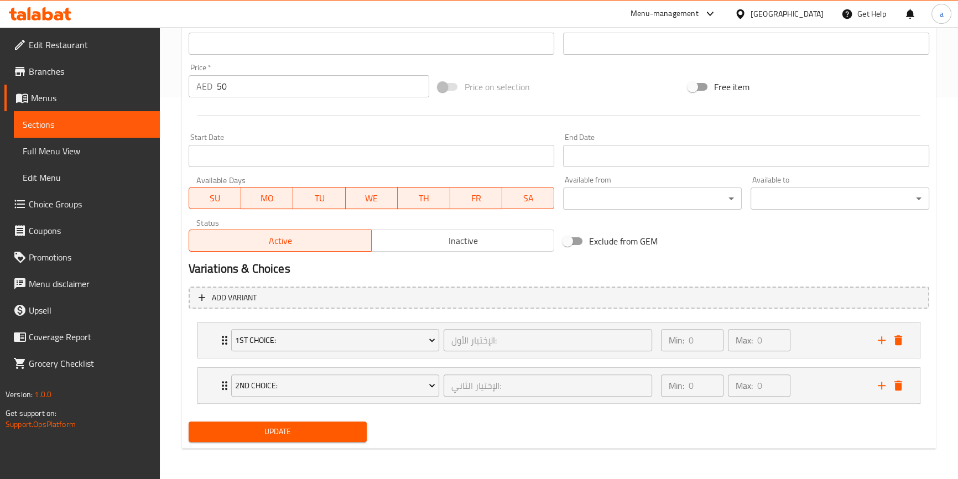
type textarea "روبیان مشوى 500 جم, يقدم مع نوعين صوص"
click at [304, 426] on div "Change Image Size: 1200 x 800 px / Image formats: jpg, png / 5MB Max. Item name…" at bounding box center [558, 104] width 749 height 683
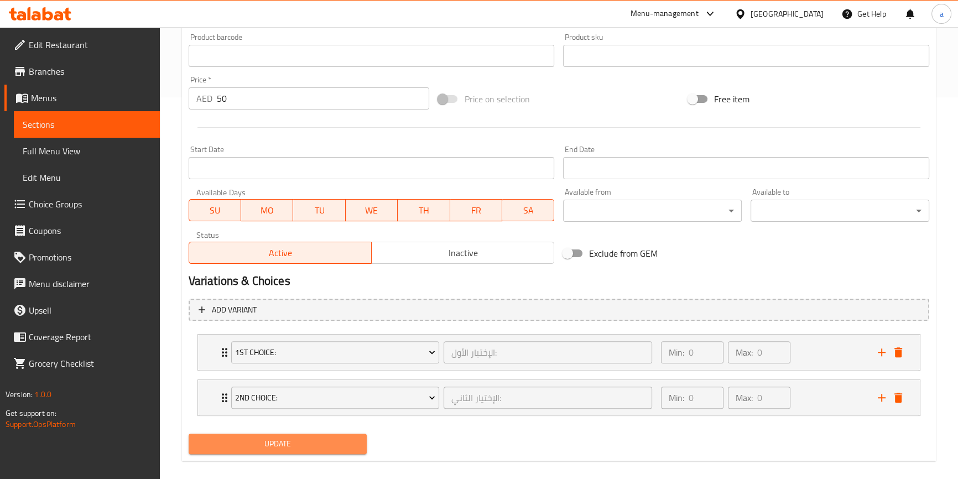
click at [321, 445] on span "Update" at bounding box center [277, 444] width 161 height 14
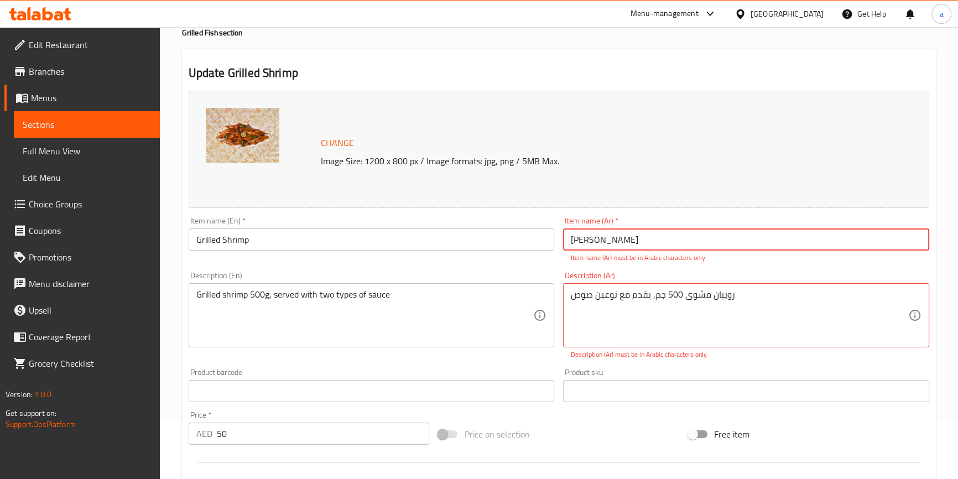
click at [630, 239] on input "روبیان مشوی" at bounding box center [746, 239] width 366 height 22
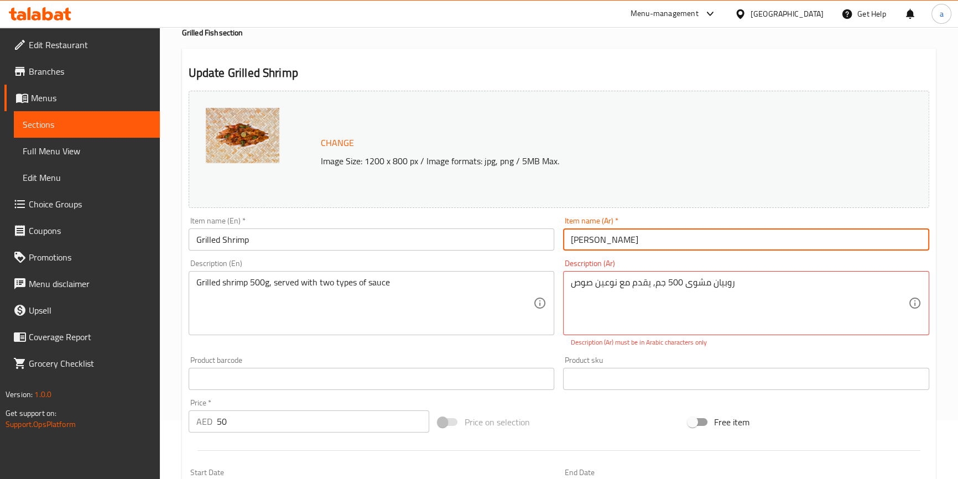
type input "روبيان مشوي"
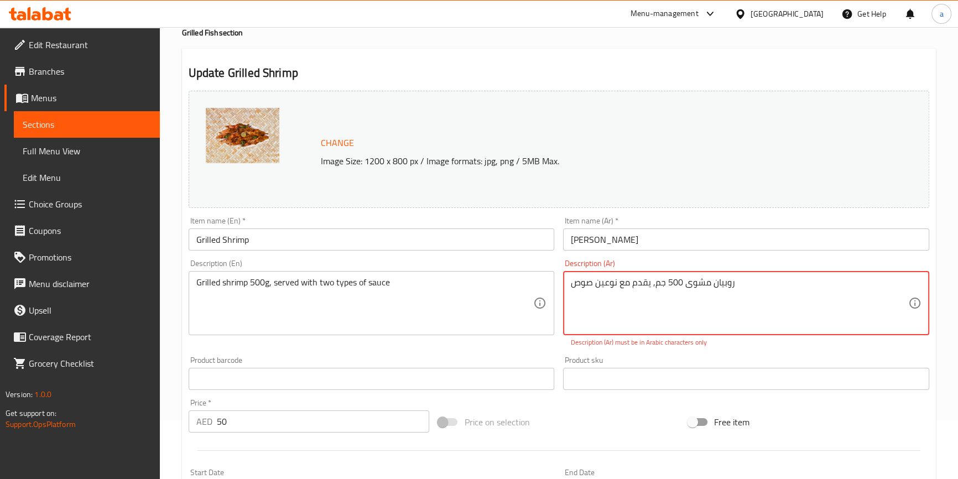
drag, startPoint x: 742, startPoint y: 280, endPoint x: 572, endPoint y: 289, distance: 170.0
click at [572, 289] on textarea "روبیان مشوى 500 جم, يقدم مع نوعين صوص" at bounding box center [739, 303] width 337 height 53
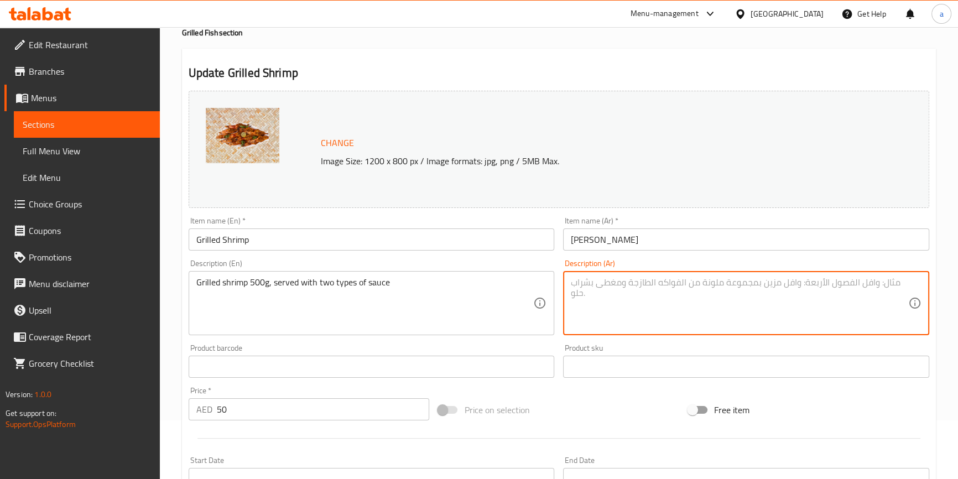
click at [680, 281] on textarea at bounding box center [739, 303] width 337 height 53
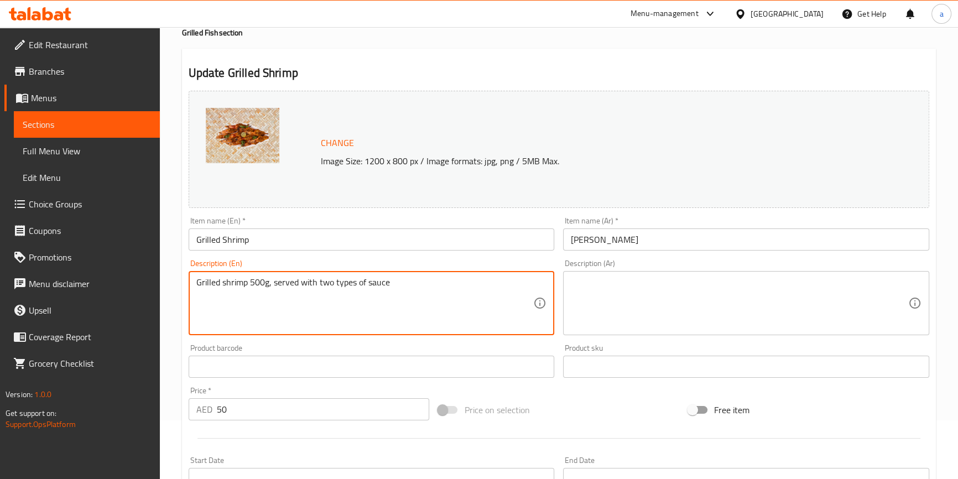
click at [636, 293] on textarea at bounding box center [739, 303] width 337 height 53
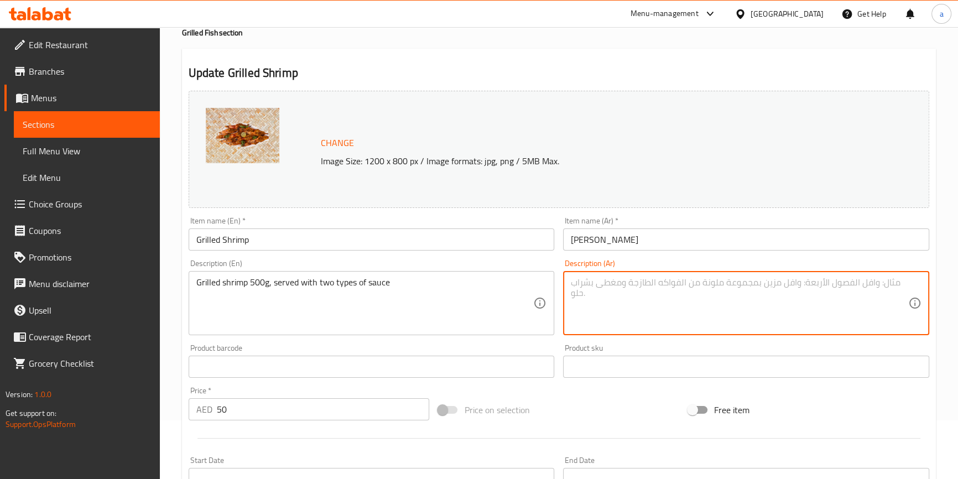
paste textarea "روبیان مشوى 500 جم, يقدم مع نوعين صوص"
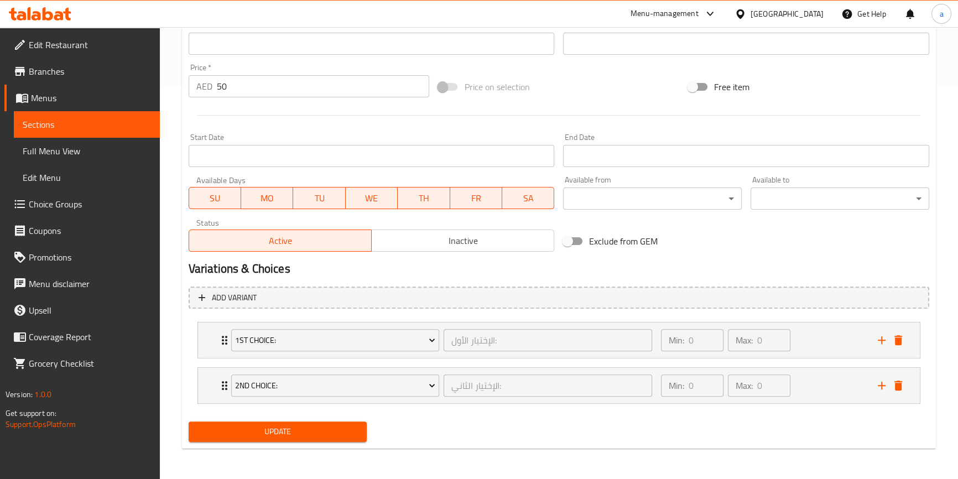
click at [323, 431] on span "Update" at bounding box center [277, 432] width 161 height 14
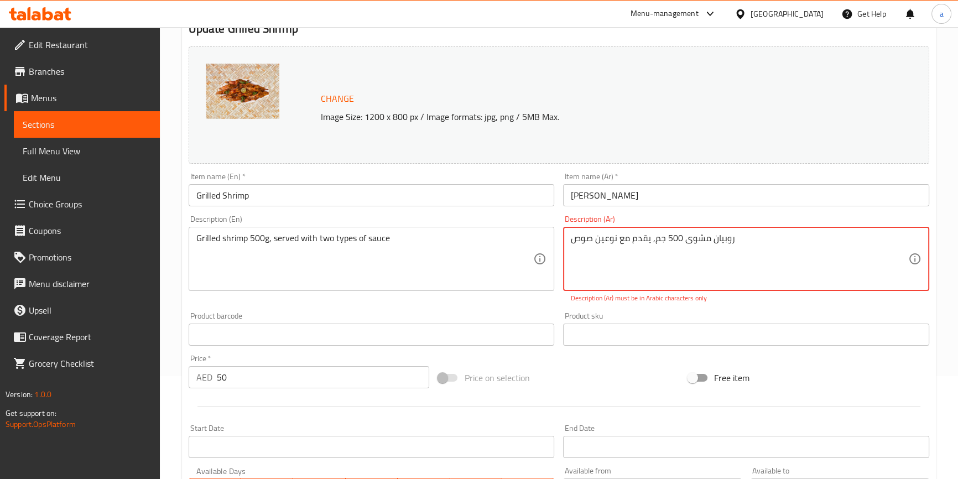
click at [669, 239] on textarea "روبیان مشوى 500 جم, يقدم مع نوعين صوص" at bounding box center [739, 259] width 337 height 53
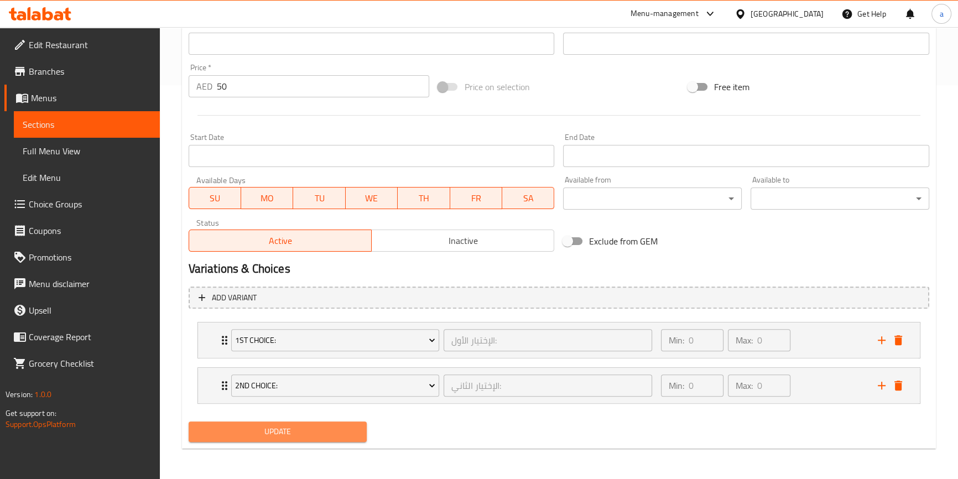
click at [277, 425] on span "Update" at bounding box center [277, 432] width 161 height 14
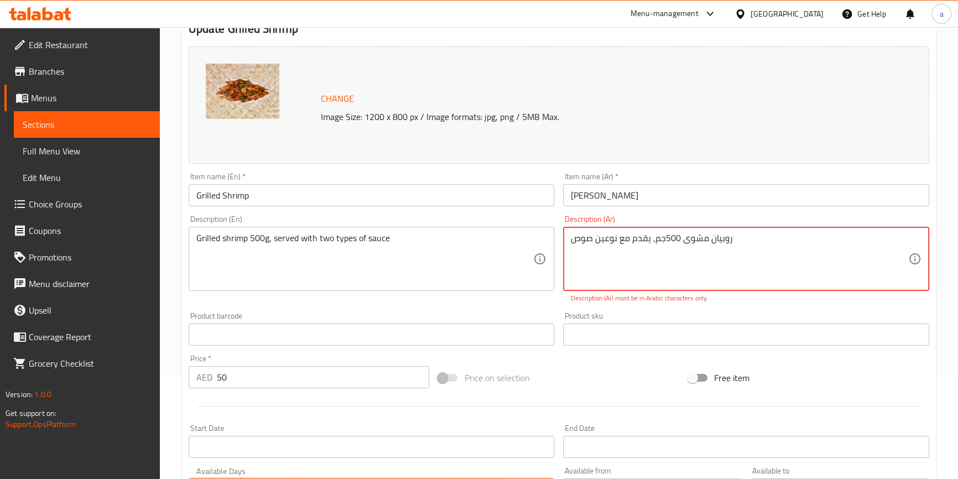
click at [665, 238] on textarea "روبیان مشوى 500جم, يقدم مع نوعين صوص" at bounding box center [739, 259] width 337 height 53
click at [680, 238] on textarea "روبیان مشوى 500جم, يقدم مع نوعين صوص" at bounding box center [739, 259] width 337 height 53
click at [721, 254] on textarea "روبیان مشوى500جم, يقدم مع نوعين صوص" at bounding box center [739, 259] width 337 height 53
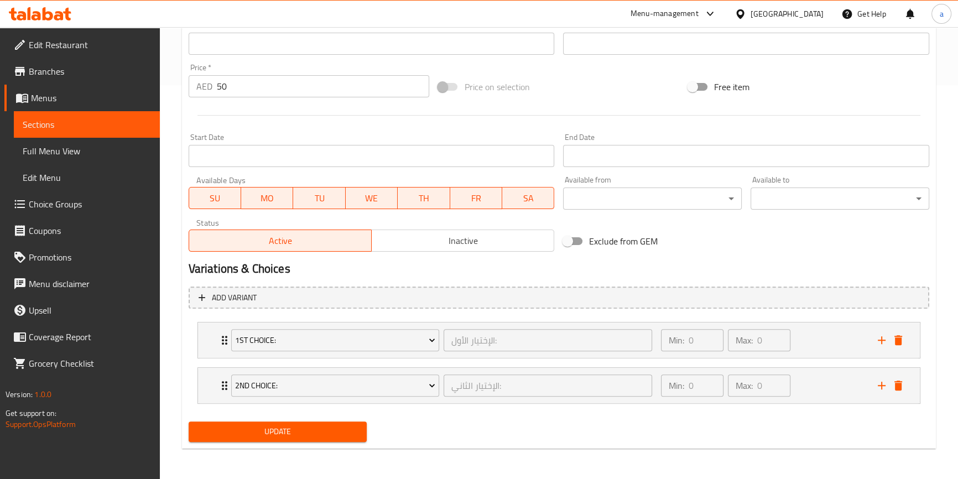
click at [302, 430] on span "Update" at bounding box center [277, 432] width 161 height 14
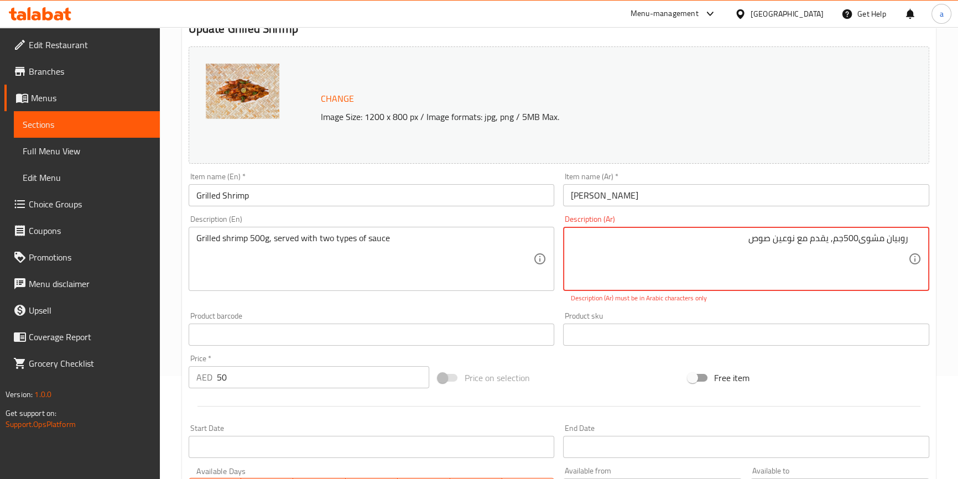
click at [852, 236] on textarea "روبیان مشوى500جم, يقدم مع نوعين صوص" at bounding box center [739, 259] width 337 height 53
click at [695, 255] on textarea "روبیان مشوى500جم, يقدم مع نوعين صوص" at bounding box center [739, 259] width 337 height 53
click at [843, 238] on textarea "روبیان مشوى500جم, يقدم مع نوعين صوص" at bounding box center [739, 259] width 337 height 53
click at [860, 238] on textarea "روبیان مشوى500 جم, يقدم مع نوعين صوص" at bounding box center [739, 259] width 337 height 53
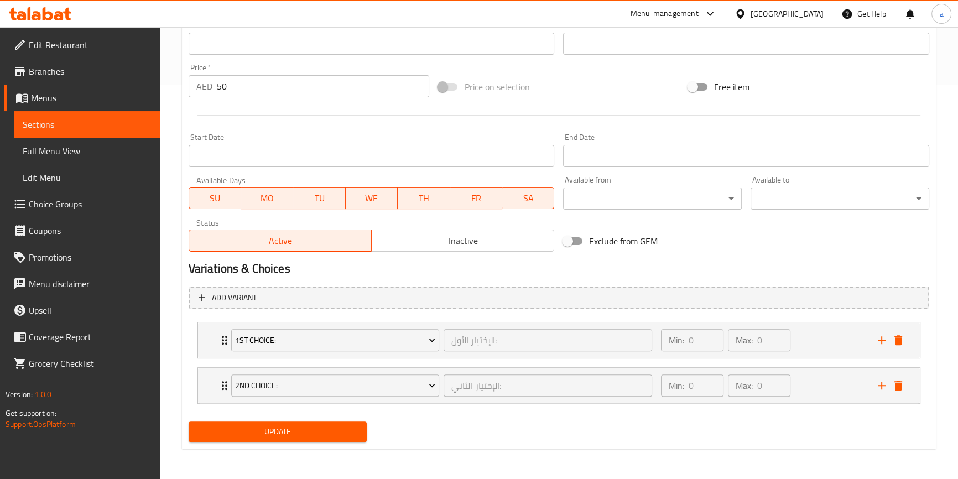
click at [317, 432] on span "Update" at bounding box center [277, 432] width 161 height 14
click at [341, 430] on span "Update" at bounding box center [277, 432] width 161 height 14
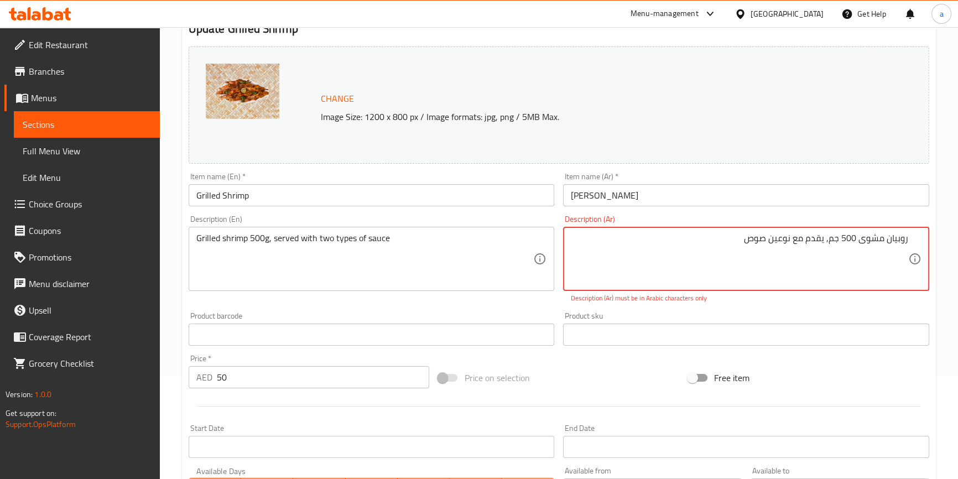
click at [341, 430] on div "Start Date Start Date" at bounding box center [372, 441] width 366 height 34
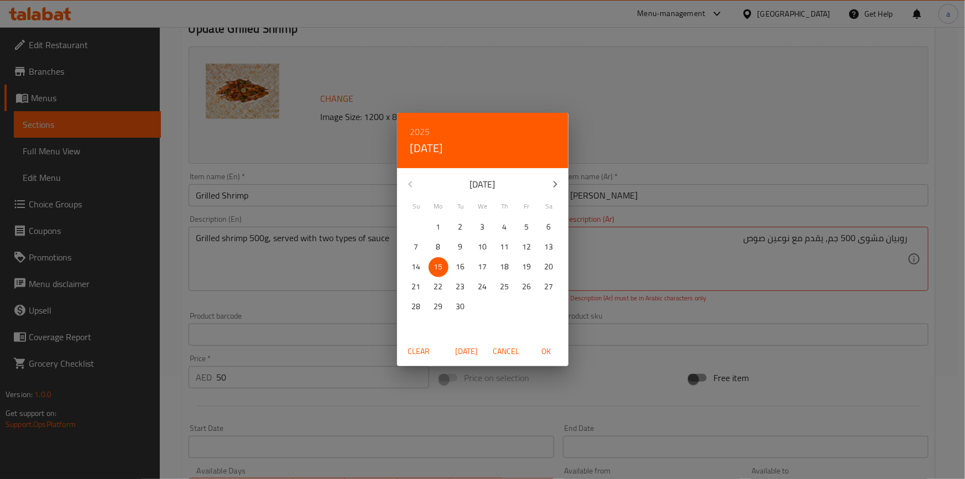
click at [808, 123] on div "2025 Mon, Sep 15 September 2025 Su Mo Tu We Th Fr Sa 31 1 2 3 4 5 6 7 8 9 10 11…" at bounding box center [482, 239] width 965 height 479
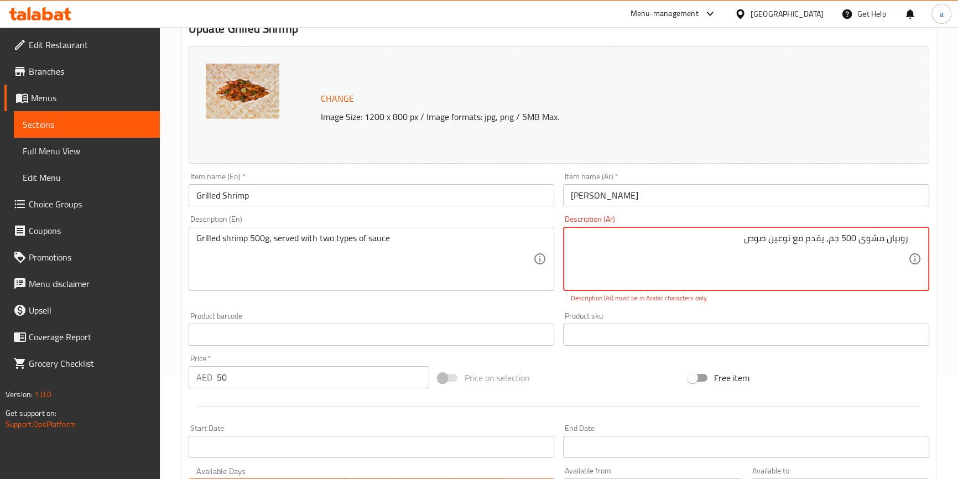
drag, startPoint x: 779, startPoint y: 265, endPoint x: 738, endPoint y: 277, distance: 42.7
click at [738, 277] on textarea "روبیان مشوى 500 جم, يقدم مع نوعين صوص" at bounding box center [739, 259] width 337 height 53
click at [831, 238] on textarea "روبیان مشوى 500 جم, يقدم مع نوعين صوص" at bounding box center [739, 259] width 337 height 53
type textarea "روبیان مشوى جم, يقدم مع نوعين صوص"
drag, startPoint x: 752, startPoint y: 239, endPoint x: 921, endPoint y: 243, distance: 169.2
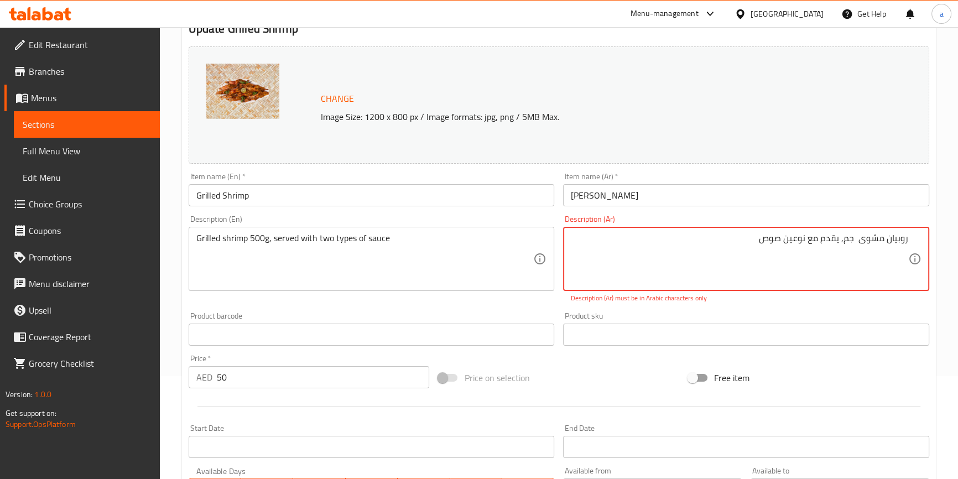
click at [921, 244] on div "روبیان مشوى جم, يقدم مع نوعين صوص Description (Ar)" at bounding box center [746, 259] width 366 height 64
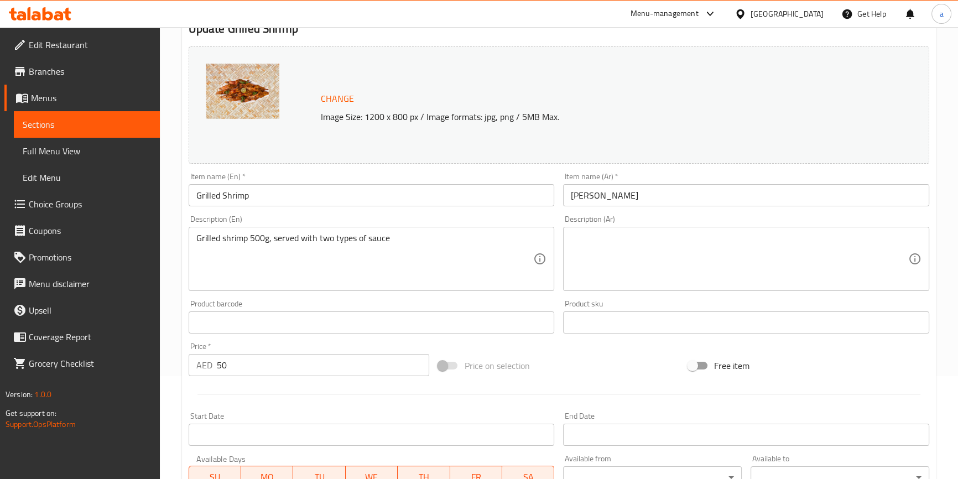
click at [797, 242] on textarea at bounding box center [739, 259] width 337 height 53
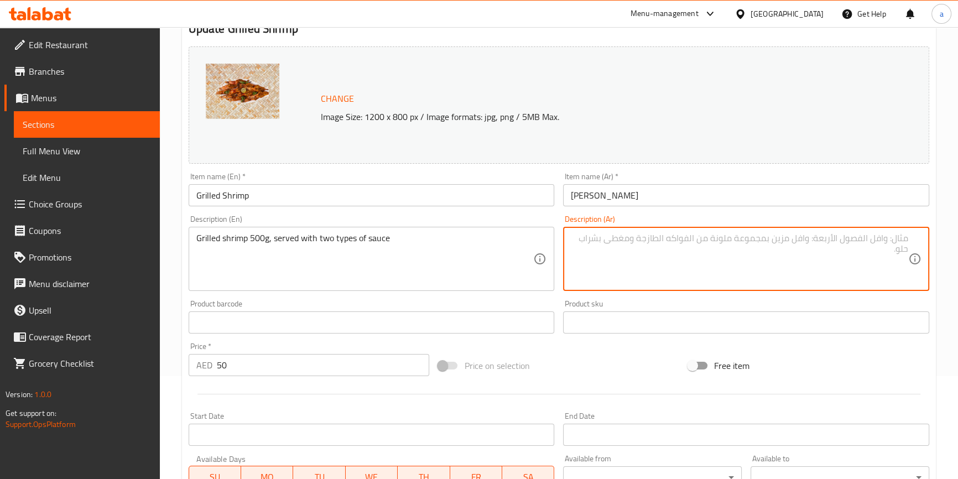
paste textarea "روبيان مشوي 500جم يقدم مع نوعين من الصوص"
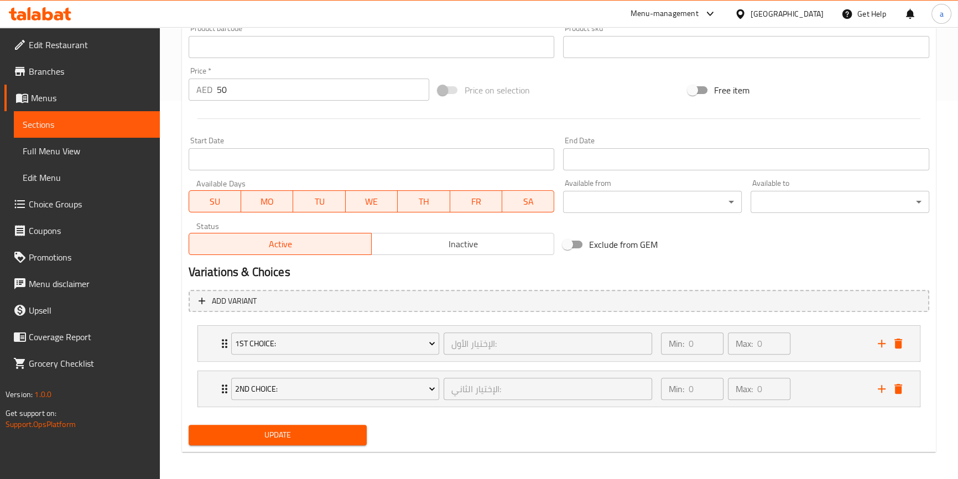
scroll to position [382, 0]
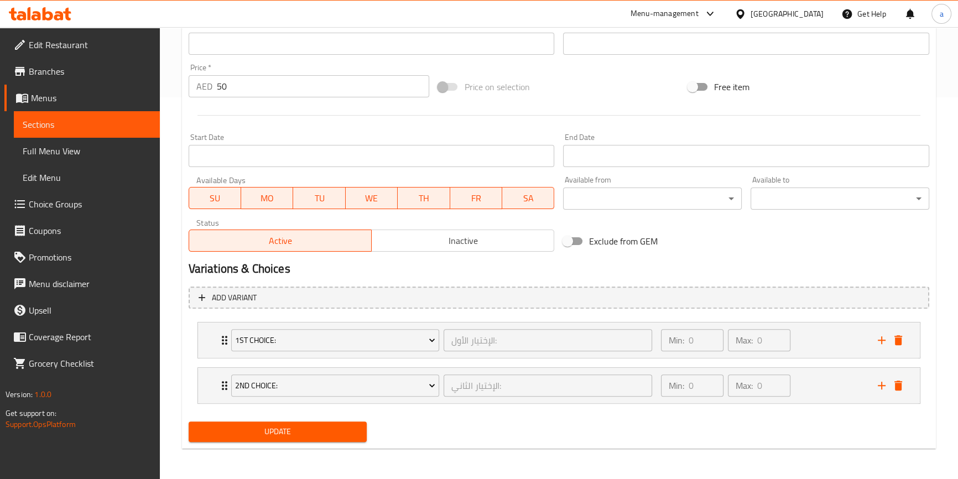
type textarea "روبيان مشوي 500جم يقدم مع نوعين من الصوص"
click at [348, 426] on span "Update" at bounding box center [277, 432] width 161 height 14
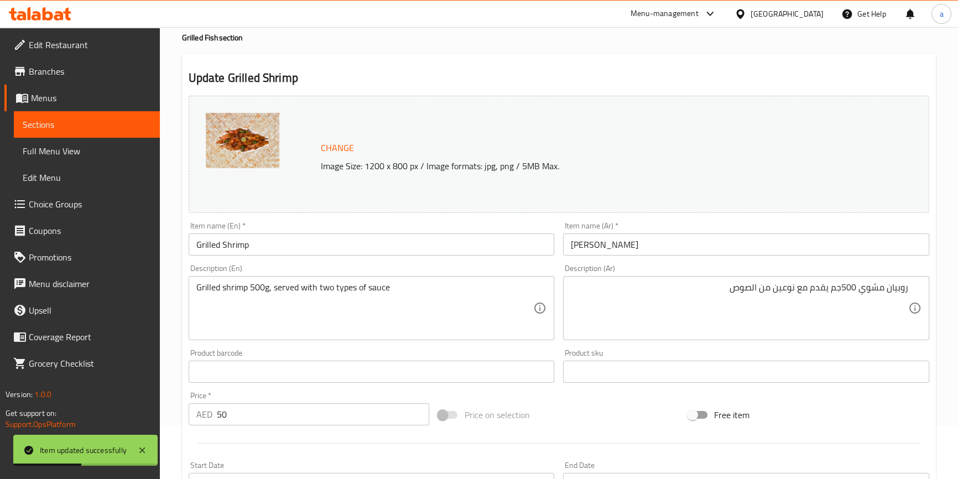
scroll to position [0, 0]
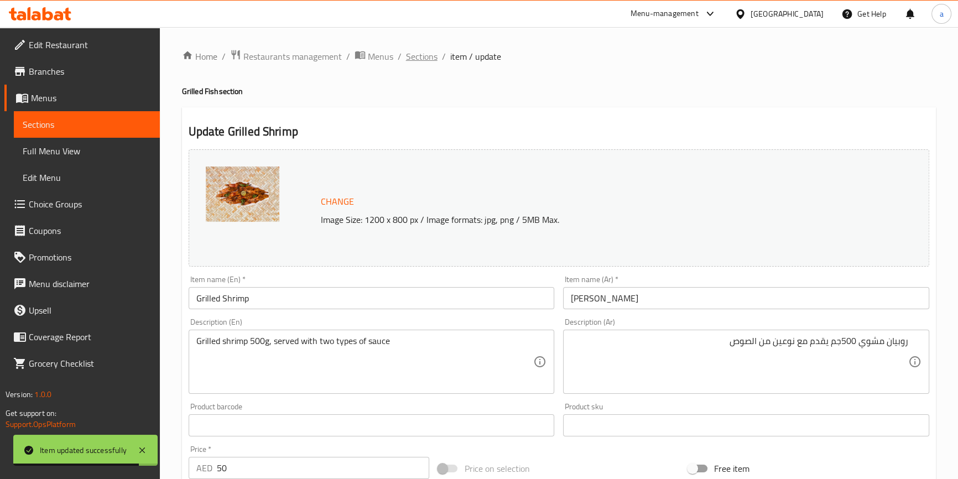
click at [416, 56] on span "Sections" at bounding box center [422, 56] width 32 height 13
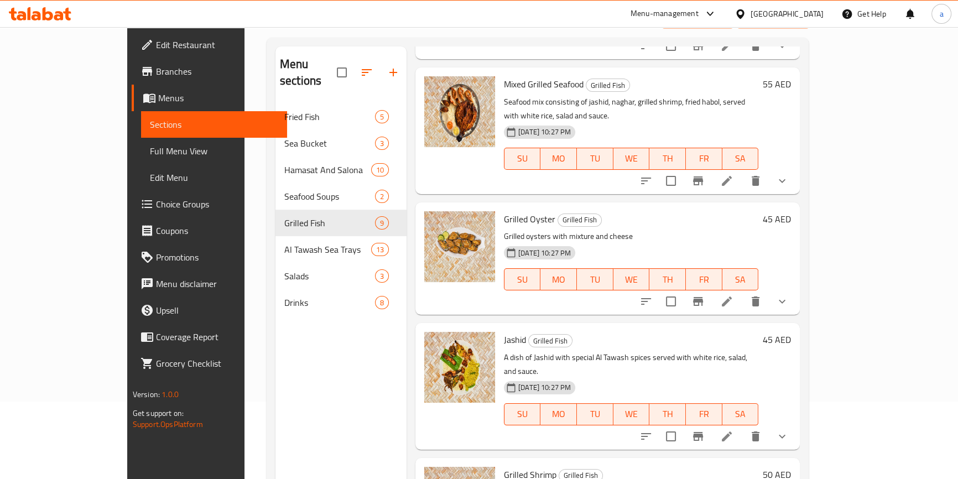
scroll to position [155, 0]
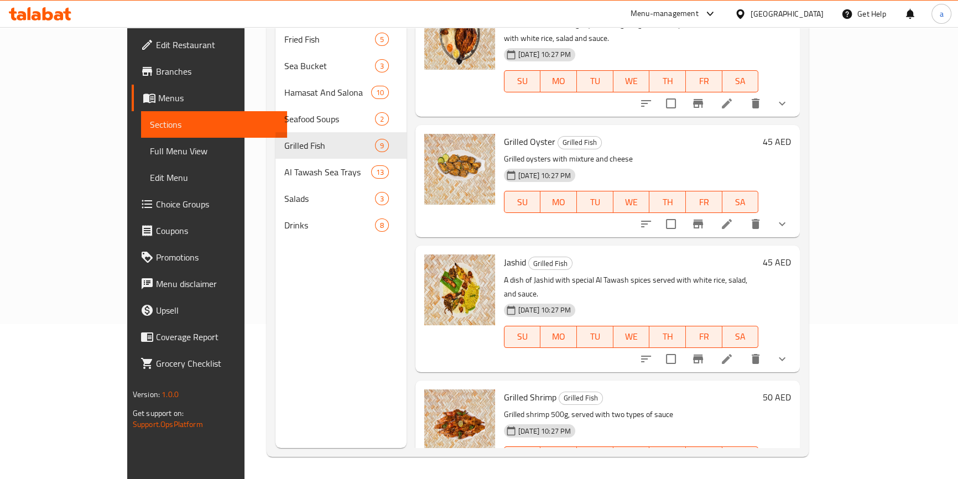
click at [733, 352] on icon at bounding box center [726, 358] width 13 height 13
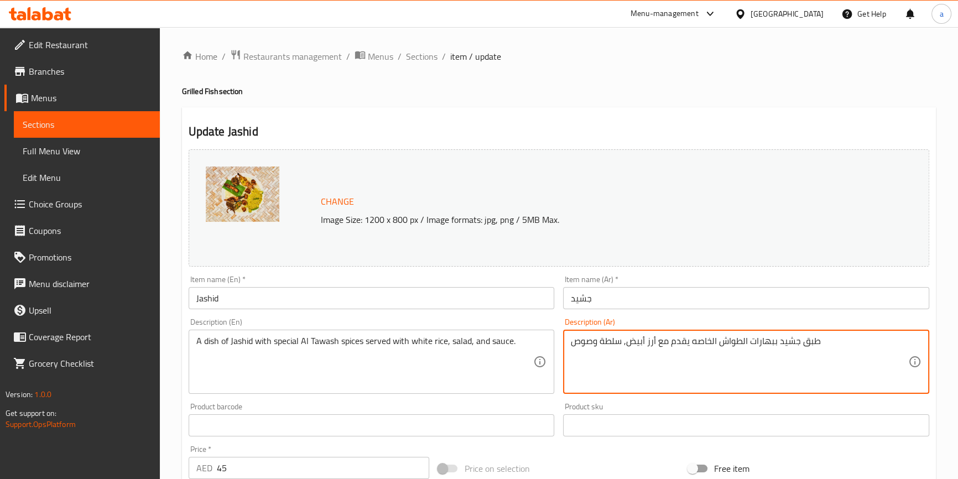
click at [702, 340] on textarea "طبق جشيد ببهارات الطواش الخاصه يقدم مع أرز أبيض, سلطة وصوص" at bounding box center [739, 362] width 337 height 53
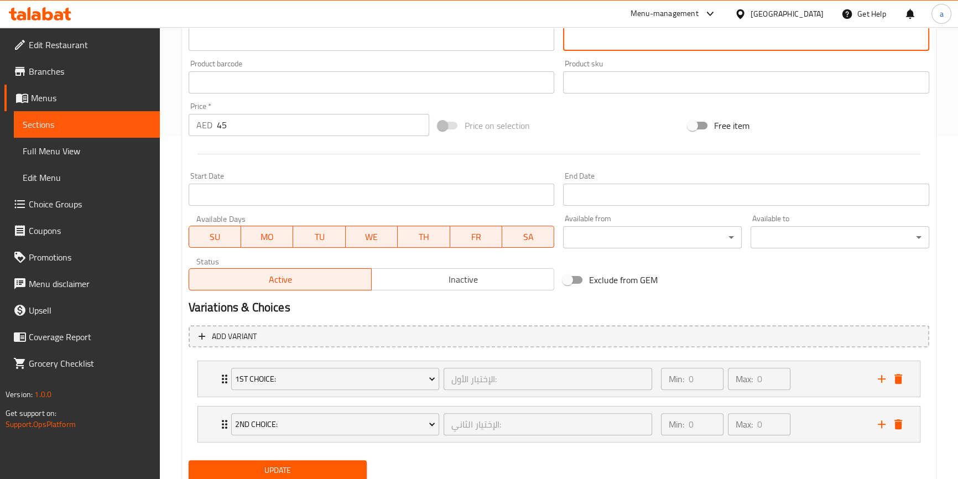
scroll to position [382, 0]
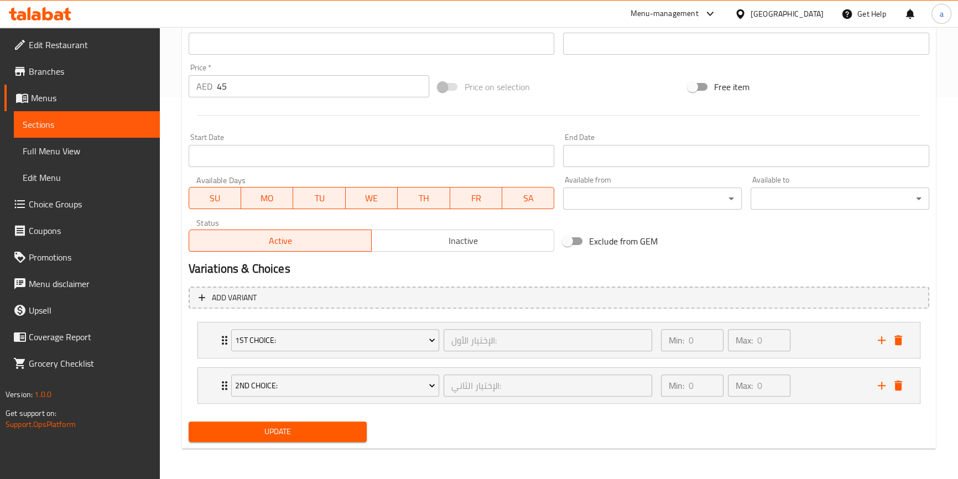
type textarea "طبق جشيد ببهارات الطواش اسبيشيال يقدم مع أرز أبيض, سلطة وصوص"
click at [306, 439] on button "Update" at bounding box center [278, 431] width 179 height 20
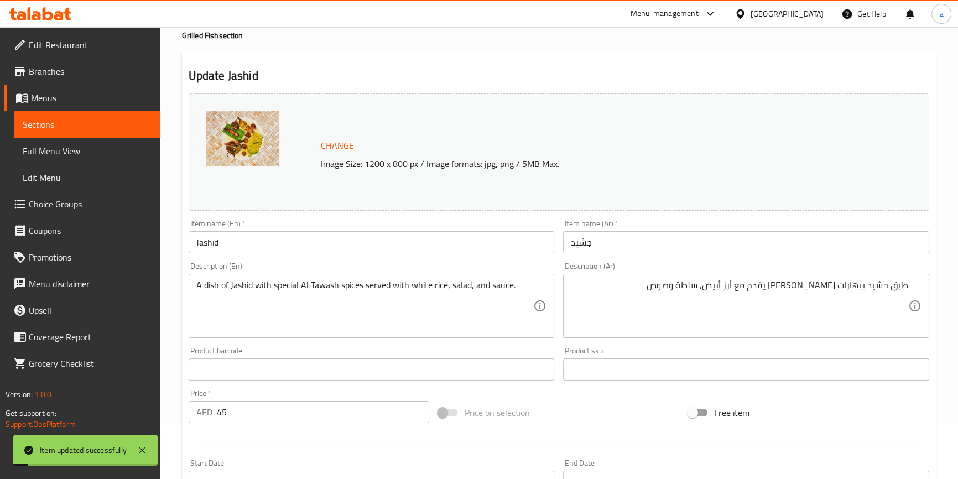
scroll to position [0, 0]
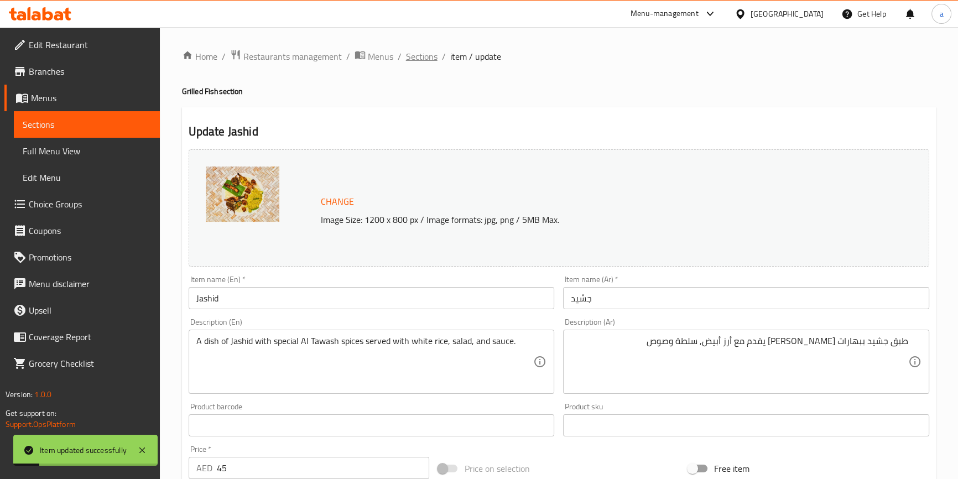
click at [424, 57] on span "Sections" at bounding box center [422, 56] width 32 height 13
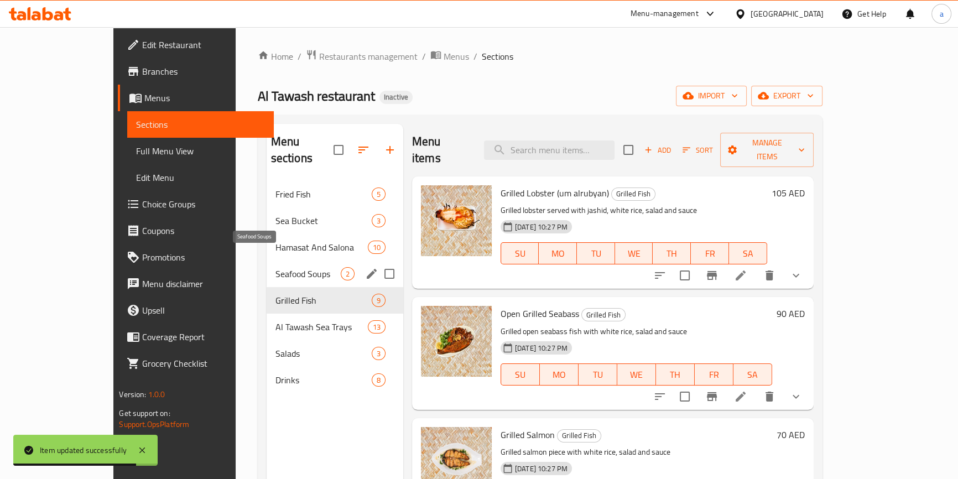
click at [275, 267] on span "Seafood Soups" at bounding box center [307, 273] width 65 height 13
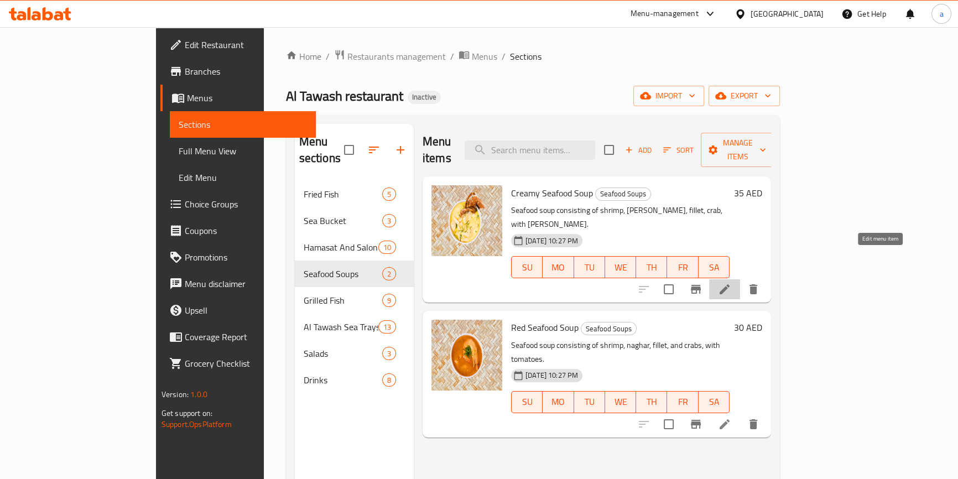
click at [731, 283] on icon at bounding box center [724, 289] width 13 height 13
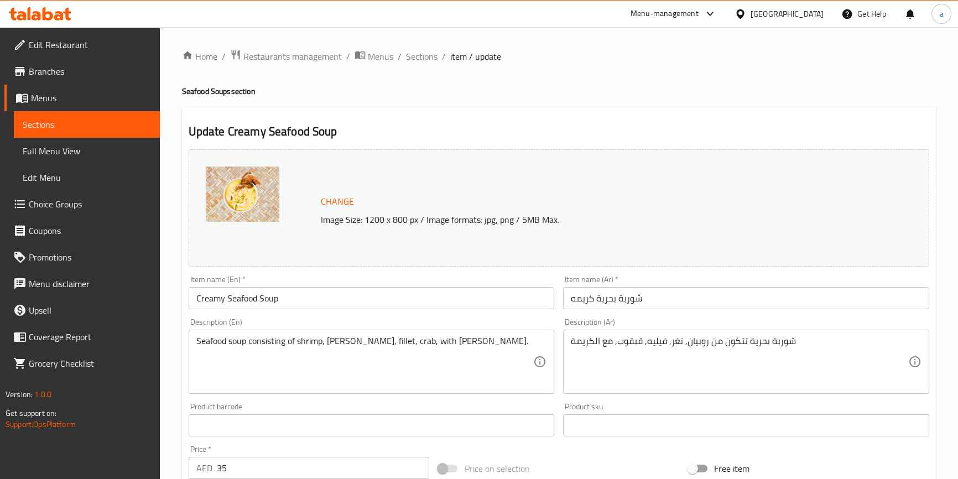
click at [609, 300] on input "شوربة بحرية كريمه" at bounding box center [746, 298] width 366 height 22
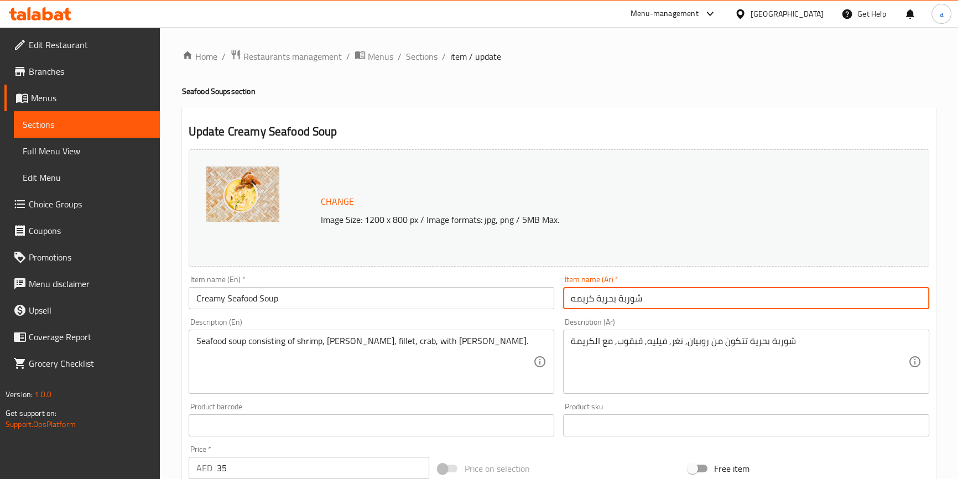
paste input "لمأكولات البحرية"
type input "شوربة المأكولات البحرية كريمه"
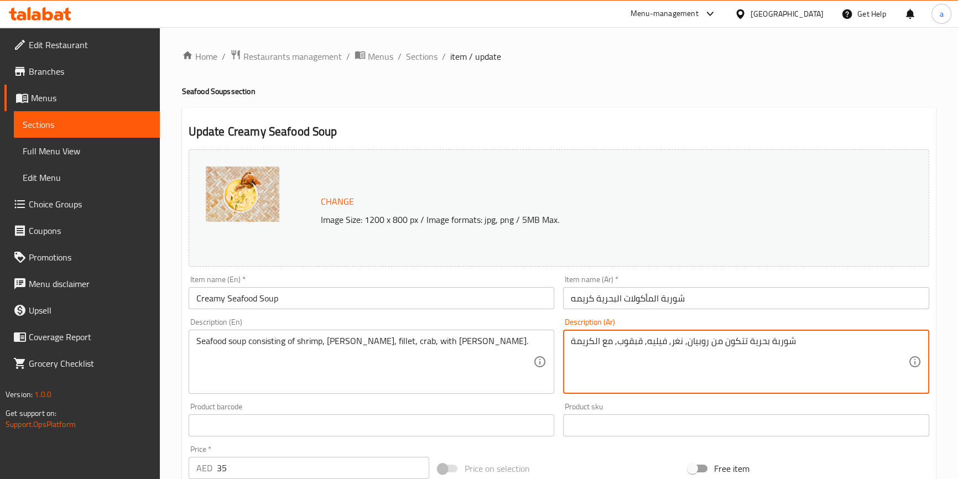
click at [759, 339] on textarea "شوربة بحرية تتكون من روبيان, نغر, فيليه, قبقوب, مع الكريمة" at bounding box center [739, 362] width 337 height 53
paste textarea "لمأكولات البحرية"
type textarea "شوربة المأكولات البحرية تتكون من روبيان, نغر, فيليه, قبقوب, مع الكريمة"
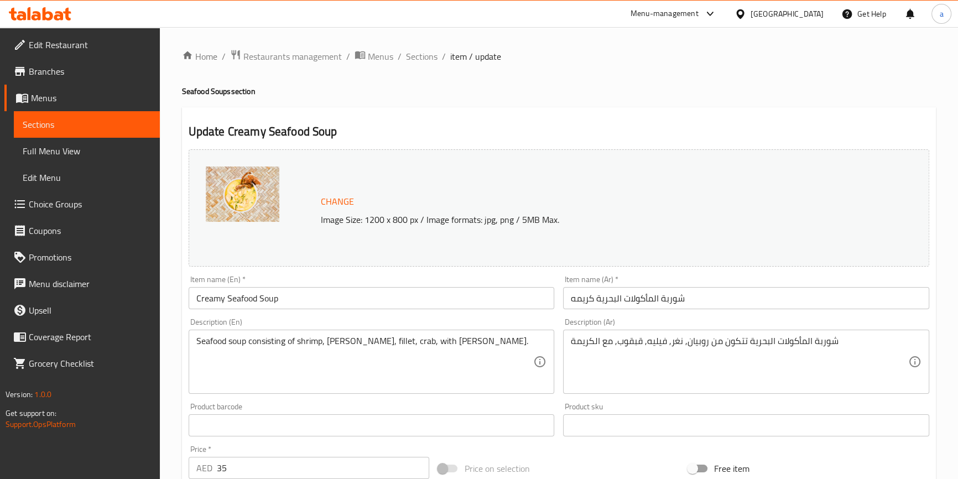
click at [570, 299] on input "شوربة المأكولات البحرية كريمه" at bounding box center [746, 298] width 366 height 22
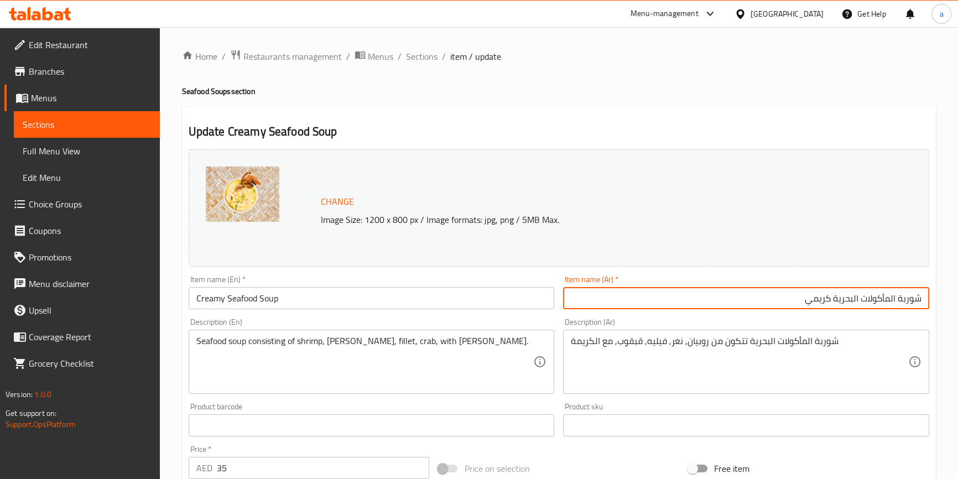
type input "شوربة المأكولات البحرية كريمي"
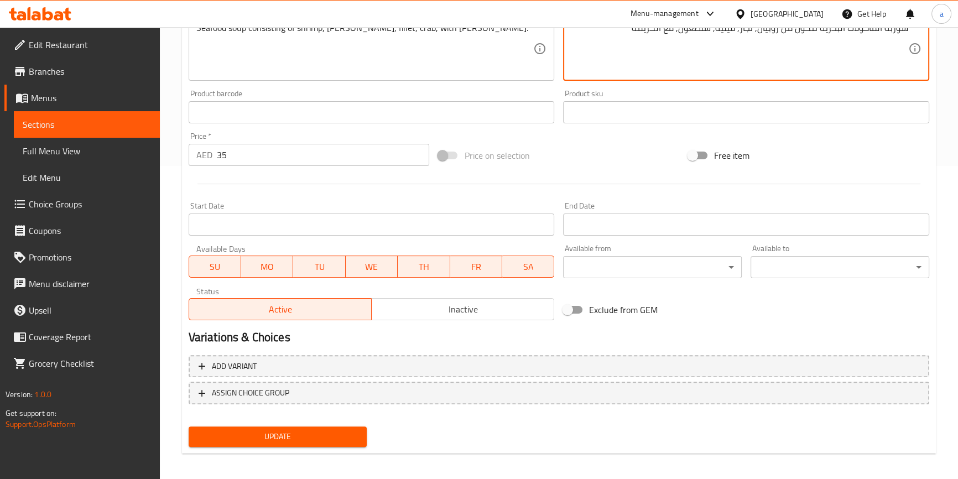
scroll to position [318, 0]
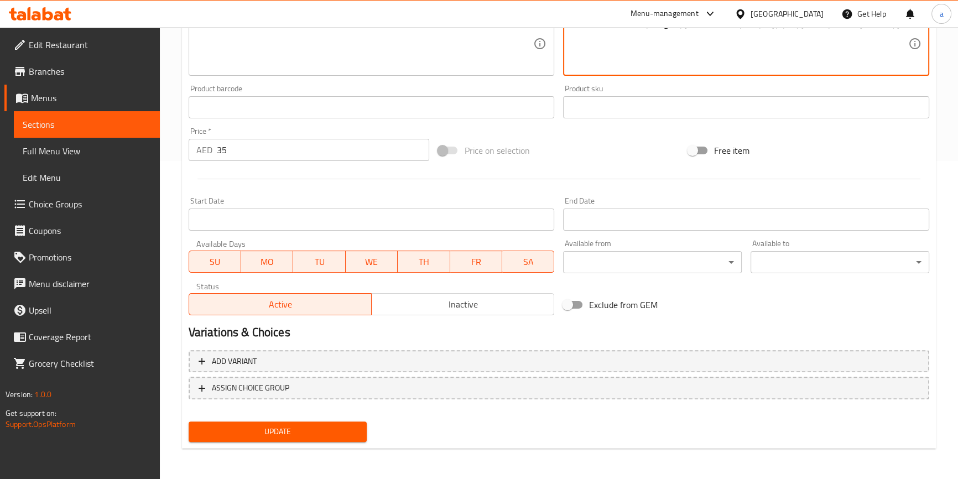
type textarea "شوربة المأكولات البحرية تتكون من روبيان, نجار, فيليه, سلطعون, مع الكريمة"
click at [343, 430] on span "Update" at bounding box center [277, 432] width 161 height 14
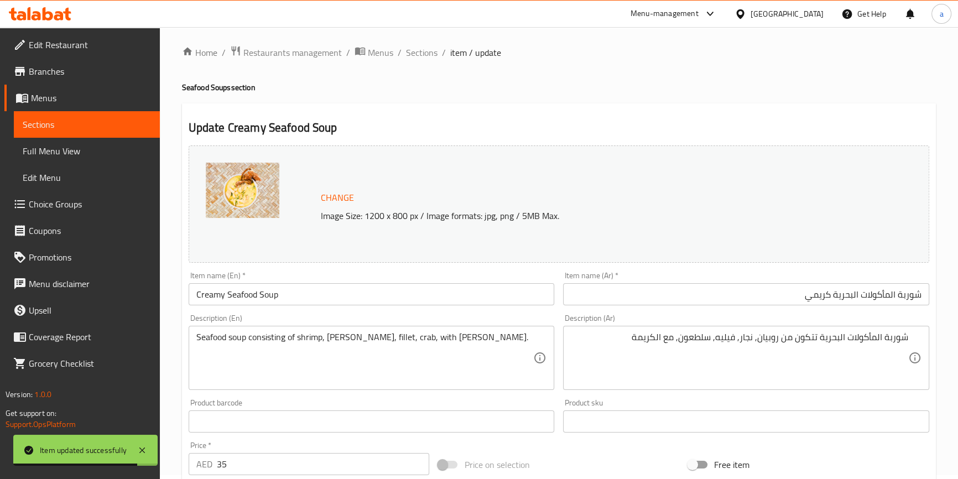
scroll to position [0, 0]
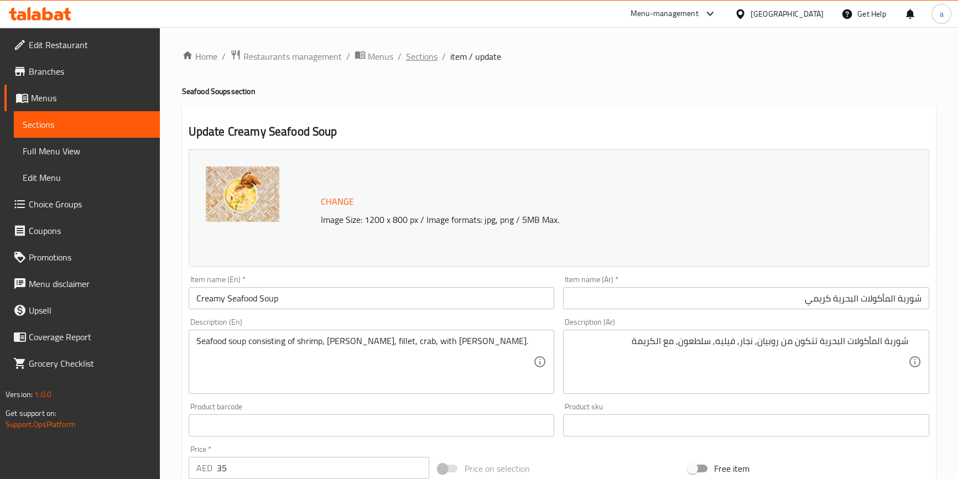
click at [422, 56] on span "Sections" at bounding box center [422, 56] width 32 height 13
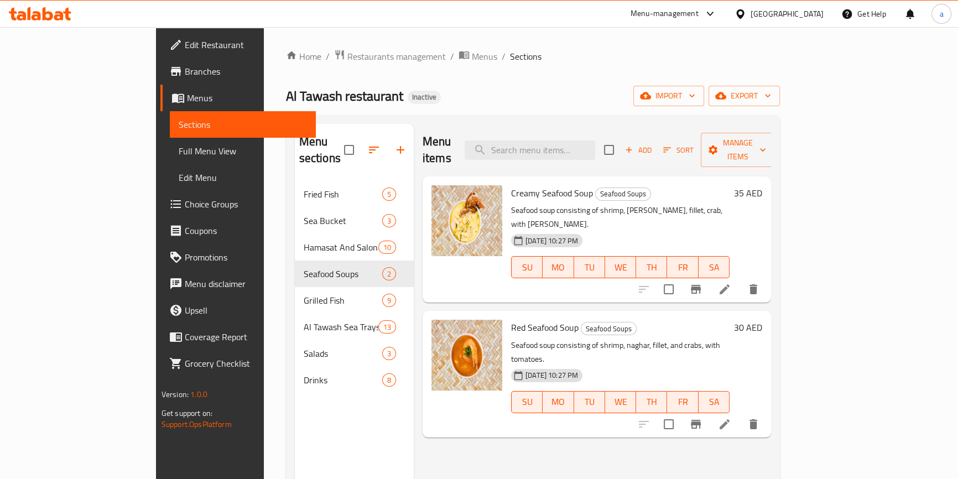
click at [731, 418] on icon at bounding box center [724, 424] width 13 height 13
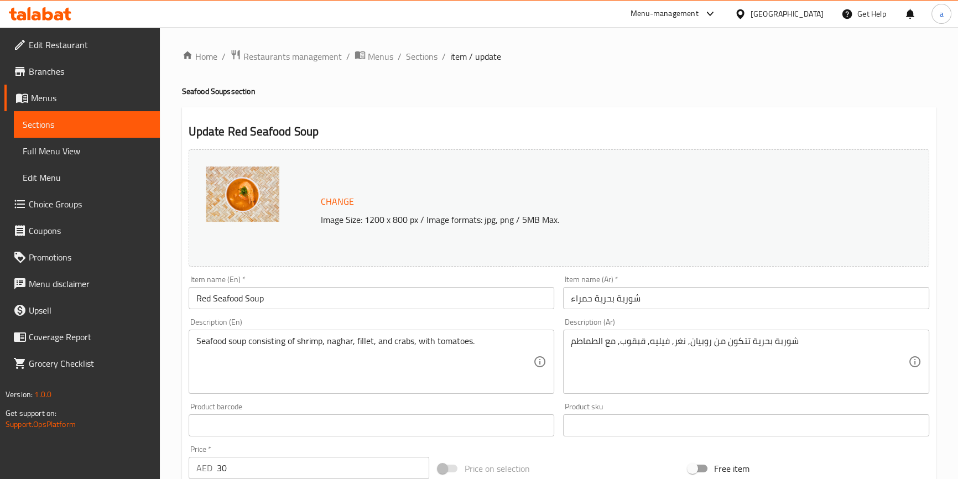
click at [608, 300] on input "شوربة بحرية حمراء" at bounding box center [746, 298] width 366 height 22
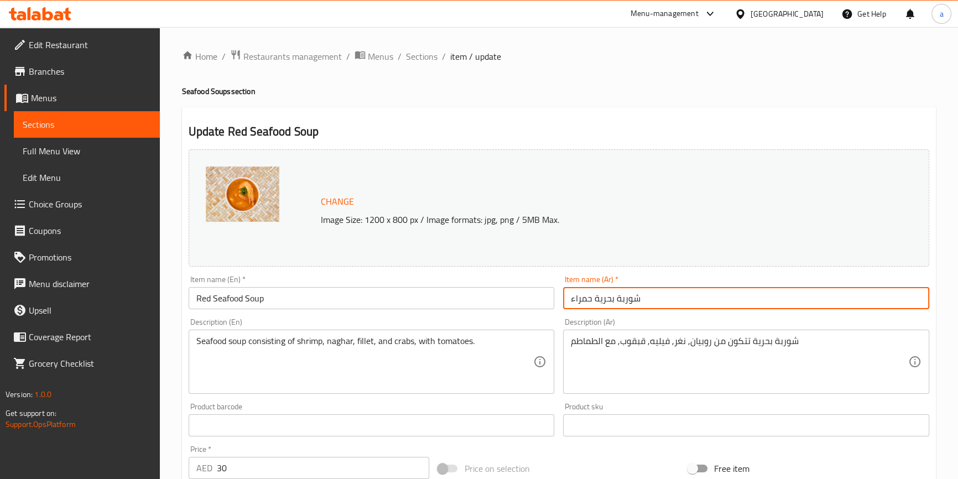
click at [608, 300] on input "شوربة بحرية حمراء" at bounding box center [746, 298] width 366 height 22
paste input "لمأكولات البحرية"
type input "شوربة المأكولات البحرية حمراء"
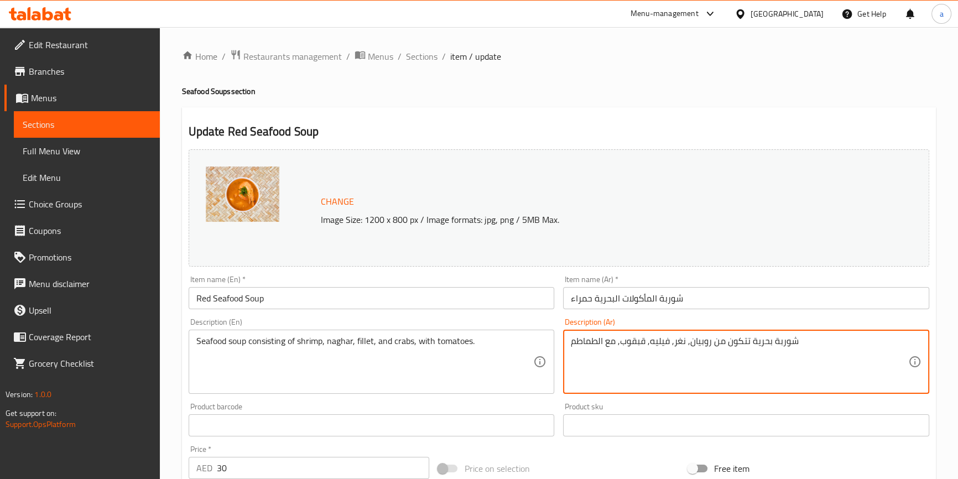
click at [766, 343] on textarea "شوربة بحرية تتكون من روبيان, نغر, فيليه, قبقوب, مع الطماطم" at bounding box center [739, 362] width 337 height 53
paste textarea "لمأكولات البحرية"
click at [680, 342] on textarea "شوربة المأكولات البحرية تتكون من روبيان, نغر, فيليه, قبقوب, مع الطماطم" at bounding box center [739, 362] width 337 height 53
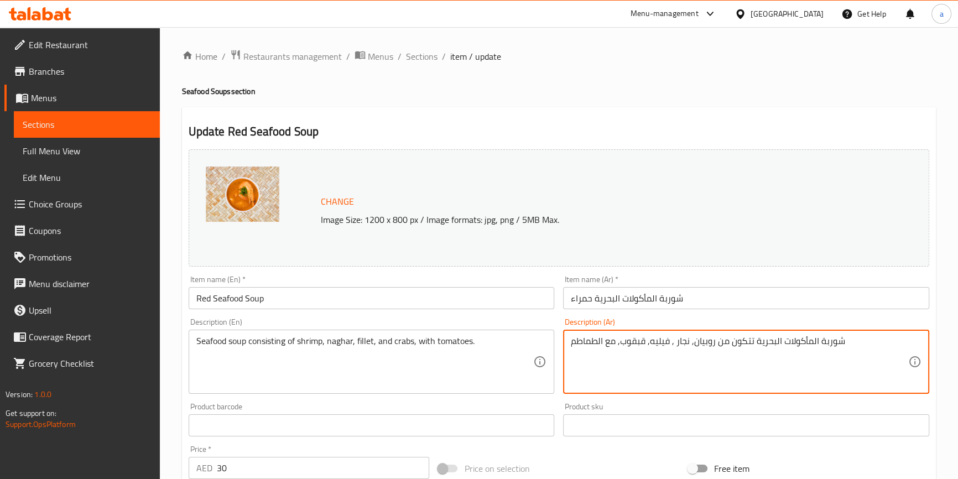
click at [635, 346] on textarea "شوربة المأكولات البحرية تتكون من روبيان, نجار , فيليه, قبقوب, مع الطماطم" at bounding box center [739, 362] width 337 height 53
click at [635, 345] on textarea "شوربة المأكولات البحرية تتكون من روبيان, نجار , فيليه, قبقوب, مع الطماطم" at bounding box center [739, 362] width 337 height 53
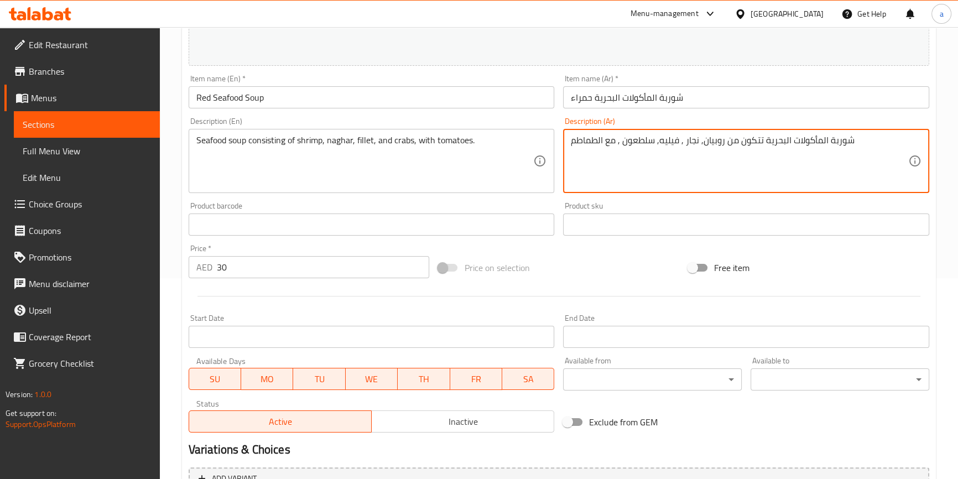
scroll to position [318, 0]
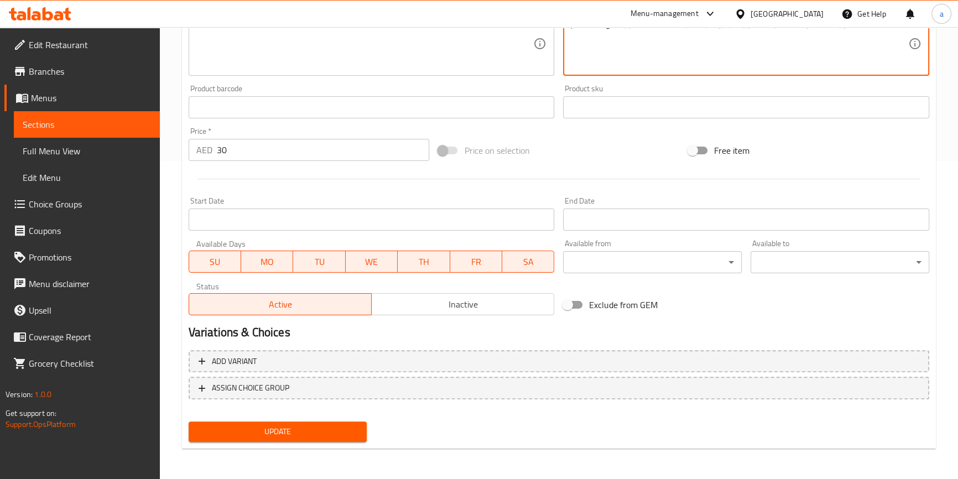
type textarea "شوربة المأكولات البحرية تتكون من روبيان, نجار , فيليه, سلطعون , مع الطماطم"
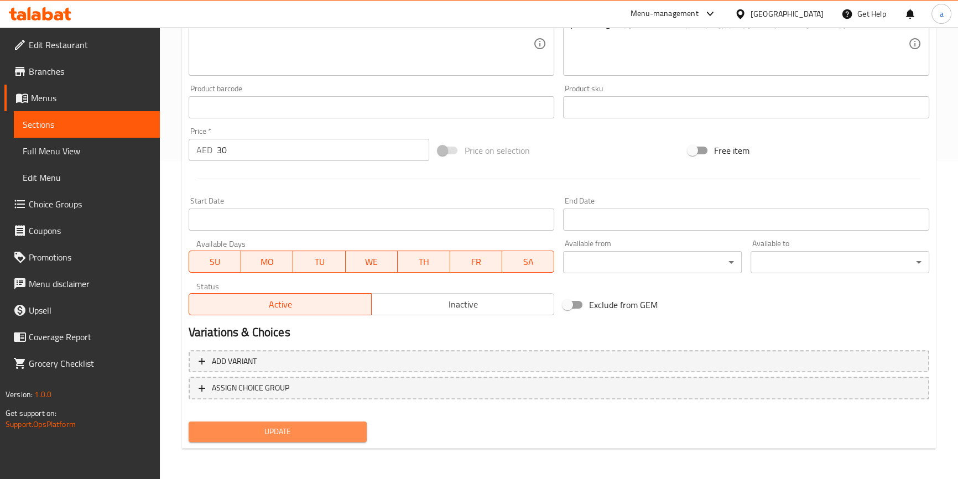
click at [310, 430] on span "Update" at bounding box center [277, 432] width 161 height 14
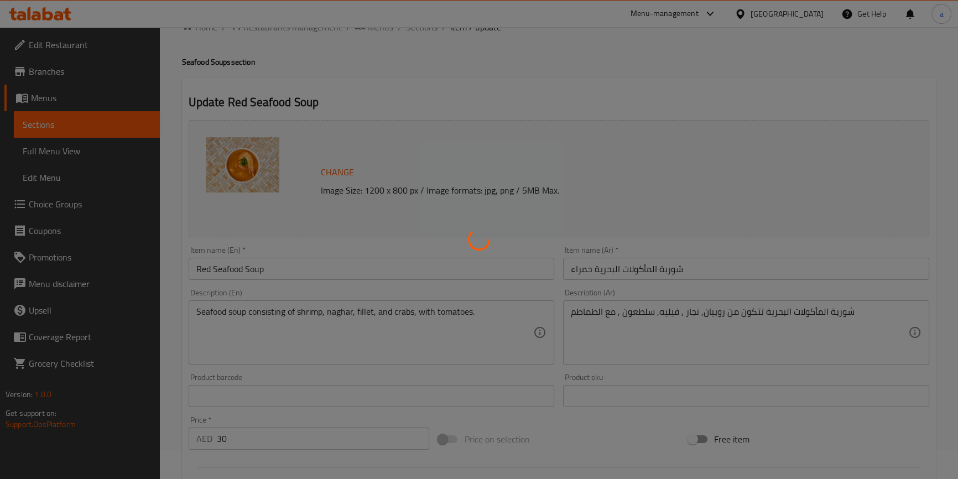
scroll to position [0, 0]
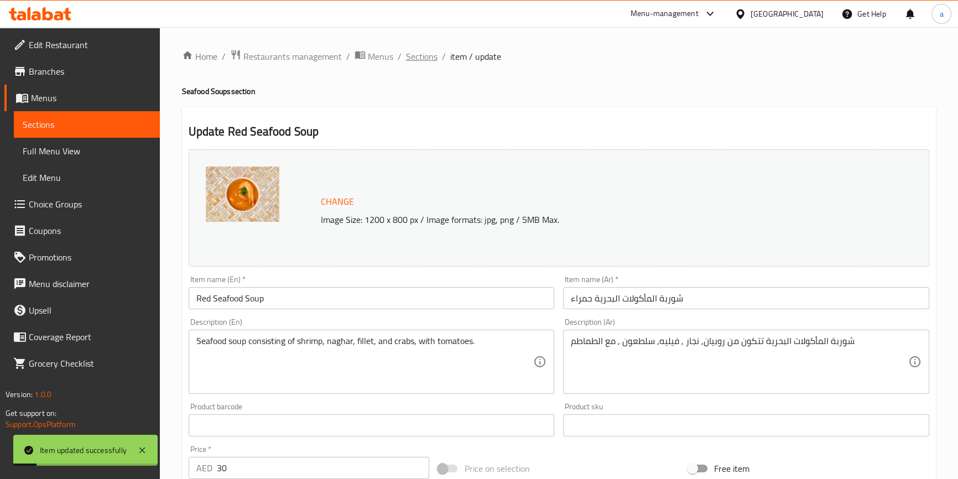
click at [409, 55] on span "Sections" at bounding box center [422, 56] width 32 height 13
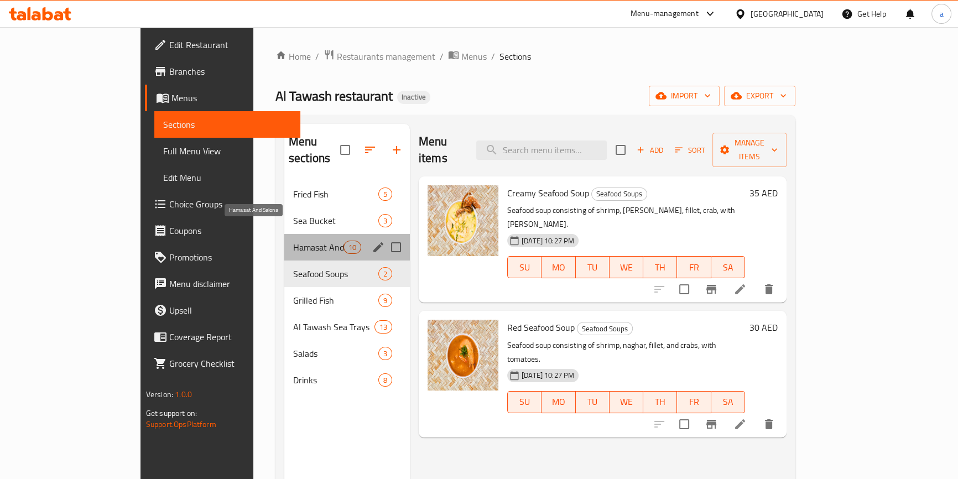
click at [293, 241] on span "Hamasat And Salona" at bounding box center [318, 247] width 50 height 13
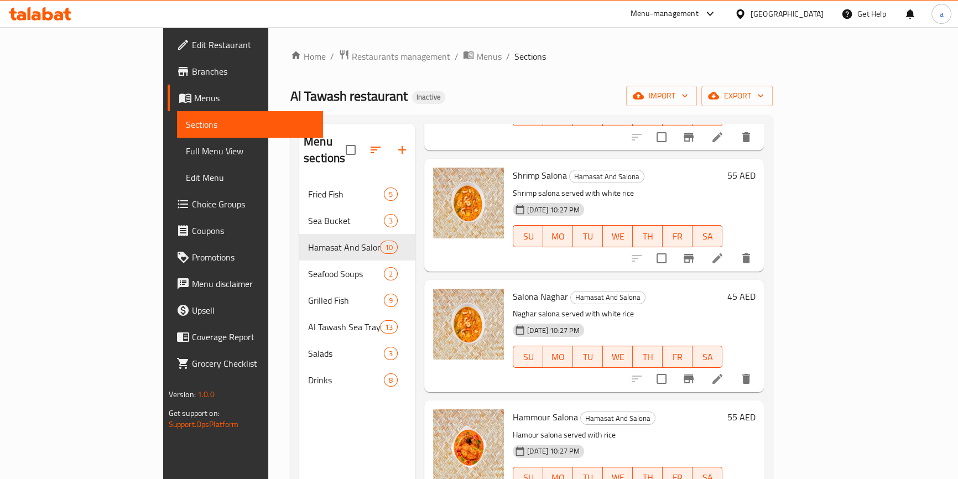
scroll to position [150, 0]
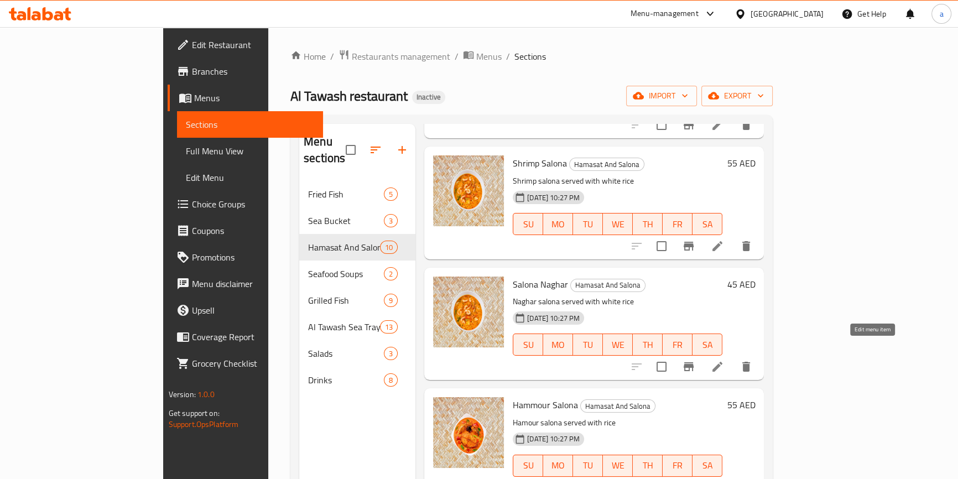
click at [722, 362] on icon at bounding box center [717, 367] width 10 height 10
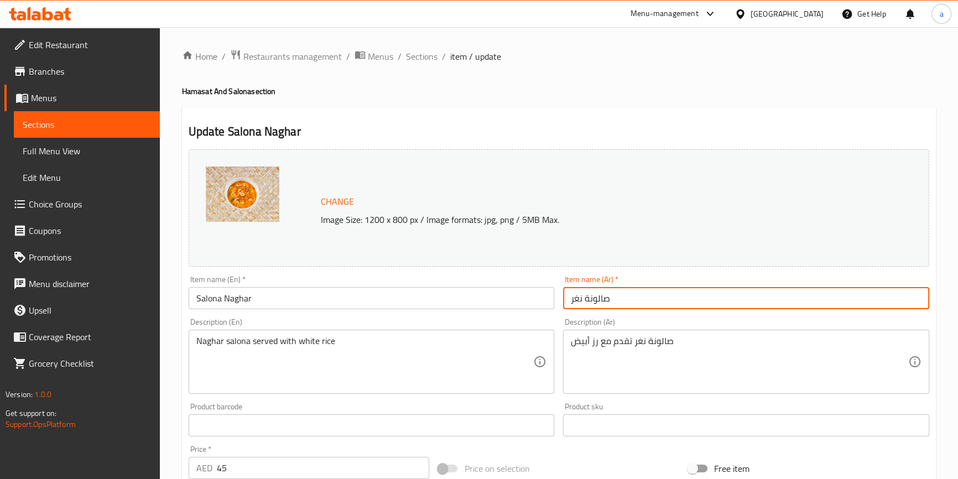
click at [576, 300] on input "صالونة نغر" at bounding box center [746, 298] width 366 height 22
click at [575, 300] on input "صالونة نغر" at bounding box center [746, 298] width 366 height 22
type input "صالونة نجار"
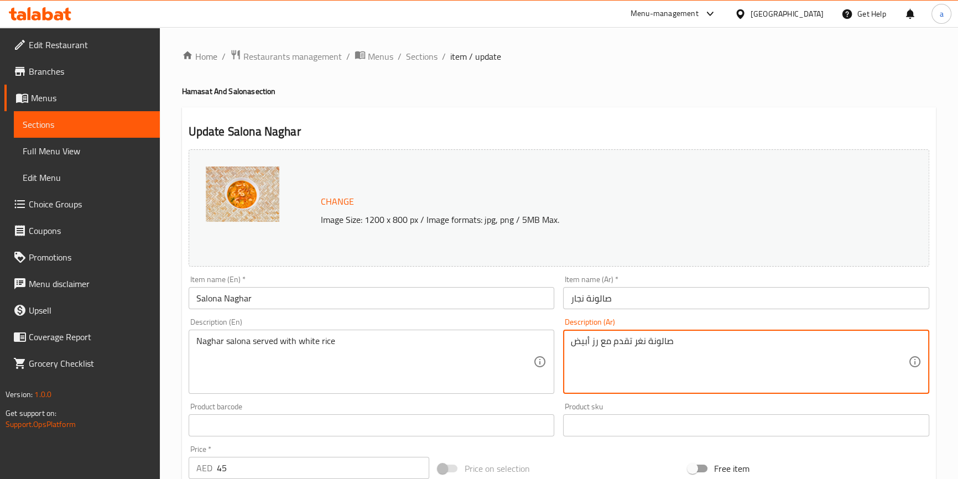
click at [634, 342] on textarea "صالونة نغر تقدم مع رز أبيض" at bounding box center [739, 362] width 337 height 53
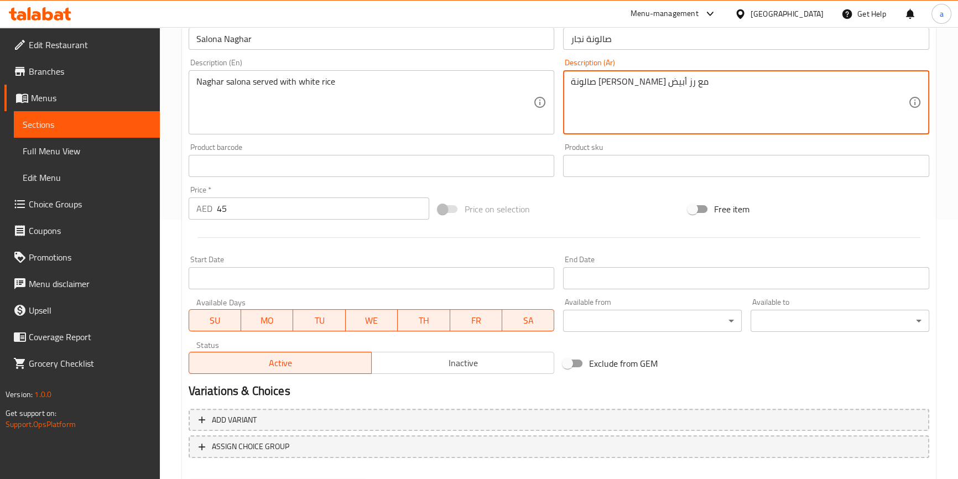
scroll to position [318, 0]
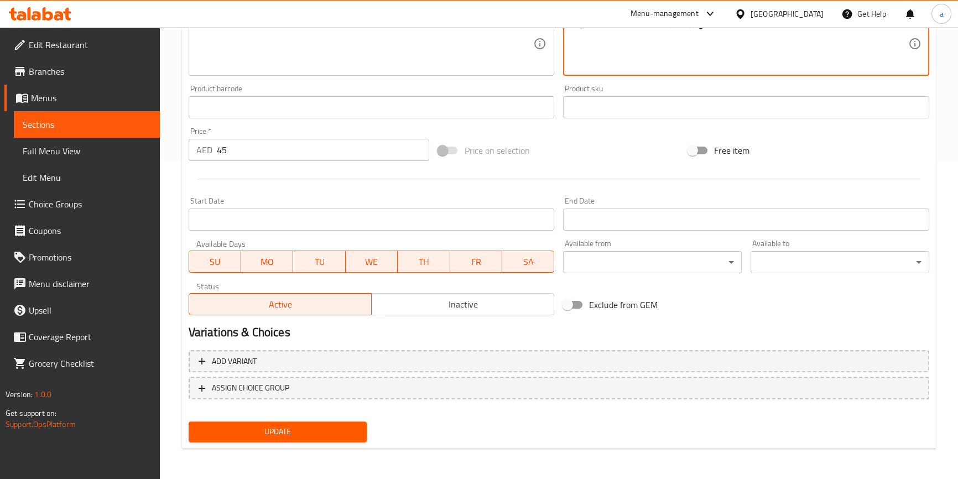
type textarea "صالونة نجار تقدم مع رز أبيض"
click at [285, 436] on span "Update" at bounding box center [277, 432] width 161 height 14
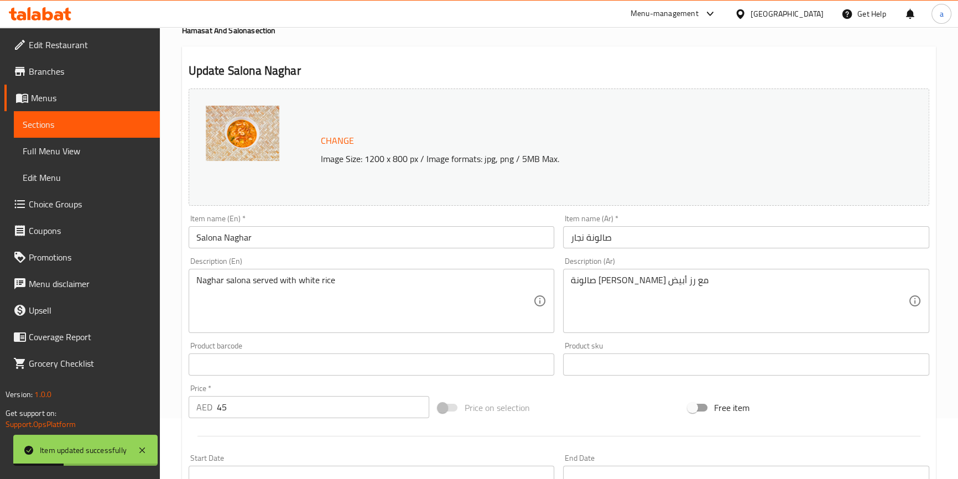
scroll to position [0, 0]
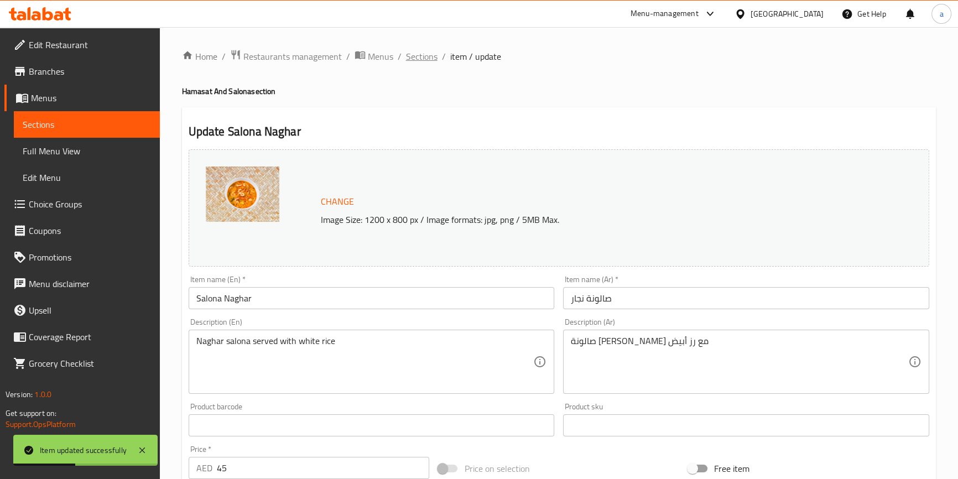
click at [422, 50] on span "Sections" at bounding box center [422, 56] width 32 height 13
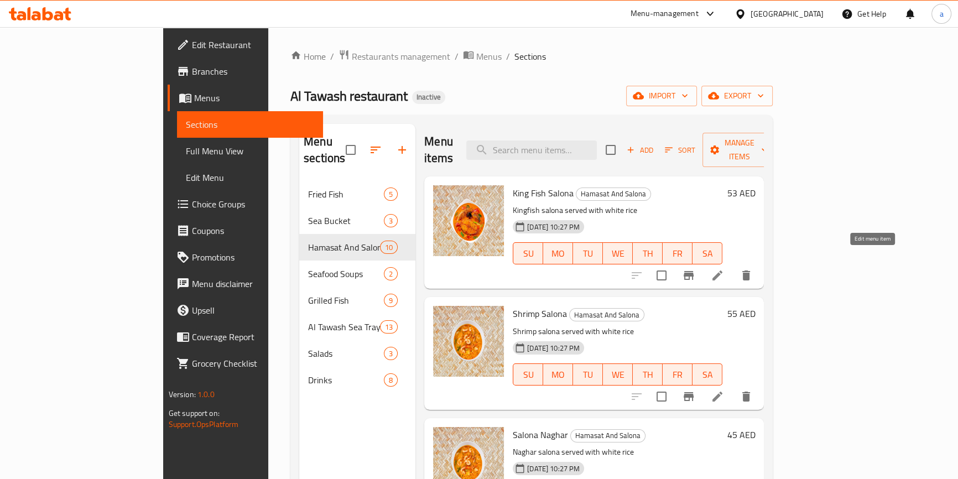
click at [724, 269] on icon at bounding box center [717, 275] width 13 height 13
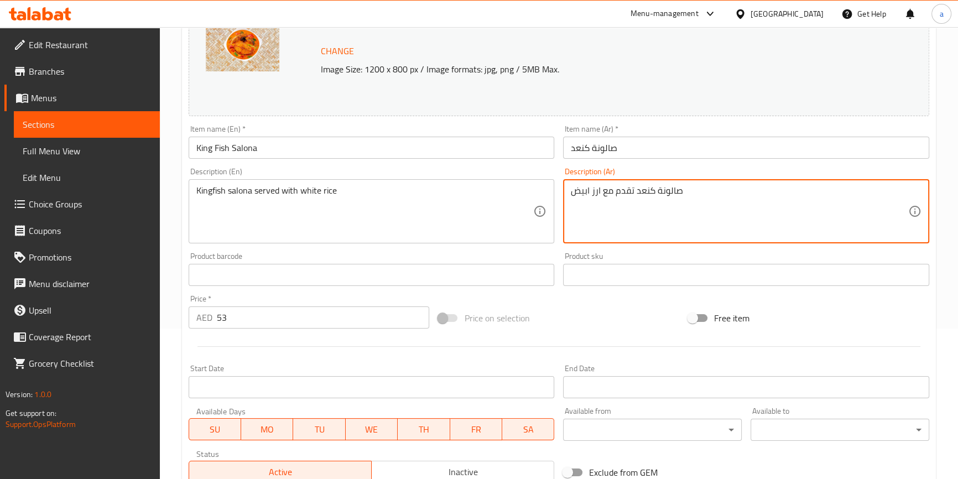
scroll to position [318, 0]
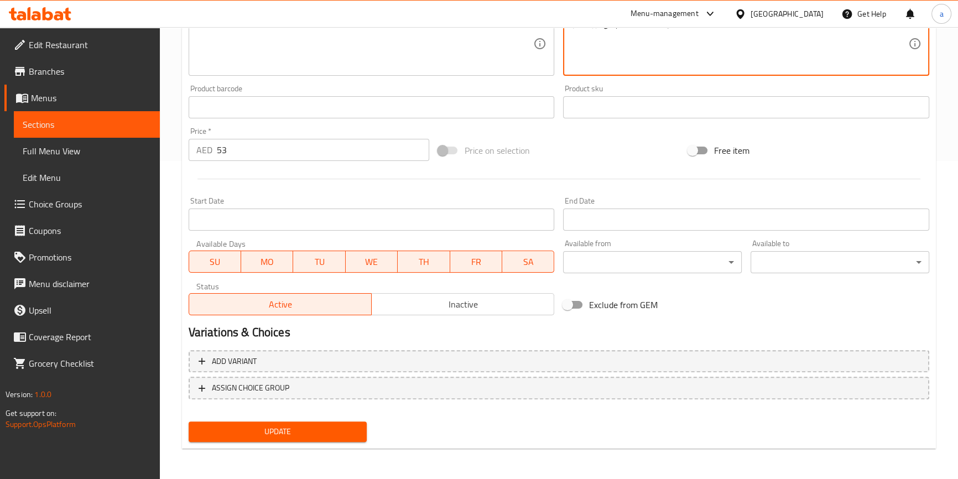
type textarea "صالونة كنعد تقدم مع ارز ابيض"
click at [316, 433] on span "Update" at bounding box center [277, 432] width 161 height 14
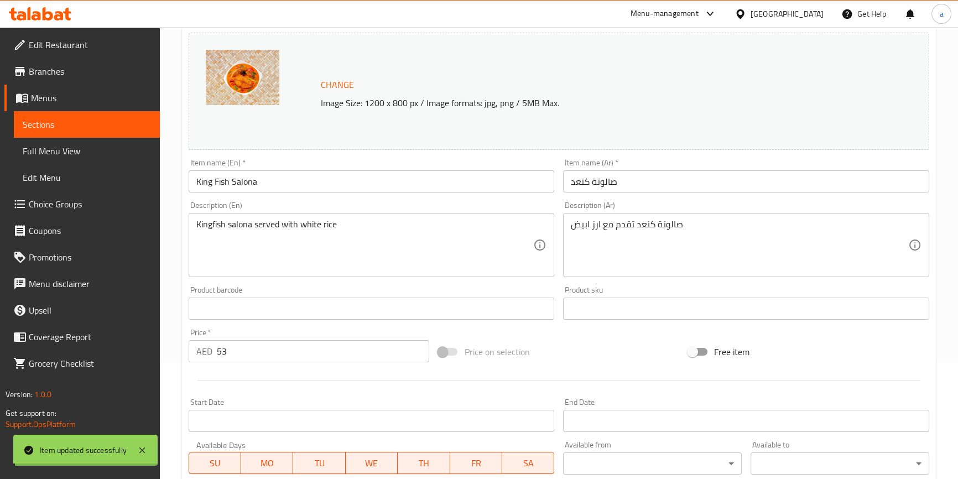
scroll to position [0, 0]
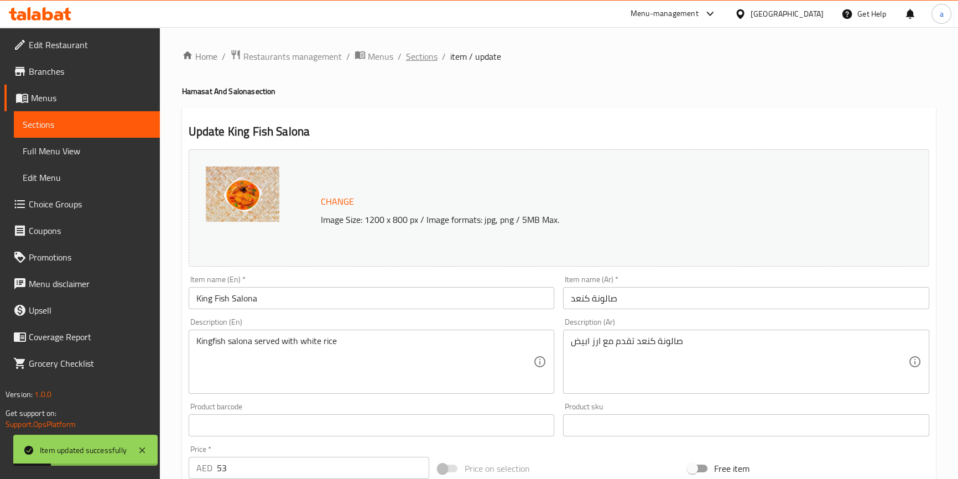
click at [427, 54] on span "Sections" at bounding box center [422, 56] width 32 height 13
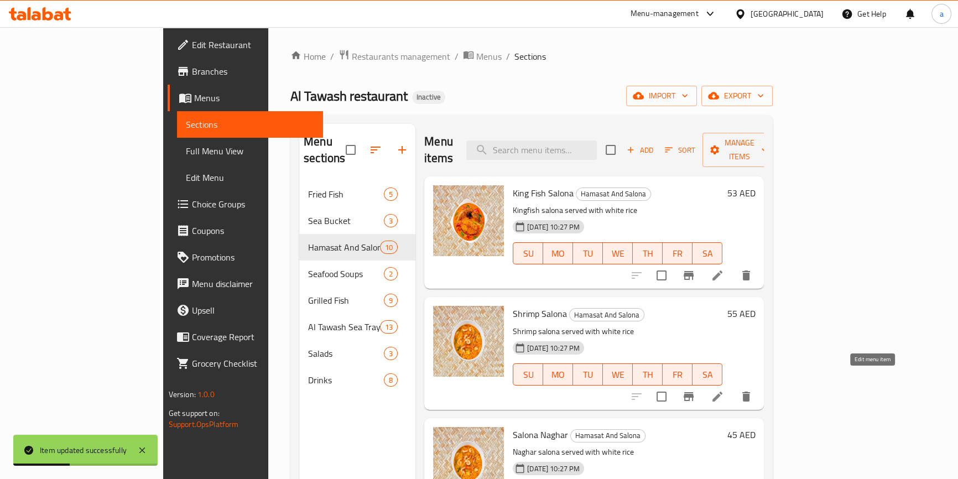
click at [724, 390] on icon at bounding box center [717, 396] width 13 height 13
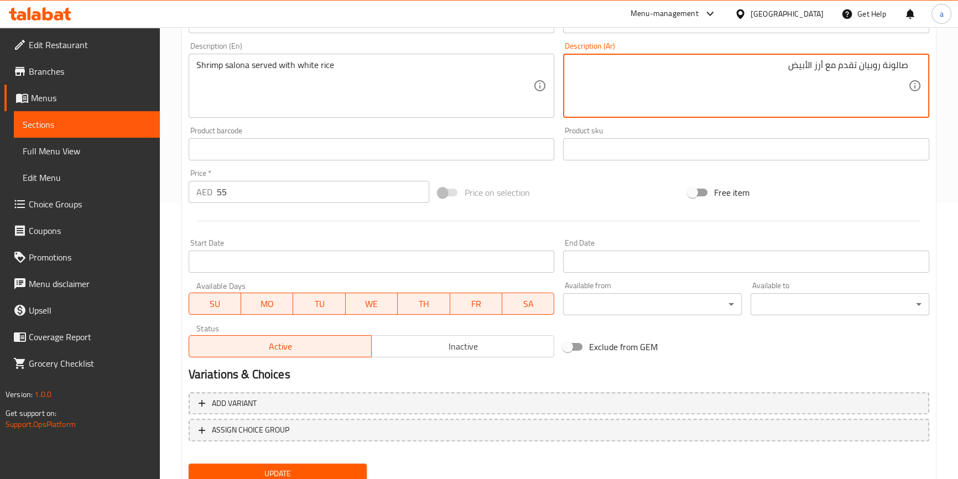
scroll to position [318, 0]
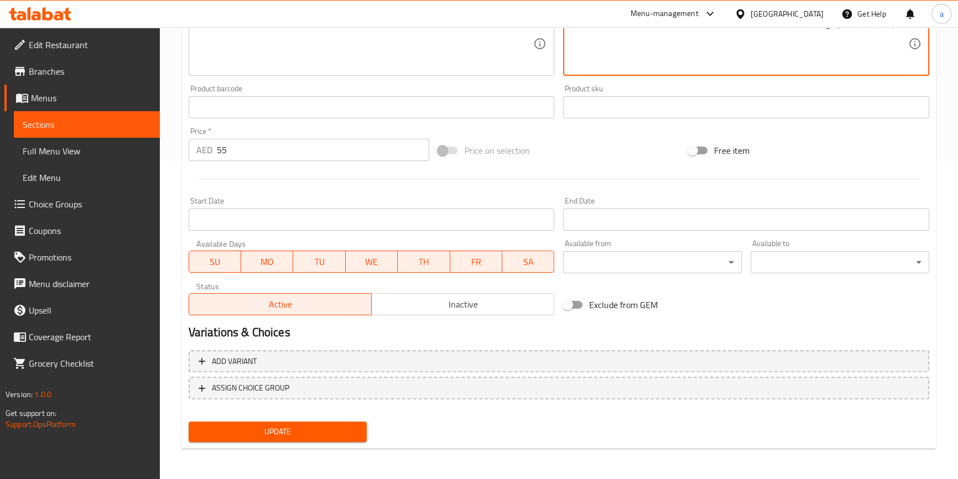
type textarea "صالونة روبيان تقدم مع أرز الأبيض"
click at [344, 434] on span "Update" at bounding box center [277, 432] width 161 height 14
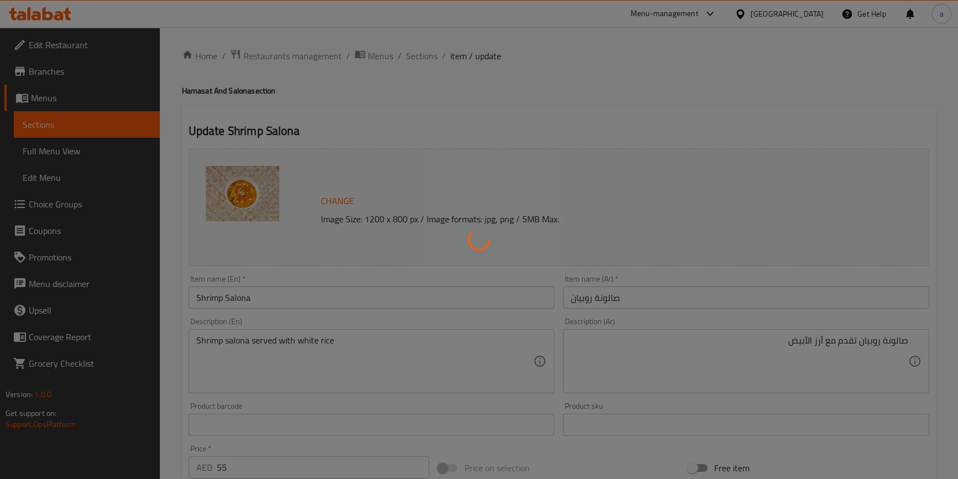
scroll to position [0, 0]
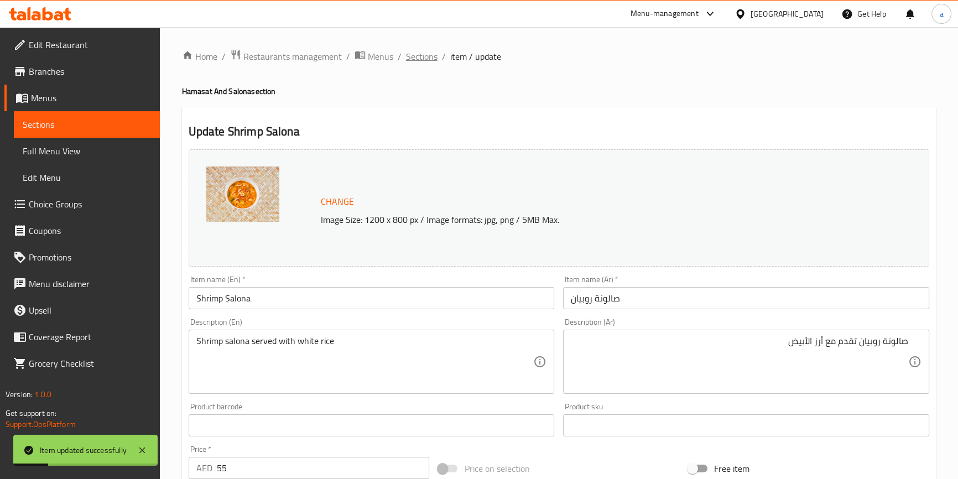
click at [426, 55] on span "Sections" at bounding box center [422, 56] width 32 height 13
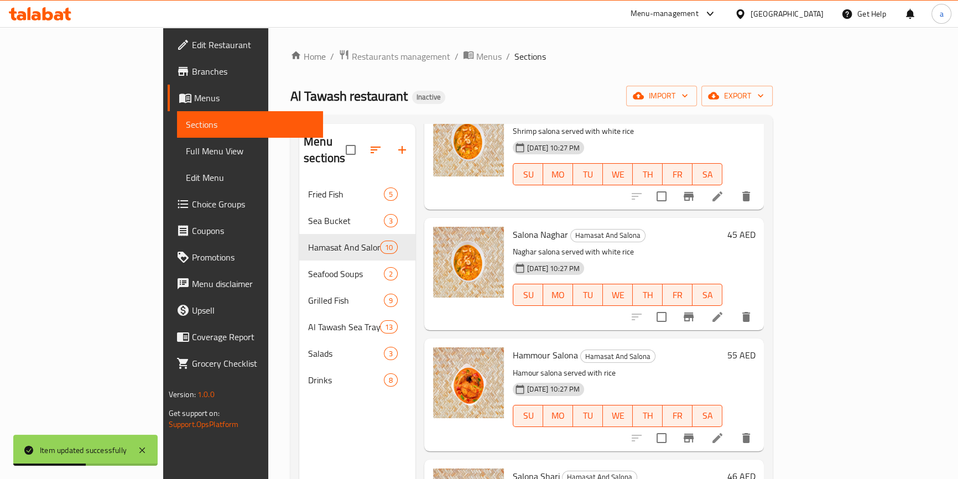
scroll to position [201, 0]
click at [724, 310] on icon at bounding box center [717, 316] width 13 height 13
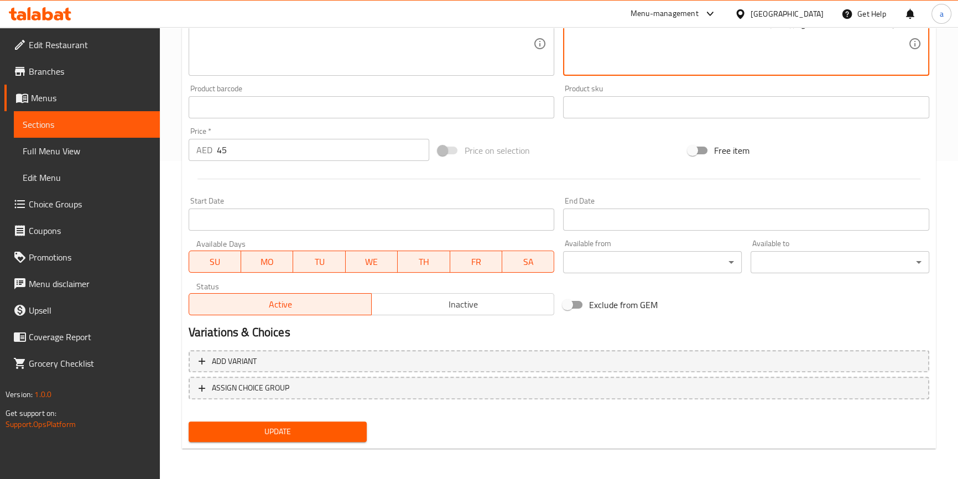
type textarea "صالونة نجار تقدم مع ارز أبيض"
click at [353, 426] on span "Update" at bounding box center [277, 432] width 161 height 14
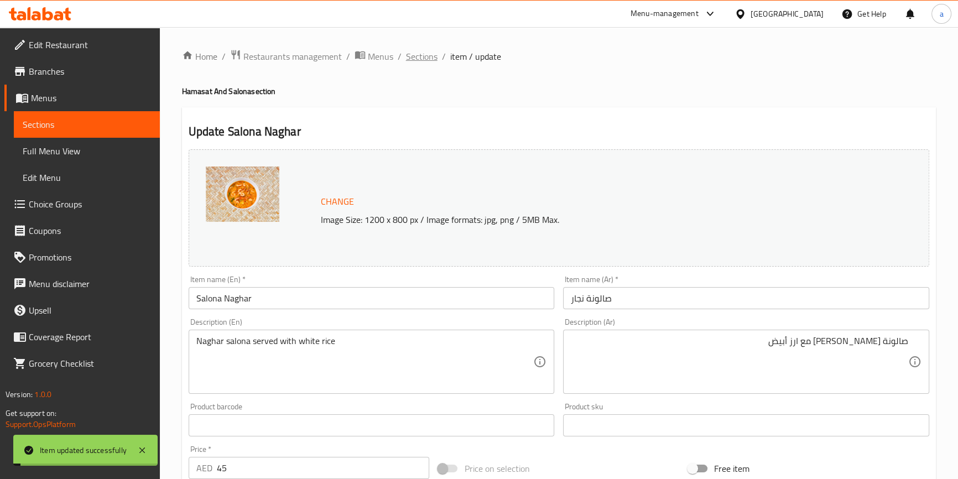
click at [430, 57] on span "Sections" at bounding box center [422, 56] width 32 height 13
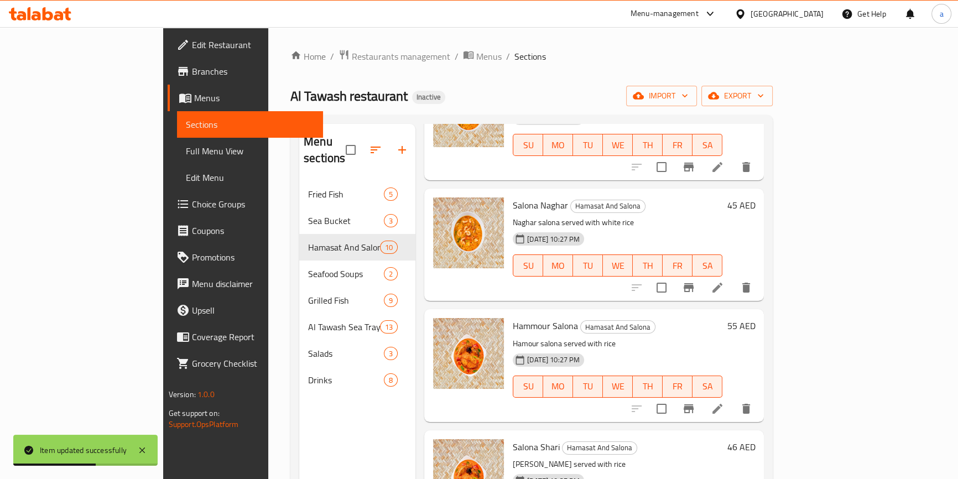
scroll to position [251, 0]
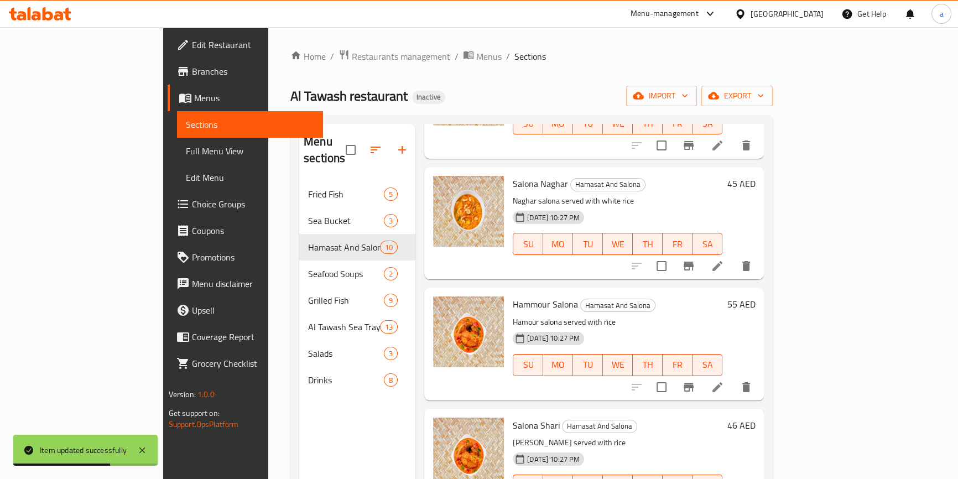
click at [722, 382] on icon at bounding box center [717, 387] width 10 height 10
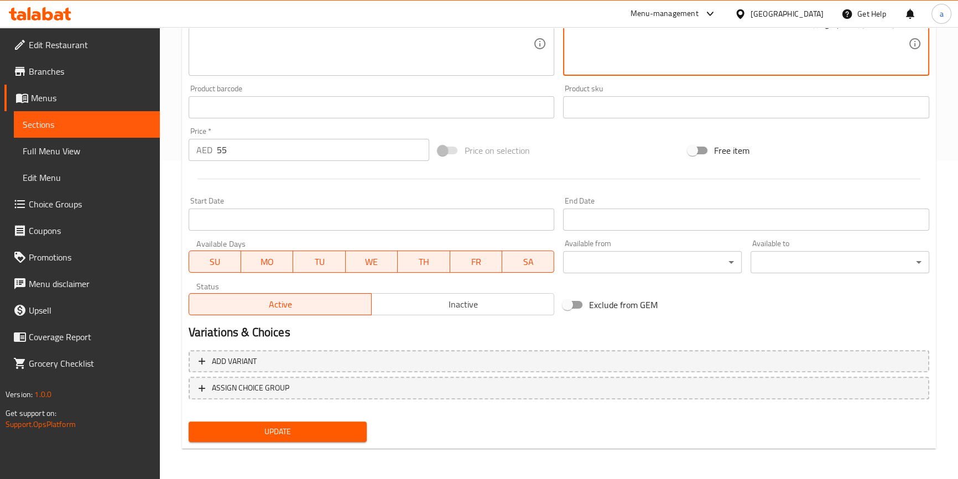
type textarea "صالونة هامور تقدم مع ارز"
click at [318, 434] on span "Update" at bounding box center [277, 432] width 161 height 14
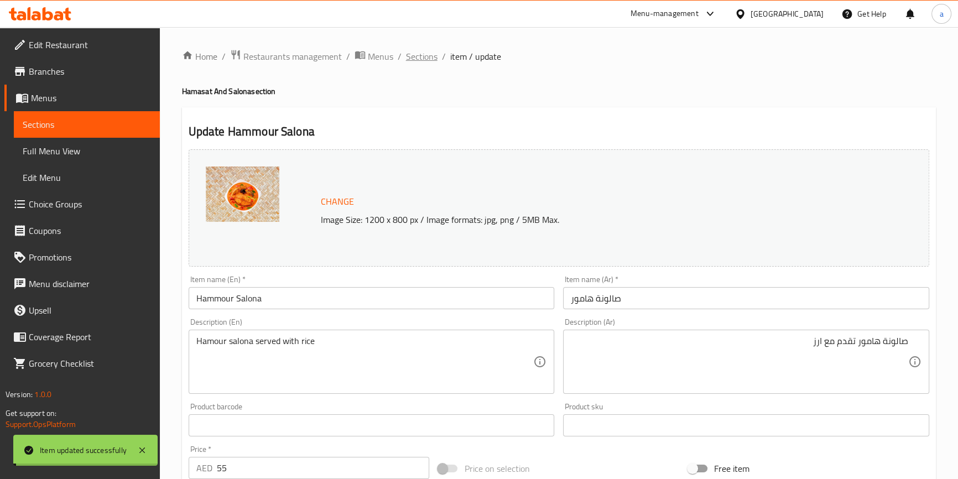
click at [422, 51] on span "Sections" at bounding box center [422, 56] width 32 height 13
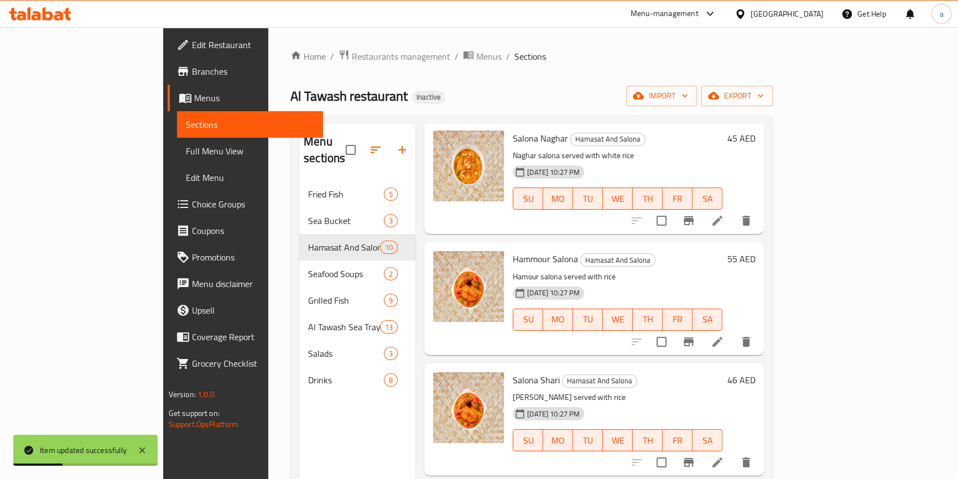
scroll to position [301, 0]
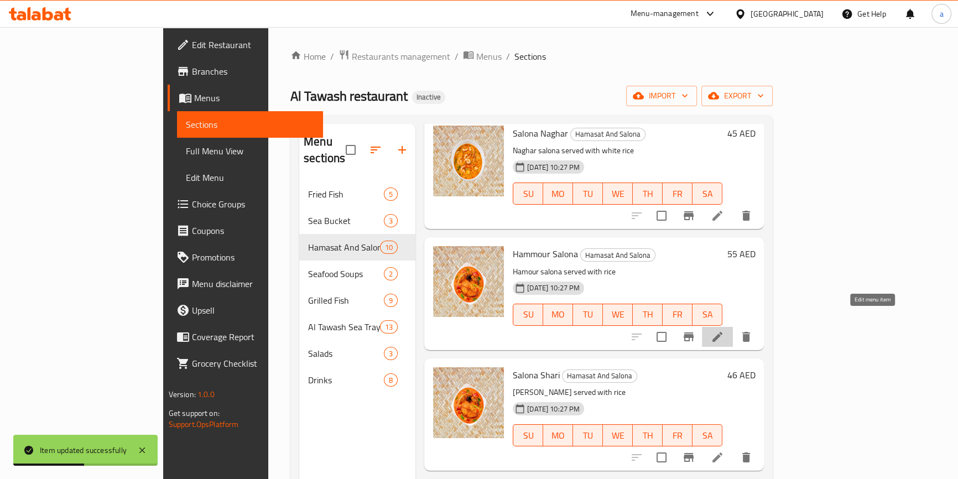
click at [724, 330] on icon at bounding box center [717, 336] width 13 height 13
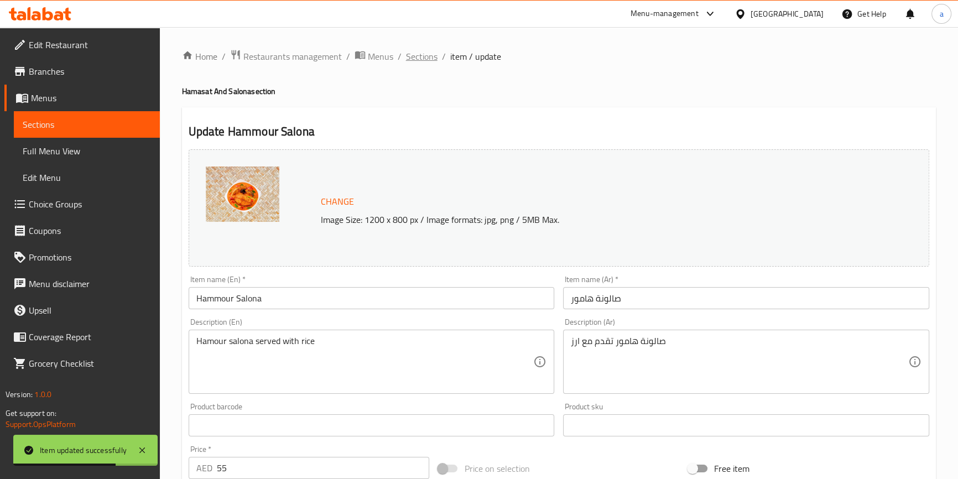
click at [415, 58] on span "Sections" at bounding box center [422, 56] width 32 height 13
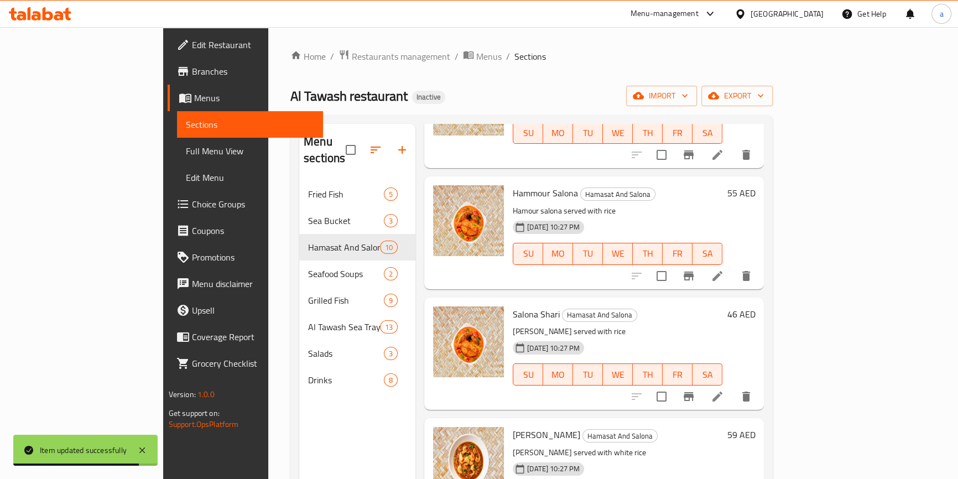
scroll to position [452, 0]
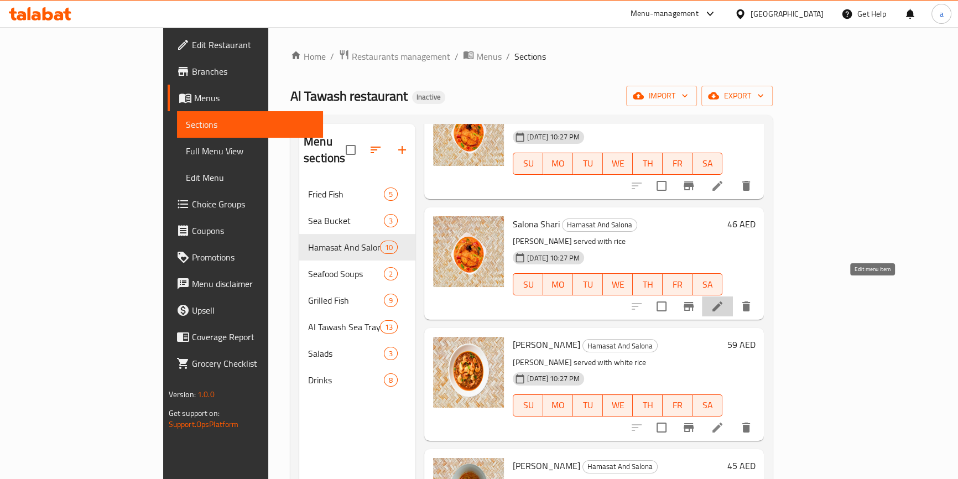
click at [724, 300] on icon at bounding box center [717, 306] width 13 height 13
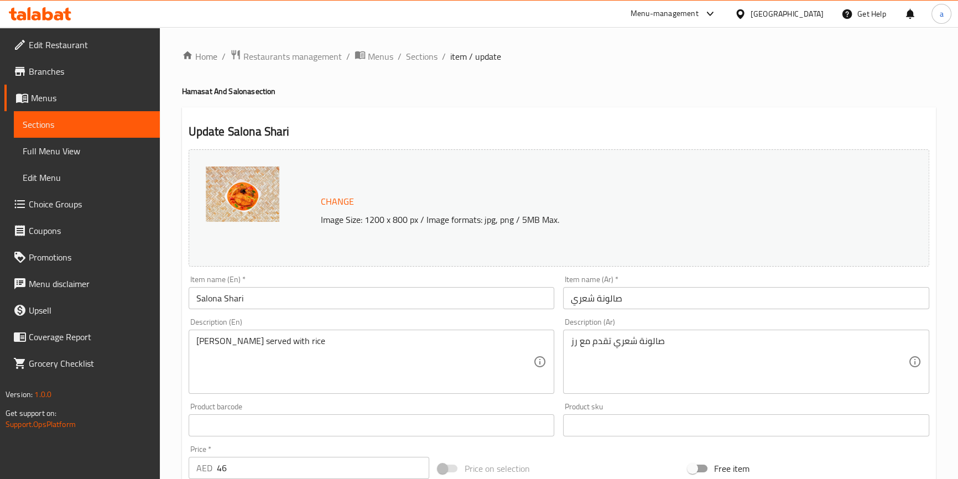
click at [232, 301] on input "Salona Shari" at bounding box center [372, 298] width 366 height 22
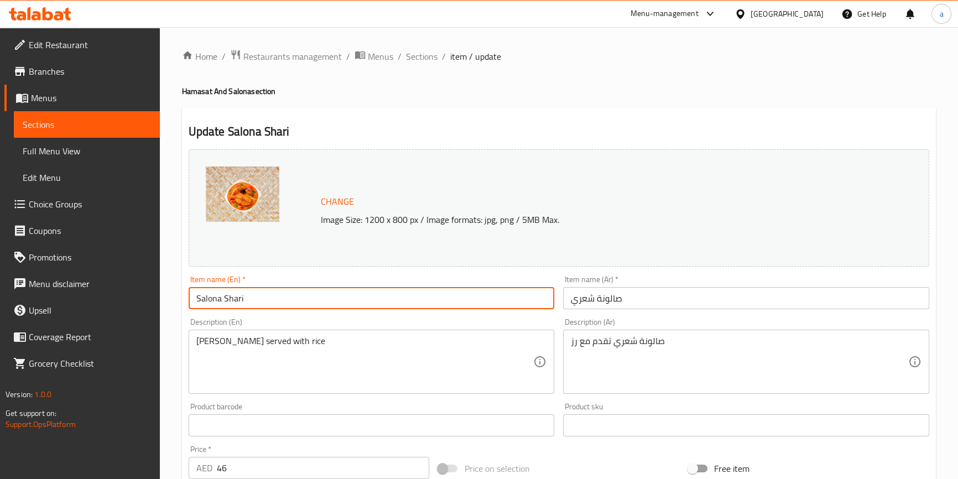
click at [232, 301] on input "Salona Shari" at bounding box center [372, 298] width 366 height 22
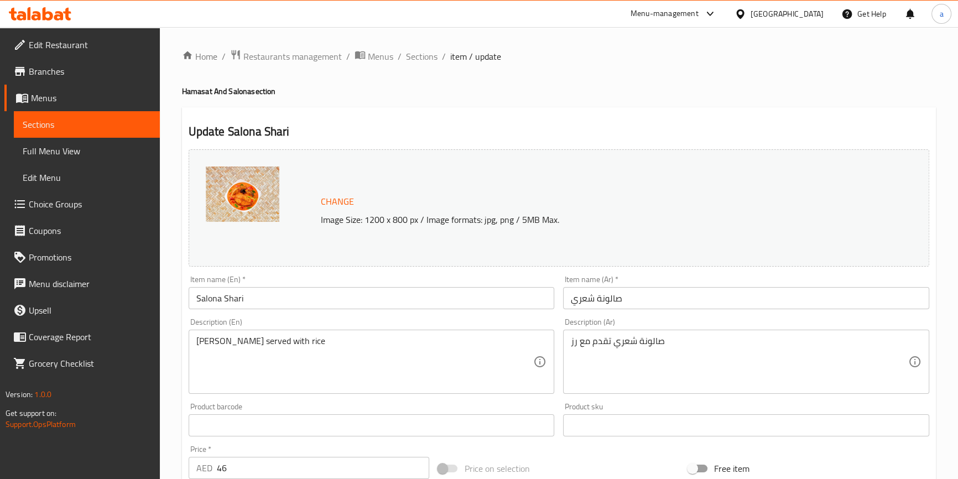
click at [244, 297] on input "Salona Shari" at bounding box center [372, 298] width 366 height 22
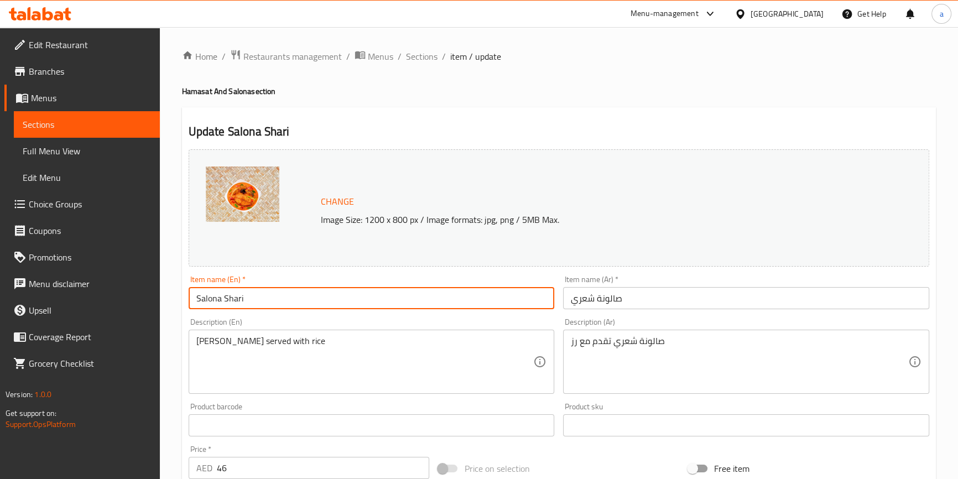
click at [225, 298] on input "Salona Shari" at bounding box center [372, 298] width 366 height 22
click at [229, 299] on input "Salona Shari" at bounding box center [372, 298] width 366 height 22
click at [210, 296] on input "Salona Shari" at bounding box center [372, 298] width 366 height 22
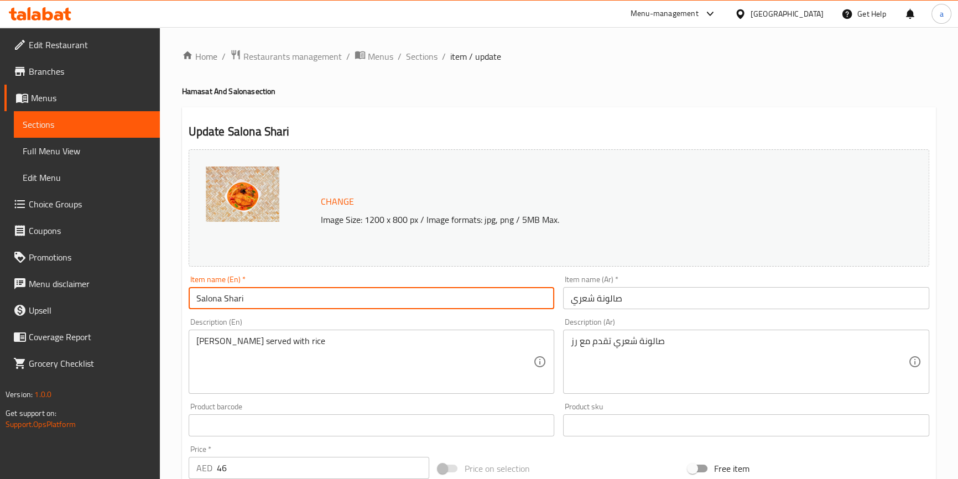
click at [210, 296] on input "Salona Shari" at bounding box center [372, 298] width 366 height 22
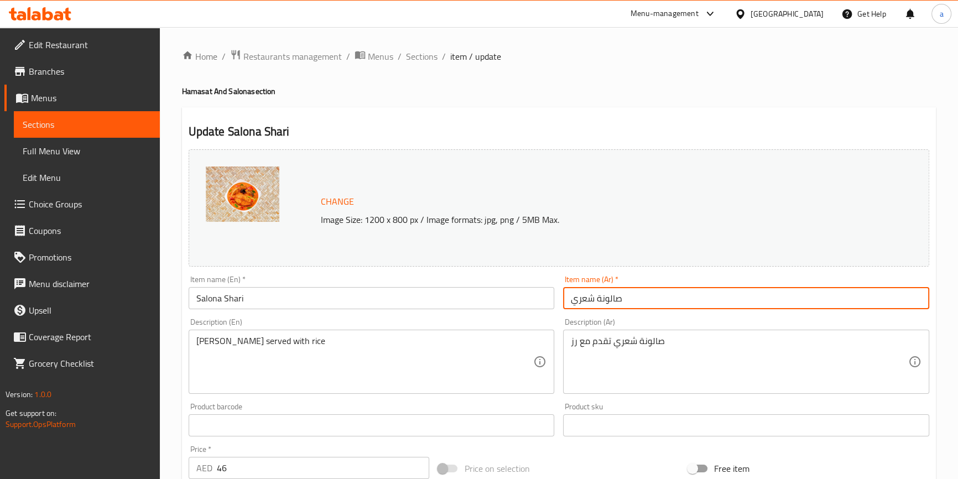
click at [587, 299] on input "صالونة شعري" at bounding box center [746, 298] width 366 height 22
click at [581, 299] on input "صالونة شعري" at bounding box center [746, 298] width 366 height 22
paste input "Salona Shari"
click at [578, 304] on input "صالونة شعري" at bounding box center [746, 298] width 366 height 22
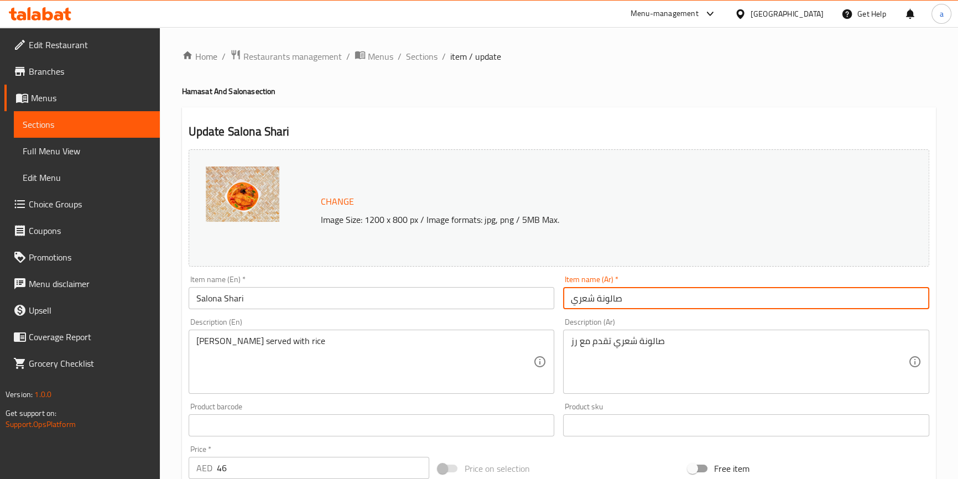
click at [581, 303] on input "صالونة شعري" at bounding box center [746, 298] width 366 height 22
paste input "text"
type input "صالونة شاري"
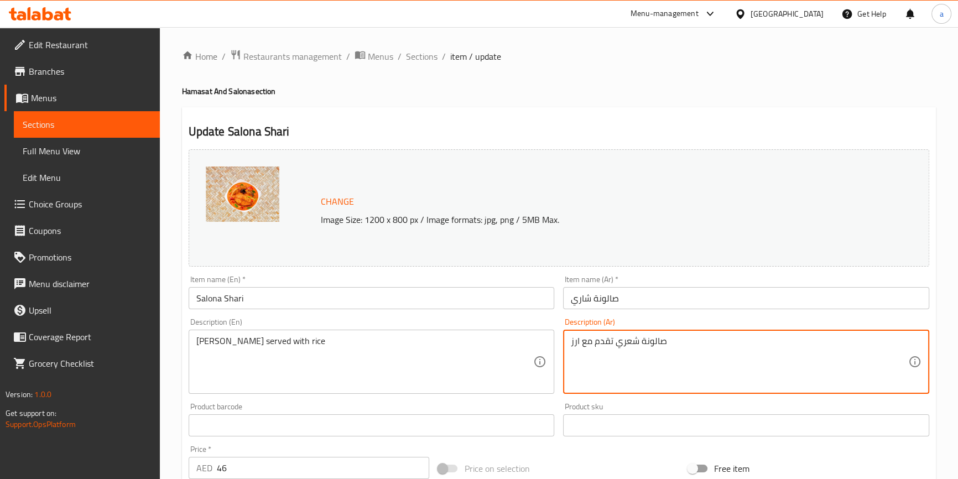
click at [632, 341] on textarea "صالونة شعري تقدم مع ارز" at bounding box center [739, 362] width 337 height 53
paste textarea "ري"
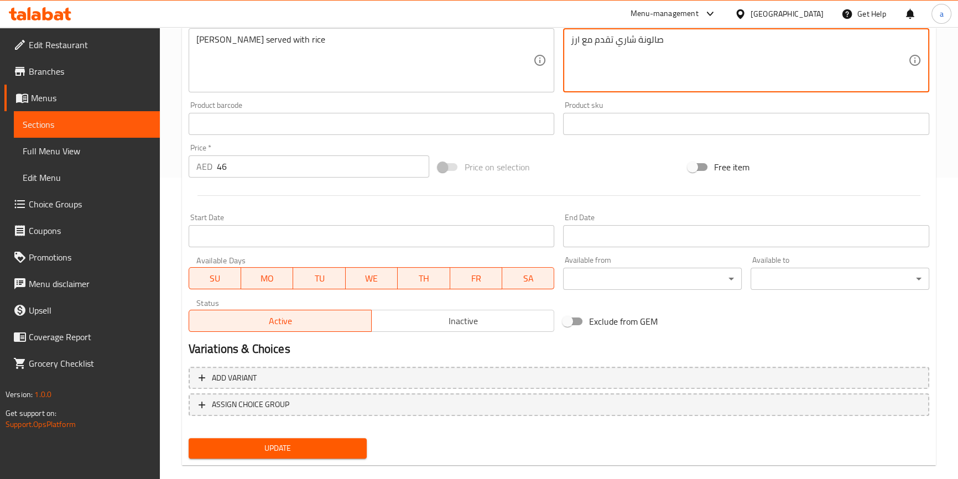
type textarea "صالونة شاري تقدم مع ارز"
click at [293, 449] on span "Update" at bounding box center [277, 448] width 161 height 14
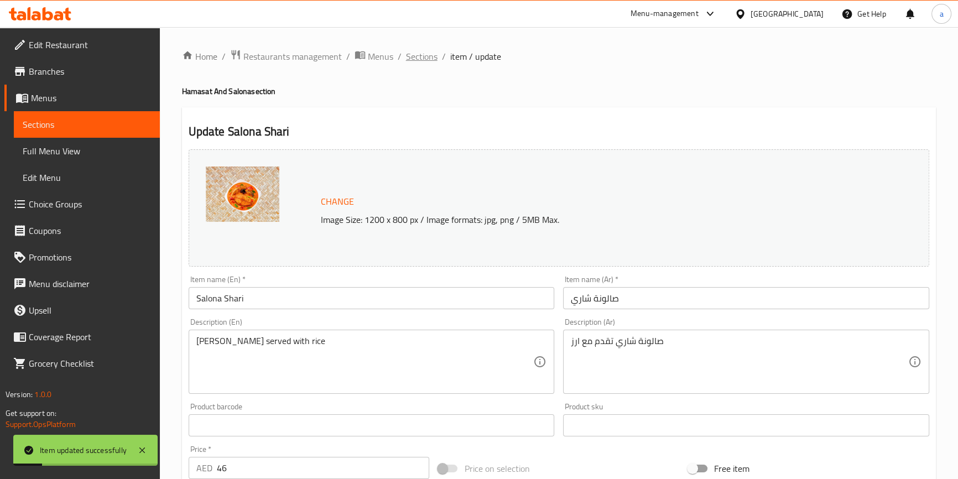
click at [411, 56] on span "Sections" at bounding box center [422, 56] width 32 height 13
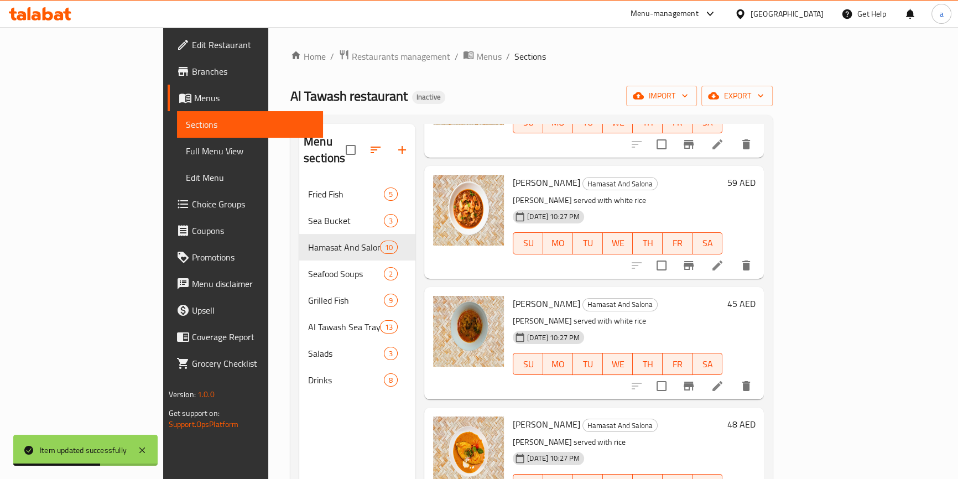
scroll to position [603, 0]
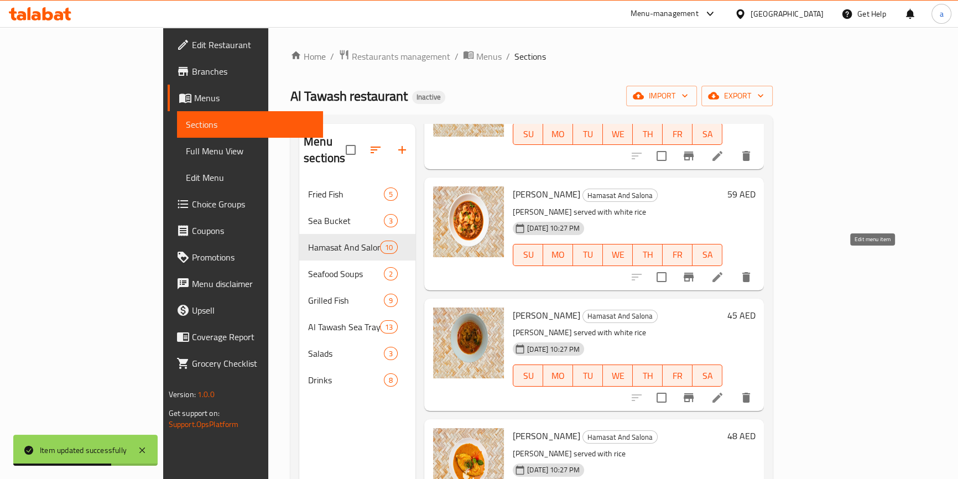
click at [722, 272] on icon at bounding box center [717, 277] width 10 height 10
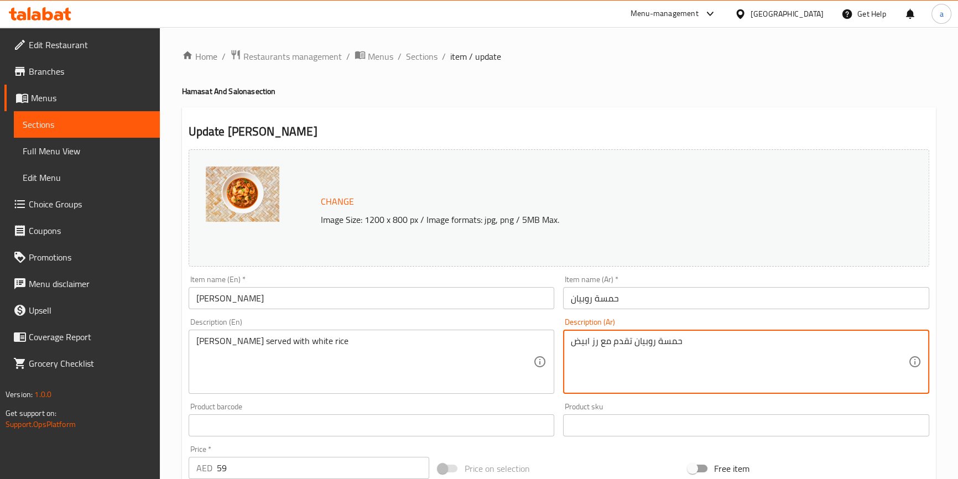
drag, startPoint x: 599, startPoint y: 343, endPoint x: 609, endPoint y: 346, distance: 10.3
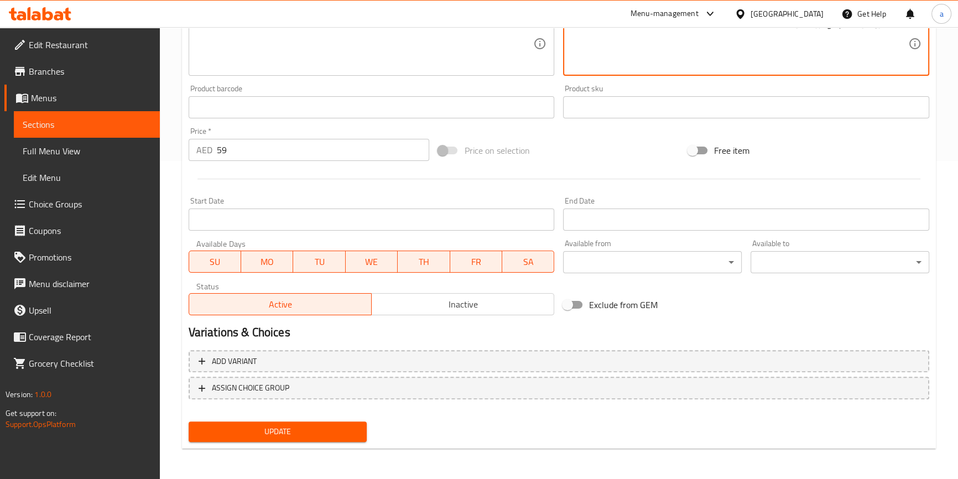
type textarea "حمسة روبيان تقدم مع ارز ابيض"
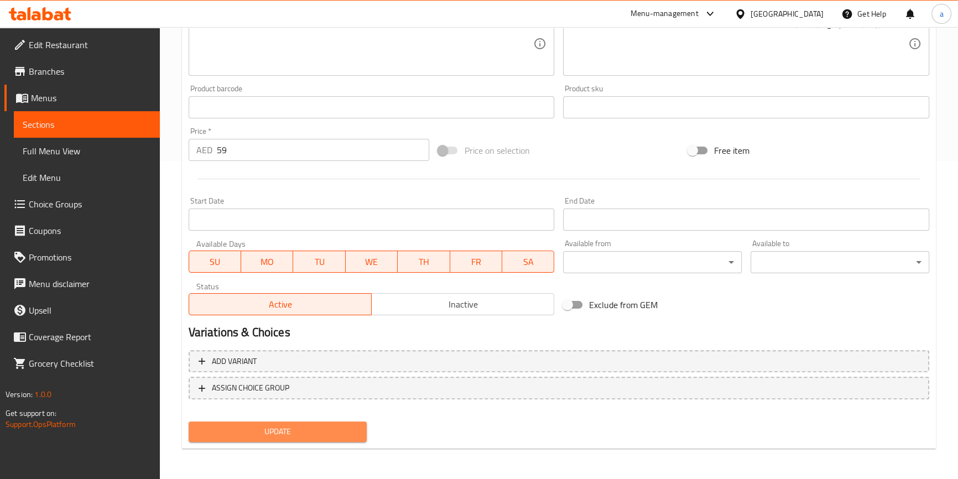
click at [320, 431] on span "Update" at bounding box center [277, 432] width 161 height 14
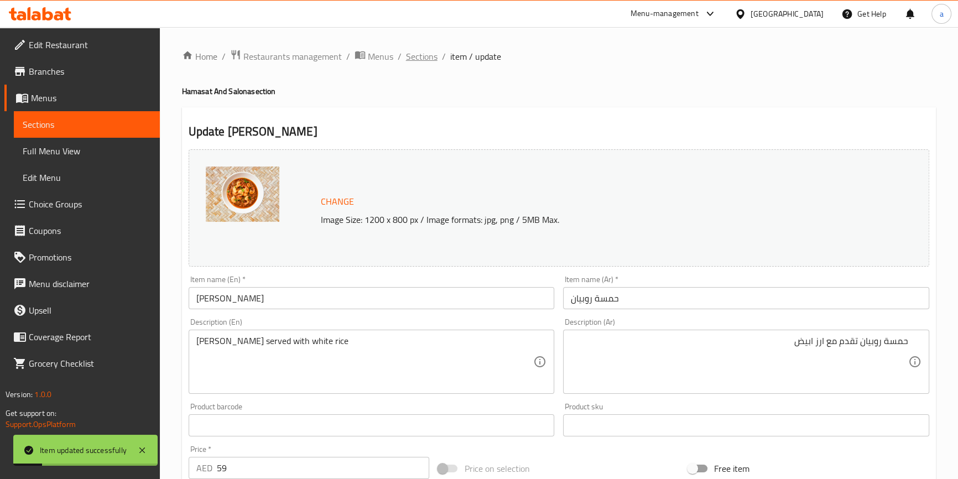
click at [429, 56] on span "Sections" at bounding box center [422, 56] width 32 height 13
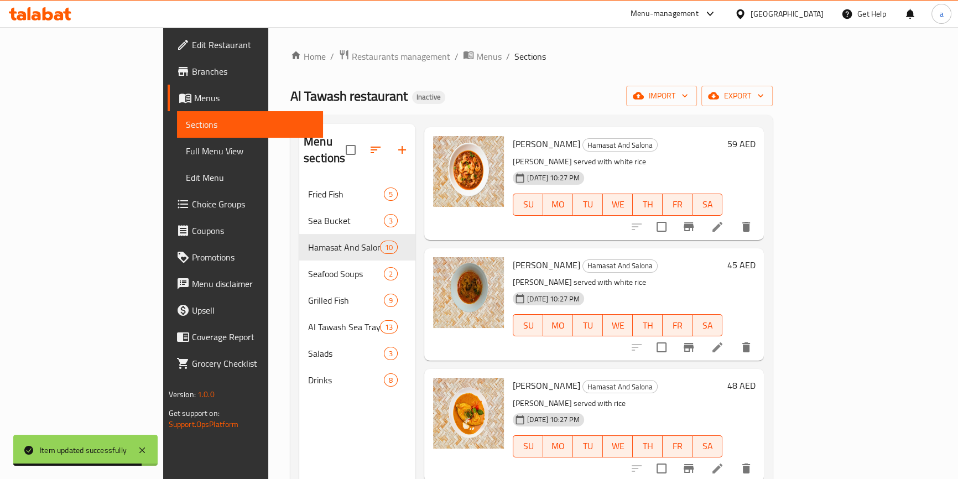
scroll to position [754, 0]
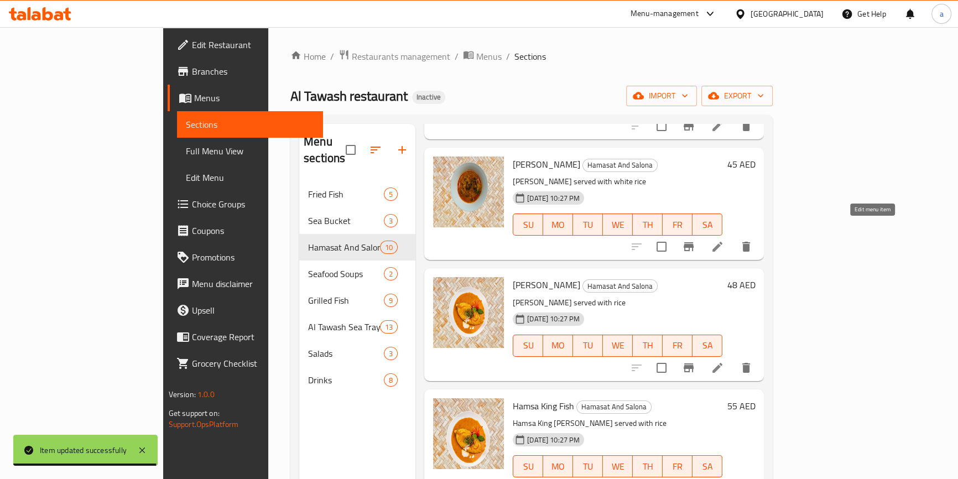
click at [724, 240] on icon at bounding box center [717, 246] width 13 height 13
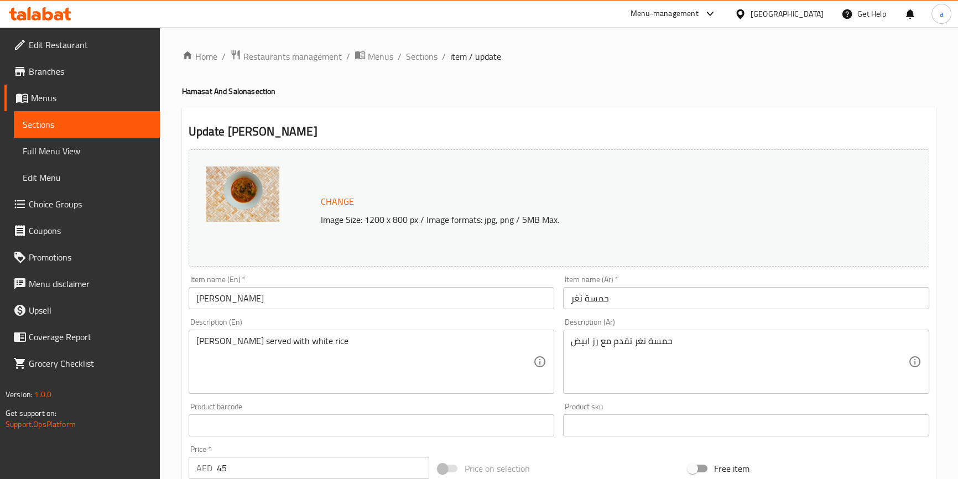
click at [635, 300] on input "حمسة نغر" at bounding box center [746, 298] width 366 height 22
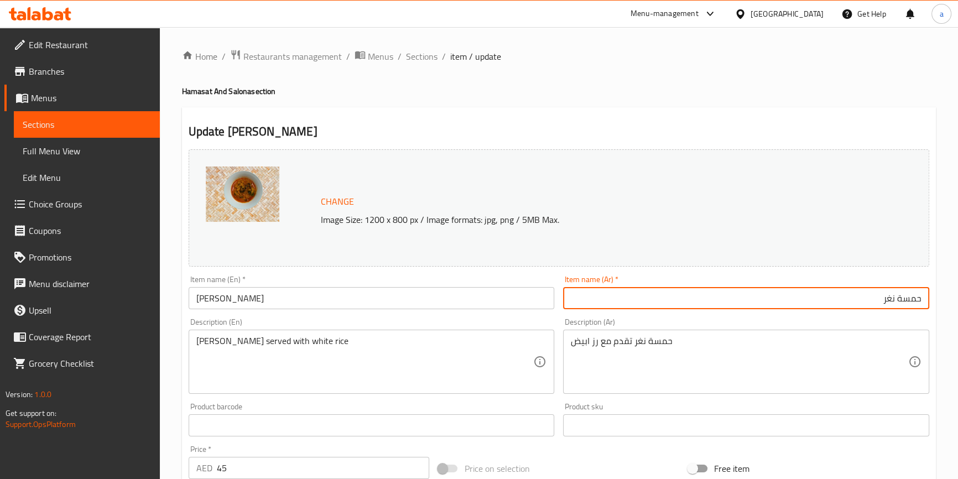
click at [206, 303] on input "Hamsa Naghar" at bounding box center [372, 298] width 366 height 22
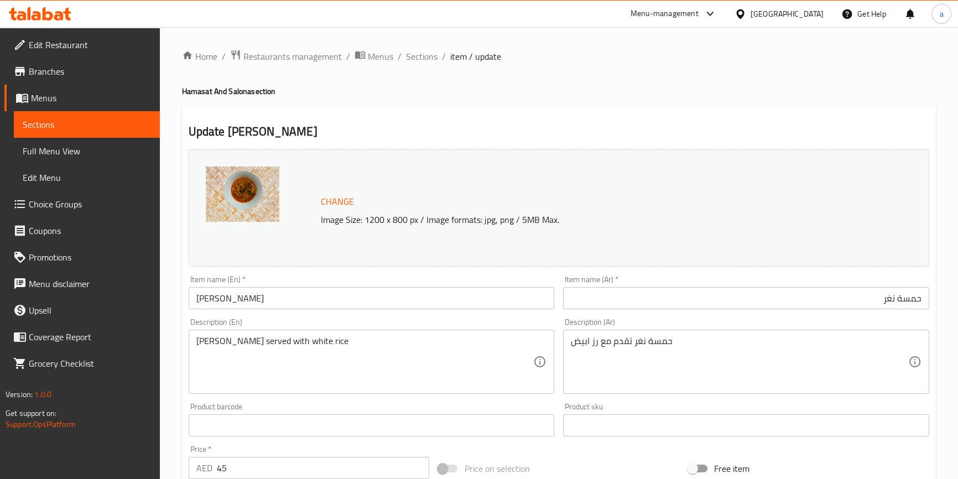
click at [892, 304] on input "حمسة نغر" at bounding box center [746, 298] width 366 height 22
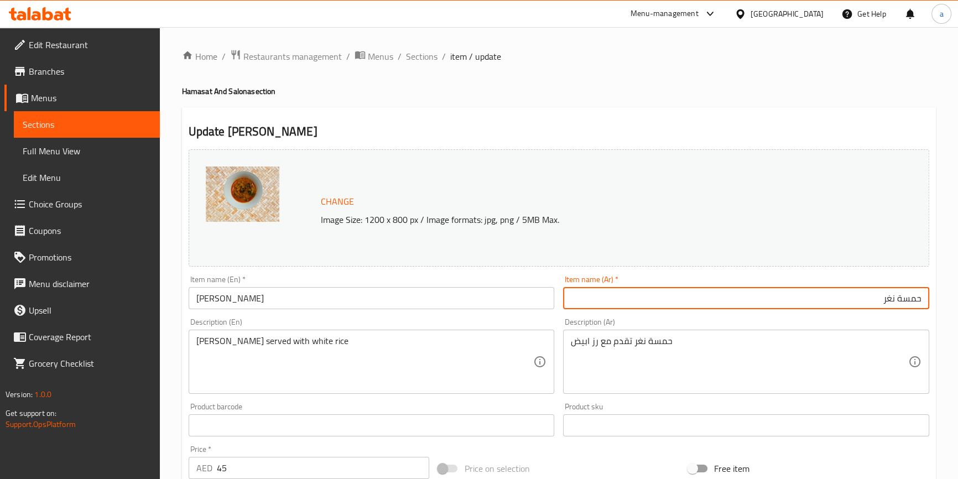
click at [892, 304] on input "حمسة نغر" at bounding box center [746, 298] width 366 height 22
type input "حمسة نجار"
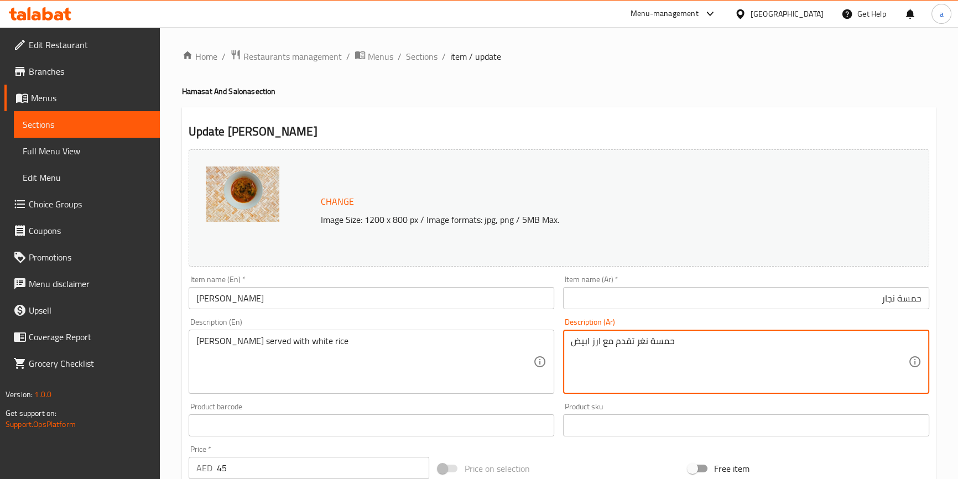
click at [642, 341] on textarea "حمسة نغر تقدم مع ارز ابيض" at bounding box center [739, 362] width 337 height 53
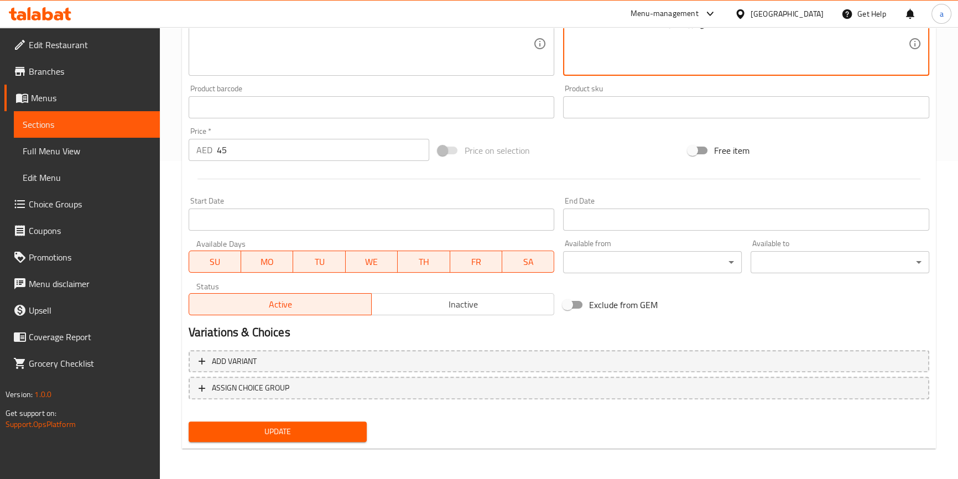
type textarea "حمسة نجار تقدم مع ارز ابيض"
click at [309, 437] on span "Update" at bounding box center [277, 432] width 161 height 14
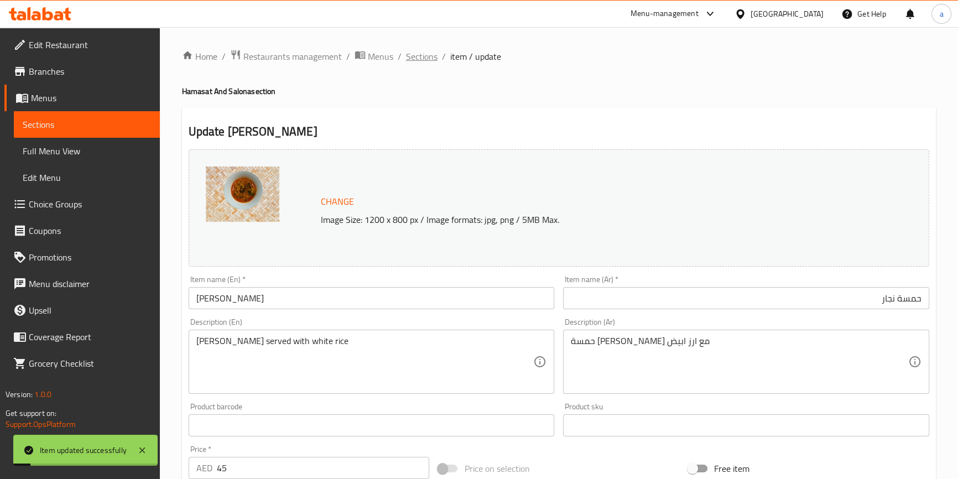
click at [414, 56] on span "Sections" at bounding box center [422, 56] width 32 height 13
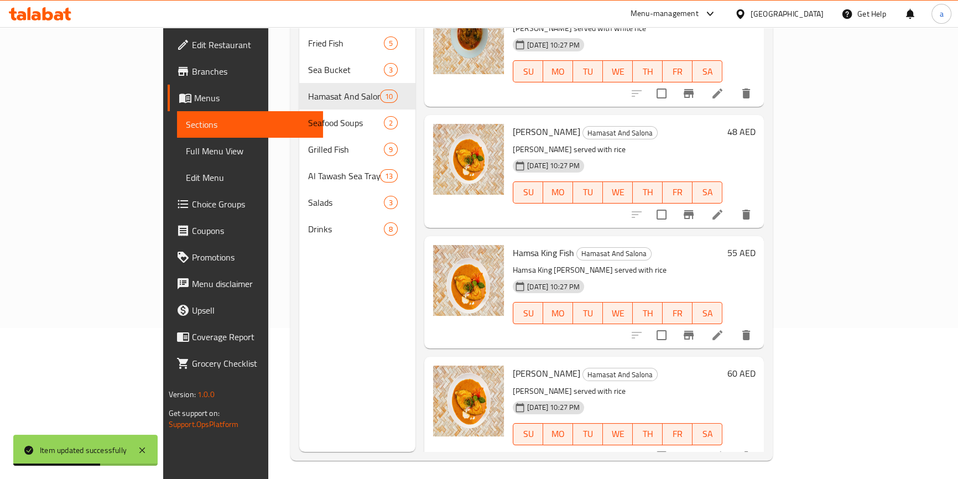
scroll to position [155, 0]
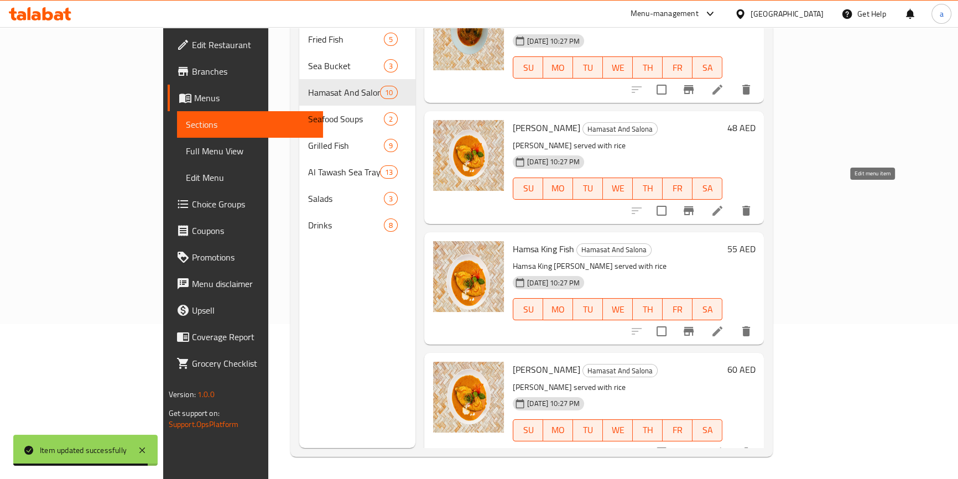
click at [724, 204] on icon at bounding box center [717, 210] width 13 height 13
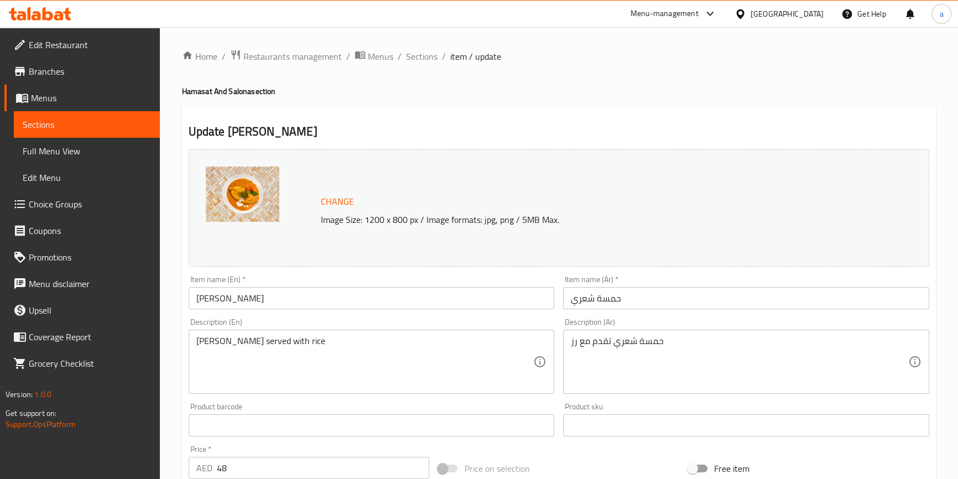
click at [236, 294] on input "Hamsa Shari" at bounding box center [372, 298] width 366 height 22
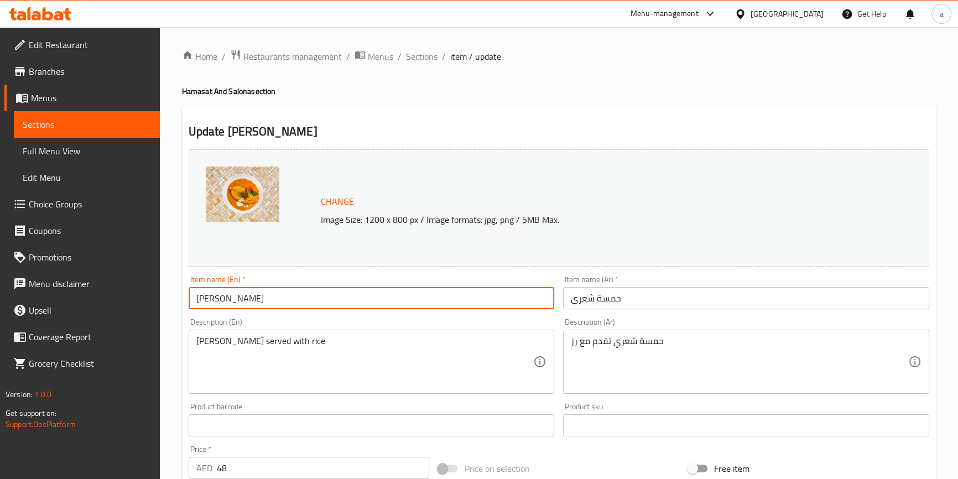
click at [236, 294] on input "Hamsa Shari" at bounding box center [372, 298] width 366 height 22
click at [581, 304] on input "حمسة شعري" at bounding box center [746, 298] width 366 height 22
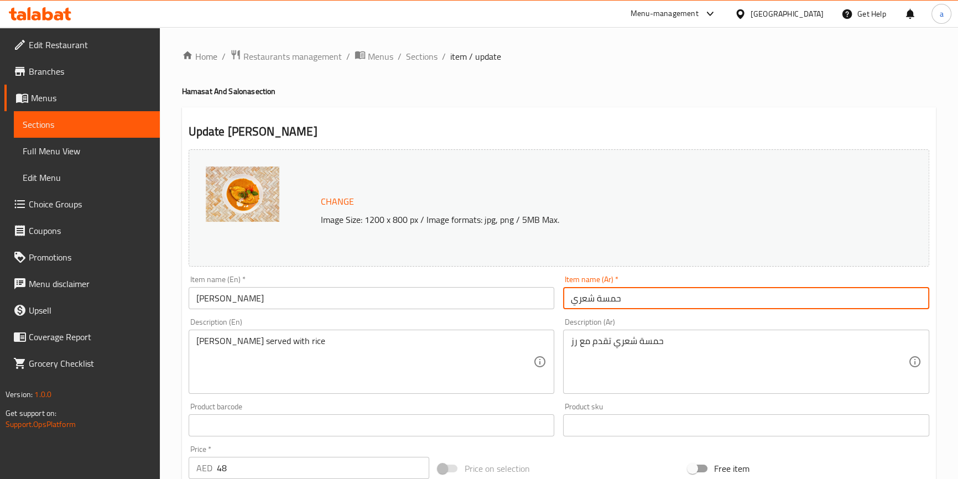
click at [581, 304] on input "حمسة شعري" at bounding box center [746, 298] width 366 height 22
paste input "text"
type input "حمسة شاري"
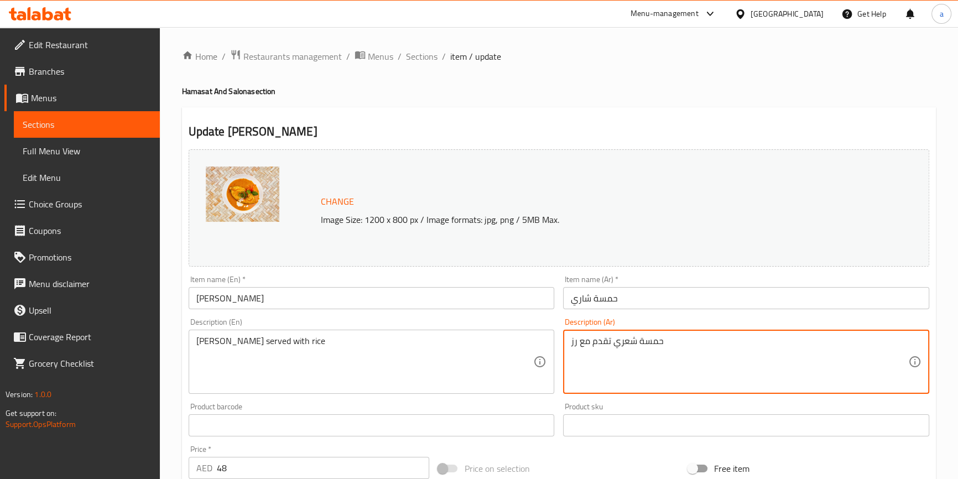
click at [624, 342] on textarea "حمسة شعري تقدم مع رز" at bounding box center [739, 362] width 337 height 53
paste textarea "ري"
click at [578, 343] on textarea "حمسة شاري تقدم مع رز" at bounding box center [739, 362] width 337 height 53
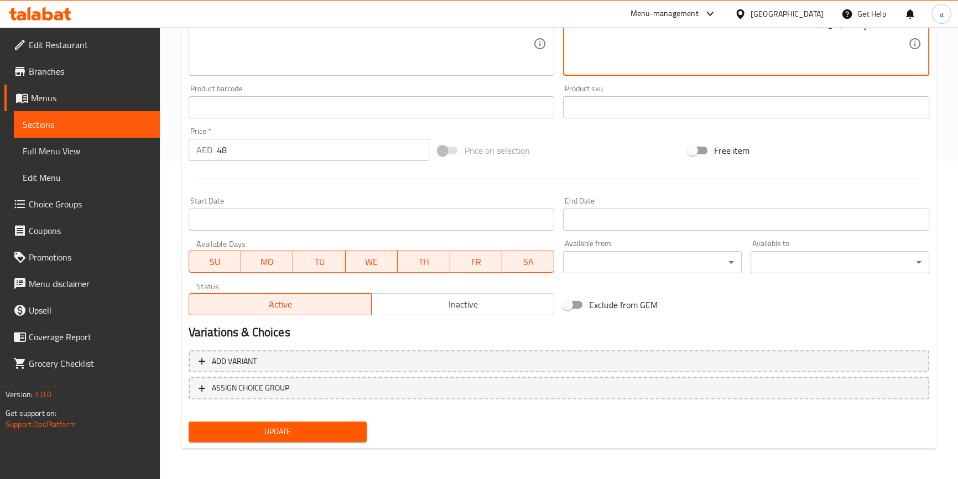
type textarea "حمسة شاري تقدم مع ارز"
click at [310, 425] on span "Update" at bounding box center [277, 432] width 161 height 14
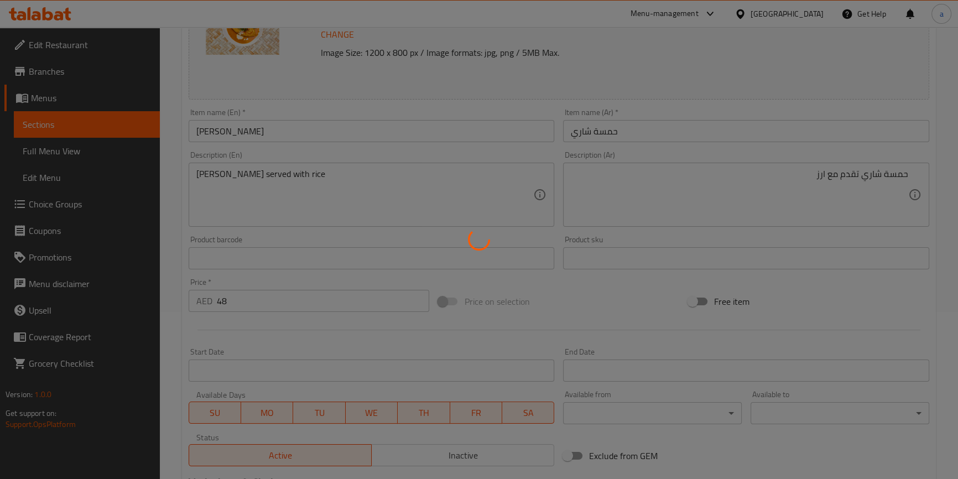
scroll to position [17, 0]
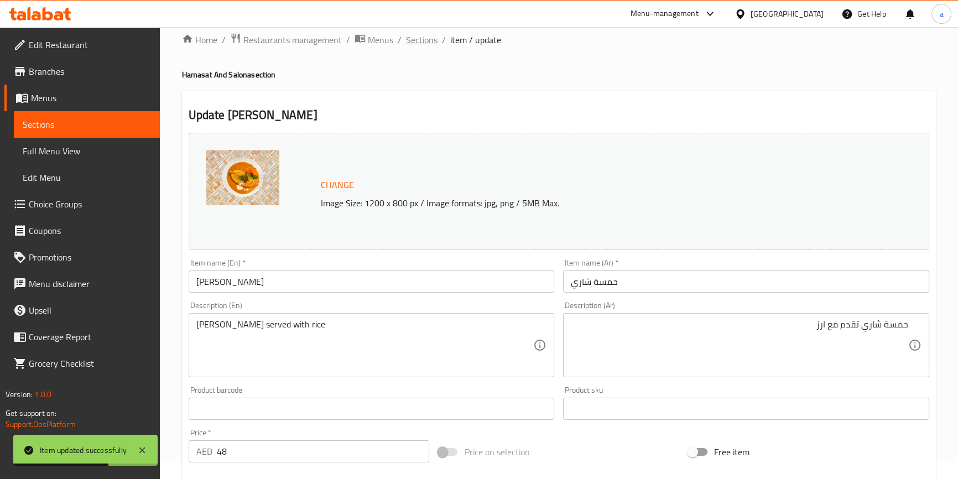
click at [413, 38] on span "Sections" at bounding box center [422, 39] width 32 height 13
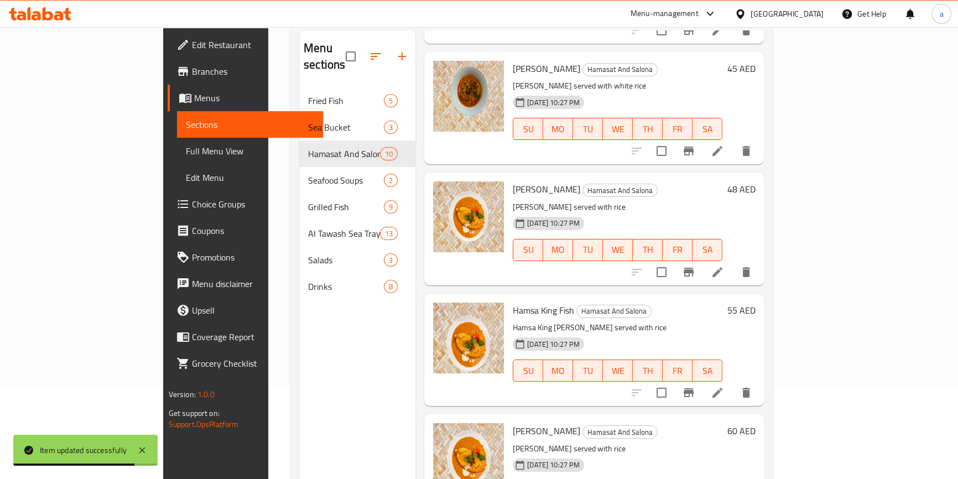
scroll to position [155, 0]
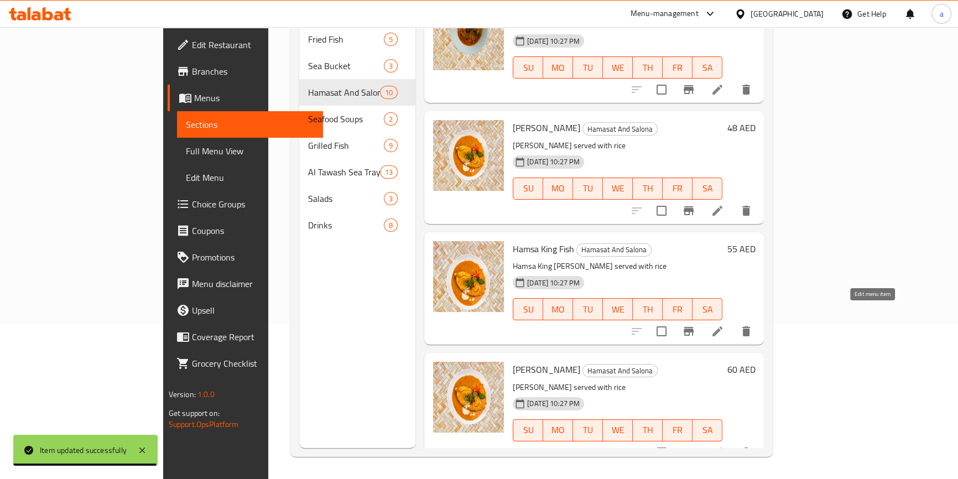
click at [724, 325] on icon at bounding box center [717, 331] width 13 height 13
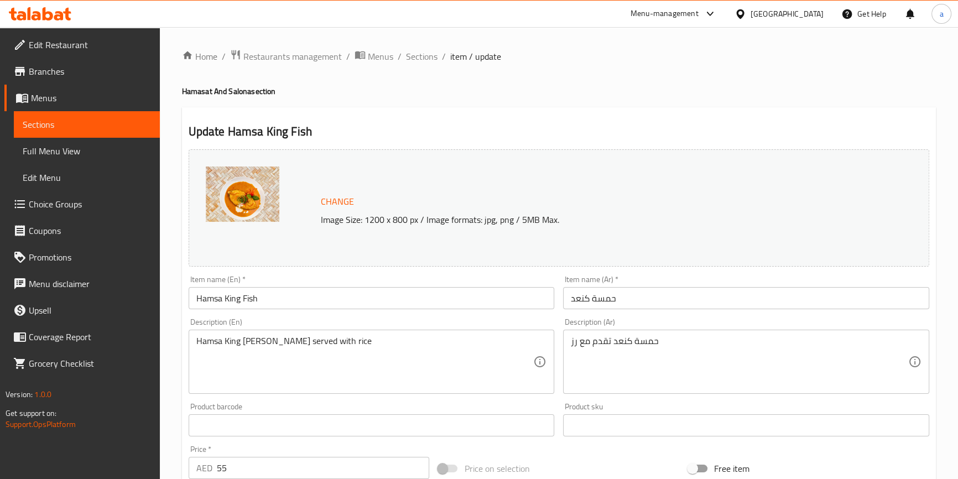
click at [635, 299] on input "حمسة كنعد" at bounding box center [746, 298] width 366 height 22
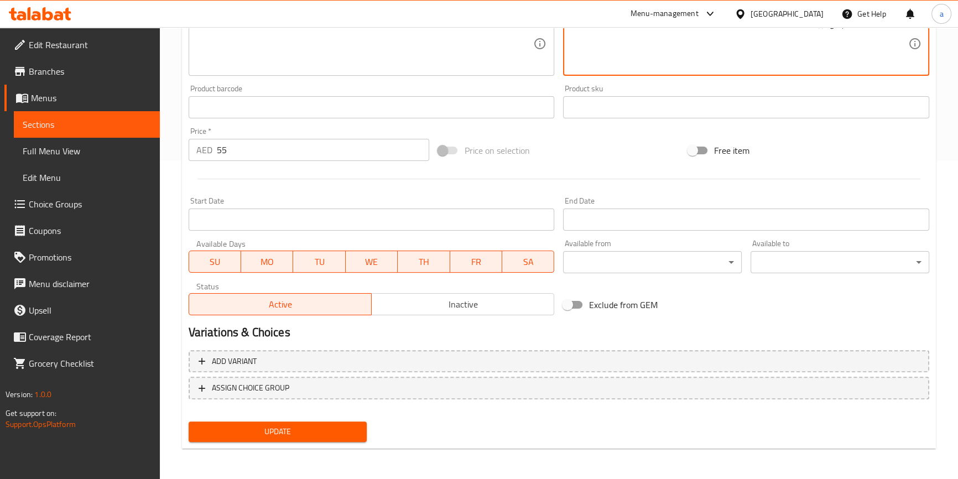
type textarea "حمسة كنعد تقدم مع ارز"
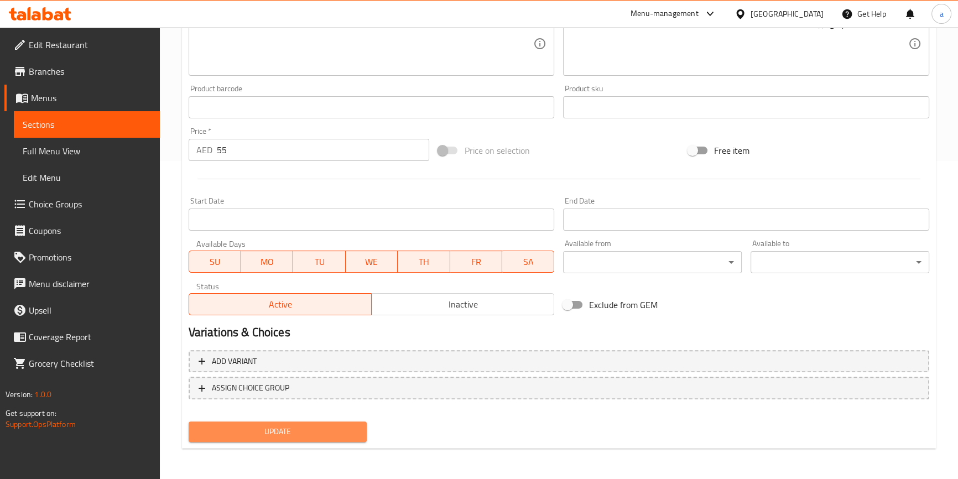
click at [337, 431] on span "Update" at bounding box center [277, 432] width 161 height 14
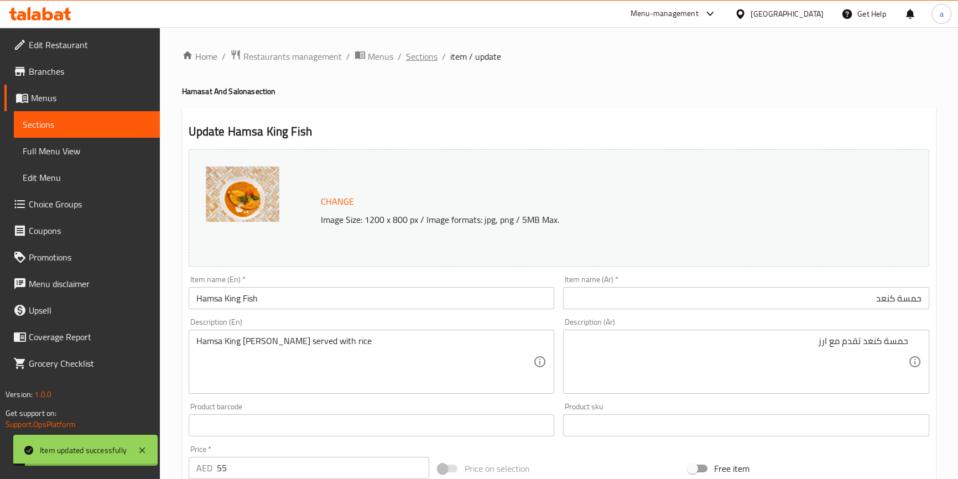
click at [418, 59] on span "Sections" at bounding box center [422, 56] width 32 height 13
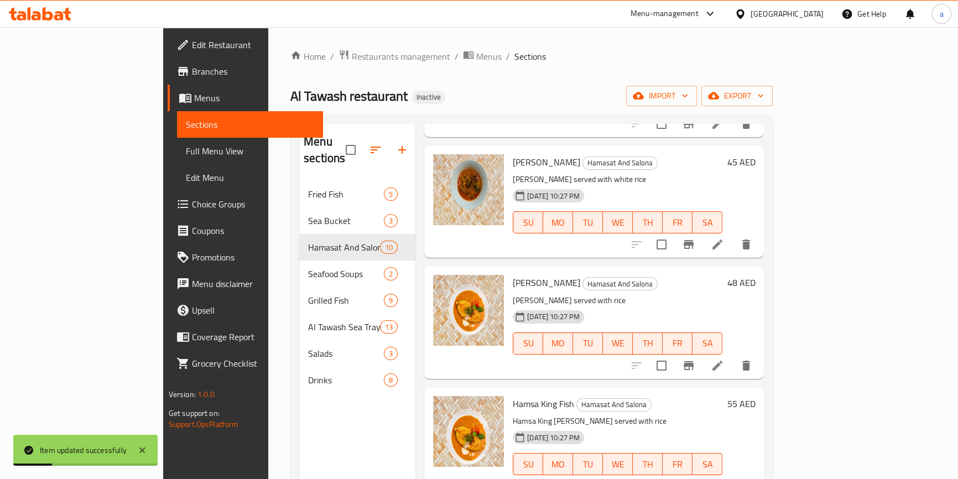
scroll to position [155, 0]
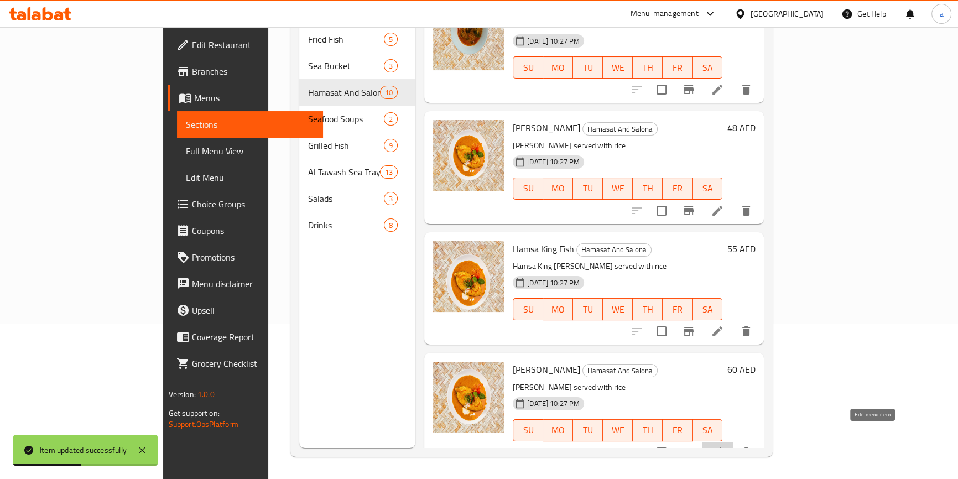
click at [724, 446] on icon at bounding box center [717, 452] width 13 height 13
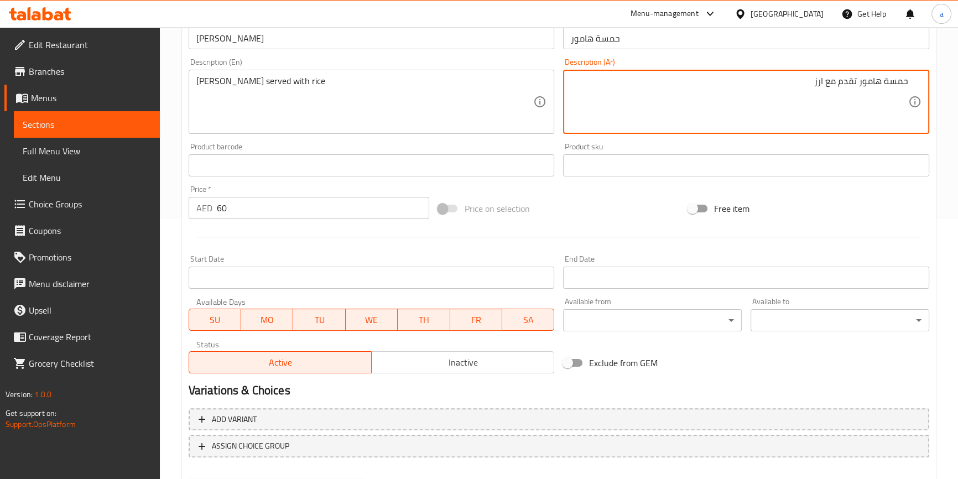
scroll to position [318, 0]
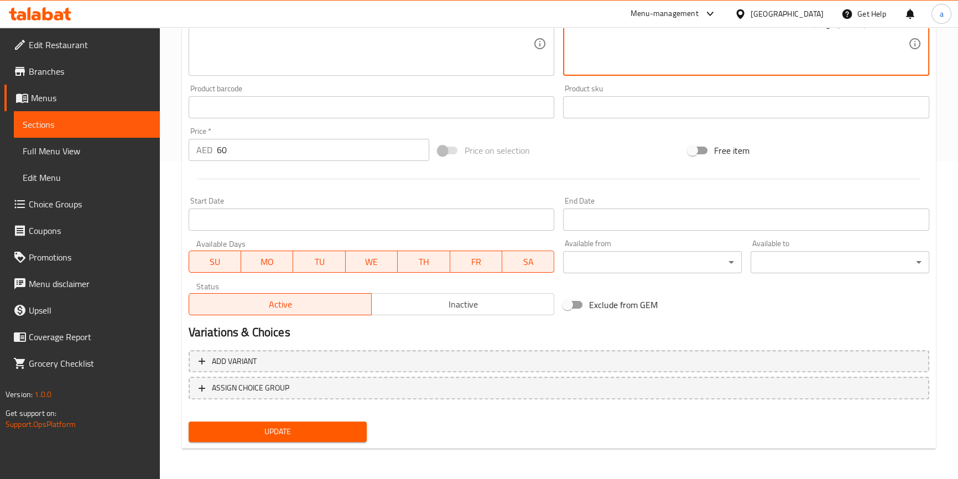
type textarea "حمسة هامور تقدم مع ارز"
click at [346, 430] on span "Update" at bounding box center [277, 432] width 161 height 14
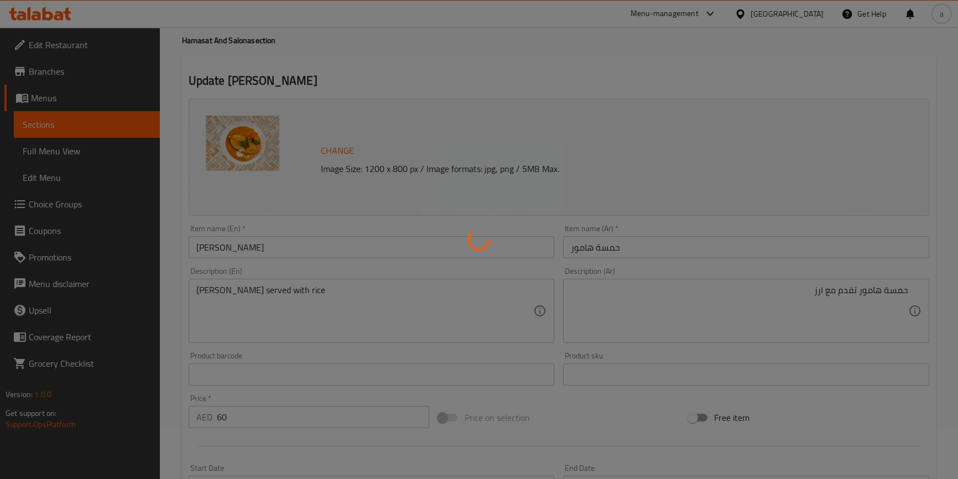
scroll to position [0, 0]
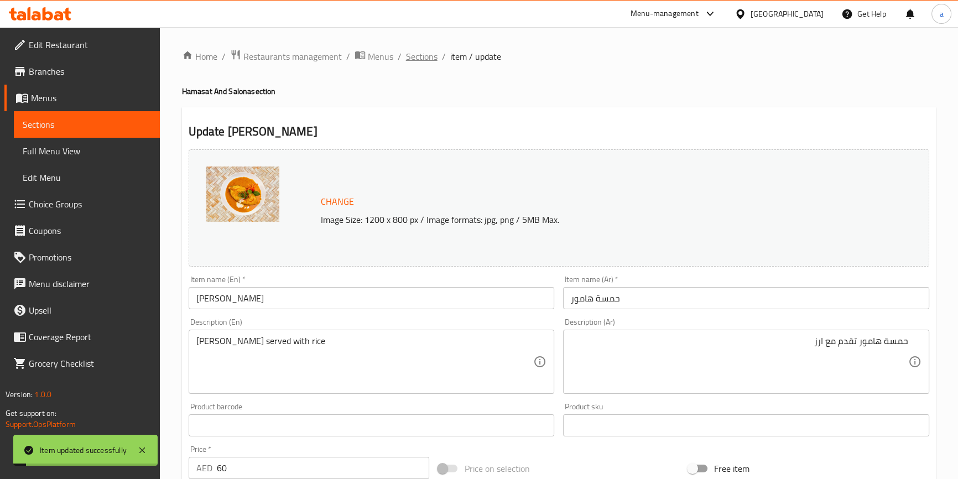
click at [431, 56] on span "Sections" at bounding box center [422, 56] width 32 height 13
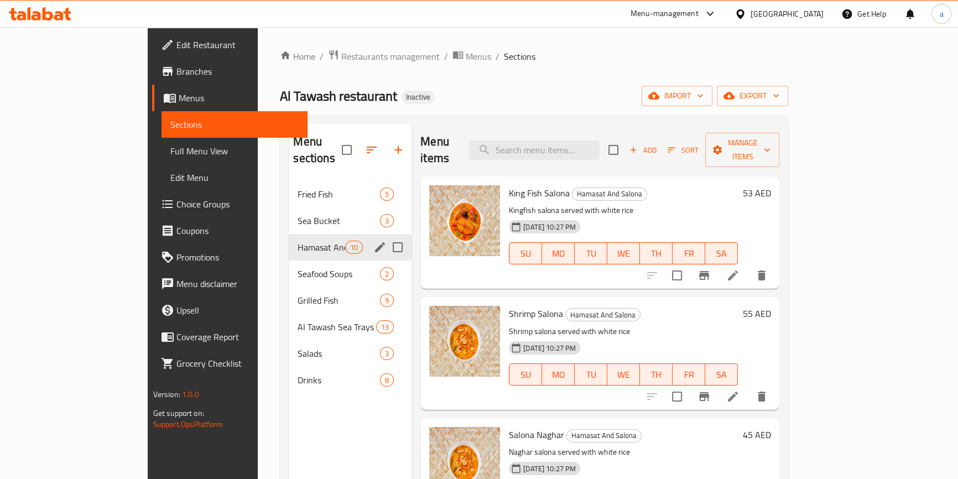
click at [373, 241] on icon "edit" at bounding box center [379, 247] width 13 height 13
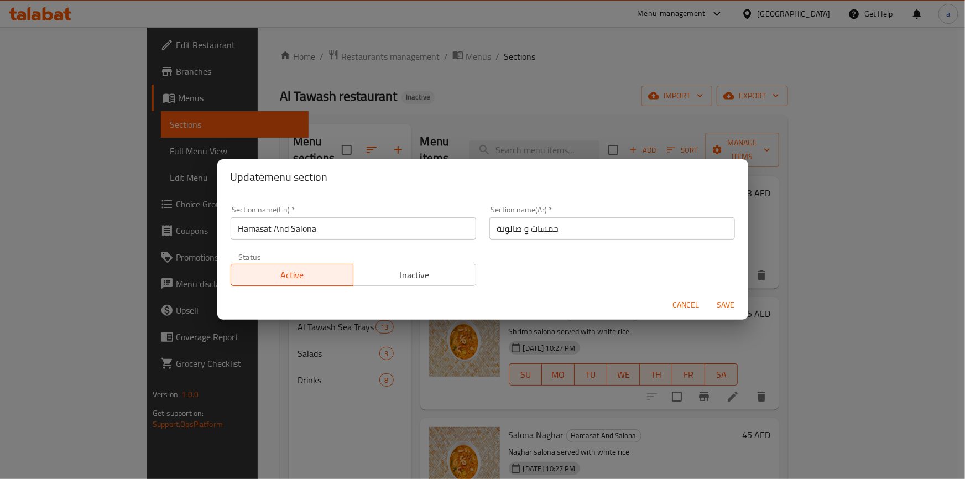
click at [506, 107] on div "Update menu section Section name(En)   * Hamasat And Salona Section name(En) * …" at bounding box center [482, 239] width 965 height 479
click at [691, 302] on span "Cancel" at bounding box center [686, 305] width 27 height 14
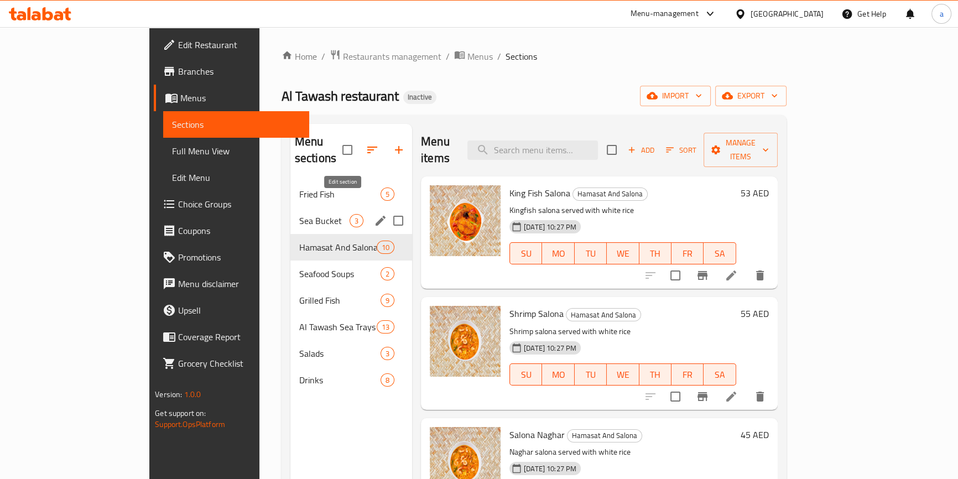
click at [375, 216] on icon "edit" at bounding box center [380, 221] width 10 height 10
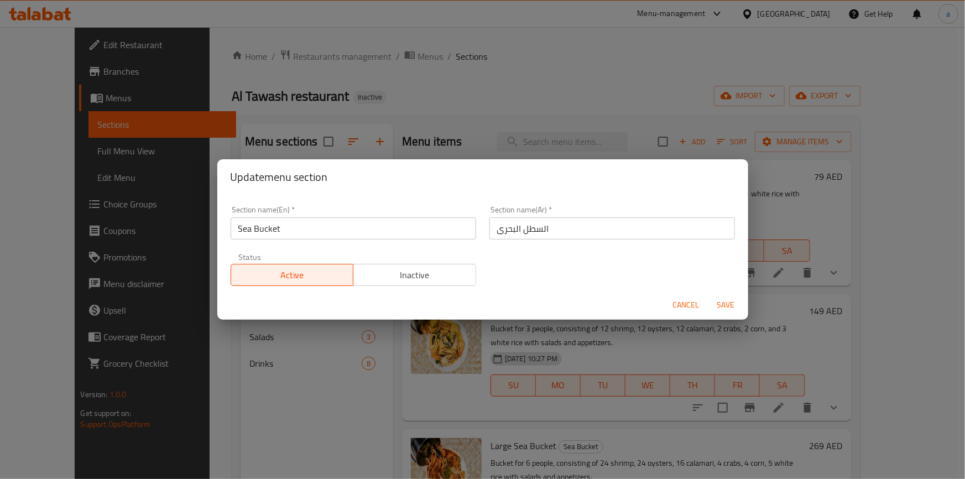
click at [536, 232] on input "السطل البحرى" at bounding box center [612, 228] width 246 height 22
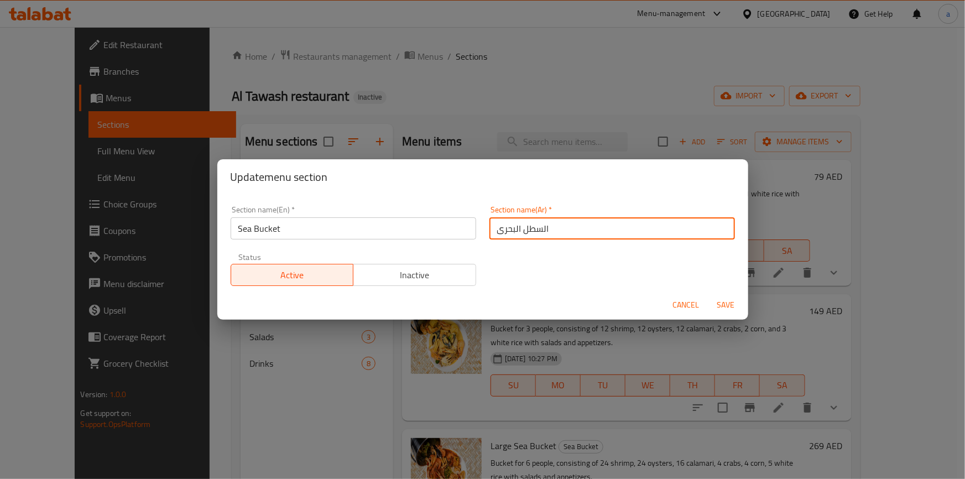
click at [270, 232] on input "Sea Bucket" at bounding box center [354, 228] width 246 height 22
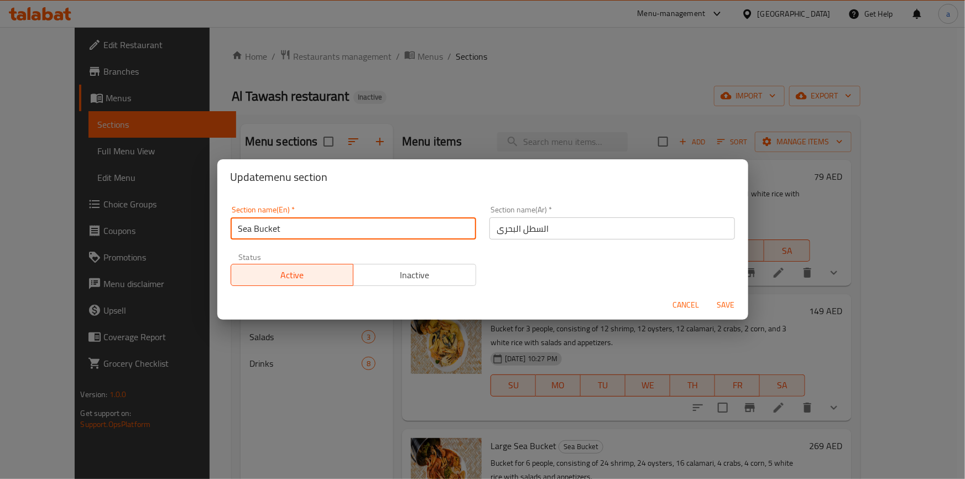
click at [270, 232] on input "Sea Bucket" at bounding box center [354, 228] width 246 height 22
click at [689, 304] on span "Cancel" at bounding box center [686, 305] width 27 height 14
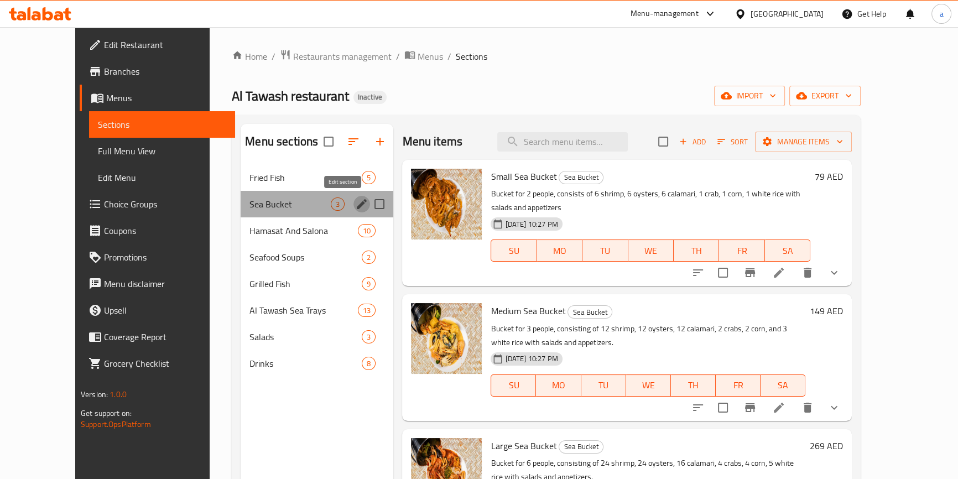
click at [355, 205] on icon "edit" at bounding box center [361, 203] width 13 height 13
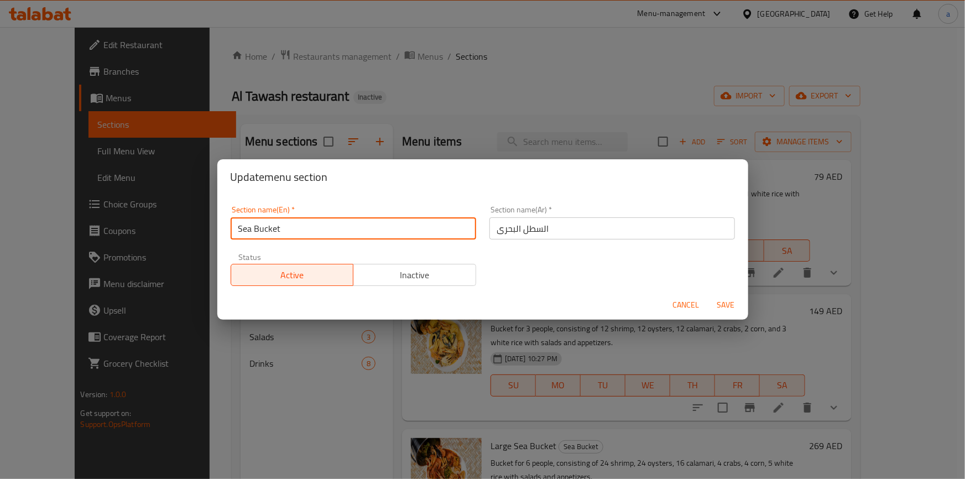
click at [269, 234] on input "Sea Bucket" at bounding box center [354, 228] width 246 height 22
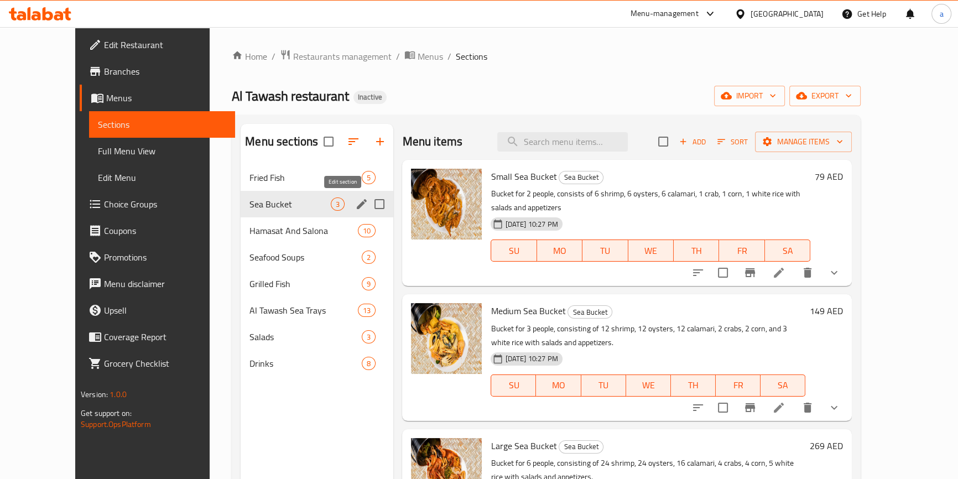
click at [355, 201] on icon "edit" at bounding box center [361, 203] width 13 height 13
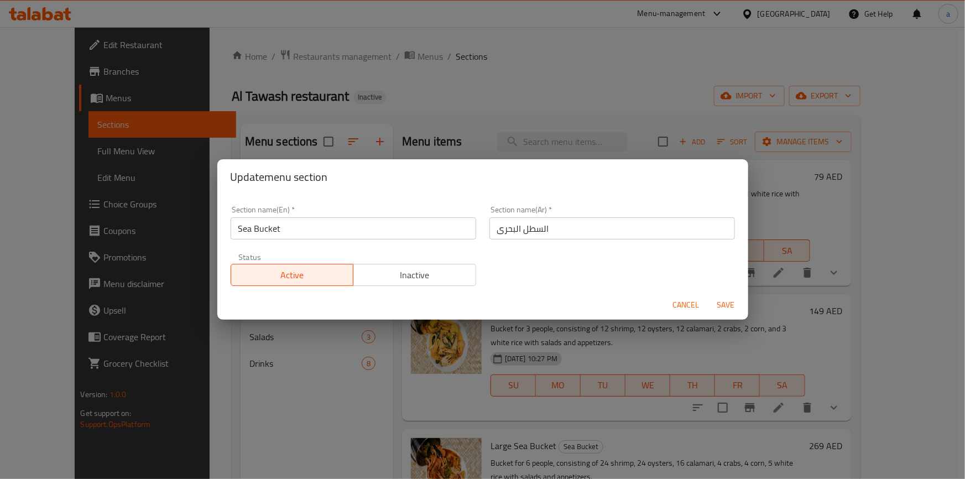
click at [260, 231] on input "Sea Bucket" at bounding box center [354, 228] width 246 height 22
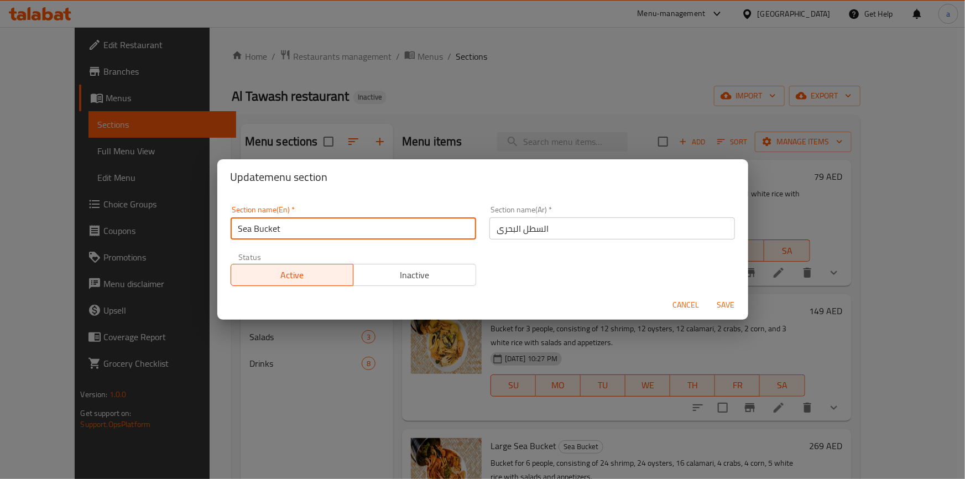
click at [260, 231] on input "Sea Bucket" at bounding box center [354, 228] width 246 height 22
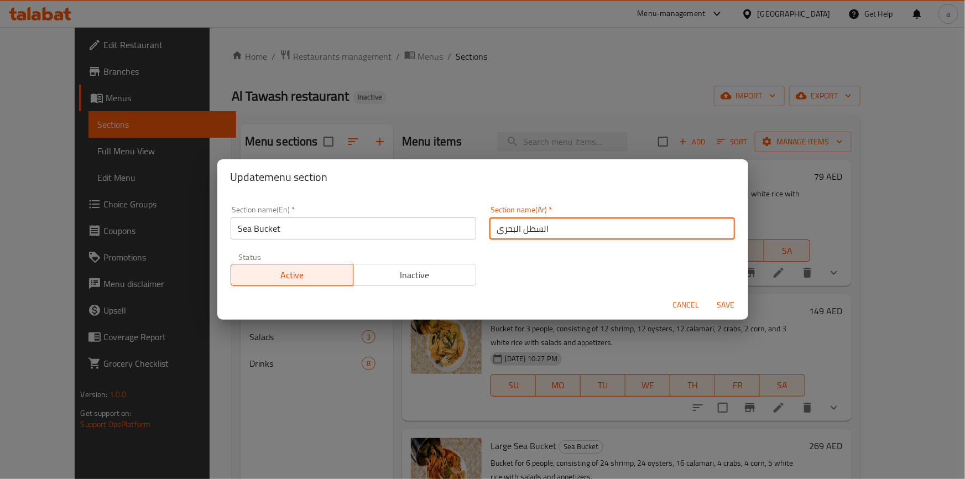
drag, startPoint x: 550, startPoint y: 229, endPoint x: 486, endPoint y: 232, distance: 64.2
click at [489, 232] on input "السطل البحرى" at bounding box center [612, 228] width 246 height 22
type input "دلو البحر"
click at [730, 305] on span "Save" at bounding box center [726, 305] width 27 height 14
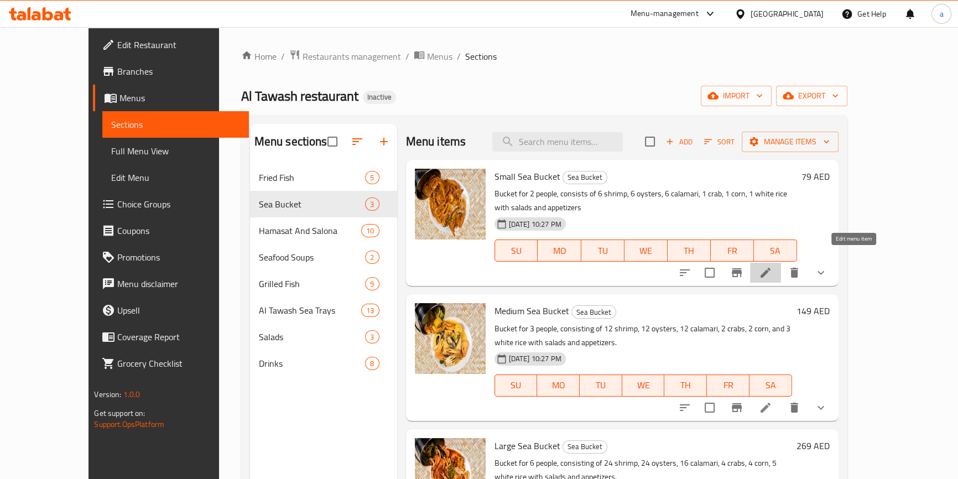
click at [772, 266] on icon at bounding box center [765, 272] width 13 height 13
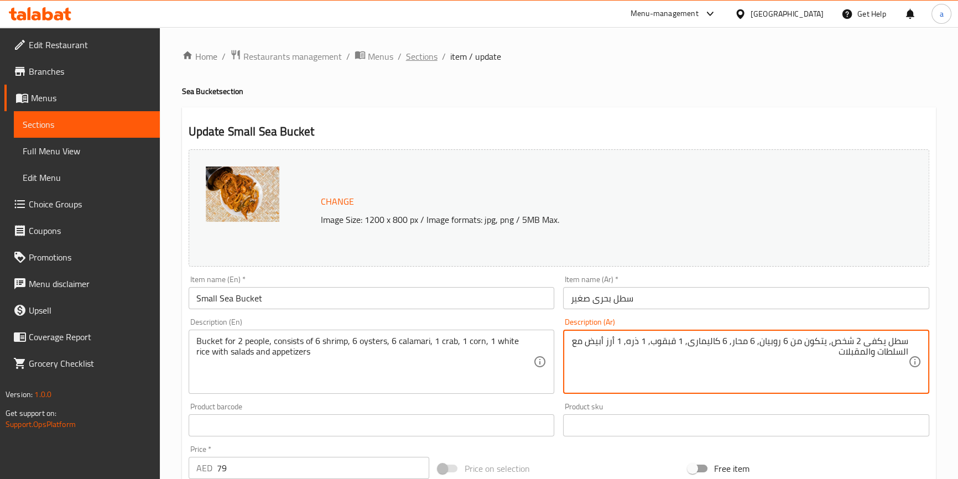
click at [434, 59] on span "Sections" at bounding box center [422, 56] width 32 height 13
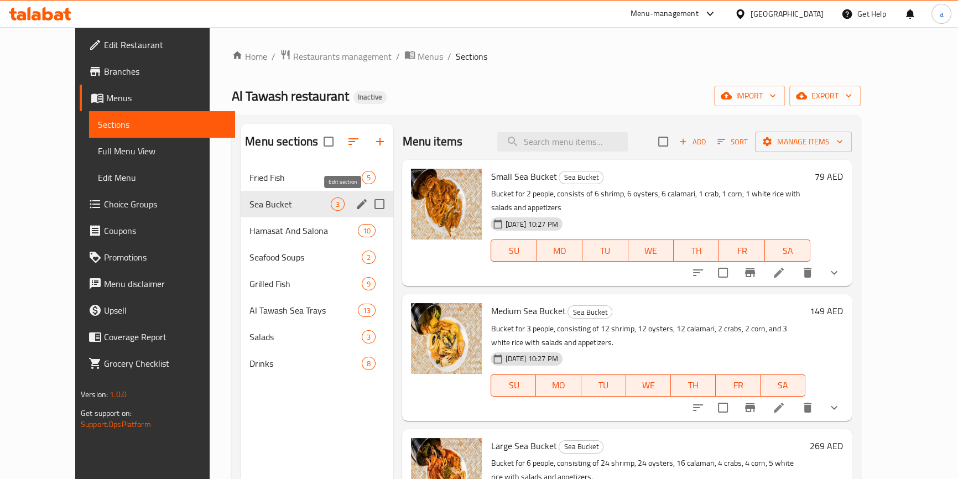
click at [355, 204] on icon "edit" at bounding box center [361, 203] width 13 height 13
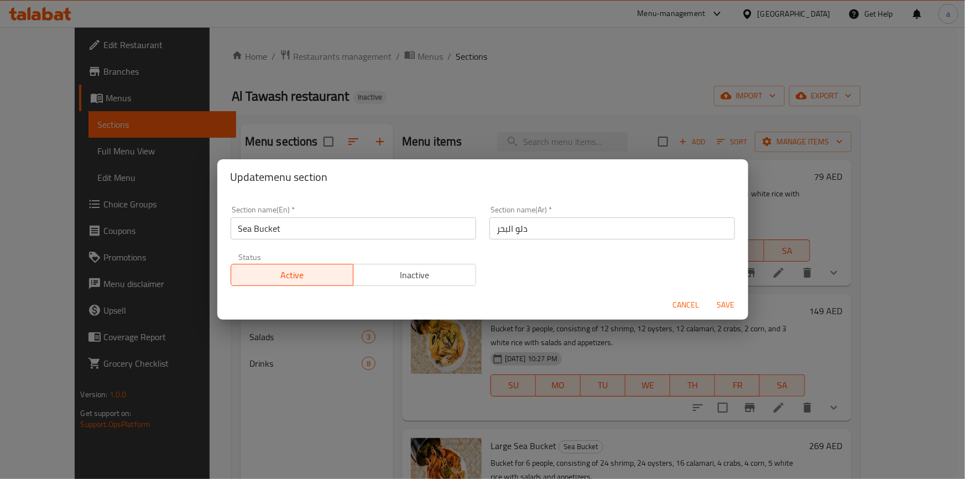
click at [255, 230] on input "Sea Bucket" at bounding box center [354, 228] width 246 height 22
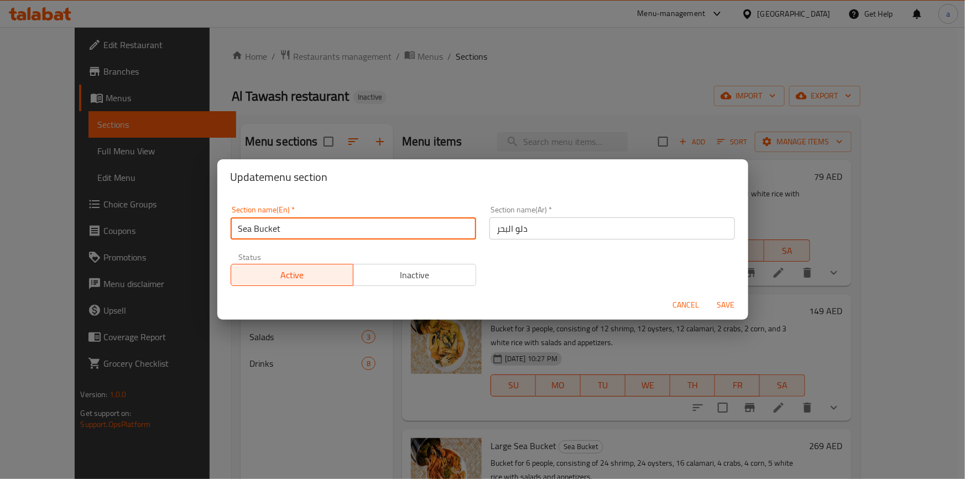
click at [255, 230] on input "Sea Bucket" at bounding box center [354, 228] width 246 height 22
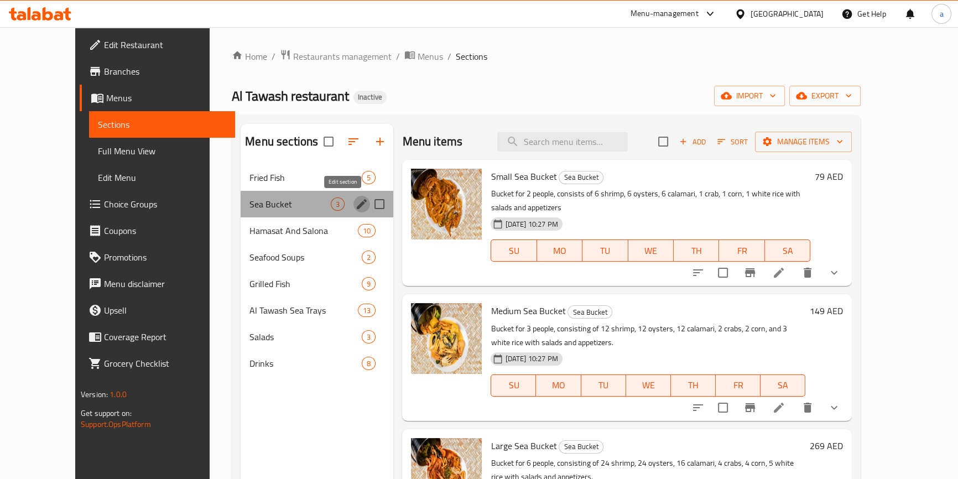
click at [355, 205] on icon "edit" at bounding box center [361, 203] width 13 height 13
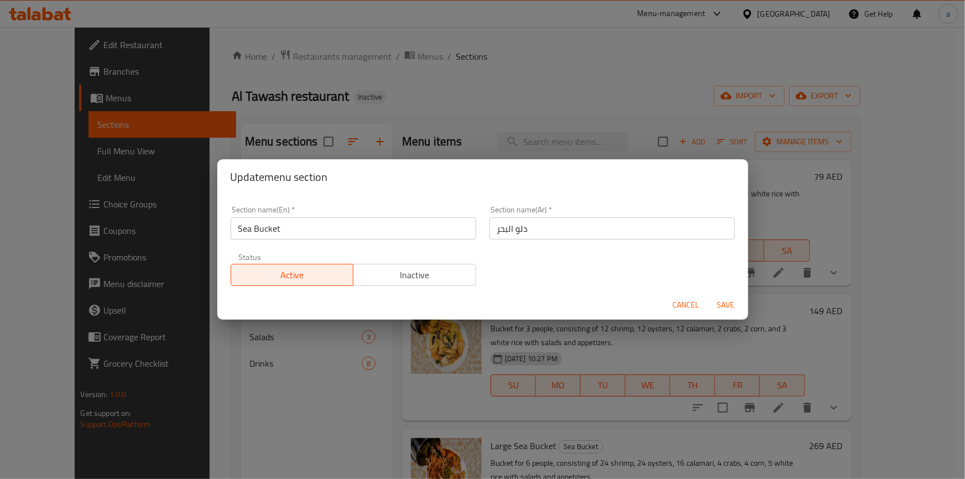
click at [550, 229] on input "دلو البحر" at bounding box center [612, 228] width 246 height 22
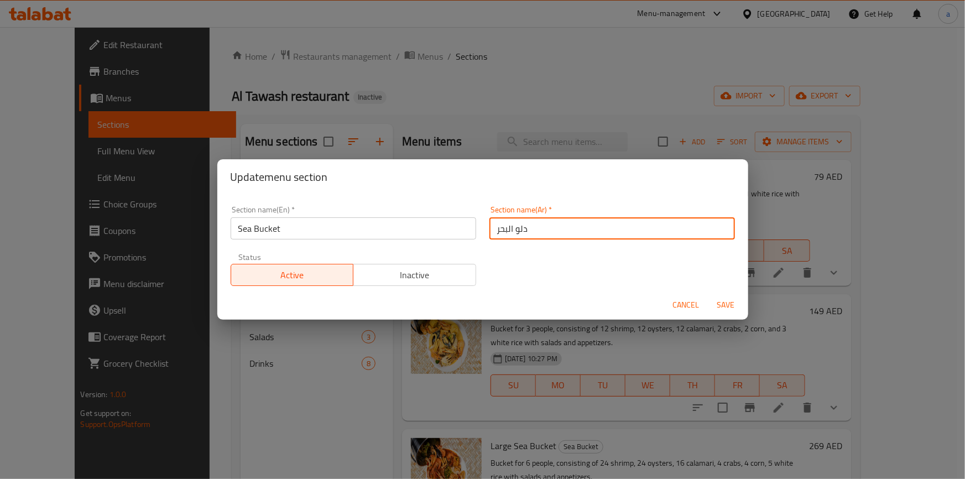
click at [550, 229] on input "دلو البحر" at bounding box center [612, 228] width 246 height 22
type input "سطل بحري"
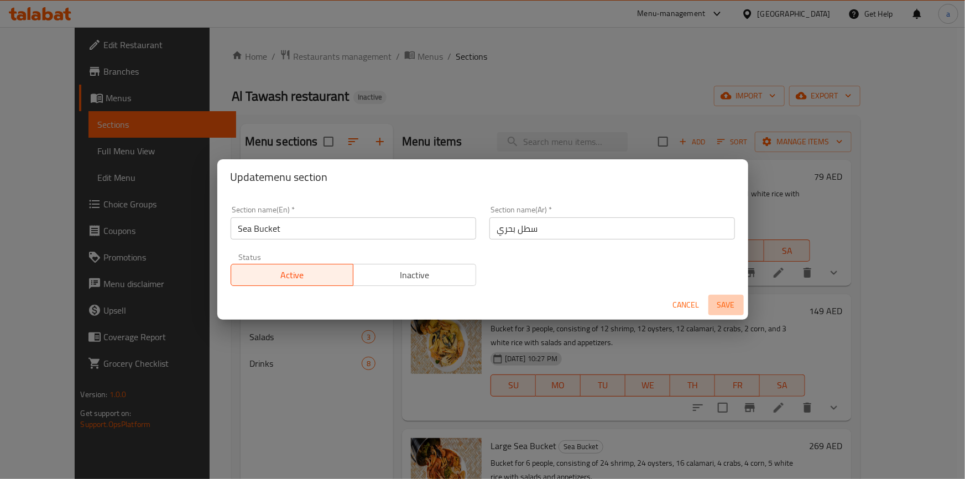
click at [734, 304] on span "Save" at bounding box center [726, 305] width 27 height 14
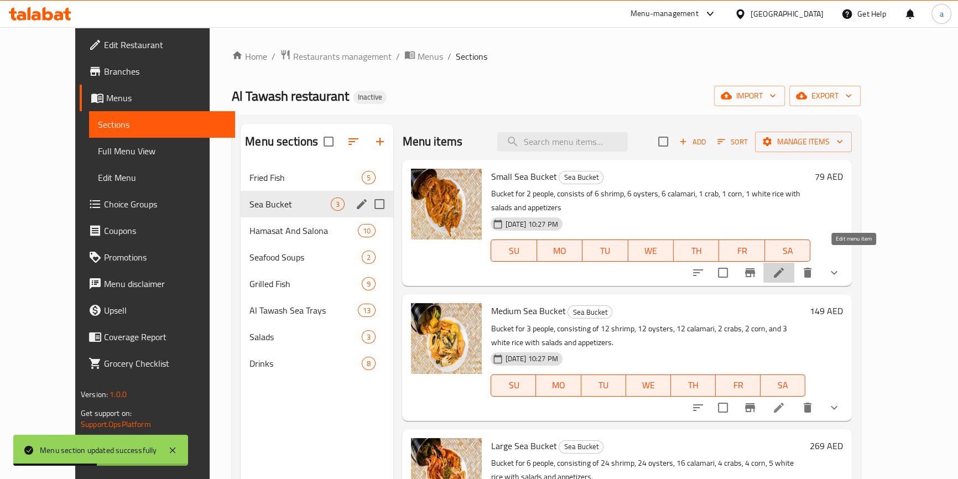
click at [785, 266] on icon at bounding box center [778, 272] width 13 height 13
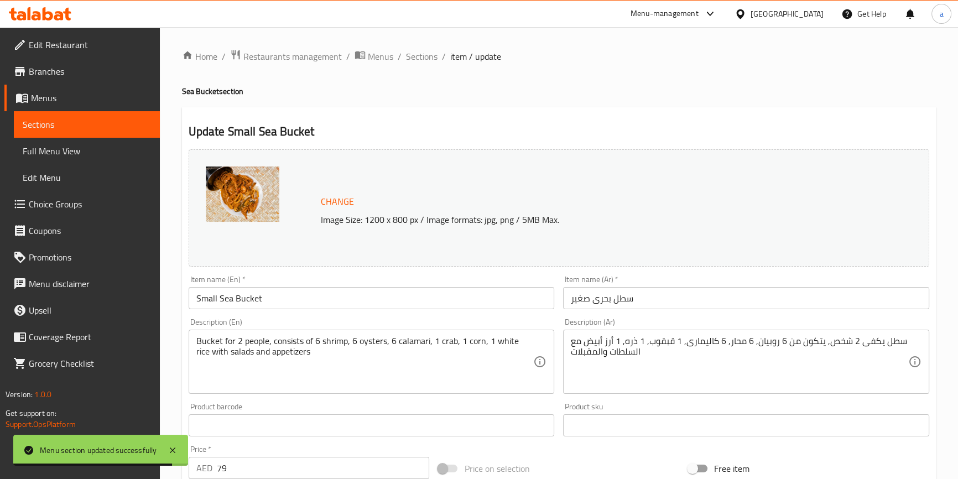
click at [651, 341] on textarea "سطل يكفى 2 شخص, يتكون من 6 روبيان, 6 محار, 6 كاليمارى, 1 قبقوب, 1 ذره, 1 أرز أب…" at bounding box center [739, 362] width 337 height 53
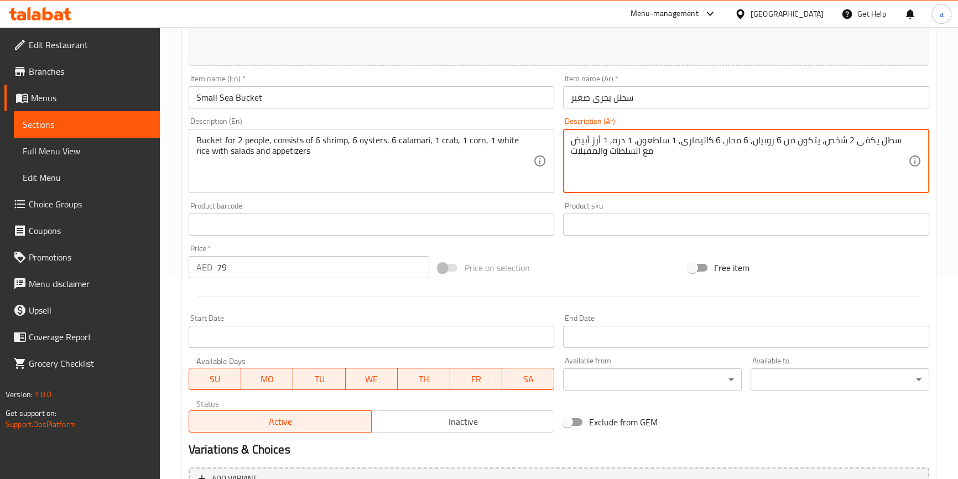
scroll to position [382, 0]
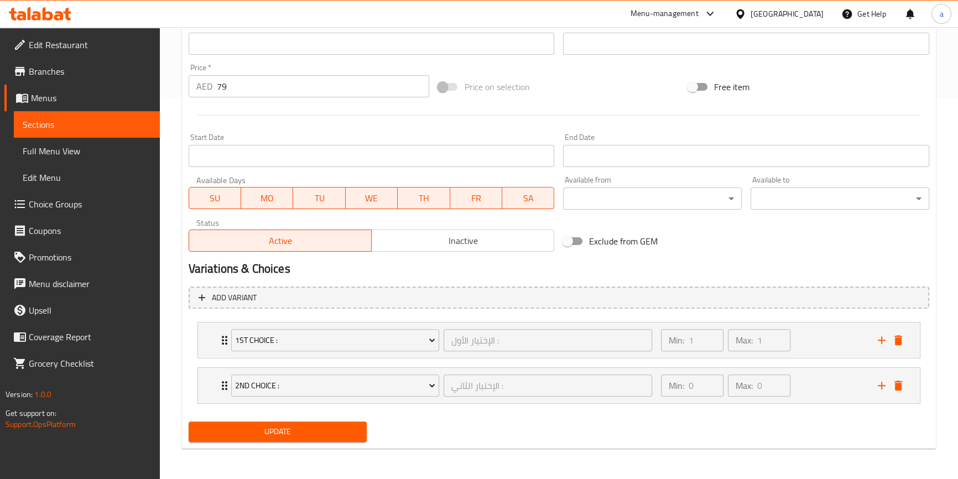
type textarea "سطل يكفى 2 شخص, يتكون من 6 روبيان, 6 محار, 6 كاليمارى, 1 سلطعون, 1 ذره, 1 أرز أ…"
click at [310, 426] on span "Update" at bounding box center [277, 432] width 161 height 14
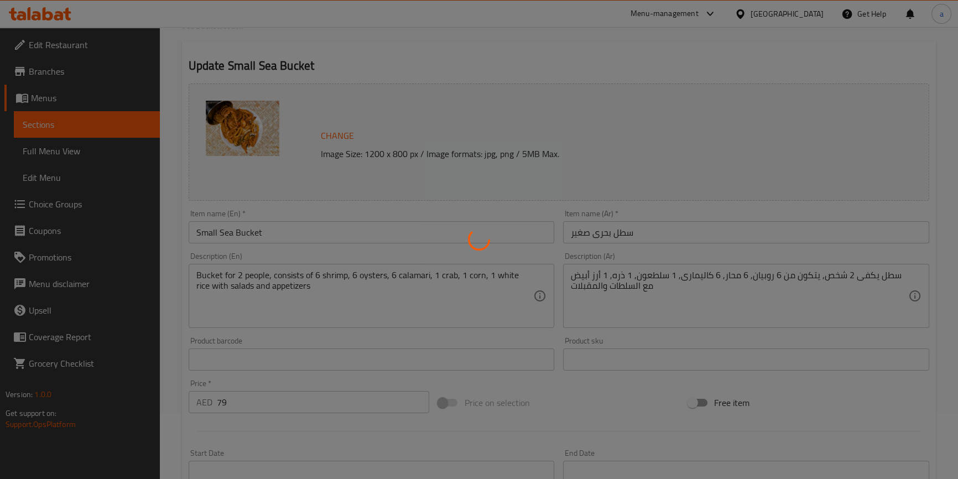
scroll to position [0, 0]
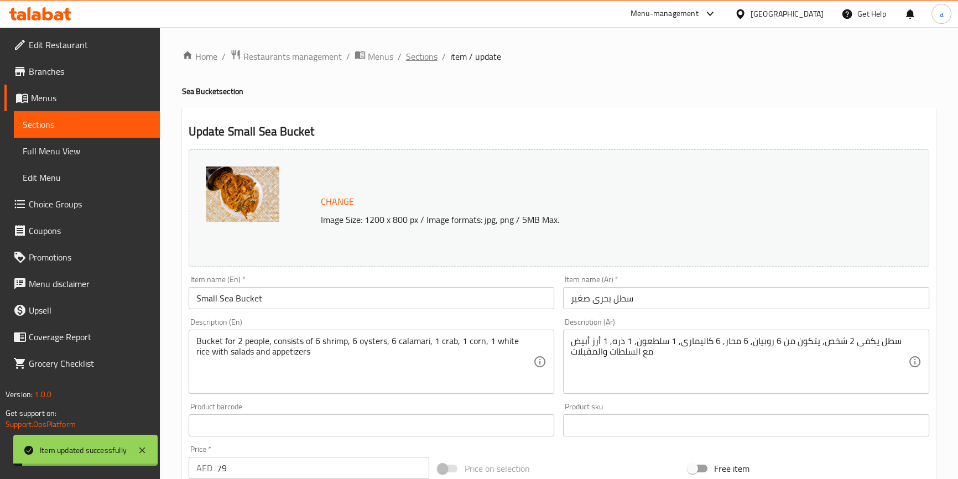
click at [426, 53] on span "Sections" at bounding box center [422, 56] width 32 height 13
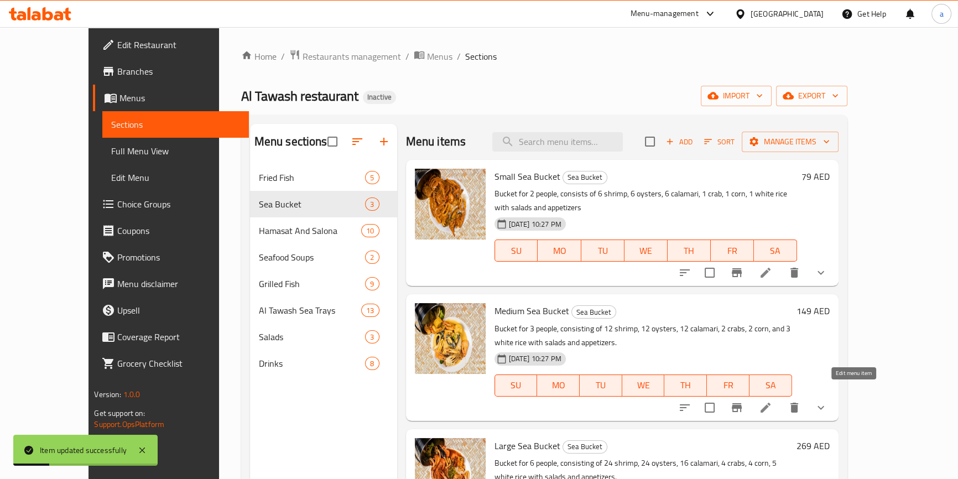
click at [772, 401] on icon at bounding box center [765, 407] width 13 height 13
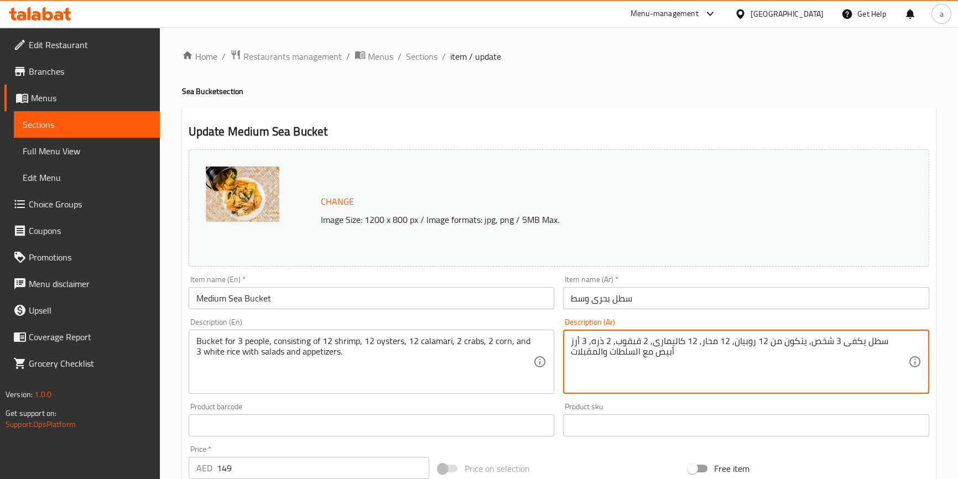
click at [647, 339] on textarea "سطل يكفى 3 شخص, يتكون من 12 روبيان, 12 محار, 12 كاليمارى, 2 قبقوب, 2 ذره, 3 أرز…" at bounding box center [739, 362] width 337 height 53
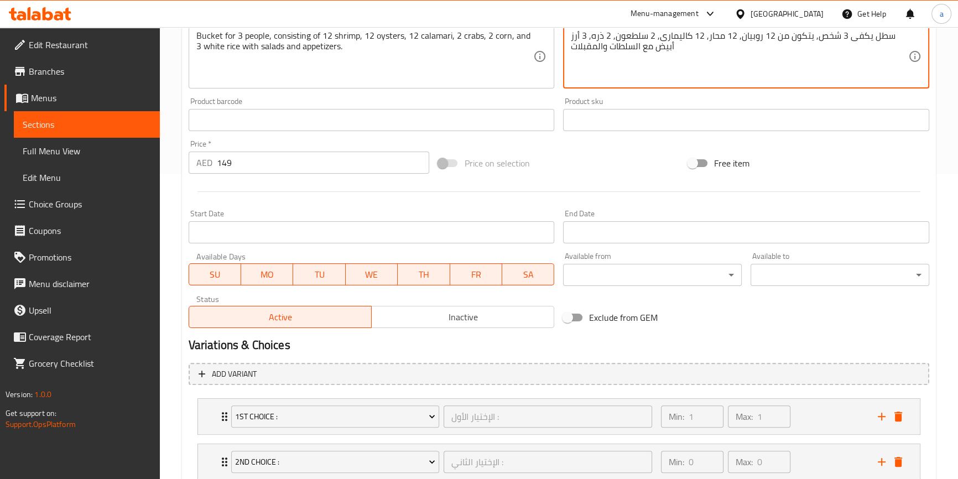
scroll to position [382, 0]
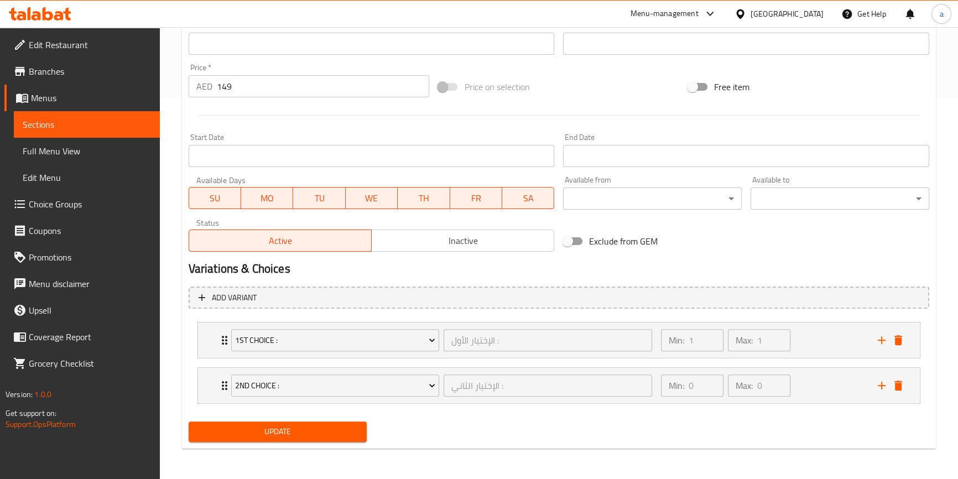
type textarea "سطل يكفى 3 شخص, يتكون من 12 روبيان, 12 محار, 12 كاليمارى, 2 سلطعون, 2 ذره, 3 أر…"
click at [253, 426] on span "Update" at bounding box center [277, 432] width 161 height 14
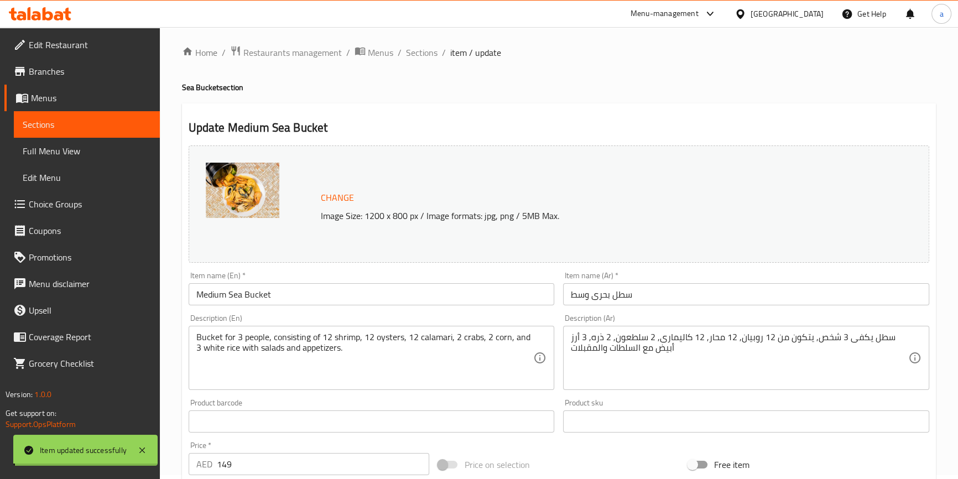
scroll to position [0, 0]
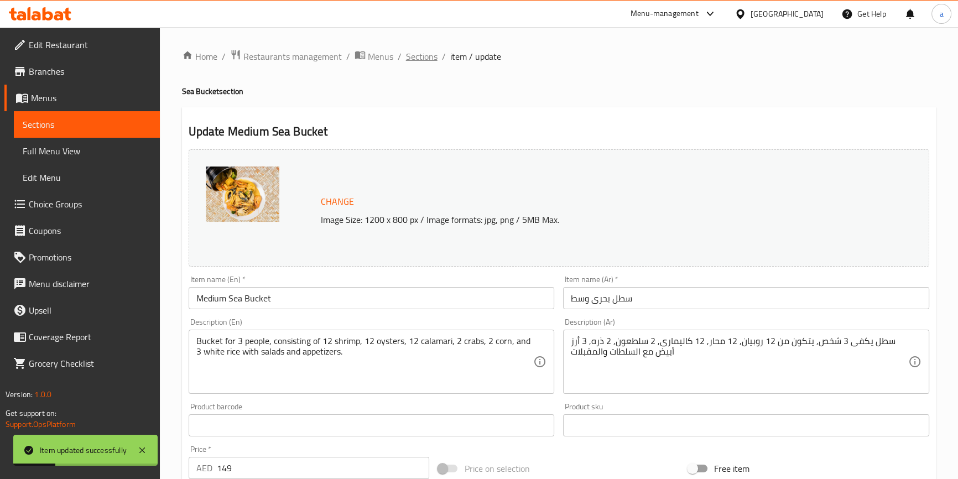
click at [420, 56] on span "Sections" at bounding box center [422, 56] width 32 height 13
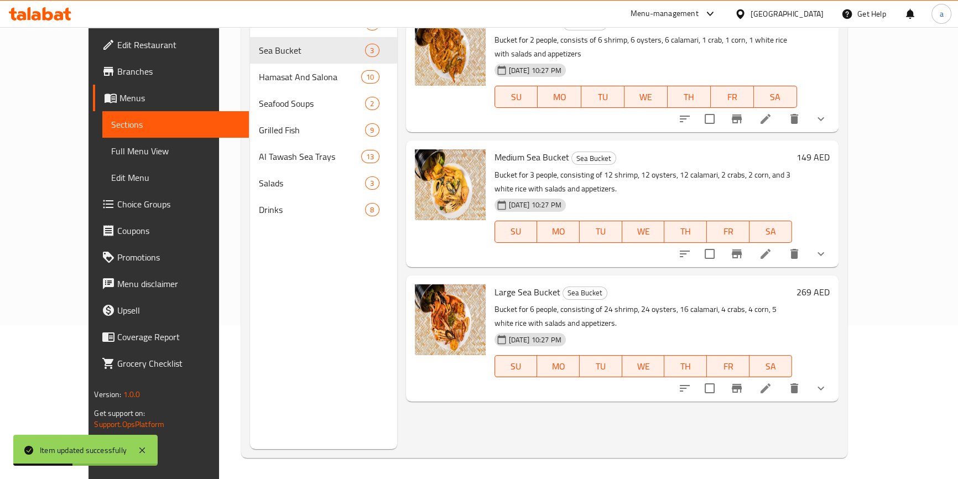
scroll to position [155, 0]
click at [770, 382] on icon at bounding box center [765, 387] width 10 height 10
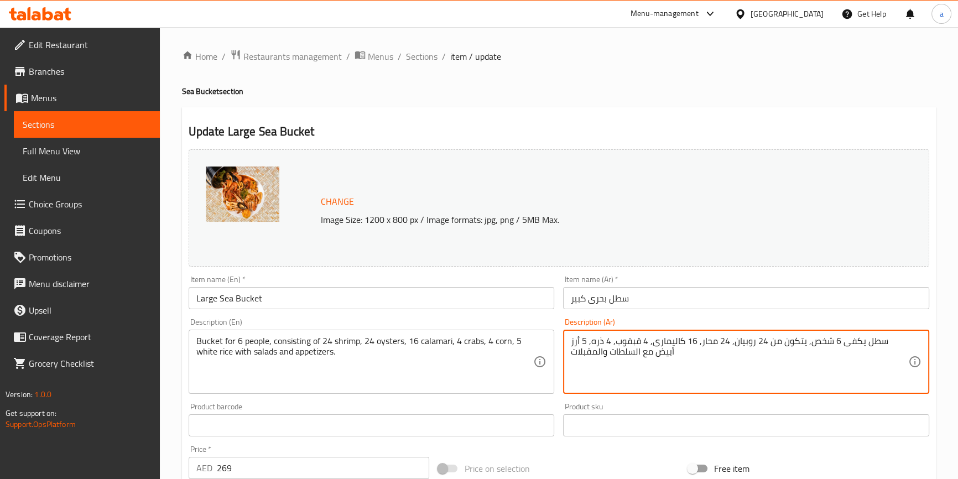
click at [644, 342] on textarea "سطل يكفى 6 شخص, يتكون من 24 روبيان, 24 محار, 16 كاليمارى, 4 قبقوب, 4 ذره, 5 أرز…" at bounding box center [739, 362] width 337 height 53
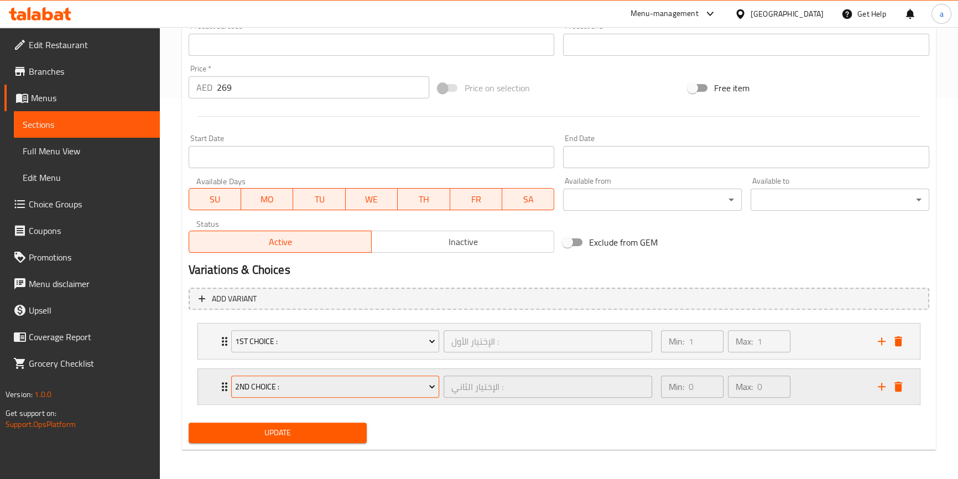
scroll to position [382, 0]
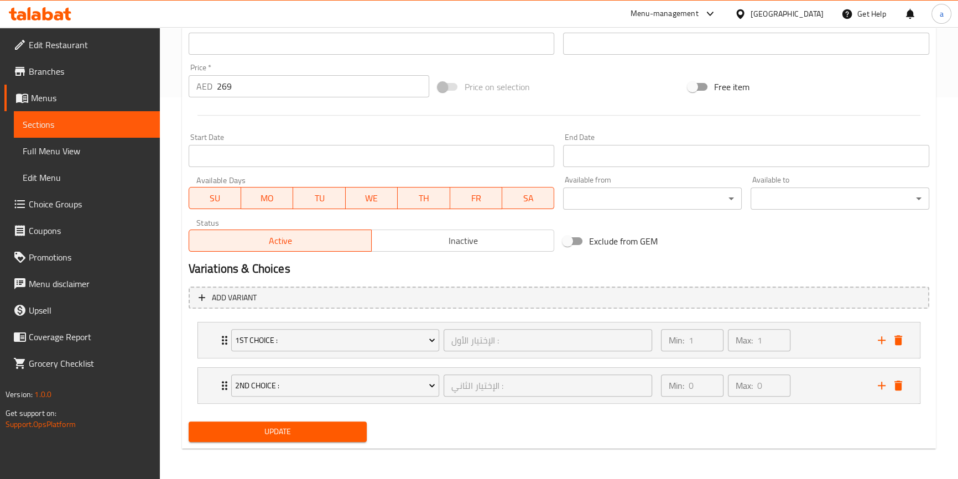
type textarea "سطل يكفى 6 شخص, يتكون من 24 روبيان, 24 محار, 16 كاليمارى, 4 سلطعون, 4 ذره, 5 أر…"
click at [341, 425] on span "Update" at bounding box center [277, 432] width 161 height 14
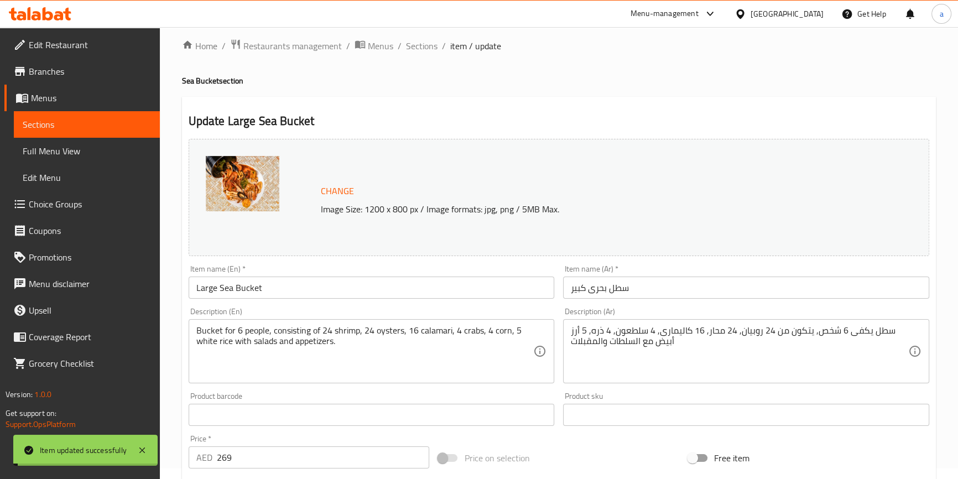
scroll to position [0, 0]
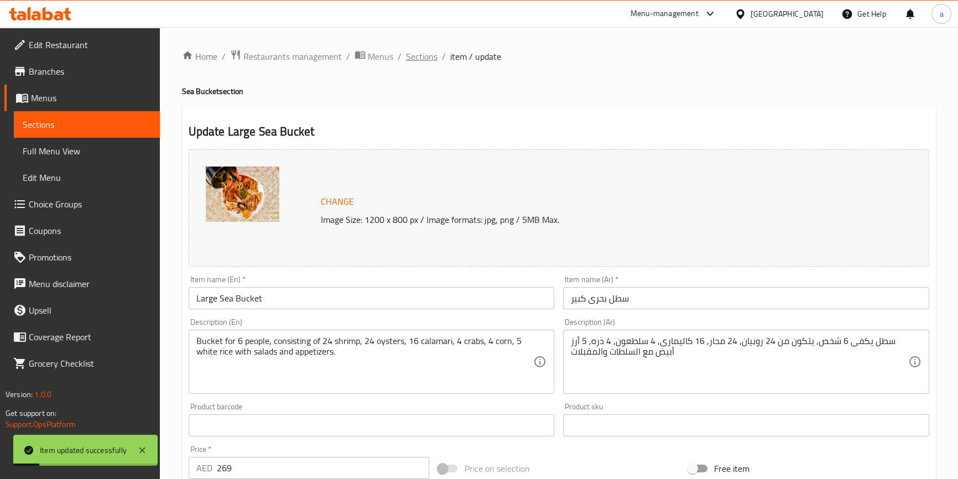
click at [411, 57] on span "Sections" at bounding box center [422, 56] width 32 height 13
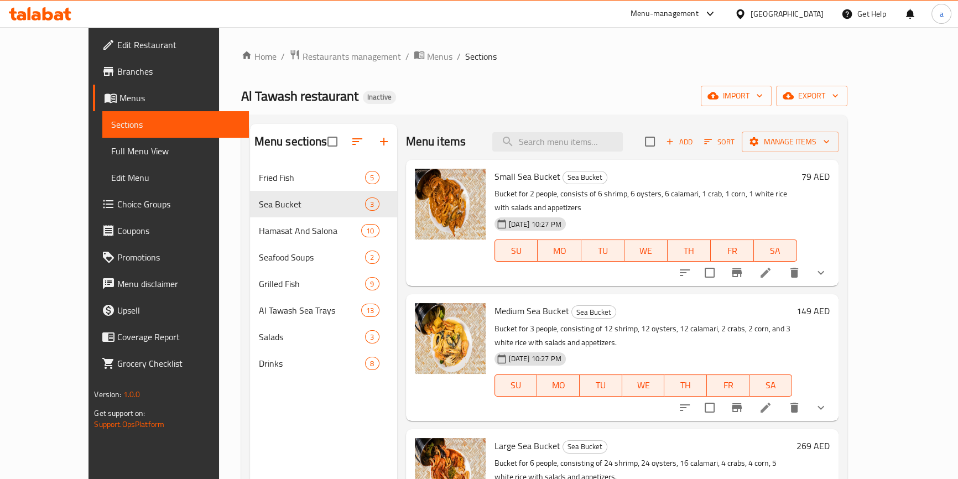
drag, startPoint x: 372, startPoint y: 389, endPoint x: 330, endPoint y: 398, distance: 42.8
click at [372, 389] on div "Menu sections Fried Fish 5 Sea Bucket 3 Hamasat And Salona 10 Seafood Soups 2 G…" at bounding box center [323, 363] width 147 height 479
click at [117, 201] on span "Choice Groups" at bounding box center [178, 203] width 122 height 13
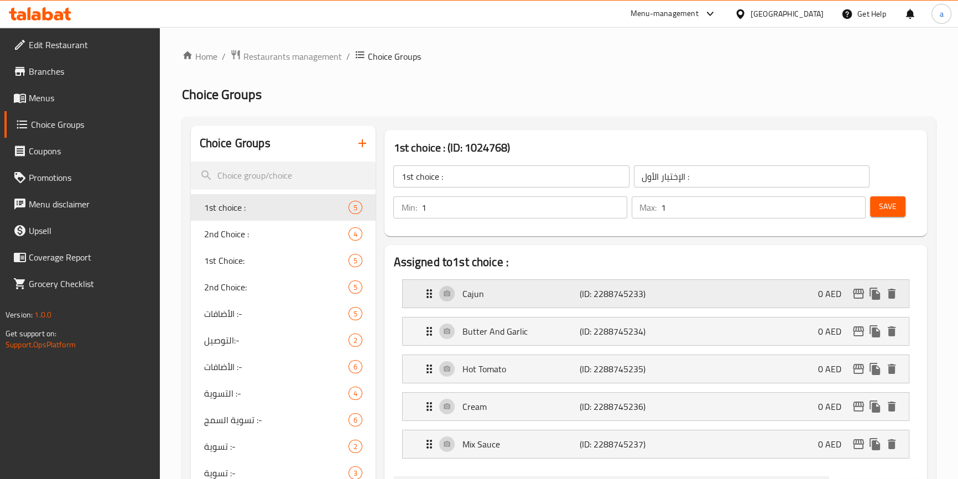
click at [764, 294] on div "Cajun (ID: 2288745233) 0 AED" at bounding box center [658, 294] width 472 height 28
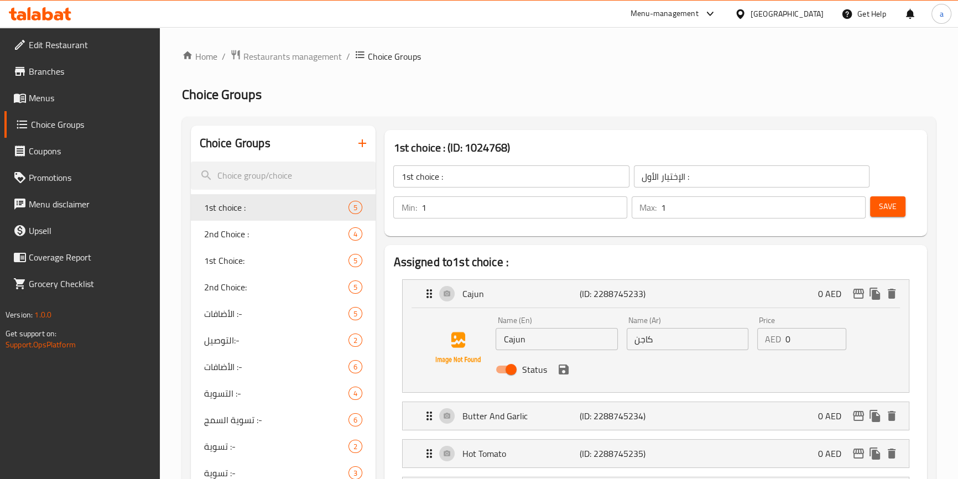
click at [639, 340] on input "كاجن" at bounding box center [688, 339] width 122 height 22
type input "كاجون"
click at [568, 373] on icon "save" at bounding box center [563, 369] width 13 height 13
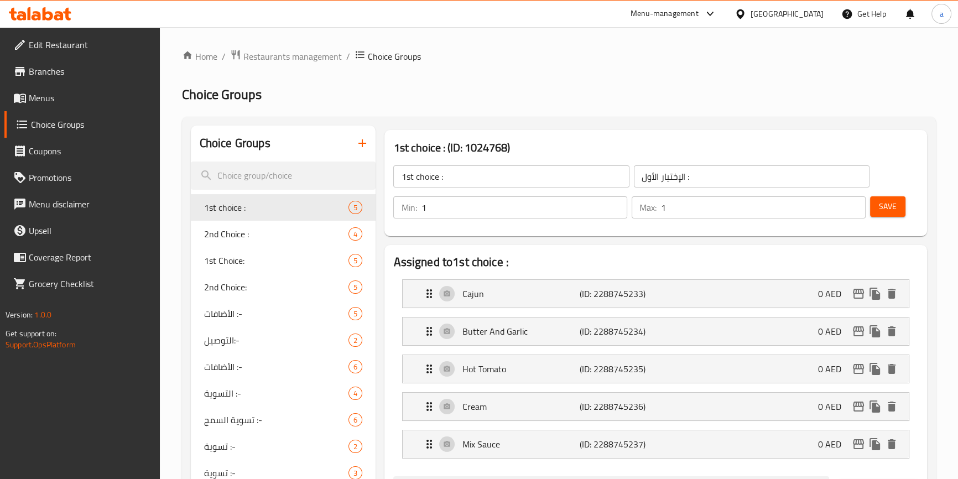
click at [884, 212] on span "Save" at bounding box center [888, 207] width 18 height 14
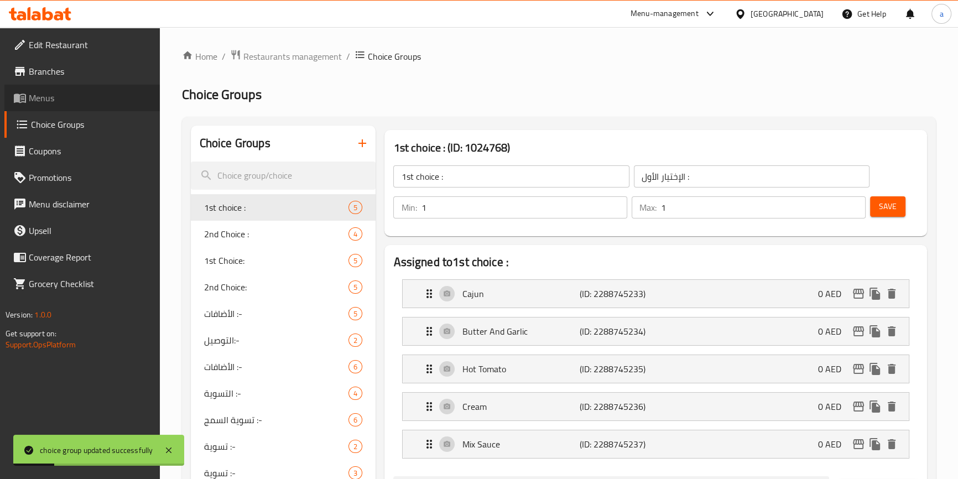
click at [56, 96] on span "Menus" at bounding box center [90, 97] width 122 height 13
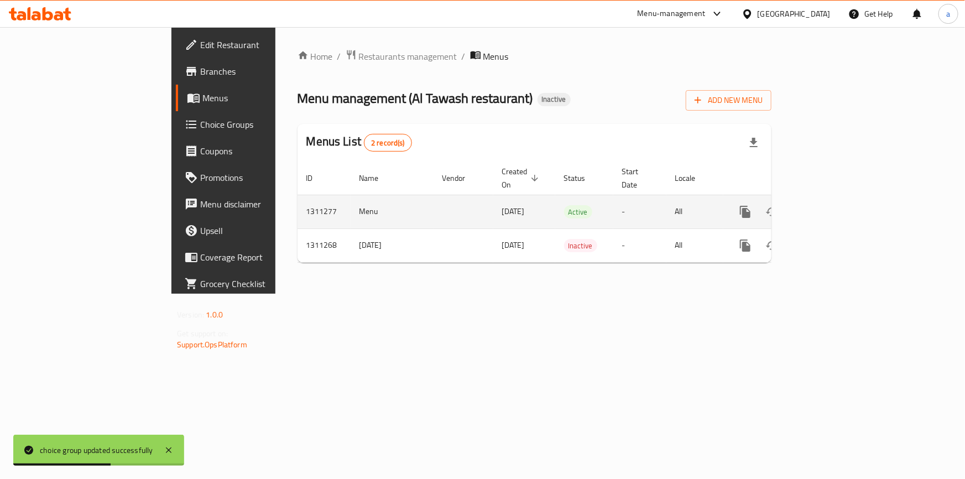
click at [832, 205] on icon "enhanced table" at bounding box center [824, 211] width 13 height 13
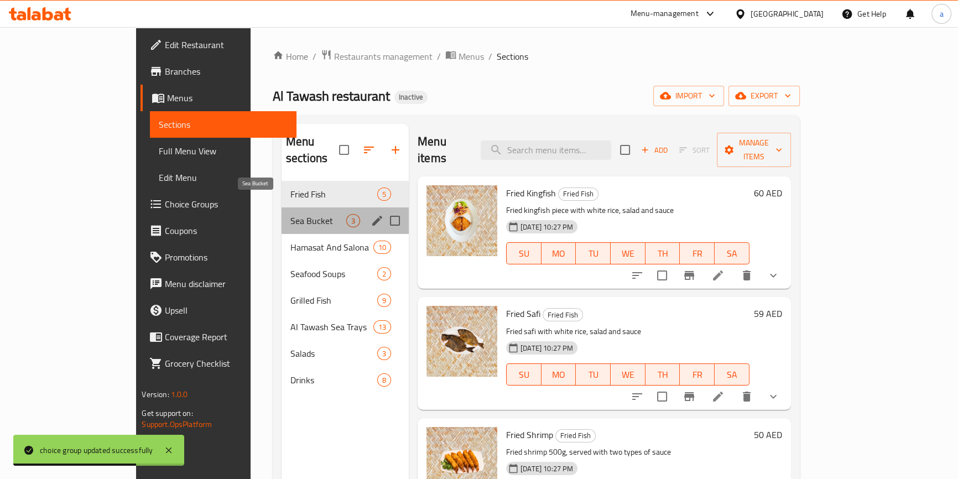
click at [290, 214] on span "Sea Bucket" at bounding box center [318, 220] width 56 height 13
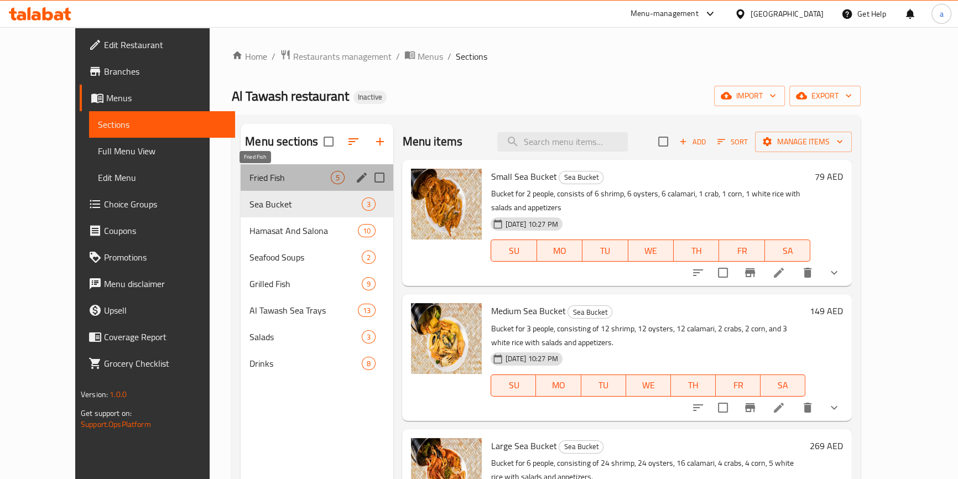
click at [283, 178] on span "Fried Fish" at bounding box center [289, 177] width 81 height 13
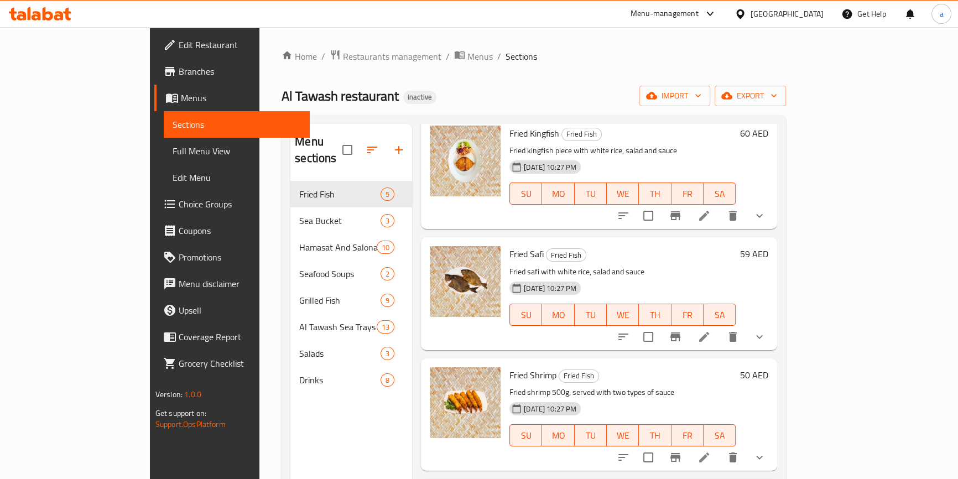
scroll to position [150, 0]
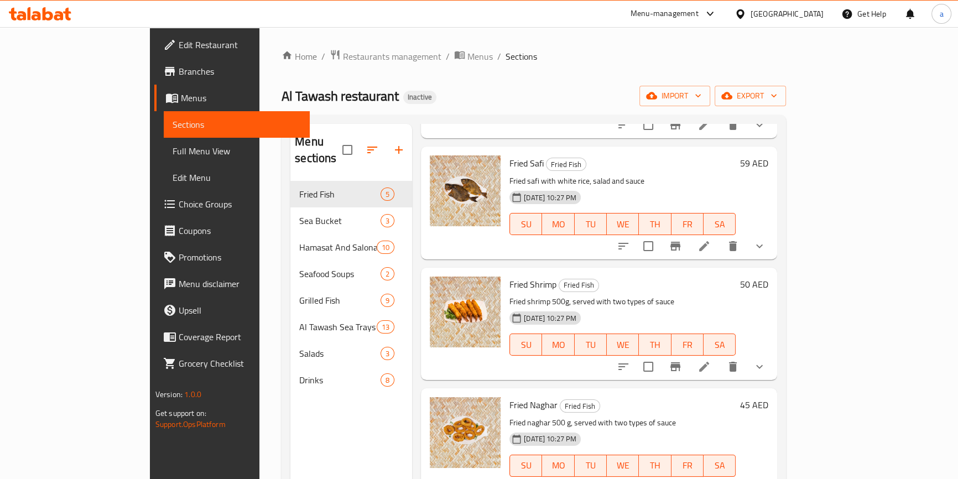
click at [709, 362] on icon at bounding box center [704, 367] width 10 height 10
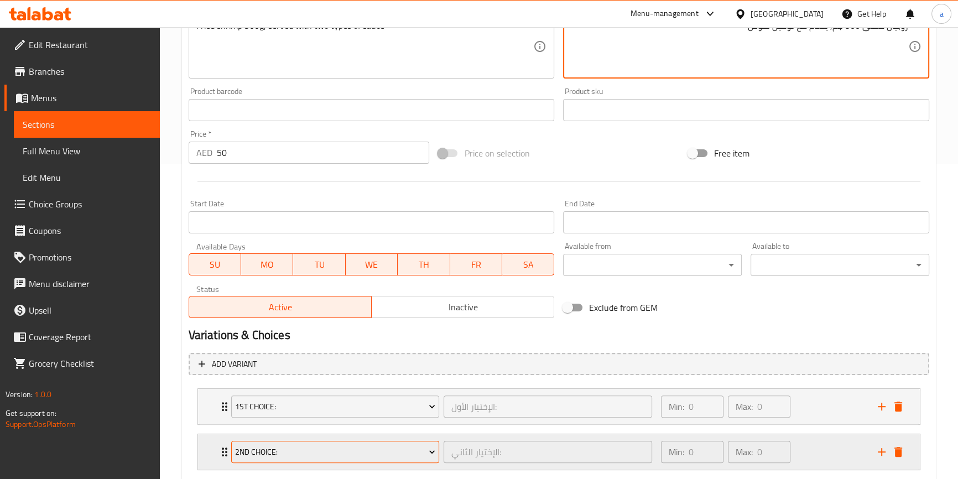
scroll to position [382, 0]
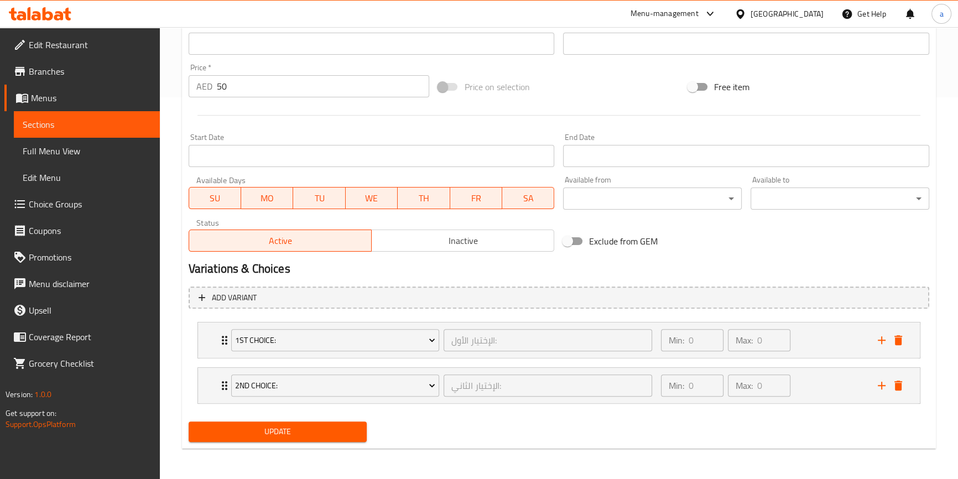
type textarea "روبيان مقلى 500 جم, يقدم مع نوعين صوص"
click at [328, 439] on button "Update" at bounding box center [278, 431] width 179 height 20
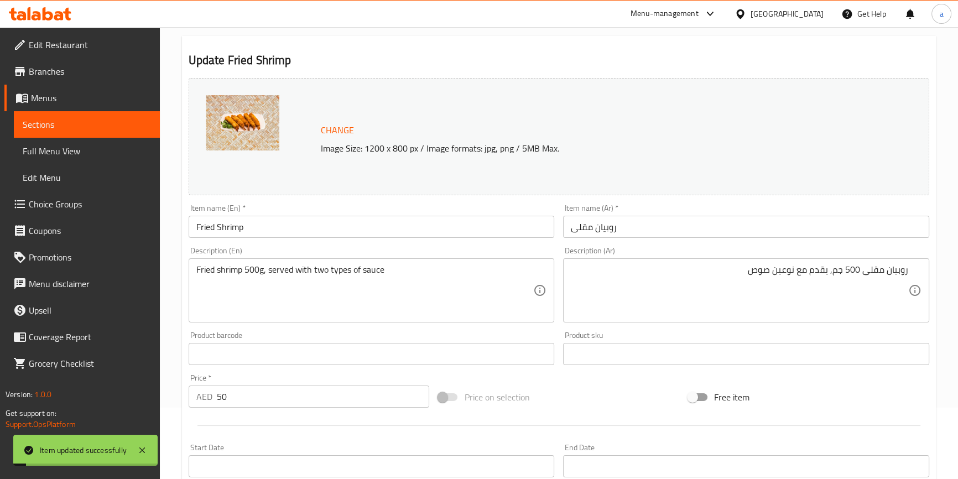
scroll to position [0, 0]
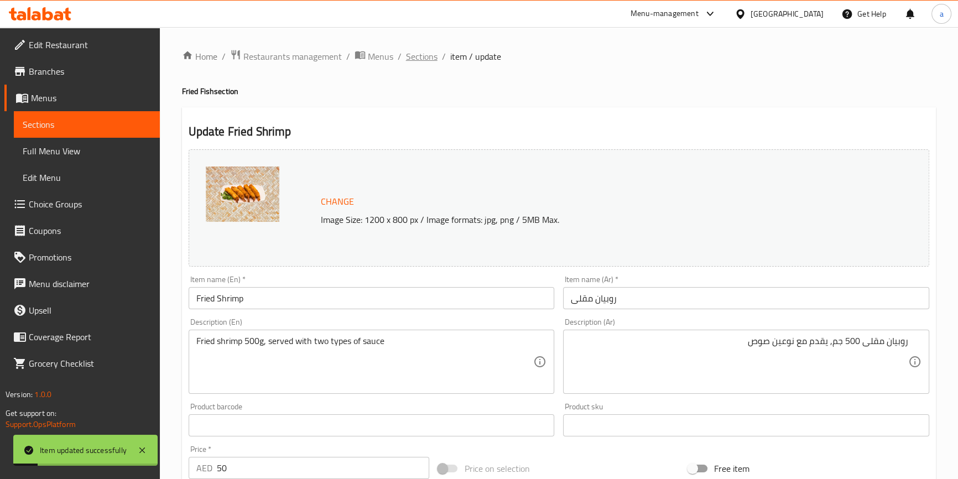
click at [413, 59] on span "Sections" at bounding box center [422, 56] width 32 height 13
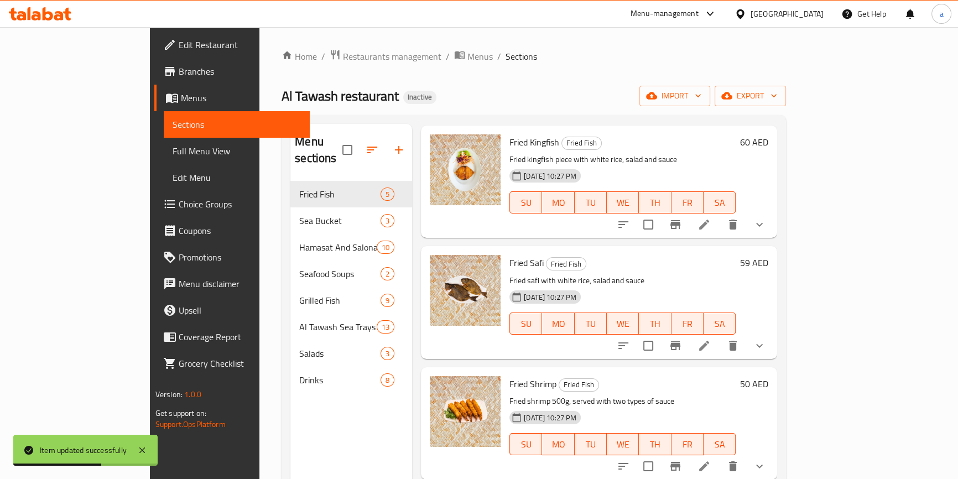
scroll to position [100, 0]
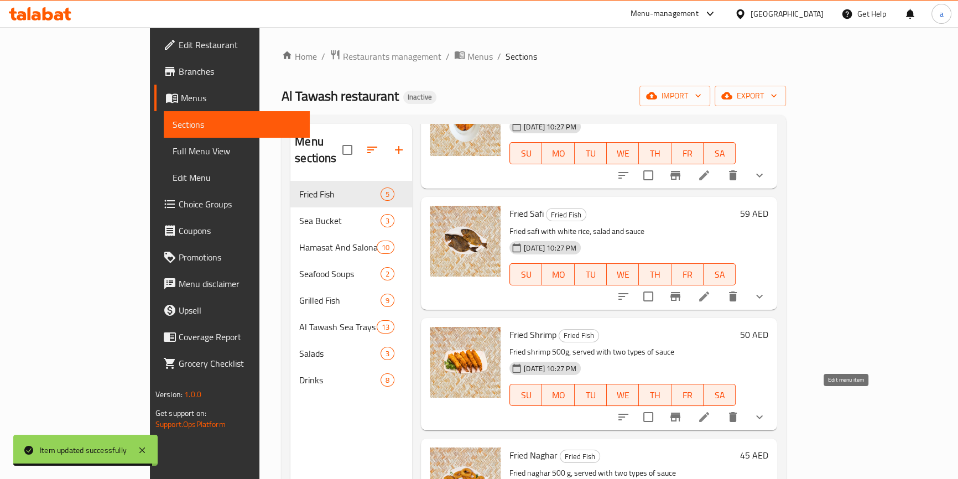
click at [711, 410] on icon at bounding box center [703, 416] width 13 height 13
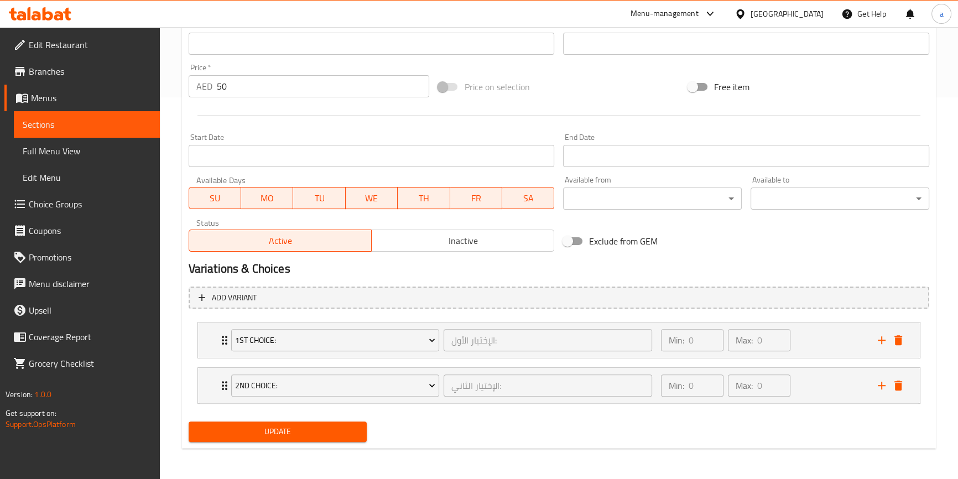
type textarea "روبيان مقلى 500 جم, يقدم مع نوعين من صوص"
click at [270, 430] on span "Update" at bounding box center [277, 432] width 161 height 14
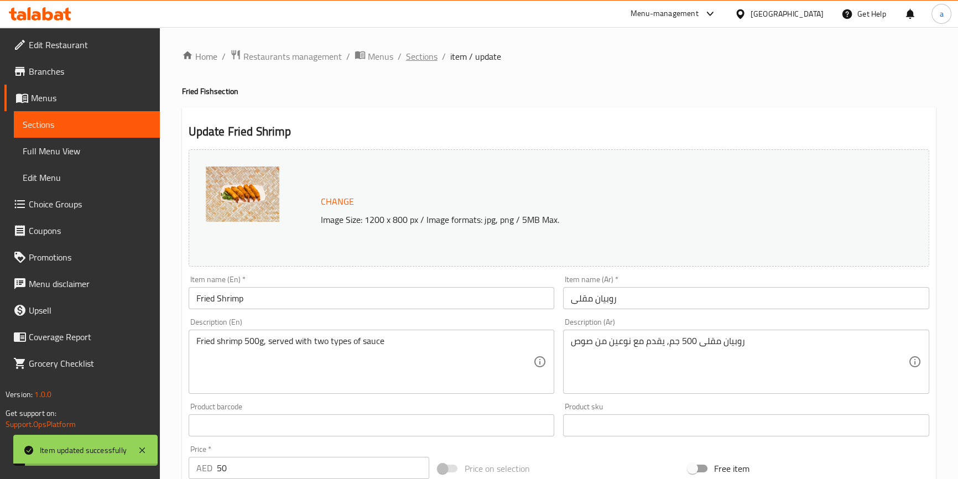
click at [415, 59] on span "Sections" at bounding box center [422, 56] width 32 height 13
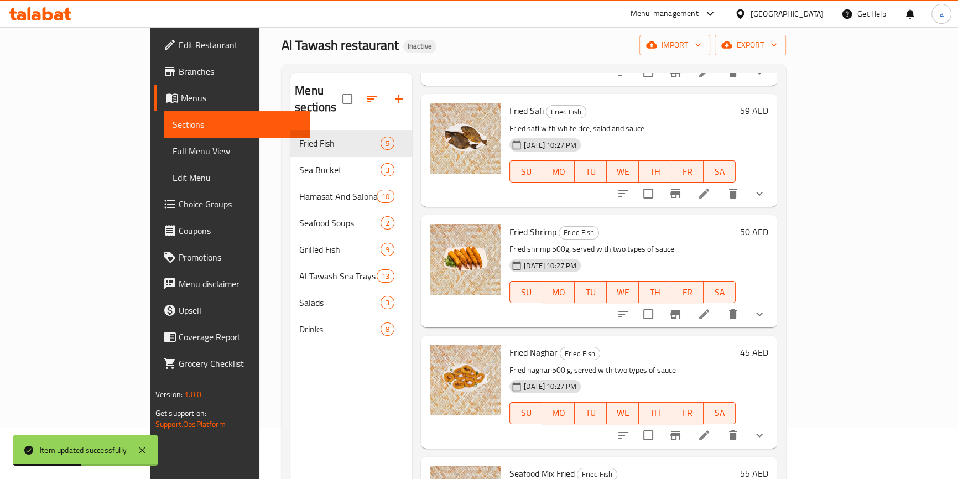
scroll to position [100, 0]
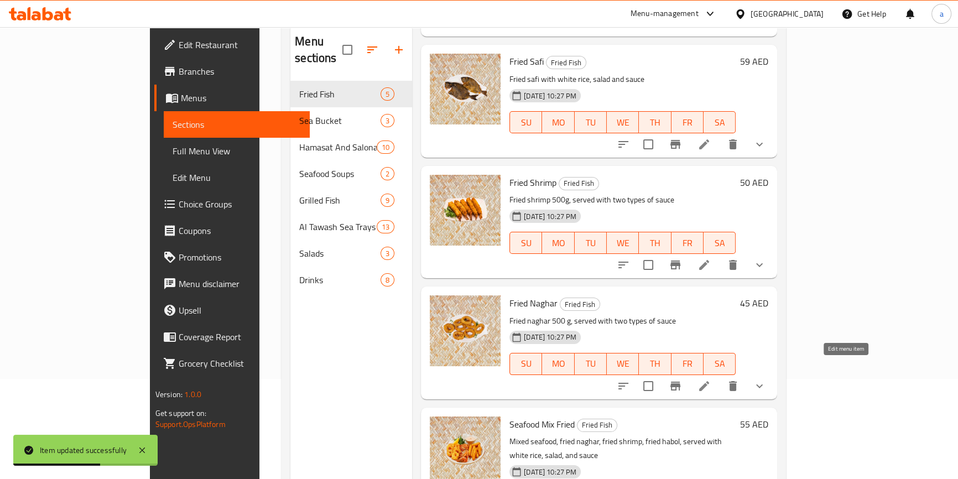
click at [709, 381] on icon at bounding box center [704, 386] width 10 height 10
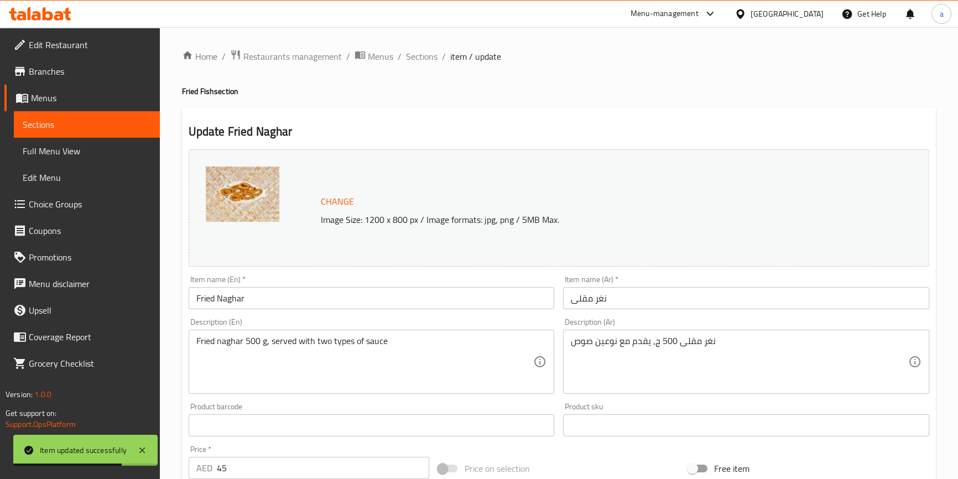
click at [656, 295] on input "نغر مقلى" at bounding box center [746, 298] width 366 height 22
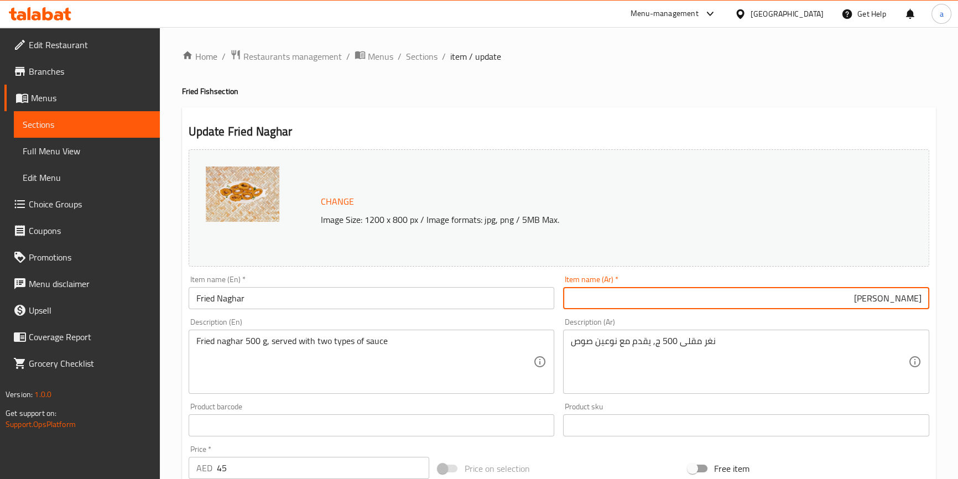
type input "نجار مقلى"
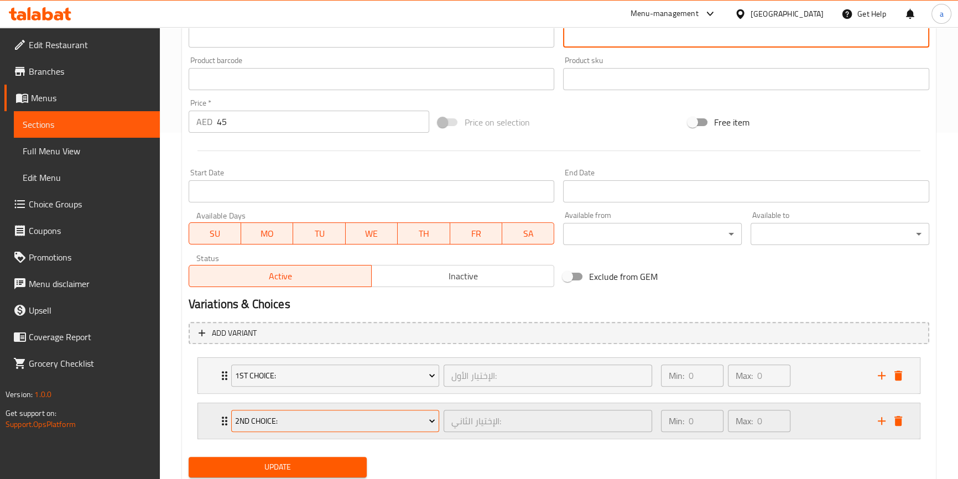
scroll to position [382, 0]
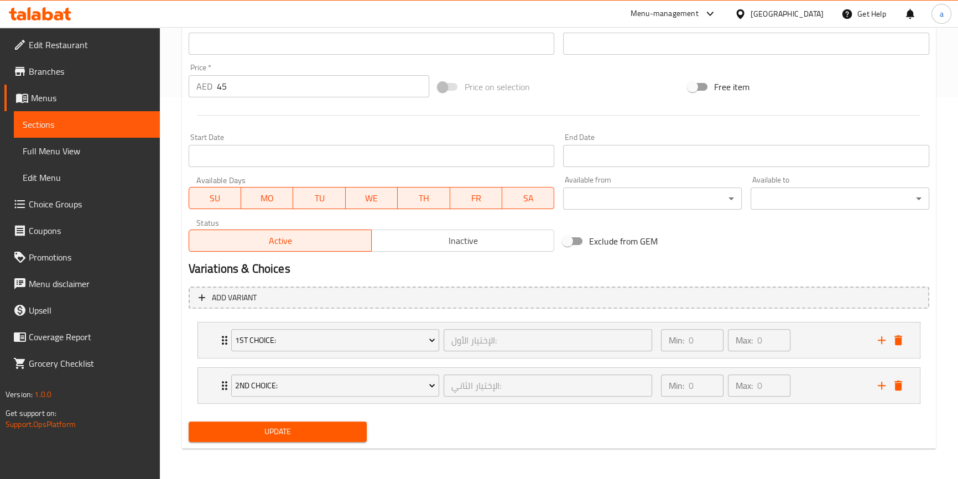
type textarea "نغر مقلى 500 ج, يقدم مع نوعين من صوص"
click at [326, 423] on button "Update" at bounding box center [278, 431] width 179 height 20
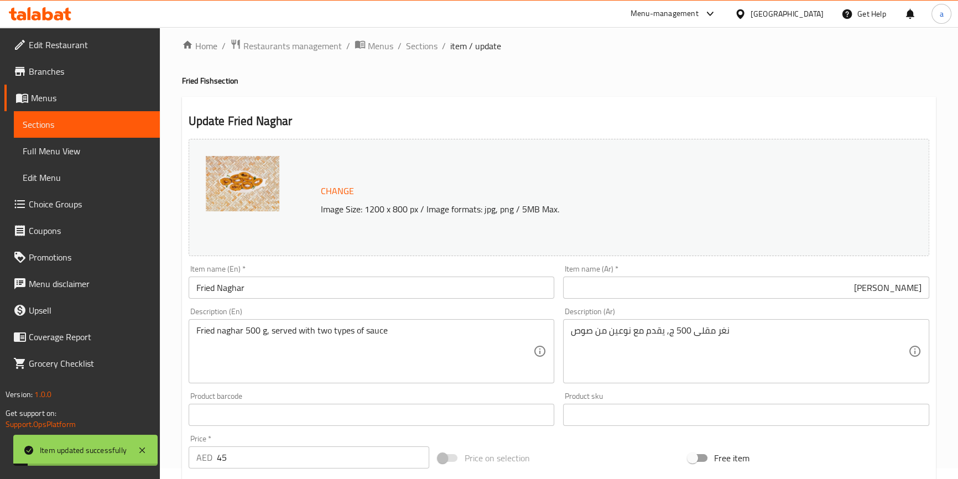
scroll to position [0, 0]
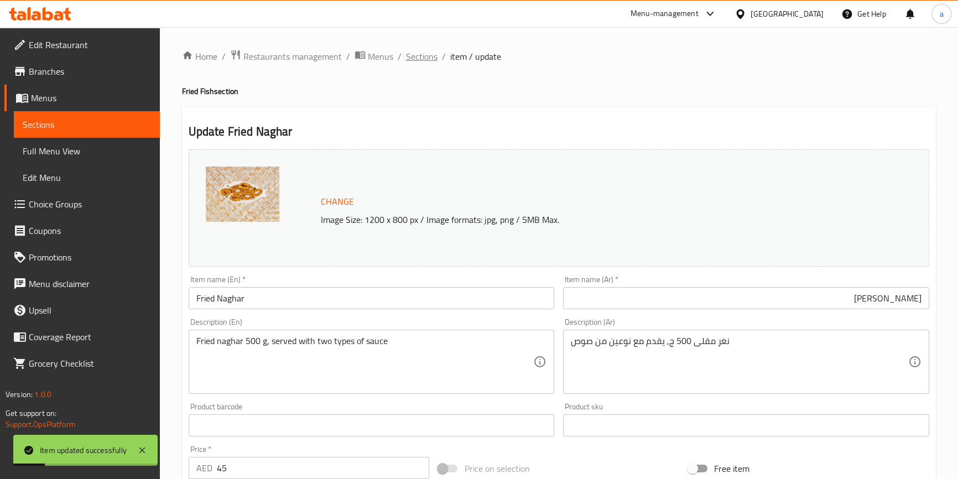
click at [413, 54] on span "Sections" at bounding box center [422, 56] width 32 height 13
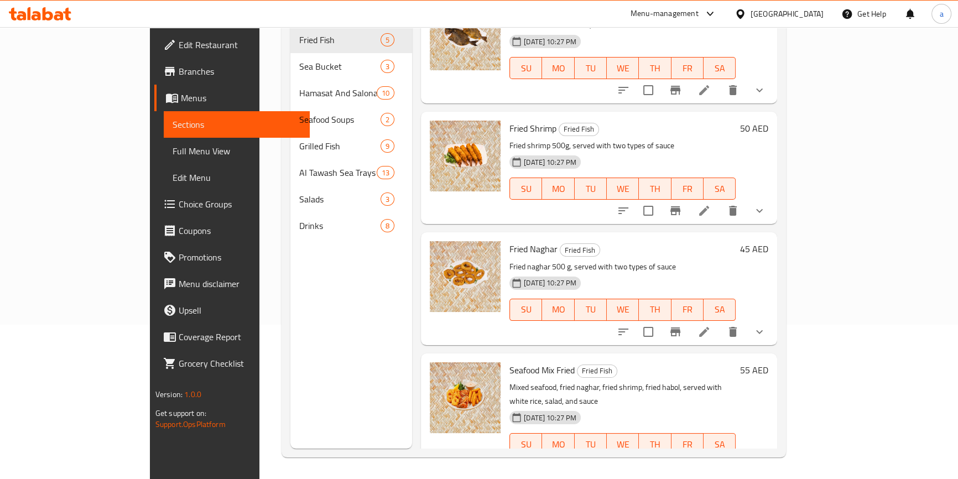
scroll to position [155, 0]
click at [711, 459] on icon at bounding box center [703, 465] width 13 height 13
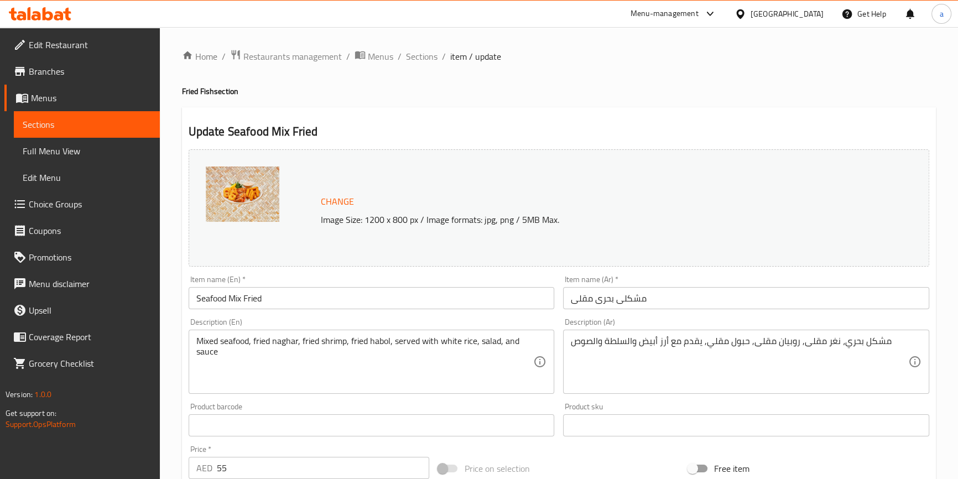
click at [669, 304] on input "مشكلى بحرى مقلى" at bounding box center [746, 298] width 366 height 22
click at [883, 300] on input "مشكلى بحرى مقلى" at bounding box center [746, 298] width 366 height 22
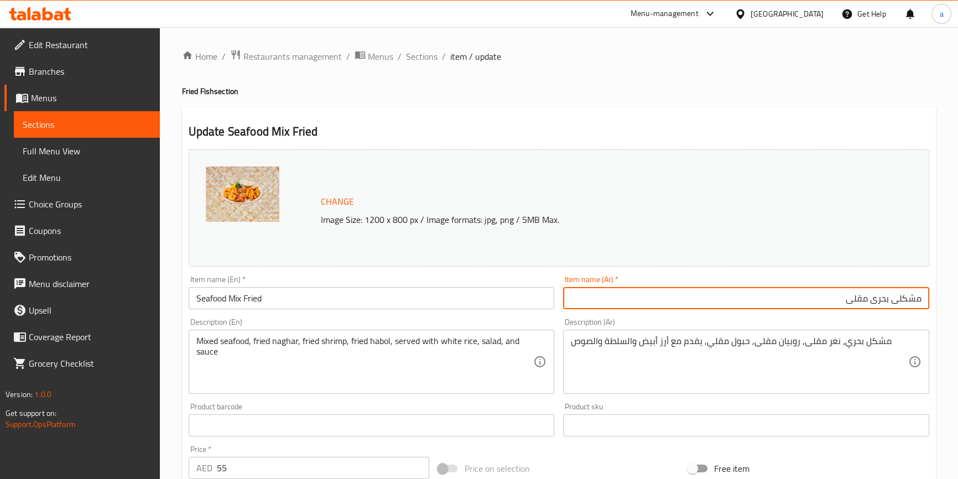
click at [883, 300] on input "مشكلى بحرى مقلى" at bounding box center [746, 298] width 366 height 22
paste input "لمأكولات البحرية"
click at [911, 302] on input "مشكلى المأكولات البحرية مقلى" at bounding box center [746, 298] width 366 height 22
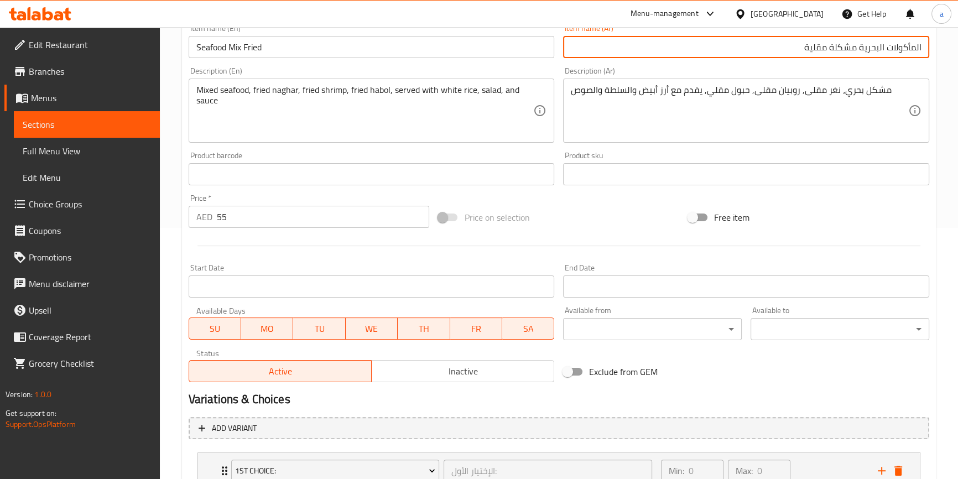
scroll to position [100, 0]
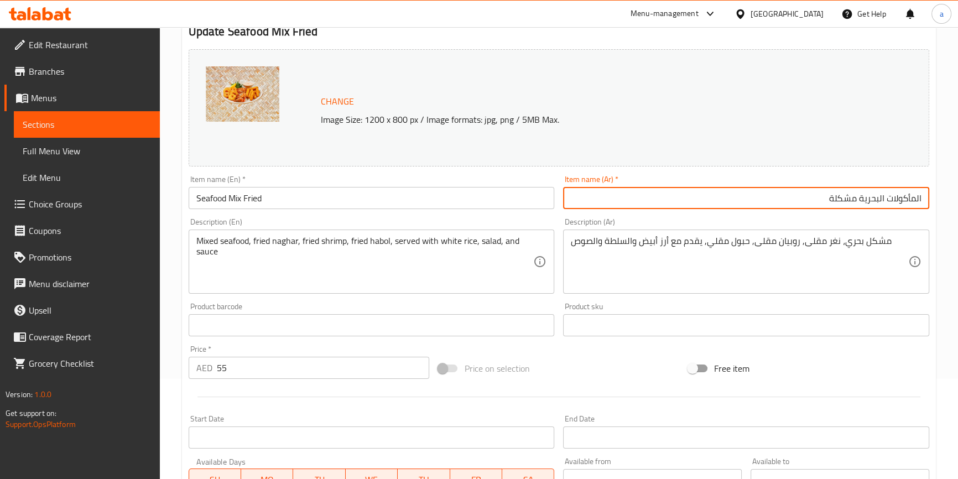
paste input "قليةم"
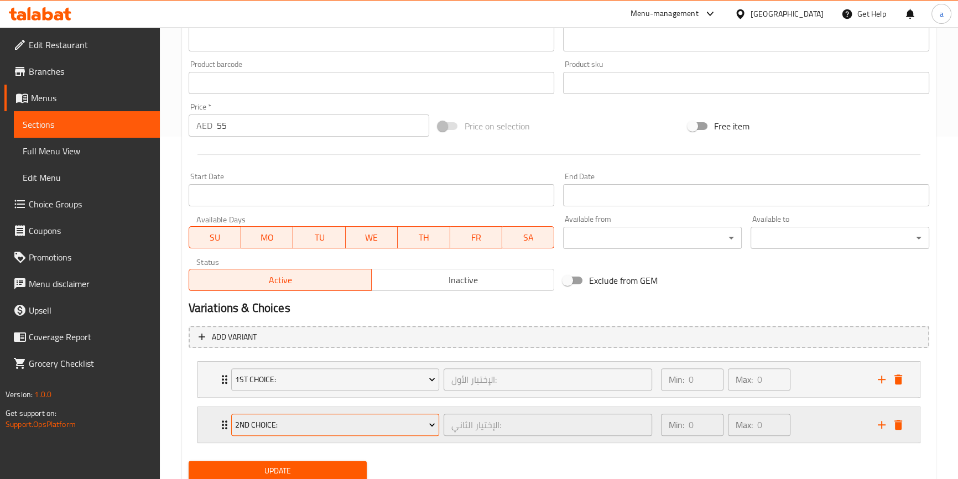
scroll to position [382, 0]
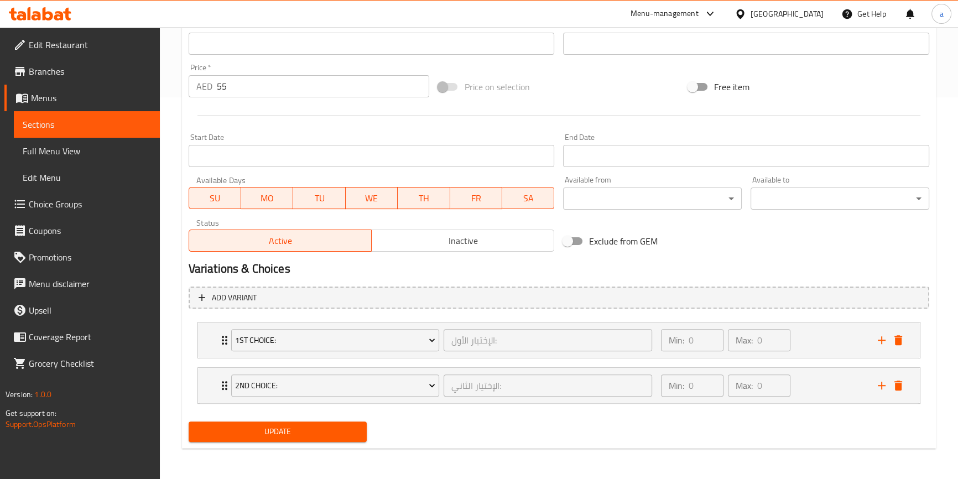
type input "المأكولات البحرية مقلية مشكلة"
click at [316, 426] on span "Update" at bounding box center [277, 432] width 161 height 14
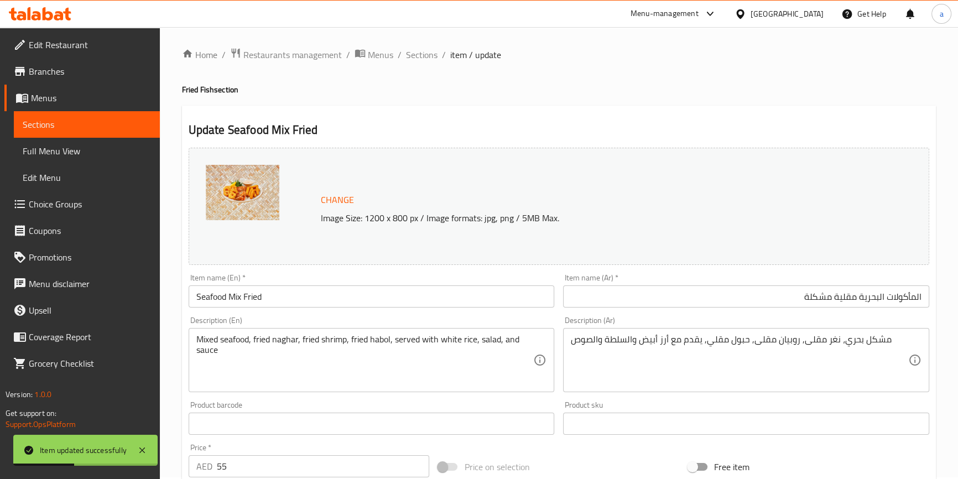
scroll to position [0, 0]
click at [424, 61] on span "Sections" at bounding box center [422, 56] width 32 height 13
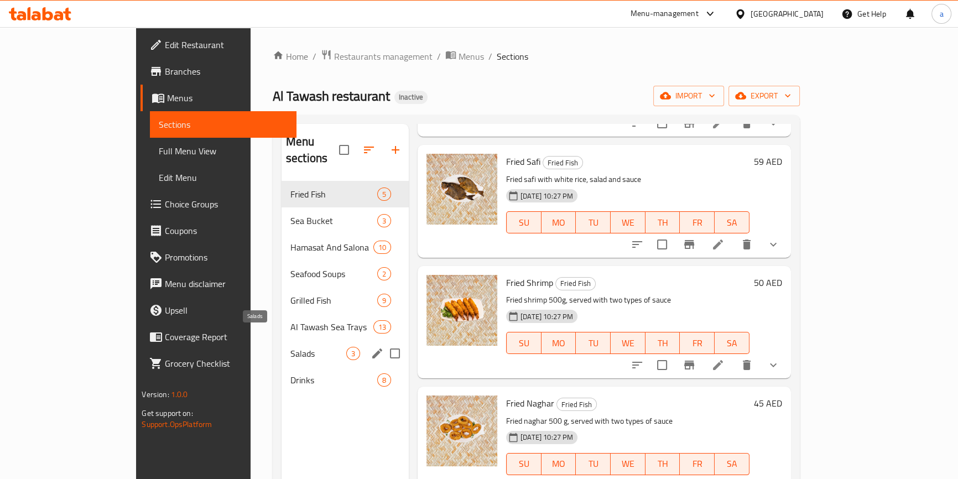
click at [290, 347] on span "Salads" at bounding box center [318, 353] width 56 height 13
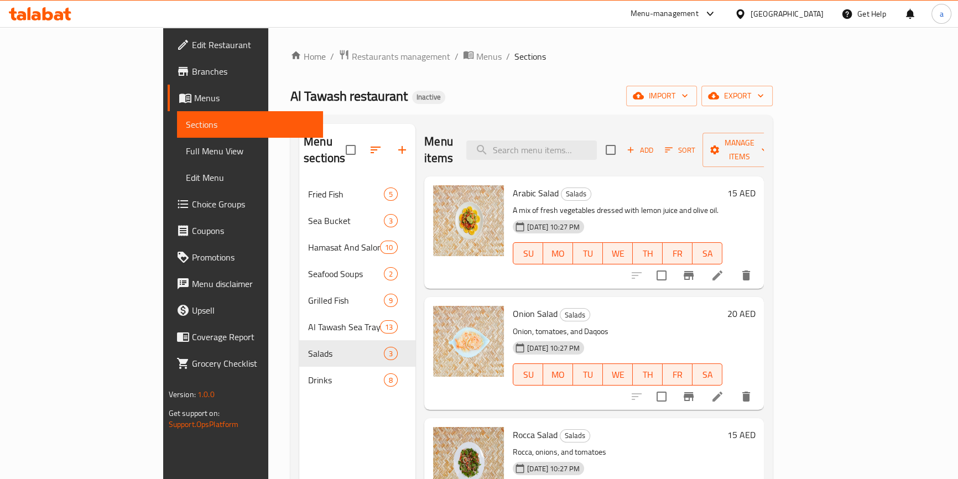
click at [733, 266] on li at bounding box center [717, 275] width 31 height 20
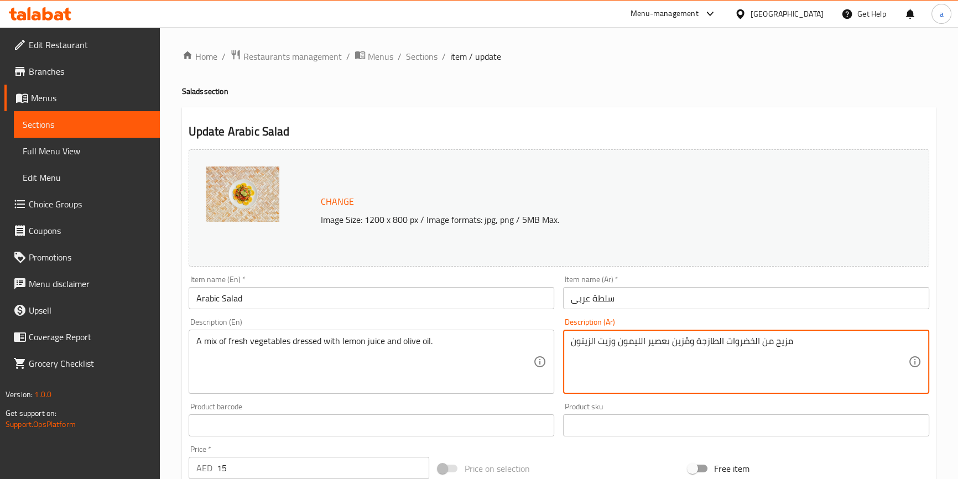
click at [682, 342] on textarea "مزيج من الخضروات الطازجة ومُزين بعصير الليمون وزيت الزيتون" at bounding box center [739, 362] width 337 height 53
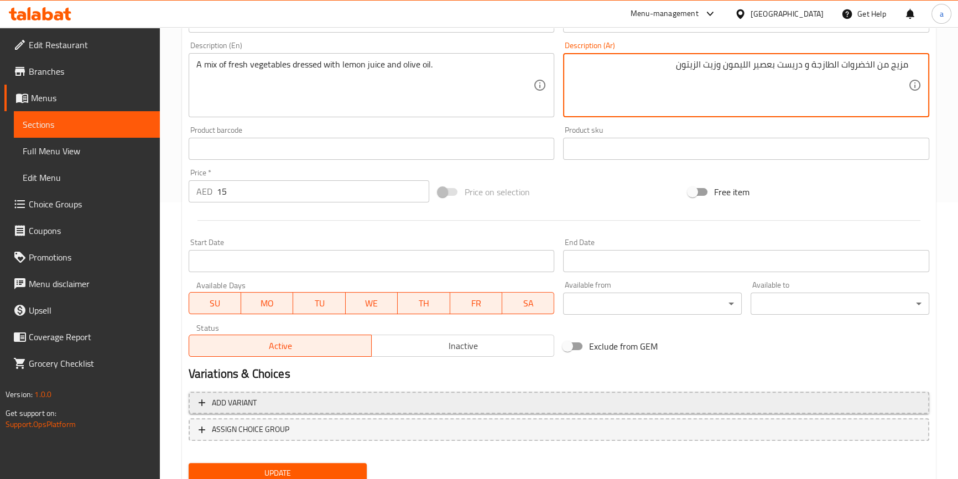
scroll to position [318, 0]
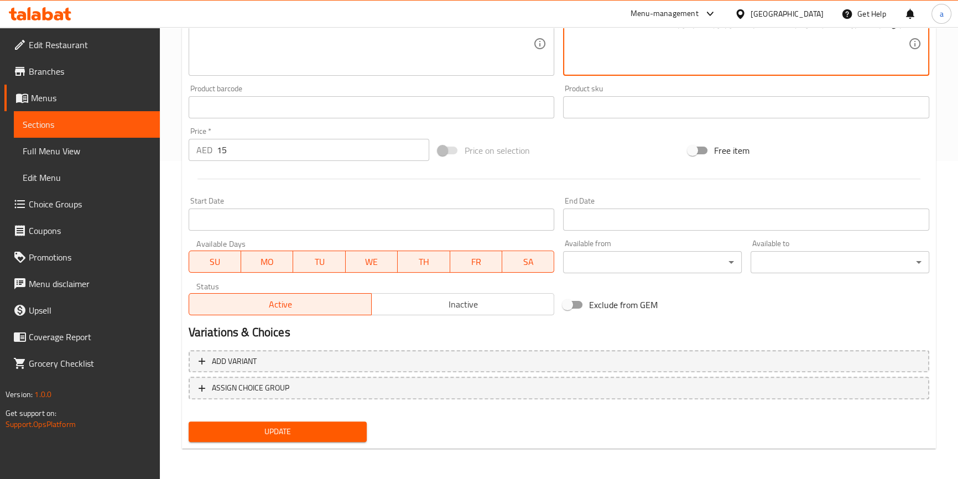
type textarea "مزيج من الخضروات الطازجة و دريست بعصير الليمون وزيت الزيتون"
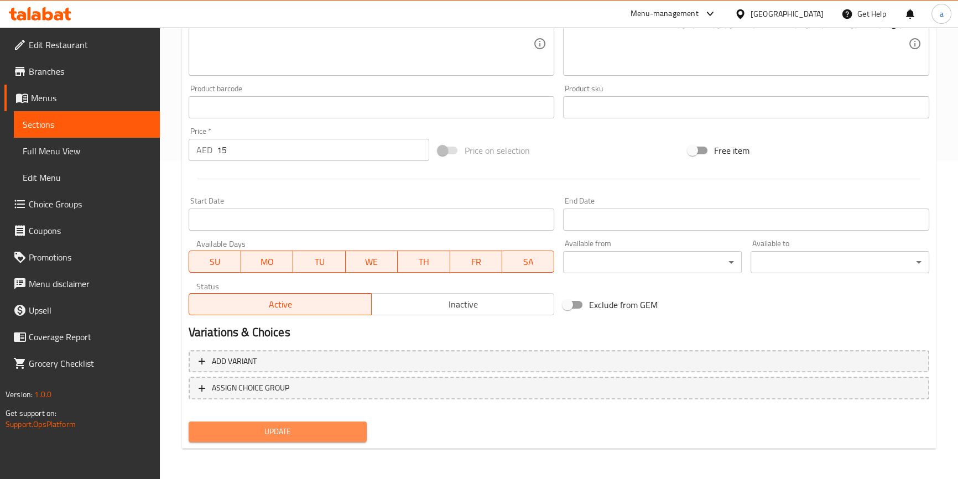
click at [315, 426] on span "Update" at bounding box center [277, 432] width 161 height 14
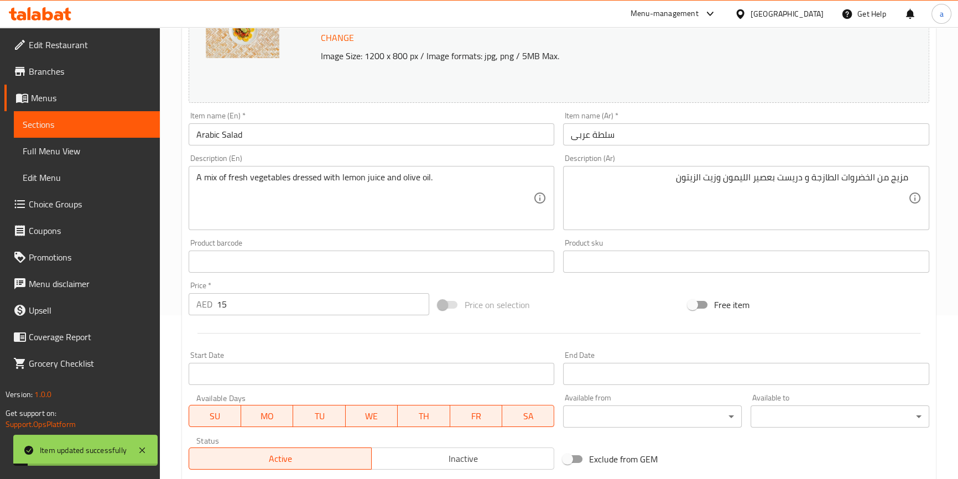
scroll to position [0, 0]
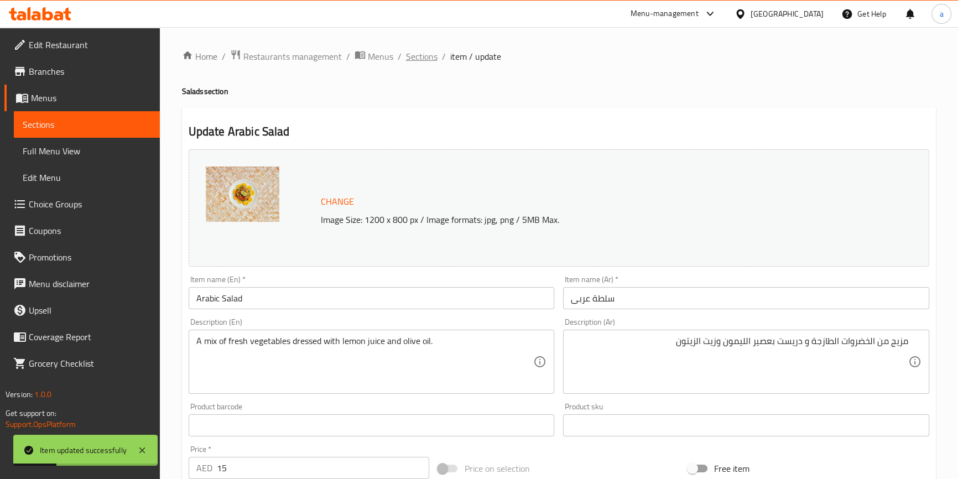
click at [429, 55] on span "Sections" at bounding box center [422, 56] width 32 height 13
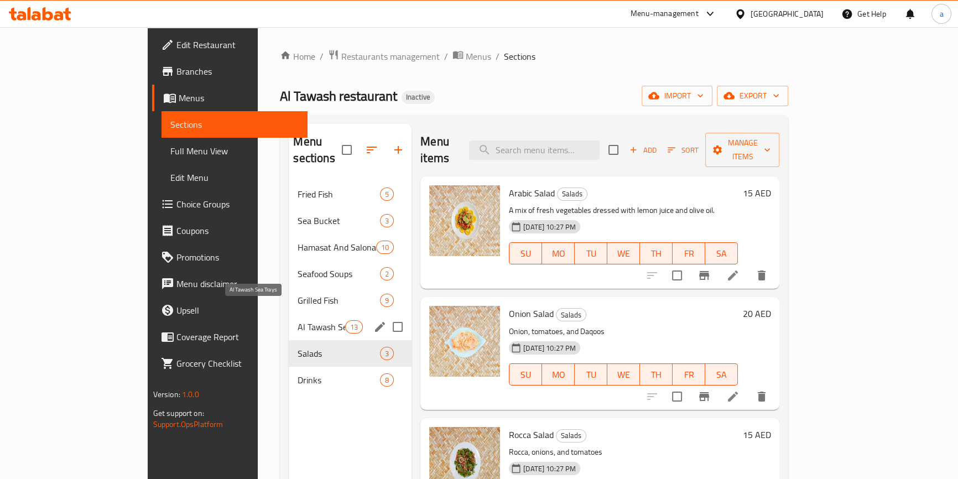
click at [298, 320] on span "Al Tawash Sea Trays" at bounding box center [321, 326] width 47 height 13
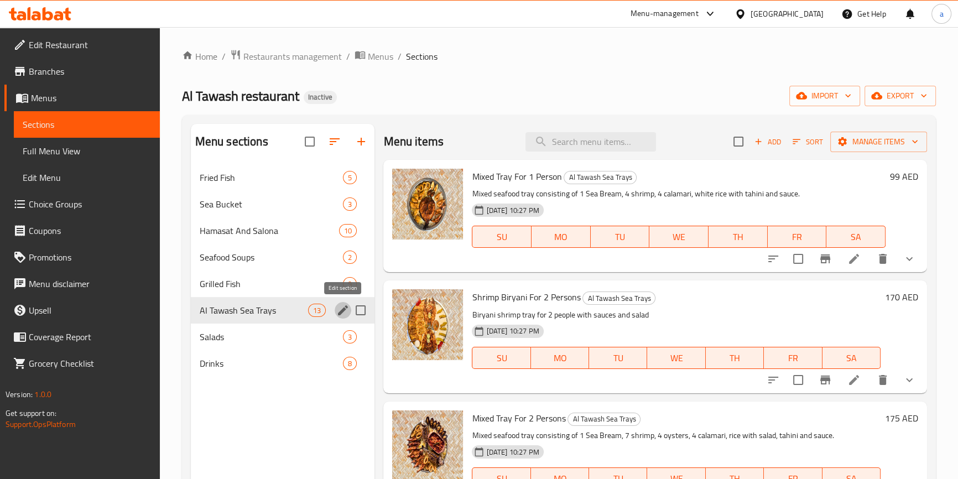
click at [344, 309] on icon "edit" at bounding box center [343, 310] width 10 height 10
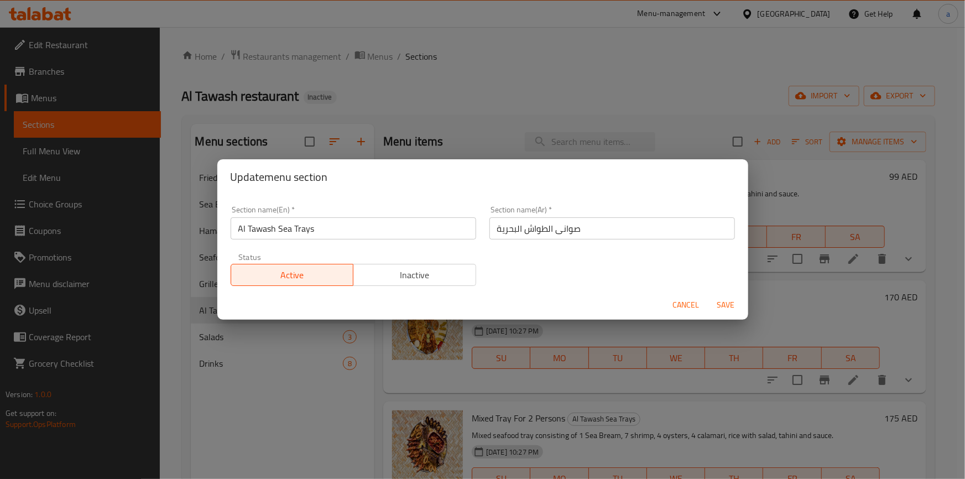
click at [680, 302] on span "Cancel" at bounding box center [686, 305] width 27 height 14
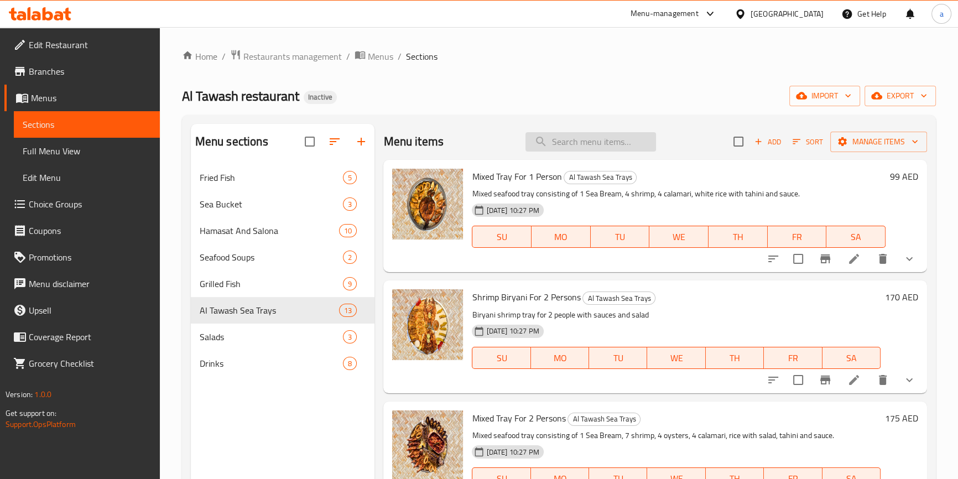
click at [625, 140] on input "search" at bounding box center [590, 141] width 131 height 19
paste input "Sea Bream Seafood Tray For 4 Persons"
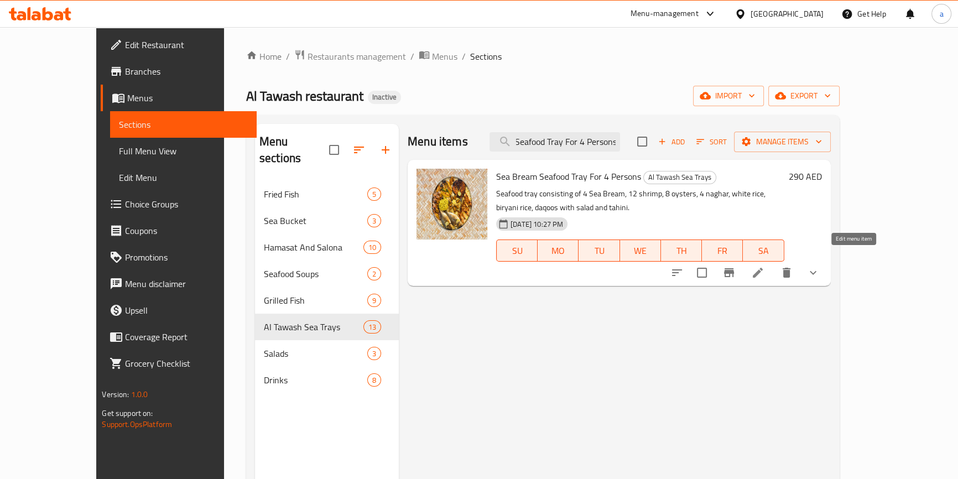
type input "Sea Bream Seafood Tray For 4 Persons"
click at [764, 266] on icon at bounding box center [757, 272] width 13 height 13
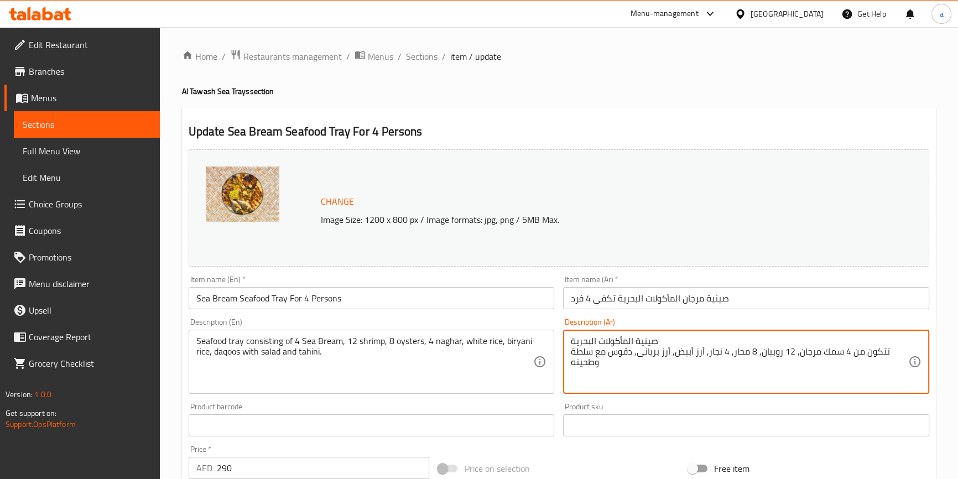
click at [827, 351] on textarea "صينية المأكولات البحرية تتكون من 4 سمك مرجان, 12 روبيان, 8 محار, 4 نجار, أرز أب…" at bounding box center [739, 362] width 337 height 53
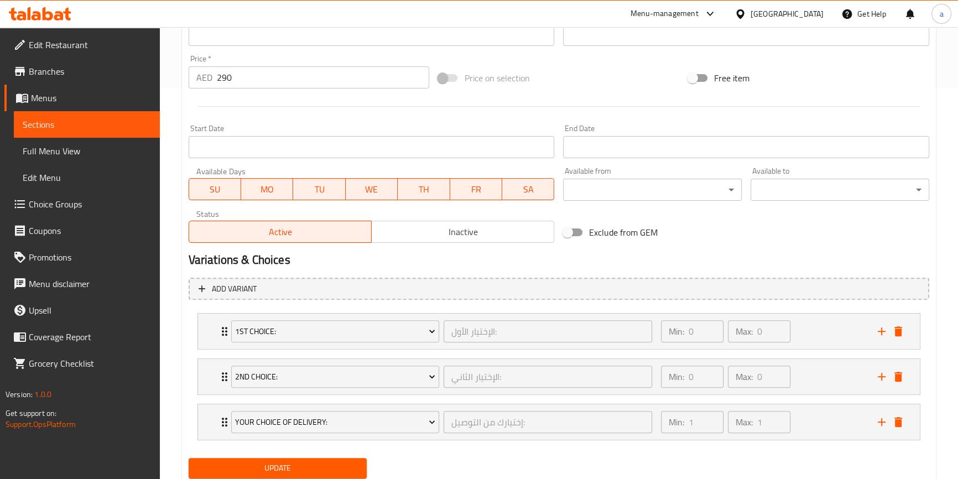
scroll to position [427, 0]
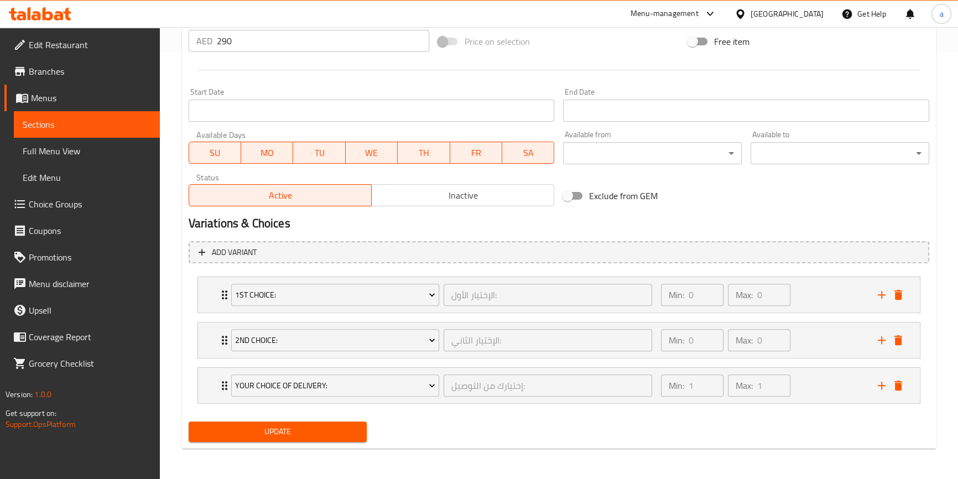
type textarea "صينية المأكولات البحرية تتكون من 4 مرجان, 12 روبيان, 8 محار, 4 نجار, أرز أبيض, …"
click at [232, 425] on span "Update" at bounding box center [277, 432] width 161 height 14
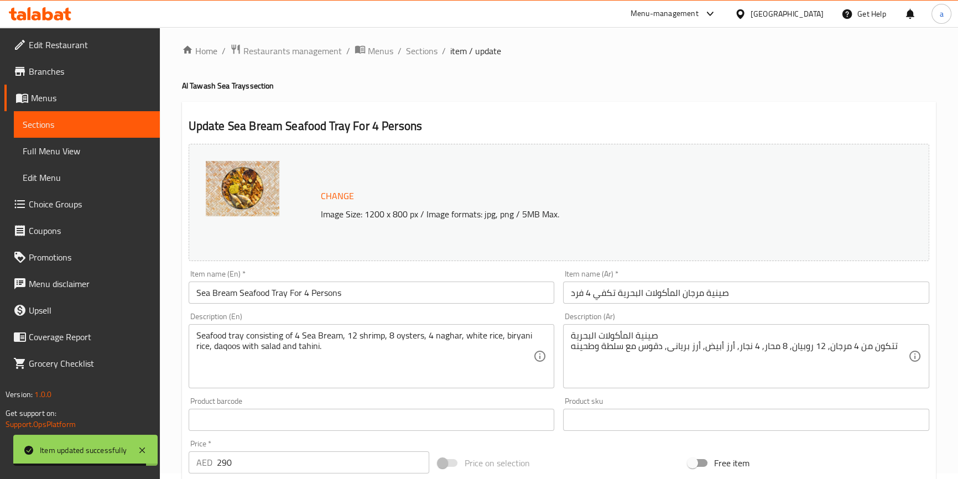
scroll to position [0, 0]
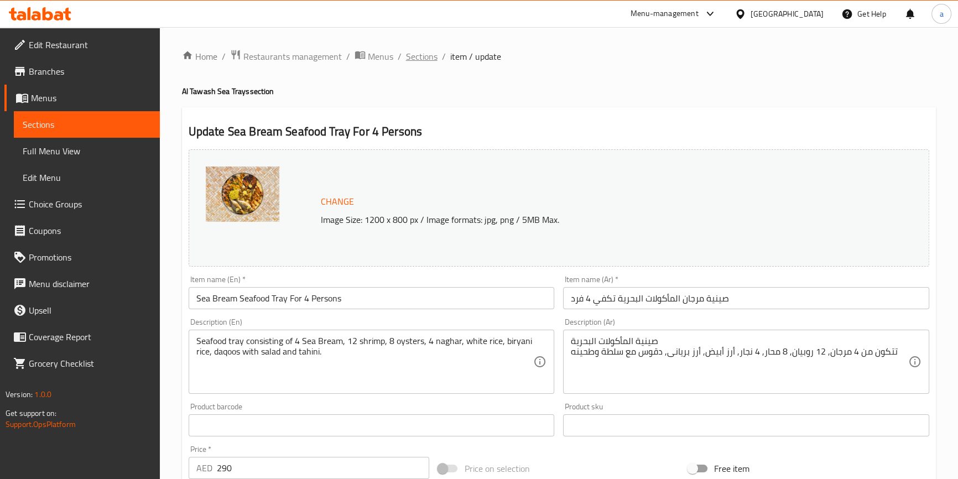
click at [415, 58] on span "Sections" at bounding box center [422, 56] width 32 height 13
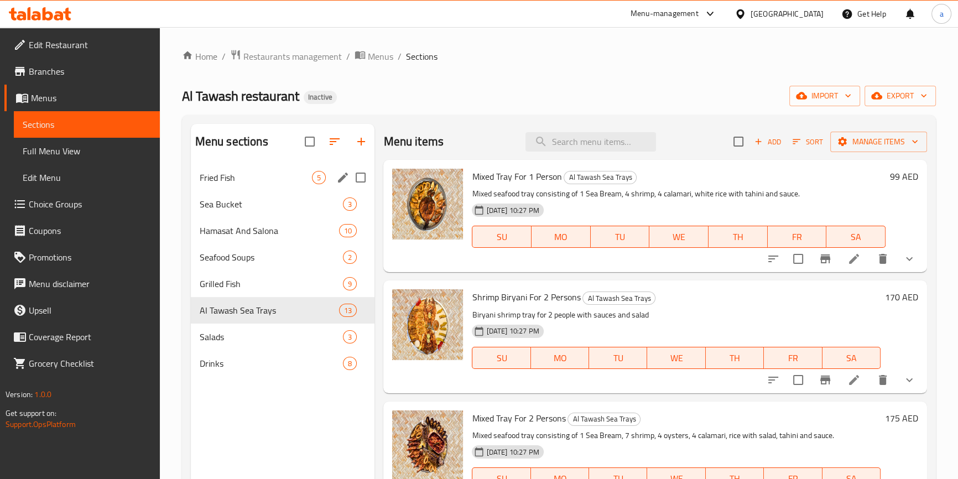
drag, startPoint x: 257, startPoint y: 184, endPoint x: 265, endPoint y: 184, distance: 7.7
click at [257, 184] on div "Fried Fish 5" at bounding box center [283, 177] width 184 height 27
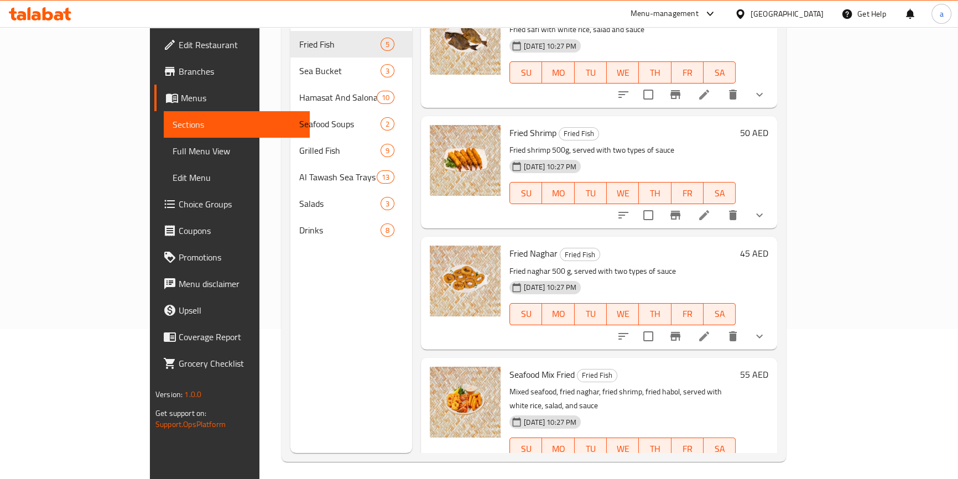
scroll to position [150, 0]
click at [719, 326] on li at bounding box center [703, 336] width 31 height 20
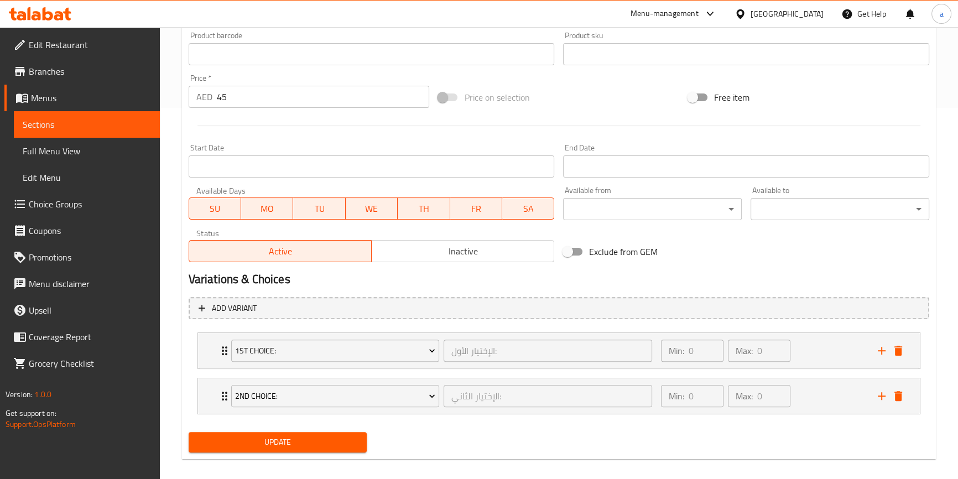
scroll to position [382, 0]
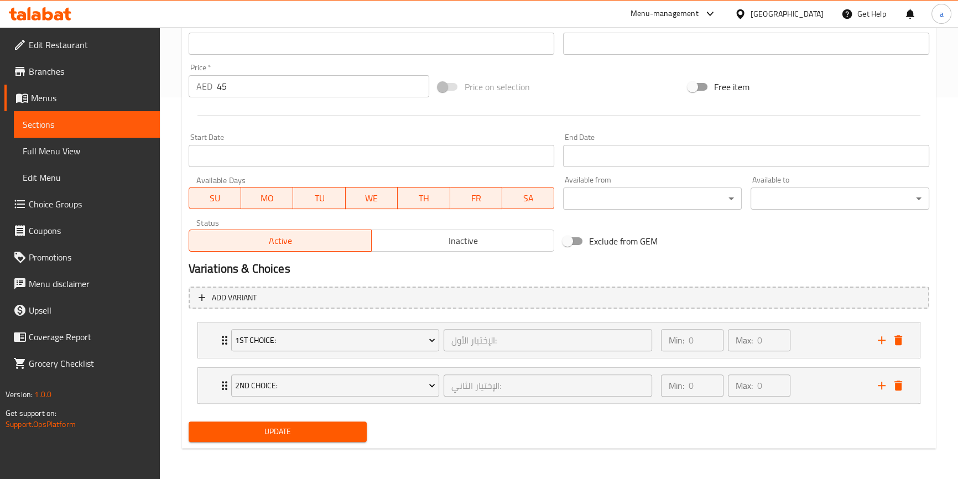
type textarea "نجار مقلى 500 ج, يقدم مع نوعين من صوص"
click at [303, 433] on span "Update" at bounding box center [277, 432] width 161 height 14
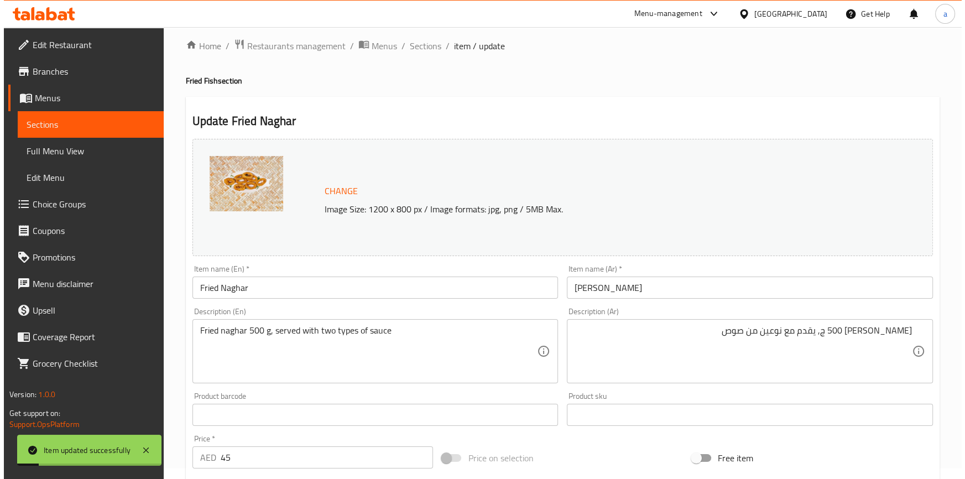
scroll to position [0, 0]
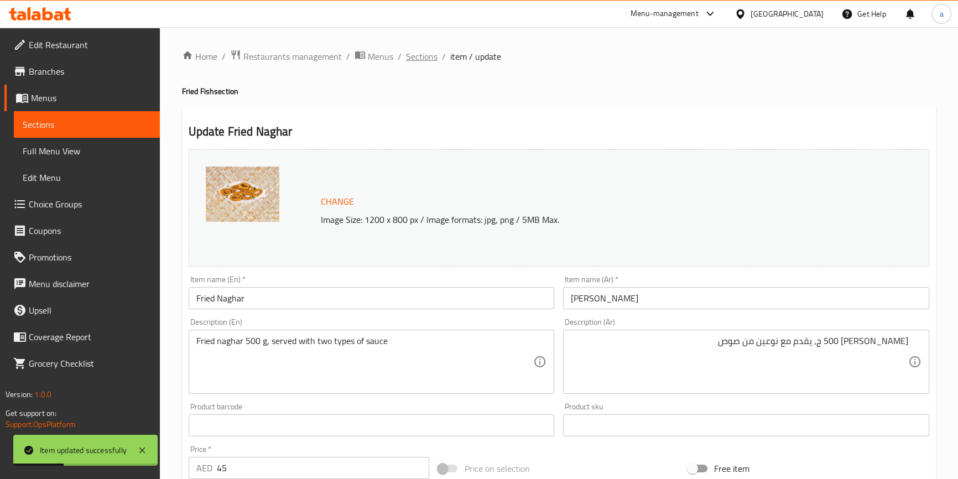
click at [431, 56] on span "Sections" at bounding box center [422, 56] width 32 height 13
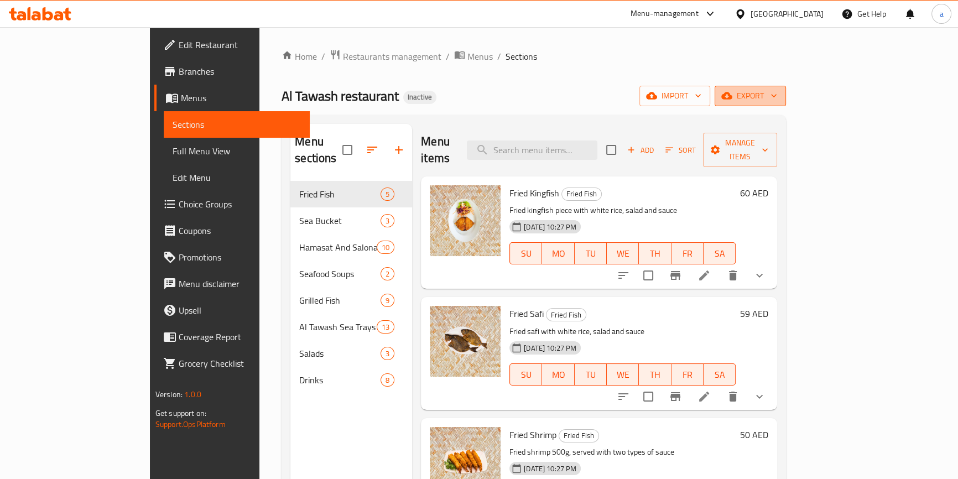
click at [777, 89] on span "export" at bounding box center [750, 96] width 54 height 14
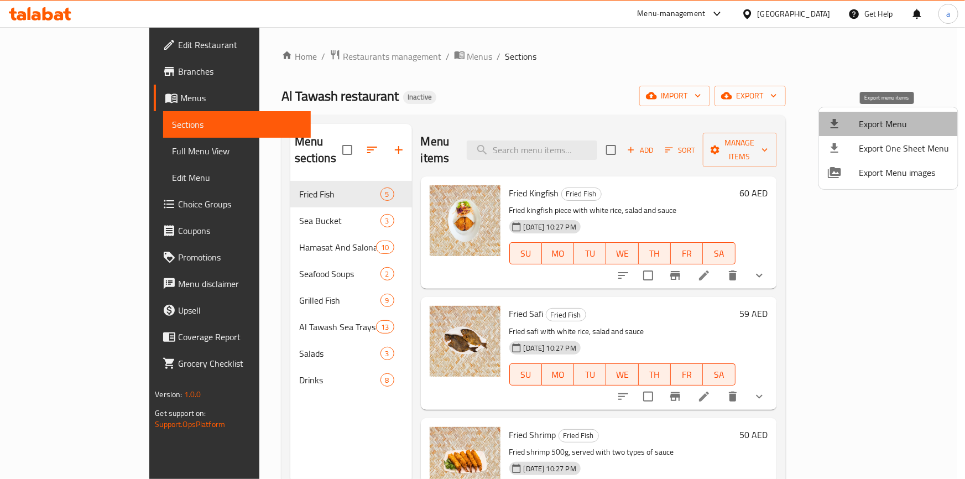
click at [905, 119] on span "Export Menu" at bounding box center [904, 123] width 90 height 13
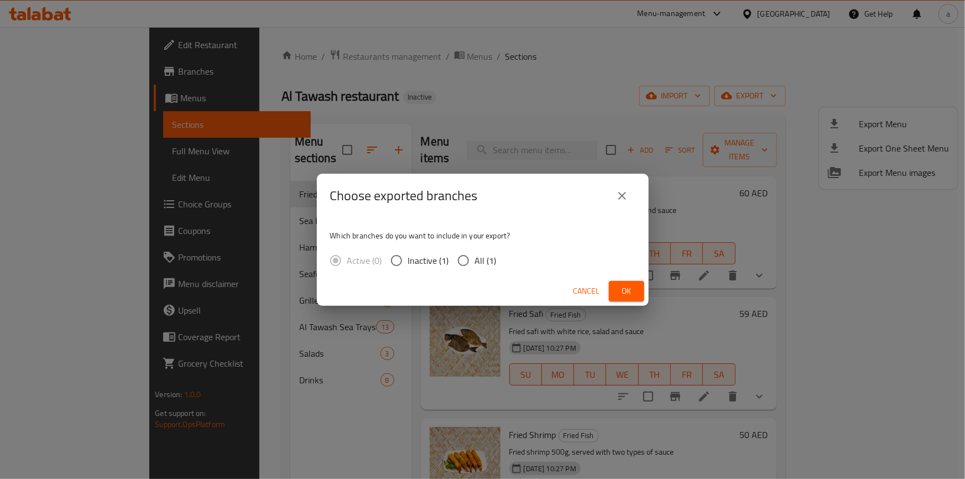
click at [465, 259] on input "All (1)" at bounding box center [463, 260] width 23 height 23
radio input "true"
click at [631, 290] on span "Ok" at bounding box center [627, 291] width 18 height 14
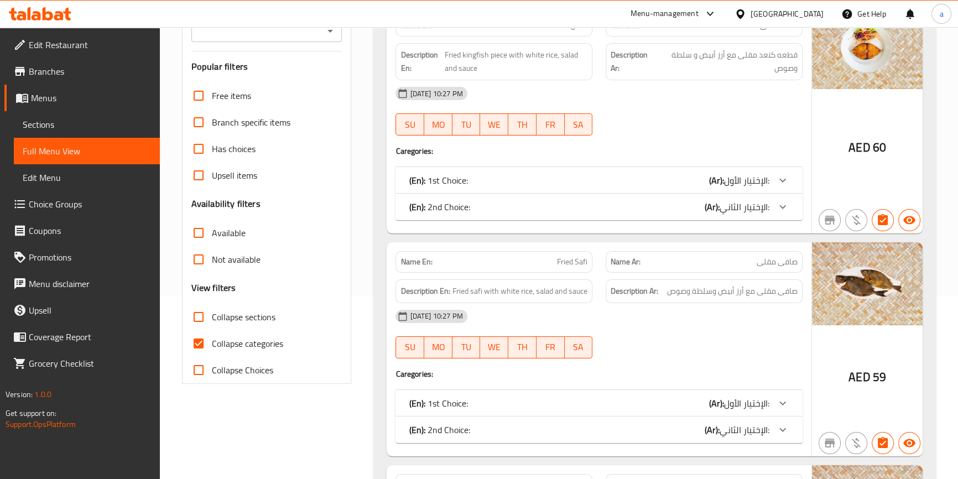
scroll to position [201, 0]
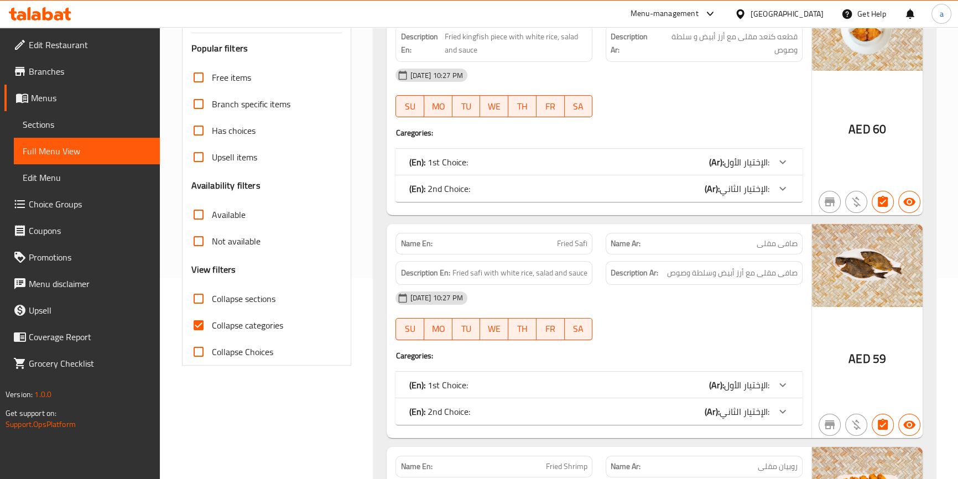
click at [201, 325] on input "Collapse categories" at bounding box center [198, 325] width 27 height 27
checkbox input "false"
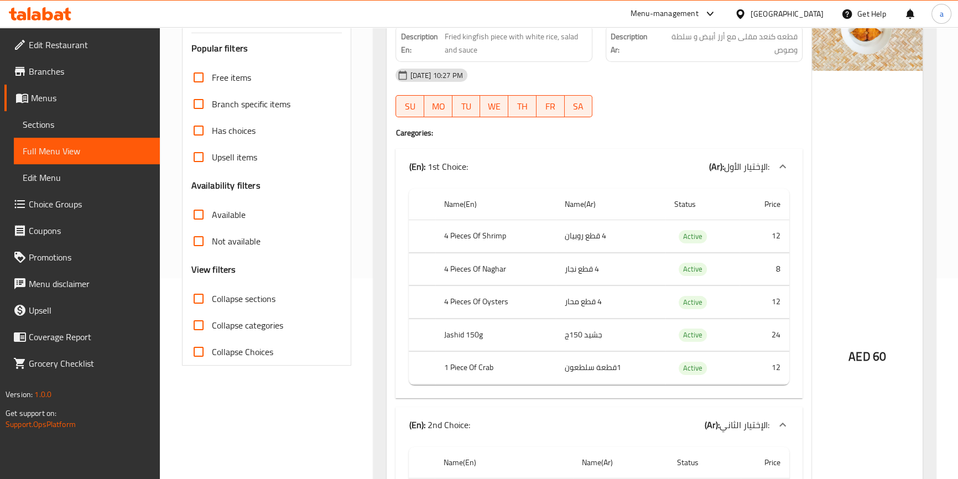
drag, startPoint x: 199, startPoint y: 299, endPoint x: 211, endPoint y: 296, distance: 12.4
click at [199, 299] on input "Collapse sections" at bounding box center [198, 298] width 27 height 27
checkbox input "true"
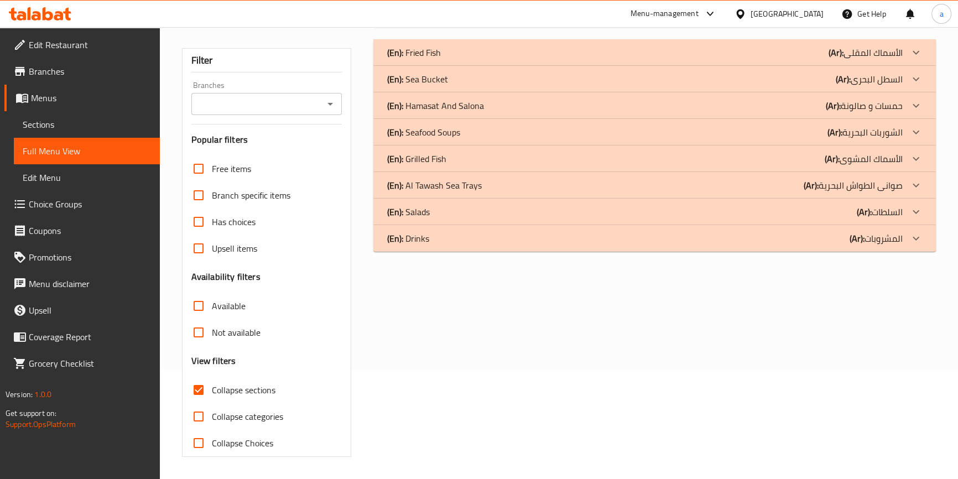
scroll to position [109, 0]
click at [917, 183] on icon at bounding box center [915, 185] width 13 height 13
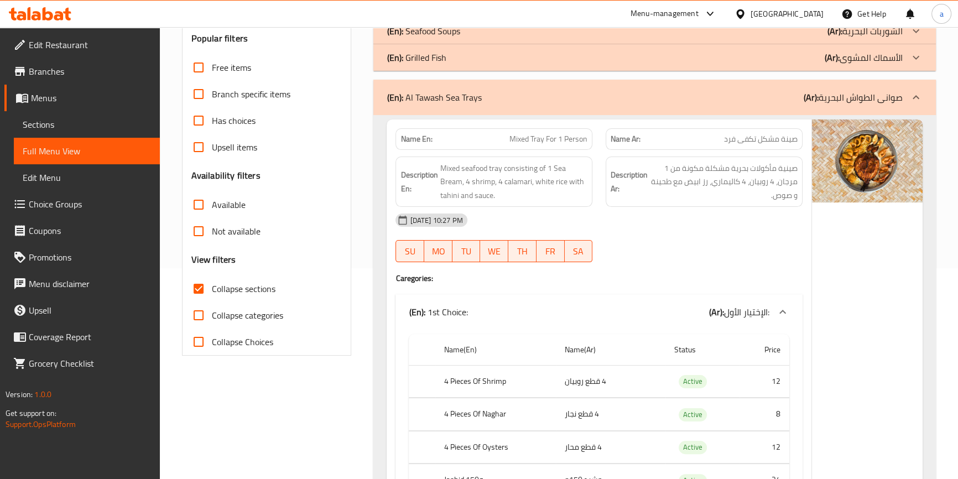
scroll to position [199, 0]
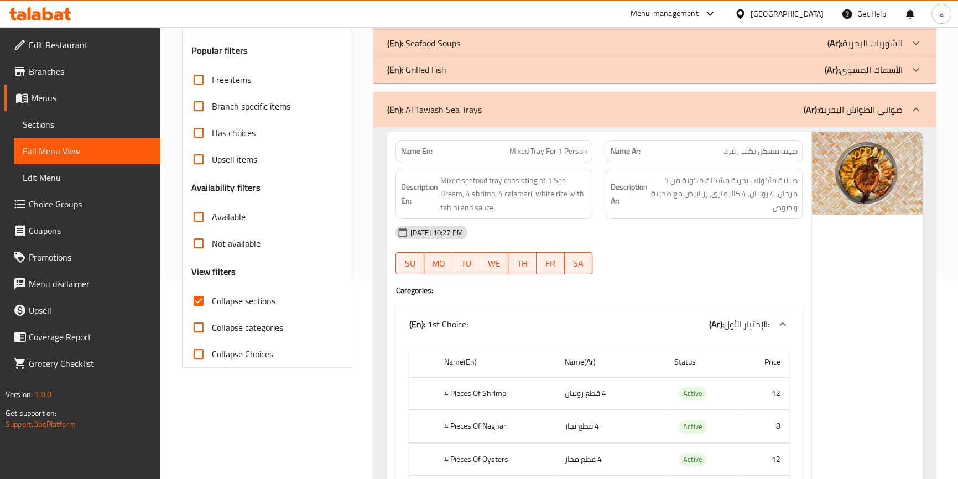
click at [909, 112] on icon at bounding box center [915, 109] width 13 height 13
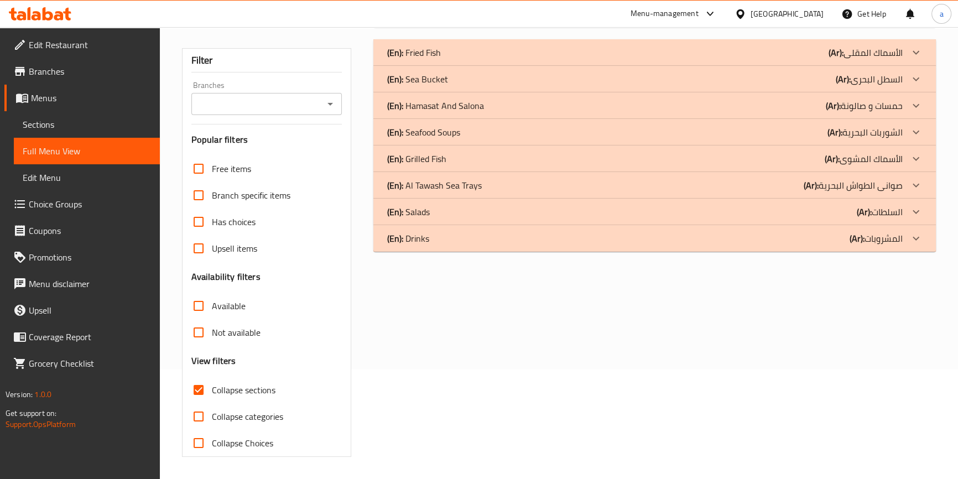
scroll to position [109, 0]
click at [911, 156] on icon at bounding box center [915, 159] width 13 height 13
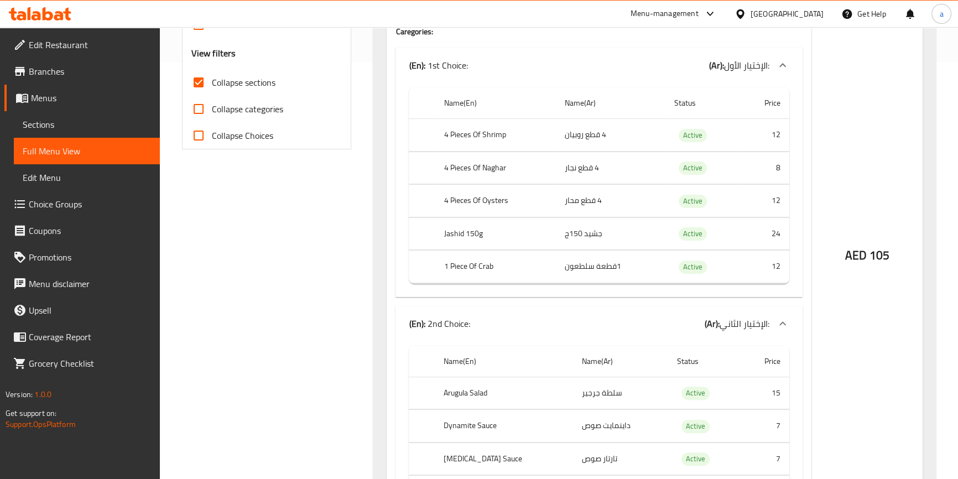
scroll to position [0, 0]
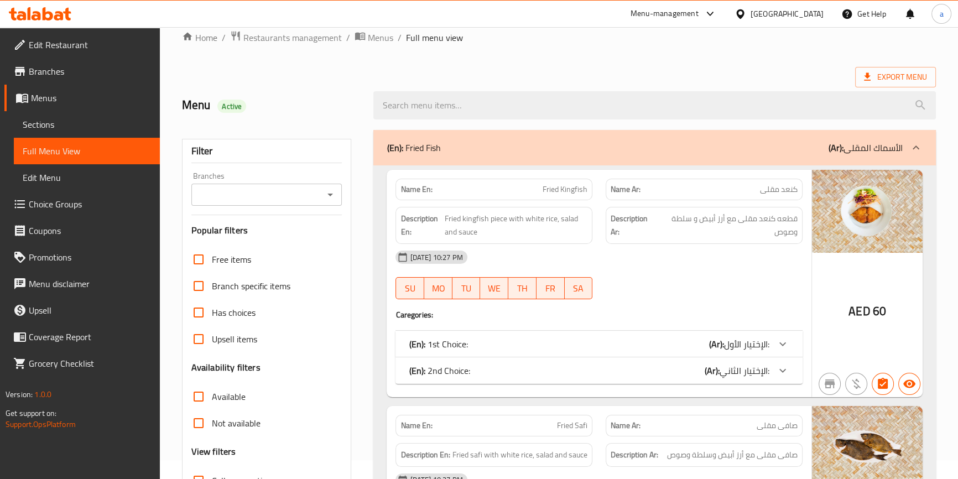
scroll to position [201, 0]
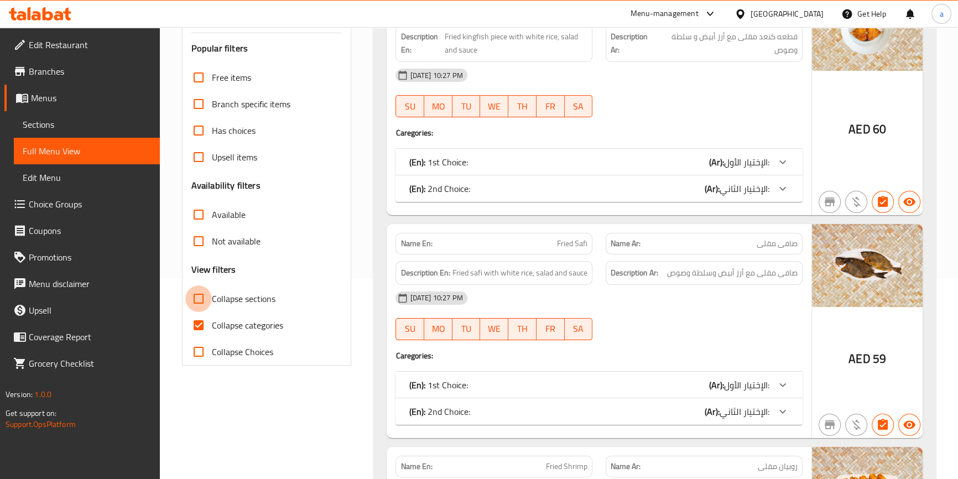
click at [196, 298] on input "Collapse sections" at bounding box center [198, 298] width 27 height 27
checkbox input "true"
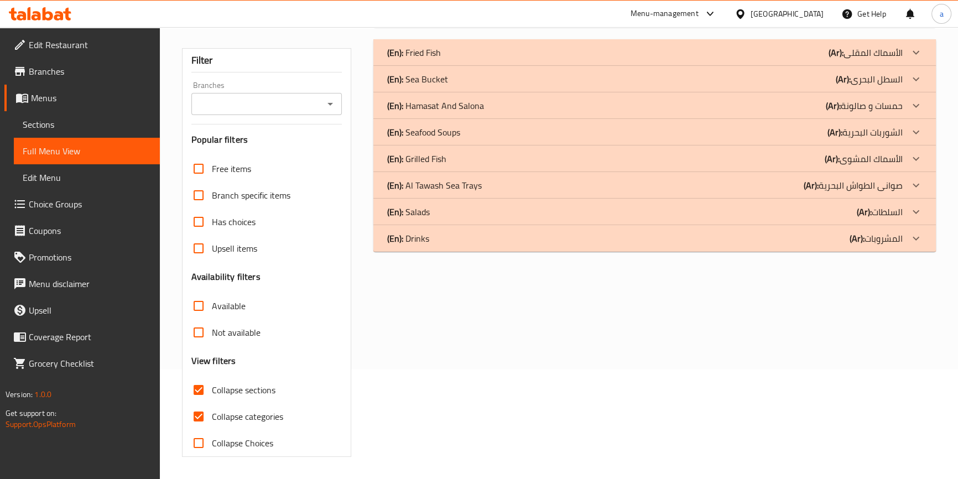
scroll to position [109, 0]
click at [199, 325] on input "Not available" at bounding box center [198, 333] width 27 height 27
checkbox input "true"
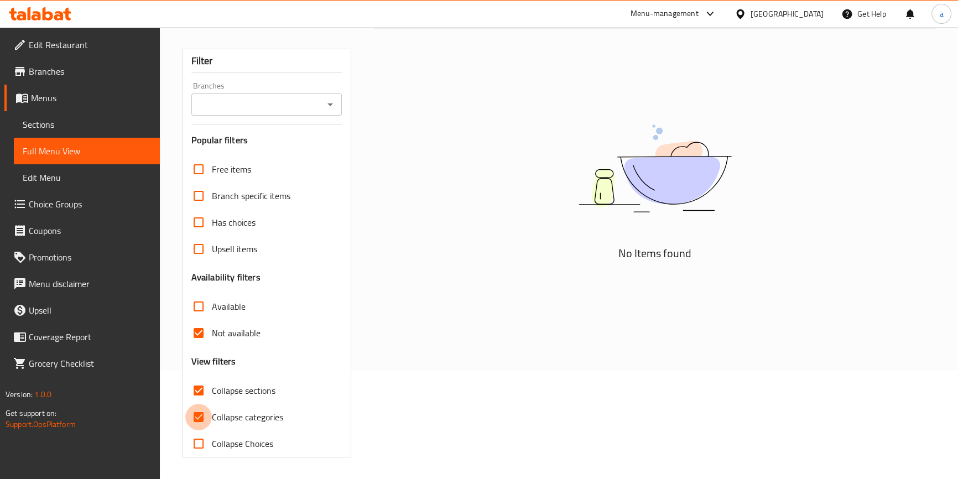
click at [199, 416] on input "Collapse categories" at bounding box center [198, 417] width 27 height 27
checkbox input "false"
drag, startPoint x: 194, startPoint y: 331, endPoint x: 207, endPoint y: 331, distance: 13.3
click at [194, 331] on input "Not available" at bounding box center [198, 333] width 27 height 27
checkbox input "false"
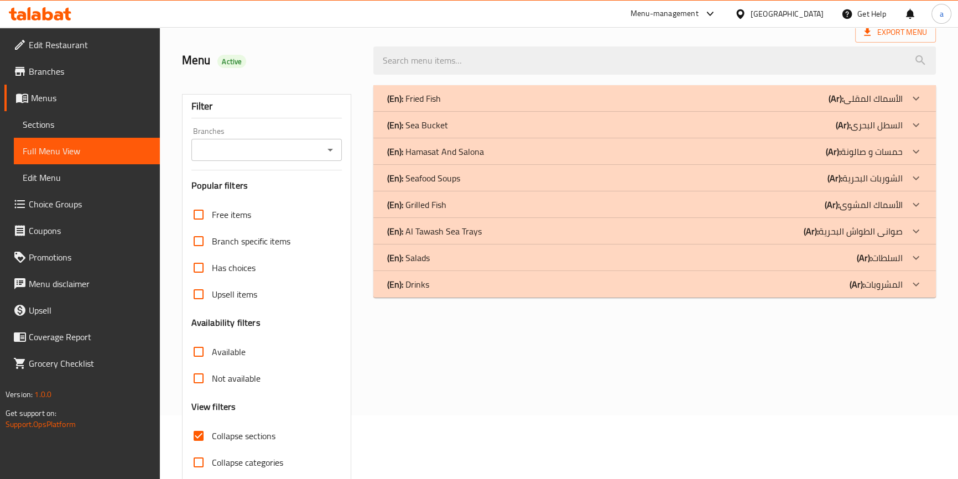
scroll to position [8, 0]
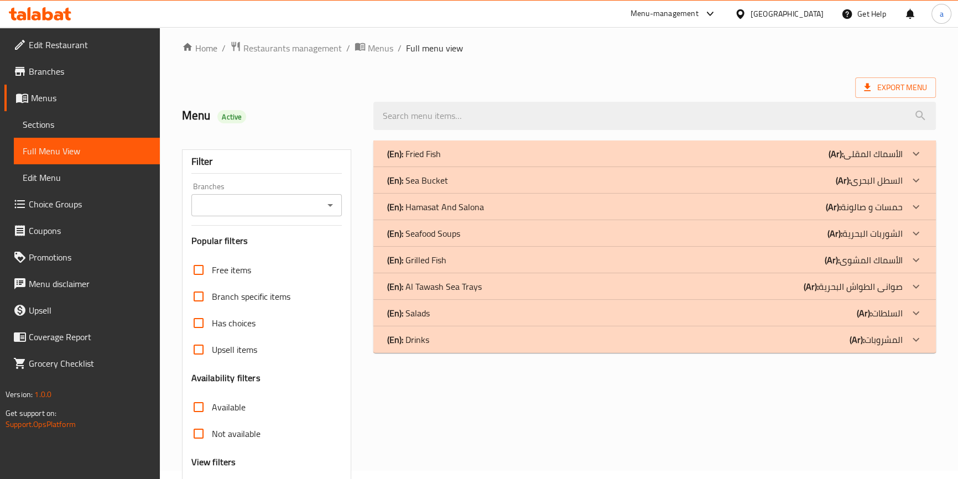
click at [914, 258] on icon at bounding box center [915, 259] width 13 height 13
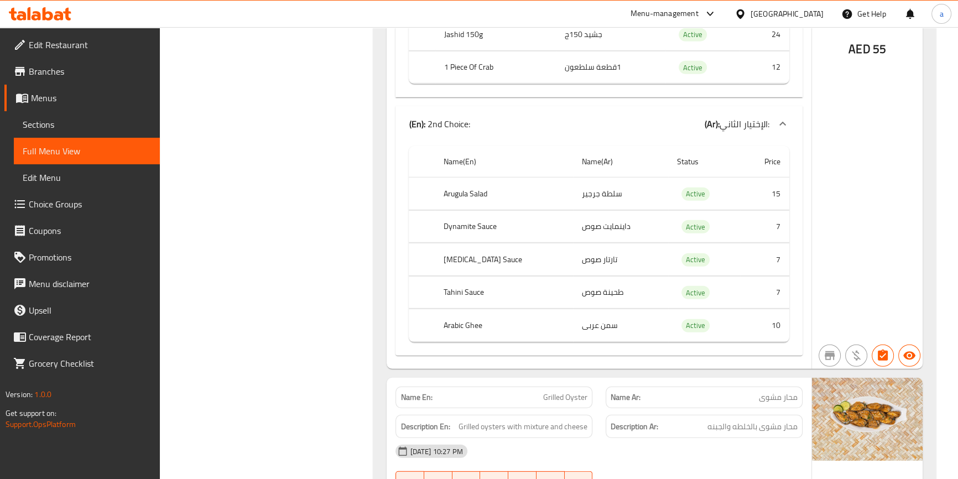
scroll to position [4332, 0]
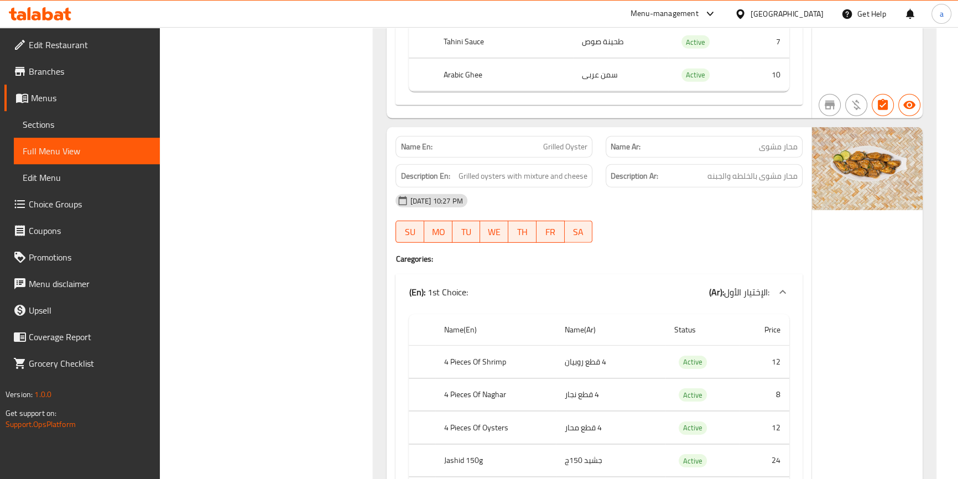
click at [578, 146] on span "Grilled Oyster" at bounding box center [565, 147] width 44 height 12
copy span "Oyster"
click at [711, 196] on div "[DATE] 10:27 PM" at bounding box center [599, 200] width 420 height 27
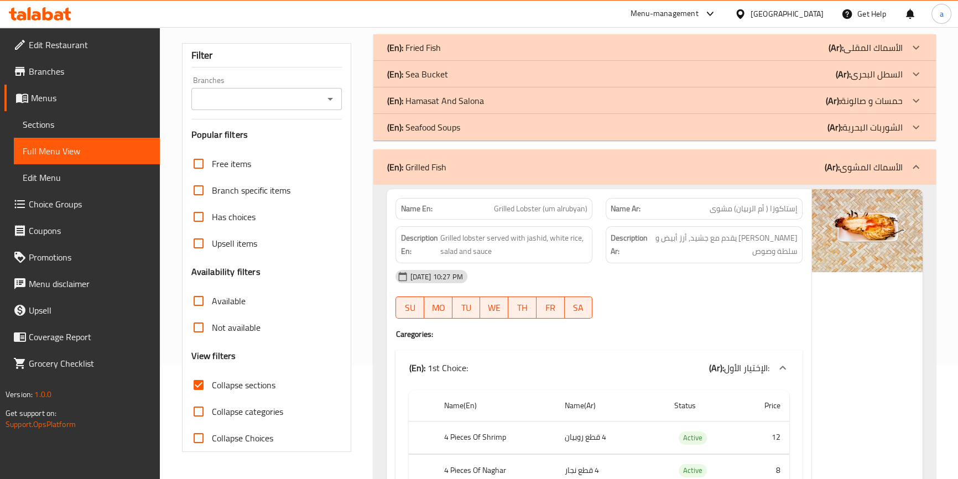
scroll to position [107, 0]
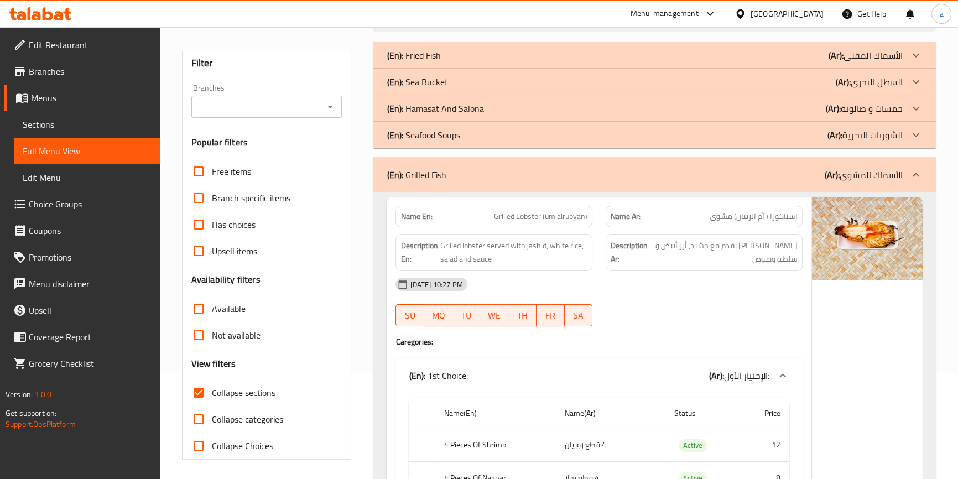
click at [913, 166] on div at bounding box center [915, 174] width 27 height 27
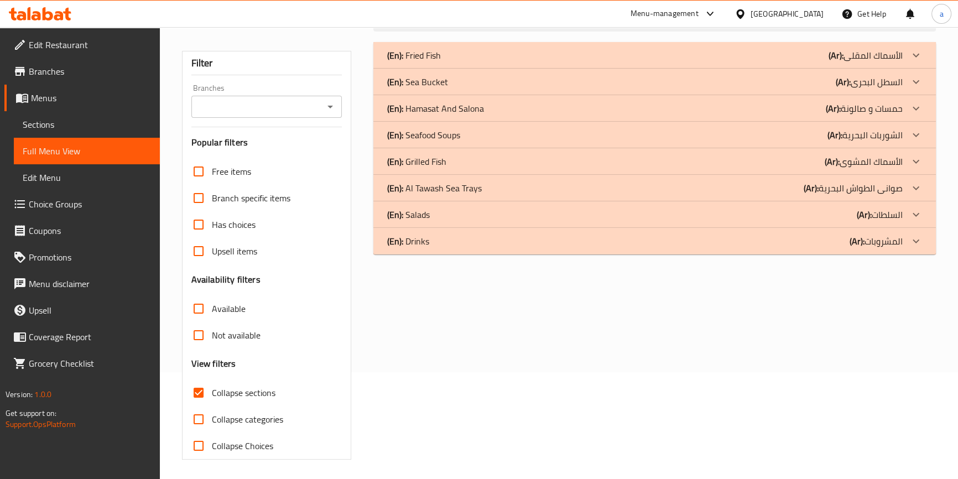
click at [910, 133] on icon at bounding box center [915, 134] width 13 height 13
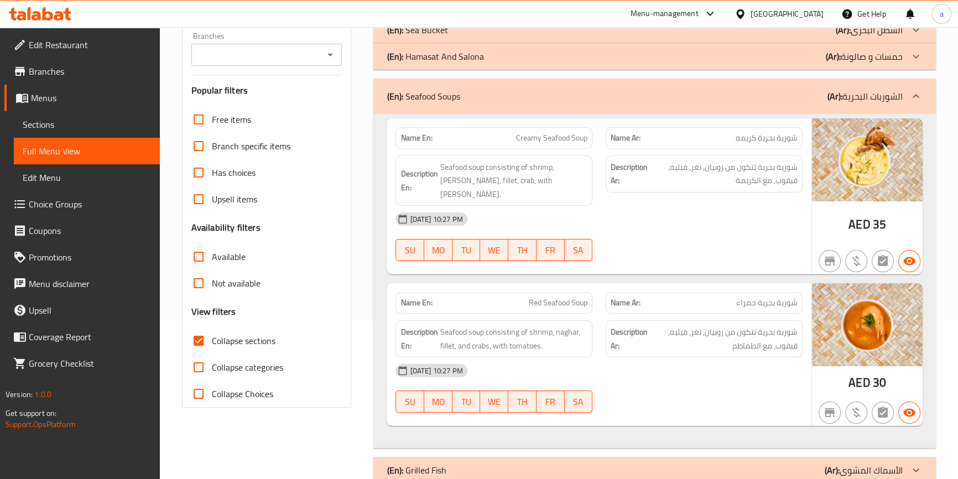
scroll to position [150, 0]
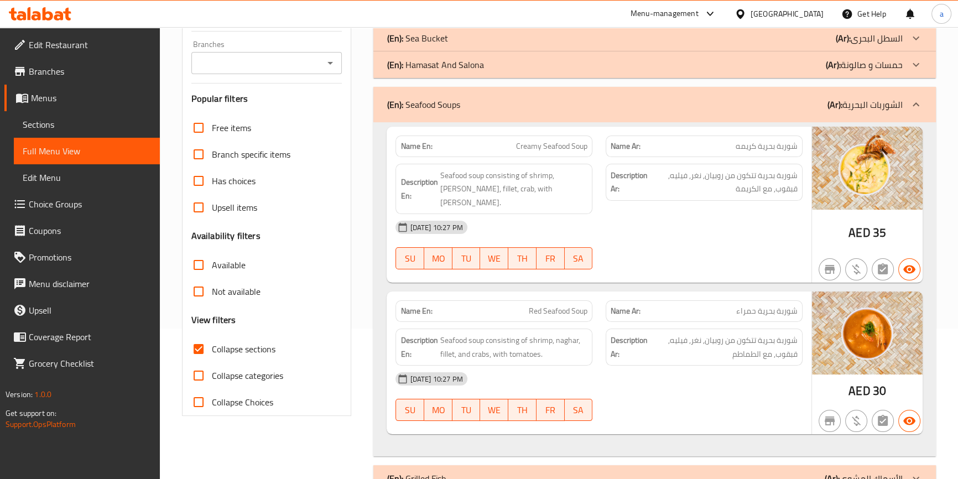
click at [907, 106] on div at bounding box center [915, 104] width 27 height 27
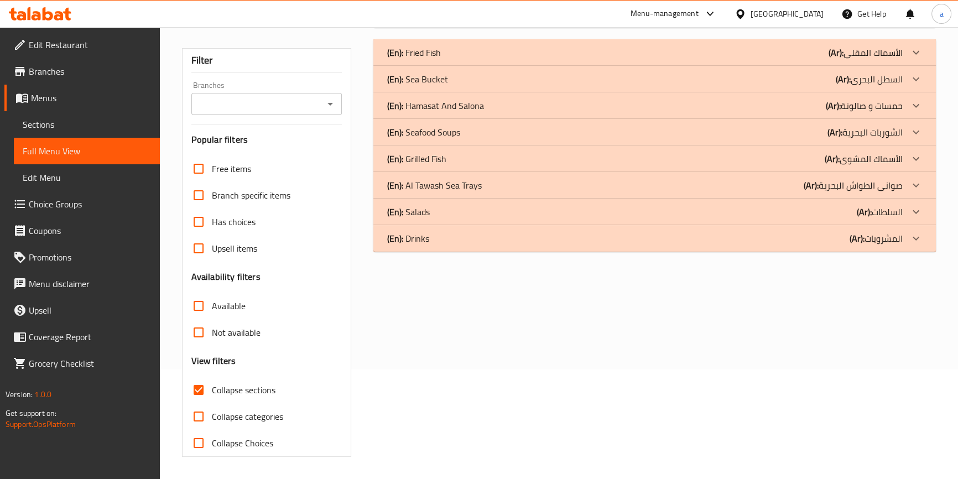
scroll to position [109, 0]
click at [908, 101] on div at bounding box center [915, 106] width 27 height 27
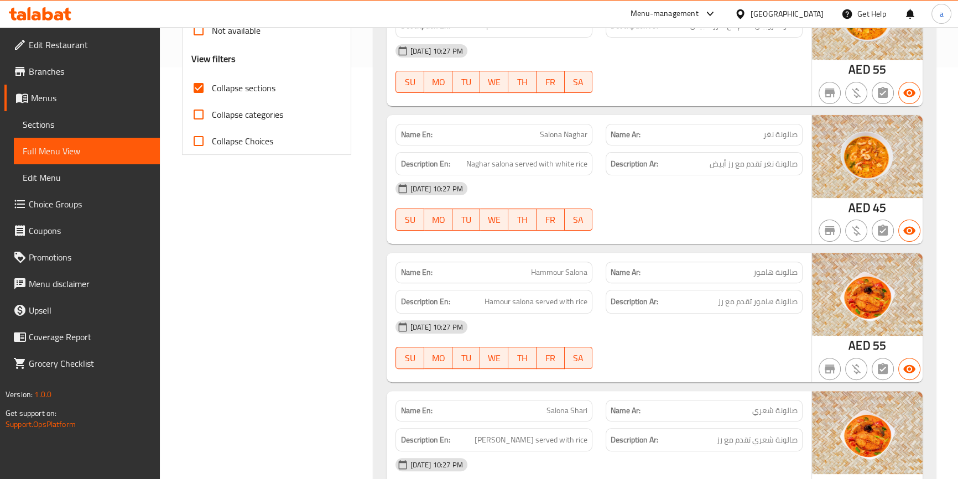
scroll to position [410, 0]
click at [583, 165] on span "Naghar salona served with white rice" at bounding box center [526, 165] width 121 height 14
copy span "rice"
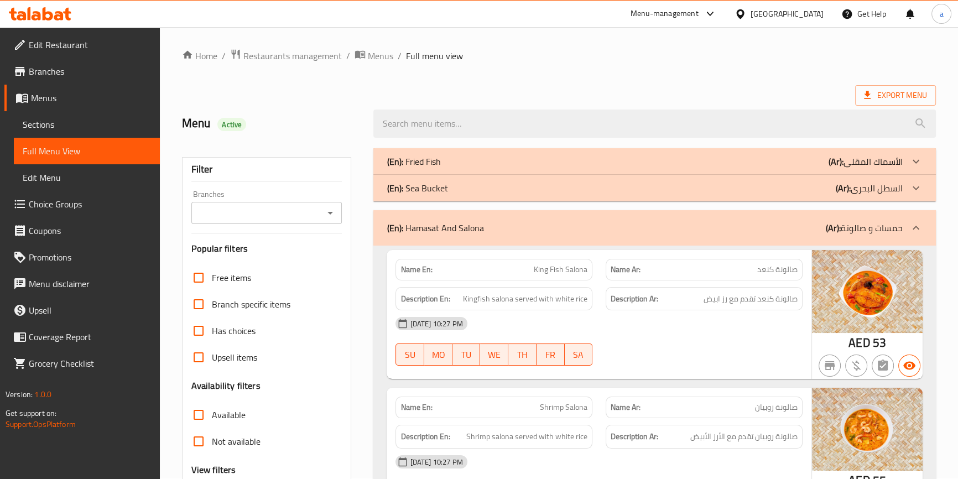
scroll to position [0, 0]
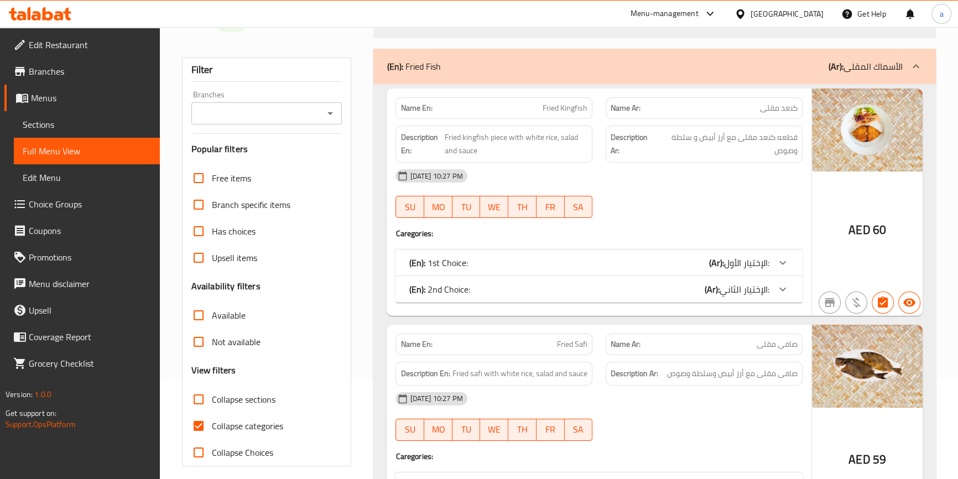
scroll to position [201, 0]
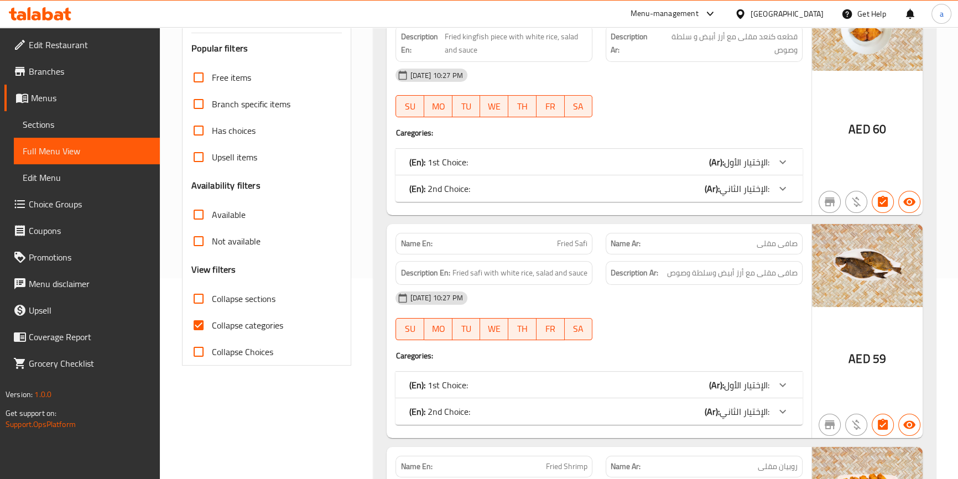
click at [206, 325] on input "Collapse categories" at bounding box center [198, 325] width 27 height 27
checkbox input "false"
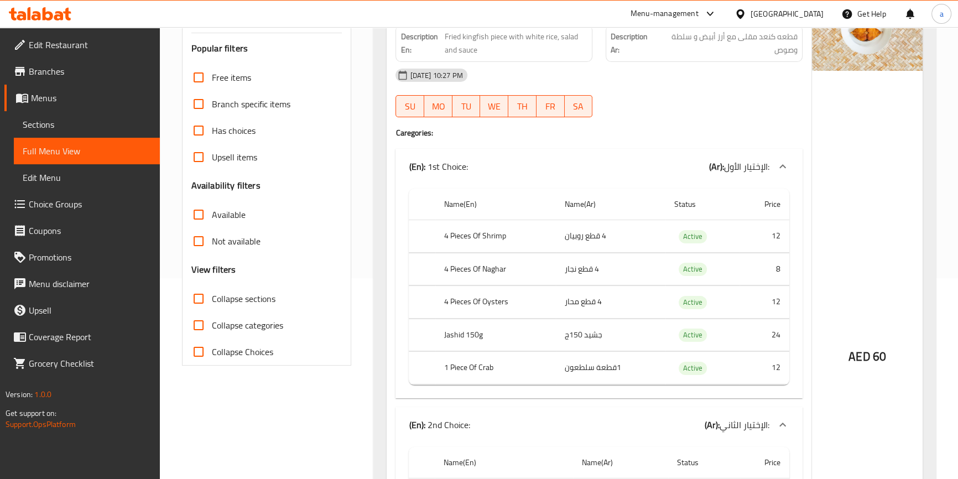
click at [200, 300] on input "Collapse sections" at bounding box center [198, 298] width 27 height 27
checkbox input "true"
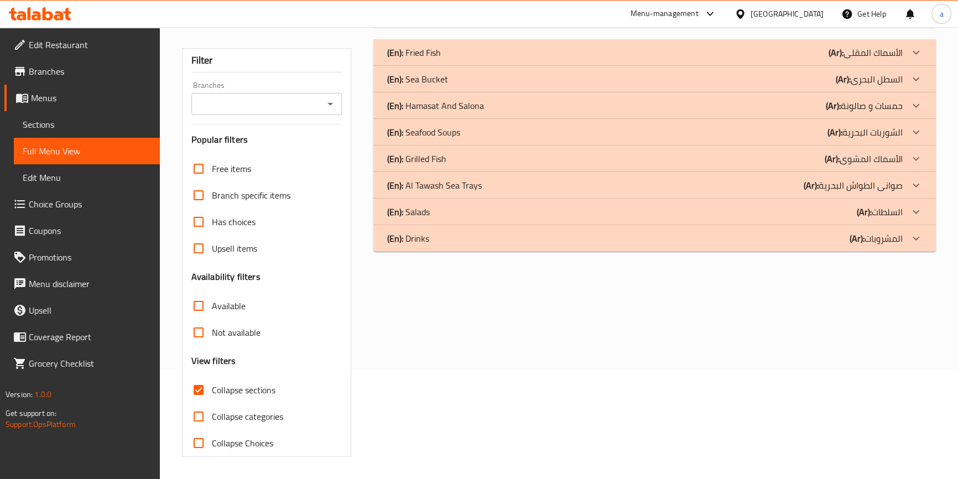
scroll to position [0, 0]
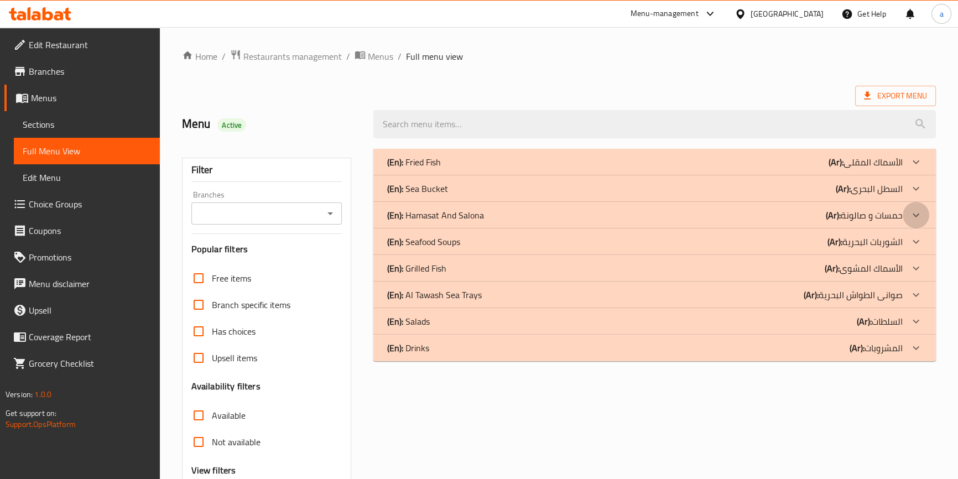
click at [907, 214] on div at bounding box center [915, 215] width 27 height 27
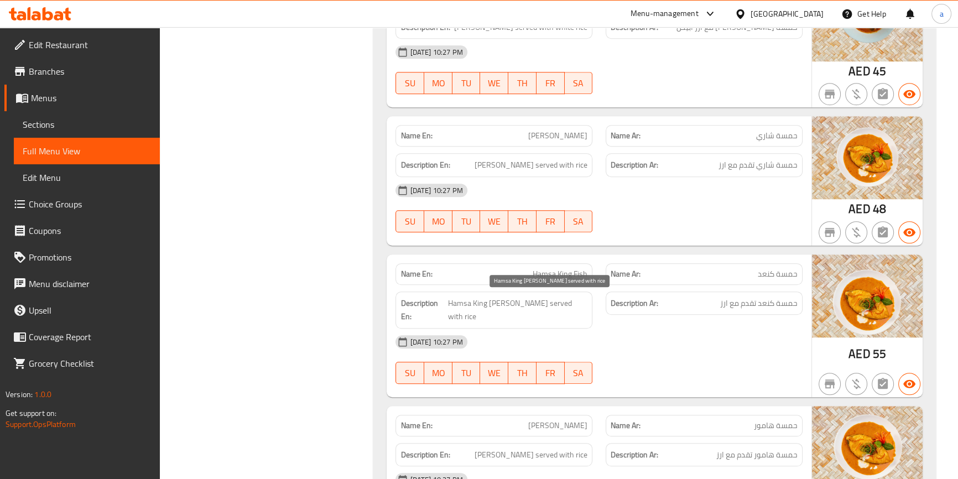
scroll to position [1024, 0]
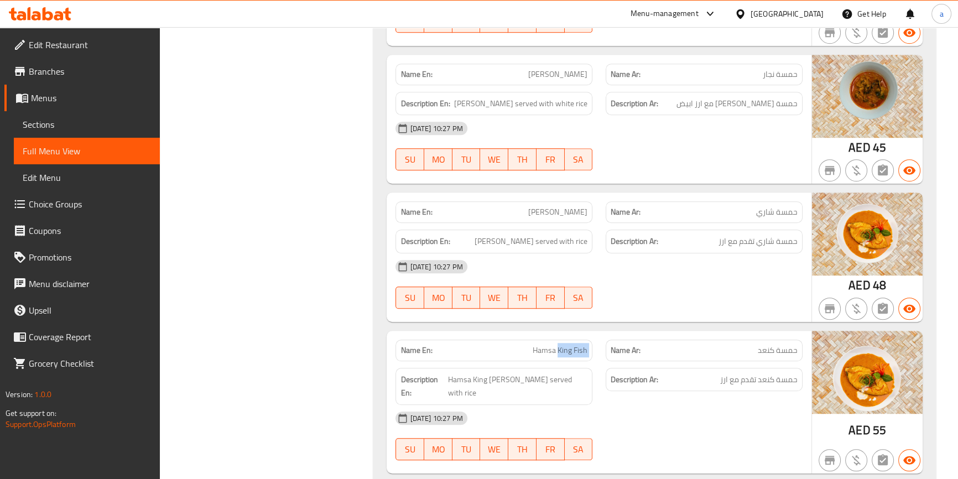
drag, startPoint x: 558, startPoint y: 348, endPoint x: 606, endPoint y: 345, distance: 48.2
click at [604, 346] on div "Name En: Hamsa King Fish Name Ar: حمسة كنعد" at bounding box center [599, 350] width 420 height 35
copy span "King Fish"
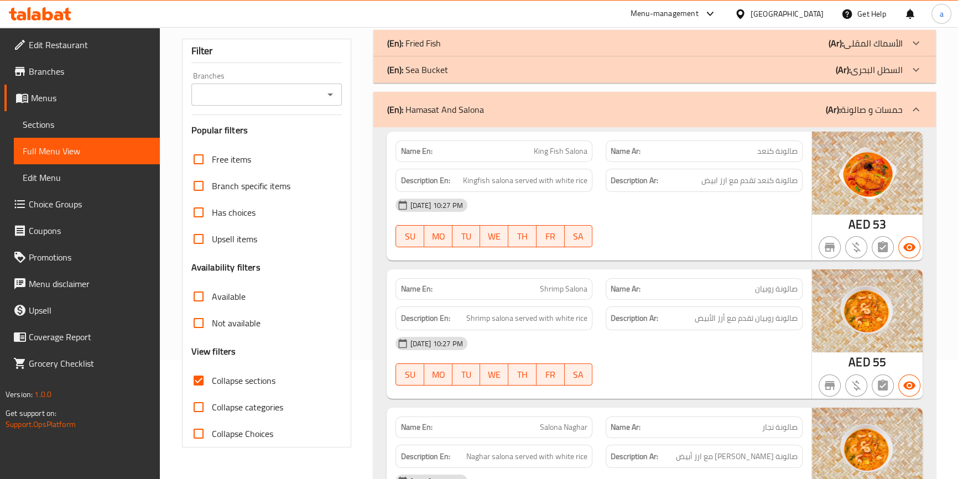
scroll to position [0, 0]
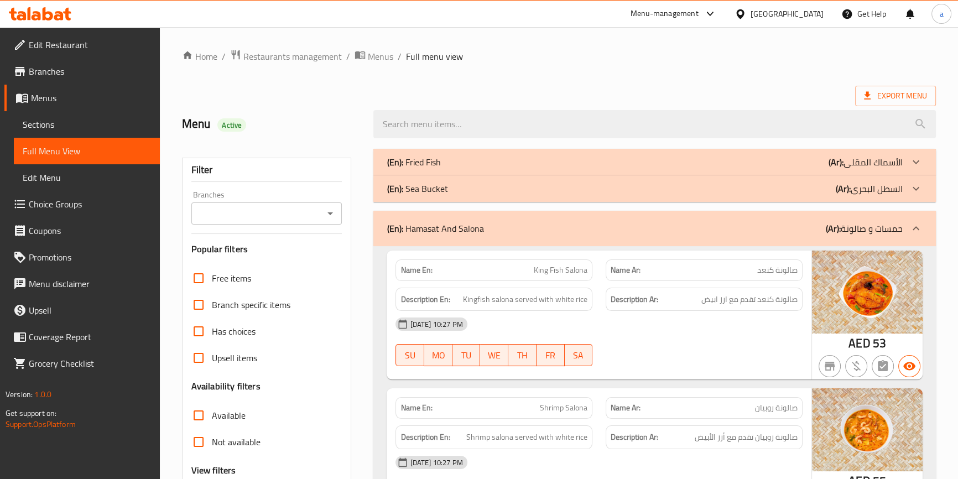
click at [909, 225] on icon at bounding box center [915, 228] width 13 height 13
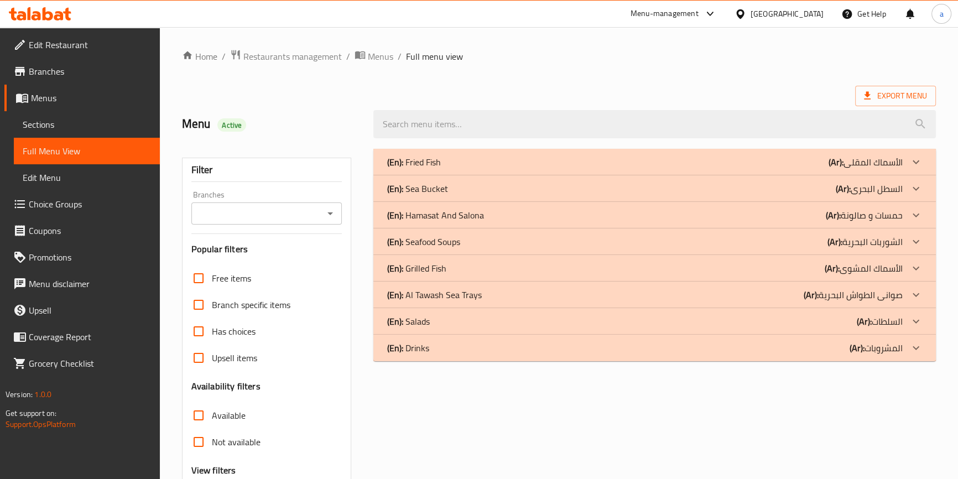
click at [915, 188] on icon at bounding box center [915, 188] width 13 height 13
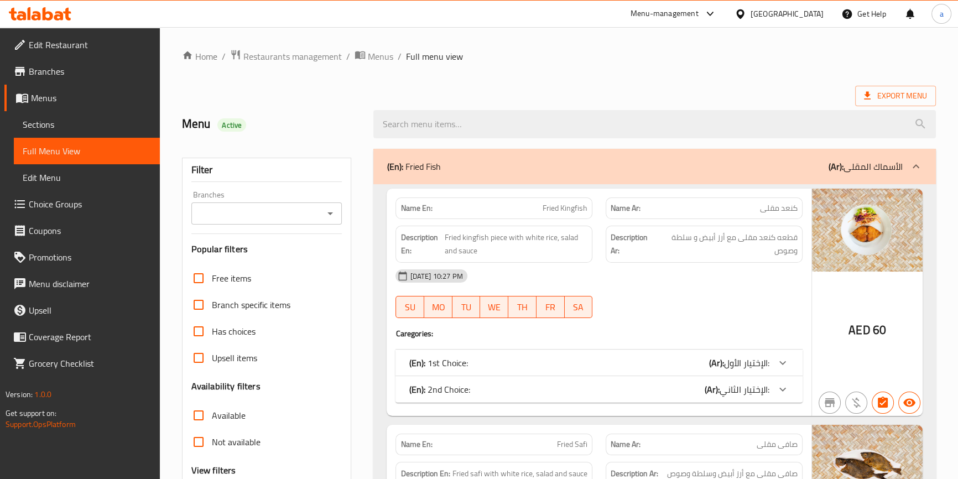
click at [921, 171] on icon at bounding box center [915, 166] width 13 height 13
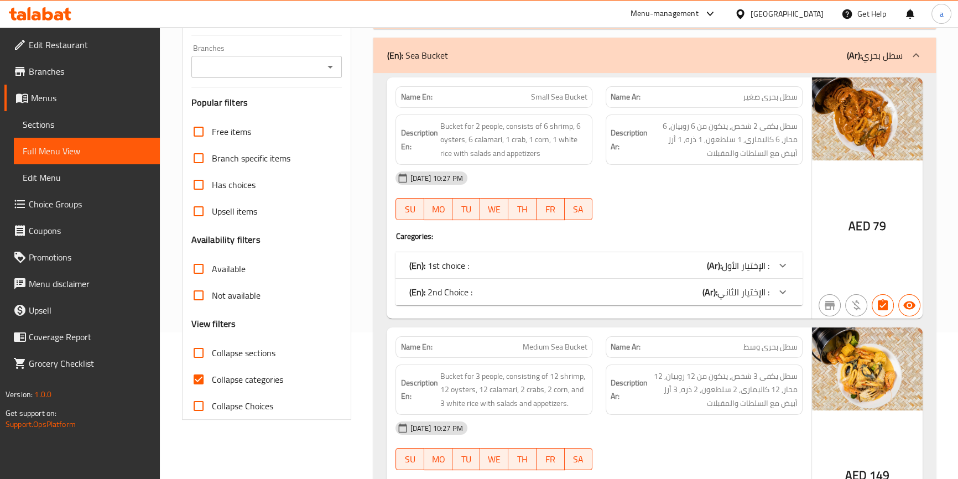
scroll to position [150, 0]
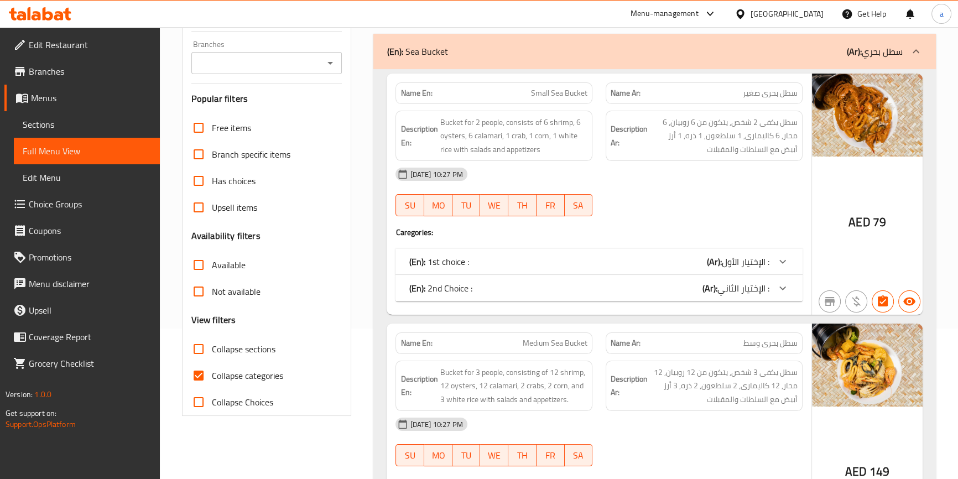
click at [763, 257] on span "الإختيار الأول :" at bounding box center [746, 261] width 48 height 17
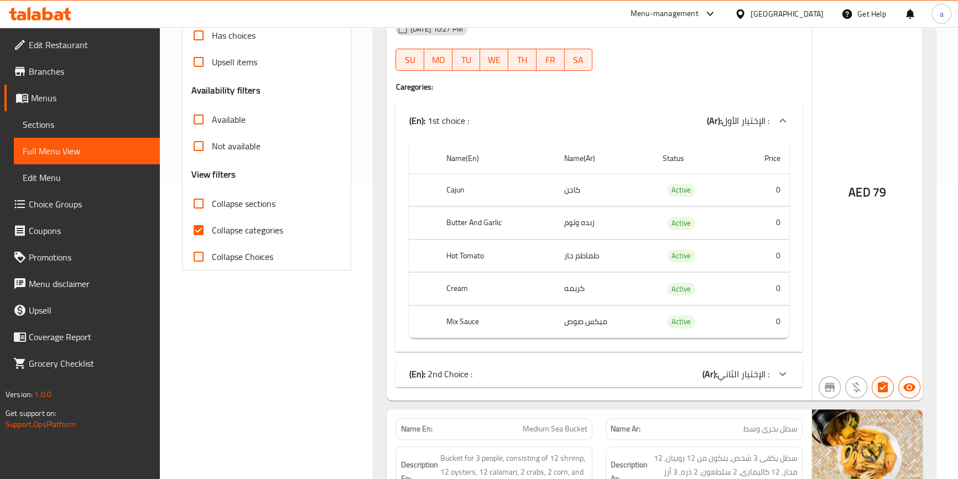
scroll to position [301, 0]
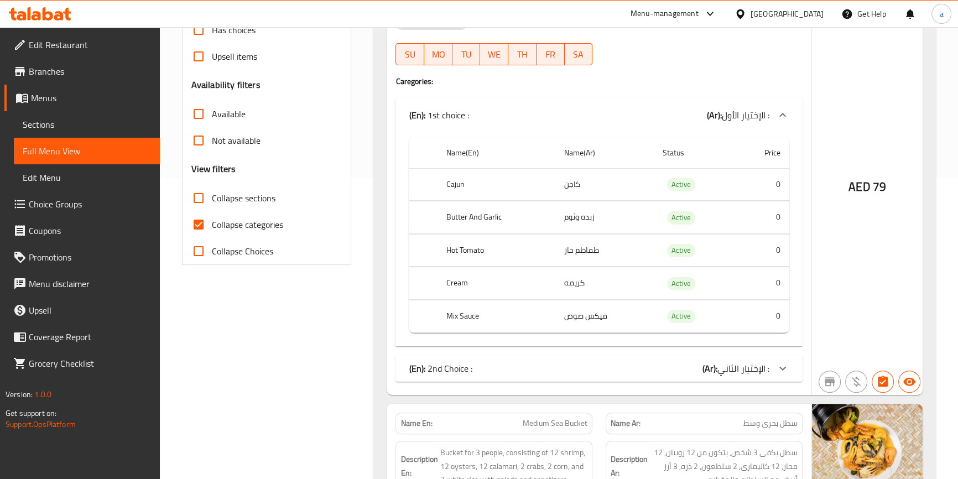
click at [451, 184] on th "Cajun" at bounding box center [496, 184] width 118 height 33
copy th "Cajun"
click at [622, 97] on div "(En): 1st choice : (Ar): الإختيار الأول : Name(En) Name(Ar) Status Price Cajun …" at bounding box center [598, 221] width 406 height 249
click at [775, 365] on div at bounding box center [782, 368] width 27 height 27
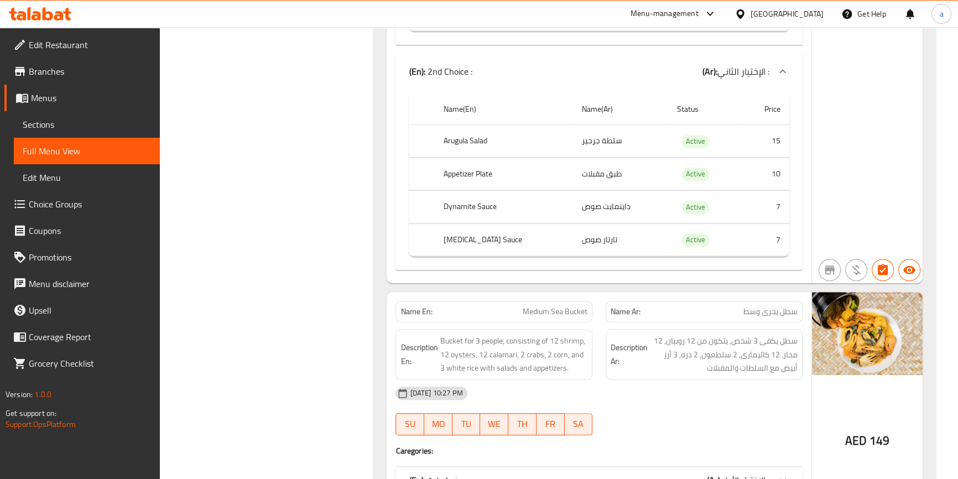
scroll to position [703, 0]
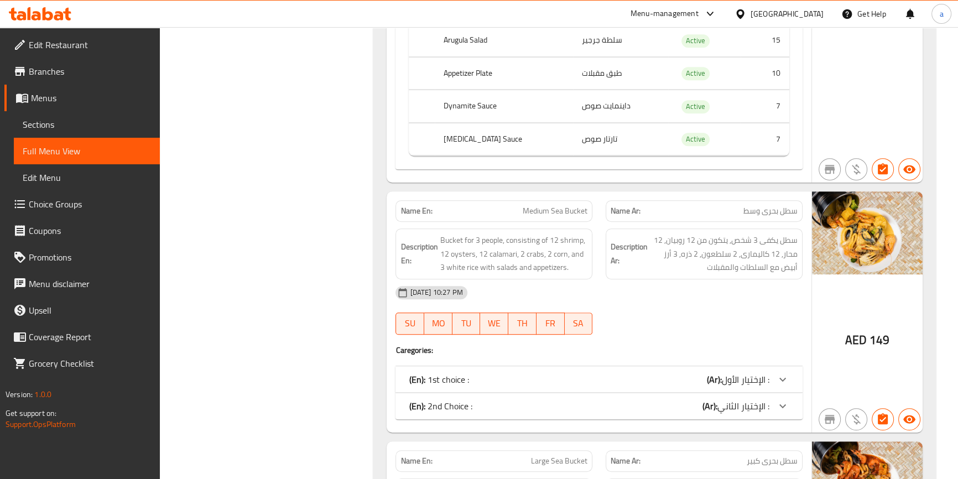
click at [770, 370] on div "(En): 1st choice : (Ar): الإختيار الأول :" at bounding box center [598, 379] width 406 height 27
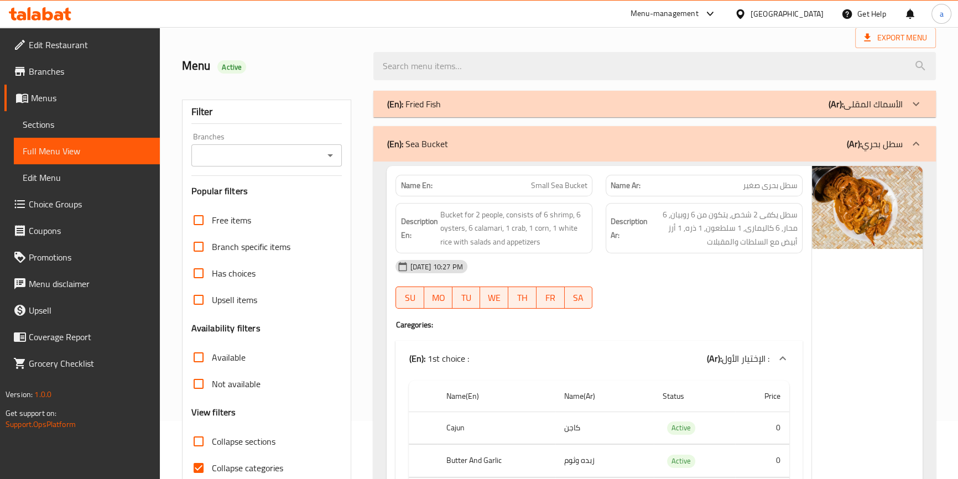
scroll to position [0, 0]
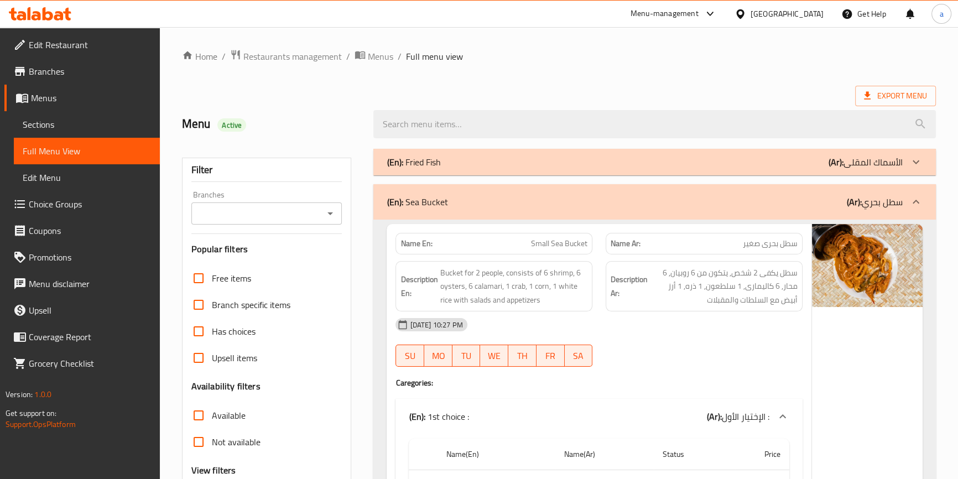
click at [912, 208] on icon at bounding box center [915, 201] width 13 height 13
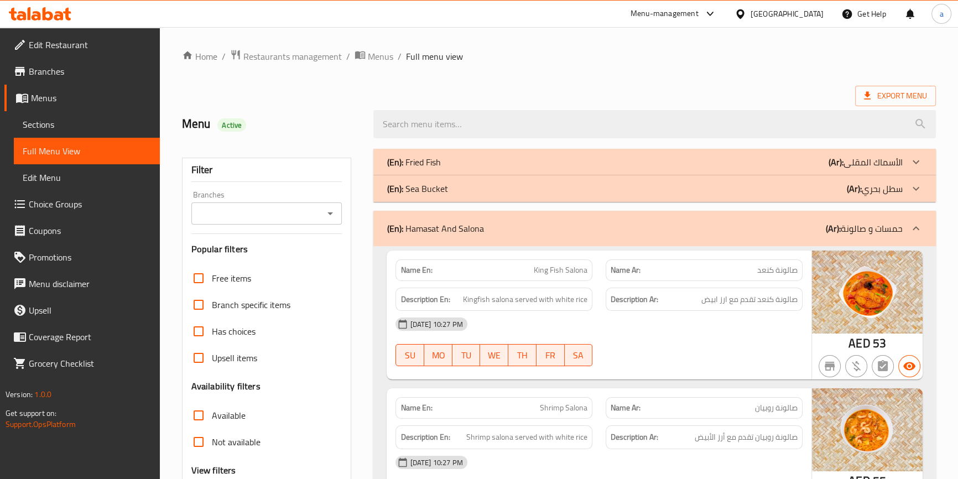
click at [915, 165] on icon at bounding box center [915, 161] width 13 height 13
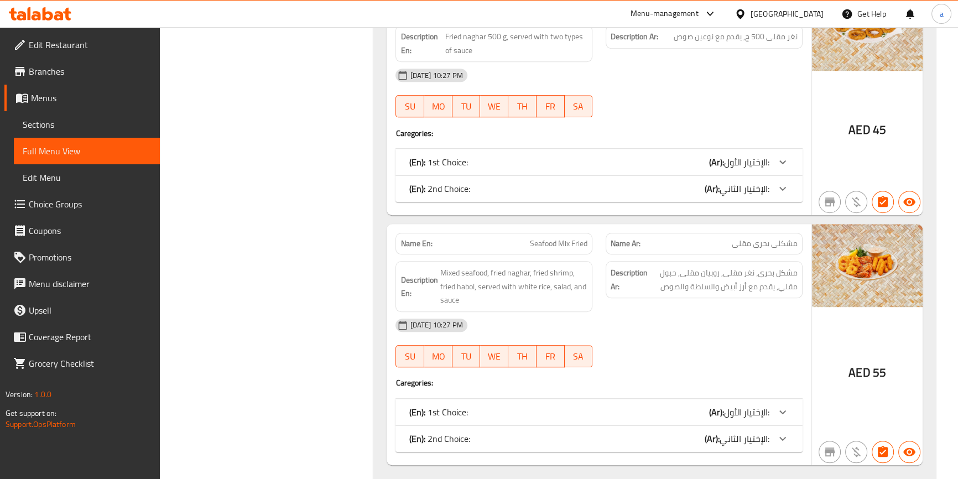
scroll to position [804, 0]
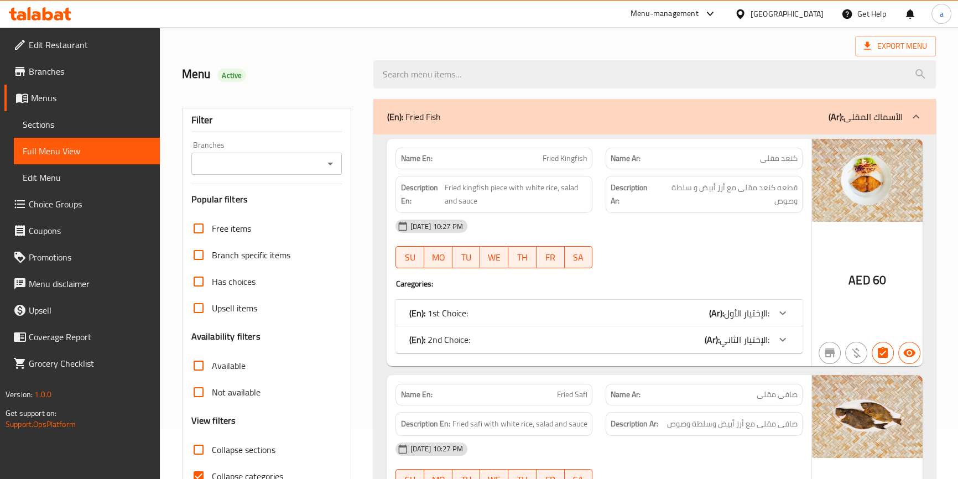
scroll to position [0, 0]
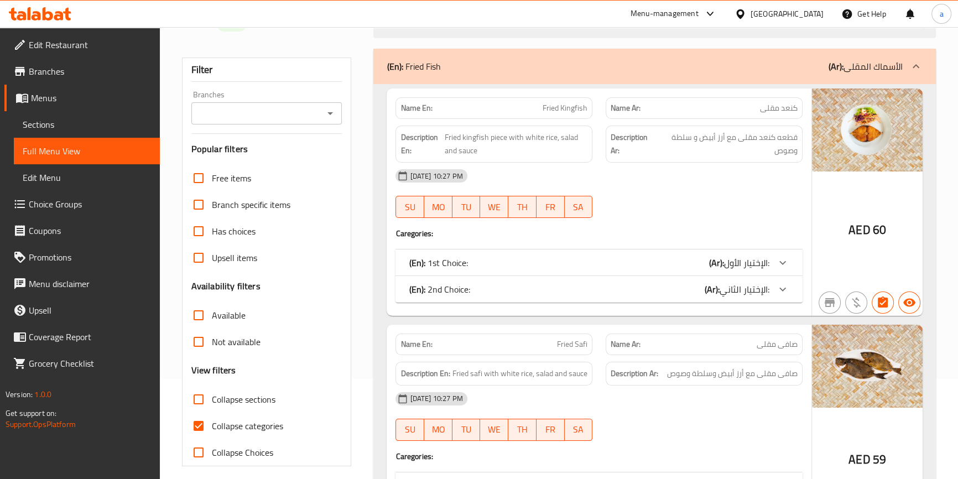
scroll to position [150, 0]
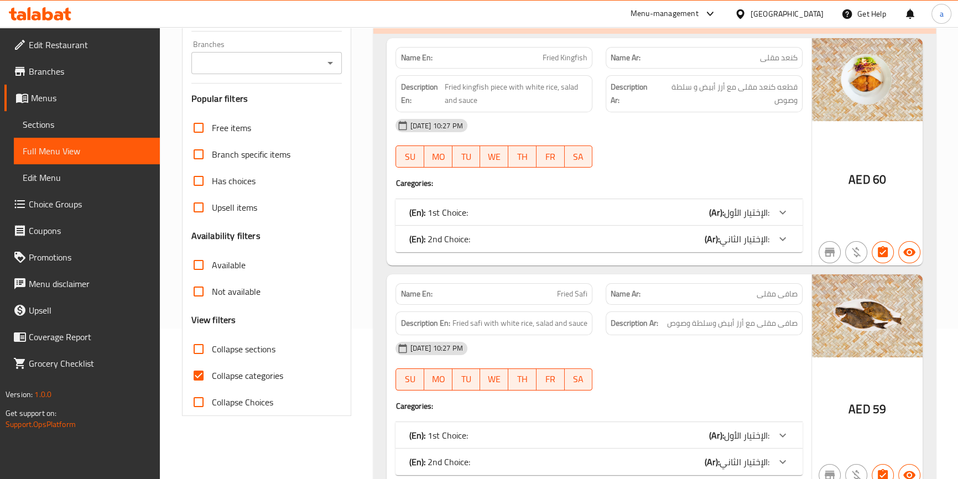
click at [195, 351] on input "Collapse sections" at bounding box center [198, 349] width 27 height 27
checkbox input "true"
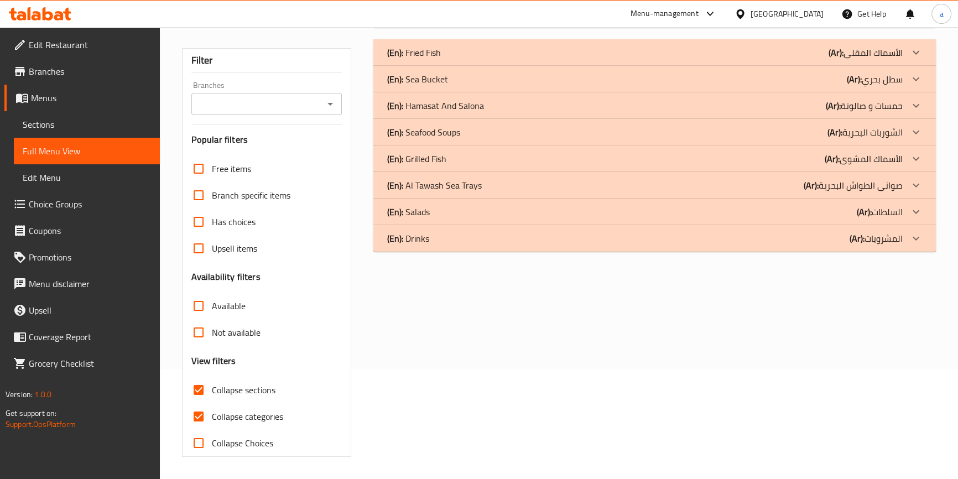
scroll to position [109, 0]
click at [201, 415] on input "Collapse categories" at bounding box center [198, 417] width 27 height 27
checkbox input "false"
click at [911, 243] on icon at bounding box center [915, 238] width 13 height 13
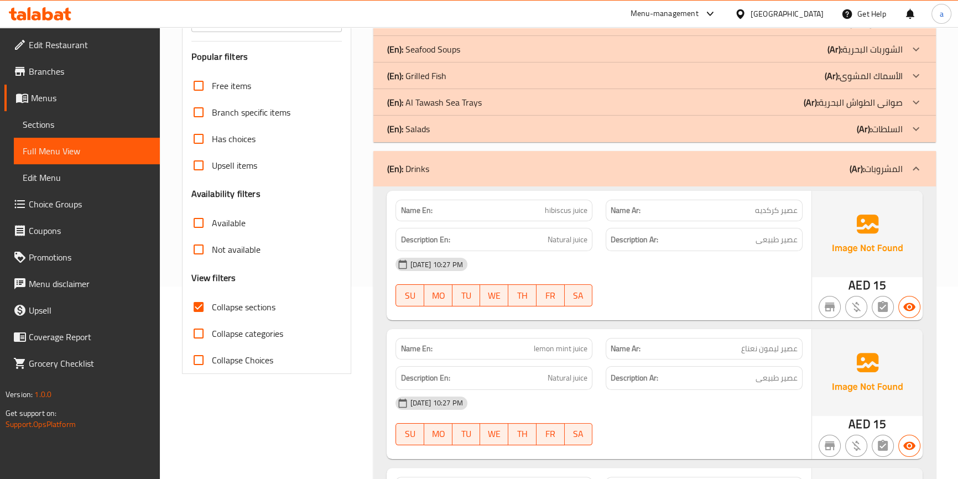
scroll to position [0, 0]
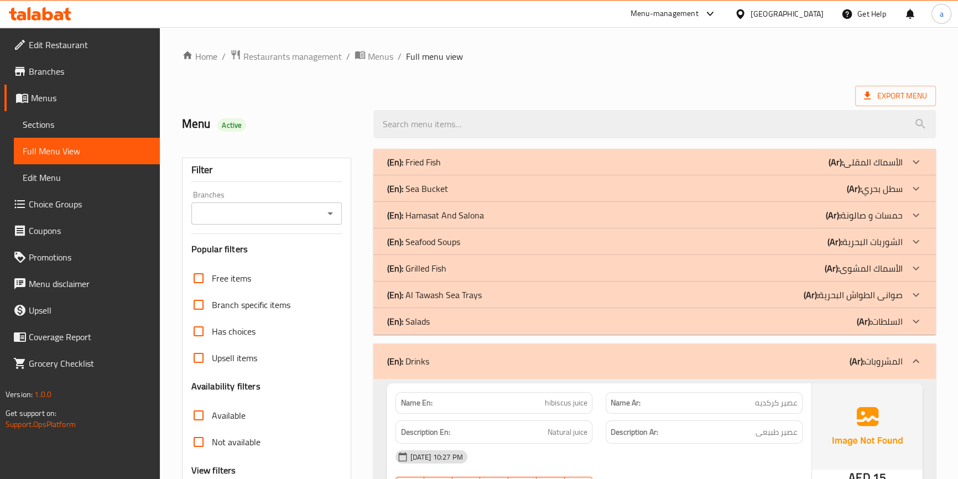
click at [911, 320] on icon at bounding box center [915, 321] width 13 height 13
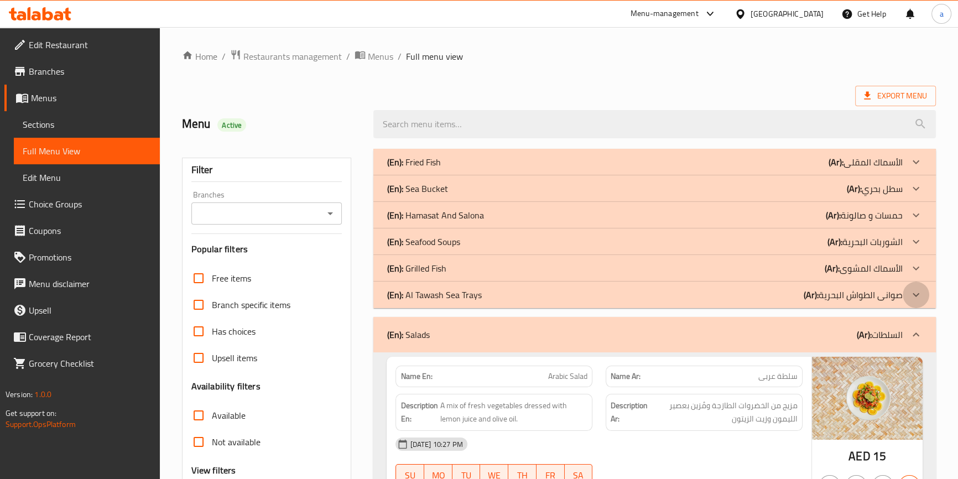
click at [914, 295] on icon at bounding box center [915, 295] width 7 height 4
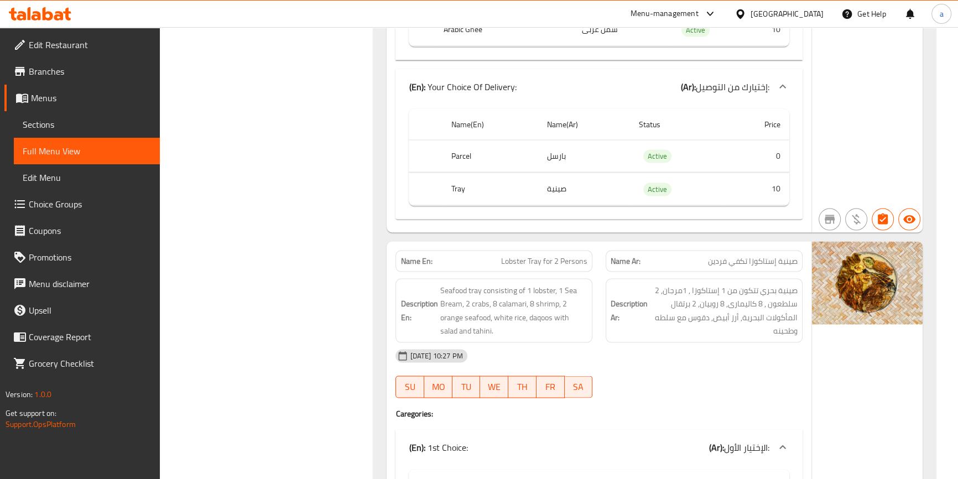
scroll to position [2765, 0]
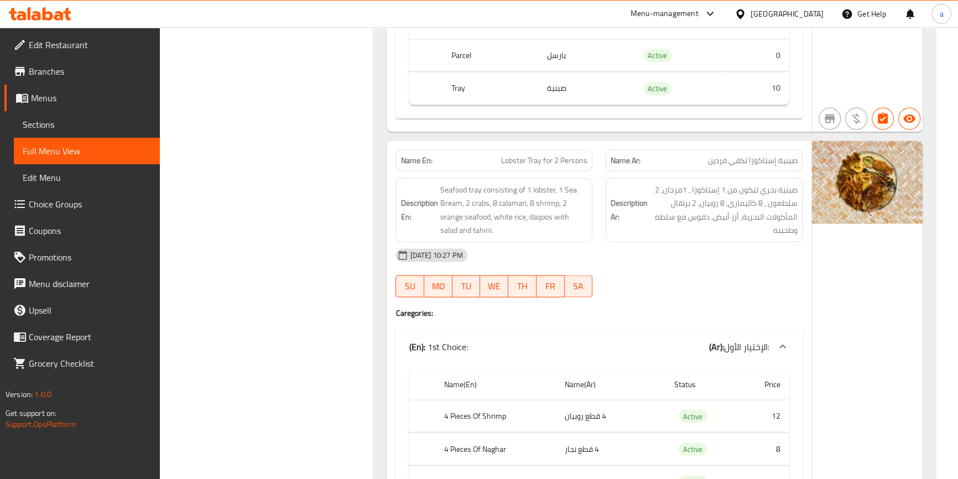
click at [468, 55] on th "Parcel" at bounding box center [489, 55] width 95 height 33
copy th "Parcel"
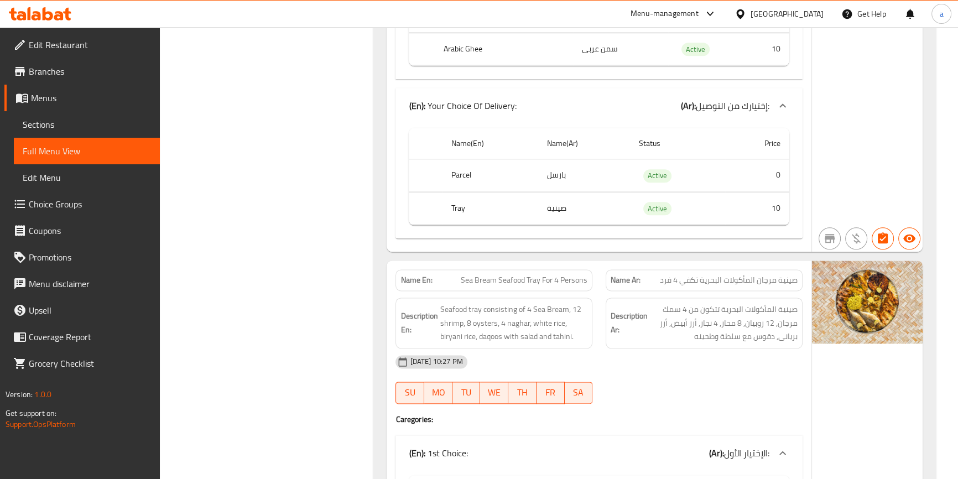
scroll to position [7189, 0]
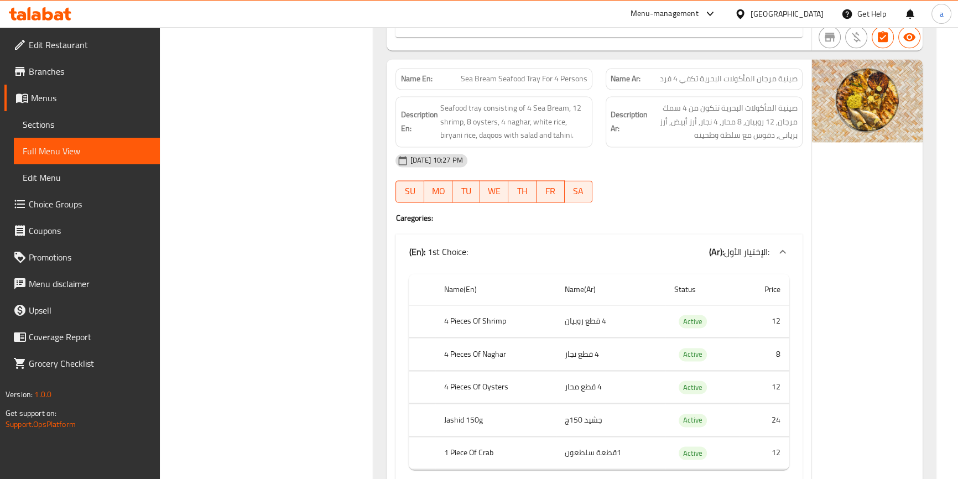
click at [473, 82] on span "Sea Bream Seafood Tray For 4 Persons" at bounding box center [524, 79] width 127 height 12
copy span "Sea Bream Seafood Tray For 4 Persons"
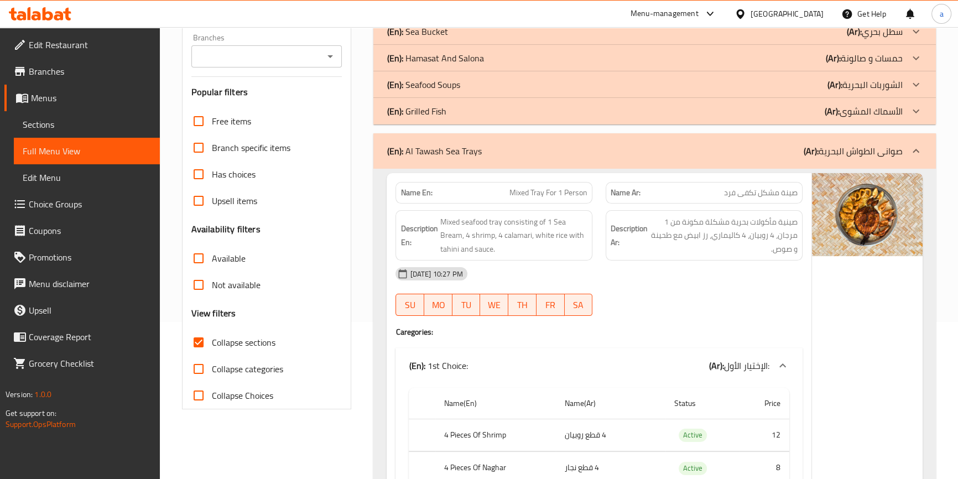
scroll to position [113, 0]
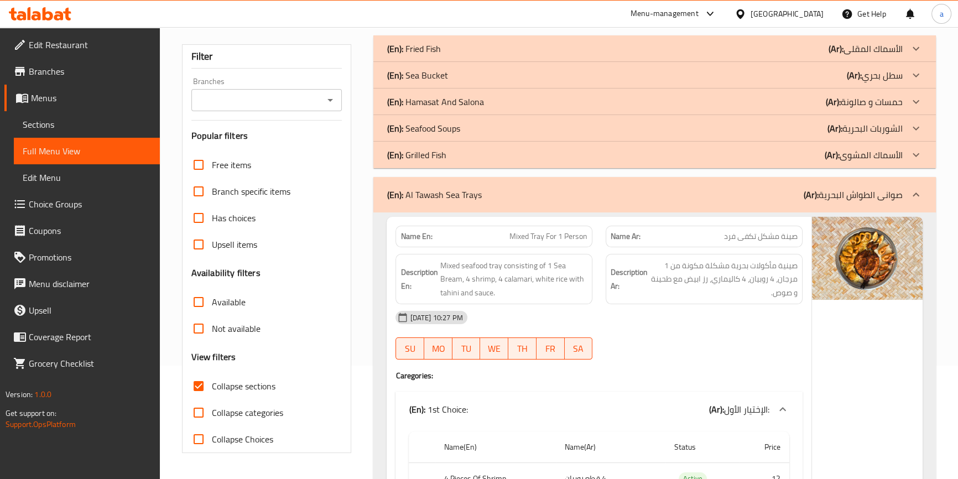
click at [918, 156] on icon at bounding box center [915, 154] width 13 height 13
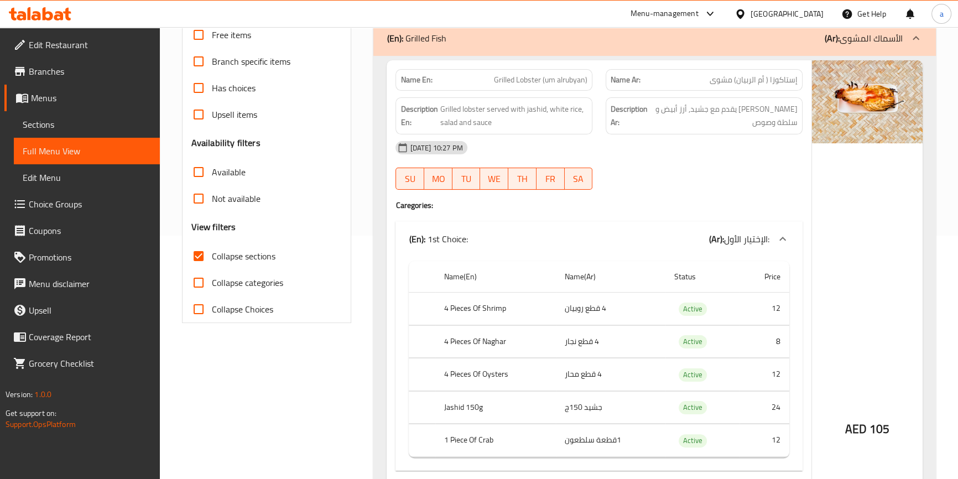
scroll to position [72, 0]
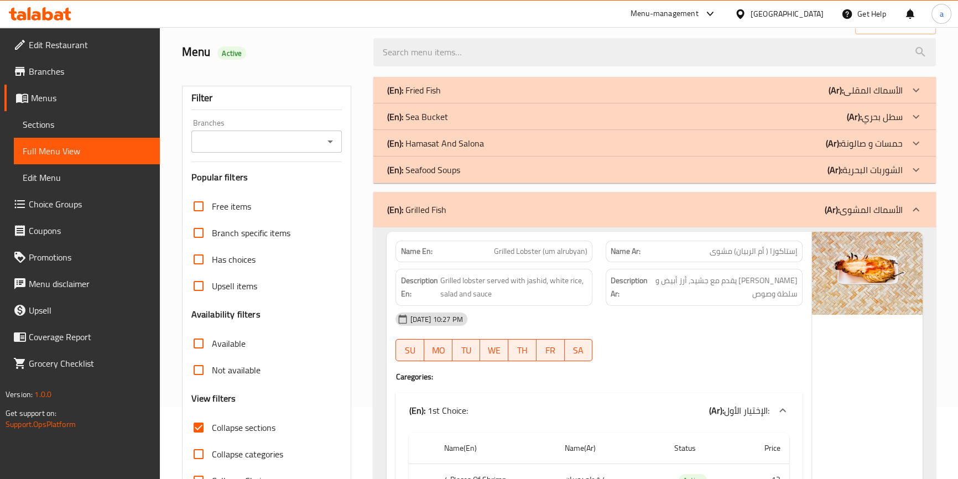
click at [898, 165] on p "(Ar): الشوربات البحرية" at bounding box center [864, 169] width 75 height 13
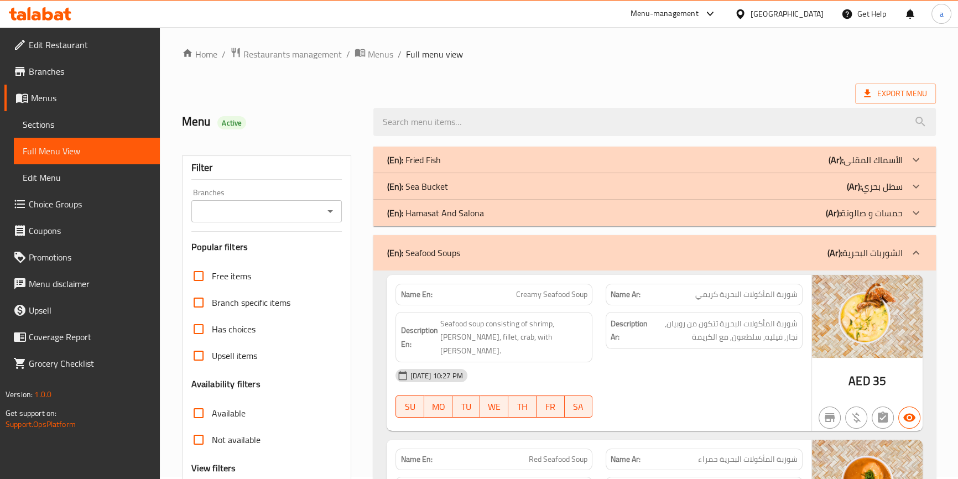
scroll to position [0, 0]
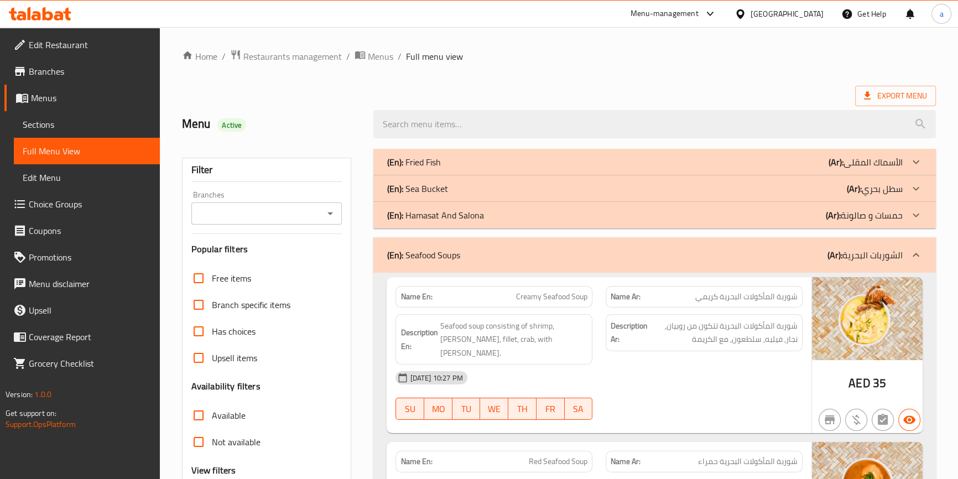
click at [908, 214] on div at bounding box center [915, 215] width 27 height 27
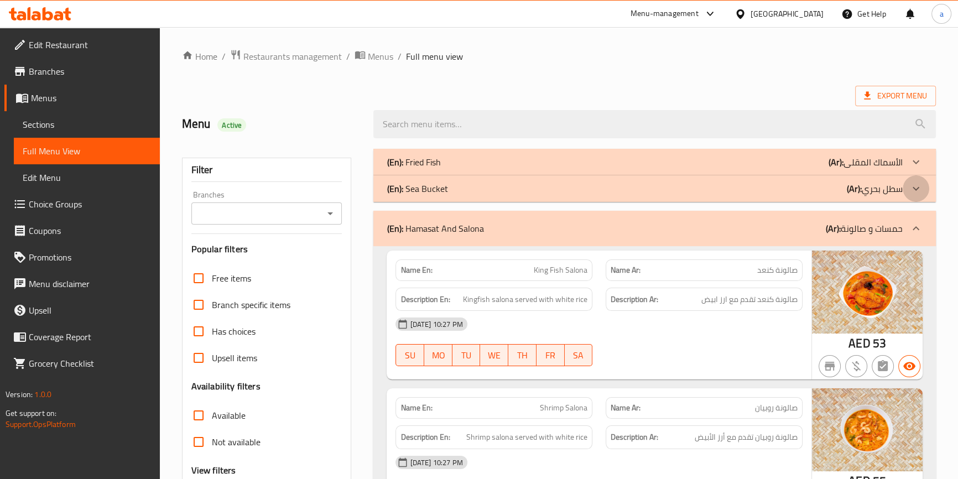
click at [910, 197] on div at bounding box center [915, 188] width 27 height 27
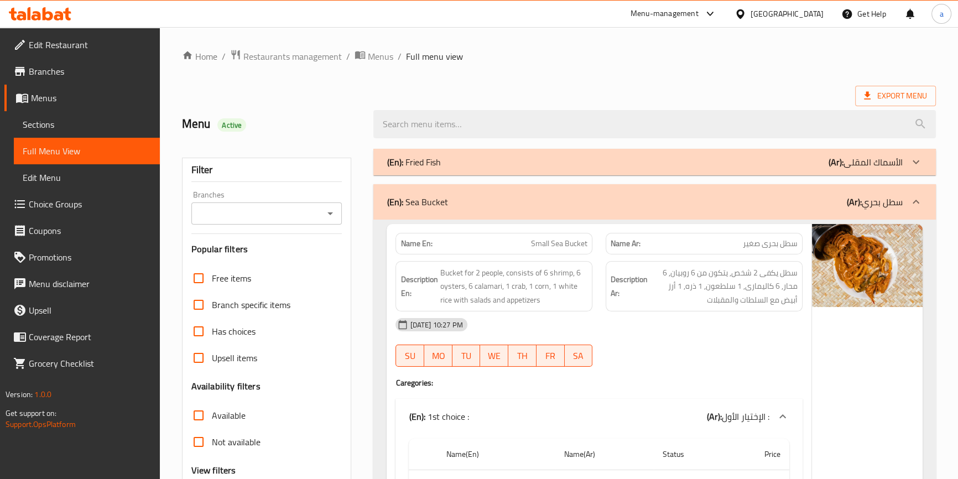
click at [919, 165] on icon at bounding box center [915, 161] width 13 height 13
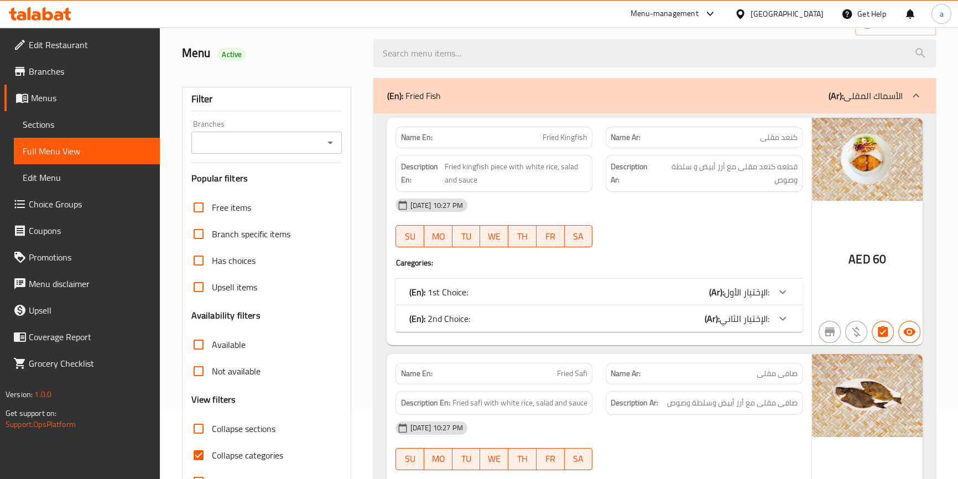
scroll to position [150, 0]
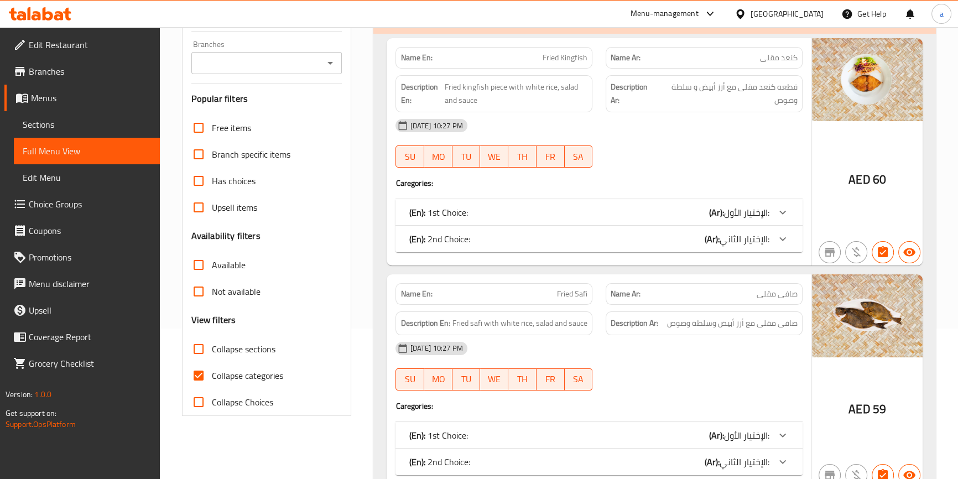
click at [200, 374] on input "Collapse categories" at bounding box center [198, 375] width 27 height 27
checkbox input "false"
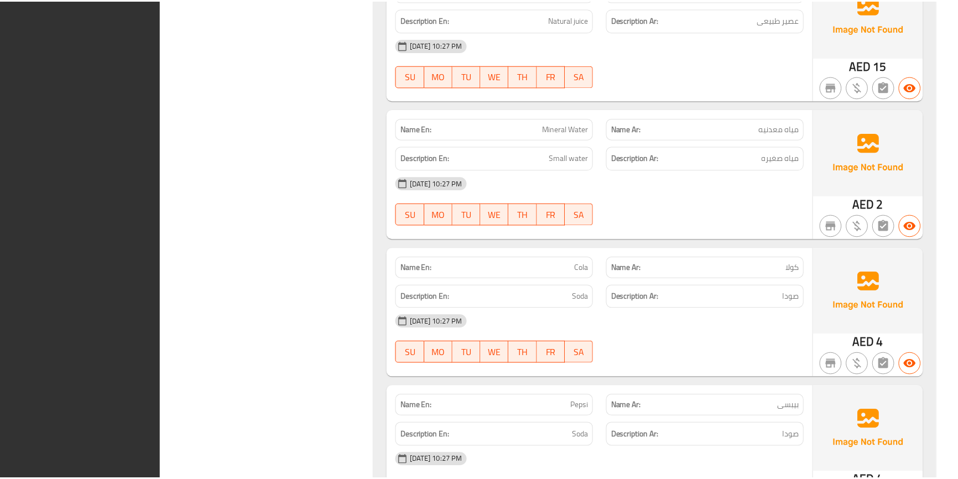
scroll to position [26384, 0]
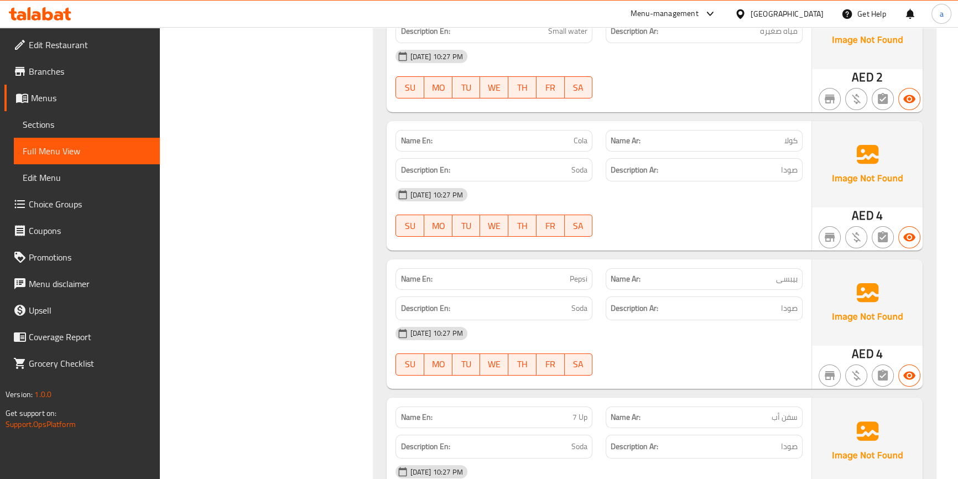
scroll to position [26046, 0]
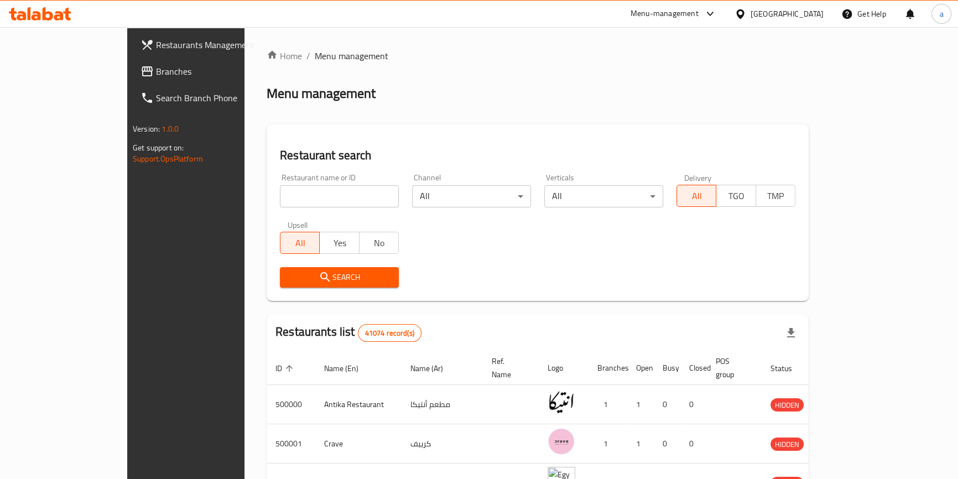
click at [814, 13] on div "[GEOGRAPHIC_DATA]" at bounding box center [786, 14] width 73 height 12
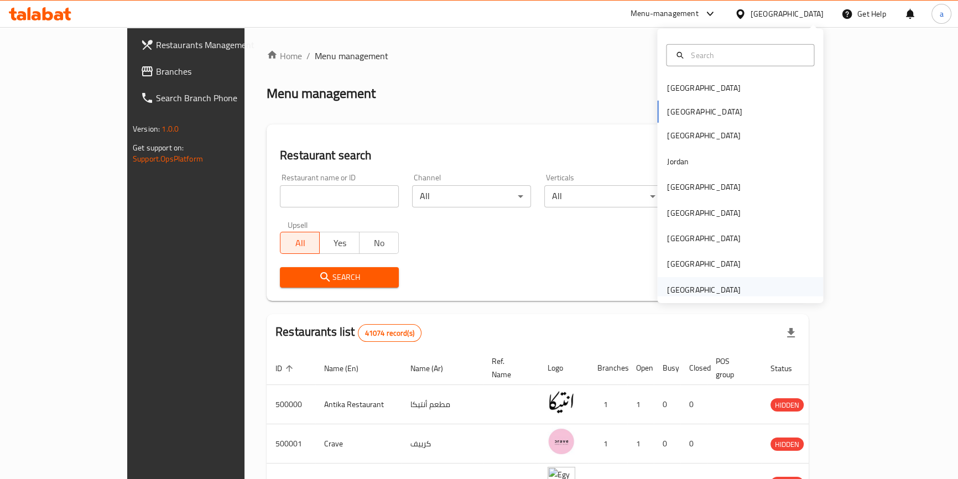
click at [697, 289] on div "[GEOGRAPHIC_DATA]" at bounding box center [703, 290] width 73 height 12
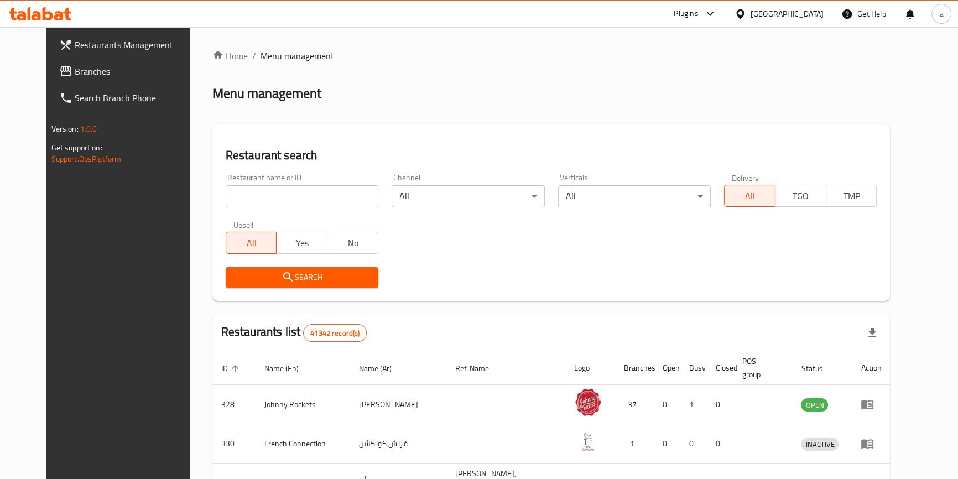
click at [79, 69] on span "Branches" at bounding box center [136, 71] width 122 height 13
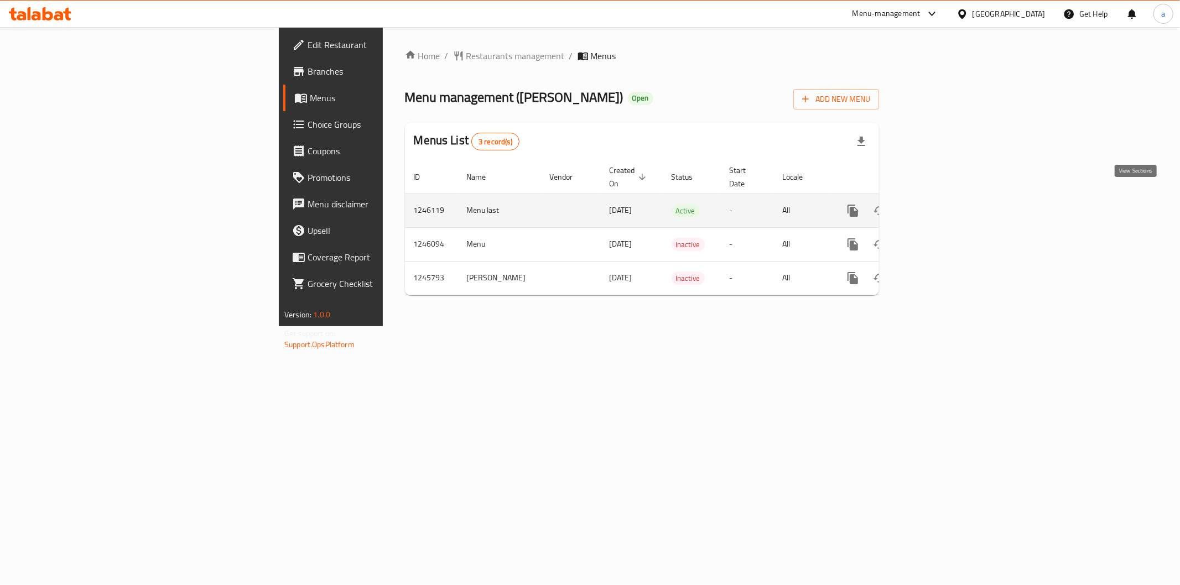
click at [939, 204] on icon "enhanced table" at bounding box center [932, 210] width 13 height 13
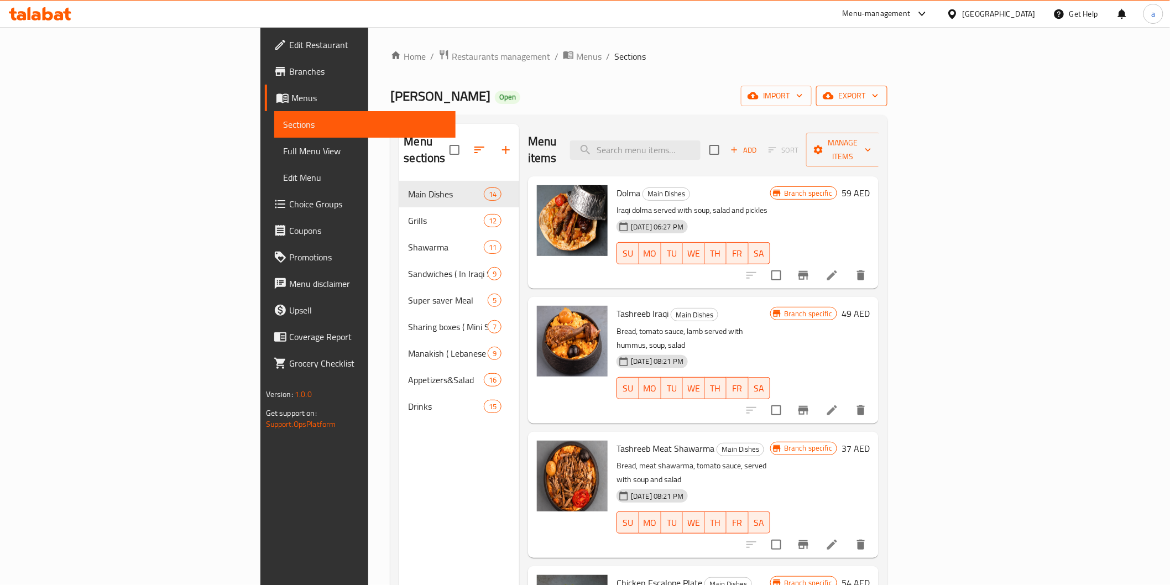
click at [881, 91] on icon "button" at bounding box center [875, 95] width 11 height 11
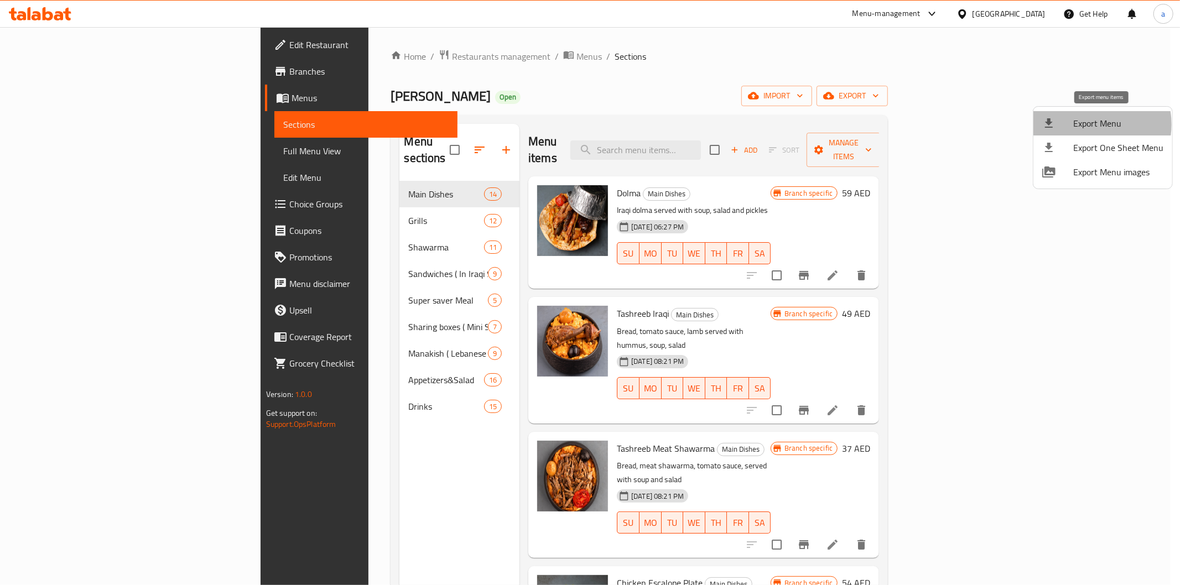
click at [1087, 124] on span "Export Menu" at bounding box center [1118, 123] width 90 height 13
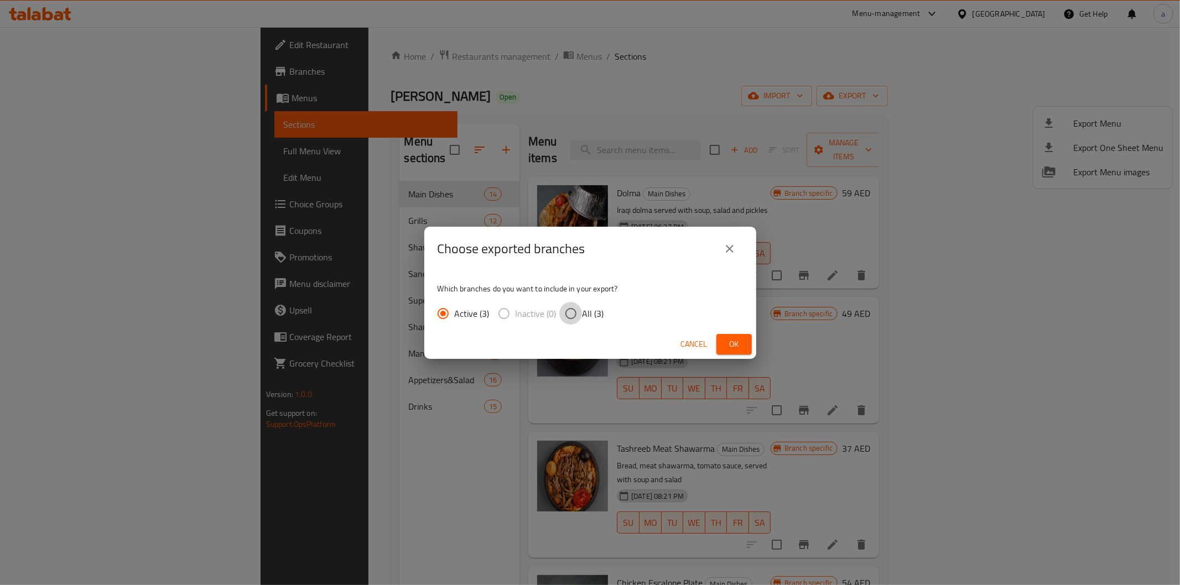
click at [577, 315] on input "All (3)" at bounding box center [570, 313] width 23 height 23
radio input "true"
click at [731, 339] on span "Ok" at bounding box center [734, 344] width 18 height 14
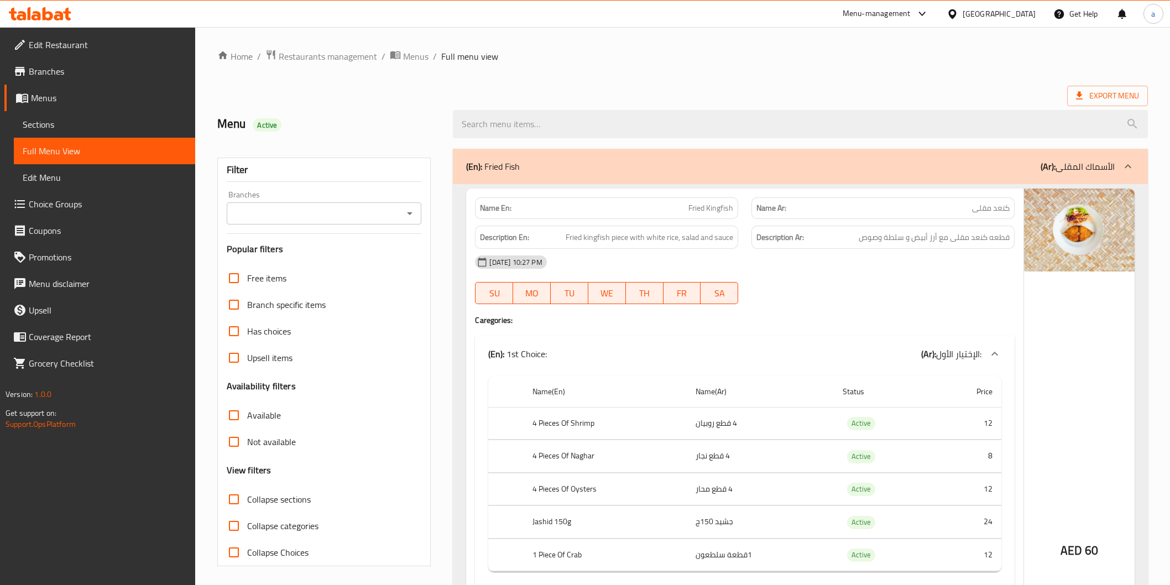
scroll to position [25940, 0]
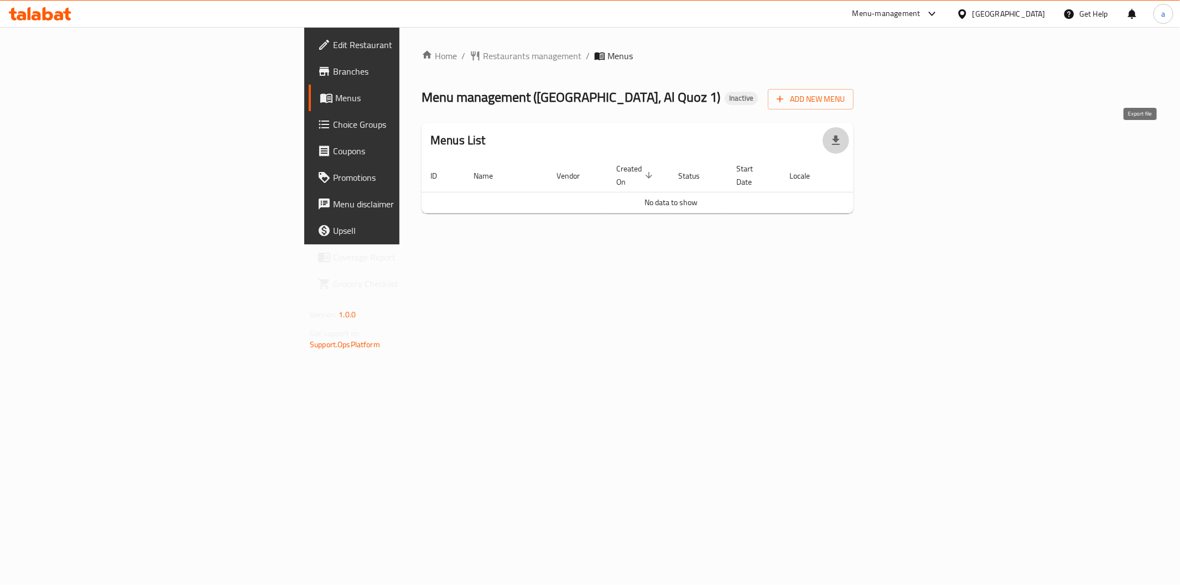
click at [842, 140] on icon "button" at bounding box center [835, 140] width 13 height 13
click at [710, 244] on div "Home / Restaurants management / Menus Menu management ( [GEOGRAPHIC_DATA], Al Q…" at bounding box center [637, 135] width 476 height 217
click at [844, 103] on span "Add New Menu" at bounding box center [810, 99] width 68 height 14
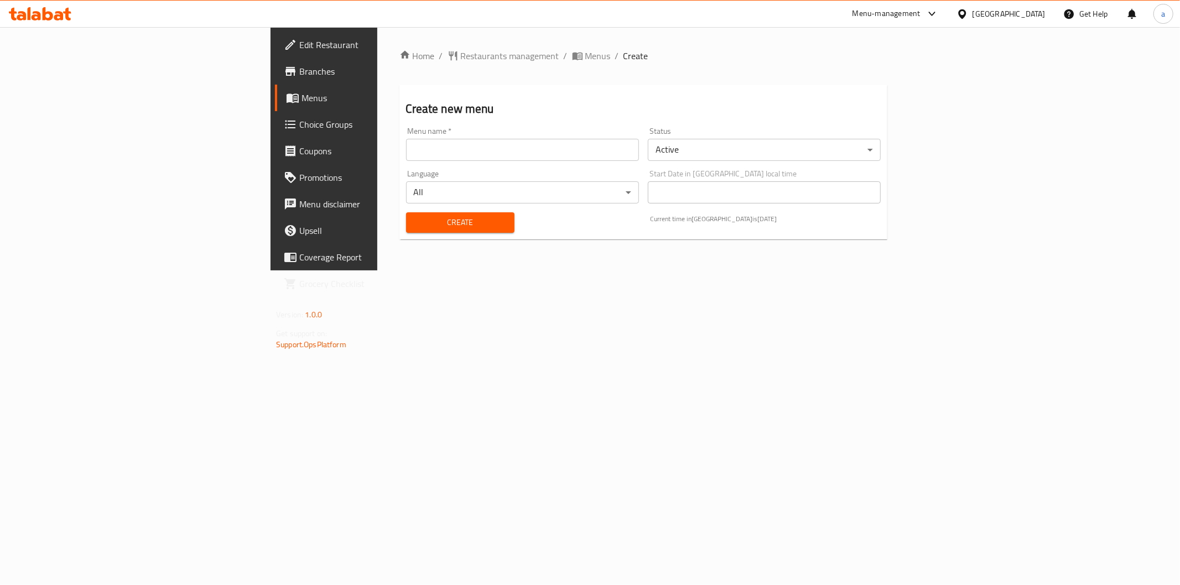
click at [461, 163] on div "Menu name   * Menu name *" at bounding box center [522, 144] width 242 height 43
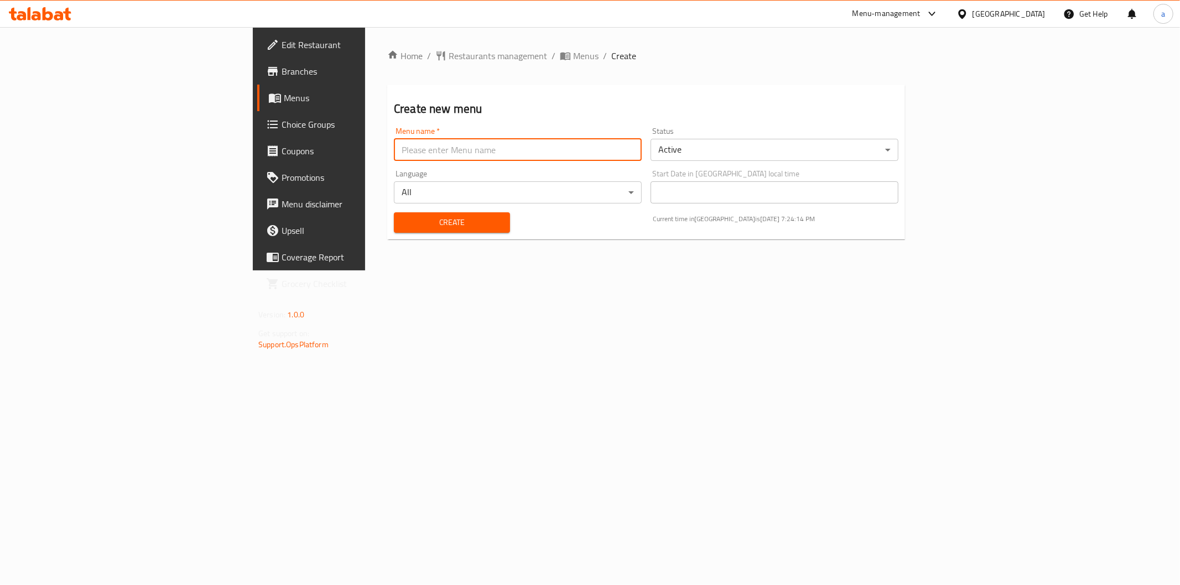
click at [462, 153] on input "text" at bounding box center [518, 150] width 248 height 22
type input "15/9"
click at [425, 225] on span "Create" at bounding box center [452, 223] width 98 height 14
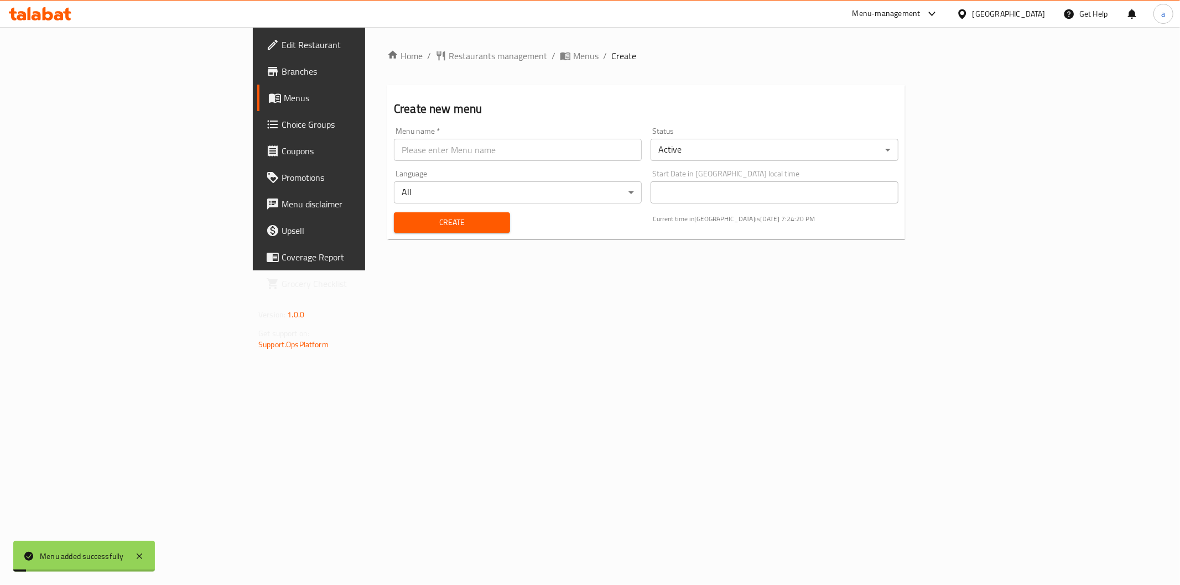
click at [284, 96] on span "Menus" at bounding box center [362, 97] width 157 height 13
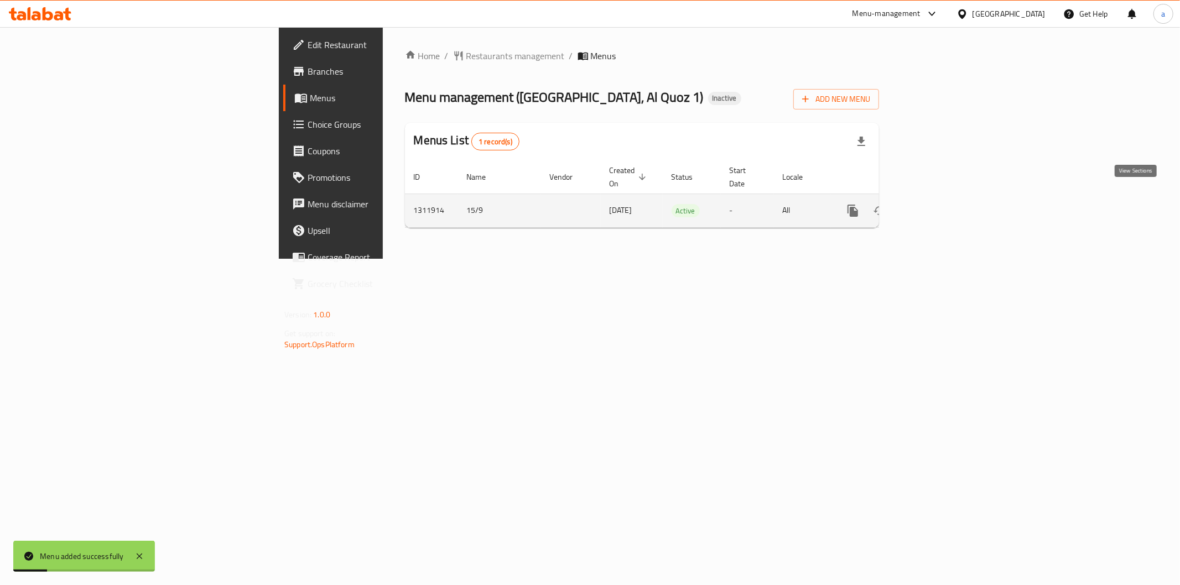
click at [939, 204] on icon "enhanced table" at bounding box center [932, 210] width 13 height 13
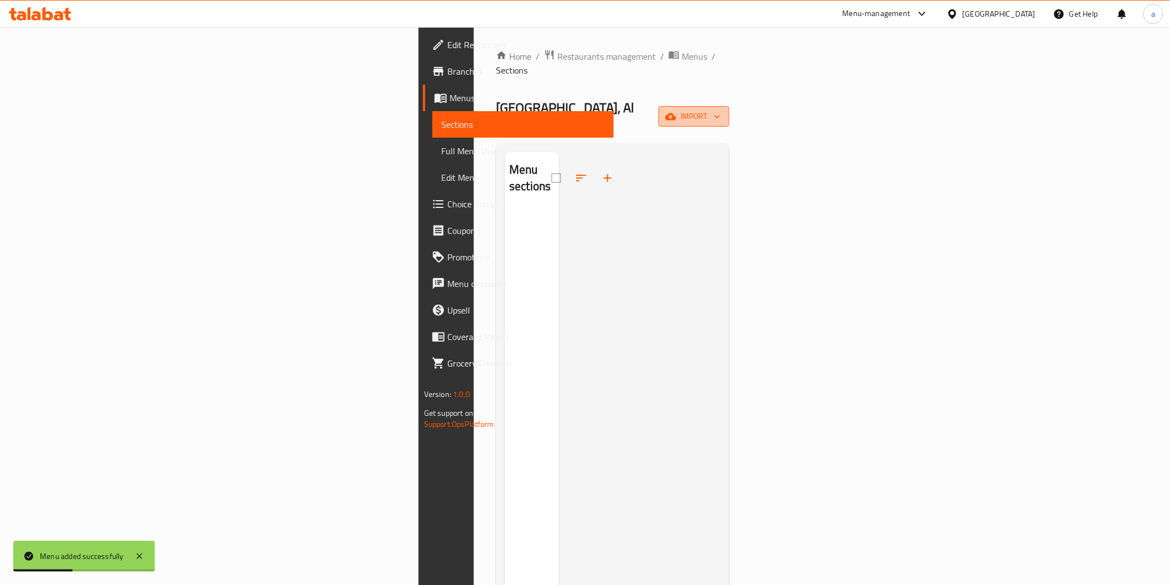
click at [721, 109] on span "import" at bounding box center [693, 116] width 53 height 14
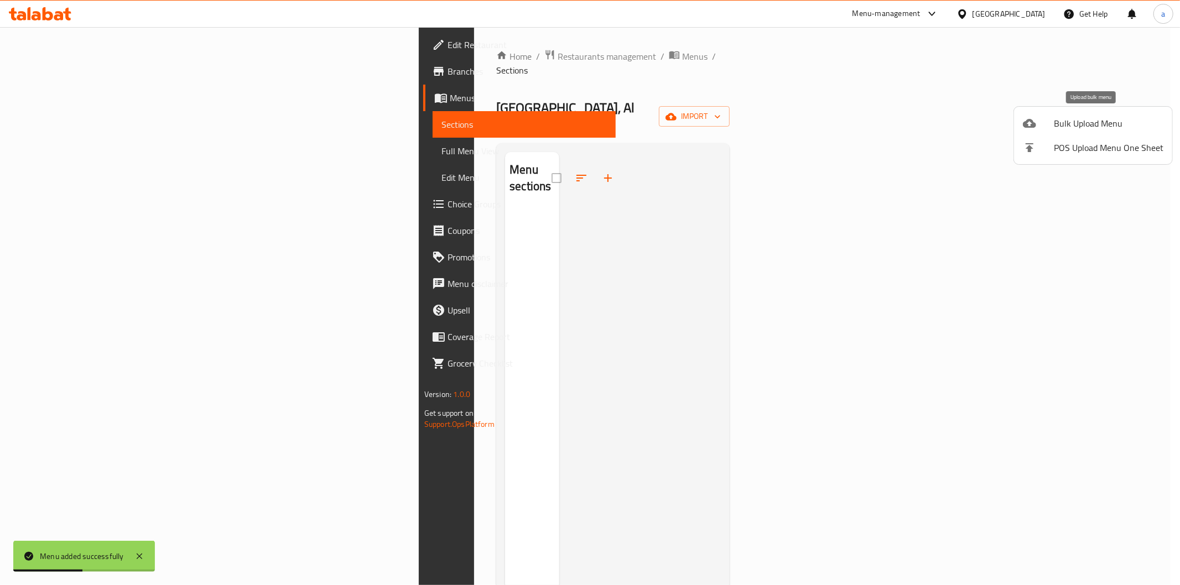
click at [1102, 117] on span "Bulk Upload Menu" at bounding box center [1107, 123] width 109 height 13
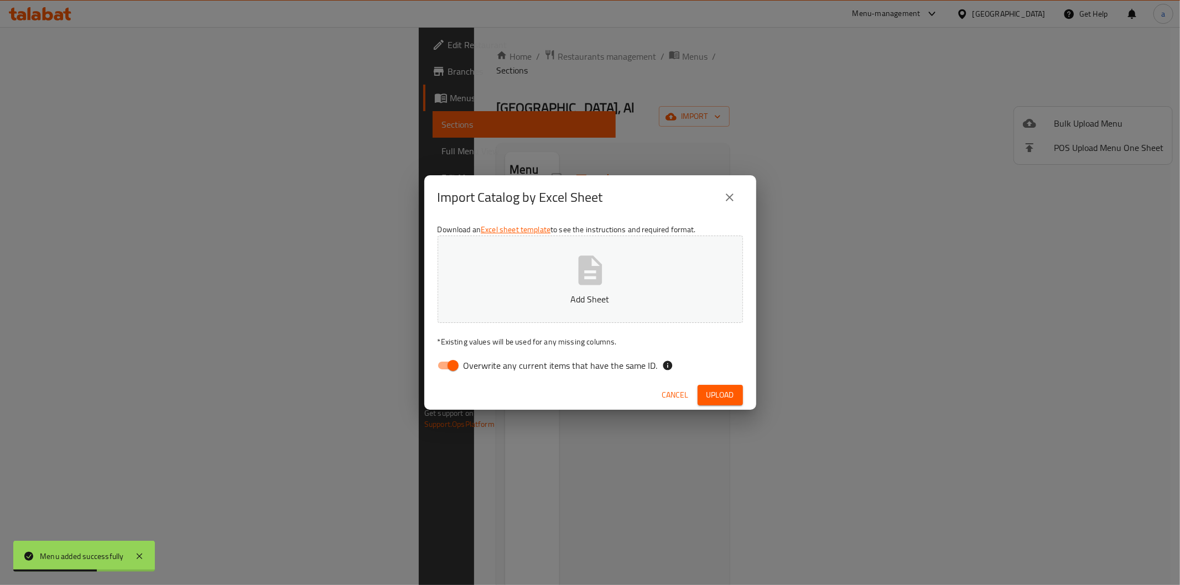
click at [445, 367] on input "Overwrite any current items that have the same ID." at bounding box center [452, 365] width 63 height 21
checkbox input "false"
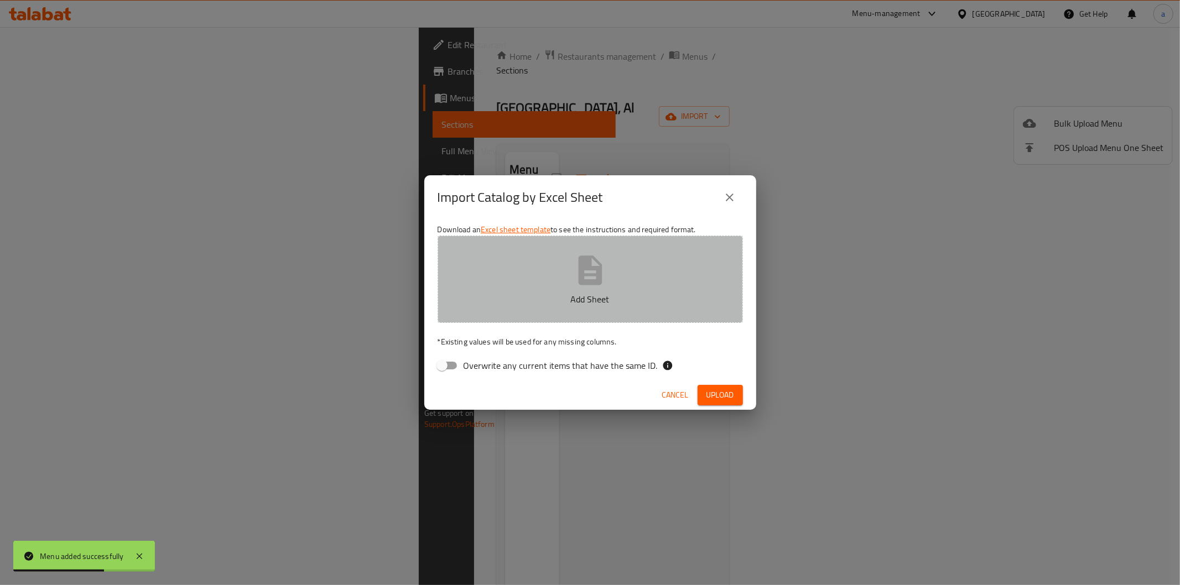
click at [556, 301] on p "Add Sheet" at bounding box center [590, 299] width 271 height 13
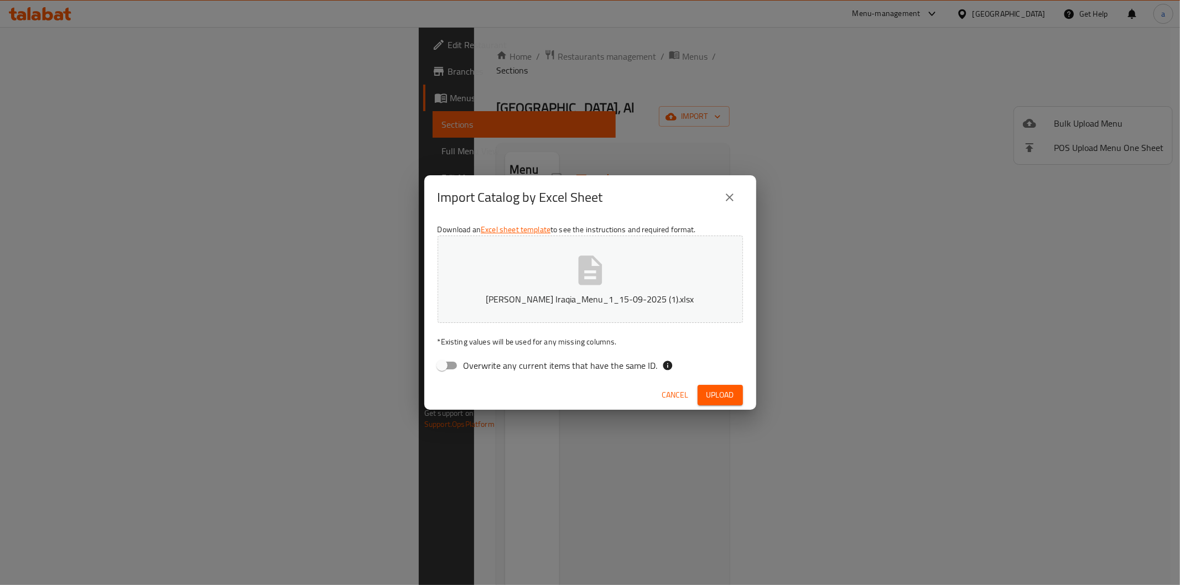
click at [716, 396] on span "Upload" at bounding box center [720, 395] width 28 height 14
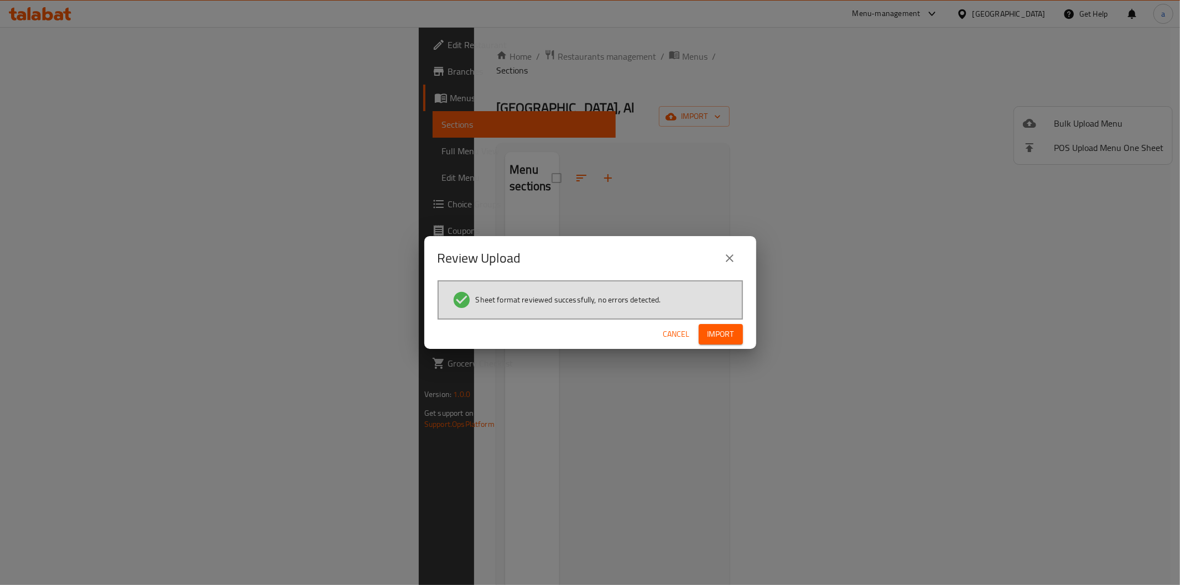
click at [714, 334] on span "Import" at bounding box center [720, 334] width 27 height 14
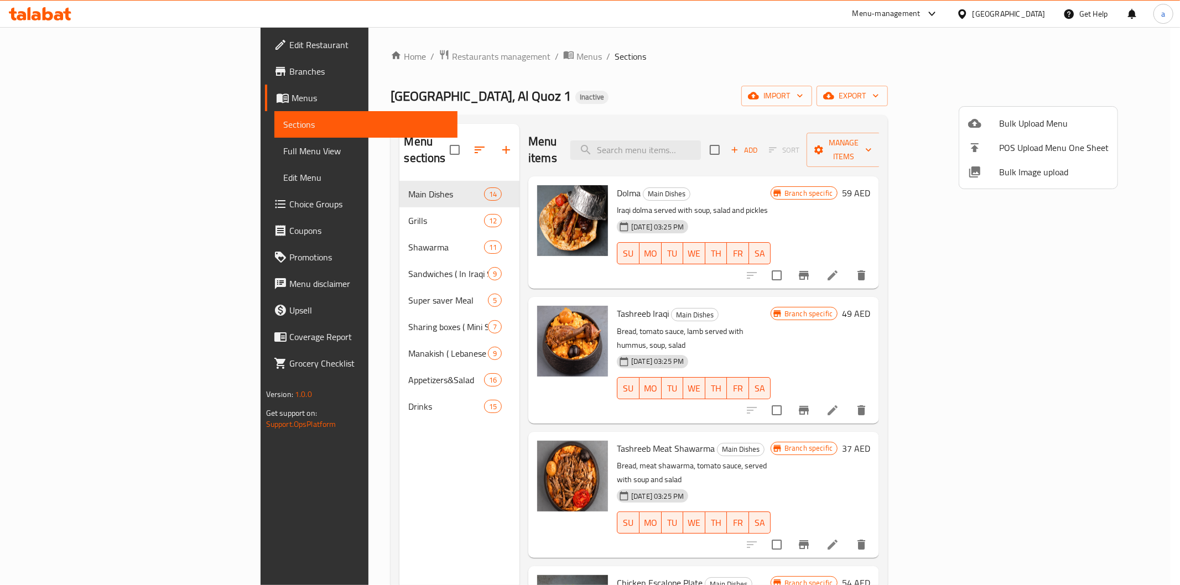
click at [593, 63] on div at bounding box center [590, 292] width 1180 height 585
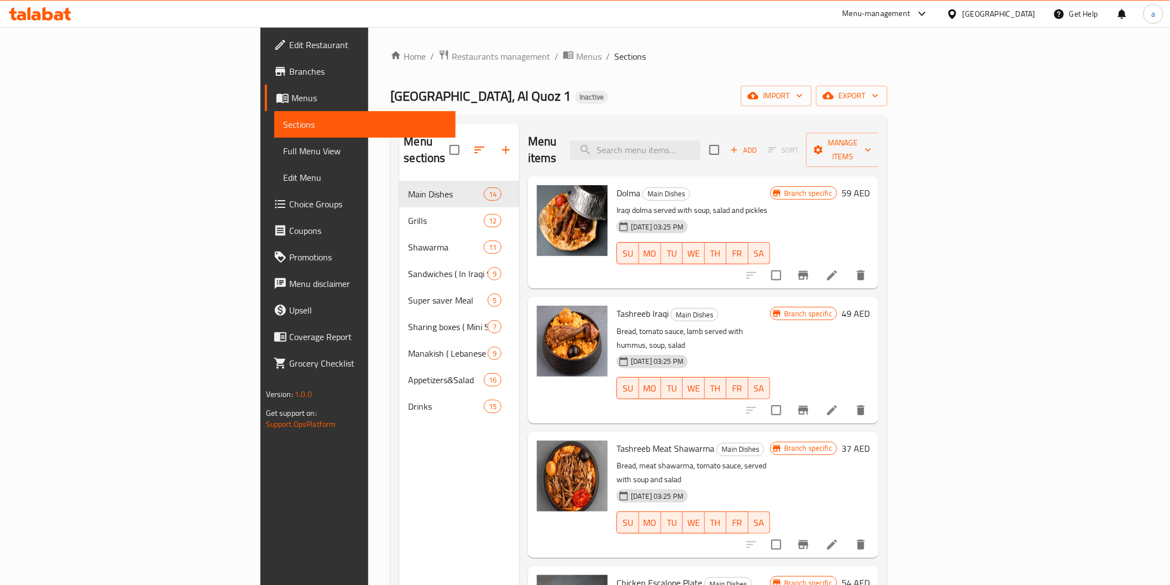
click at [283, 151] on span "Full Menu View" at bounding box center [365, 150] width 164 height 13
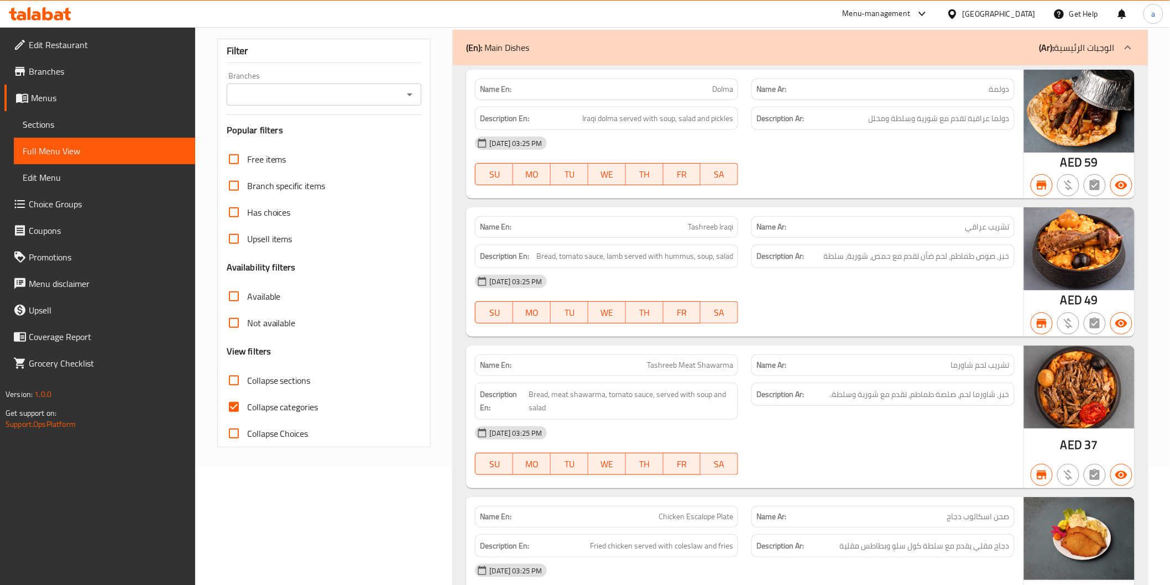
scroll to position [123, 0]
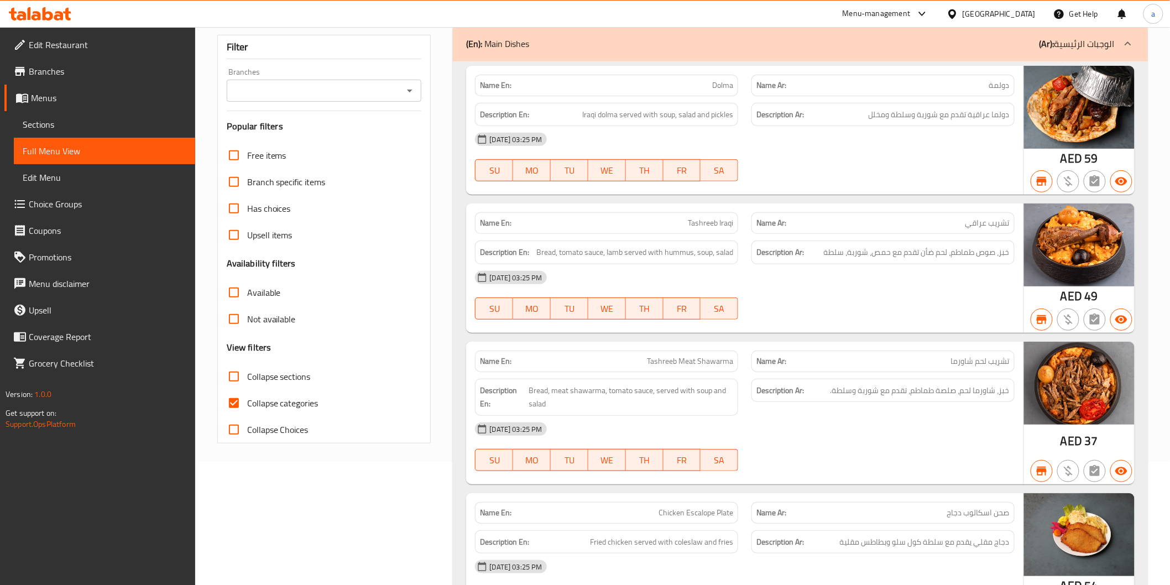
click at [235, 405] on input "Collapse categories" at bounding box center [234, 403] width 27 height 27
checkbox input "false"
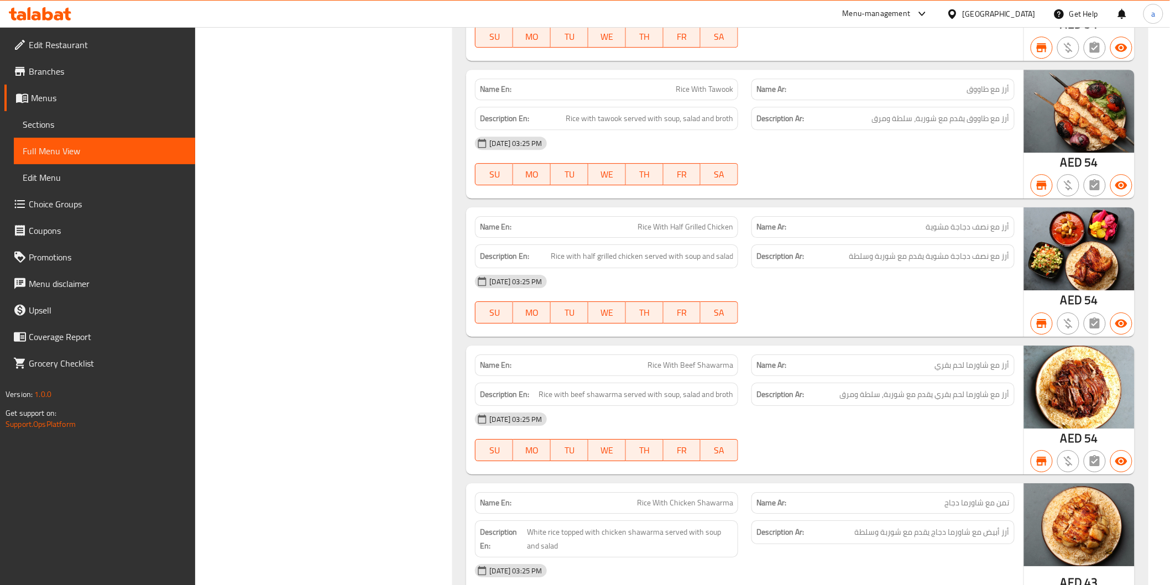
scroll to position [0, 0]
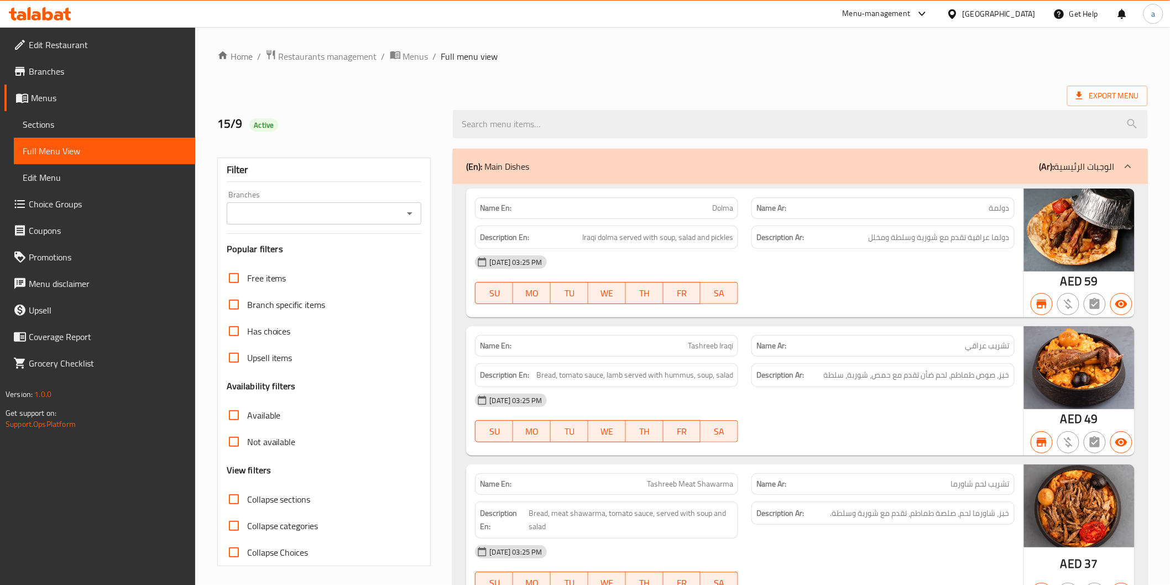
click at [87, 51] on span "Edit Restaurant" at bounding box center [108, 44] width 158 height 13
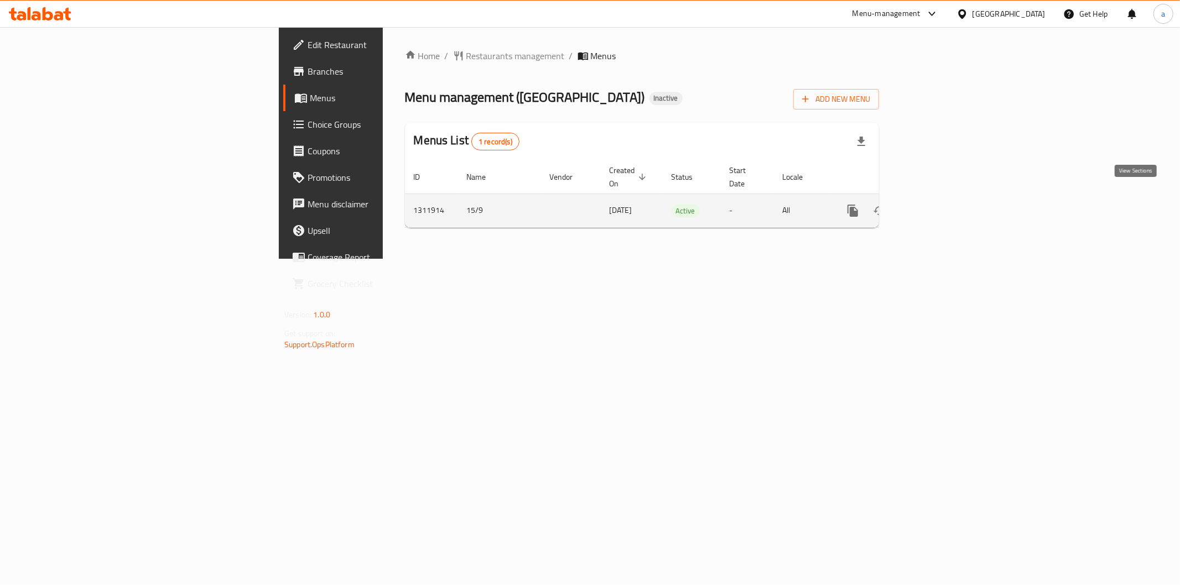
click at [939, 204] on icon "enhanced table" at bounding box center [932, 210] width 13 height 13
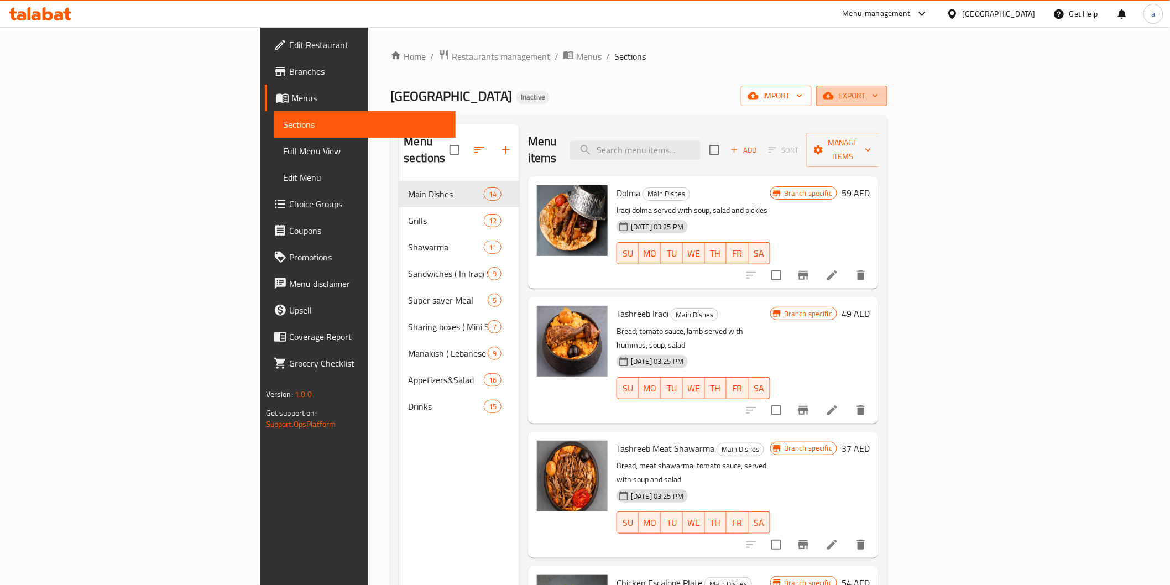
click at [879, 101] on span "export" at bounding box center [852, 96] width 54 height 14
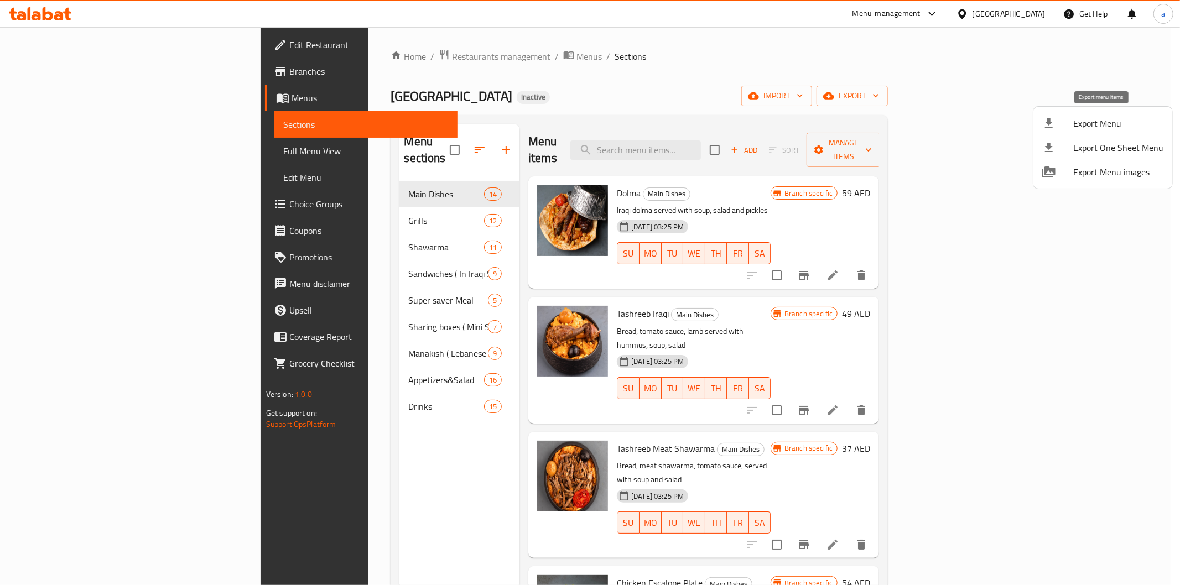
click at [1095, 124] on span "Export Menu" at bounding box center [1118, 123] width 90 height 13
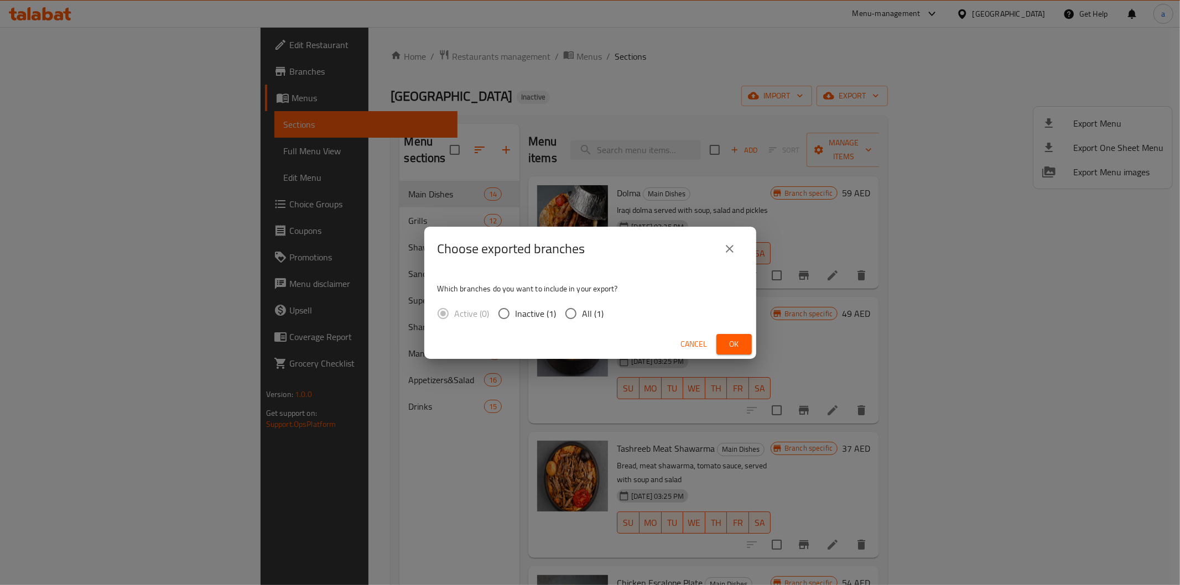
click at [566, 313] on input "All (1)" at bounding box center [570, 313] width 23 height 23
radio input "true"
click at [740, 346] on span "Ok" at bounding box center [734, 344] width 18 height 14
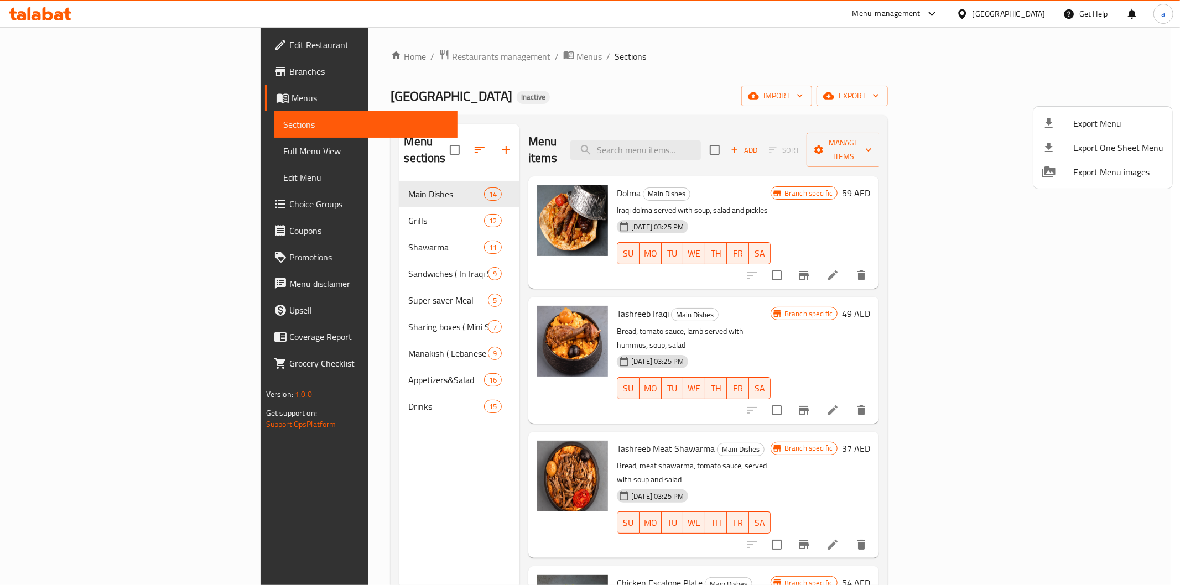
click at [607, 70] on div at bounding box center [590, 292] width 1180 height 585
